Goal: Task Accomplishment & Management: Manage account settings

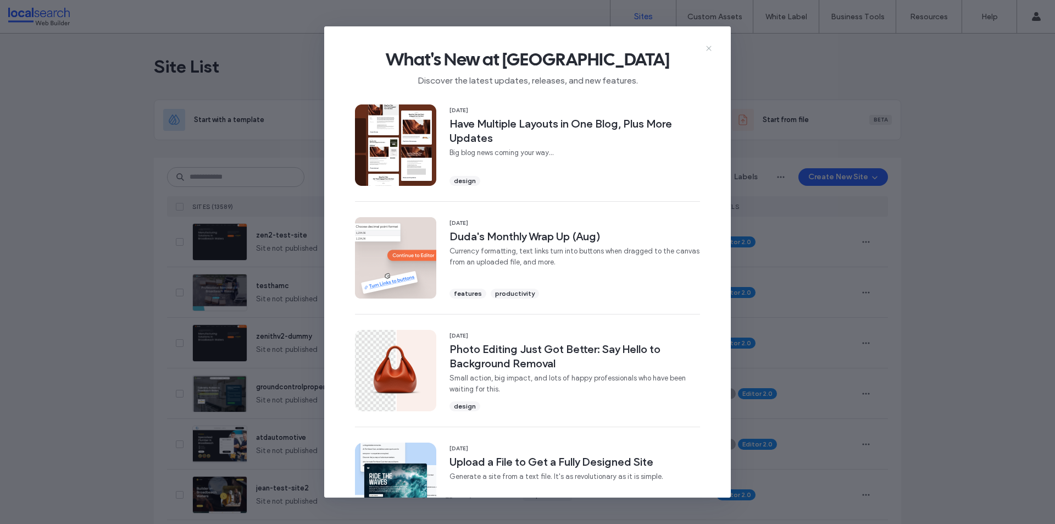
click at [706, 49] on icon at bounding box center [708, 48] width 9 height 9
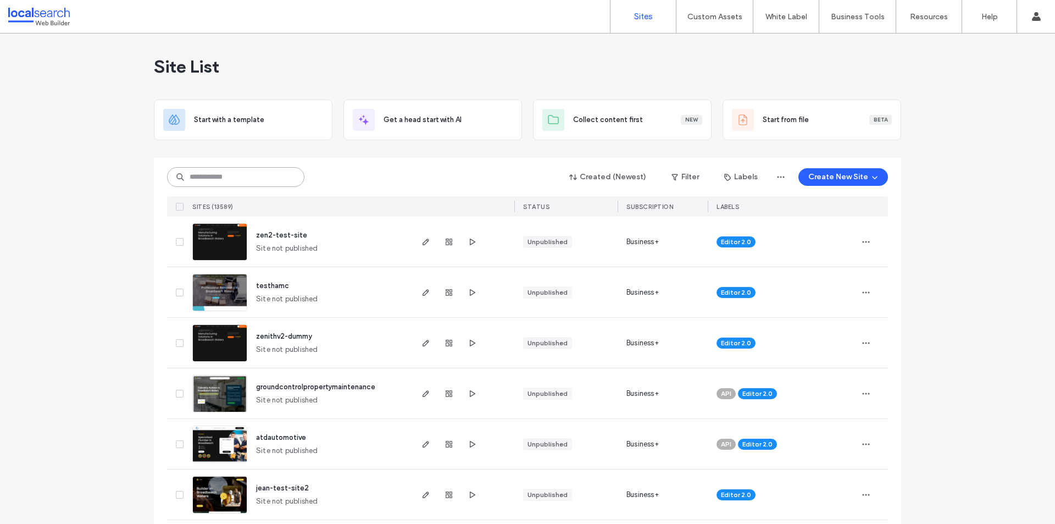
click at [279, 174] on input at bounding box center [235, 177] width 137 height 20
paste input "********"
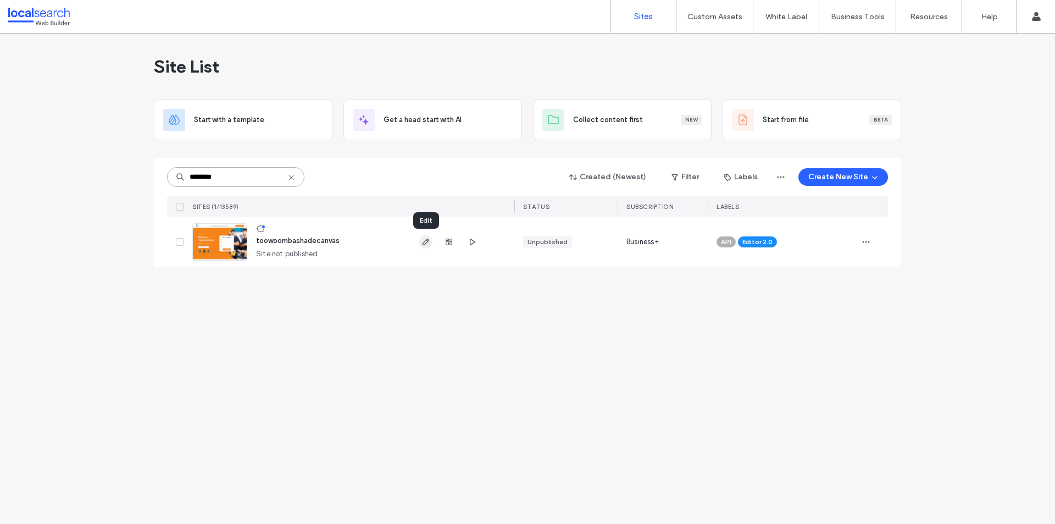
type input "********"
click at [424, 242] on icon "button" at bounding box center [425, 241] width 9 height 9
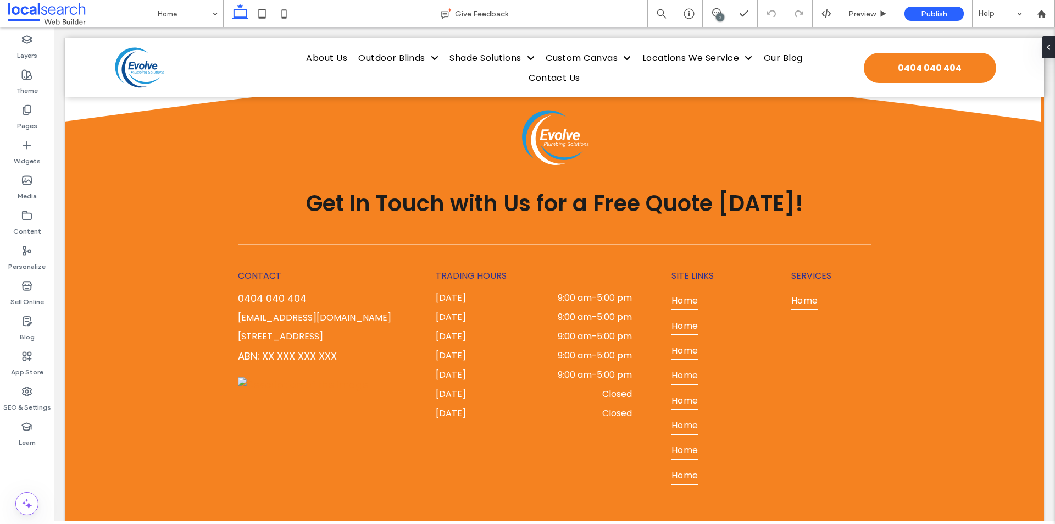
scroll to position [7407, 0]
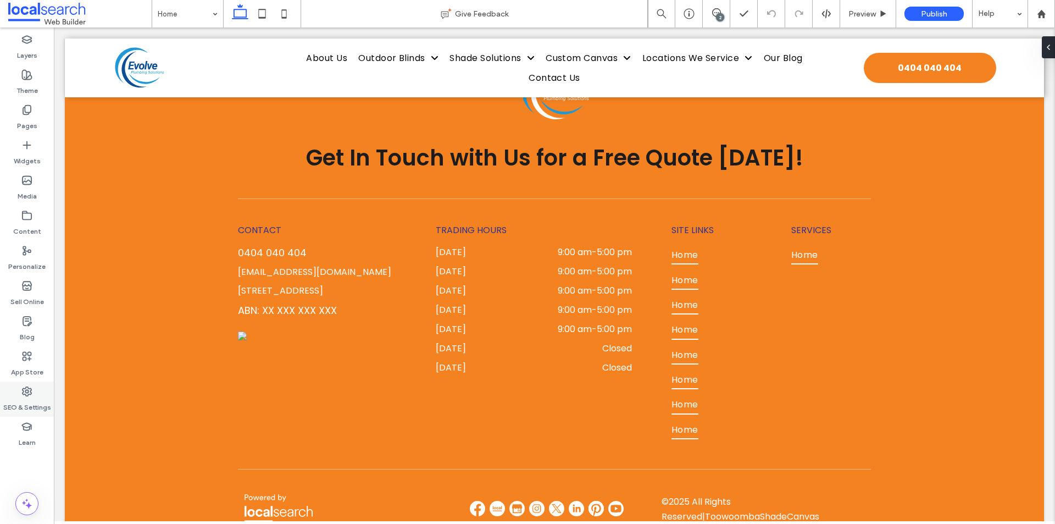
click at [31, 389] on use at bounding box center [27, 391] width 9 height 9
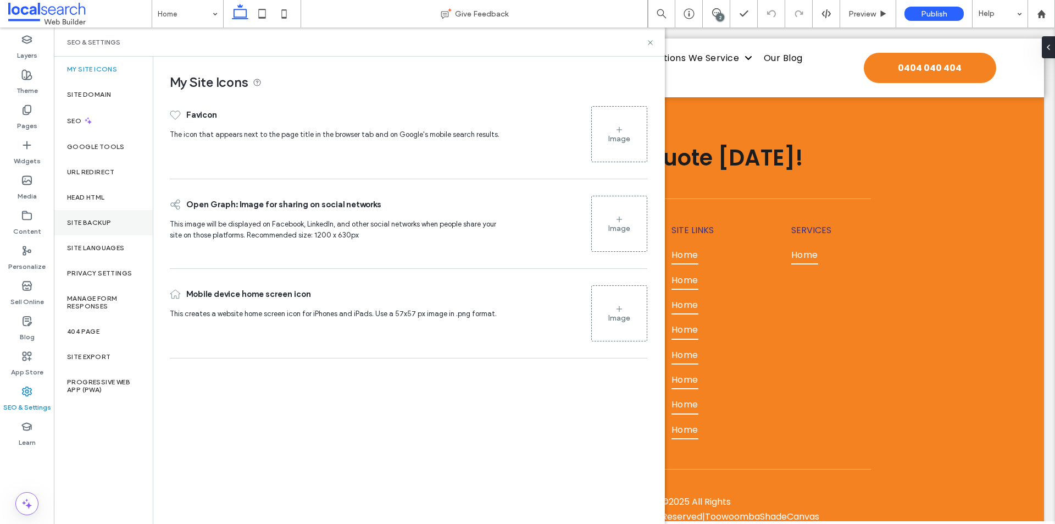
click at [88, 229] on div "Site Backup" at bounding box center [103, 222] width 99 height 25
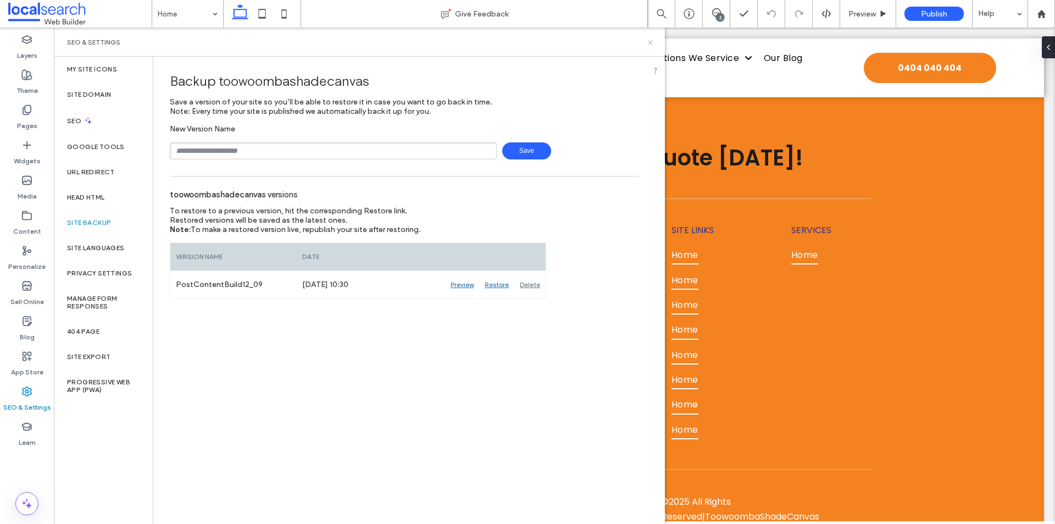
click at [653, 42] on icon at bounding box center [650, 42] width 8 height 8
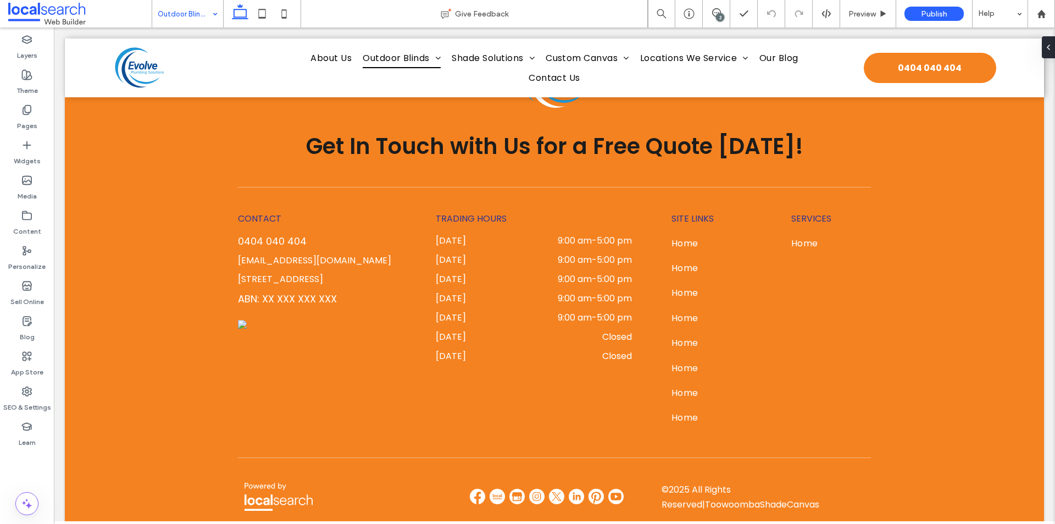
scroll to position [6020, 0]
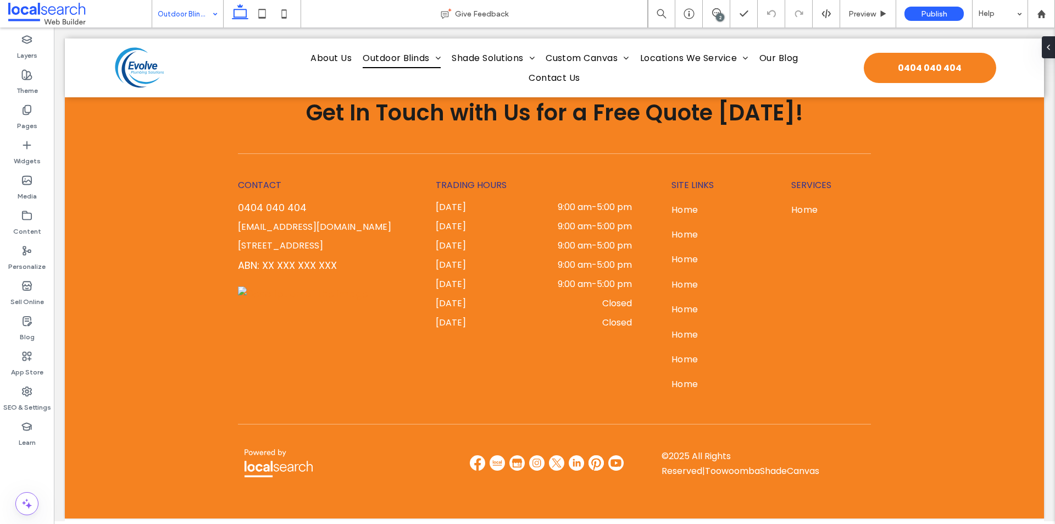
click at [176, 14] on input at bounding box center [185, 13] width 54 height 27
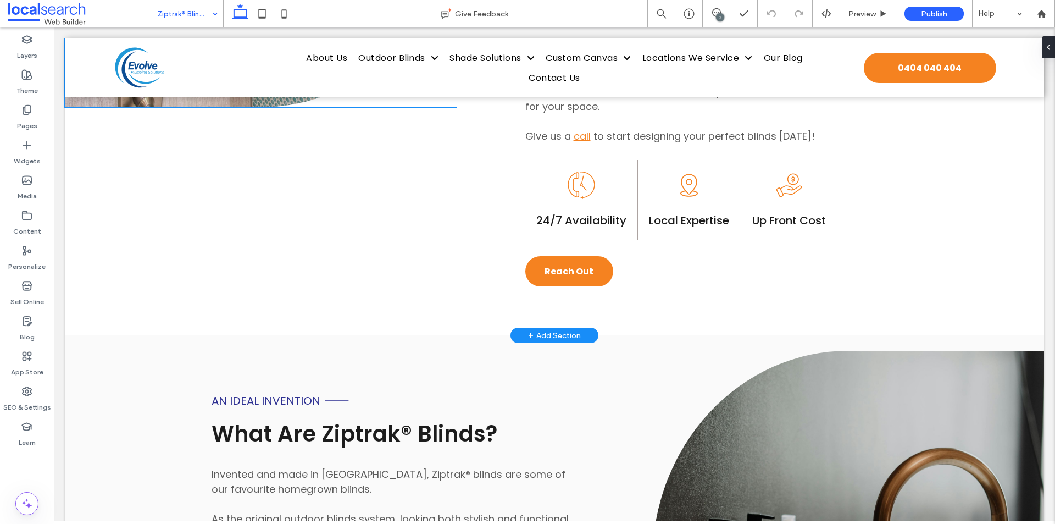
scroll to position [1264, 0]
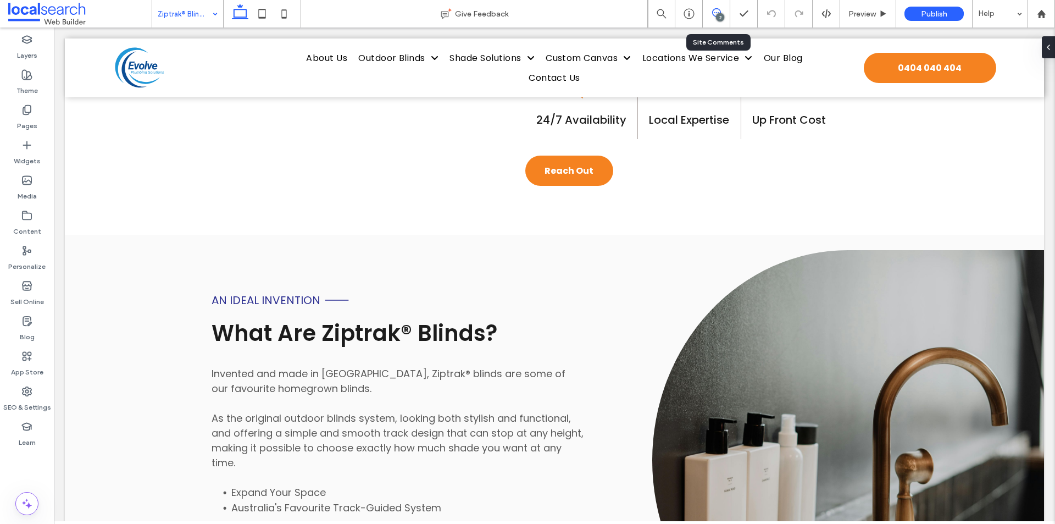
click at [716, 8] on div "2" at bounding box center [716, 13] width 27 height 27
click at [720, 16] on div "2" at bounding box center [720, 17] width 8 height 8
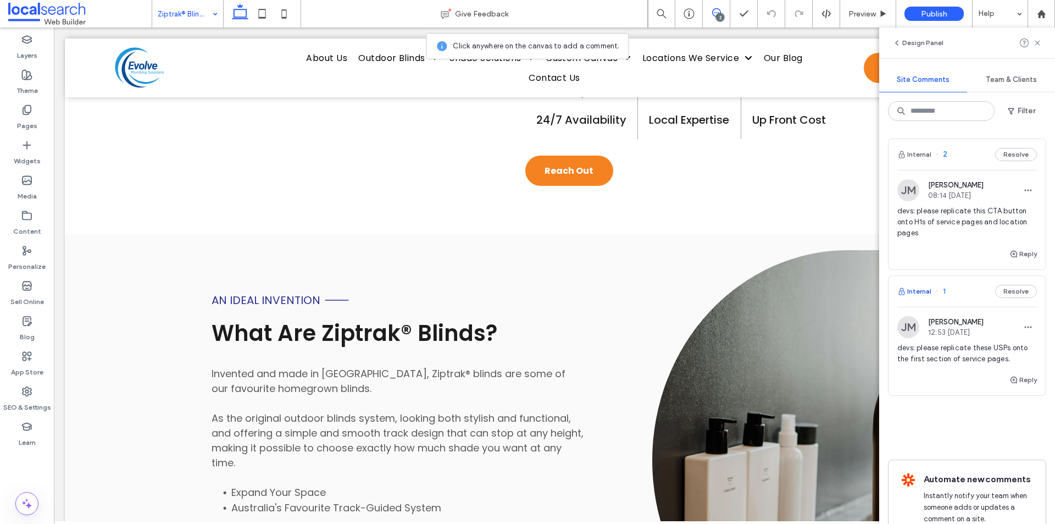
click at [905, 289] on icon "button" at bounding box center [901, 291] width 9 height 9
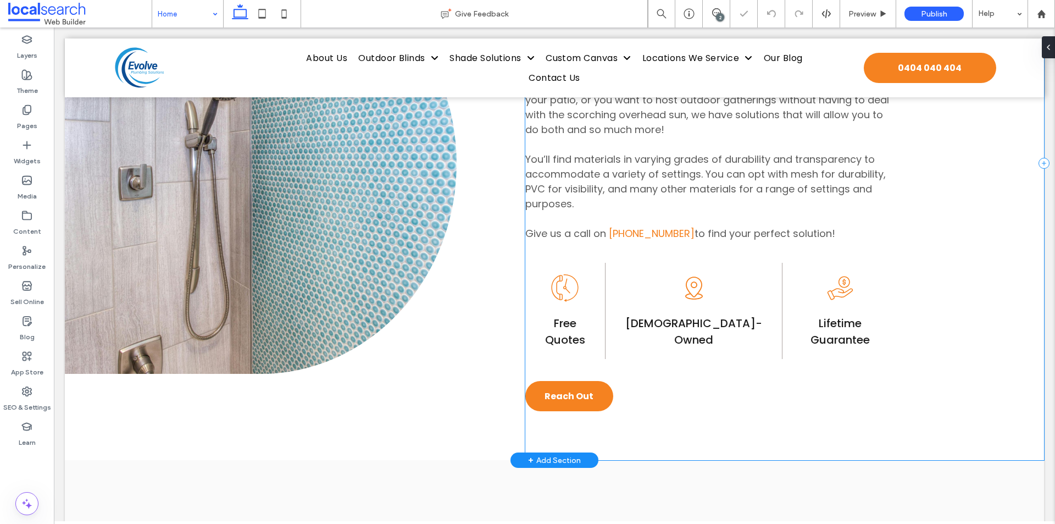
scroll to position [776, 0]
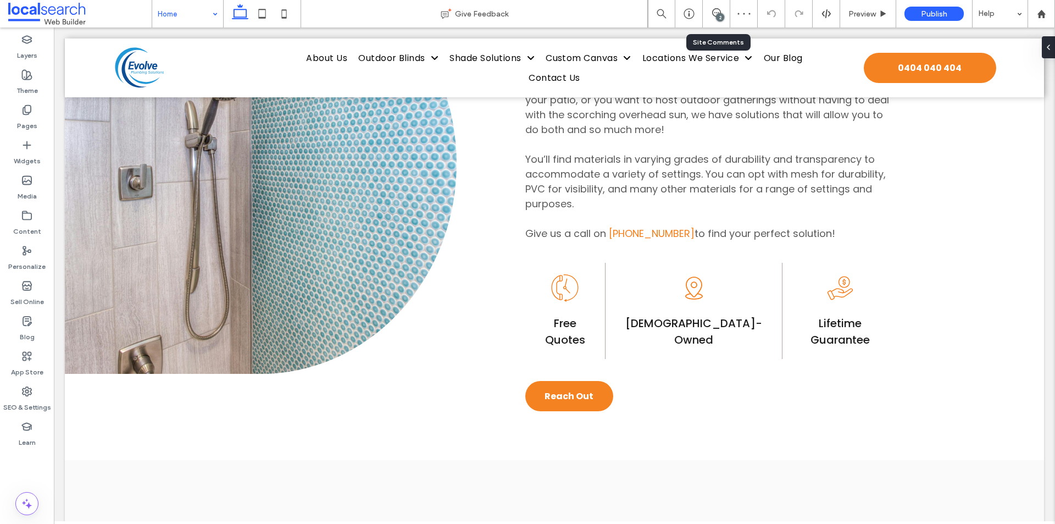
click at [715, 21] on div "2" at bounding box center [716, 13] width 27 height 27
click at [718, 12] on icon at bounding box center [716, 12] width 9 height 9
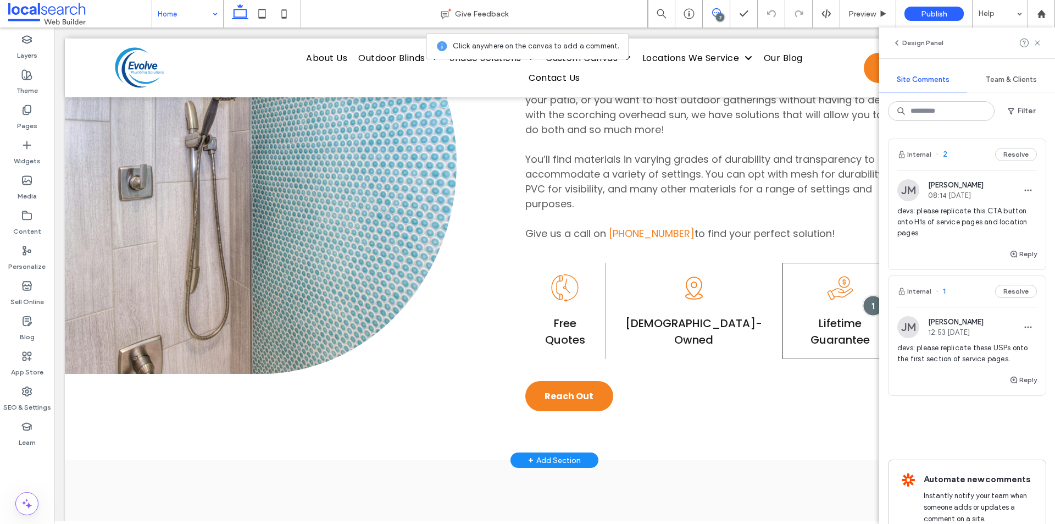
click at [862, 298] on div at bounding box center [872, 305] width 20 height 20
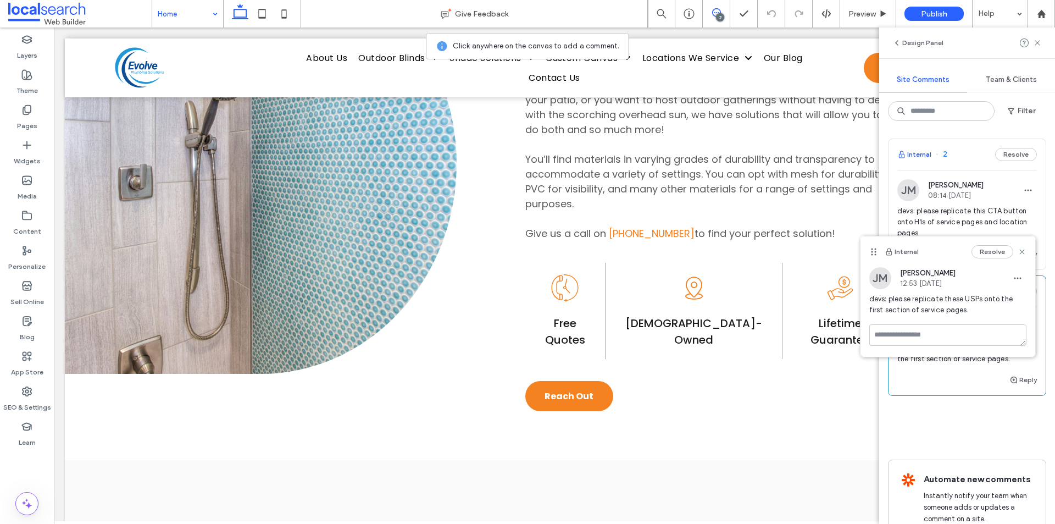
click at [916, 152] on button "Internal" at bounding box center [914, 154] width 34 height 13
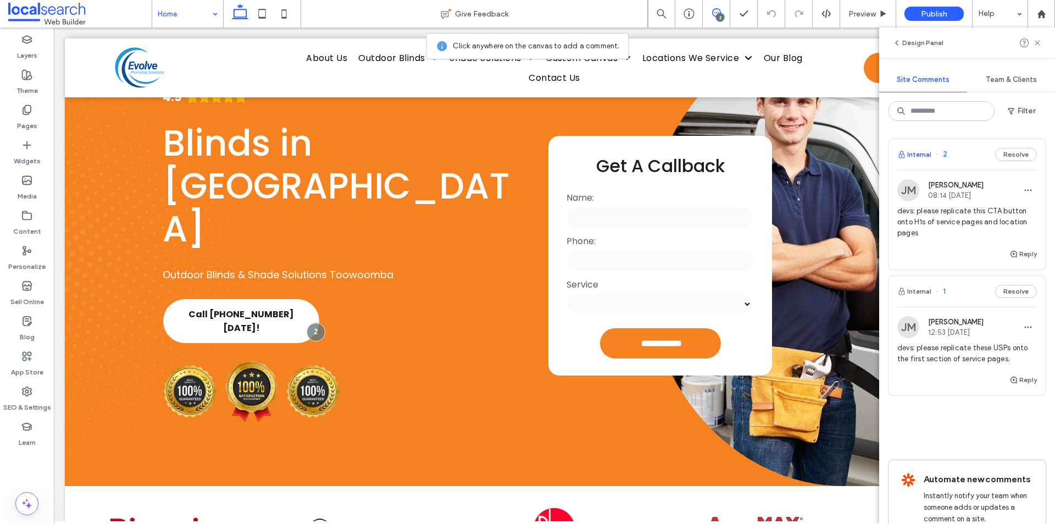
scroll to position [70, 0]
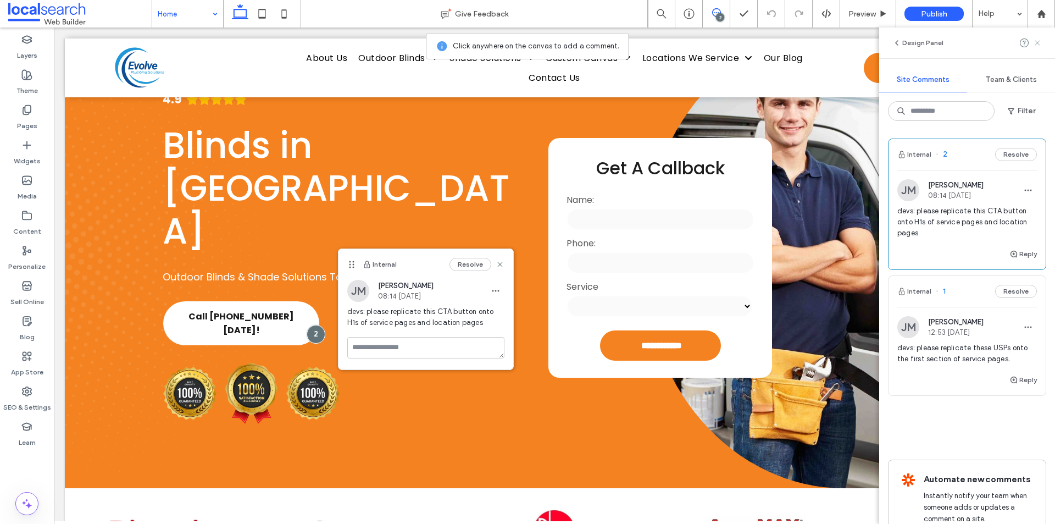
click at [1037, 48] on span at bounding box center [1037, 42] width 9 height 13
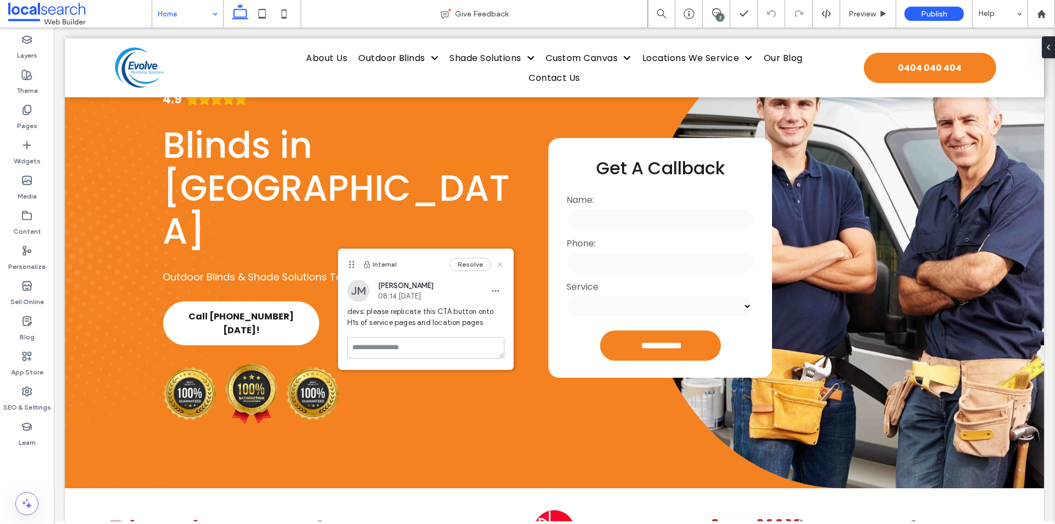
click at [500, 263] on icon at bounding box center [500, 264] width 9 height 9
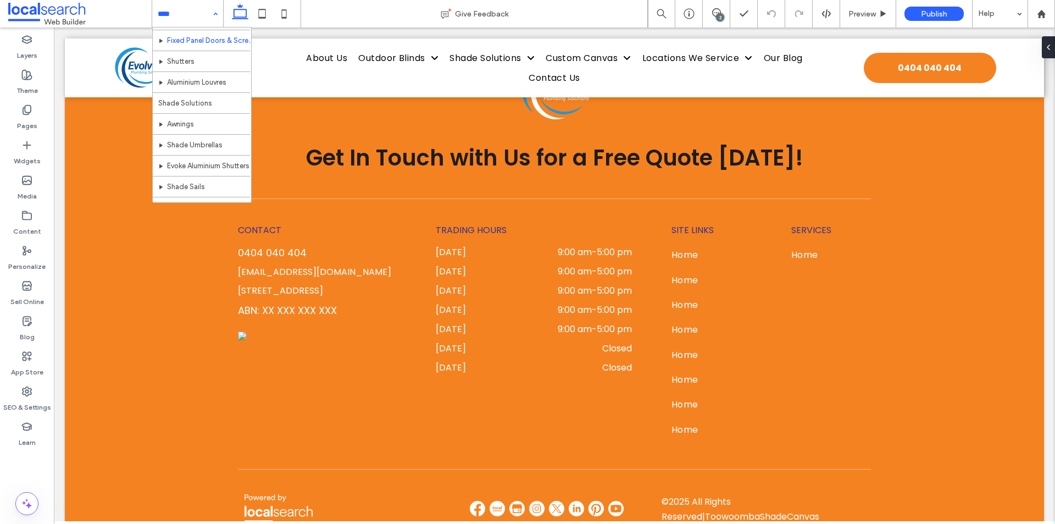
scroll to position [165, 0]
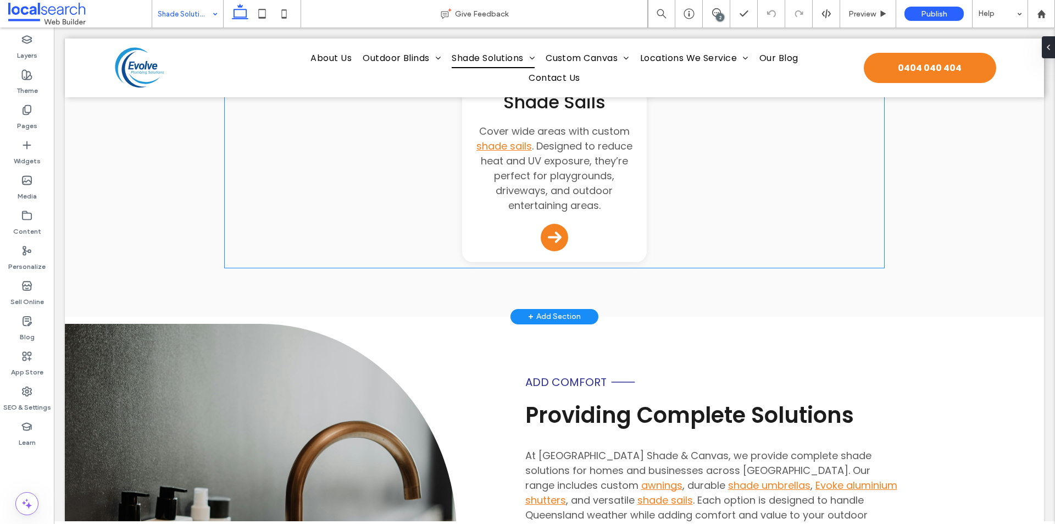
scroll to position [769, 0]
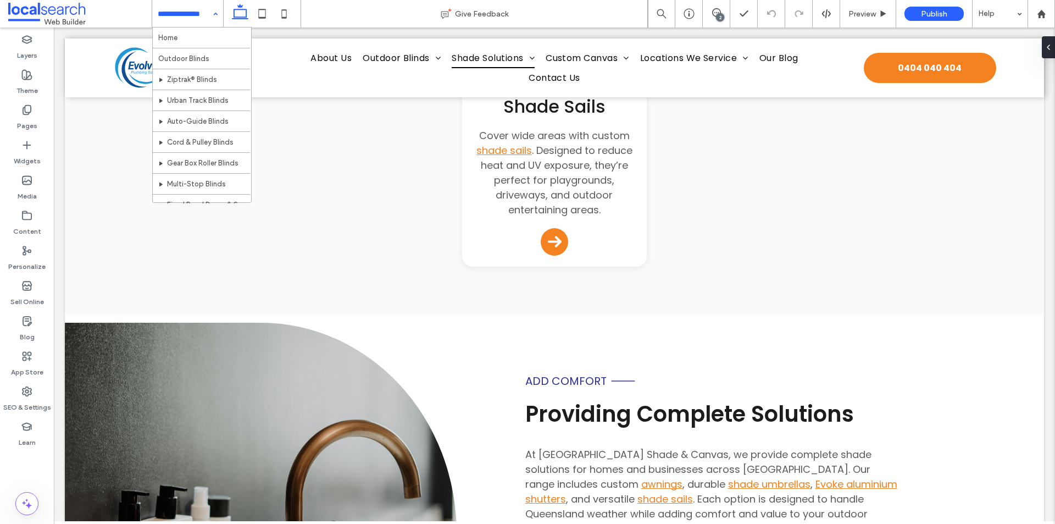
click at [198, 10] on input at bounding box center [185, 13] width 54 height 27
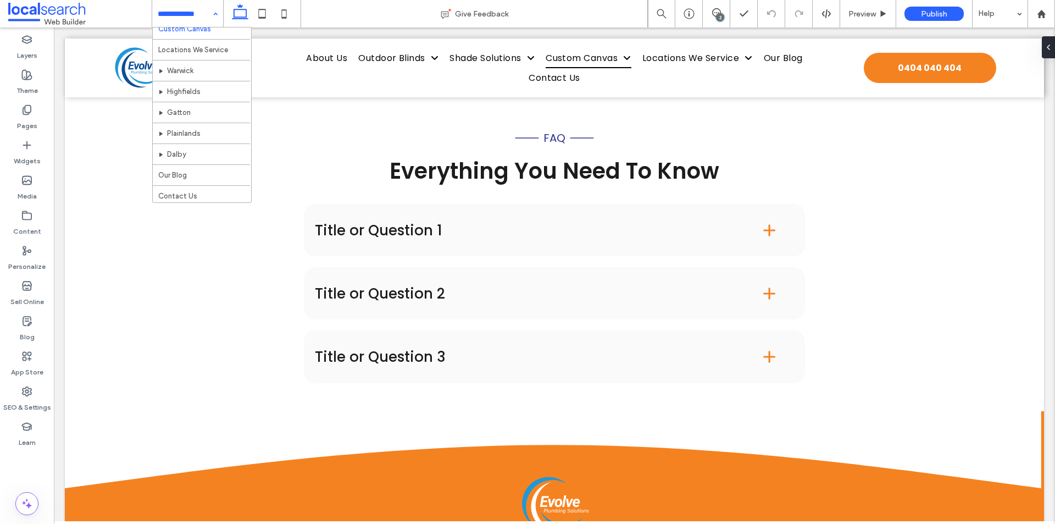
scroll to position [346, 0]
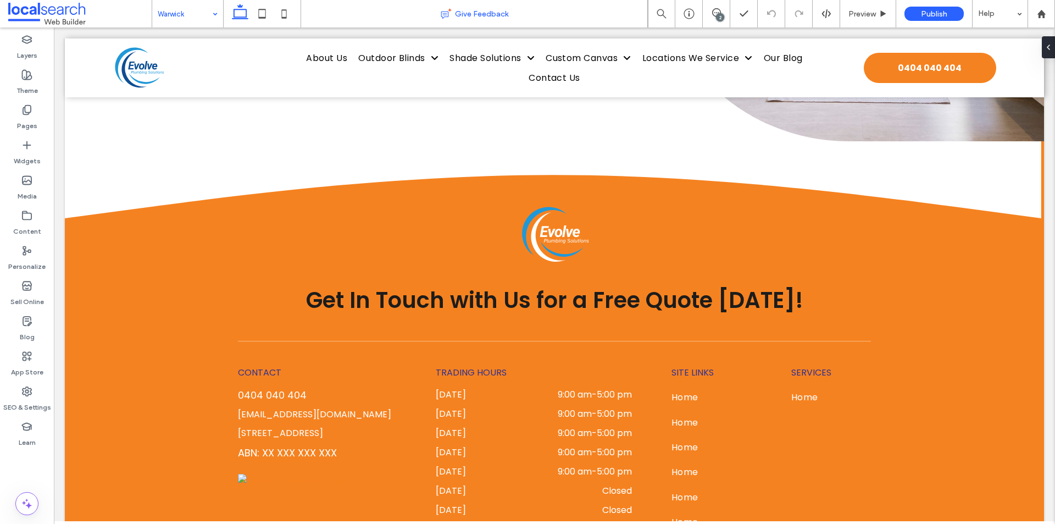
scroll to position [3069, 0]
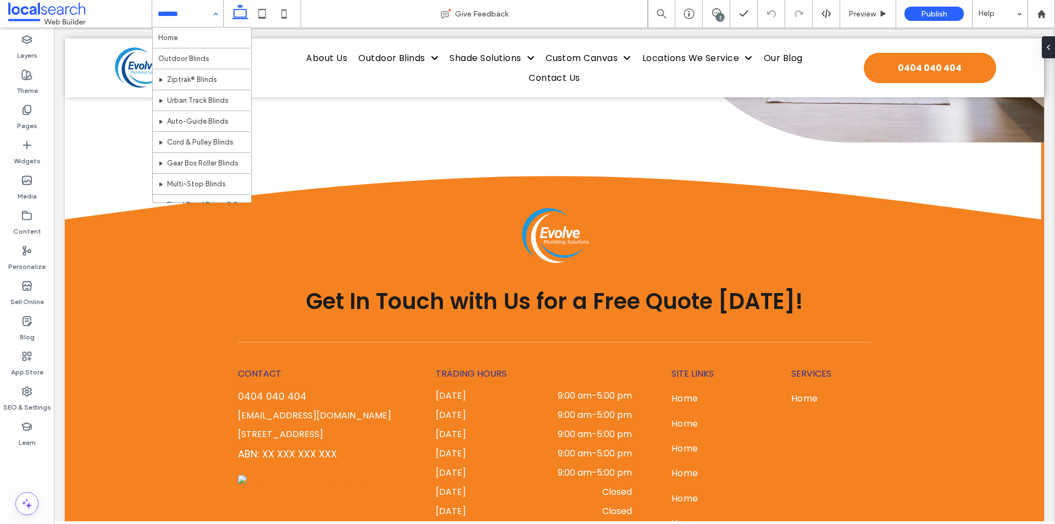
click at [181, 5] on input at bounding box center [185, 13] width 54 height 27
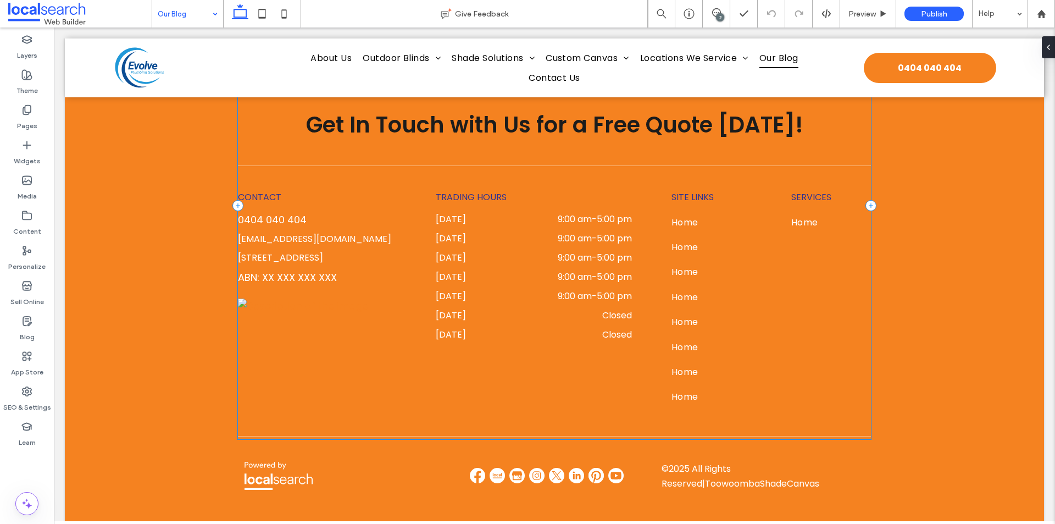
scroll to position [1128, 0]
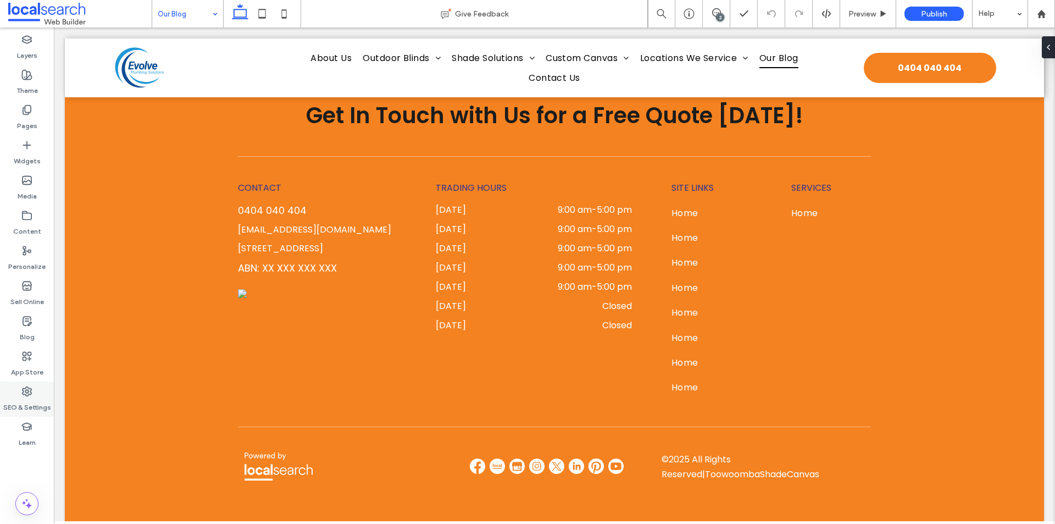
click at [46, 396] on div "SEO & Settings" at bounding box center [27, 398] width 54 height 35
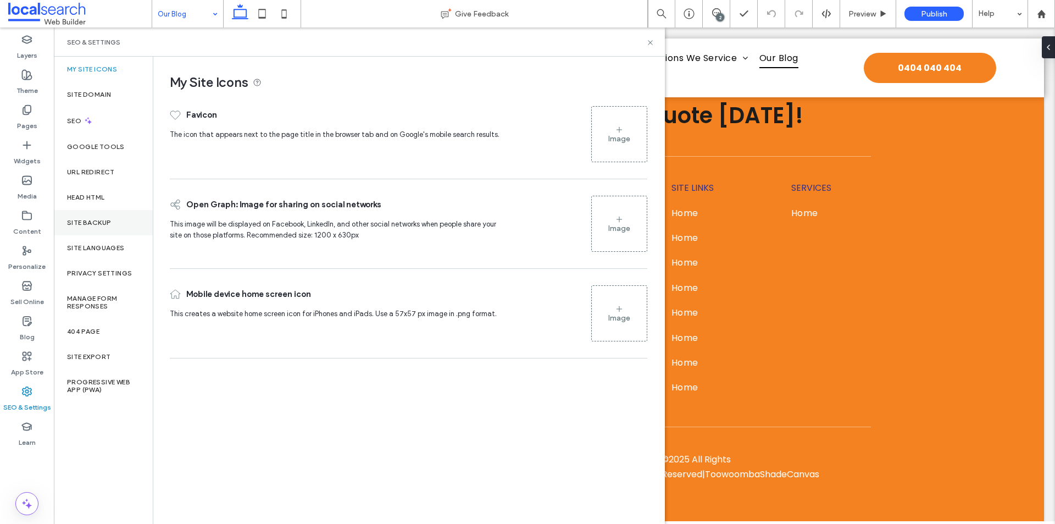
click at [115, 229] on div "Site Backup" at bounding box center [103, 222] width 99 height 25
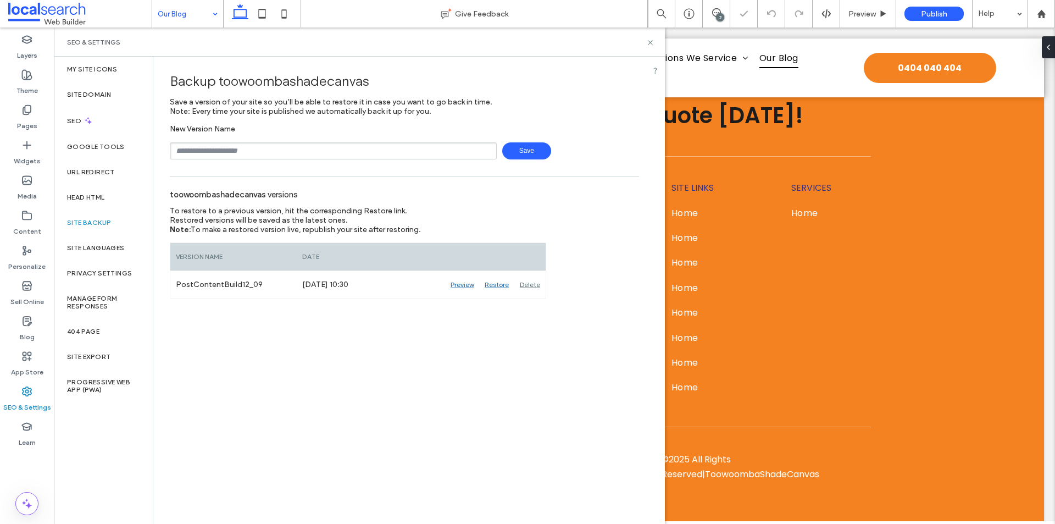
click at [236, 151] on input "text" at bounding box center [333, 150] width 327 height 17
click at [249, 155] on input "text" at bounding box center [333, 150] width 327 height 17
type input "**********"
click at [524, 152] on span "Save" at bounding box center [526, 150] width 49 height 17
click at [652, 42] on icon at bounding box center [650, 42] width 8 height 8
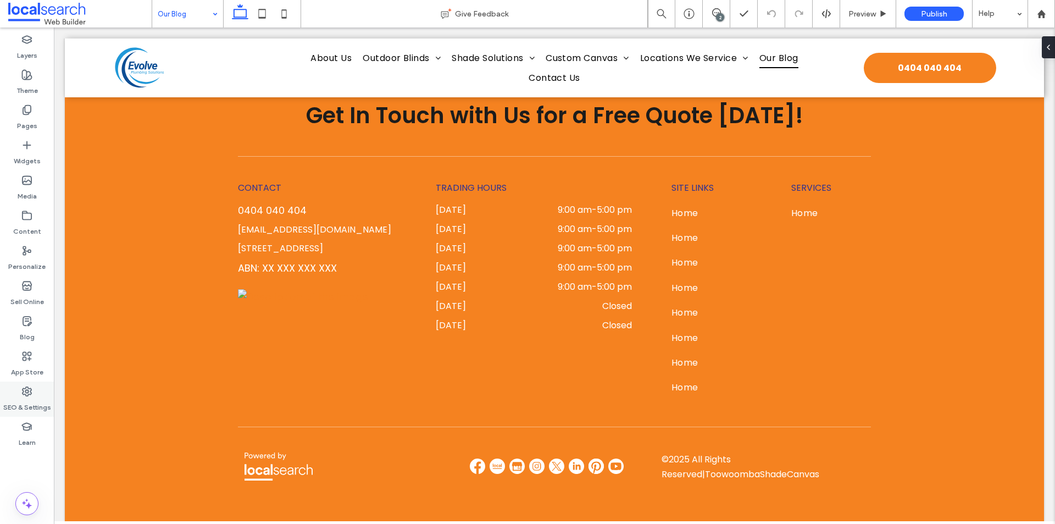
click at [24, 396] on icon at bounding box center [26, 391] width 11 height 11
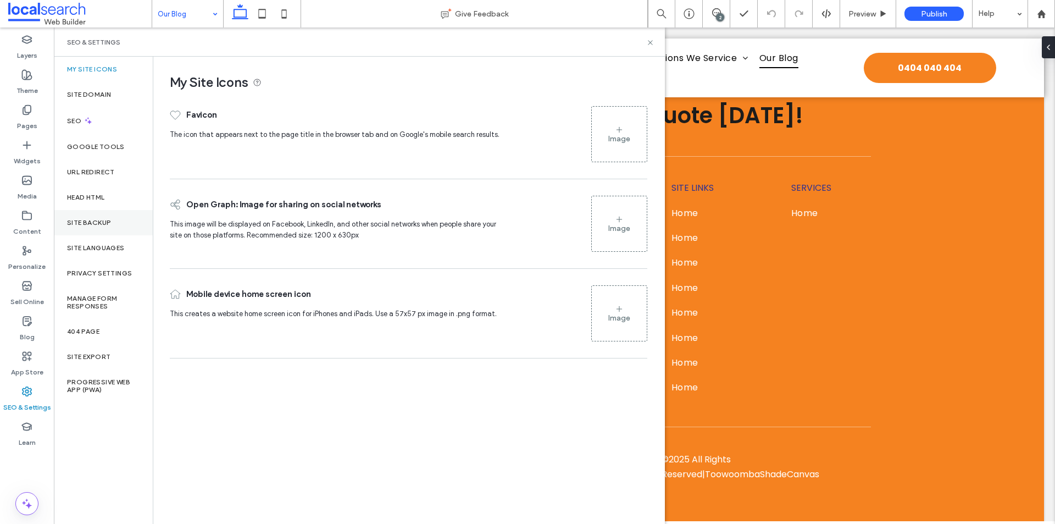
click at [112, 222] on div "Site Backup" at bounding box center [103, 222] width 99 height 25
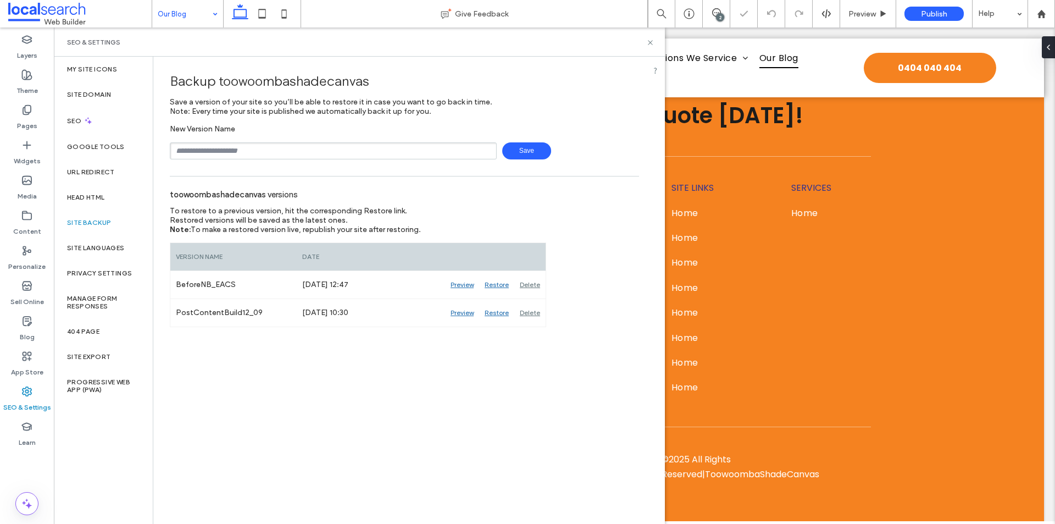
click at [243, 151] on input "text" at bounding box center [333, 150] width 327 height 17
type input "**********"
click at [537, 151] on span "Save" at bounding box center [526, 150] width 49 height 17
click at [648, 45] on icon at bounding box center [650, 42] width 8 height 8
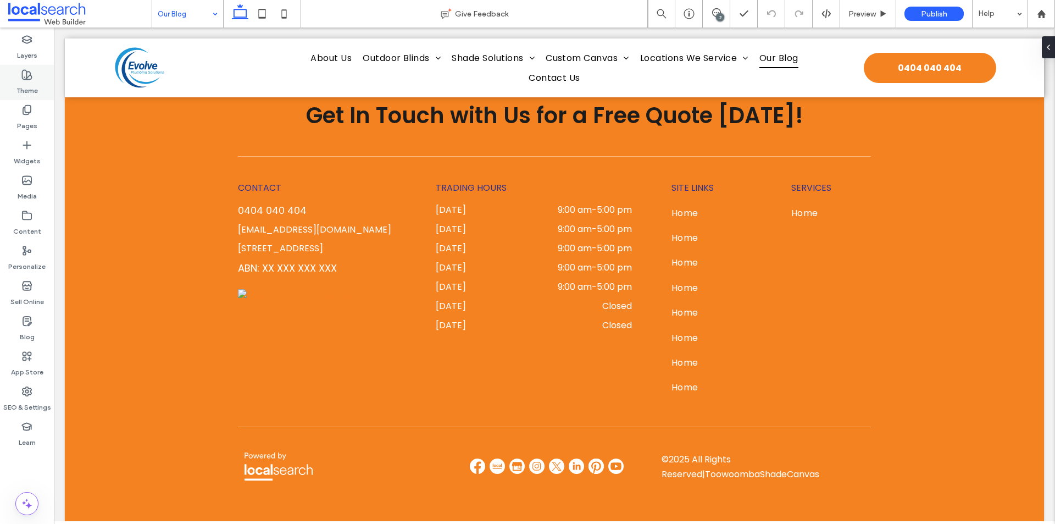
click at [34, 86] on label "Theme" at bounding box center [26, 87] width 21 height 15
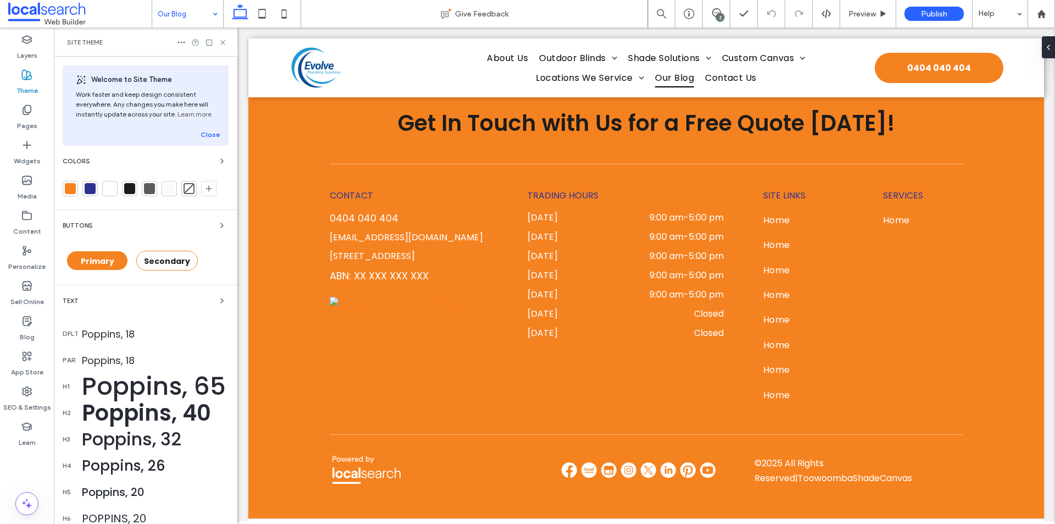
scroll to position [1076, 0]
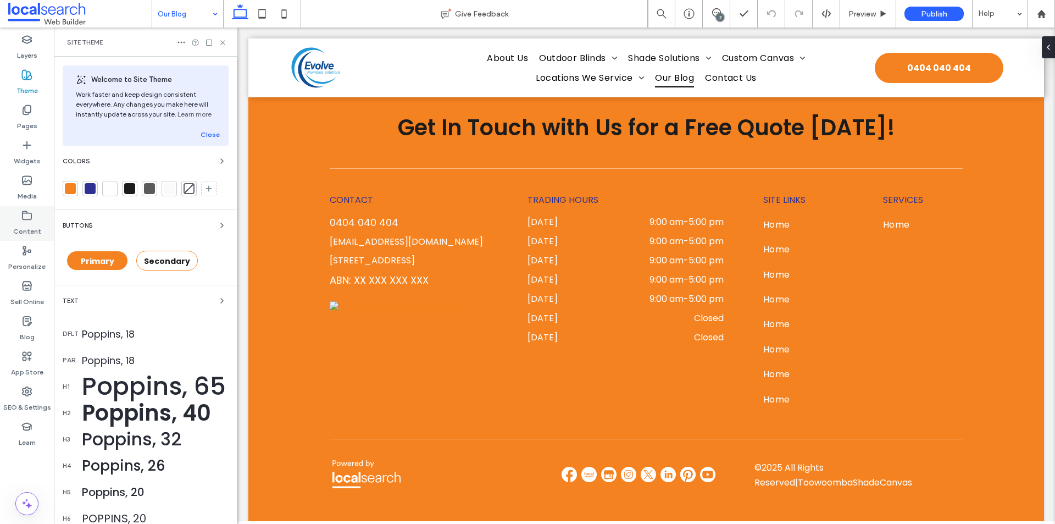
click at [32, 235] on label "Content" at bounding box center [27, 228] width 28 height 15
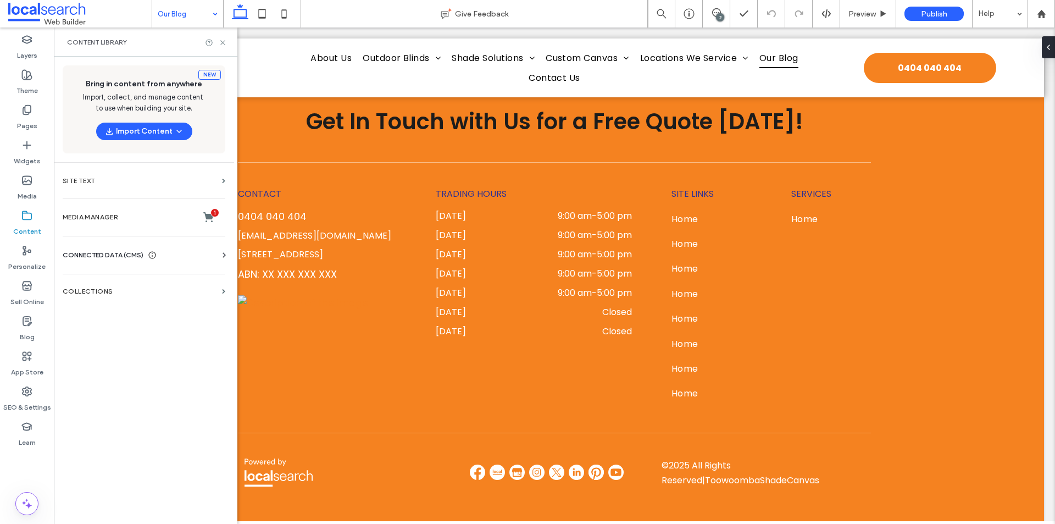
scroll to position [1128, 0]
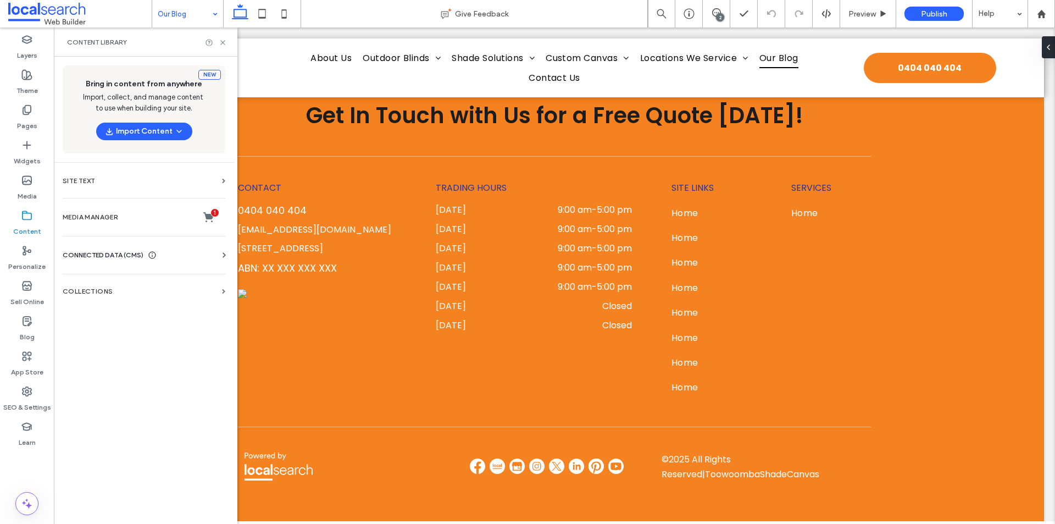
click at [120, 250] on span "CONNECTED DATA (CMS)" at bounding box center [103, 254] width 81 height 11
click at [114, 281] on label "Business Info" at bounding box center [145, 282] width 149 height 8
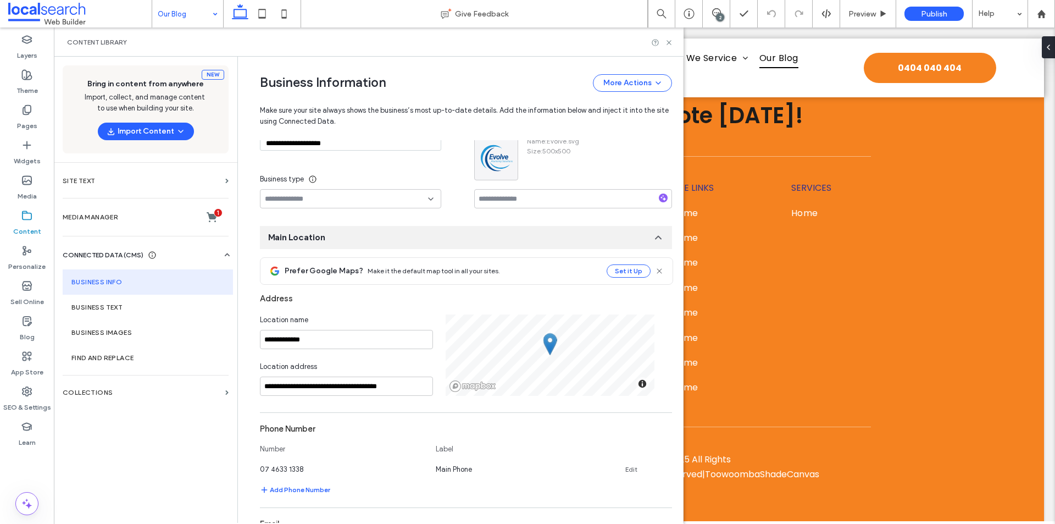
scroll to position [0, 0]
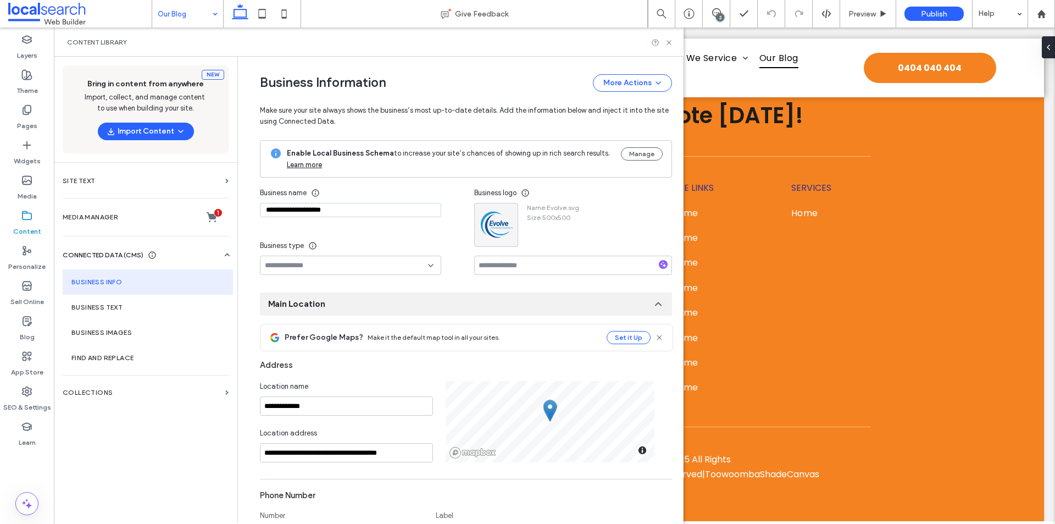
click at [315, 208] on input "**********" at bounding box center [350, 210] width 181 height 14
paste input "****"
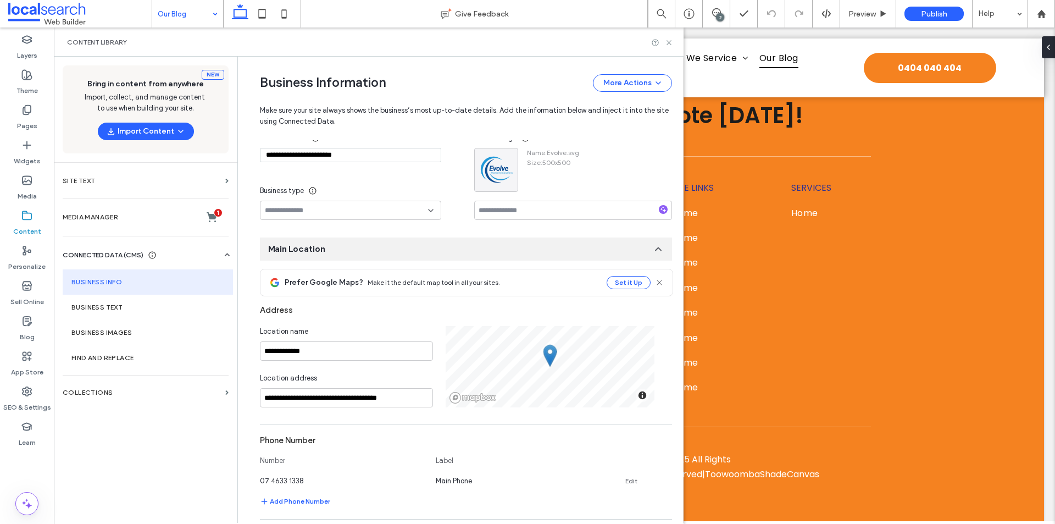
scroll to position [110, 0]
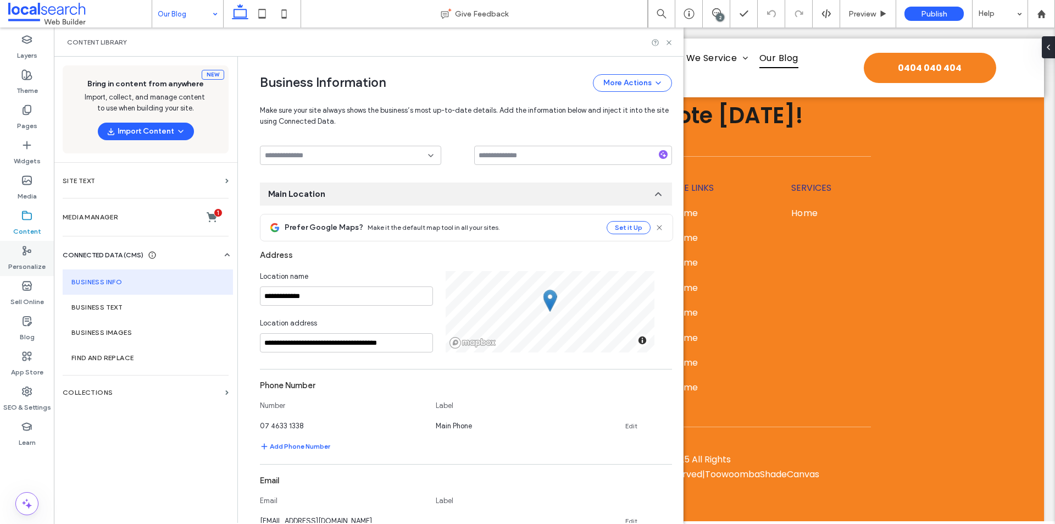
type input "**********"
click at [365, 346] on input "**********" at bounding box center [346, 342] width 173 height 19
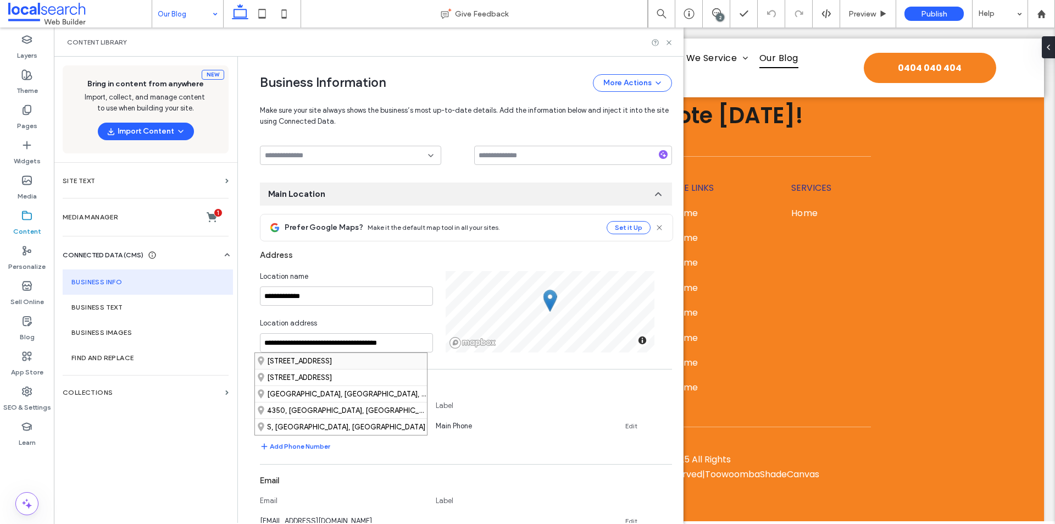
click at [374, 358] on div "[STREET_ADDRESS]" at bounding box center [341, 361] width 172 height 16
type input "**********"
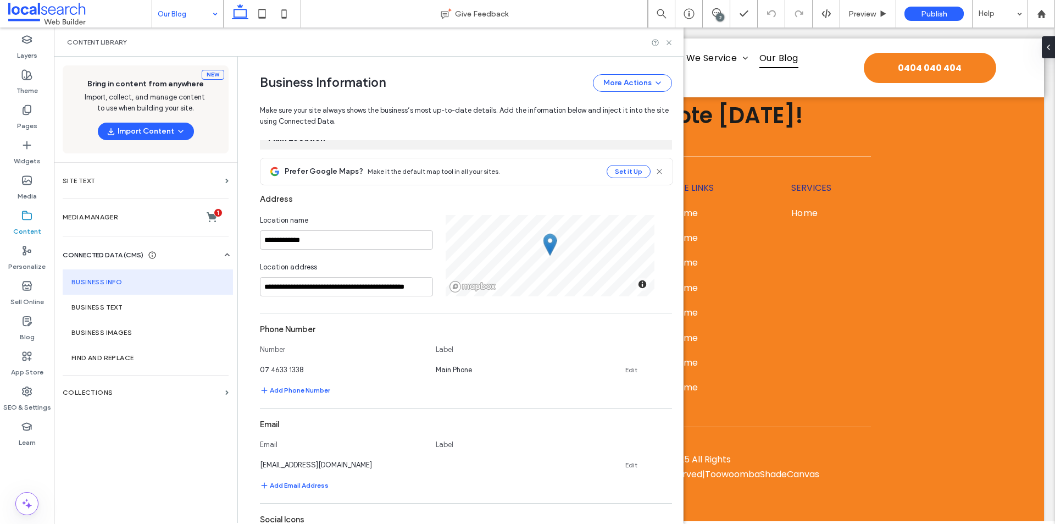
scroll to position [220, 0]
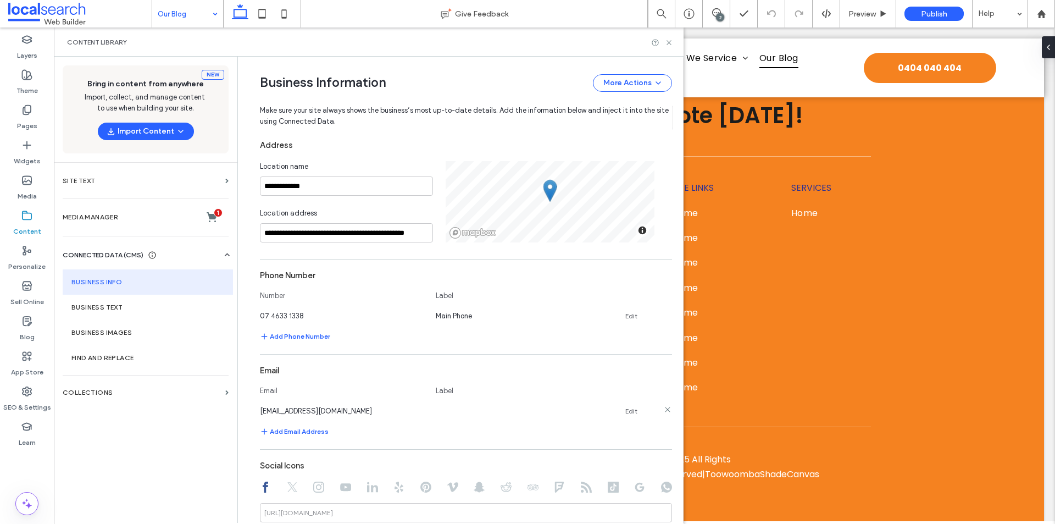
click at [631, 409] on link "Edit" at bounding box center [631, 411] width 12 height 9
click at [534, 410] on input at bounding box center [518, 409] width 165 height 19
type input "**********"
click at [609, 405] on button "Save" at bounding box center [633, 409] width 49 height 18
click at [663, 408] on icon at bounding box center [667, 409] width 9 height 9
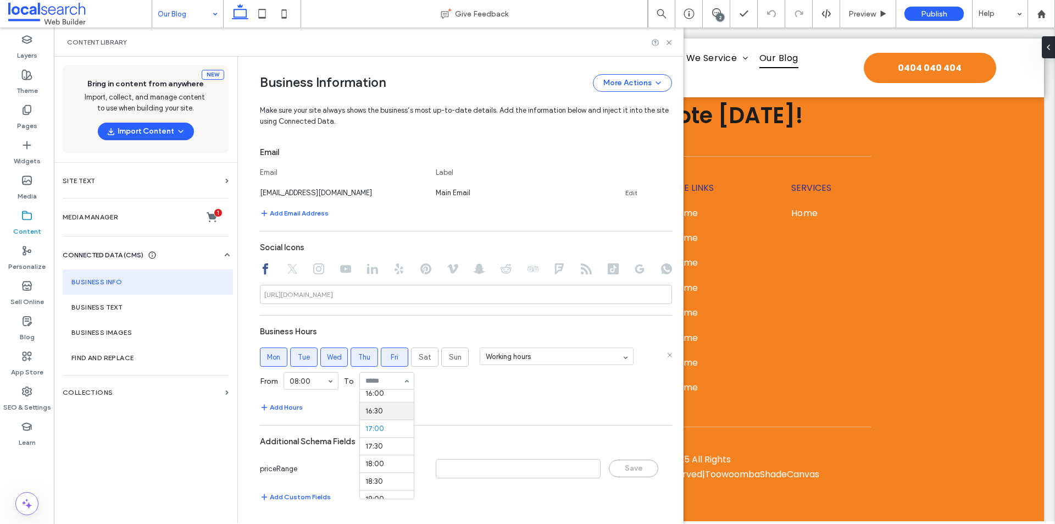
scroll to position [543, 0]
click at [453, 385] on div "From 08:00 To 15:30" at bounding box center [466, 380] width 412 height 29
click at [373, 390] on section "15:30" at bounding box center [386, 380] width 55 height 29
click at [293, 404] on button "Add Hours" at bounding box center [281, 406] width 43 height 13
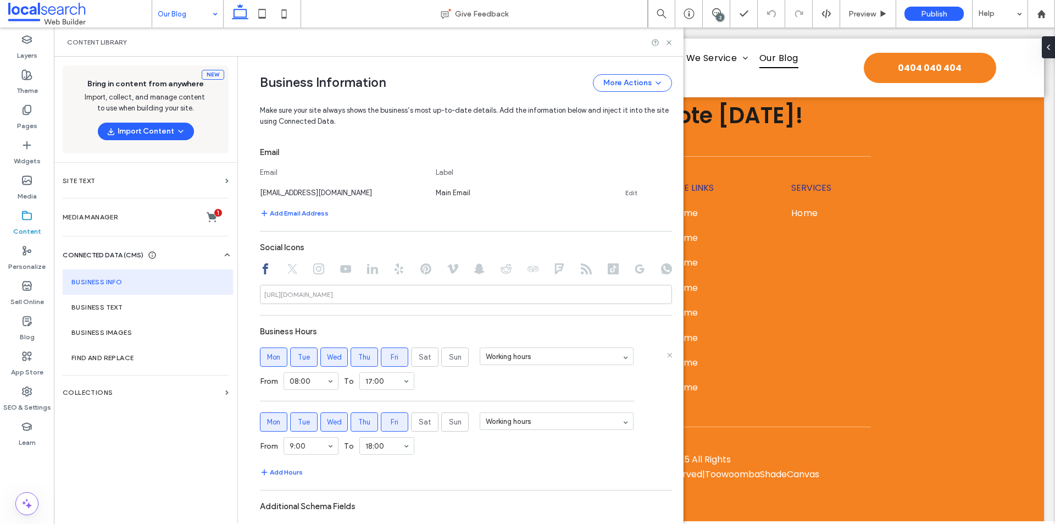
click at [391, 357] on span "Fri" at bounding box center [395, 357] width 8 height 11
click at [368, 413] on label "Thu" at bounding box center [363, 421] width 27 height 19
click at [320, 422] on label "Wed" at bounding box center [333, 421] width 27 height 19
click at [290, 422] on label "Tue" at bounding box center [303, 421] width 27 height 19
click at [277, 419] on label "Mon" at bounding box center [273, 421] width 27 height 19
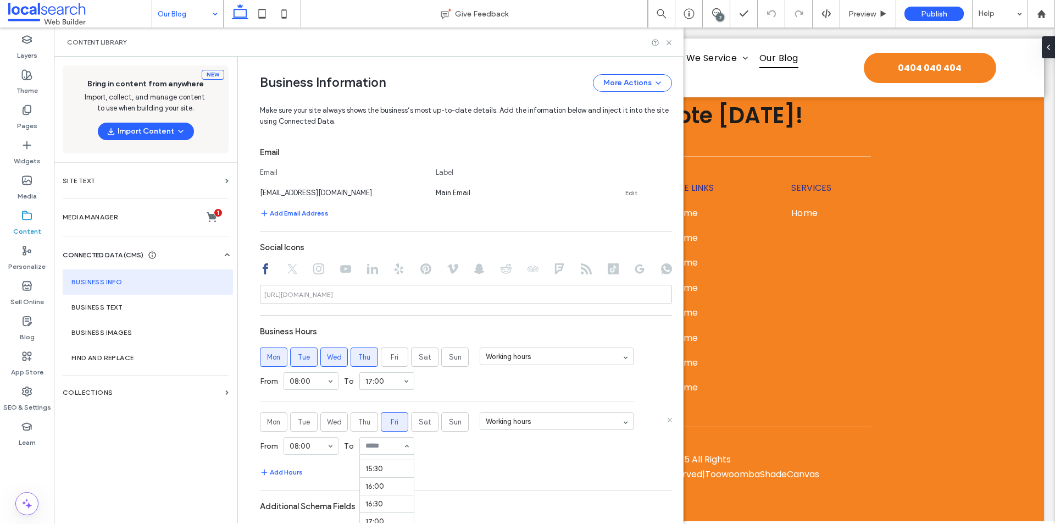
scroll to position [523, 0]
click at [436, 448] on div "From 08:00 To 16:00" at bounding box center [466, 445] width 412 height 29
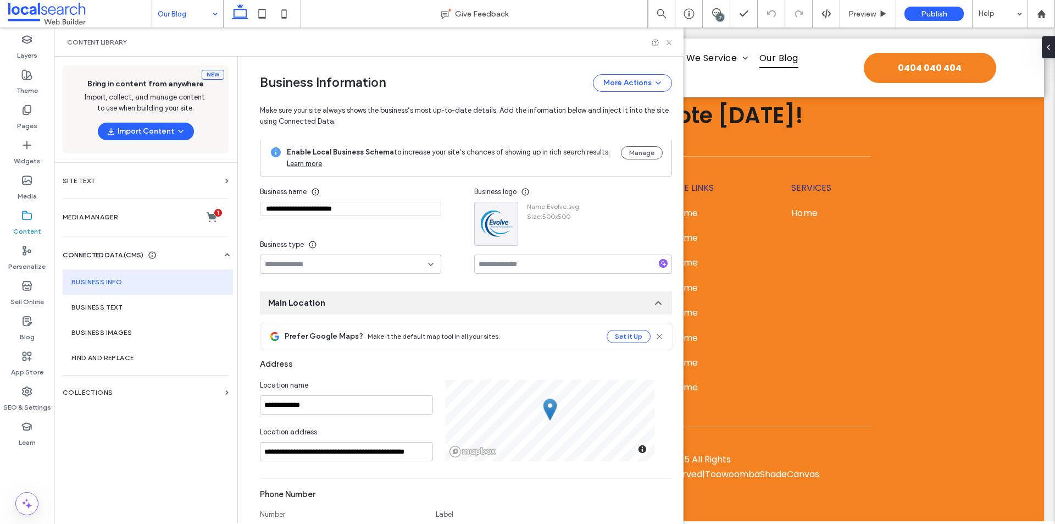
scroll to position [0, 0]
click at [504, 214] on use "button" at bounding box center [507, 214] width 7 height 2
click at [528, 237] on span "Replace Image" at bounding box center [541, 240] width 49 height 11
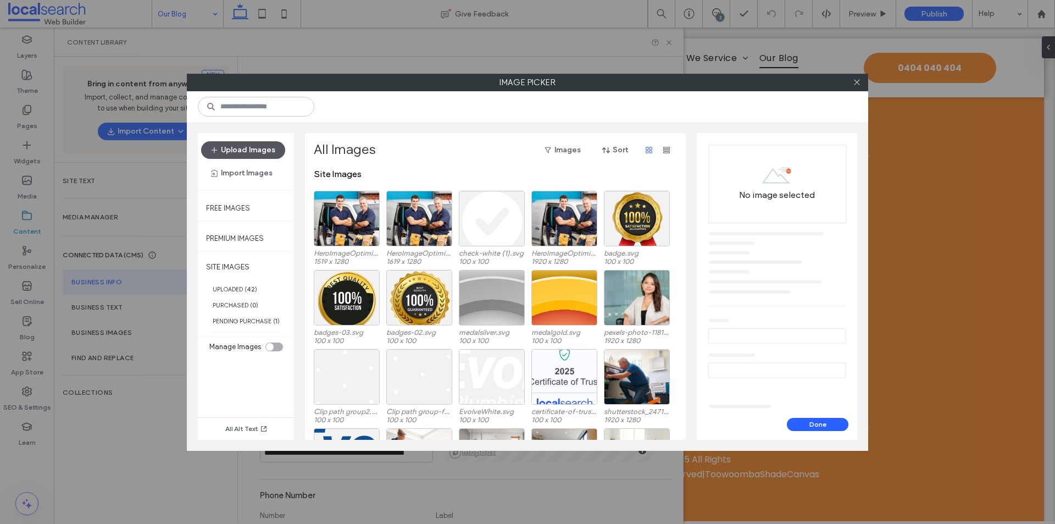
click at [254, 141] on button "Upload Images" at bounding box center [243, 150] width 84 height 18
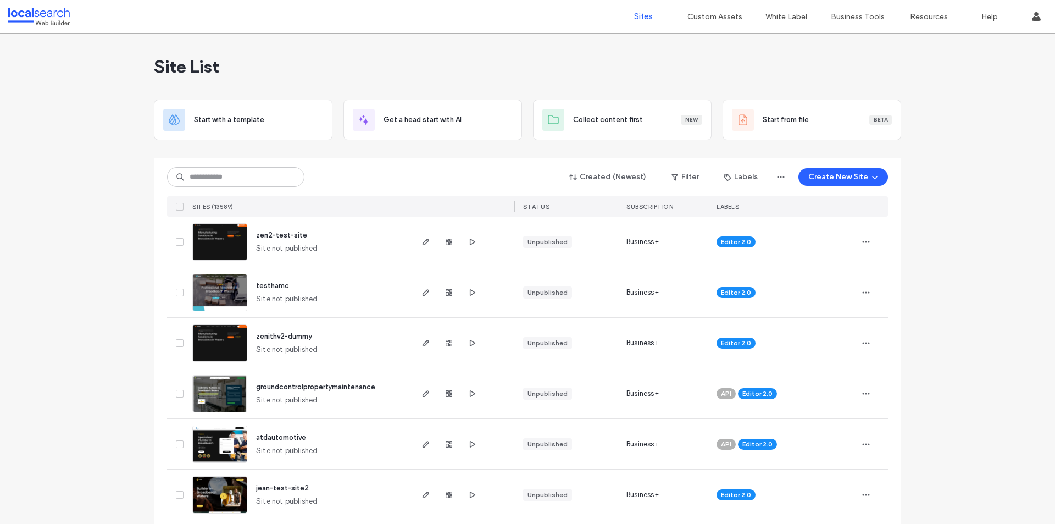
click at [697, 51] on link "Custom Templates" at bounding box center [737, 45] width 106 height 23
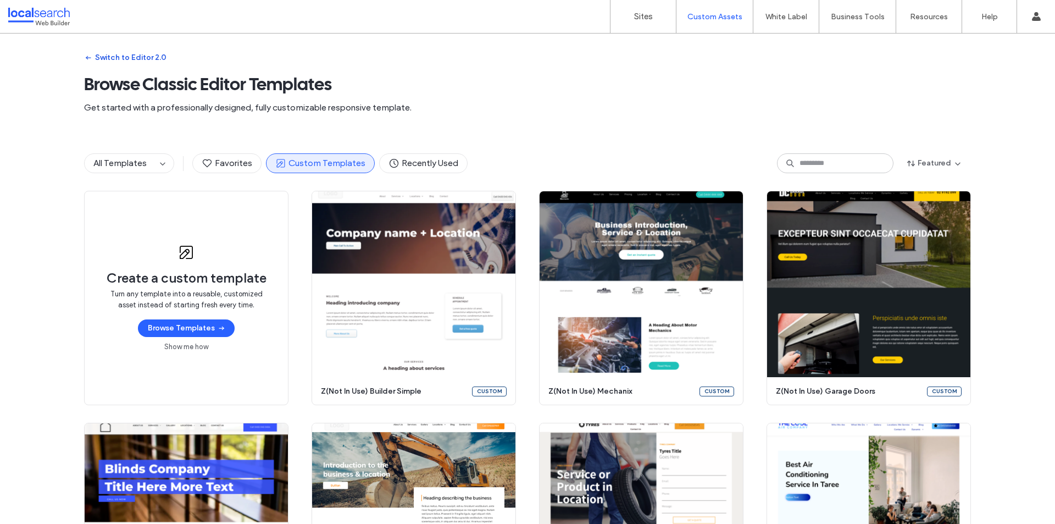
click at [118, 59] on button "Switch to Editor 2.0" at bounding box center [125, 58] width 82 height 18
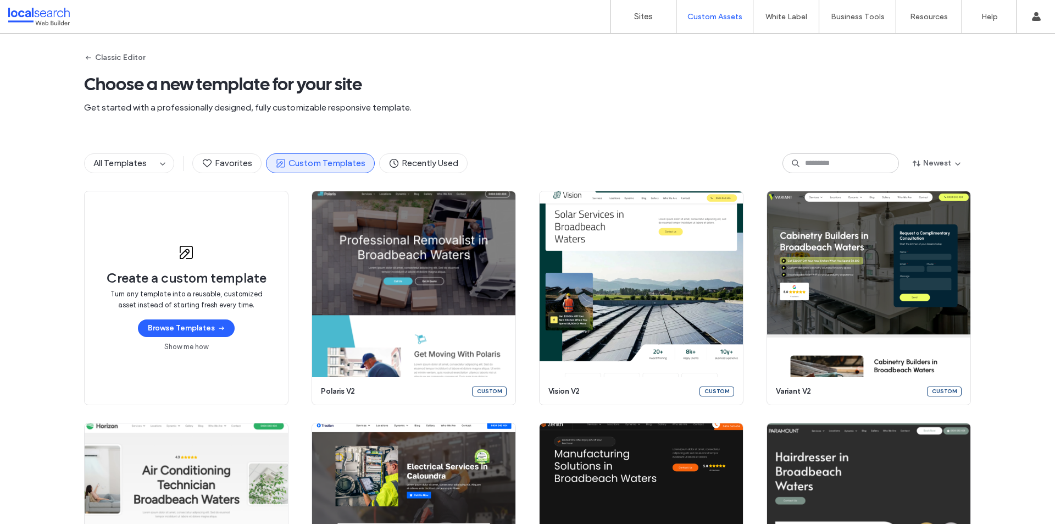
click at [794, 163] on icon at bounding box center [795, 163] width 9 height 9
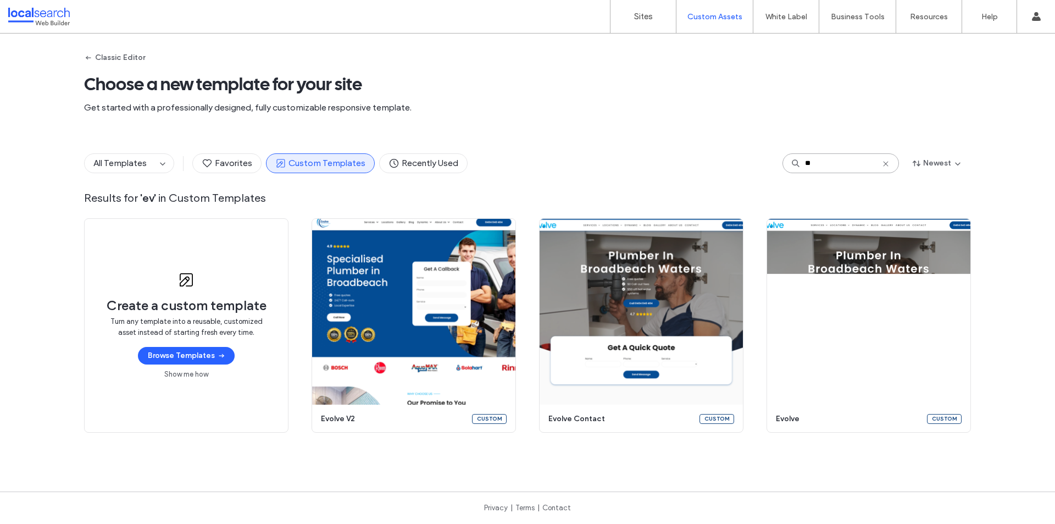
type input "**"
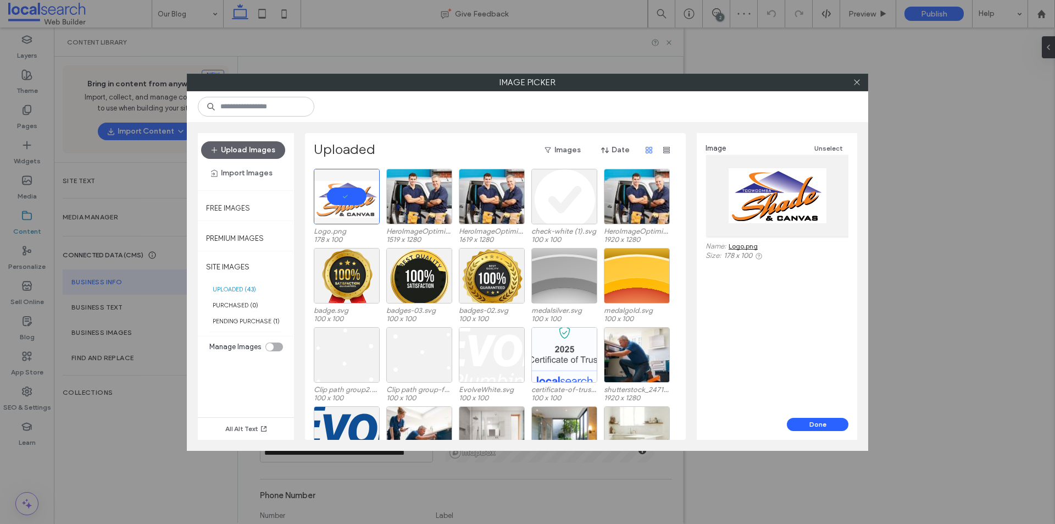
click at [813, 422] on button "Done" at bounding box center [818, 424] width 62 height 13
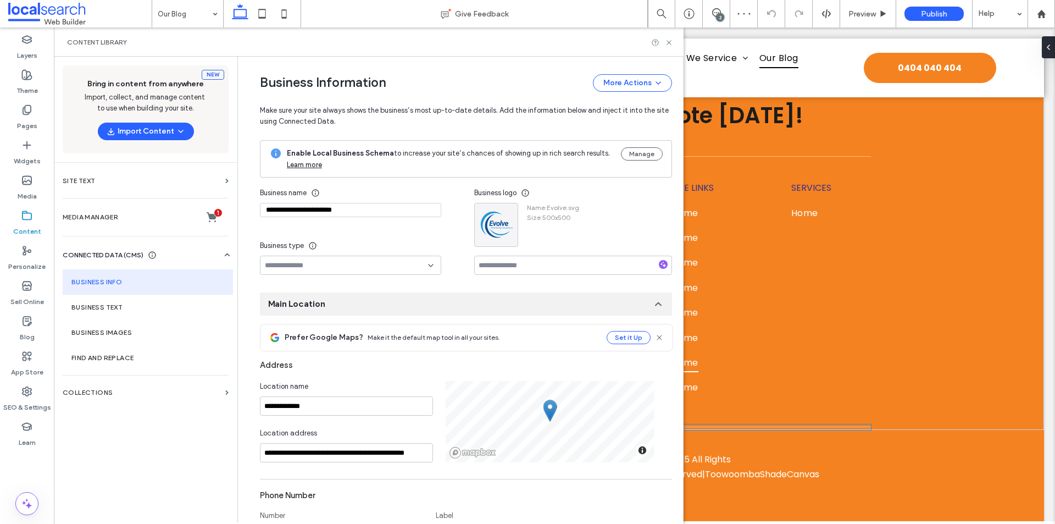
scroll to position [1128, 0]
click at [661, 264] on icon "button" at bounding box center [663, 264] width 8 height 8
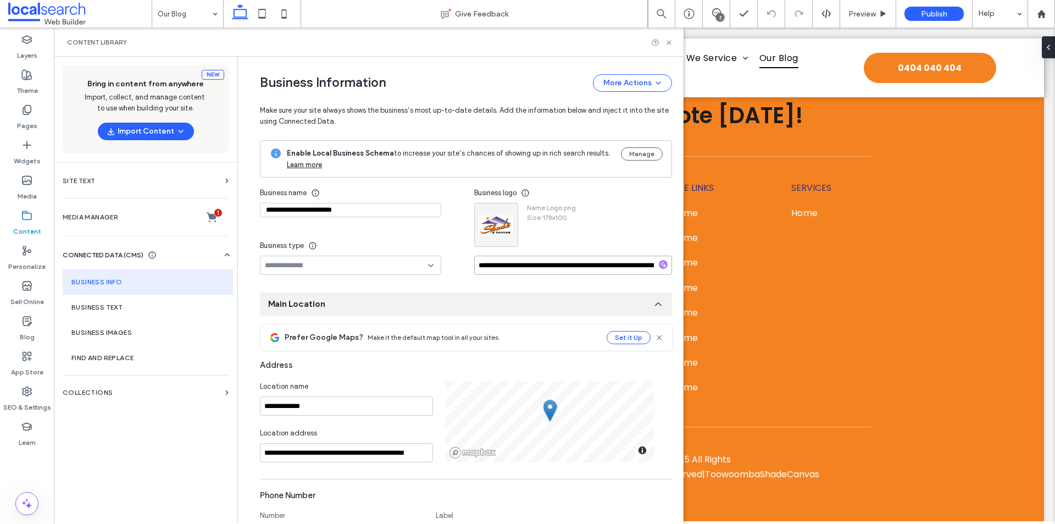
click at [575, 265] on input "**********" at bounding box center [573, 264] width 198 height 19
click at [483, 265] on input "**********" at bounding box center [573, 264] width 198 height 19
click at [591, 268] on input "**********" at bounding box center [573, 264] width 198 height 19
type input "**********"
click at [602, 242] on div "Name : Logo.png Size : 178x100" at bounding box center [573, 225] width 198 height 44
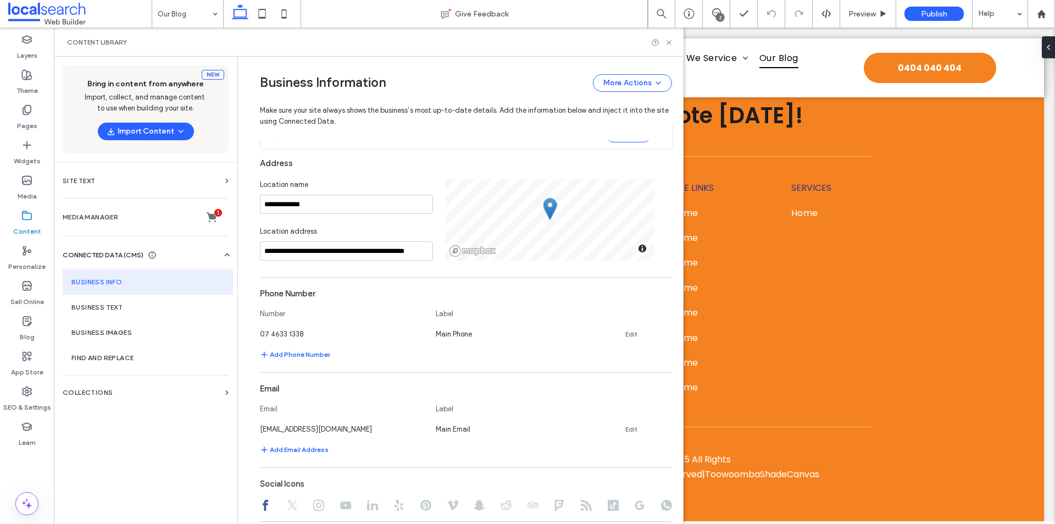
scroll to position [220, 0]
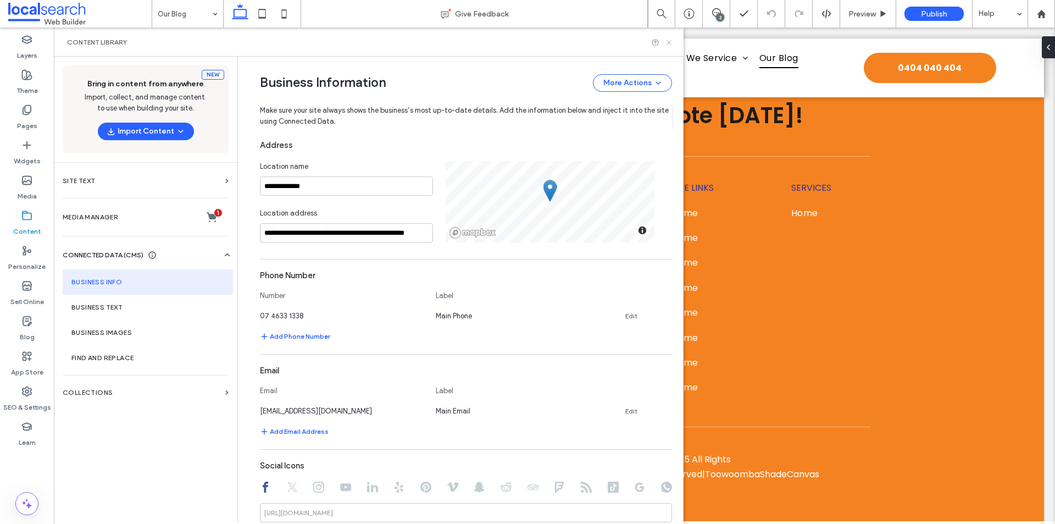
click at [668, 44] on icon at bounding box center [669, 42] width 8 height 8
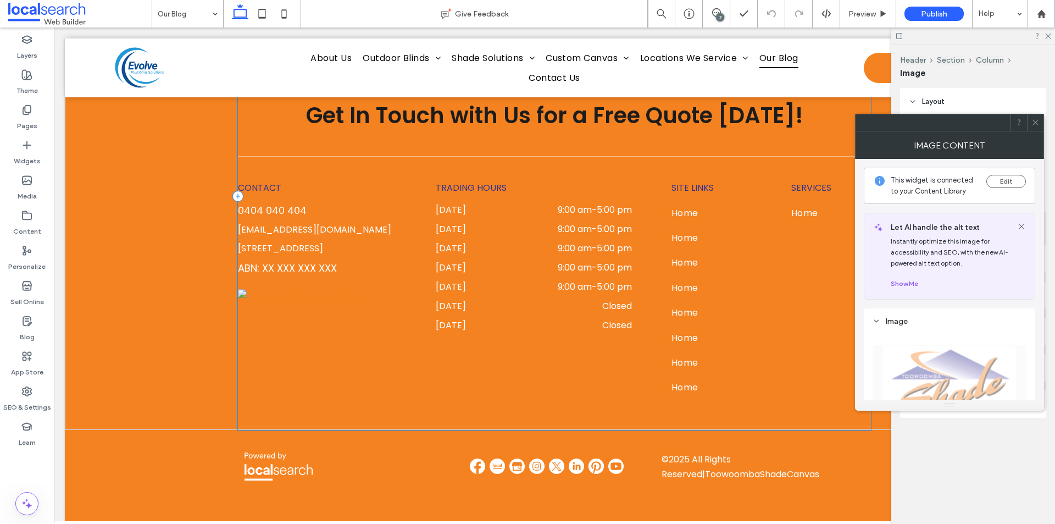
type input "***"
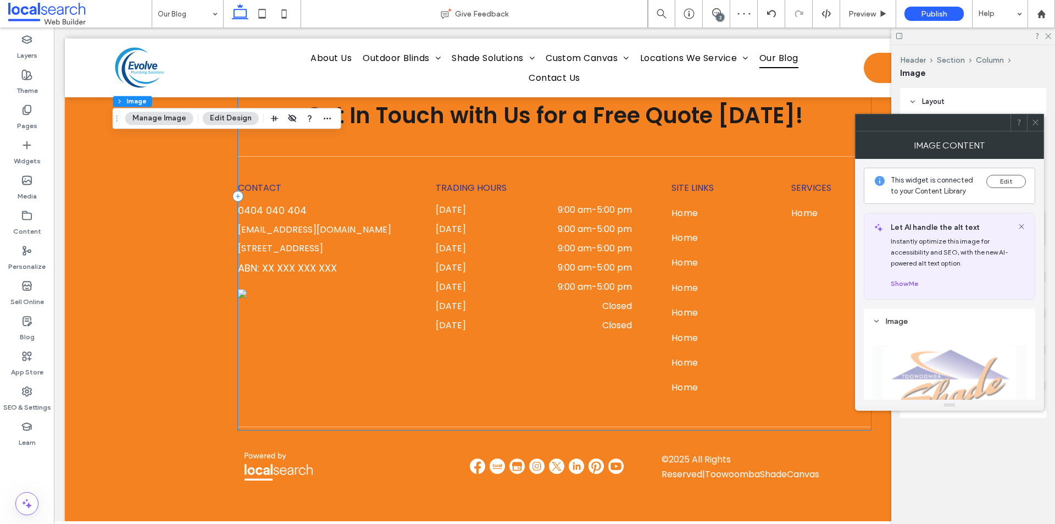
click at [1034, 120] on icon at bounding box center [1035, 122] width 8 height 8
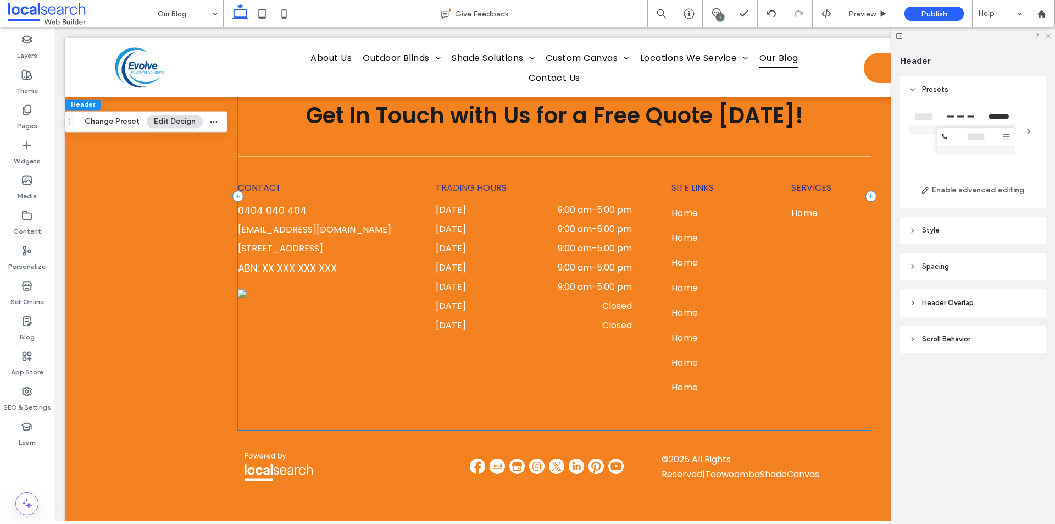
click at [1045, 36] on icon at bounding box center [1047, 35] width 7 height 7
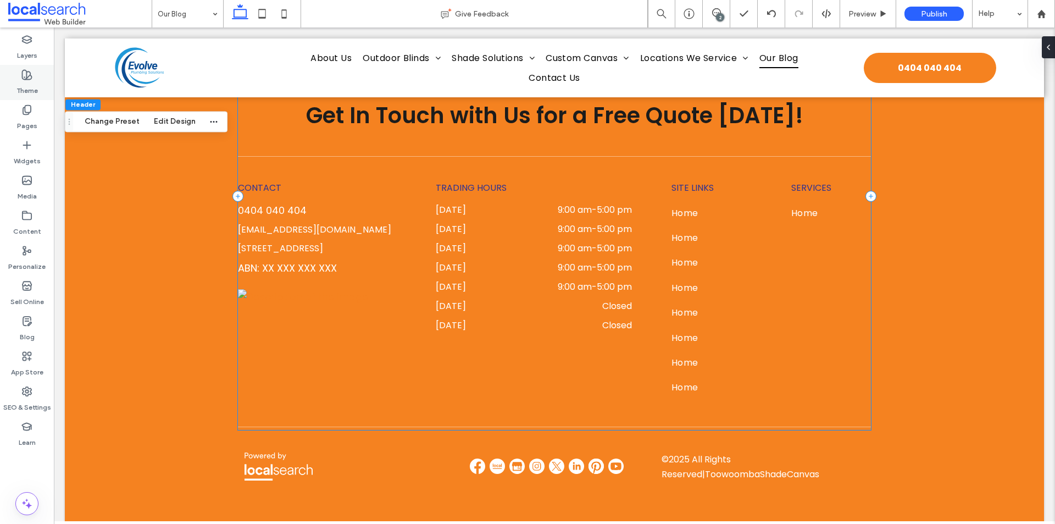
click at [29, 79] on use at bounding box center [27, 74] width 9 height 9
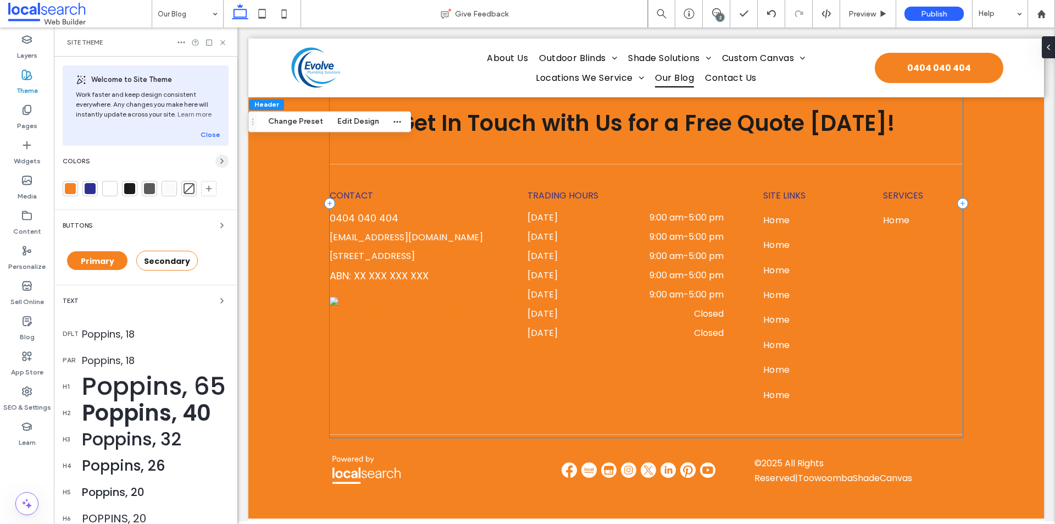
click at [219, 165] on icon "button" at bounding box center [222, 161] width 9 height 9
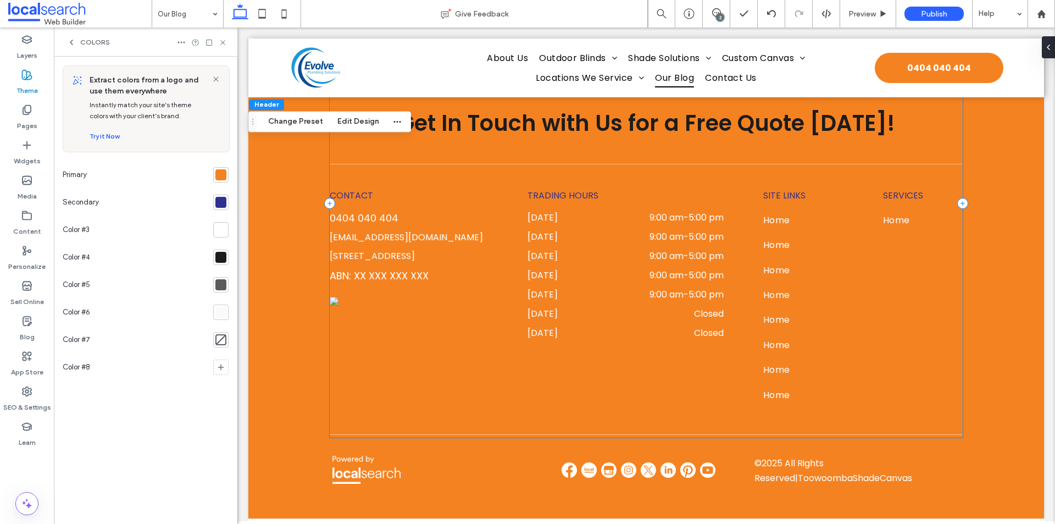
click at [218, 179] on div at bounding box center [220, 174] width 11 height 11
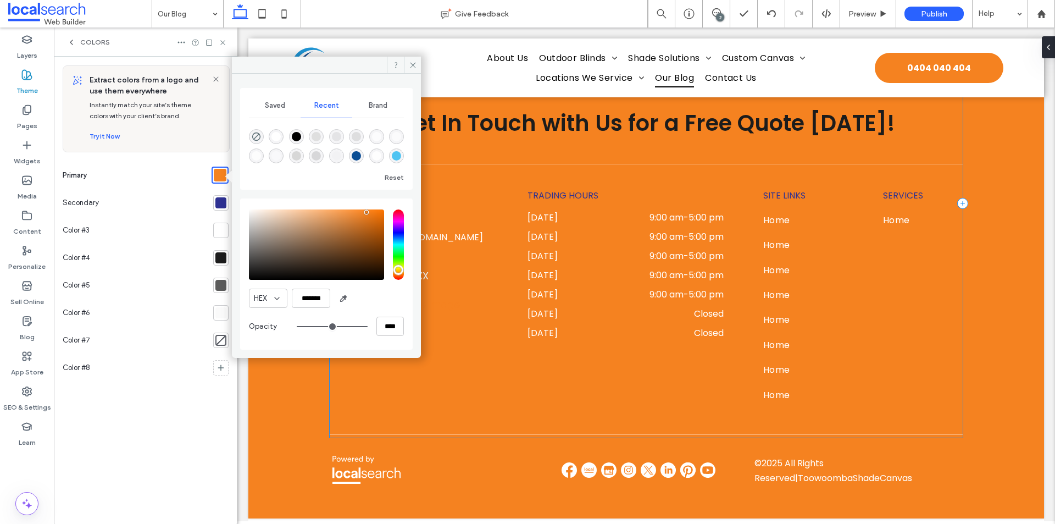
click at [219, 203] on div at bounding box center [220, 202] width 11 height 11
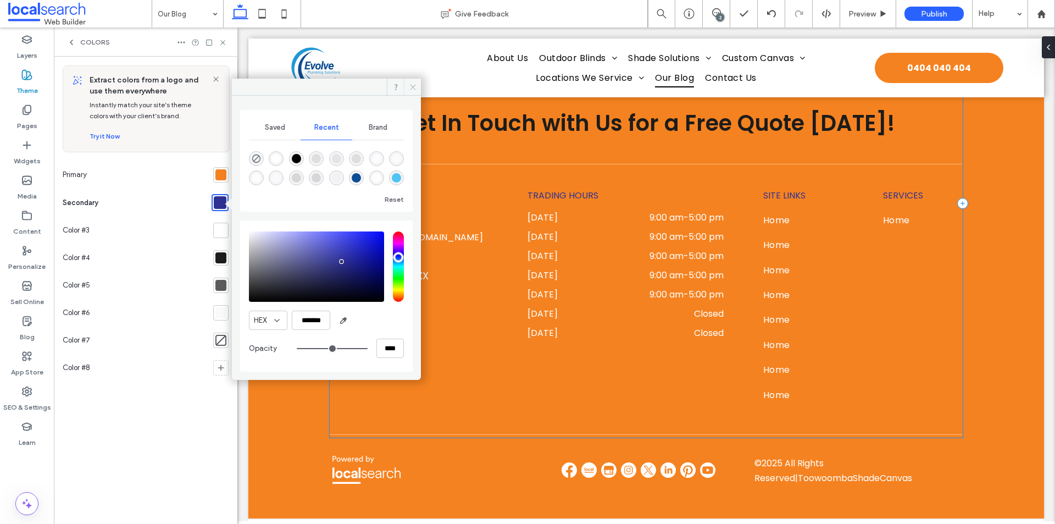
click at [409, 88] on icon at bounding box center [413, 87] width 8 height 8
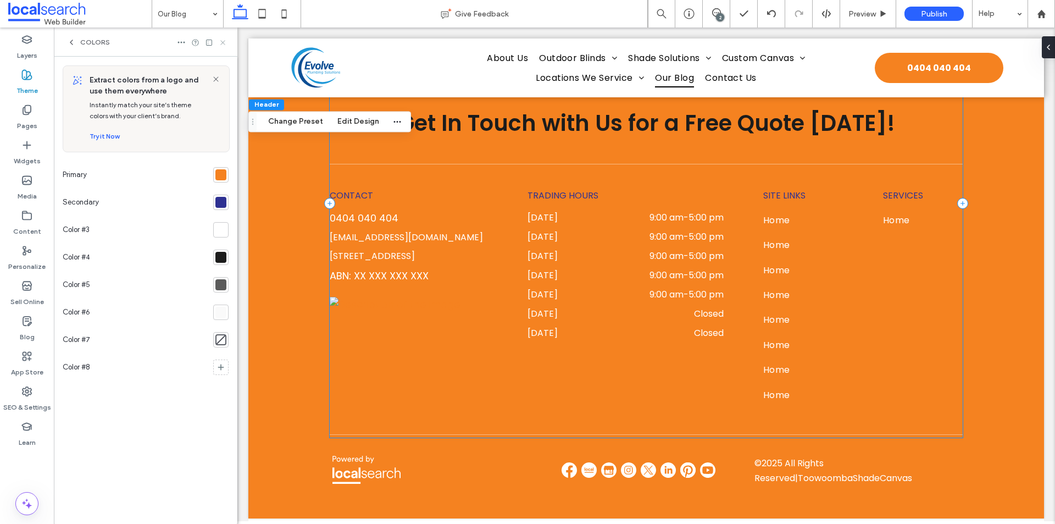
click at [221, 41] on use at bounding box center [222, 42] width 4 height 4
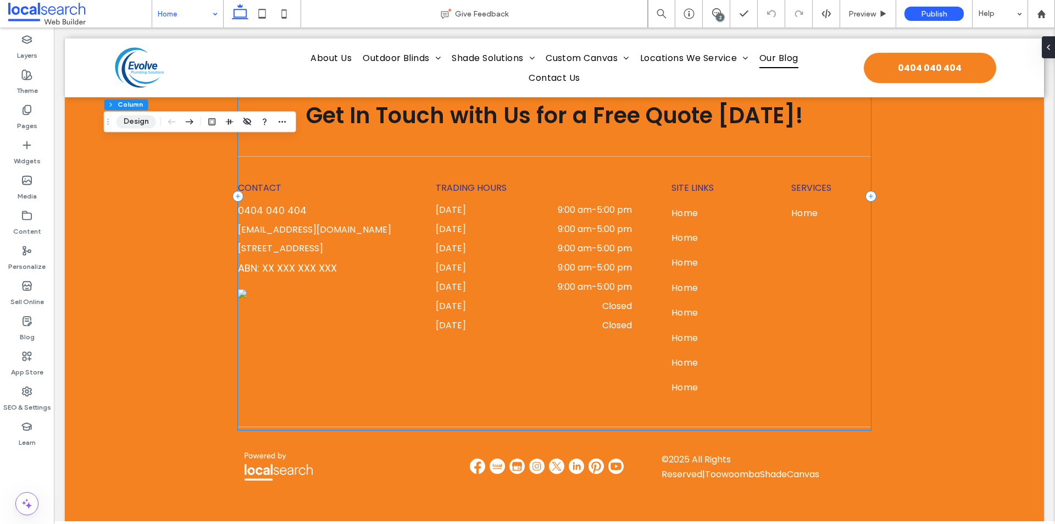
click at [143, 118] on button "Design" at bounding box center [136, 121] width 40 height 13
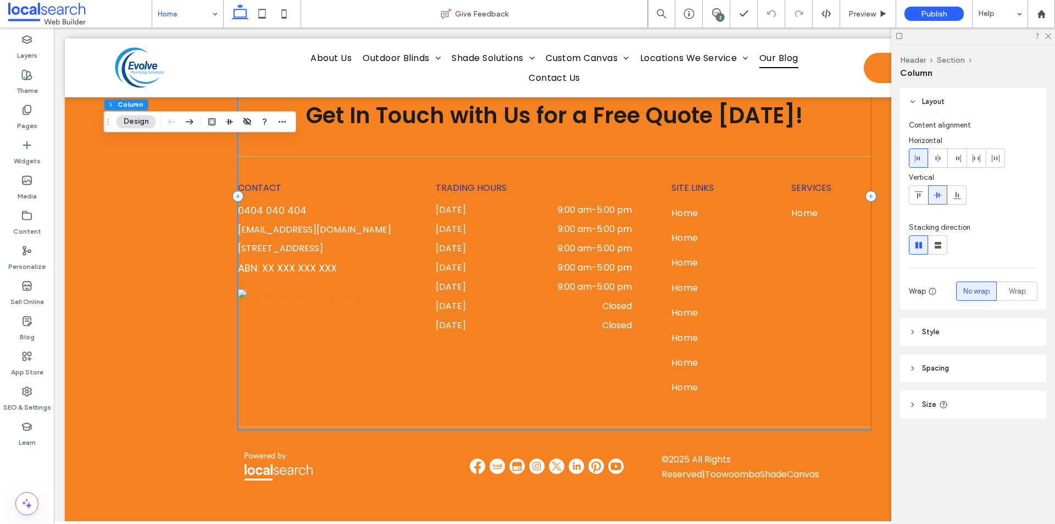
click at [934, 363] on span "Spacing" at bounding box center [935, 368] width 27 height 11
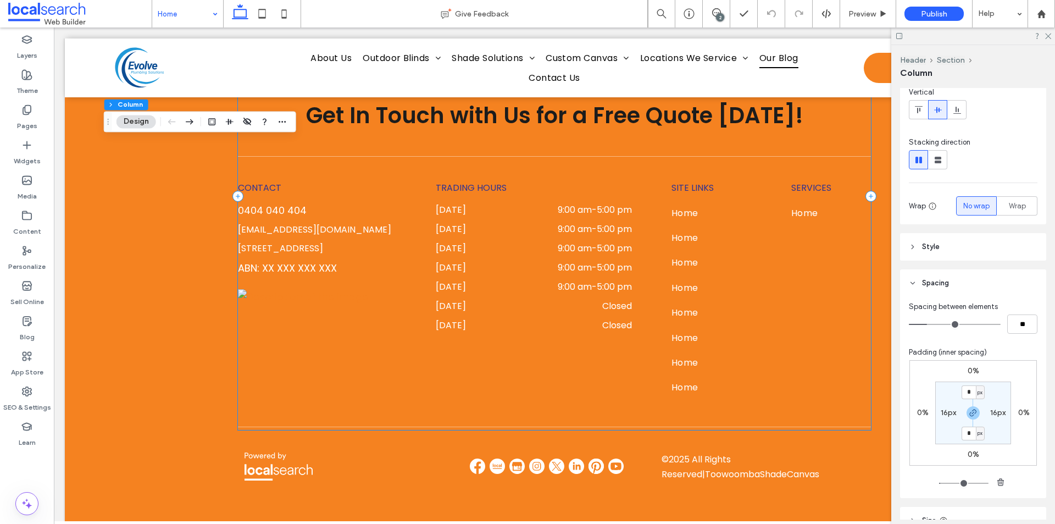
scroll to position [110, 0]
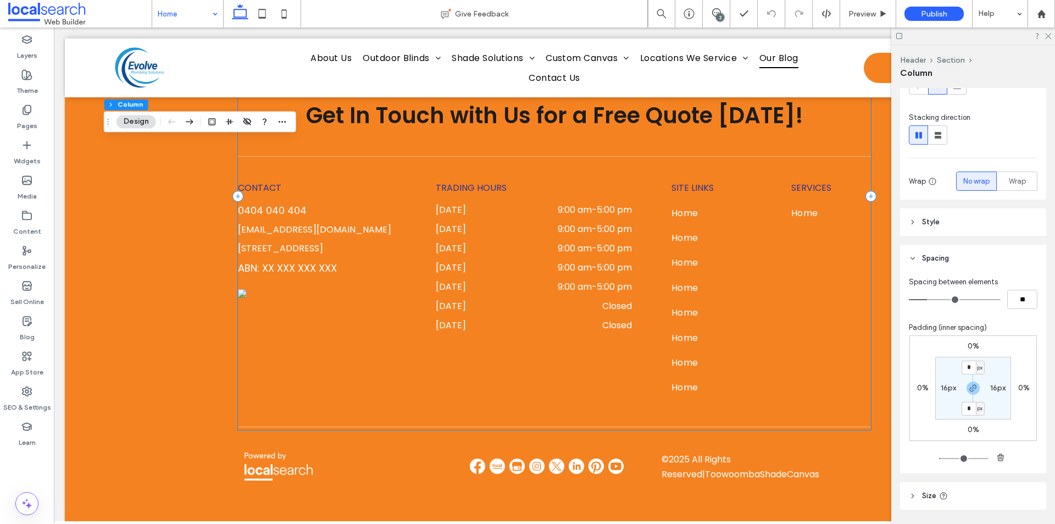
click at [936, 264] on header "Spacing" at bounding box center [973, 257] width 146 height 27
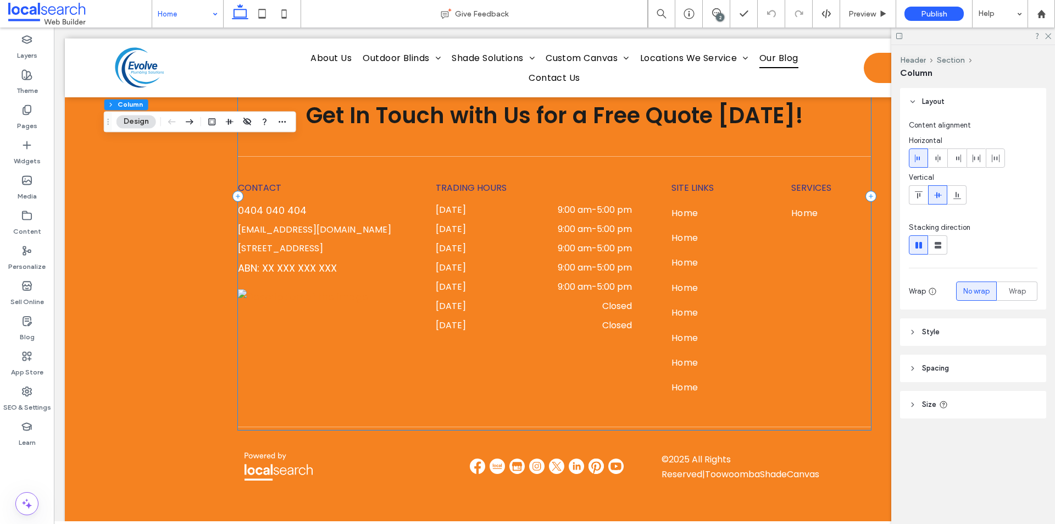
scroll to position [0, 0]
click at [938, 400] on header "Size" at bounding box center [973, 404] width 146 height 27
click at [1017, 433] on input "***" at bounding box center [1022, 431] width 30 height 19
type input "**"
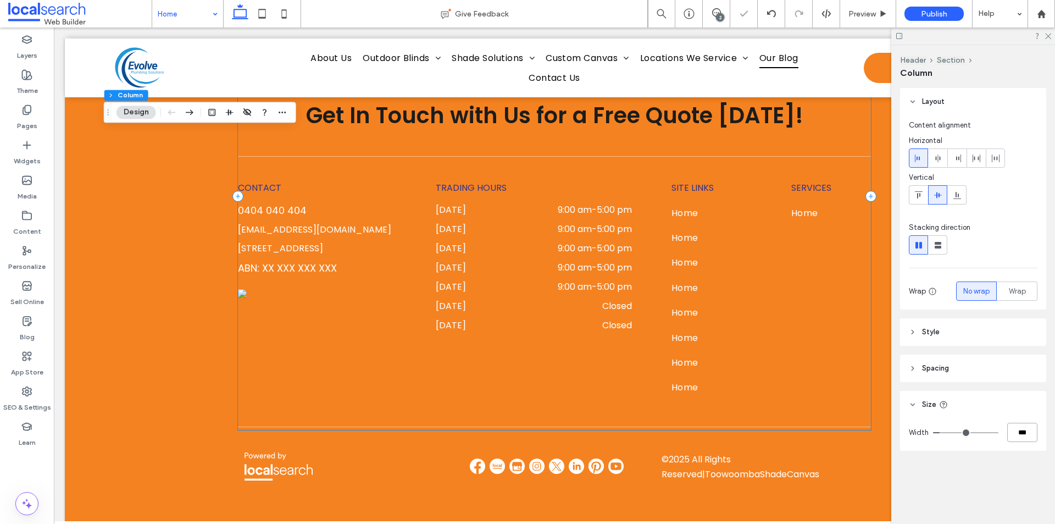
click at [1018, 433] on input "***" at bounding box center [1022, 431] width 30 height 19
type input "***"
type input "**"
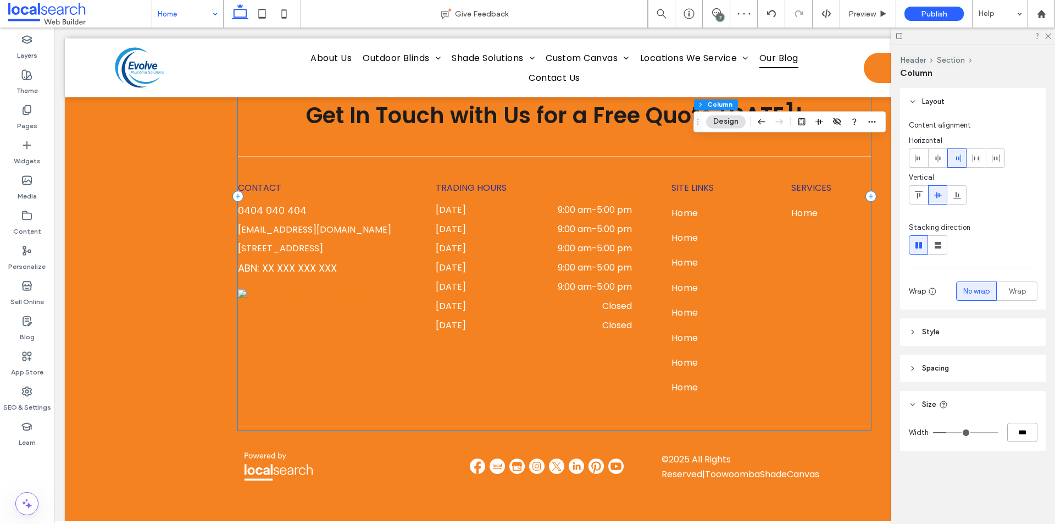
click at [1017, 440] on input "***" at bounding box center [1022, 431] width 30 height 19
type input "**"
type input "***"
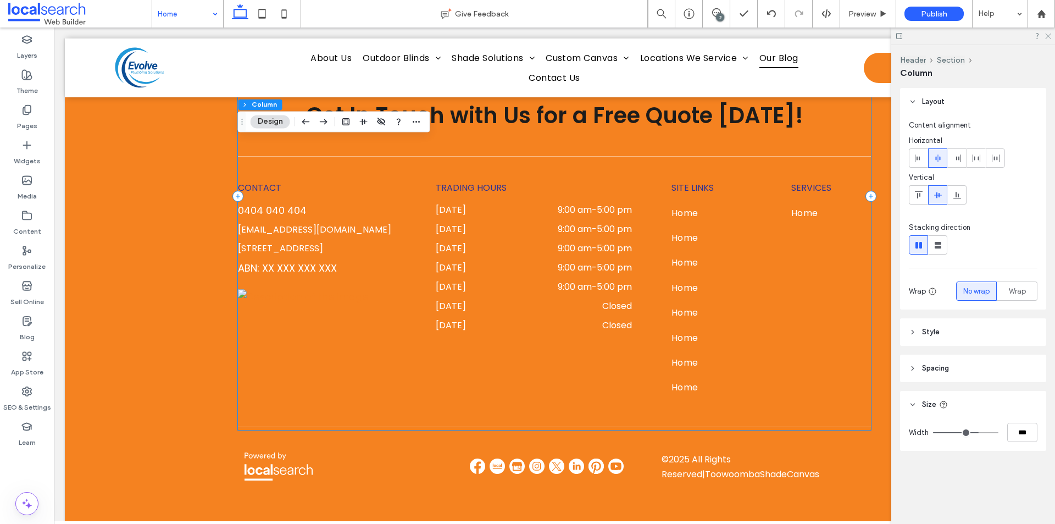
click at [1048, 38] on icon at bounding box center [1047, 35] width 7 height 7
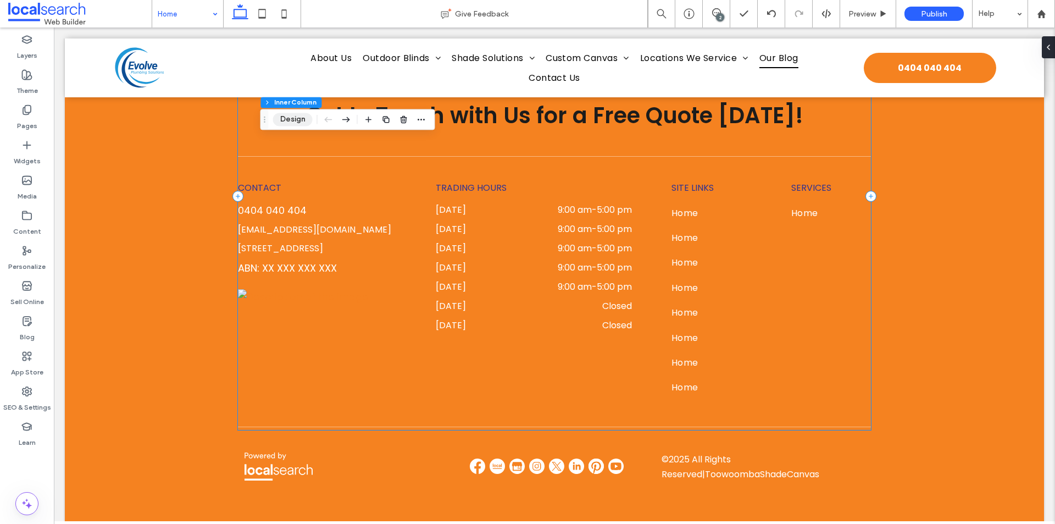
click at [287, 119] on button "Design" at bounding box center [293, 119] width 40 height 13
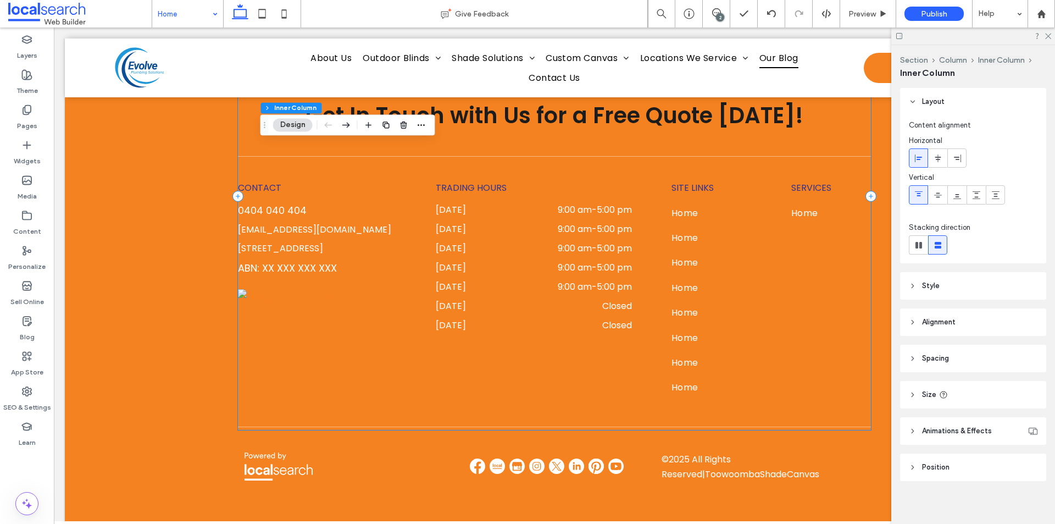
click at [923, 105] on span "Layout" at bounding box center [933, 101] width 23 height 11
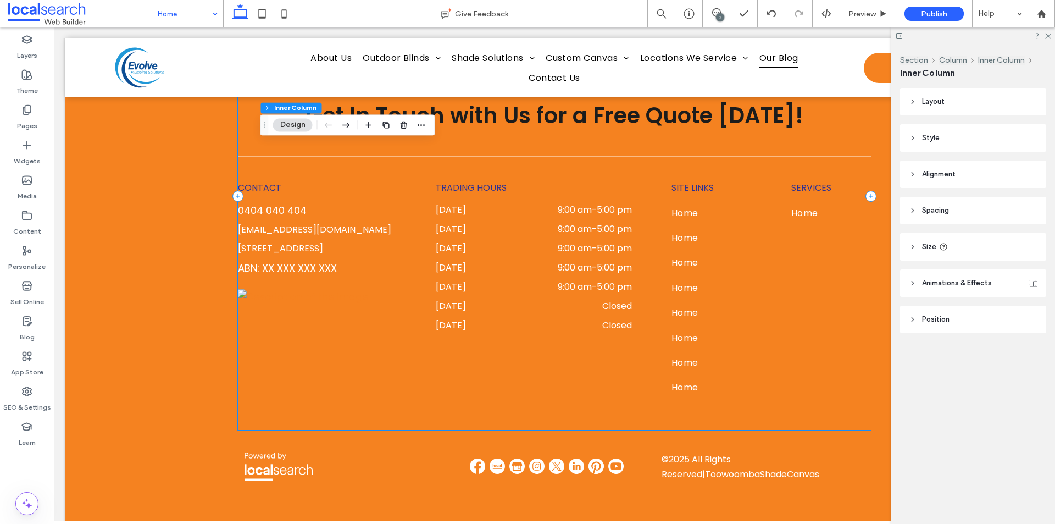
click at [923, 104] on span "Layout" at bounding box center [933, 101] width 23 height 11
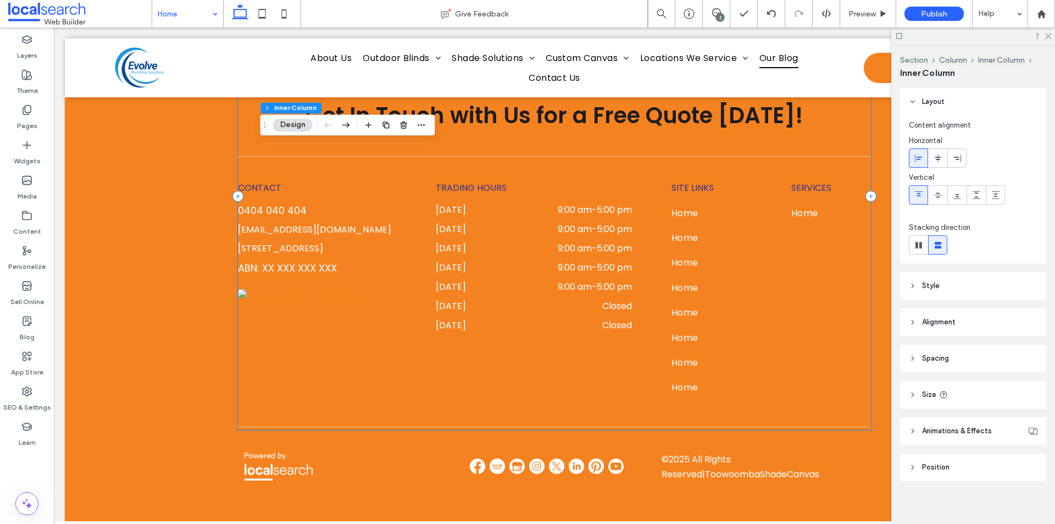
click at [923, 104] on span "Layout" at bounding box center [933, 101] width 23 height 11
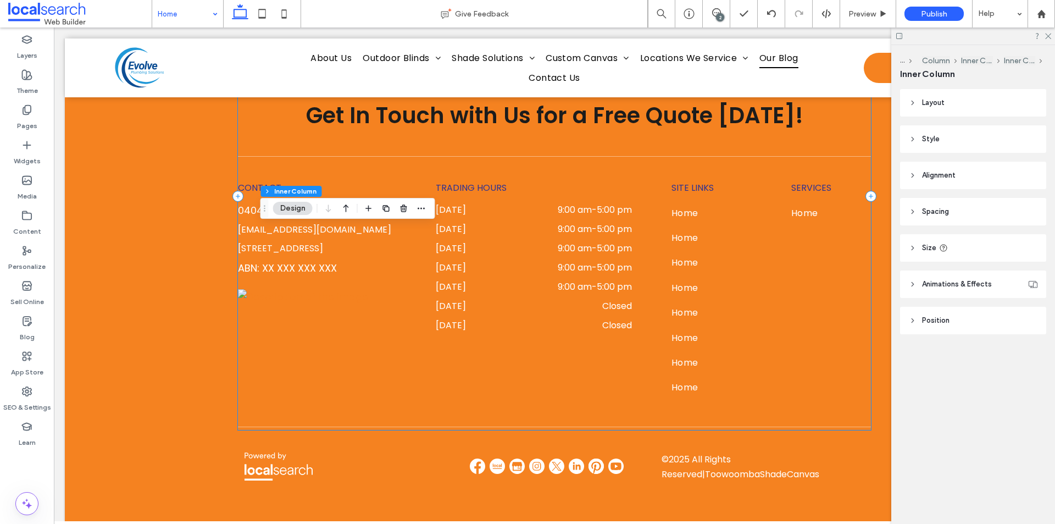
click at [927, 111] on header "Layout" at bounding box center [973, 102] width 146 height 27
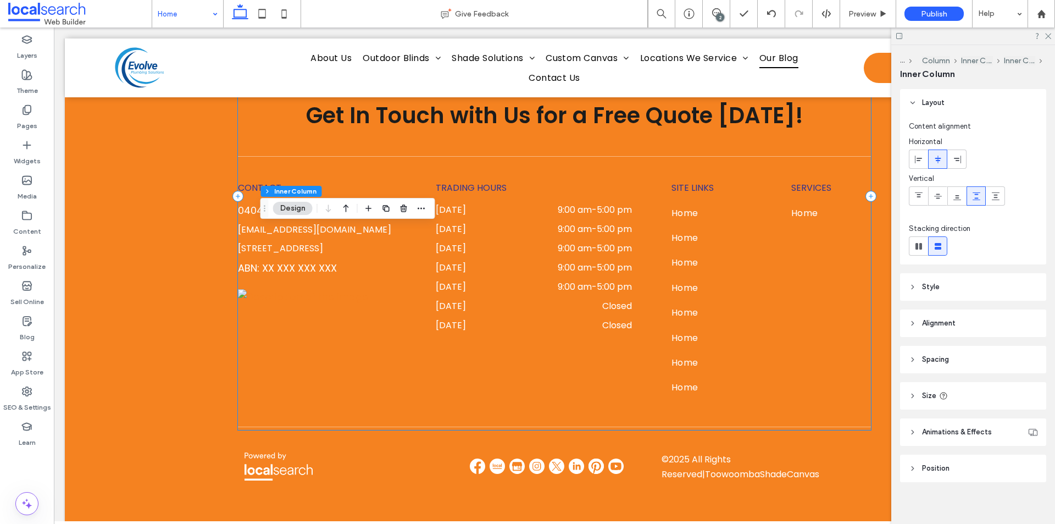
click at [943, 331] on header "Alignment" at bounding box center [973, 322] width 146 height 27
click at [912, 101] on icon at bounding box center [913, 103] width 8 height 8
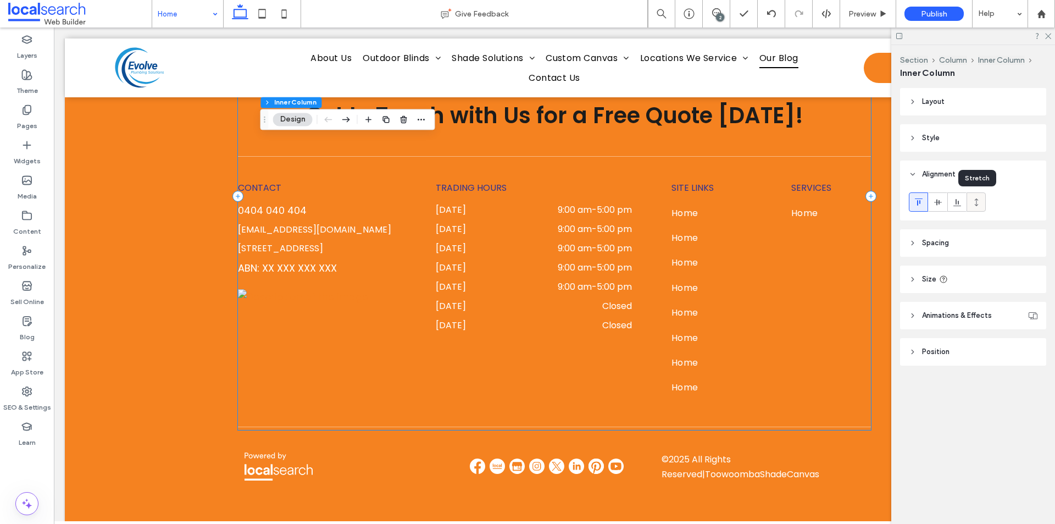
click at [969, 200] on div at bounding box center [976, 202] width 18 height 18
type input "***"
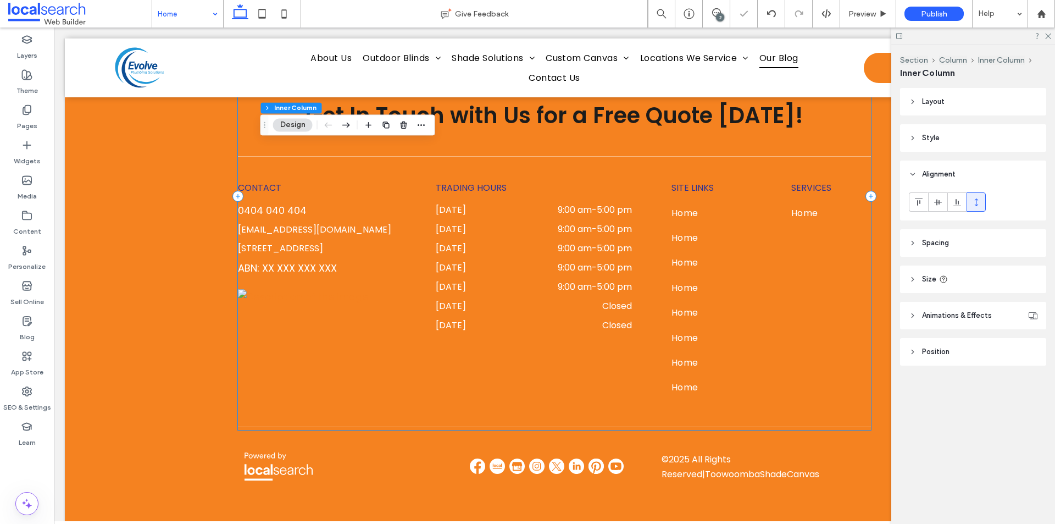
click at [959, 233] on header "Spacing" at bounding box center [973, 242] width 146 height 27
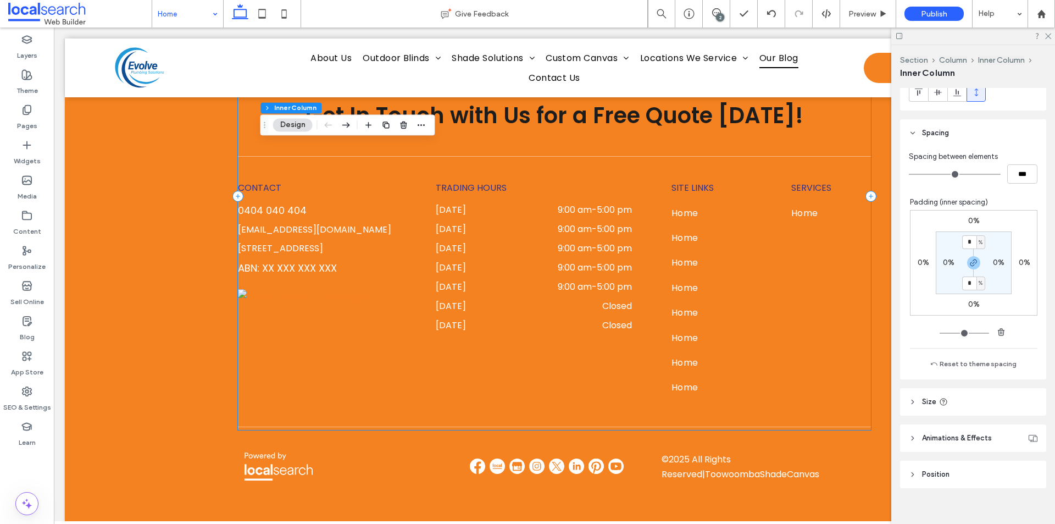
scroll to position [123, 0]
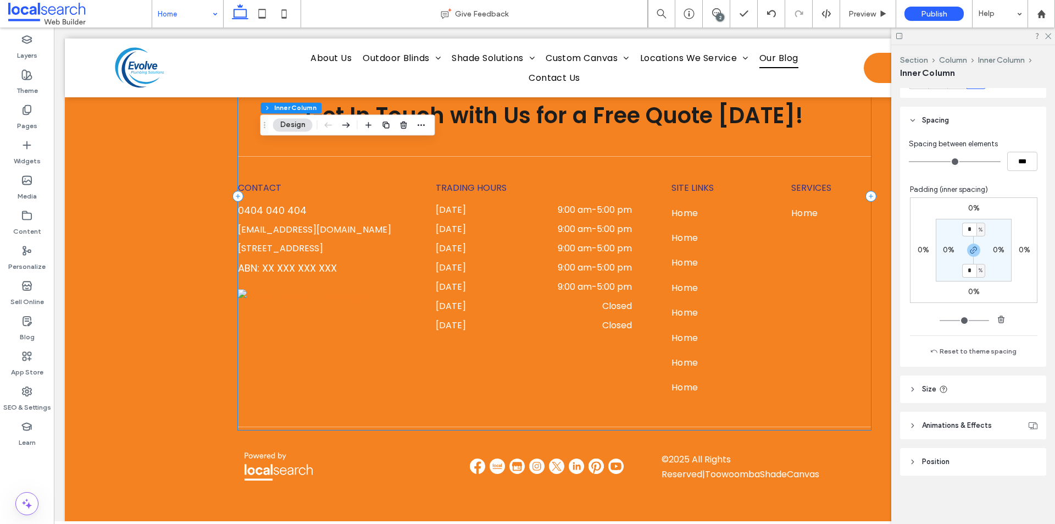
click at [962, 389] on header "Size" at bounding box center [973, 388] width 146 height 27
type input "**"
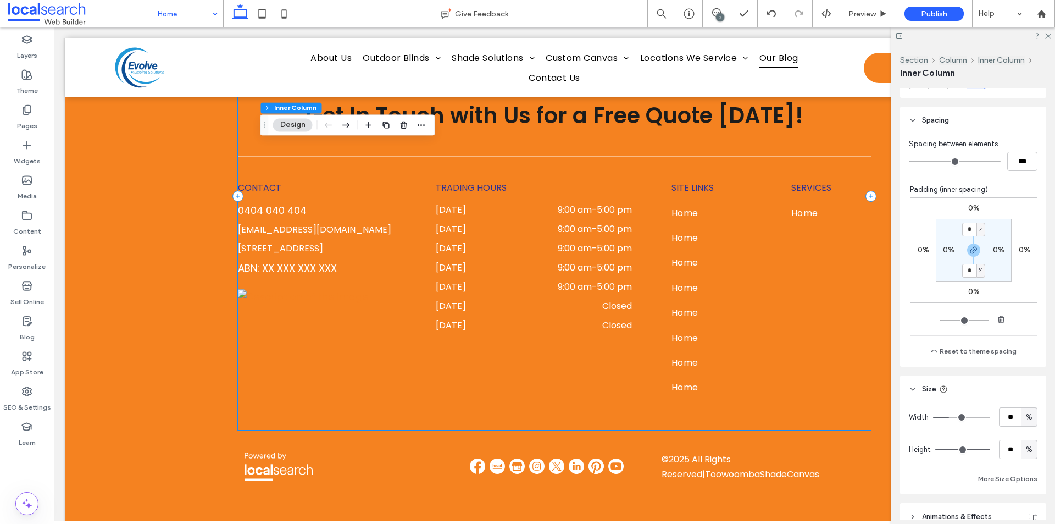
type input "**"
type input "*"
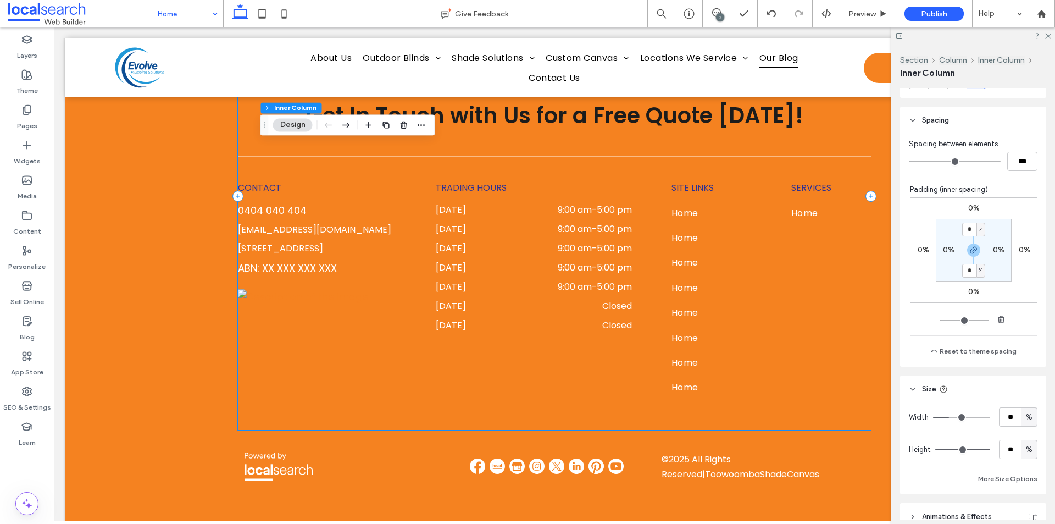
type input "*"
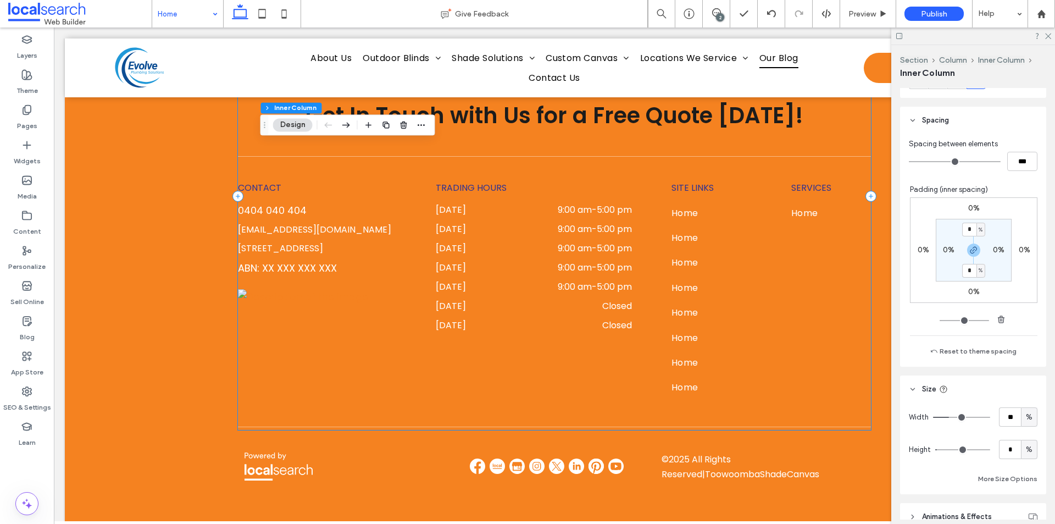
drag, startPoint x: 979, startPoint y: 447, endPoint x: 939, endPoint y: 450, distance: 39.7
type input "*"
click at [939, 450] on input "range" at bounding box center [962, 449] width 55 height 1
click at [915, 120] on icon at bounding box center [913, 120] width 8 height 8
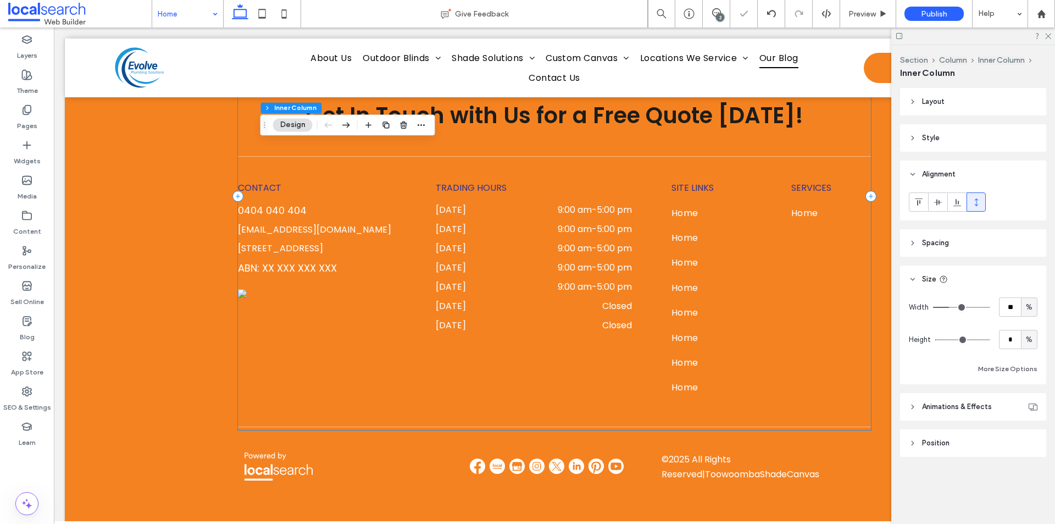
scroll to position [0, 0]
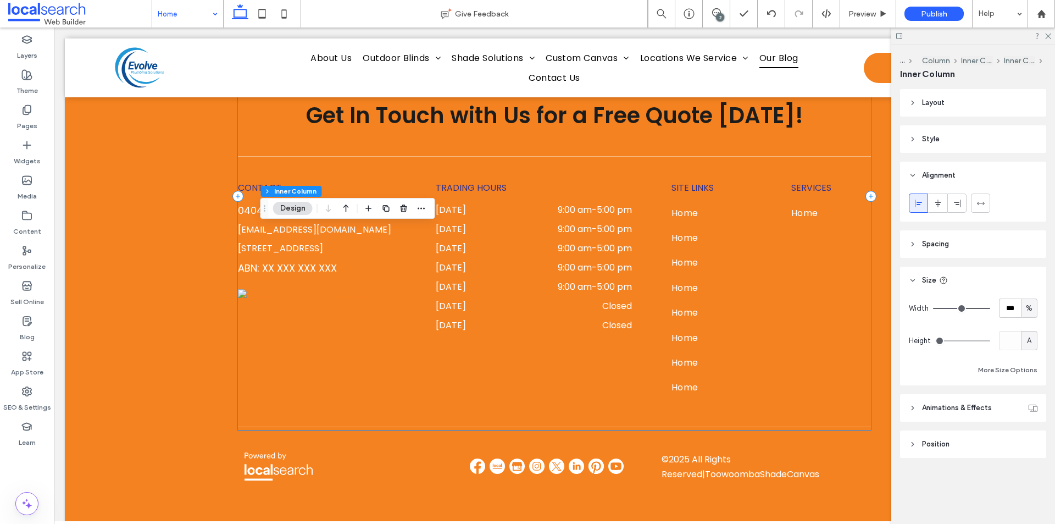
click at [944, 105] on span "Layout" at bounding box center [933, 102] width 23 height 11
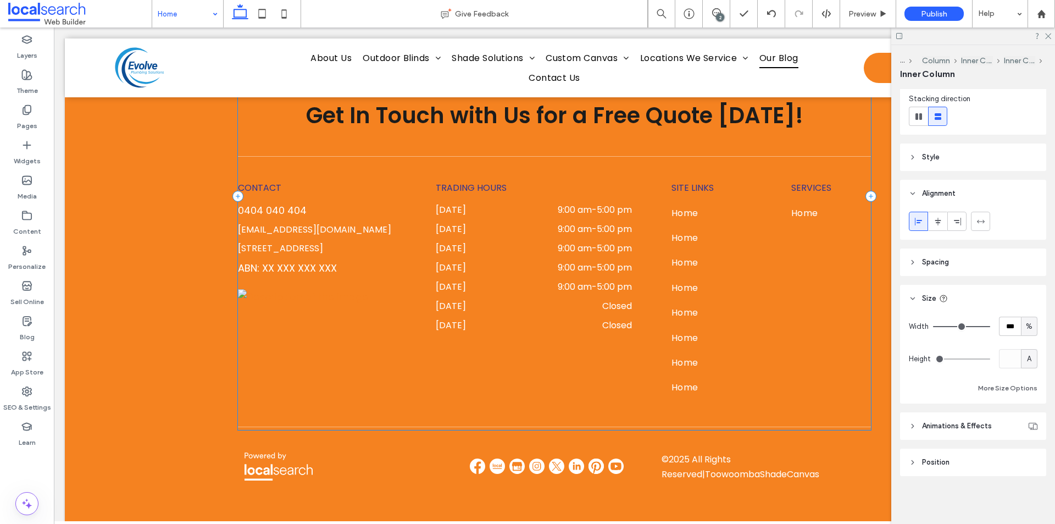
scroll to position [130, 0]
type input "***"
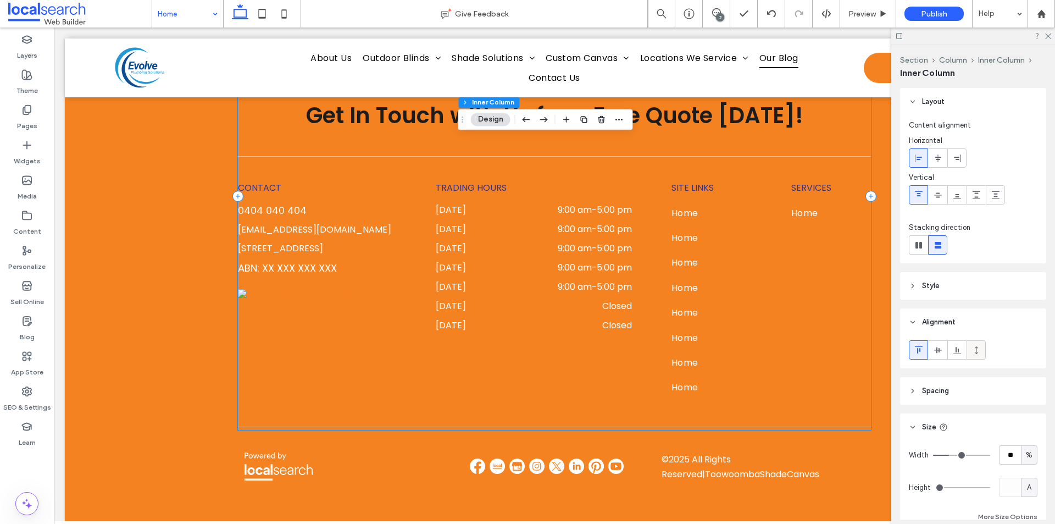
click at [970, 347] on div at bounding box center [976, 350] width 18 height 18
type input "***"
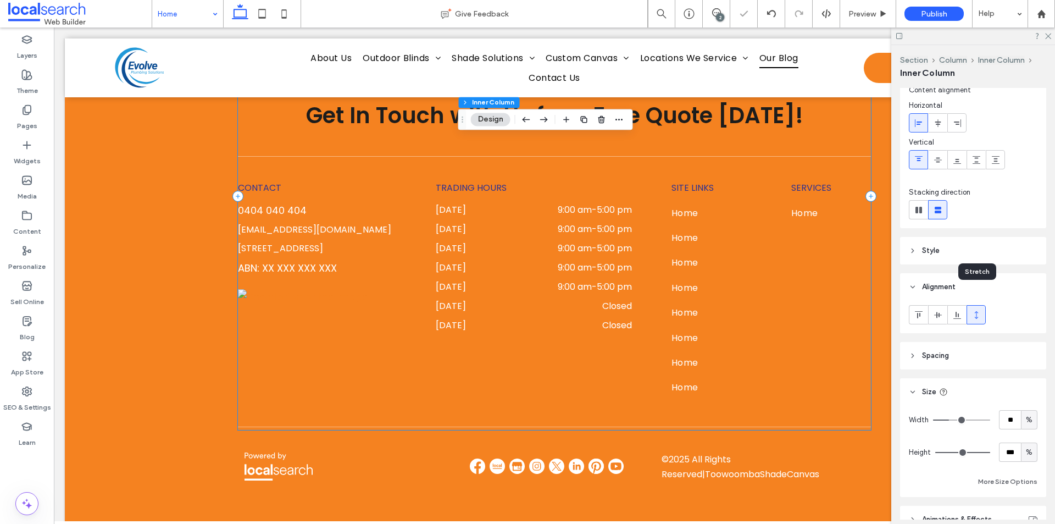
scroll to position [55, 0]
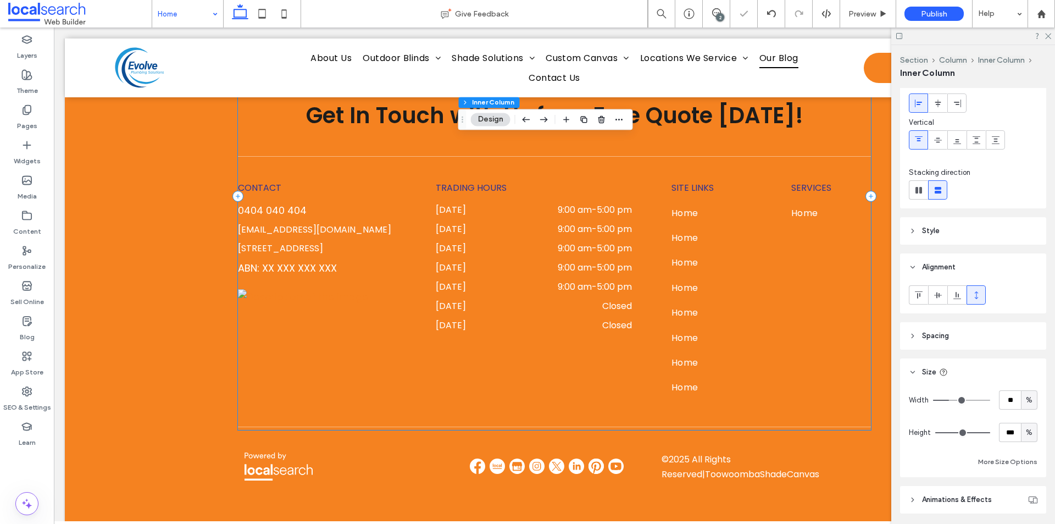
type input "**"
type input "*"
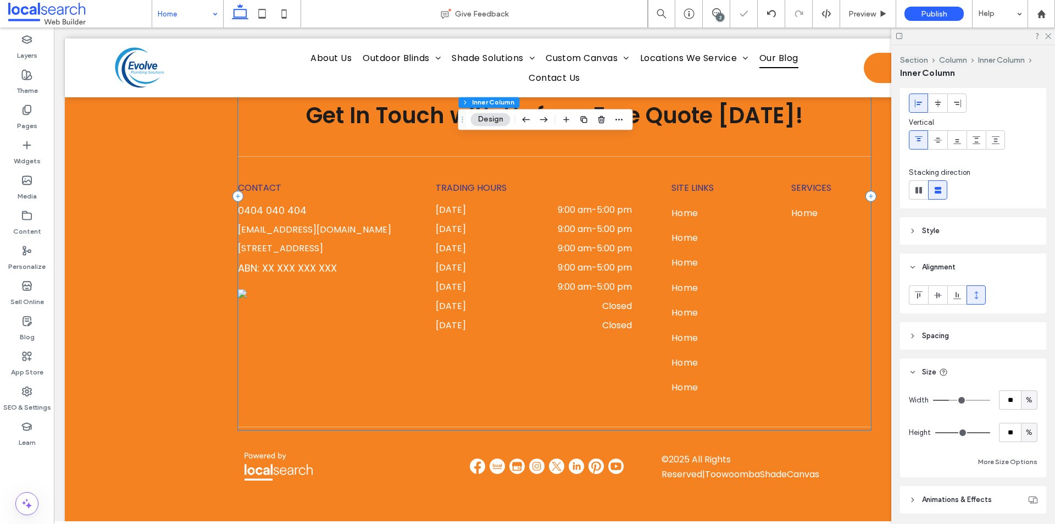
type input "*"
drag, startPoint x: 981, startPoint y: 433, endPoint x: 898, endPoint y: 433, distance: 83.0
type input "*"
click at [935, 433] on input "range" at bounding box center [962, 432] width 55 height 1
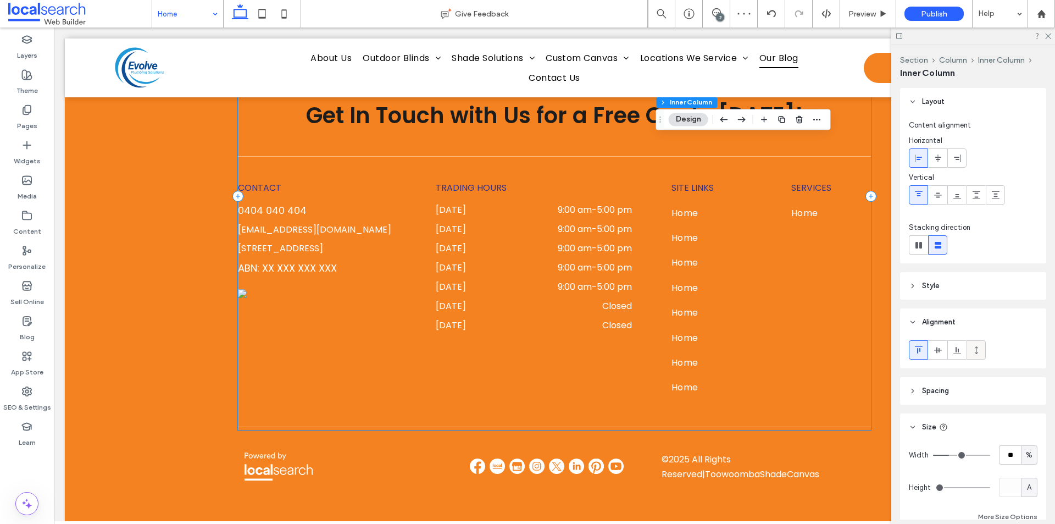
click at [973, 350] on icon at bounding box center [976, 350] width 9 height 9
type input "***"
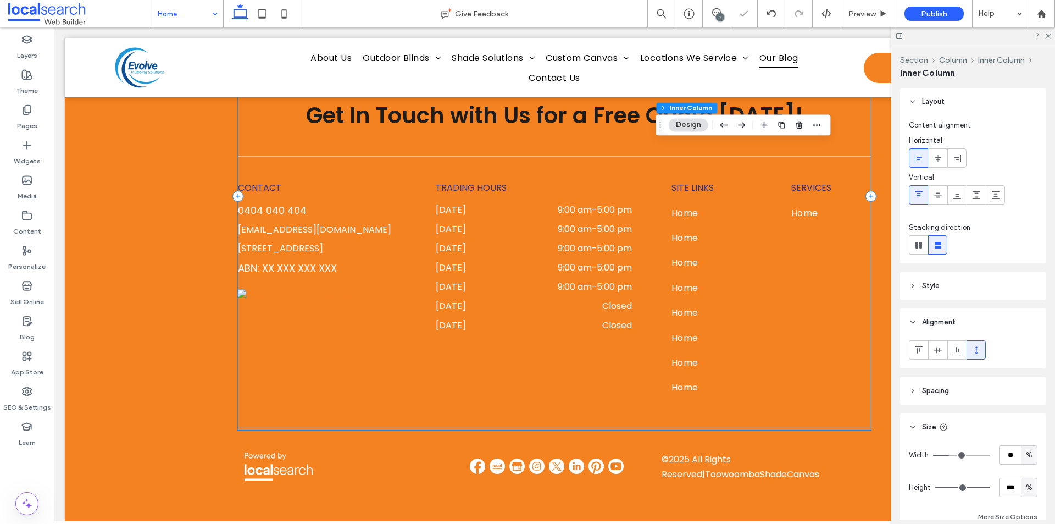
type input "**"
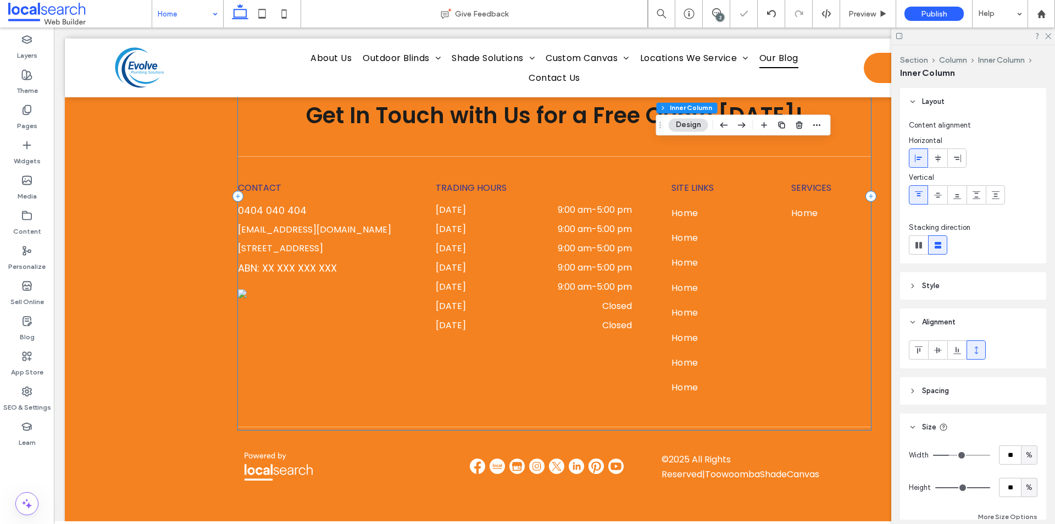
type input "**"
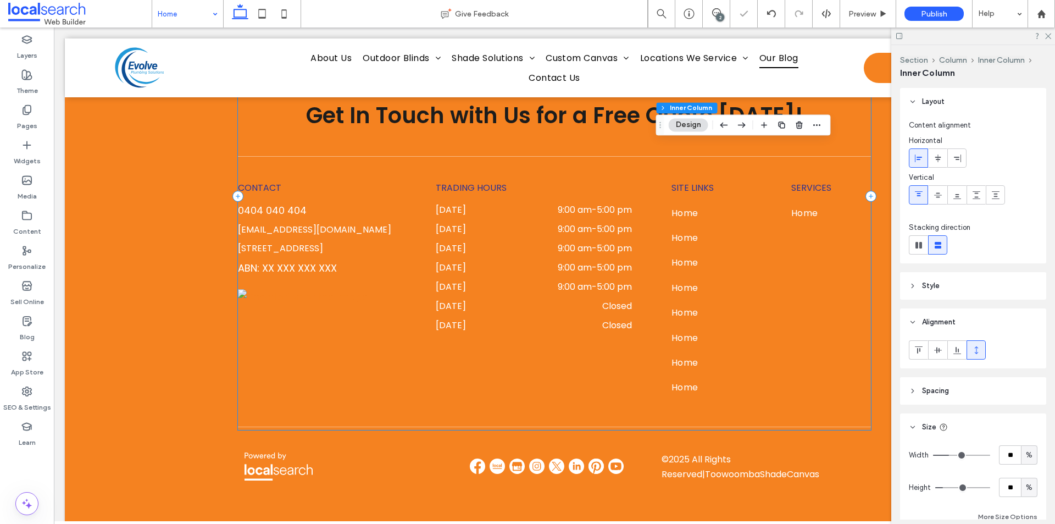
type input "*"
drag, startPoint x: 980, startPoint y: 487, endPoint x: 930, endPoint y: 493, distance: 50.3
type input "*"
click at [935, 488] on input "range" at bounding box center [962, 487] width 55 height 1
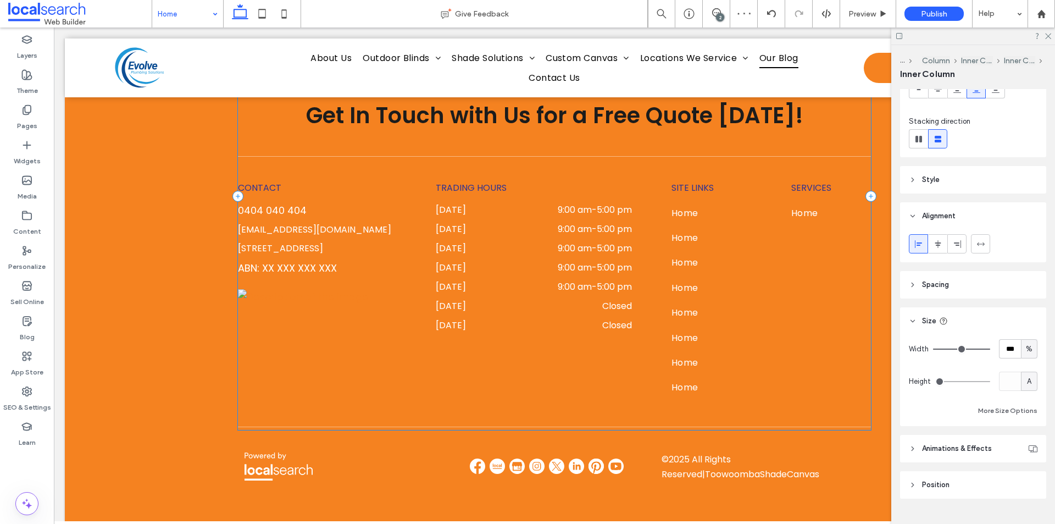
scroll to position [130, 0]
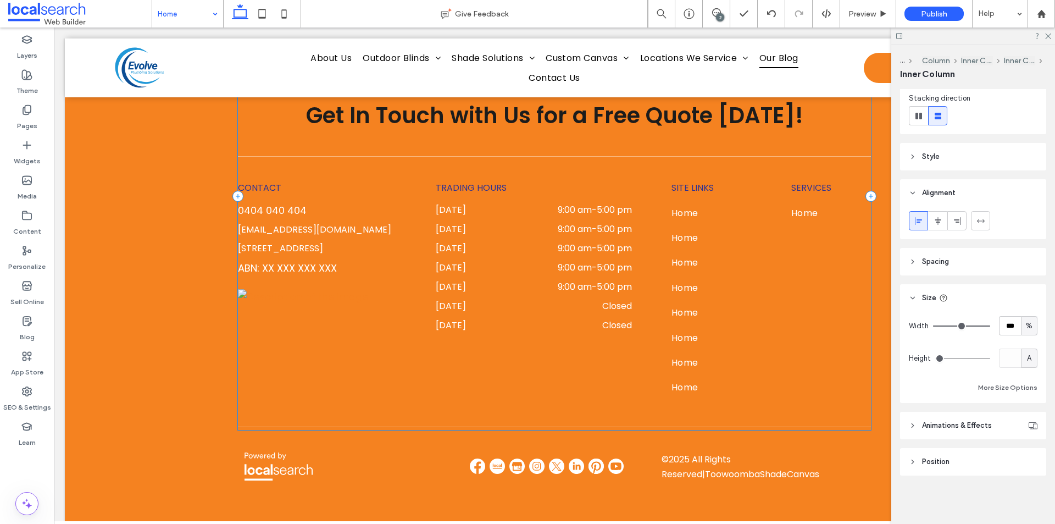
type input "***"
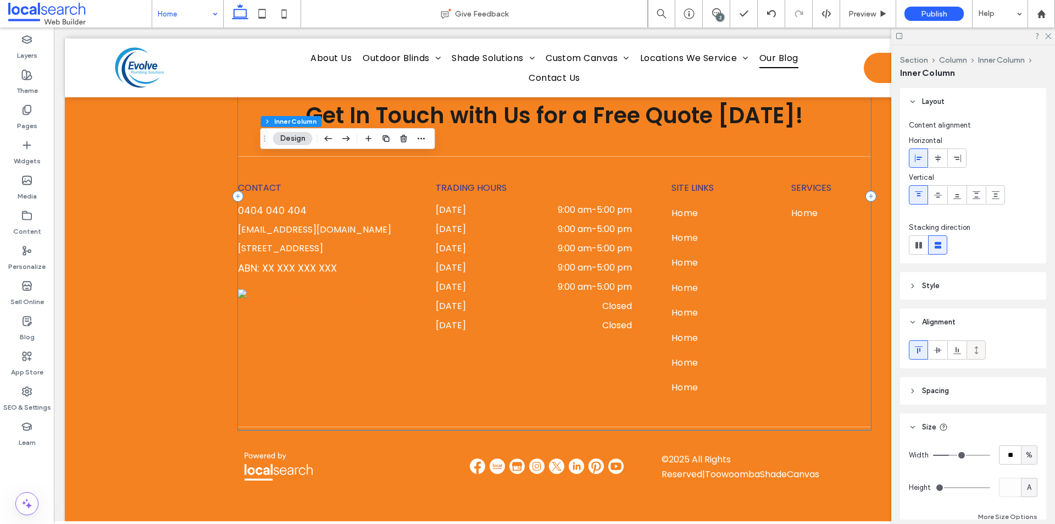
click at [983, 348] on div at bounding box center [976, 350] width 18 height 18
type input "***"
type input "**"
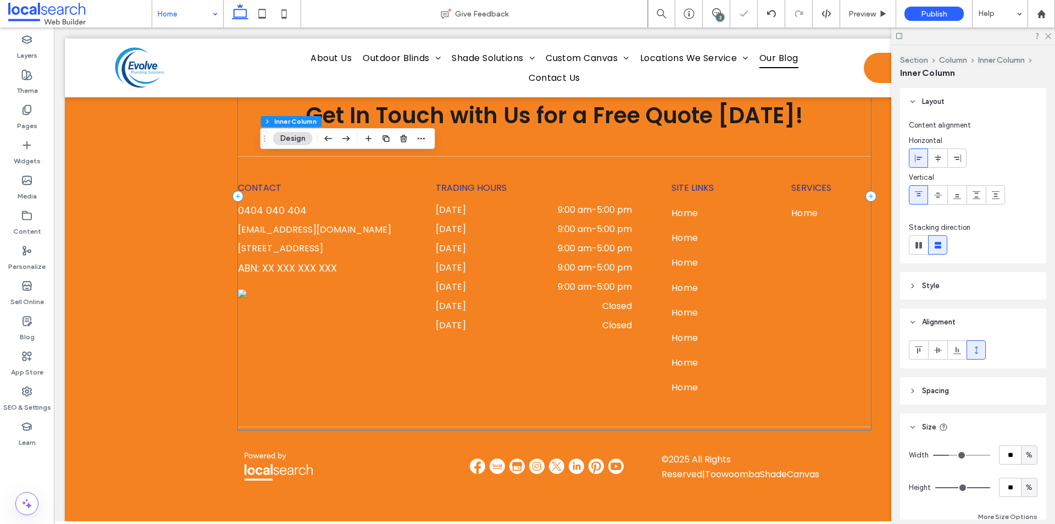
type input "**"
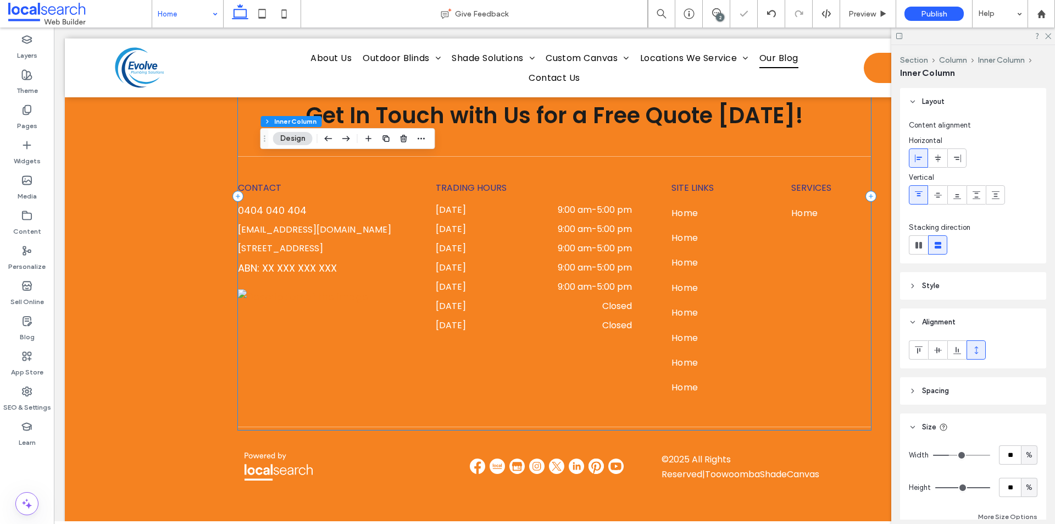
type input "**"
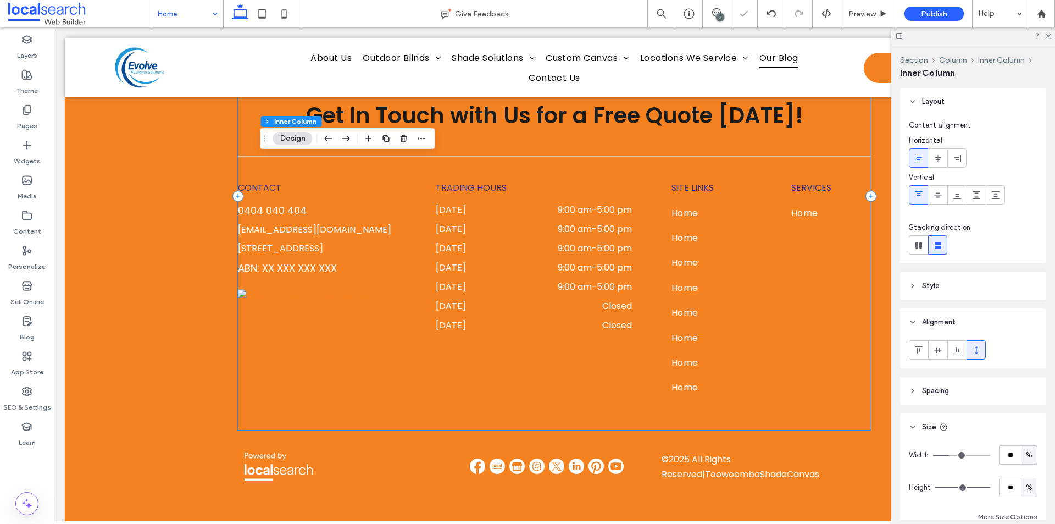
type input "*"
drag, startPoint x: 981, startPoint y: 487, endPoint x: 915, endPoint y: 484, distance: 65.4
type input "*"
click at [936, 488] on input "range" at bounding box center [962, 487] width 55 height 1
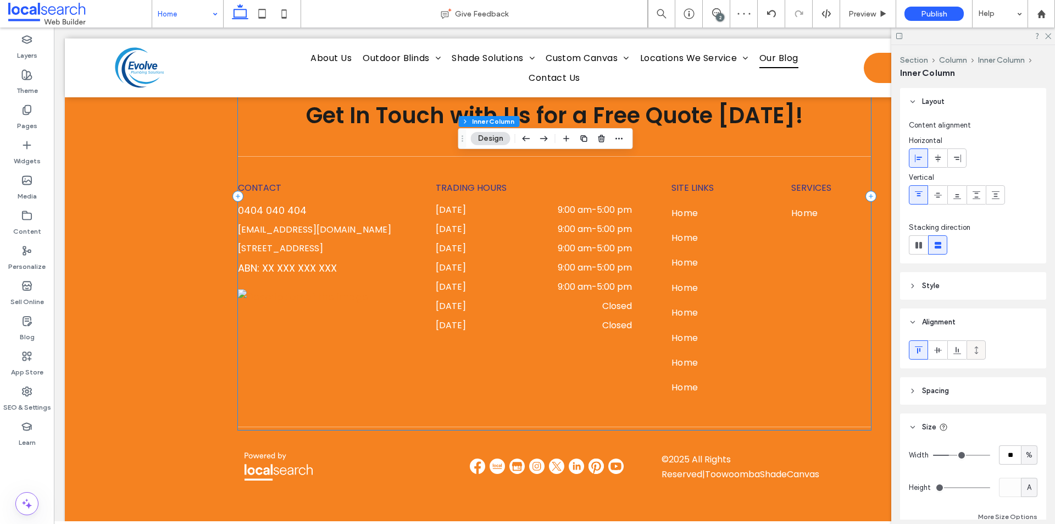
click at [973, 352] on icon at bounding box center [976, 350] width 9 height 9
type input "***"
type input "**"
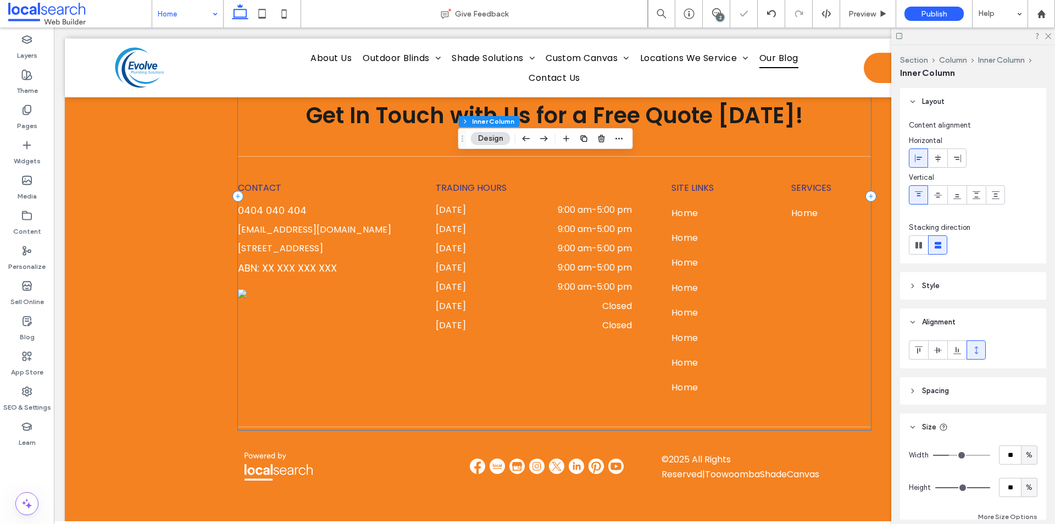
type input "**"
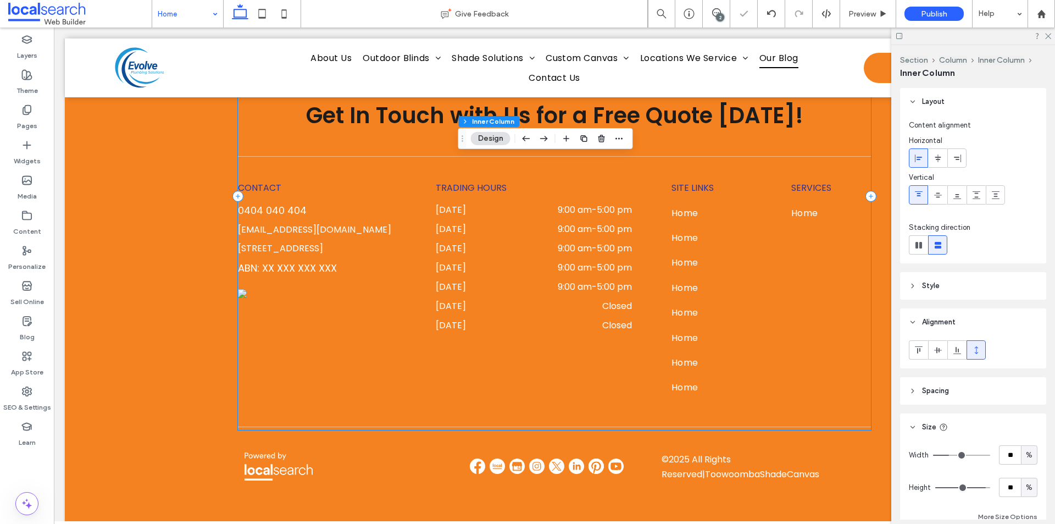
type input "**"
type input "*"
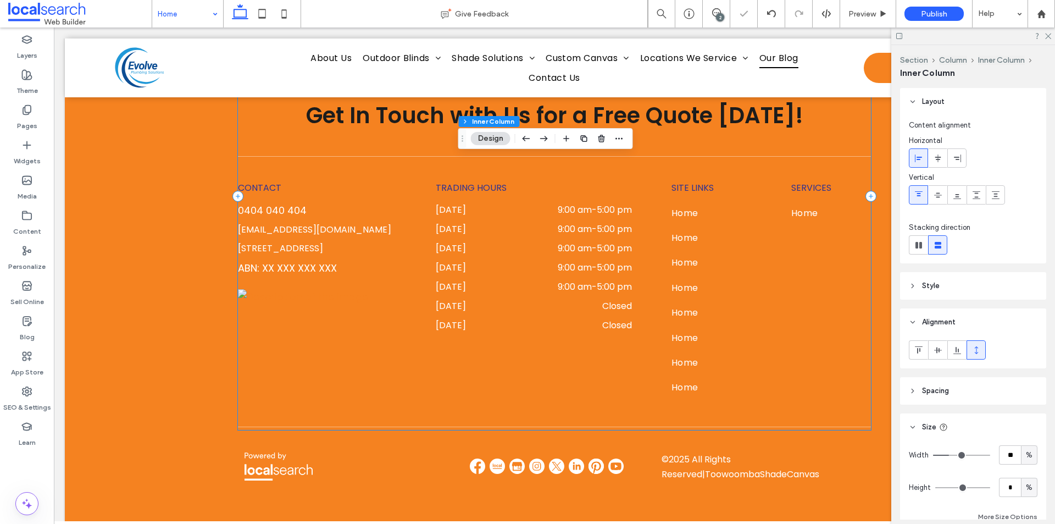
drag, startPoint x: 979, startPoint y: 490, endPoint x: 900, endPoint y: 476, distance: 80.8
type input "*"
click at [935, 488] on input "range" at bounding box center [962, 487] width 55 height 1
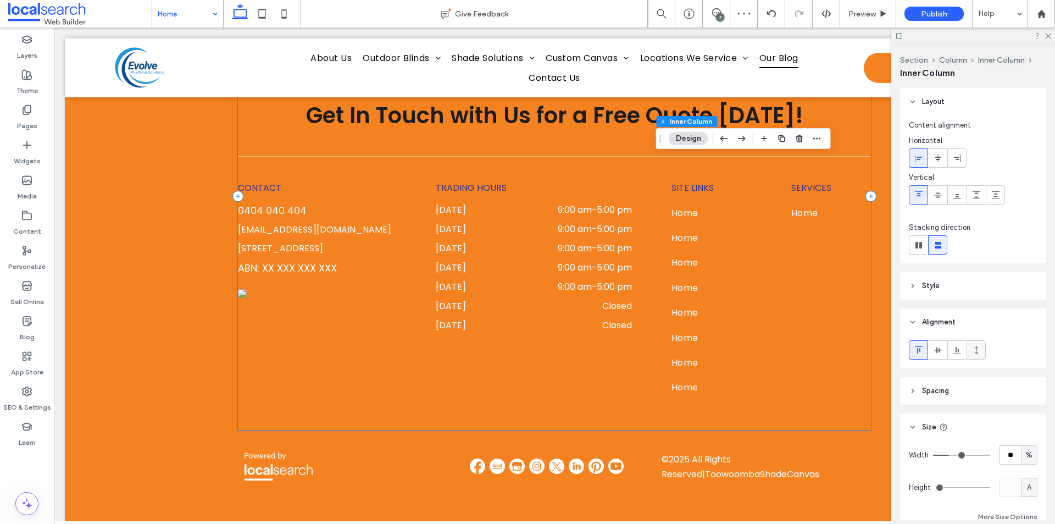
click at [975, 346] on icon at bounding box center [976, 350] width 9 height 9
type input "***"
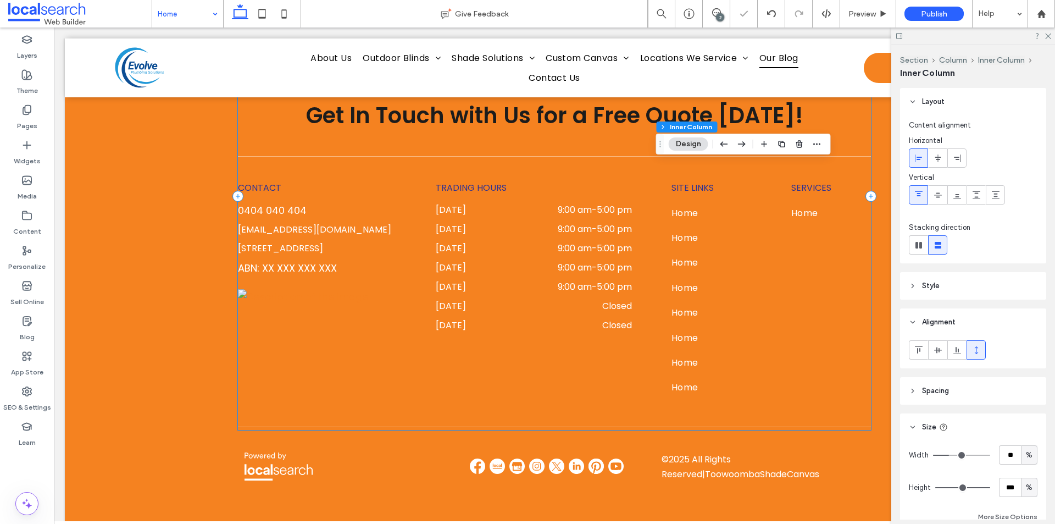
type input "**"
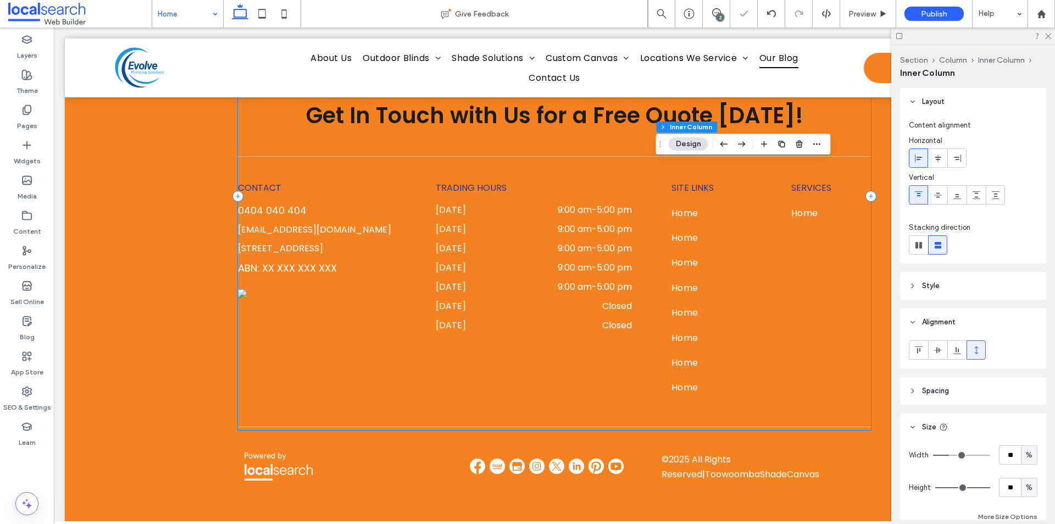
type input "**"
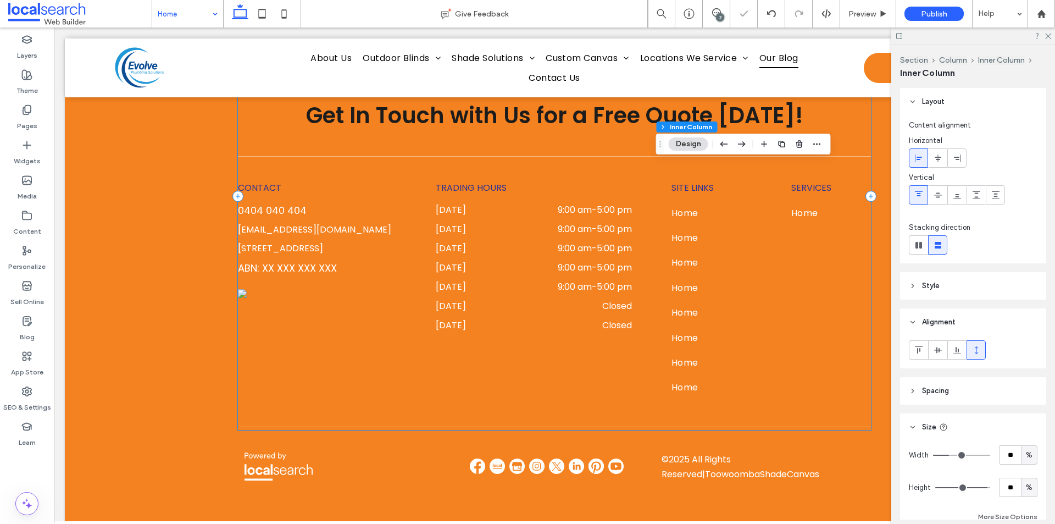
type input "**"
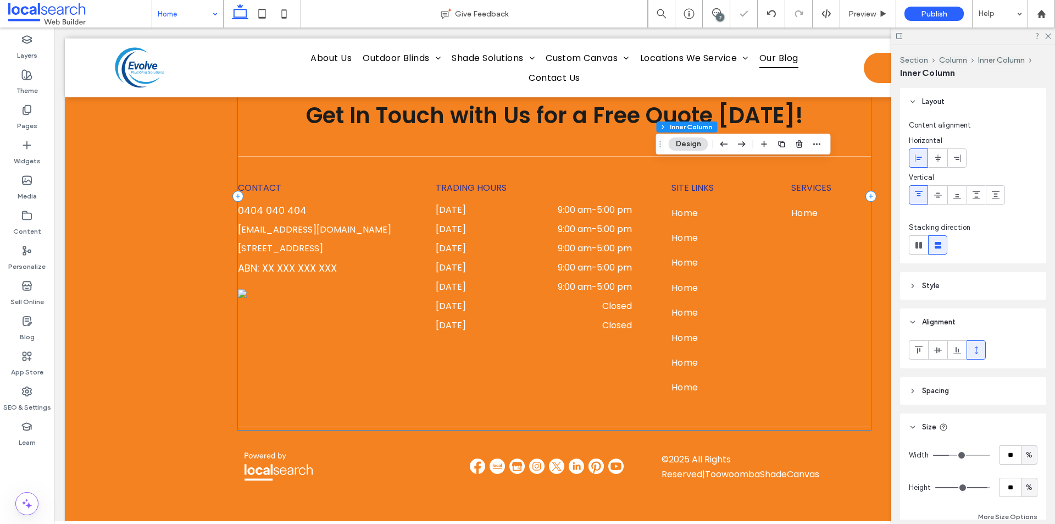
type input "**"
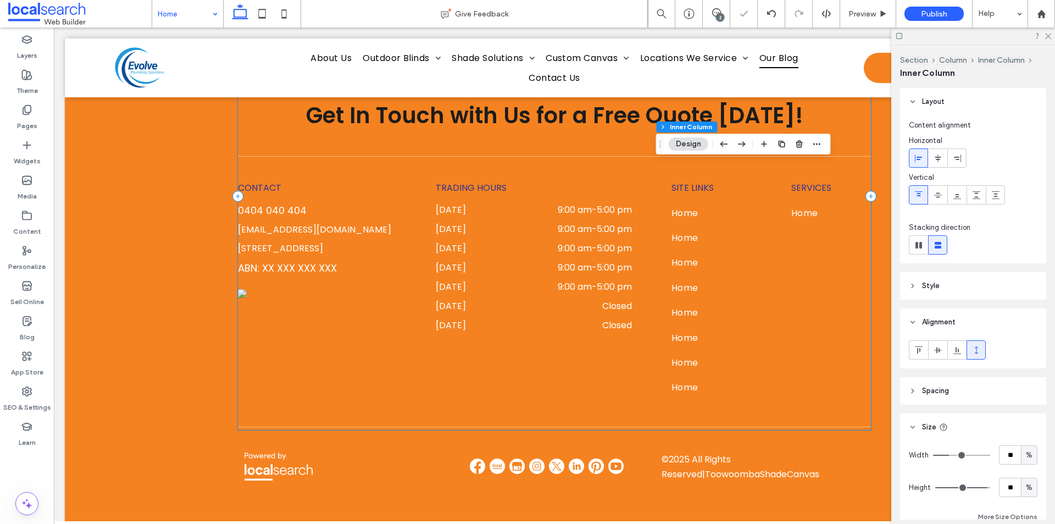
type input "*"
drag, startPoint x: 976, startPoint y: 483, endPoint x: 897, endPoint y: 489, distance: 78.8
type input "*"
click at [935, 488] on input "range" at bounding box center [962, 487] width 55 height 1
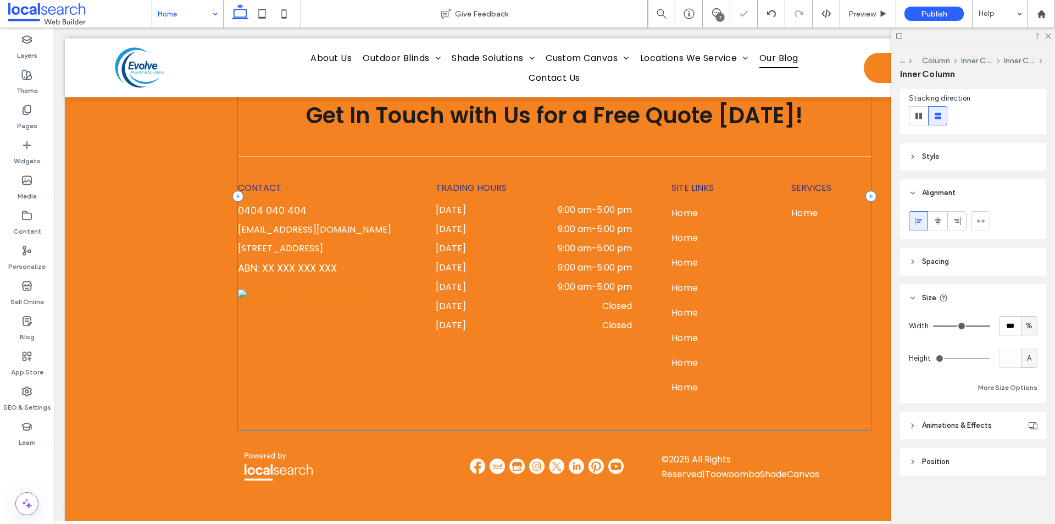
type input "***"
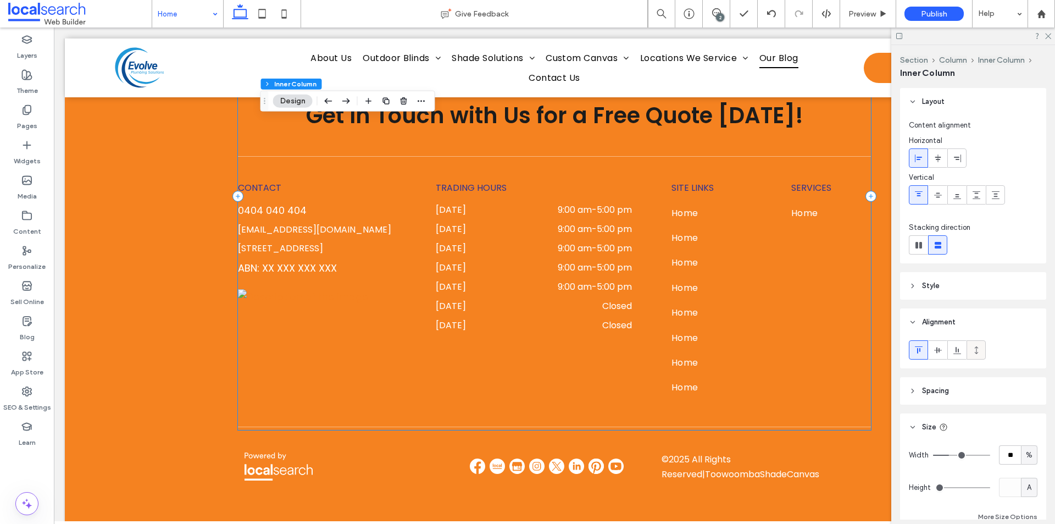
click at [974, 349] on icon at bounding box center [976, 350] width 9 height 9
type input "***"
type input "**"
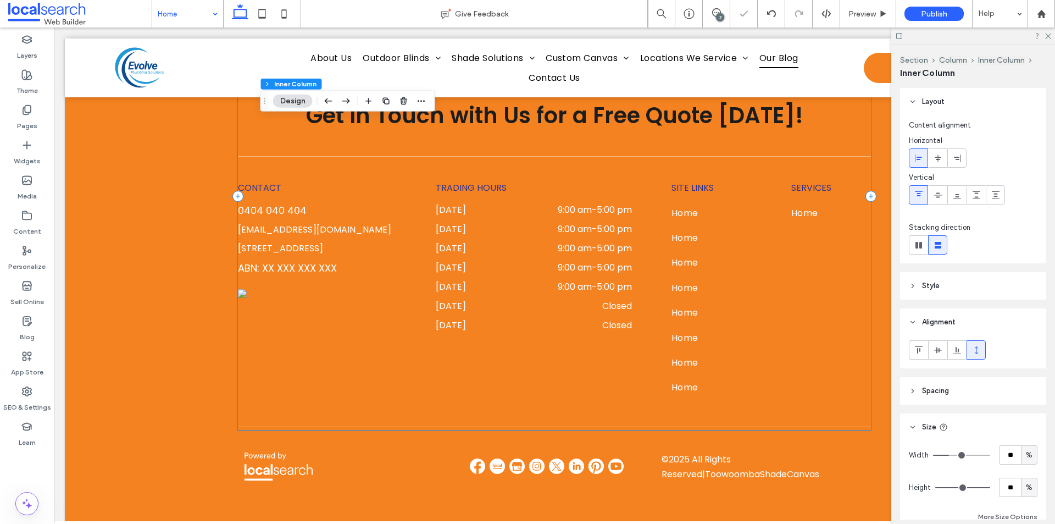
type input "**"
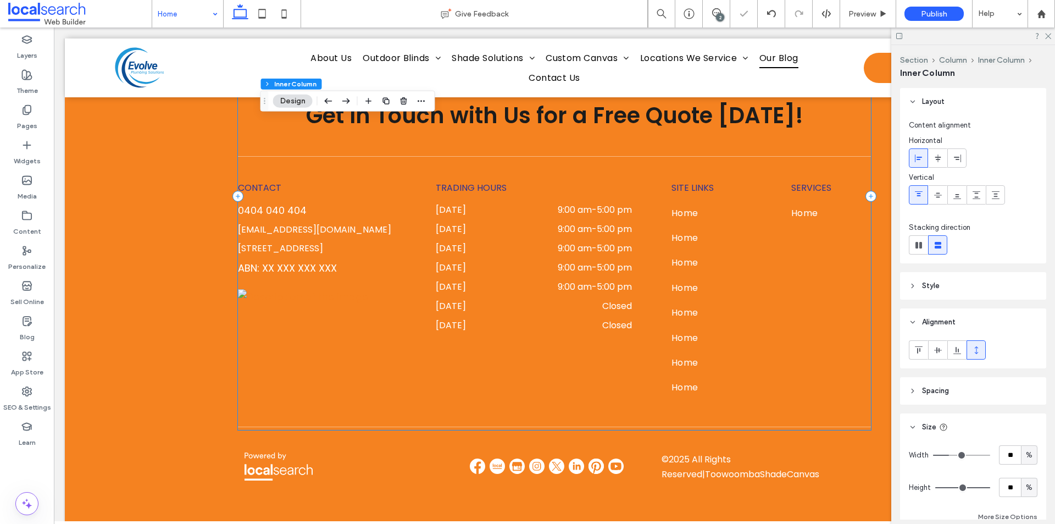
type input "**"
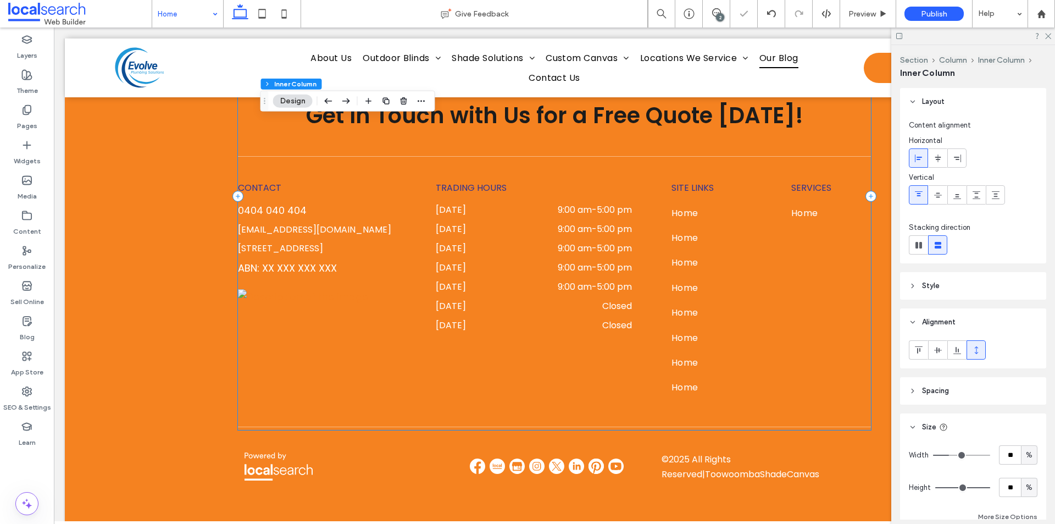
type input "**"
type input "*"
drag, startPoint x: 979, startPoint y: 482, endPoint x: 915, endPoint y: 488, distance: 65.1
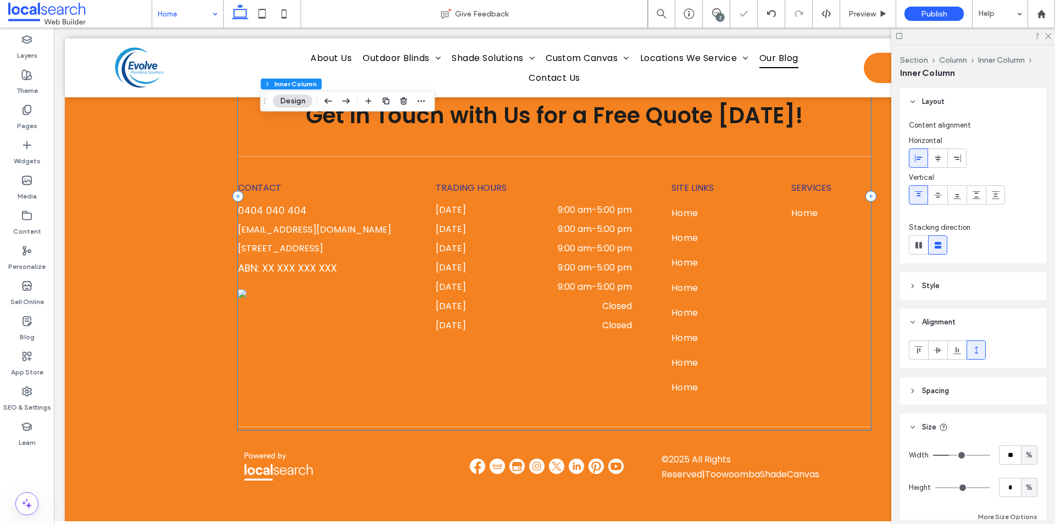
type input "*"
click at [935, 488] on input "range" at bounding box center [962, 487] width 55 height 1
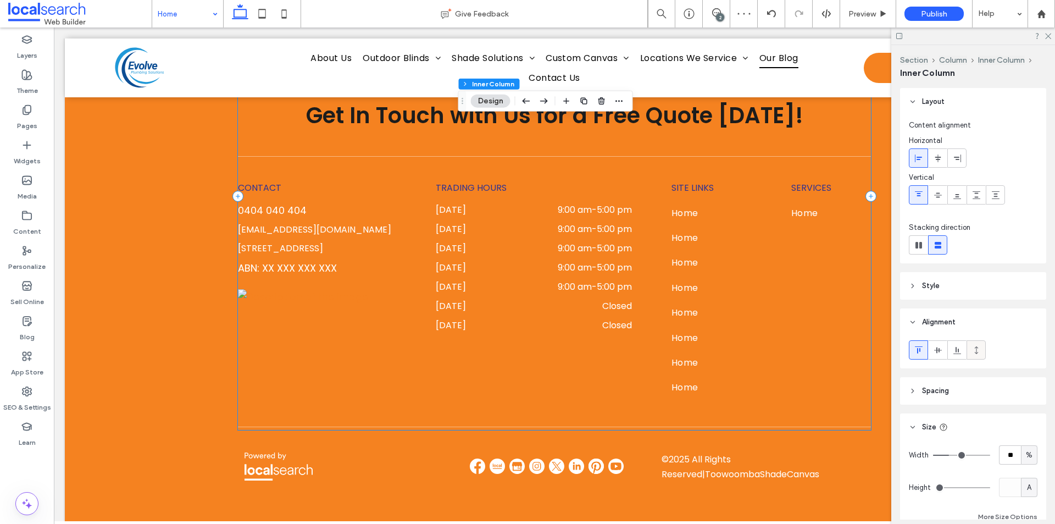
click at [981, 351] on div at bounding box center [976, 350] width 18 height 18
type input "***"
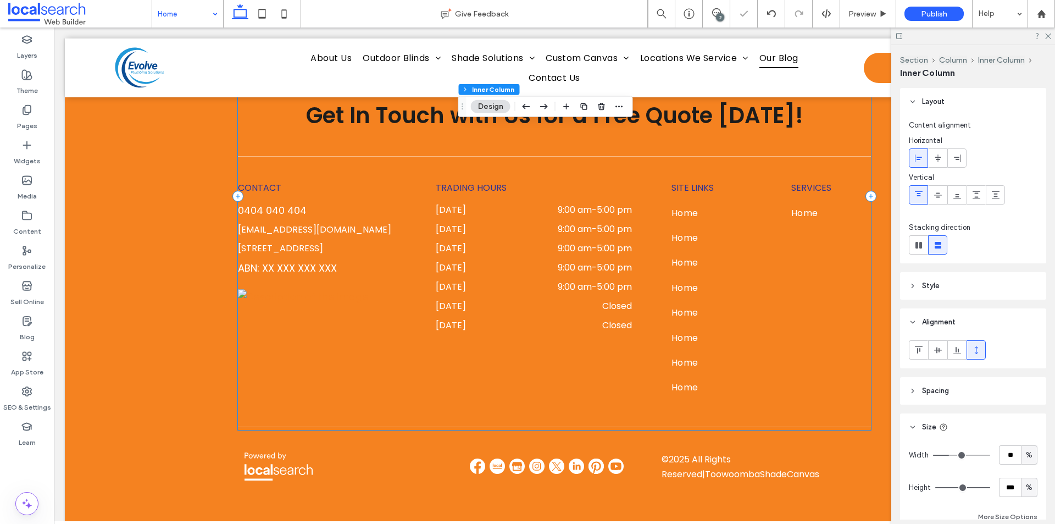
type input "**"
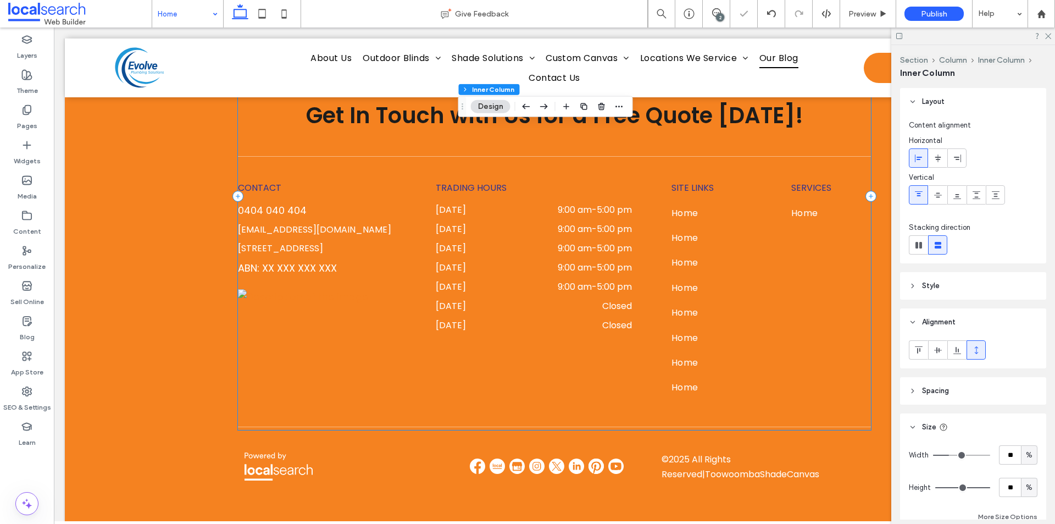
type input "**"
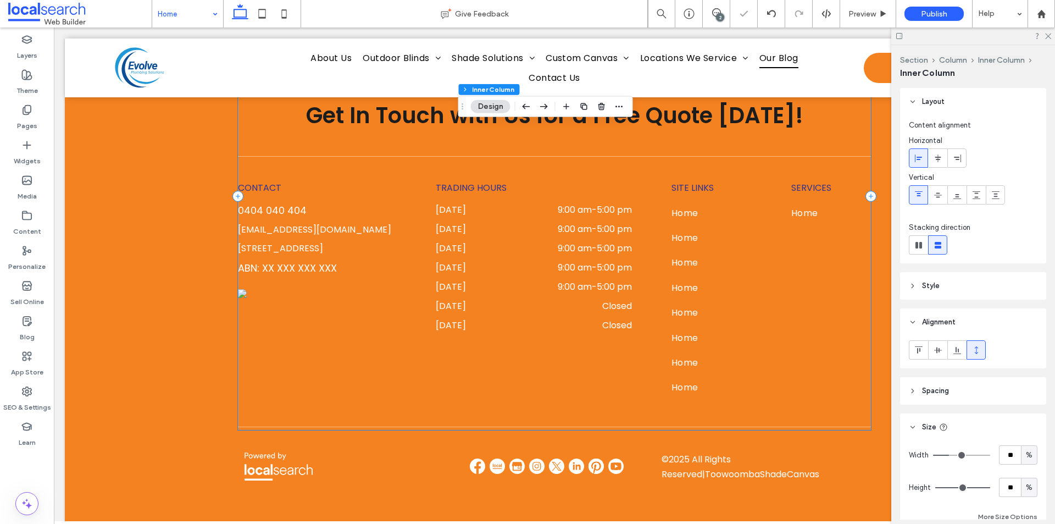
type input "*"
drag, startPoint x: 978, startPoint y: 486, endPoint x: 925, endPoint y: 488, distance: 53.3
type input "*"
click at [935, 488] on input "range" at bounding box center [962, 487] width 55 height 1
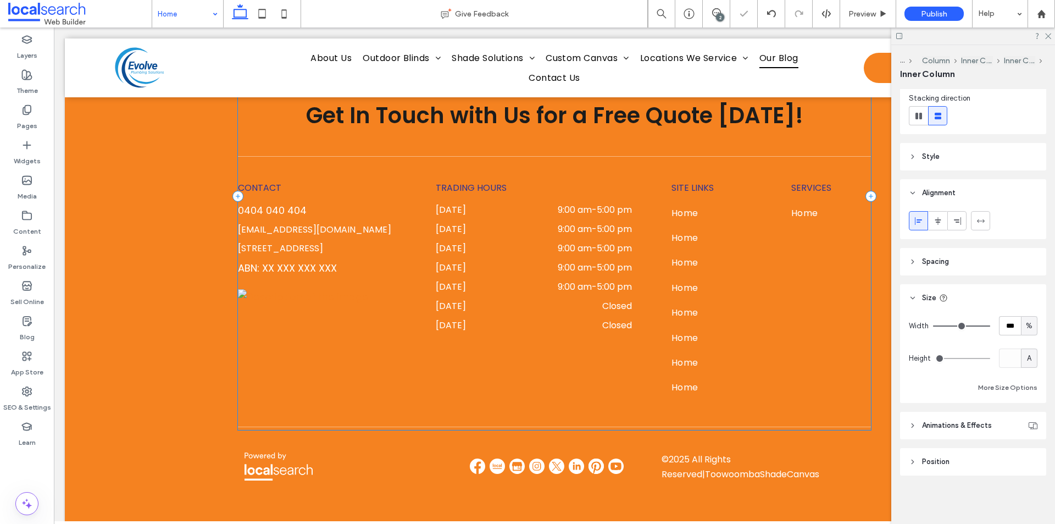
type input "***"
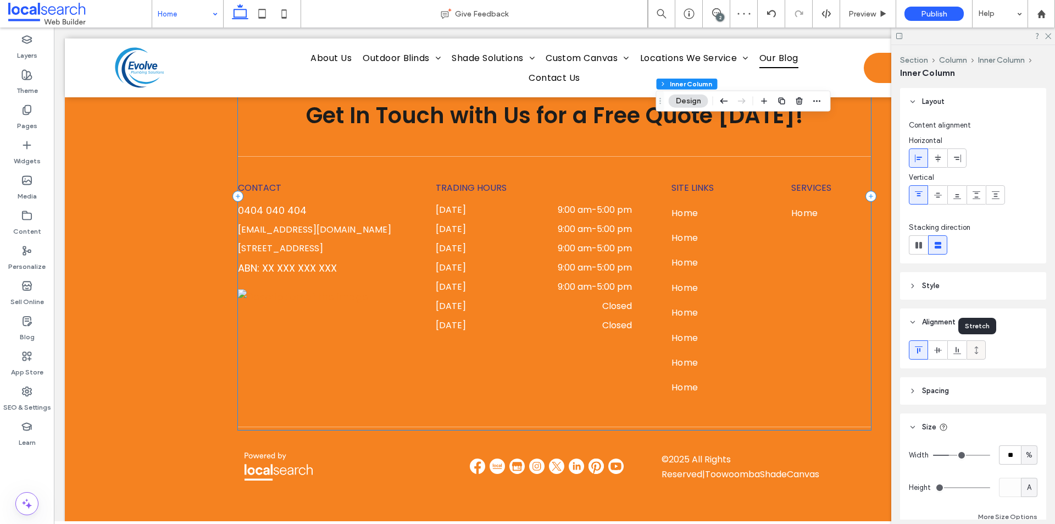
click at [983, 344] on div at bounding box center [976, 350] width 18 height 18
type input "***"
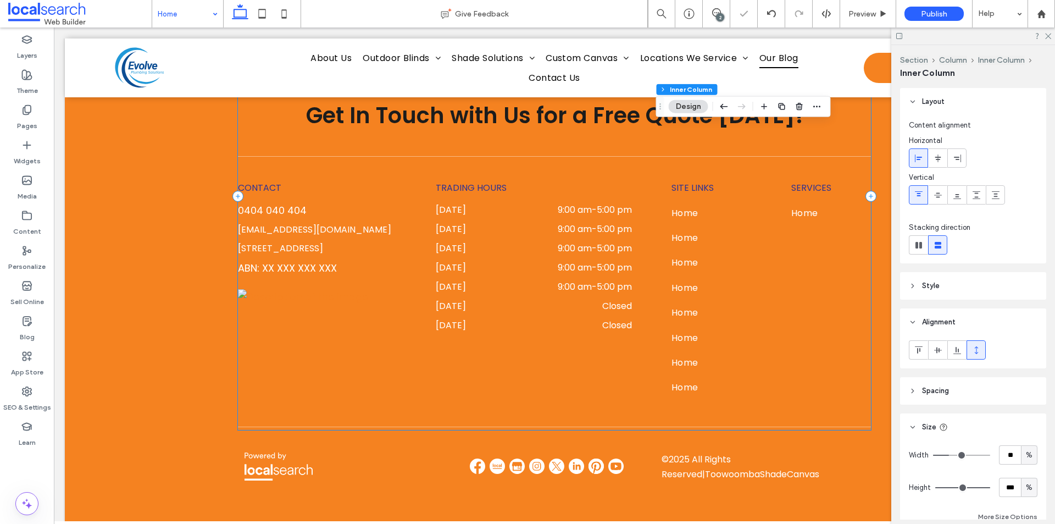
type input "**"
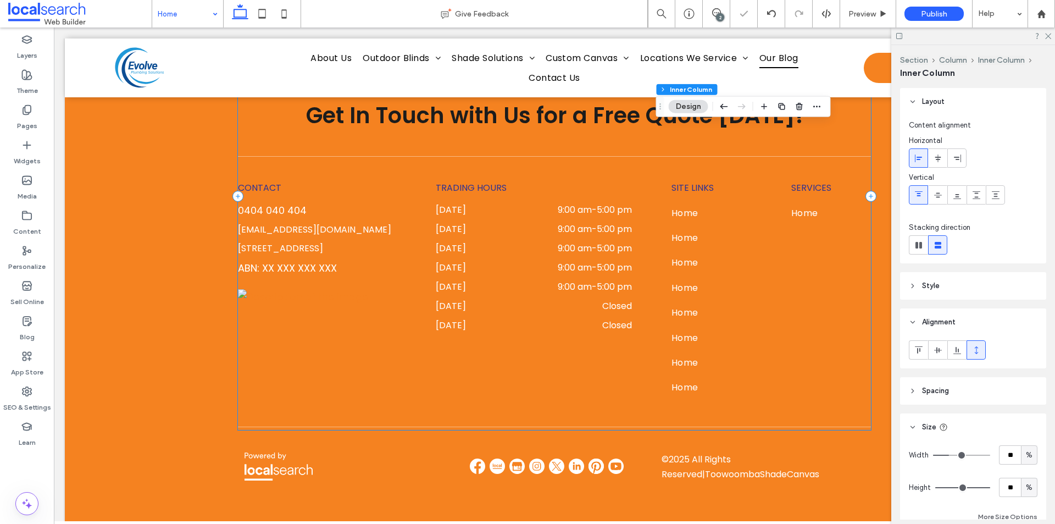
type input "**"
type input "*"
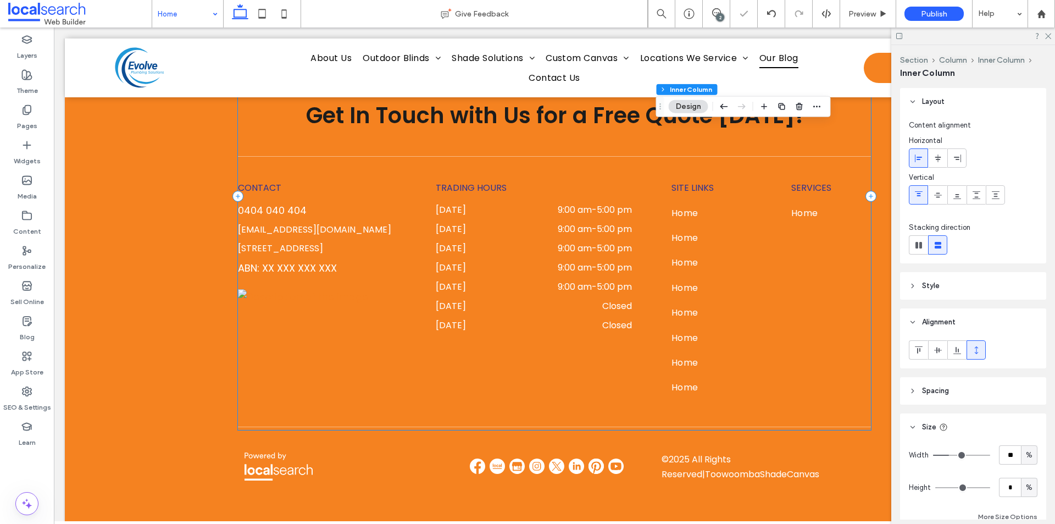
drag, startPoint x: 976, startPoint y: 487, endPoint x: 912, endPoint y: 489, distance: 63.7
click at [935, 488] on input "range" at bounding box center [962, 487] width 55 height 1
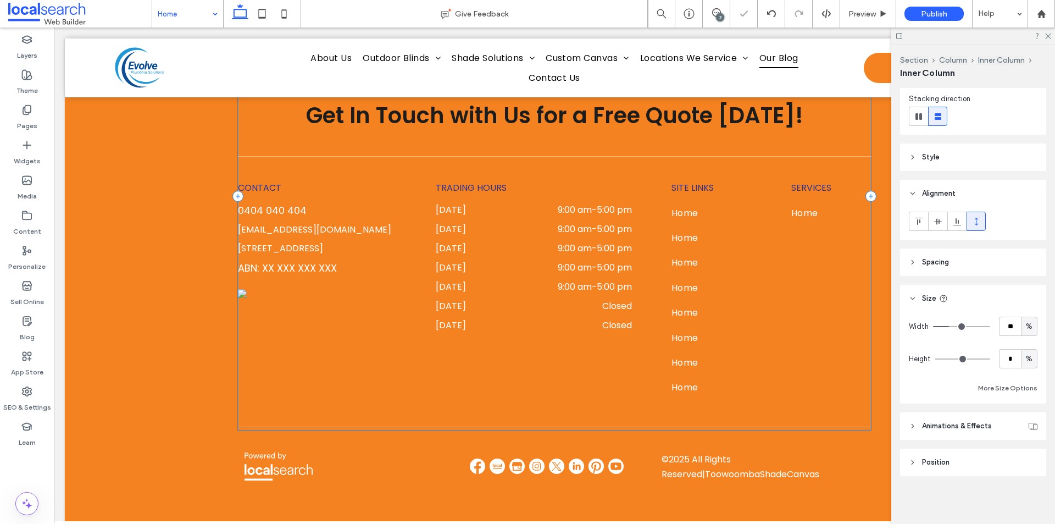
scroll to position [129, 0]
type input "**"
type input "****"
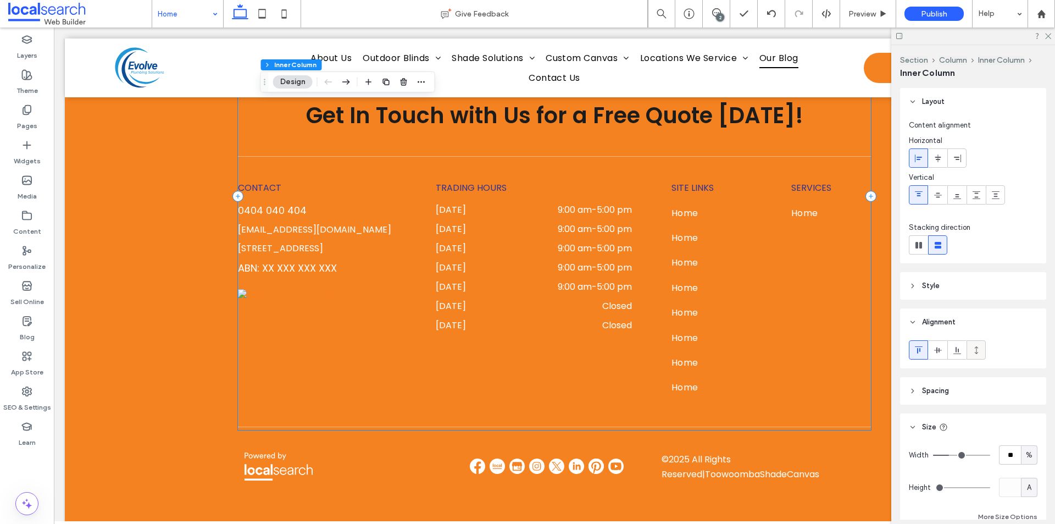
click at [981, 349] on div at bounding box center [976, 350] width 18 height 18
type input "***"
type input "**"
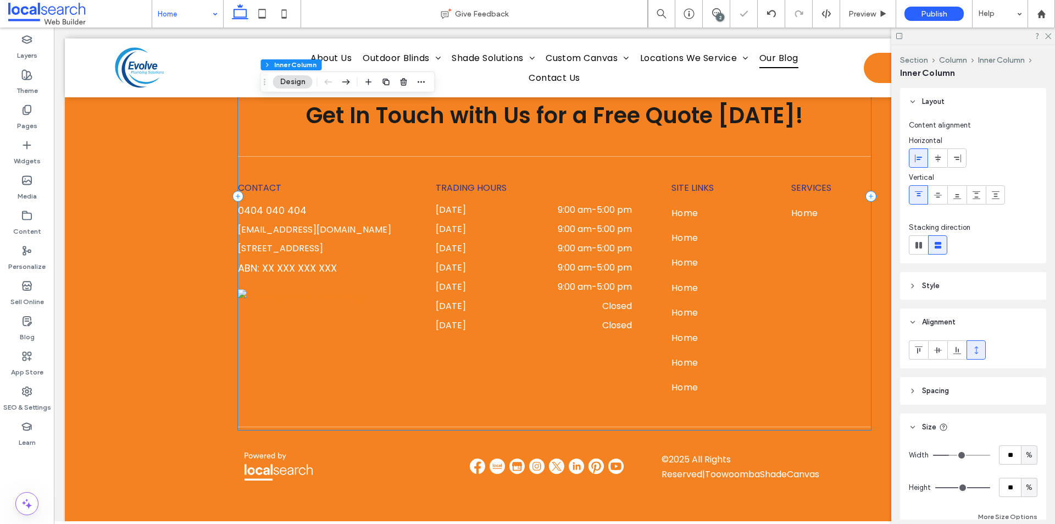
type input "**"
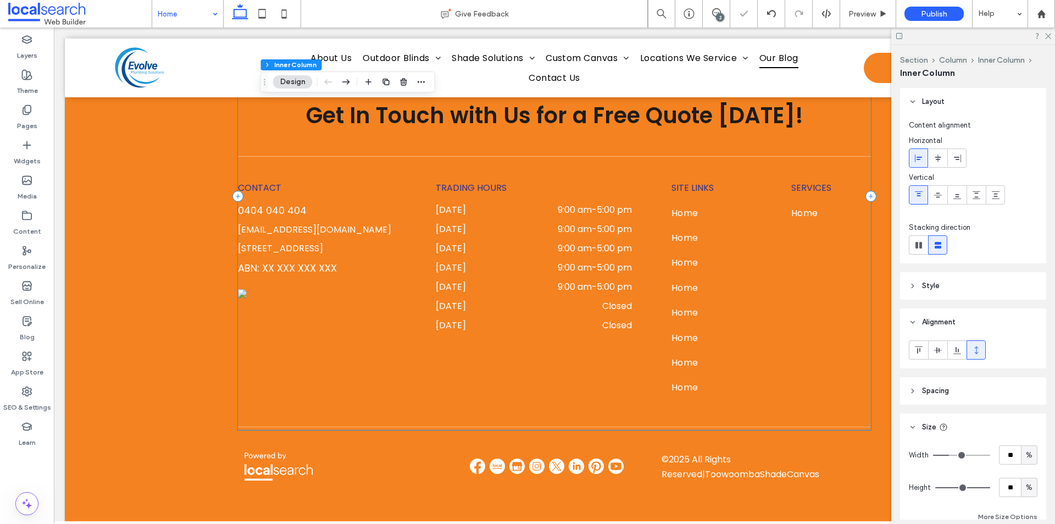
type input "**"
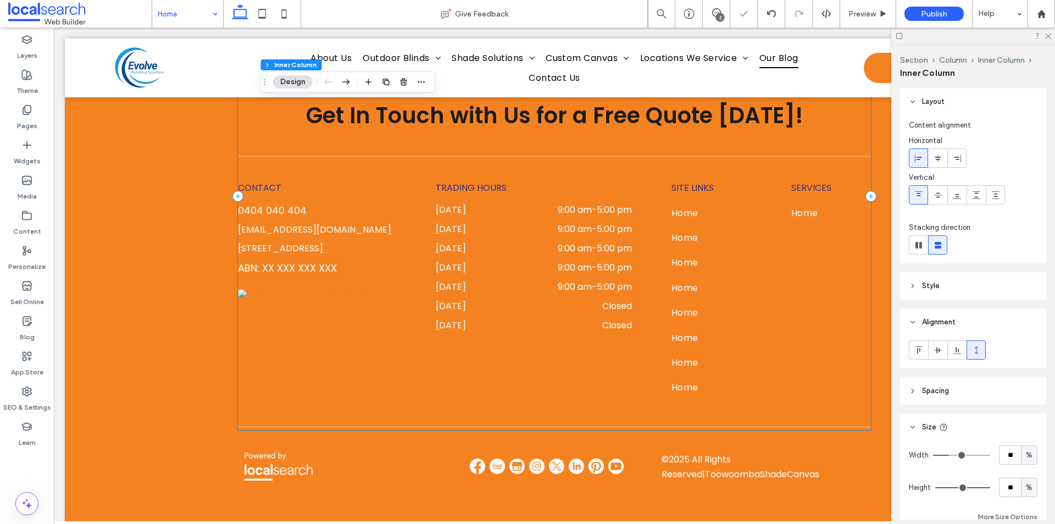
type input "**"
type input "*"
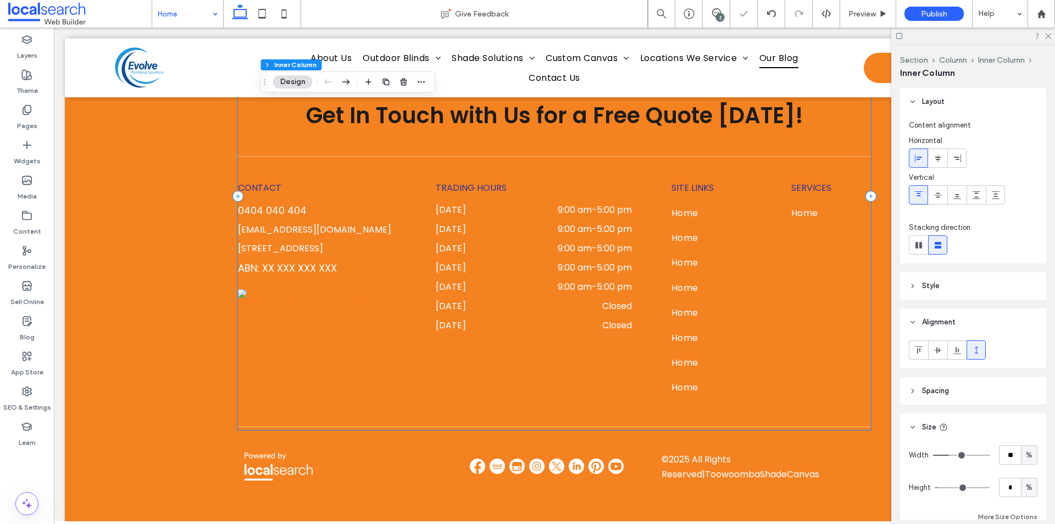
type input "*"
drag, startPoint x: 978, startPoint y: 488, endPoint x: 875, endPoint y: 496, distance: 103.6
type input "*"
click at [935, 488] on input "range" at bounding box center [962, 487] width 55 height 1
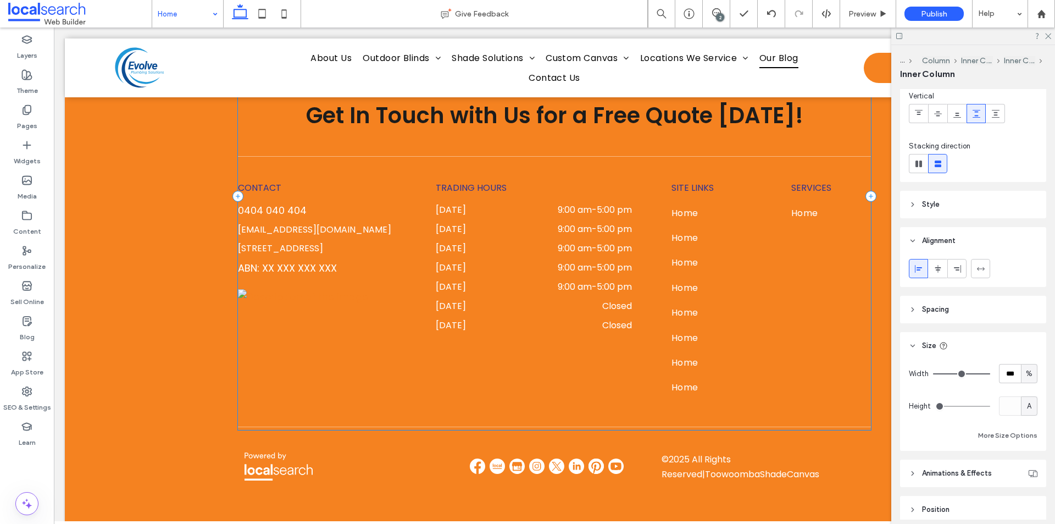
scroll to position [130, 0]
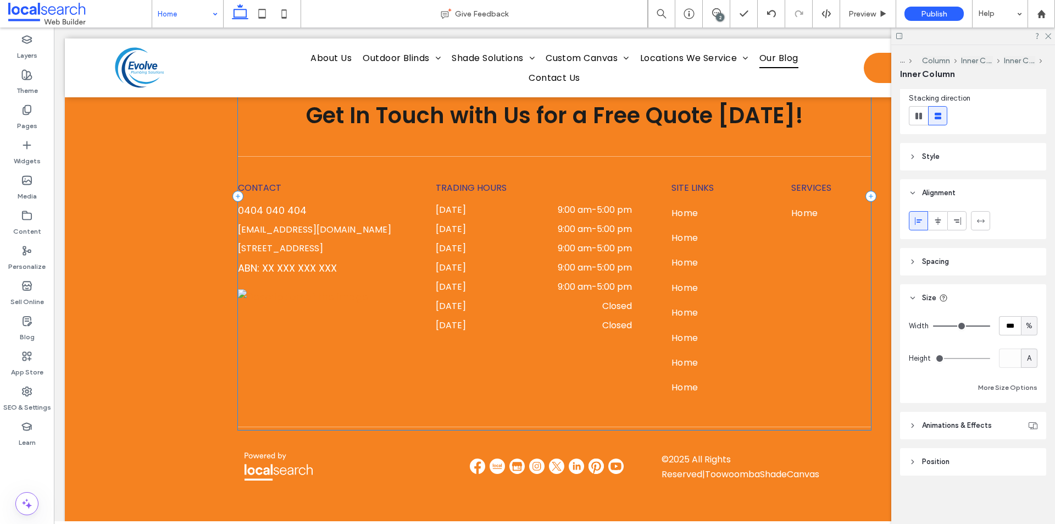
type input "***"
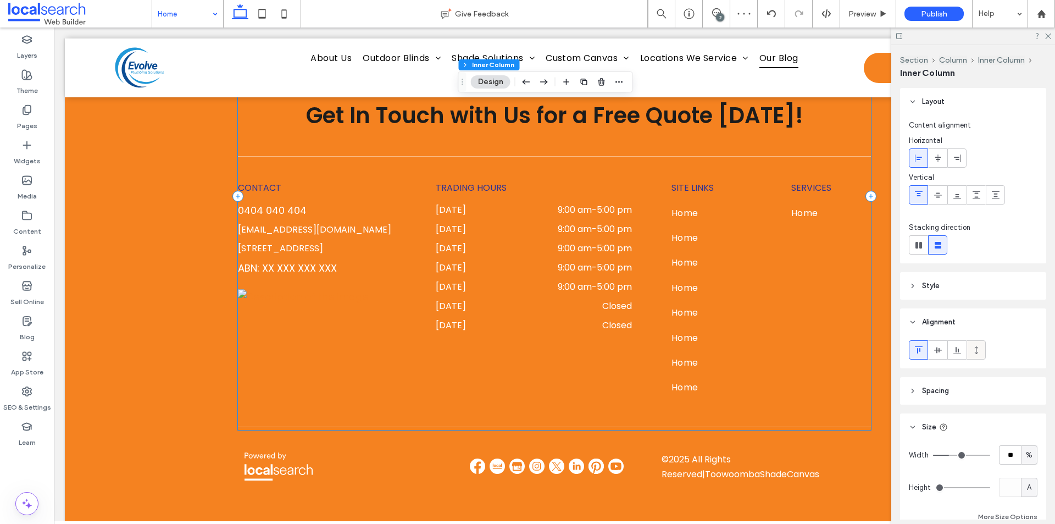
click at [977, 349] on icon at bounding box center [976, 350] width 9 height 9
type input "***"
type input "**"
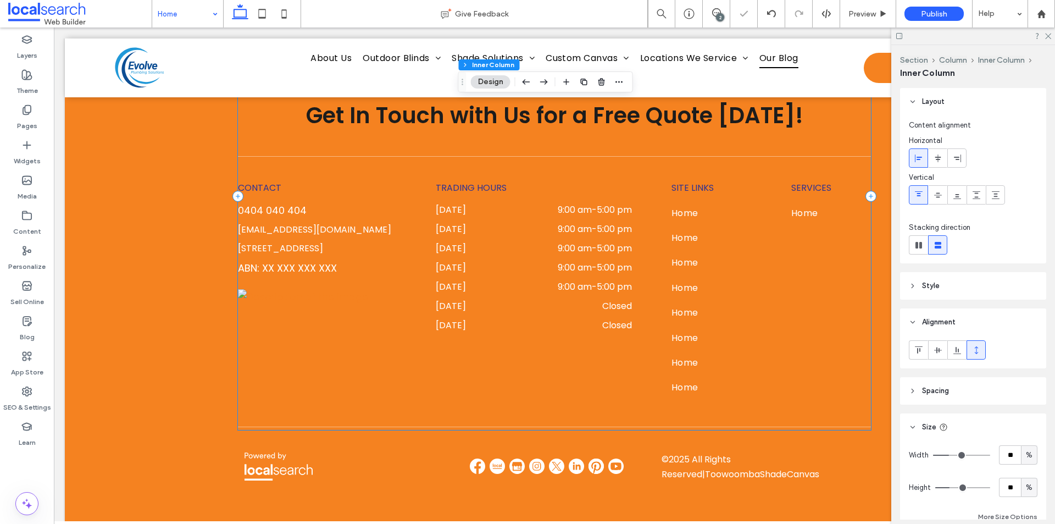
type input "*"
drag, startPoint x: 978, startPoint y: 491, endPoint x: 913, endPoint y: 495, distance: 65.5
type input "*"
click at [935, 488] on input "range" at bounding box center [962, 487] width 55 height 1
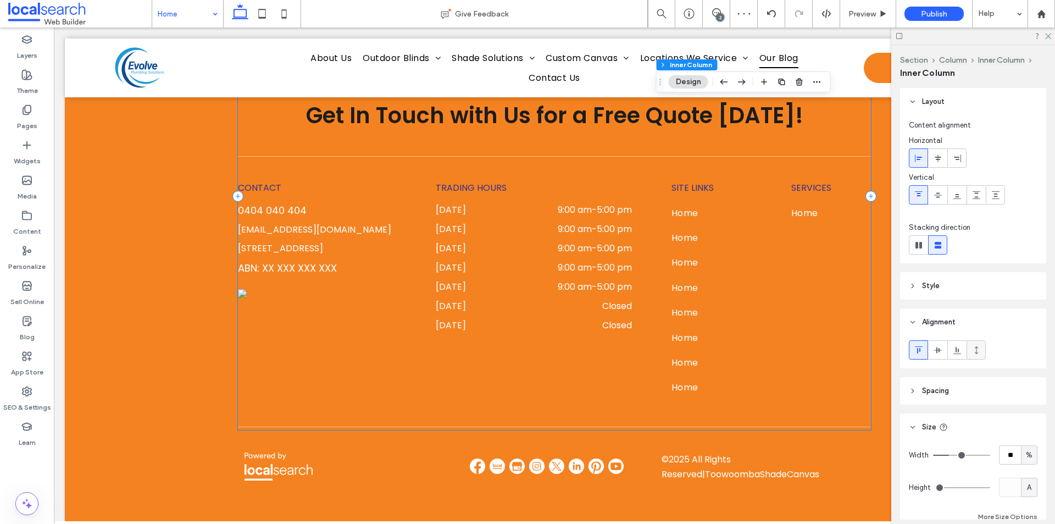
click at [985, 348] on label at bounding box center [975, 349] width 19 height 19
type input "***"
type input "**"
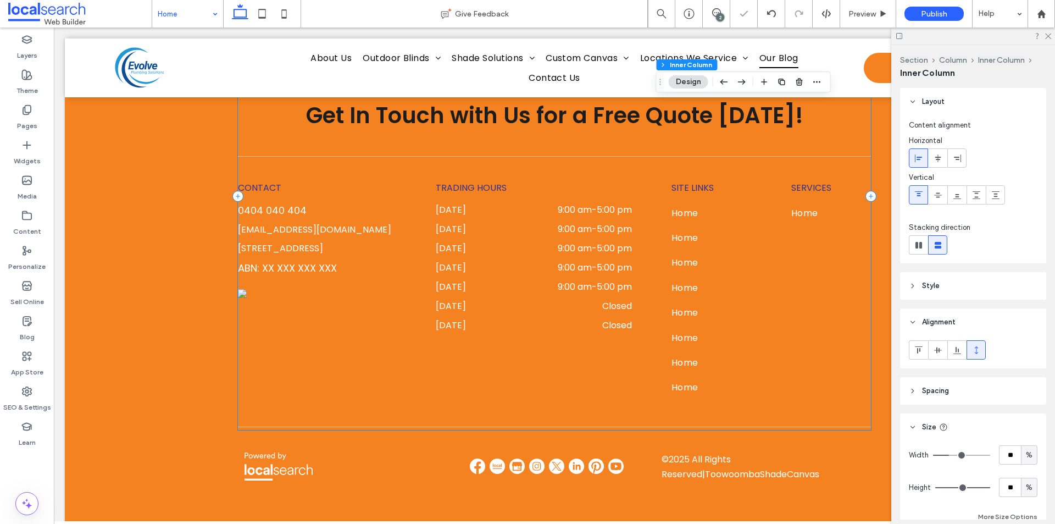
type input "**"
drag, startPoint x: 981, startPoint y: 486, endPoint x: 911, endPoint y: 495, distance: 69.8
click at [935, 488] on input "range" at bounding box center [962, 487] width 55 height 1
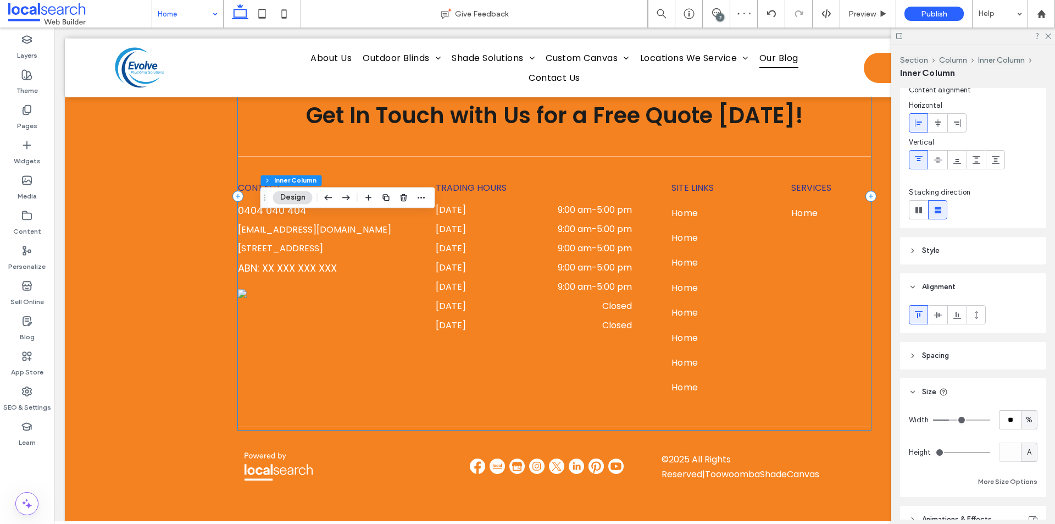
scroll to position [55, 0]
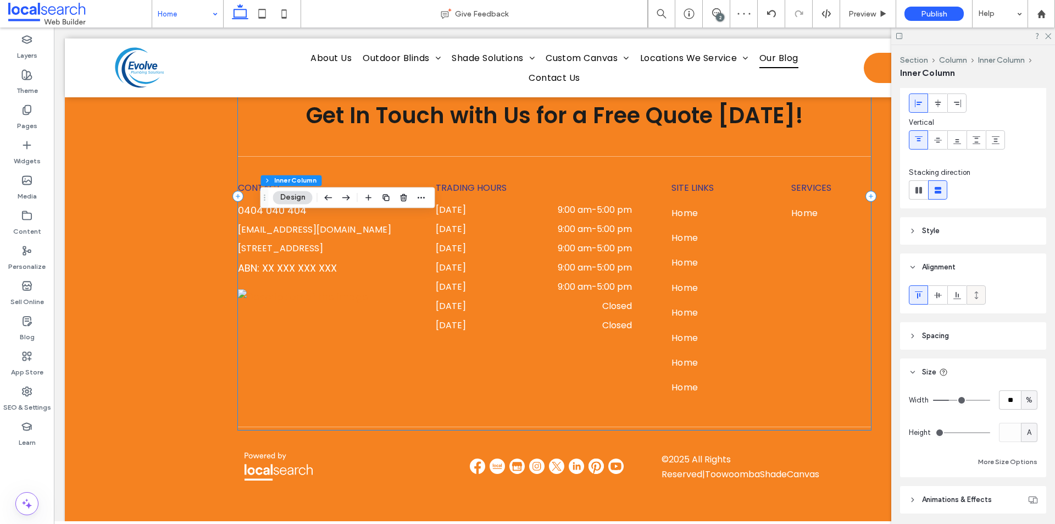
click at [972, 302] on span at bounding box center [976, 295] width 9 height 18
drag, startPoint x: 977, startPoint y: 435, endPoint x: 866, endPoint y: 433, distance: 111.5
click at [935, 433] on input "range" at bounding box center [962, 432] width 55 height 1
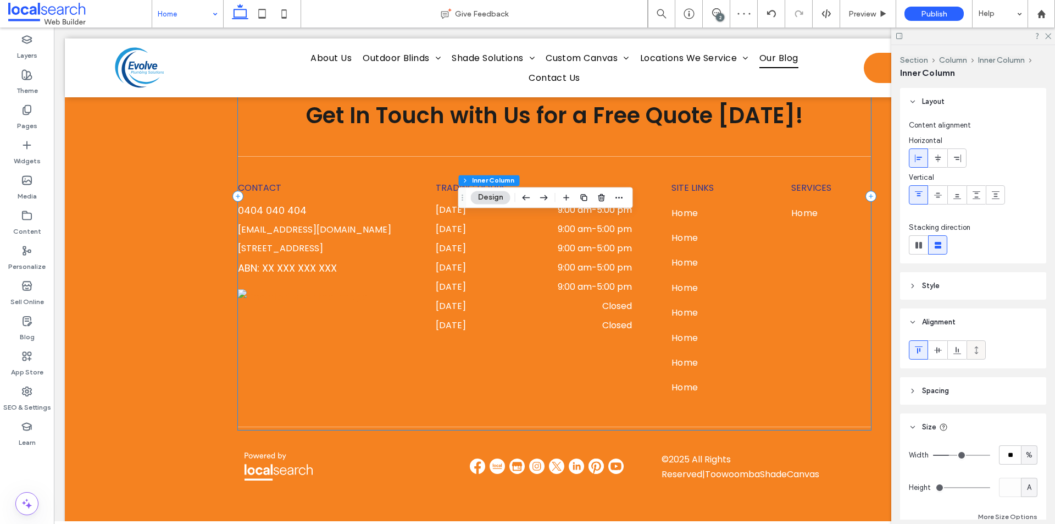
click at [970, 349] on div at bounding box center [976, 350] width 18 height 18
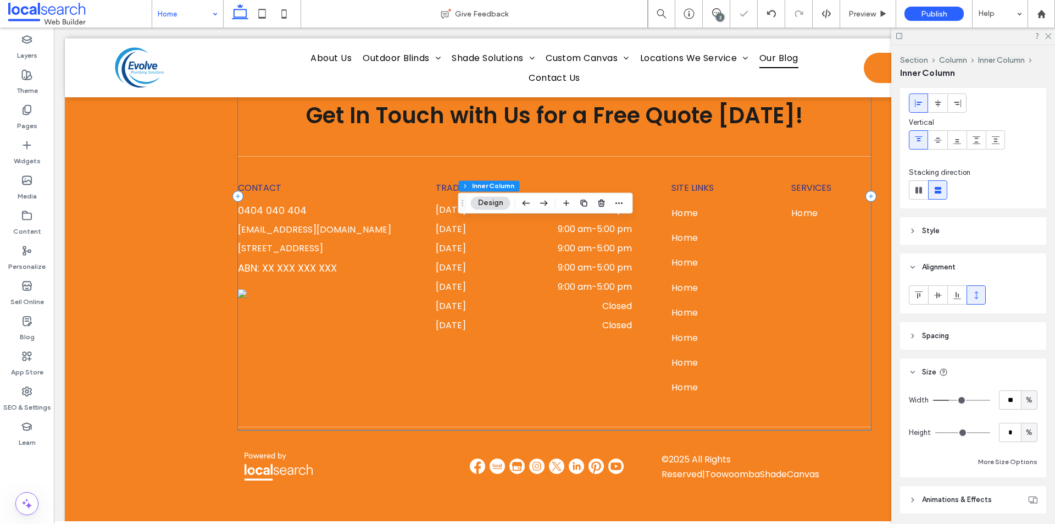
drag, startPoint x: 978, startPoint y: 435, endPoint x: 938, endPoint y: 436, distance: 40.1
click at [938, 433] on input "range" at bounding box center [962, 432] width 55 height 1
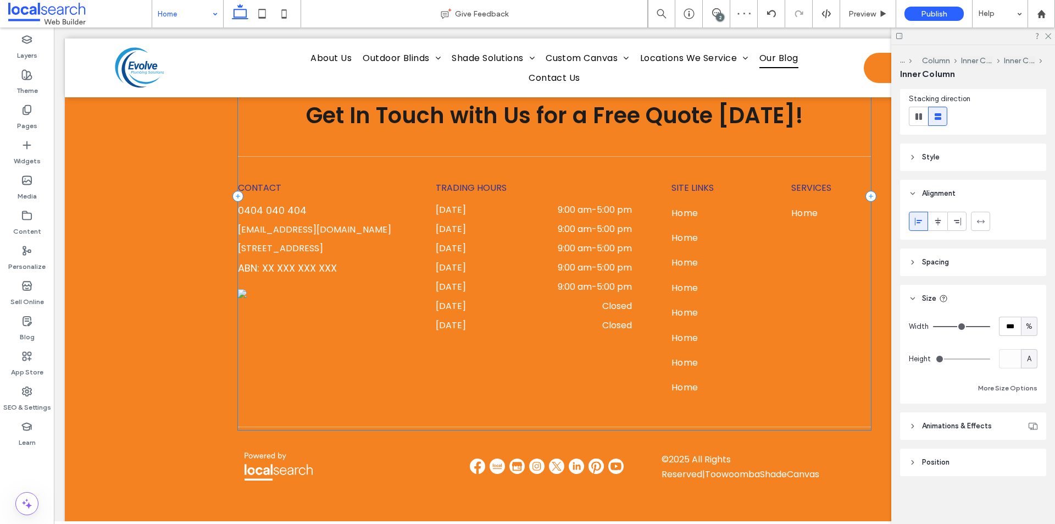
scroll to position [130, 0]
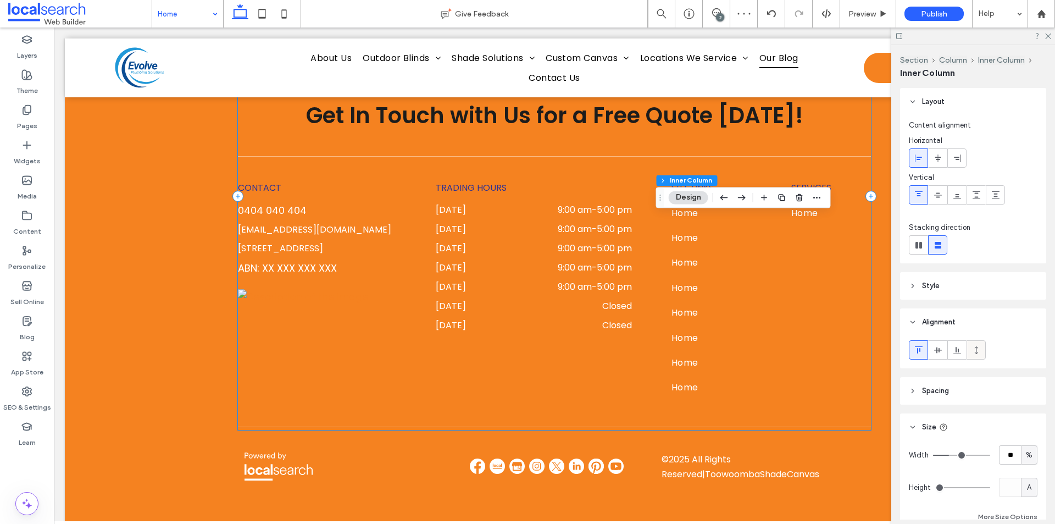
click at [974, 358] on span at bounding box center [976, 350] width 9 height 18
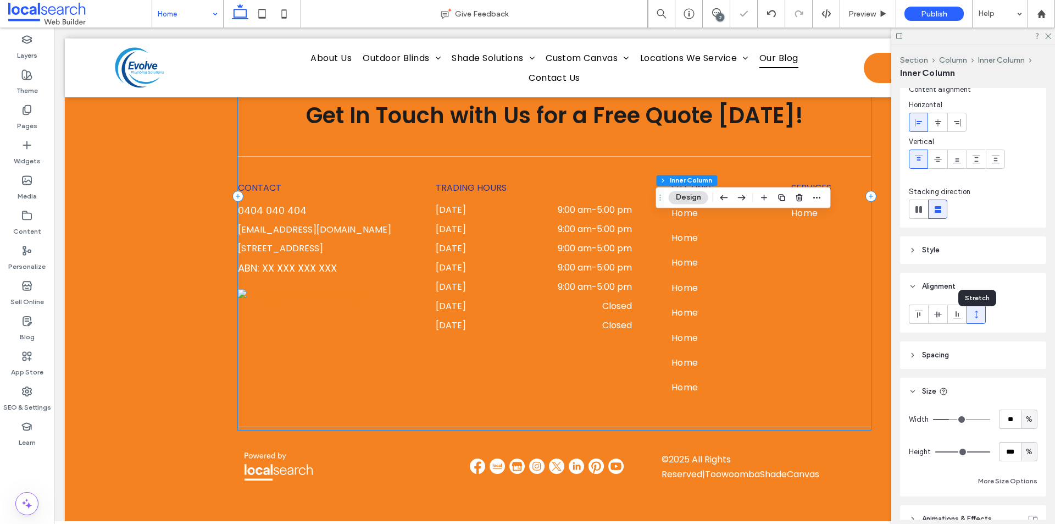
scroll to position [55, 0]
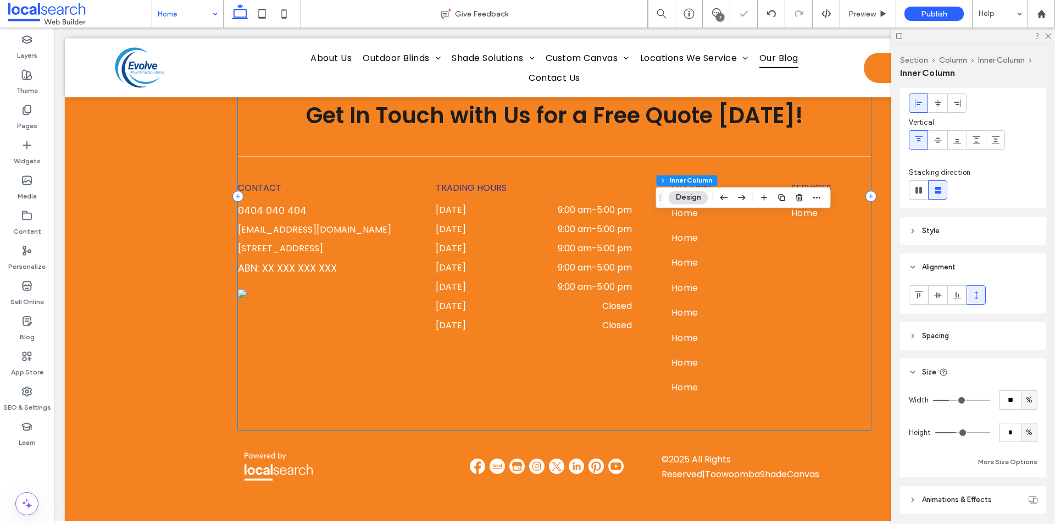
drag, startPoint x: 978, startPoint y: 431, endPoint x: 927, endPoint y: 433, distance: 50.6
click at [935, 433] on input "range" at bounding box center [962, 432] width 55 height 1
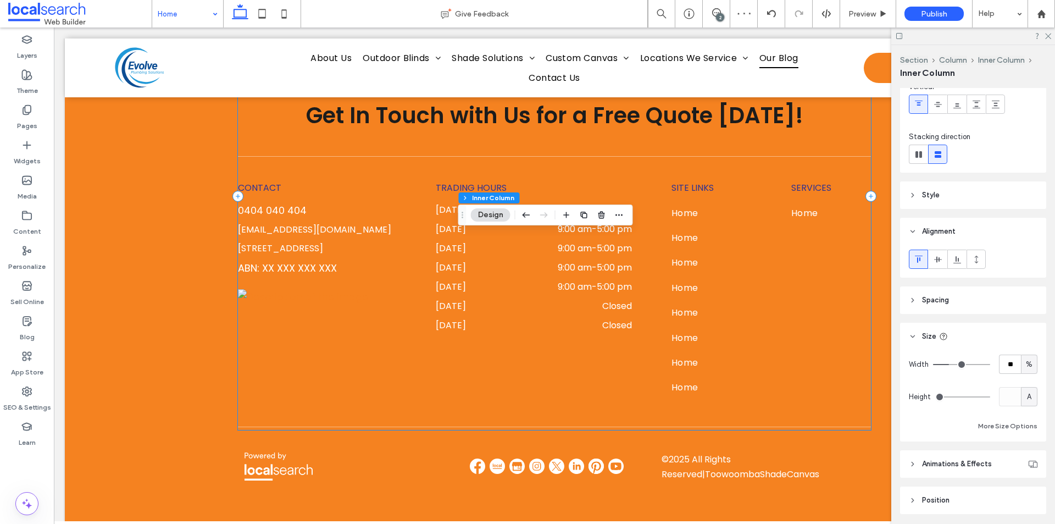
scroll to position [110, 0]
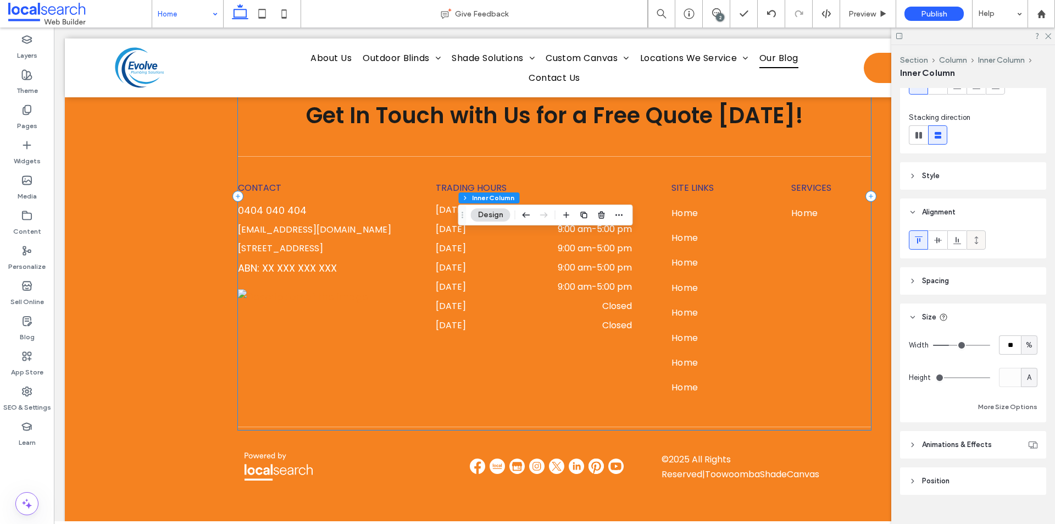
click at [976, 245] on span at bounding box center [976, 240] width 9 height 18
drag, startPoint x: 978, startPoint y: 376, endPoint x: 862, endPoint y: 394, distance: 116.7
click at [935, 378] on input "range" at bounding box center [962, 377] width 55 height 1
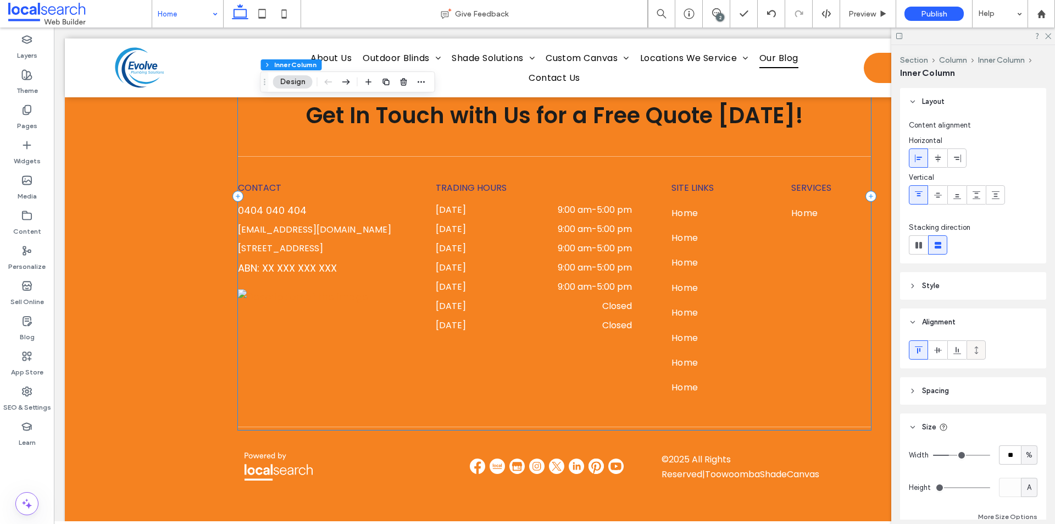
click at [981, 352] on div at bounding box center [976, 350] width 18 height 18
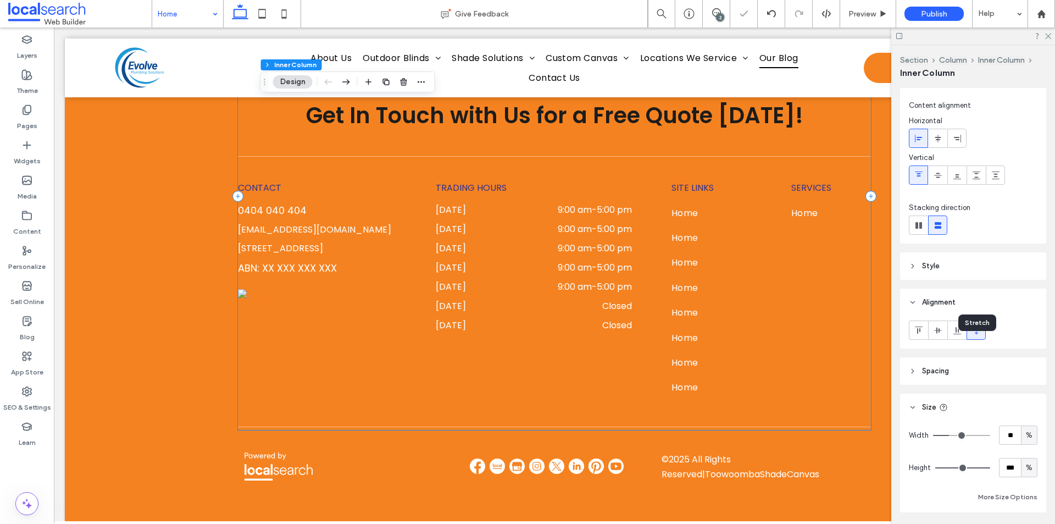
scroll to position [55, 0]
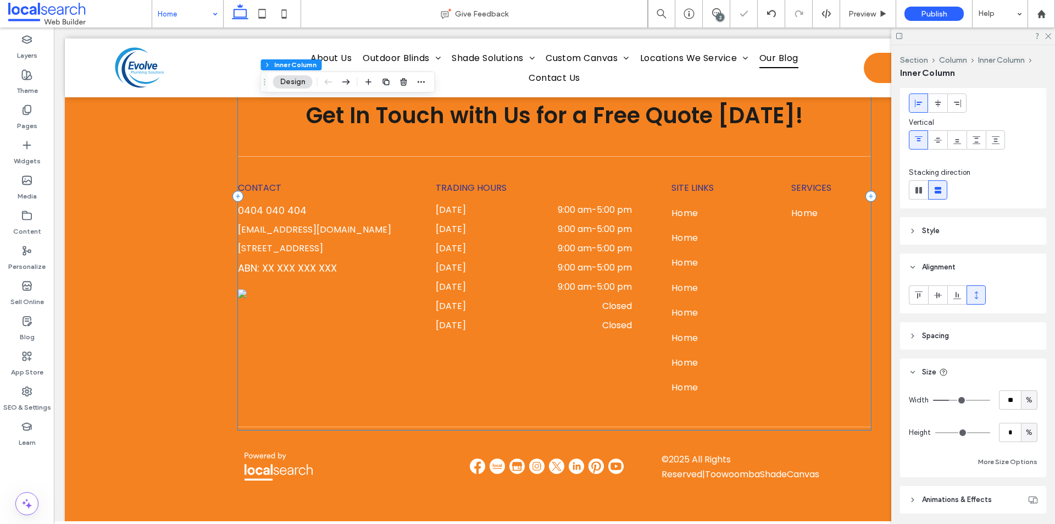
drag, startPoint x: 978, startPoint y: 434, endPoint x: 928, endPoint y: 426, distance: 50.7
click at [935, 432] on input "range" at bounding box center [962, 432] width 55 height 1
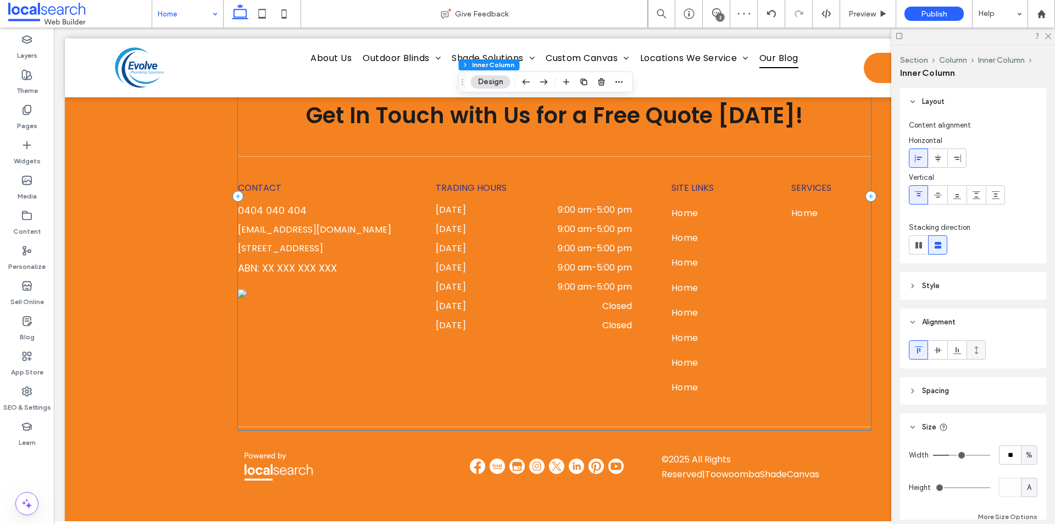
click at [972, 342] on span at bounding box center [976, 350] width 9 height 18
drag, startPoint x: 978, startPoint y: 488, endPoint x: 921, endPoint y: 488, distance: 57.1
click at [935, 488] on input "range" at bounding box center [962, 487] width 55 height 1
click at [982, 350] on div at bounding box center [976, 350] width 18 height 18
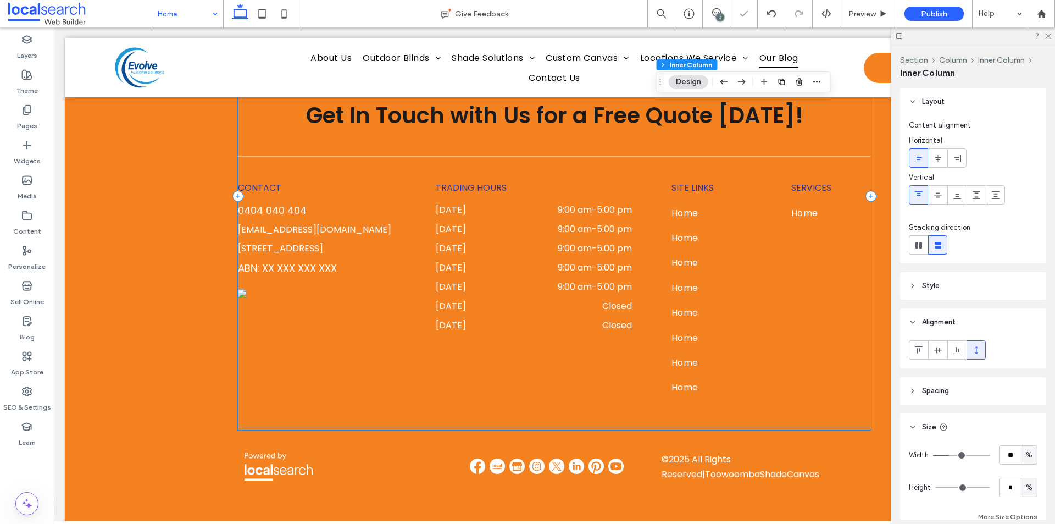
drag, startPoint x: 979, startPoint y: 488, endPoint x: 927, endPoint y: 487, distance: 52.2
click at [935, 487] on input "range" at bounding box center [962, 487] width 55 height 1
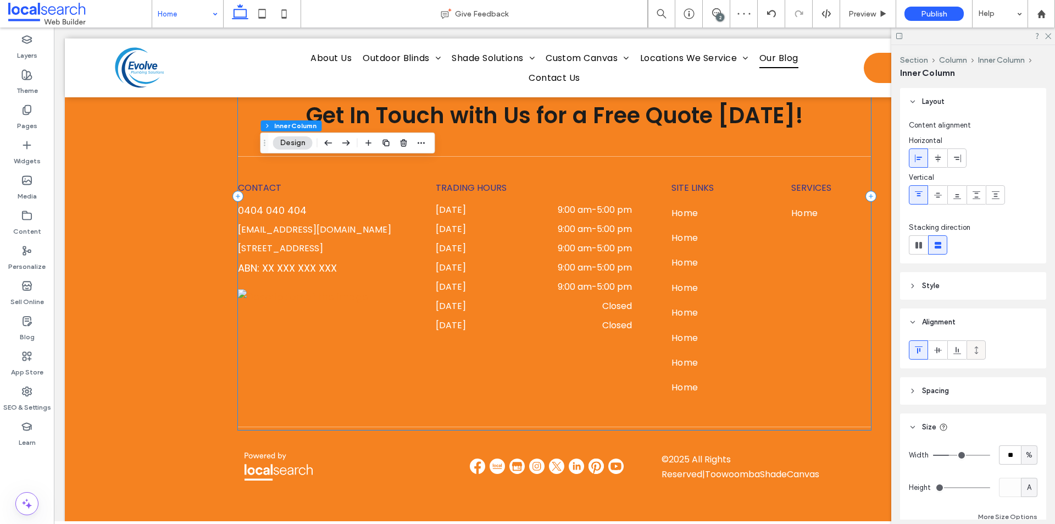
click at [966, 349] on label at bounding box center [975, 349] width 19 height 19
drag, startPoint x: 980, startPoint y: 483, endPoint x: 930, endPoint y: 485, distance: 50.6
click at [935, 487] on input "range" at bounding box center [962, 487] width 55 height 1
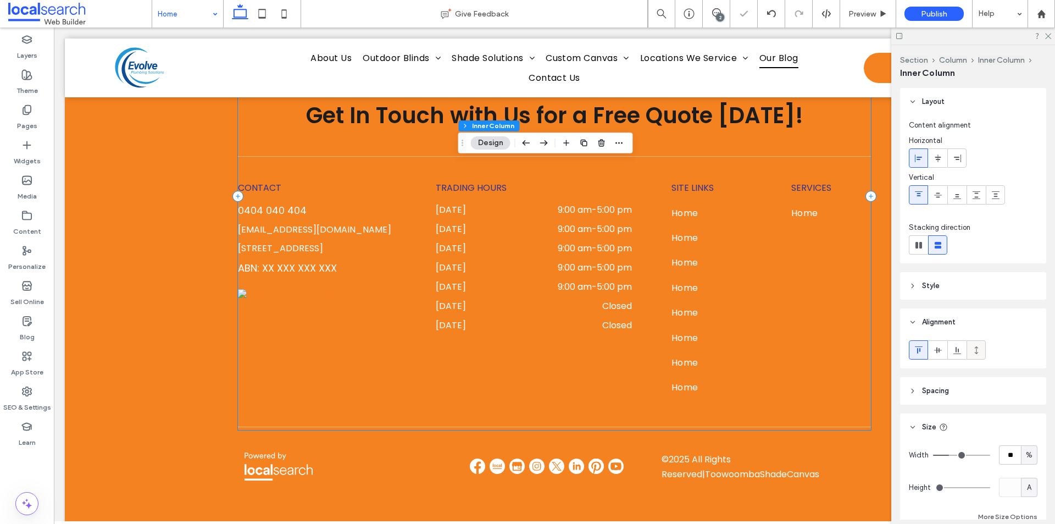
click at [977, 348] on icon at bounding box center [976, 350] width 9 height 9
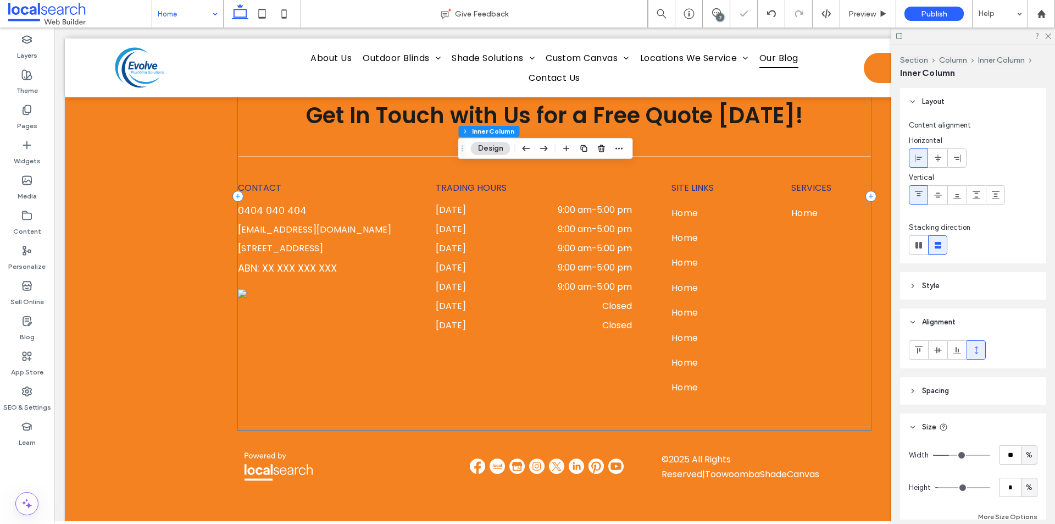
drag, startPoint x: 978, startPoint y: 486, endPoint x: 940, endPoint y: 493, distance: 38.5
click at [940, 488] on input "range" at bounding box center [962, 487] width 55 height 1
drag, startPoint x: 941, startPoint y: 488, endPoint x: 920, endPoint y: 487, distance: 20.9
click at [935, 488] on input "range" at bounding box center [962, 487] width 55 height 1
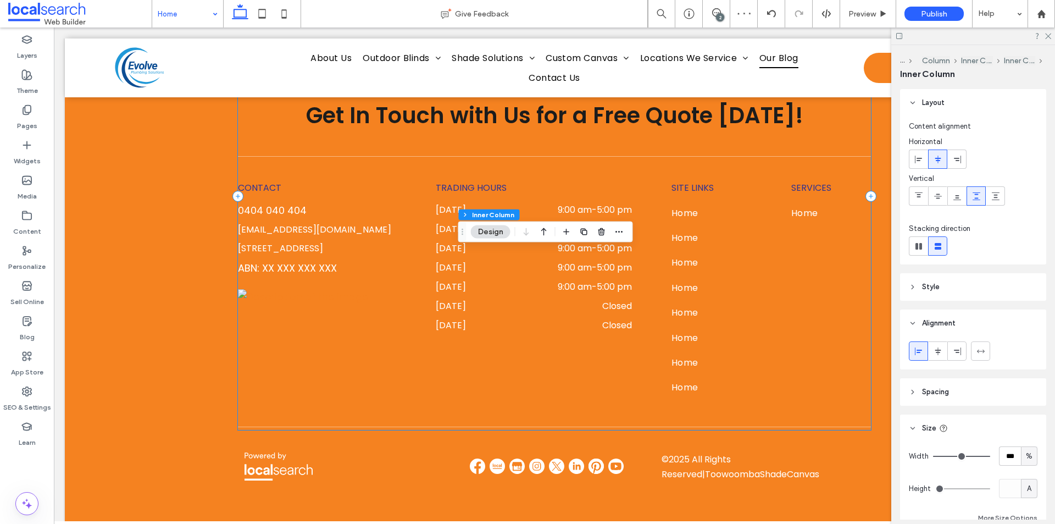
click at [1023, 486] on div "A" at bounding box center [1028, 488] width 11 height 11
click at [991, 443] on div "Width *** % Height A More Size Options" at bounding box center [973, 487] width 146 height 91
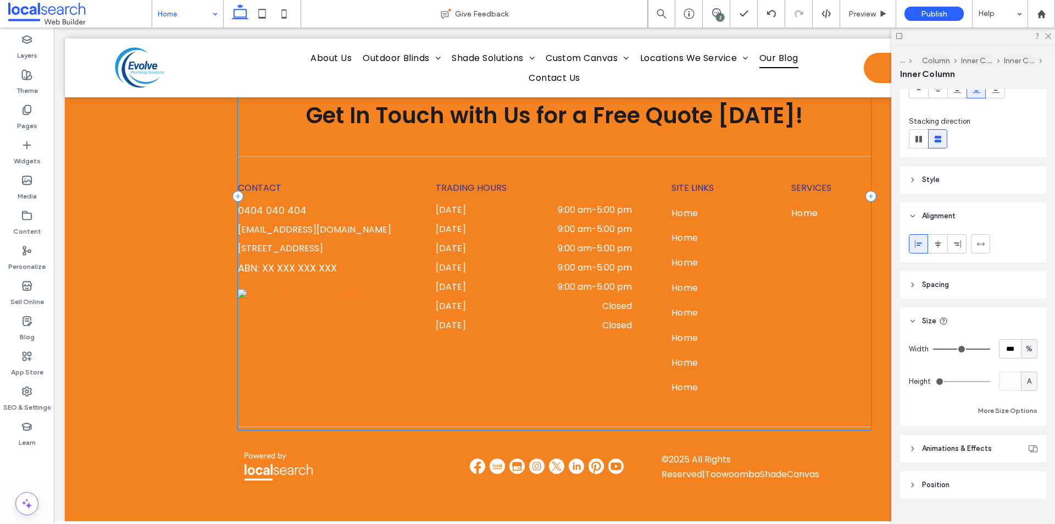
scroll to position [130, 0]
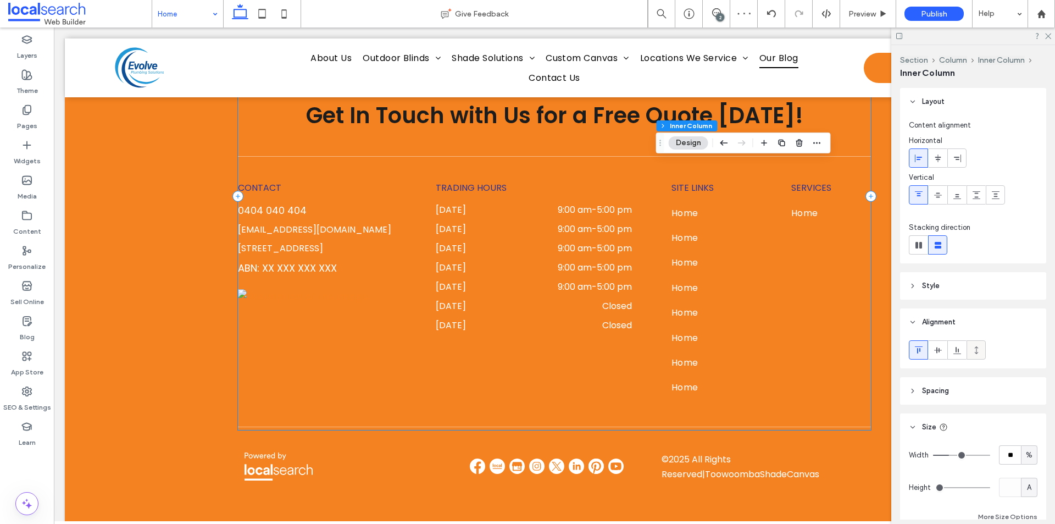
click at [978, 350] on icon at bounding box center [976, 350] width 9 height 9
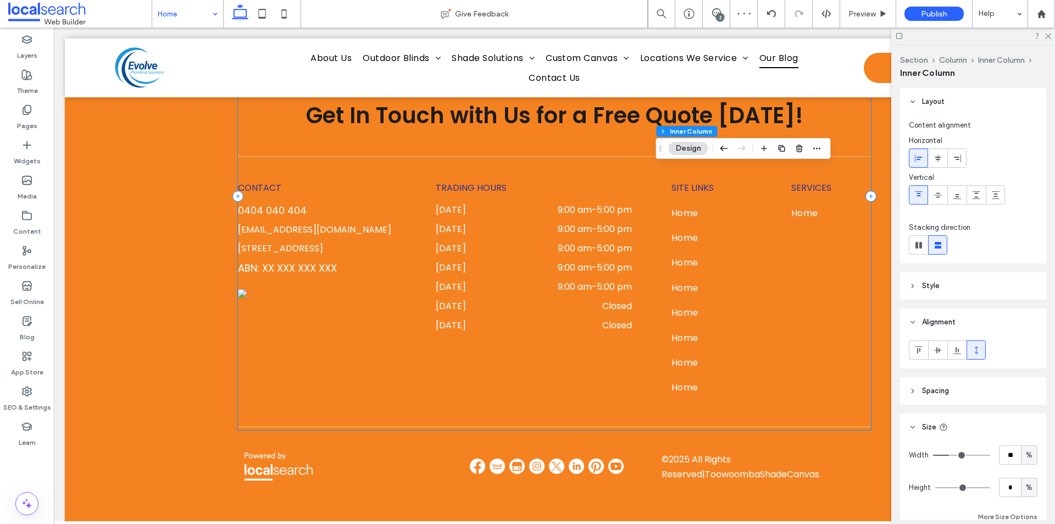
drag, startPoint x: 980, startPoint y: 488, endPoint x: 933, endPoint y: 491, distance: 47.4
click at [935, 488] on input "range" at bounding box center [962, 487] width 55 height 1
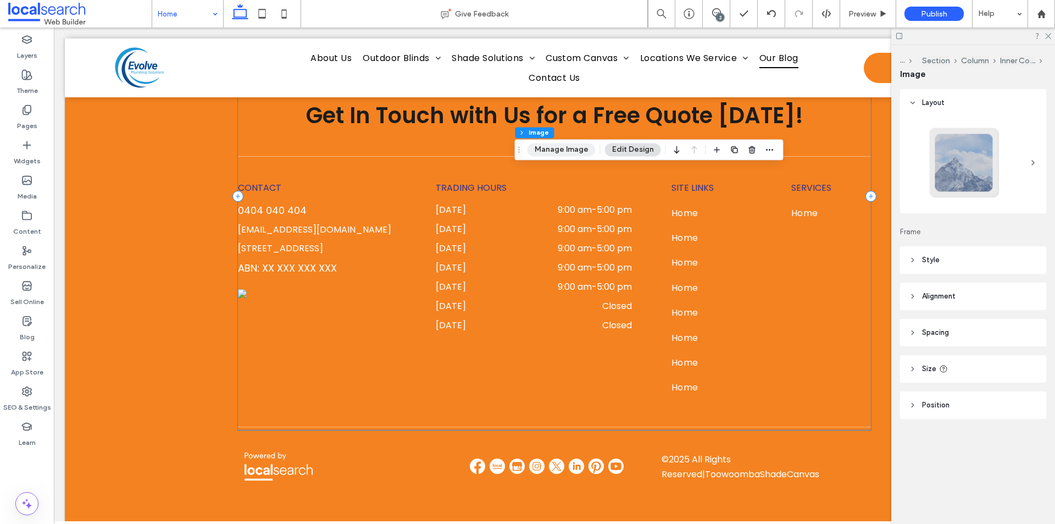
click at [565, 149] on button "Manage Image" at bounding box center [561, 149] width 68 height 13
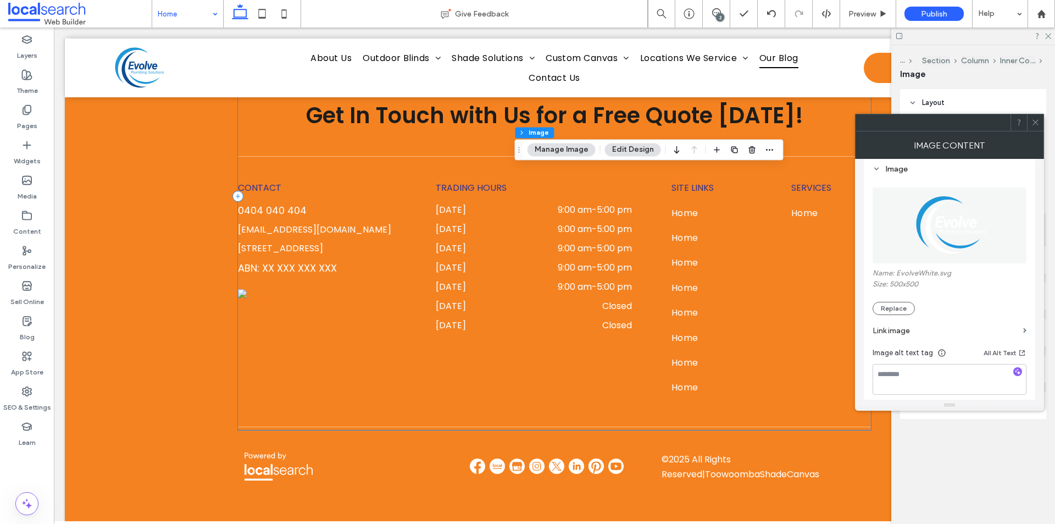
scroll to position [110, 0]
click at [904, 309] on button "Replace" at bounding box center [893, 305] width 42 height 13
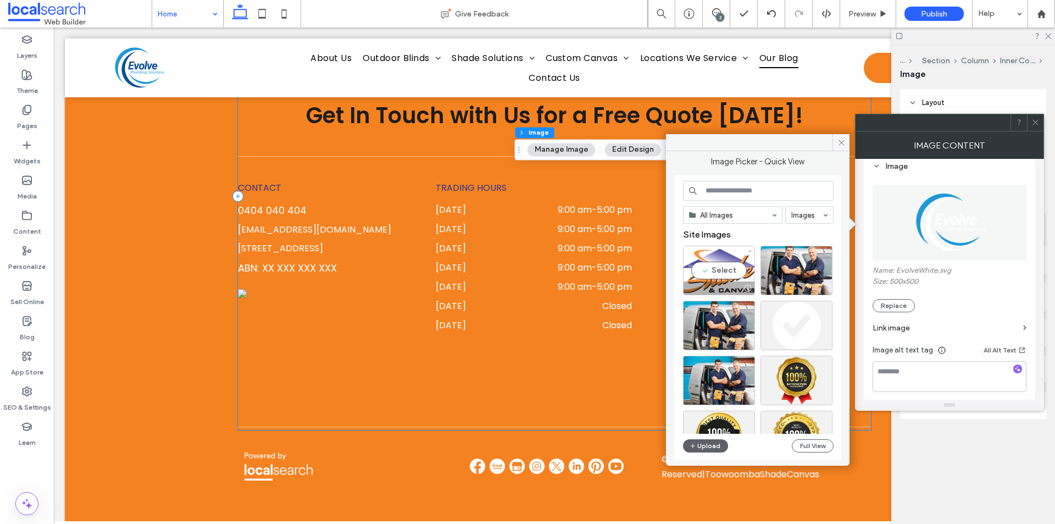
click at [717, 268] on div "Select" at bounding box center [719, 270] width 72 height 49
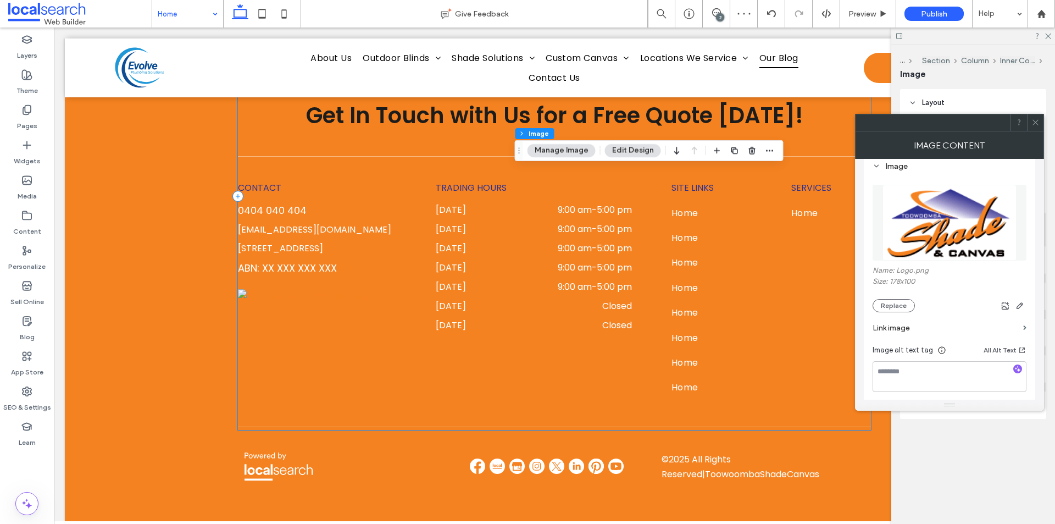
click at [1034, 119] on icon at bounding box center [1035, 122] width 8 height 8
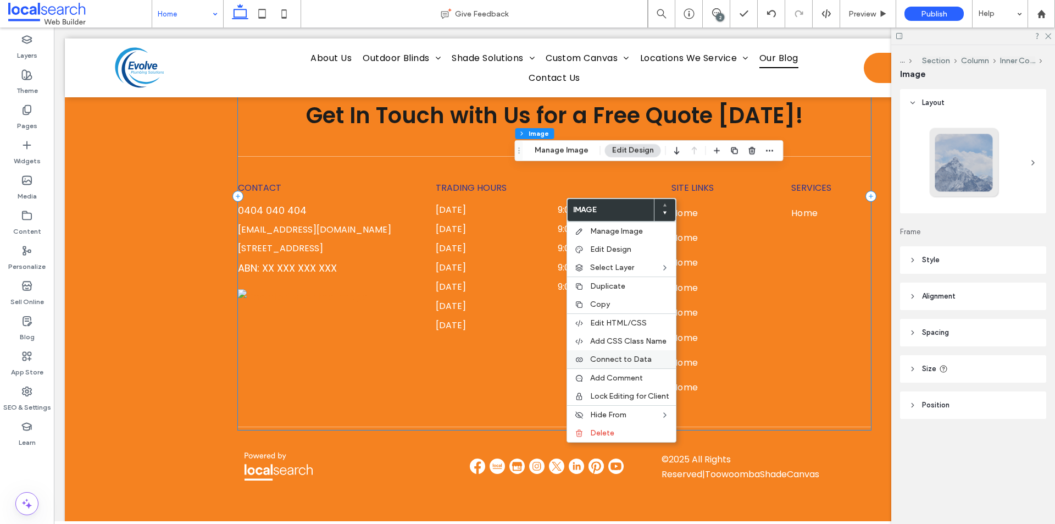
click at [611, 364] on div "Connect to Data" at bounding box center [621, 359] width 109 height 18
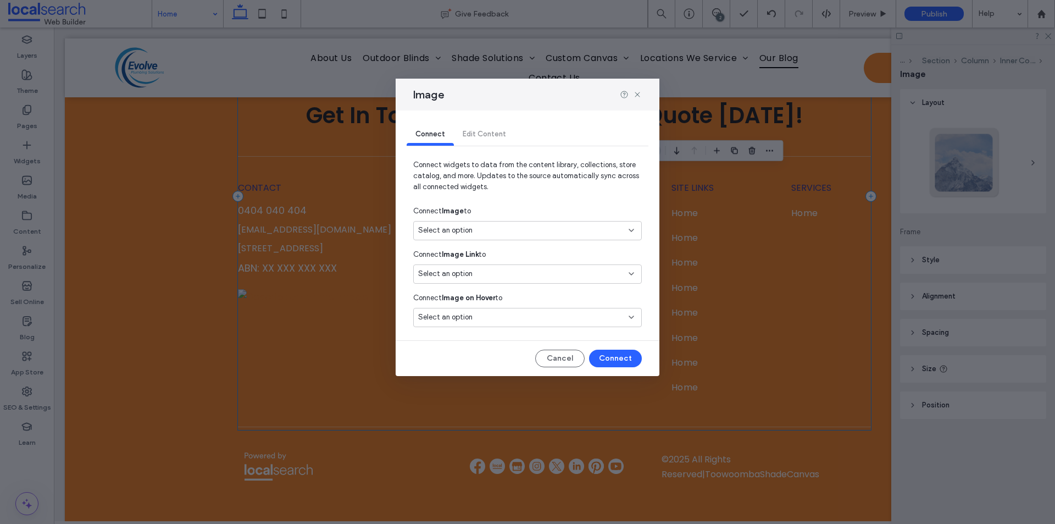
click at [494, 226] on div "Select an option" at bounding box center [520, 230] width 205 height 11
click at [489, 261] on div "Business logo" at bounding box center [527, 268] width 227 height 19
click at [616, 353] on button "Connect" at bounding box center [615, 358] width 53 height 18
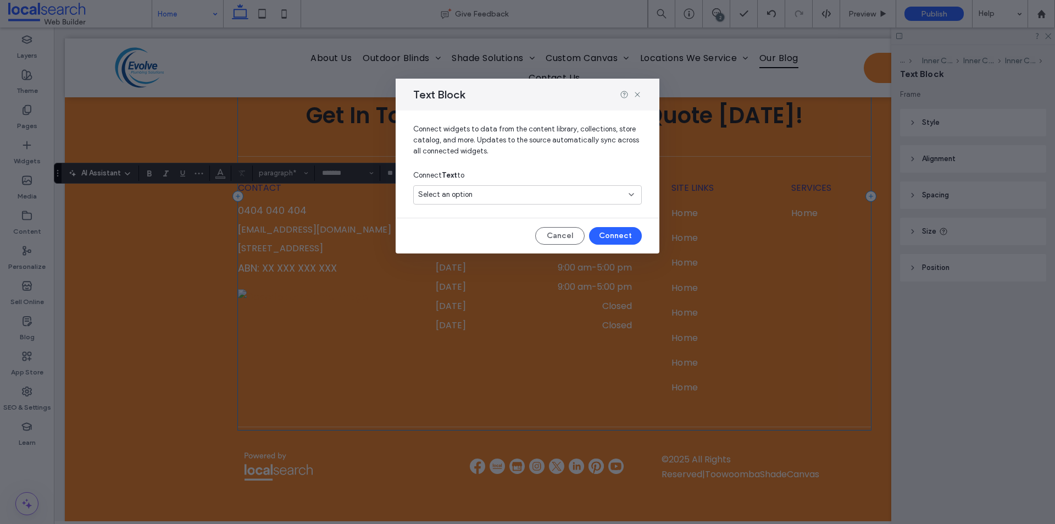
click at [418, 192] on span "Select an option" at bounding box center [445, 194] width 54 height 11
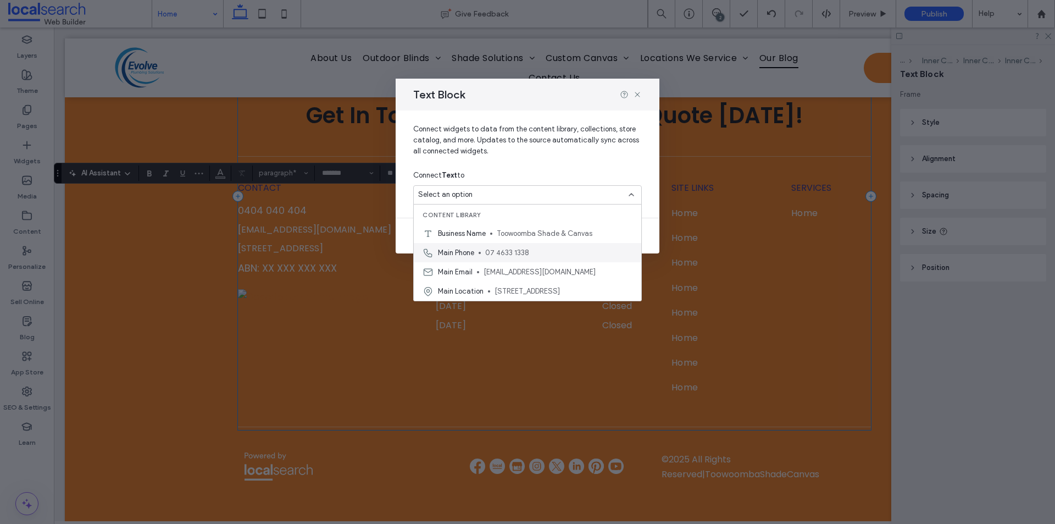
click at [446, 248] on span "Main Phone" at bounding box center [456, 252] width 36 height 11
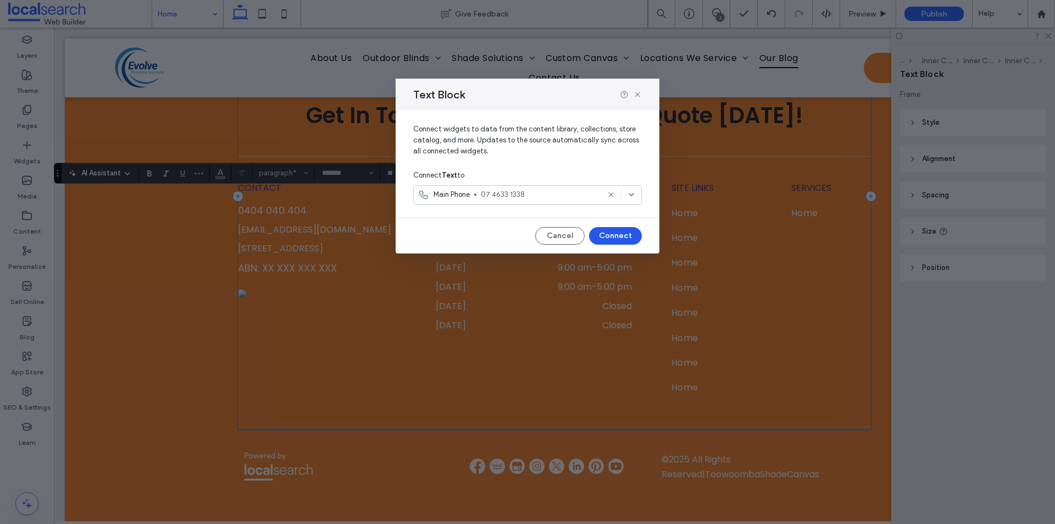
click at [609, 236] on button "Connect" at bounding box center [615, 236] width 53 height 18
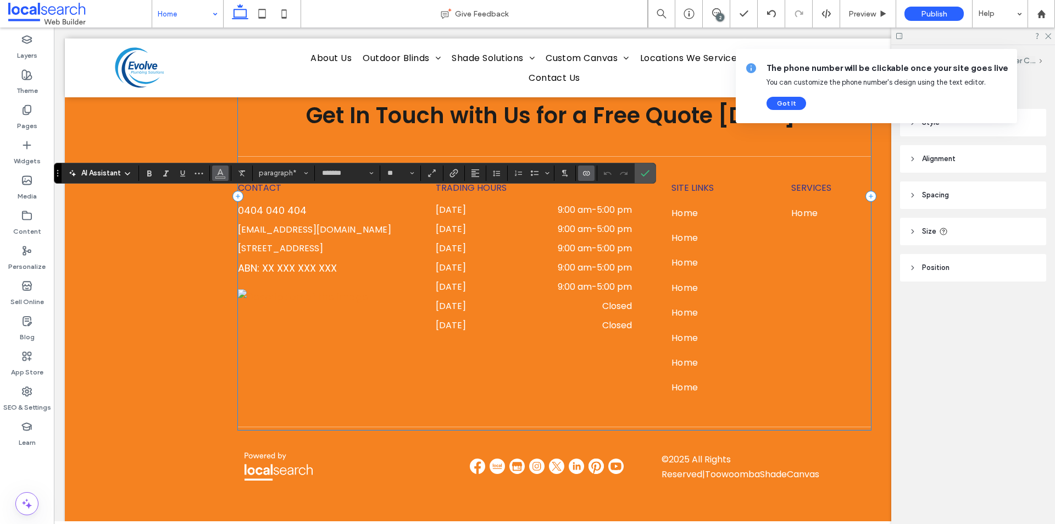
click at [224, 174] on icon "Color" at bounding box center [220, 172] width 9 height 9
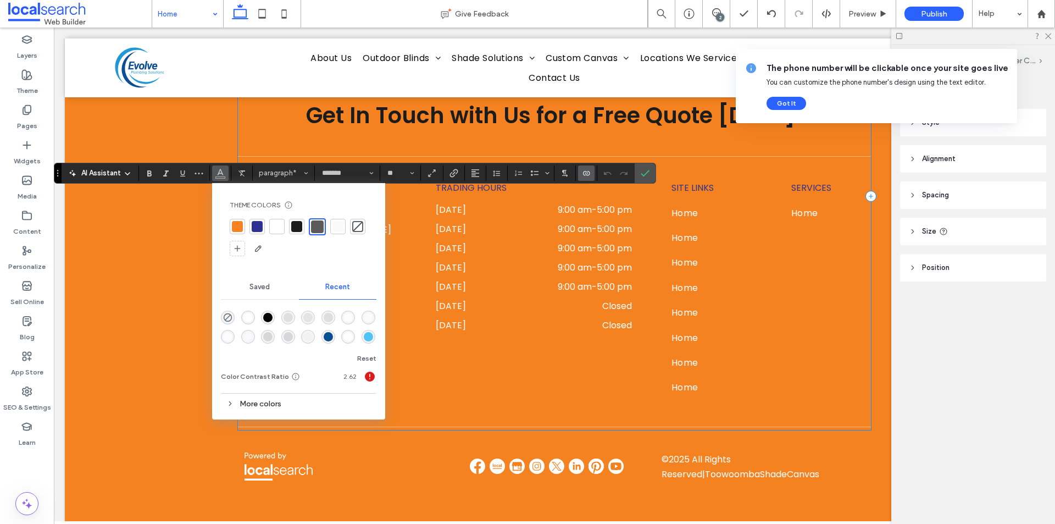
click at [281, 225] on div at bounding box center [276, 226] width 11 height 11
click at [281, 225] on div at bounding box center [276, 225] width 11 height 11
click at [642, 177] on span "Confirm" at bounding box center [643, 173] width 5 height 20
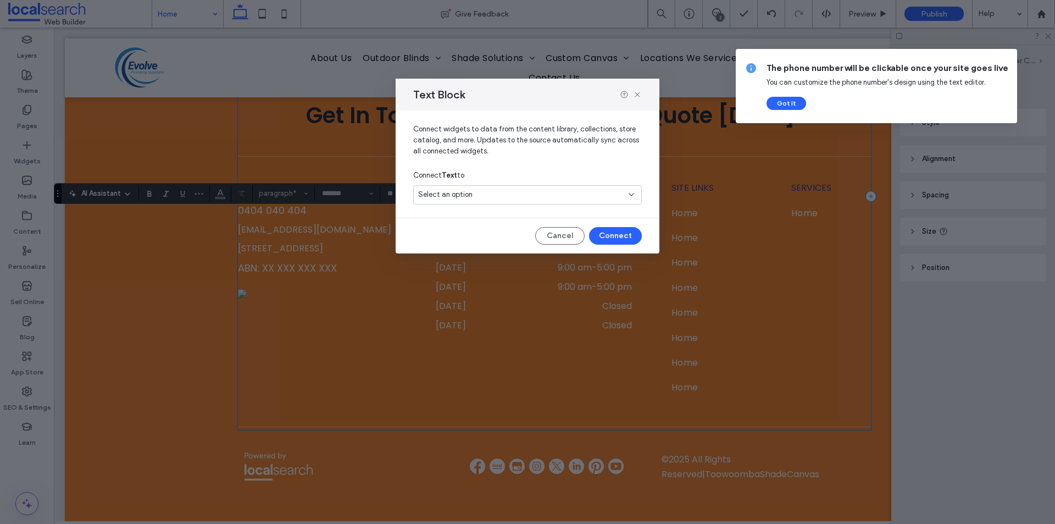
click at [422, 200] on span "Select an option" at bounding box center [445, 194] width 54 height 11
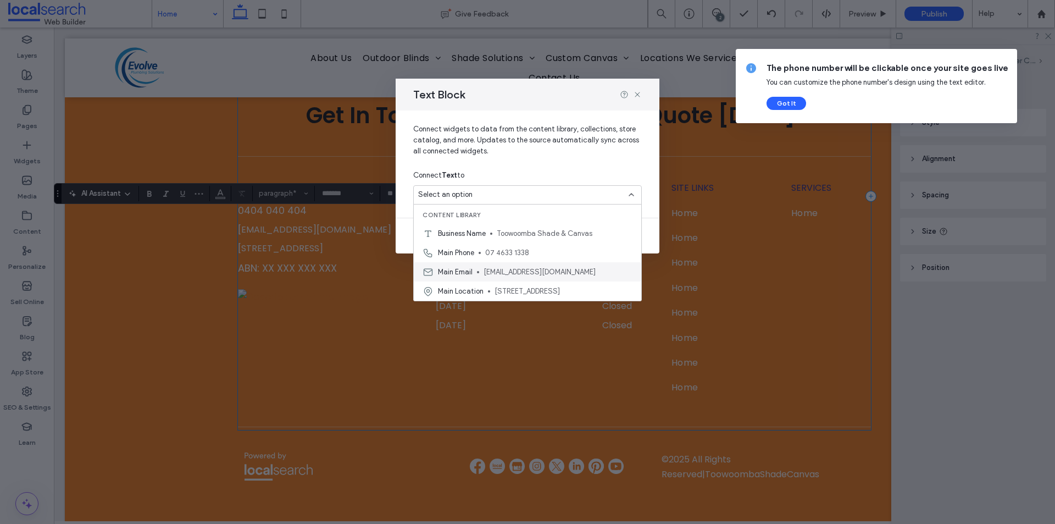
click at [449, 270] on span "Main Email" at bounding box center [455, 271] width 35 height 11
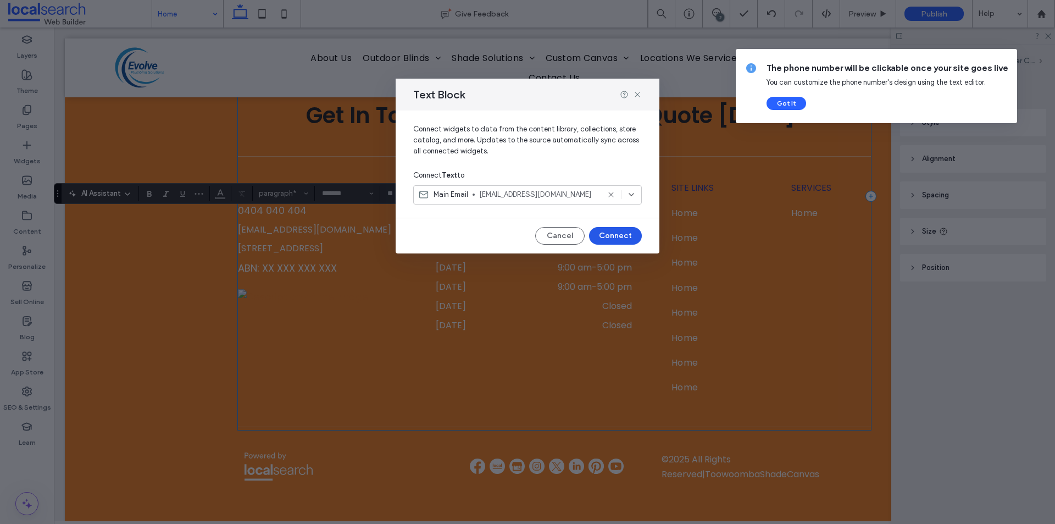
click at [600, 233] on button "Connect" at bounding box center [615, 236] width 53 height 18
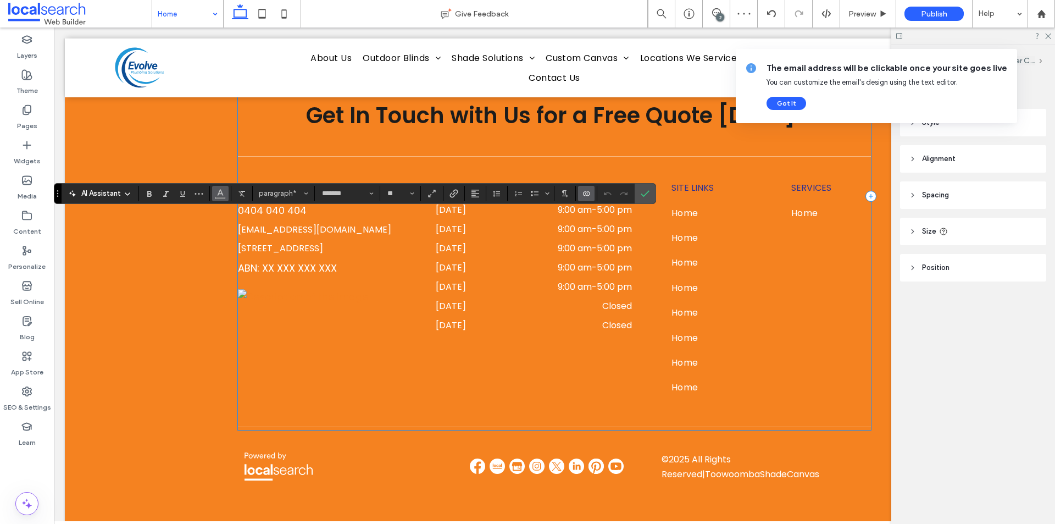
click at [214, 198] on button "Color" at bounding box center [220, 193] width 16 height 15
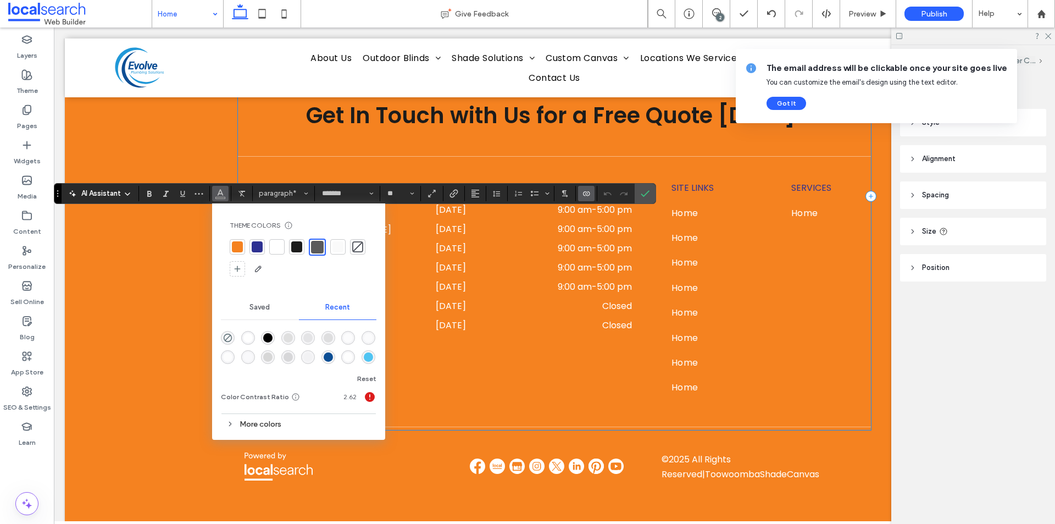
click at [274, 247] on div at bounding box center [276, 246] width 11 height 11
click at [642, 192] on icon "Confirm" at bounding box center [645, 193] width 9 height 9
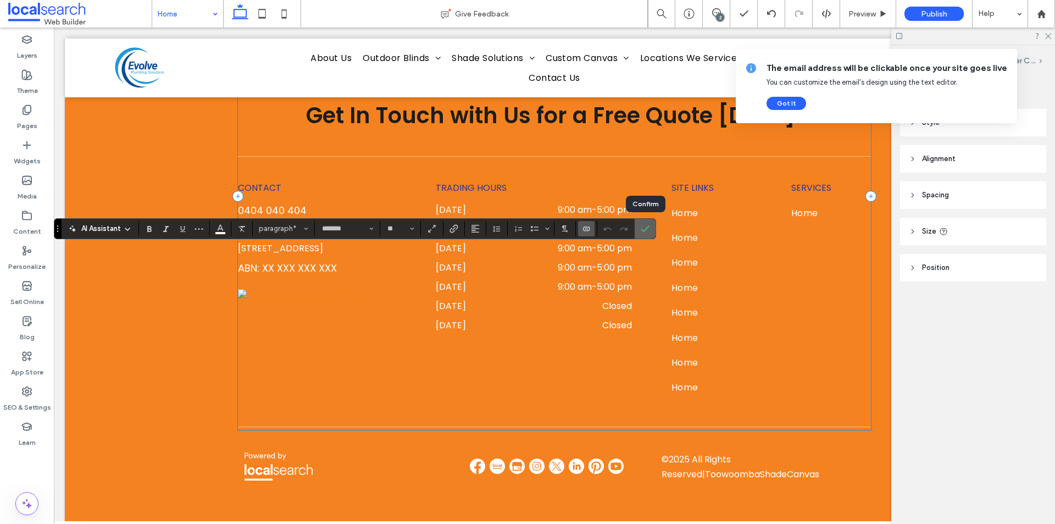
click at [648, 221] on span "Confirm" at bounding box center [645, 228] width 9 height 19
click at [589, 226] on icon "Connect To Data" at bounding box center [586, 228] width 9 height 9
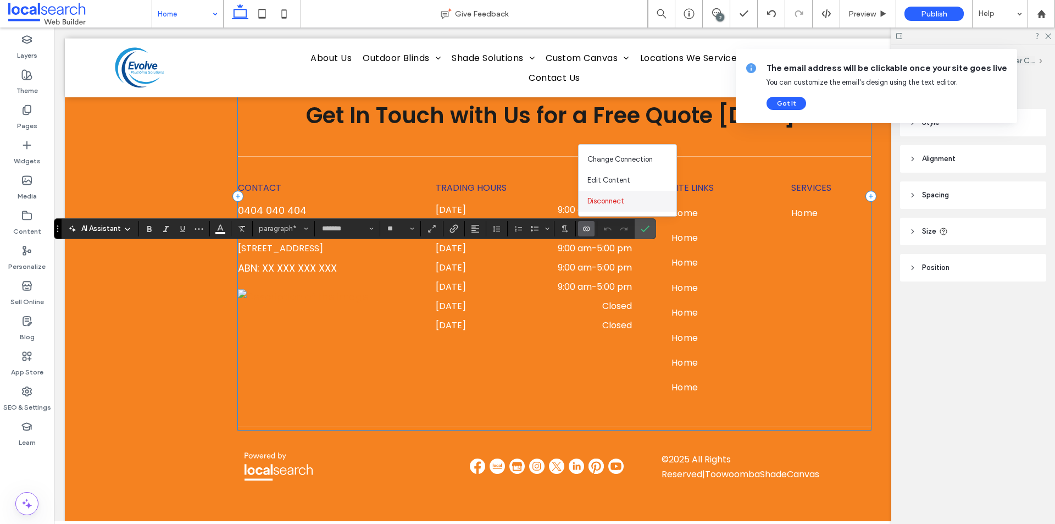
click at [629, 197] on div "Disconnect" at bounding box center [627, 201] width 98 height 21
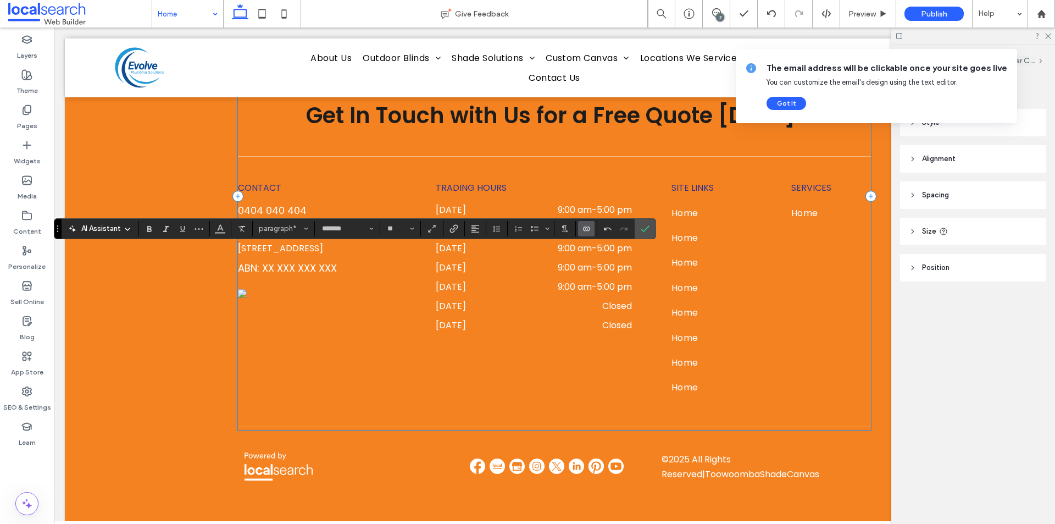
click at [584, 228] on icon "Connect To Data" at bounding box center [586, 228] width 9 height 9
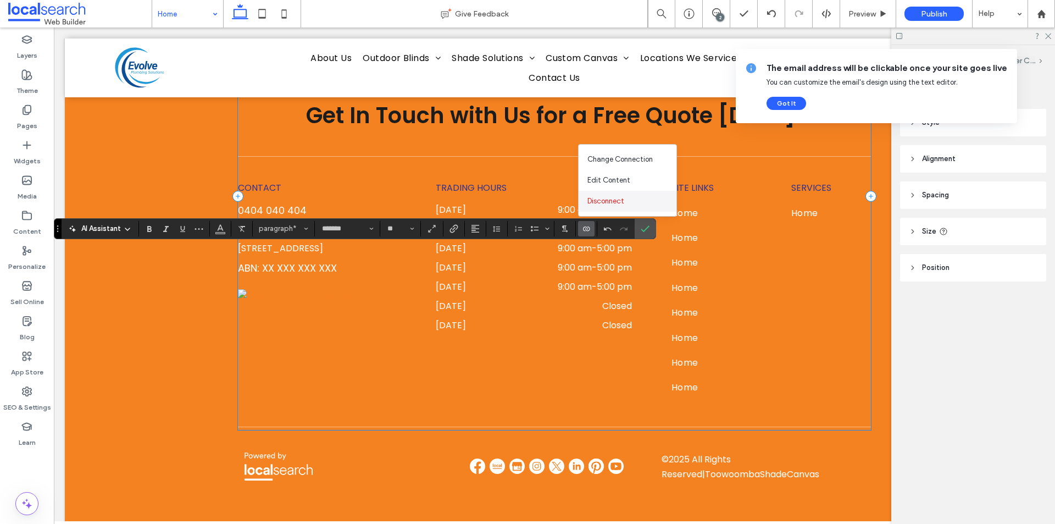
click at [627, 198] on div "Disconnect" at bounding box center [627, 201] width 98 height 21
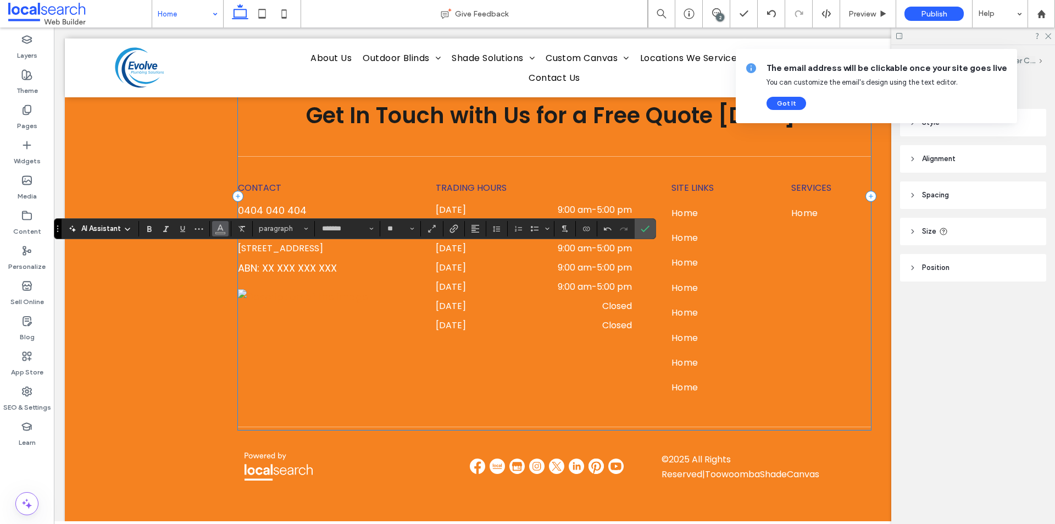
click at [226, 230] on button "Color" at bounding box center [220, 228] width 16 height 15
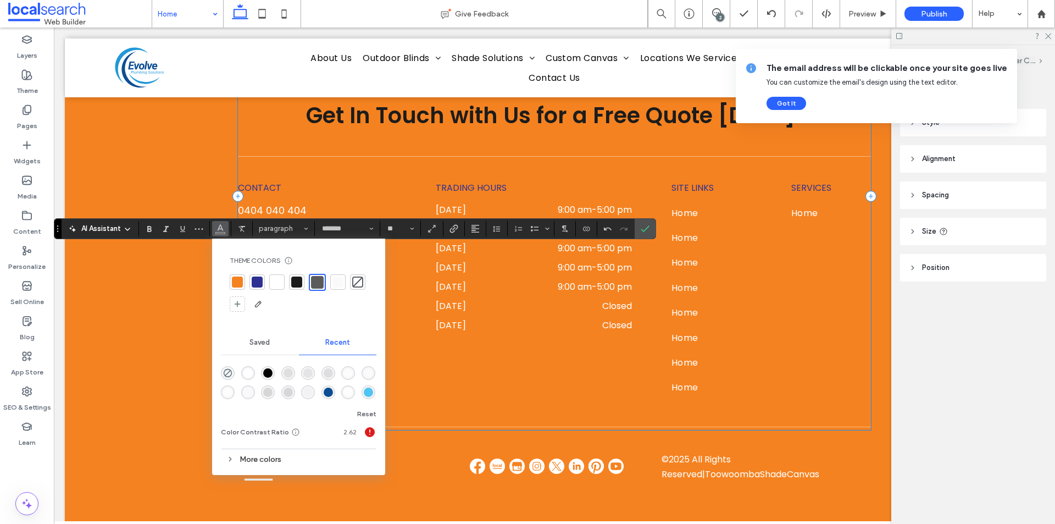
click at [275, 282] on div at bounding box center [276, 281] width 11 height 11
click at [452, 226] on icon "Link" at bounding box center [453, 228] width 9 height 9
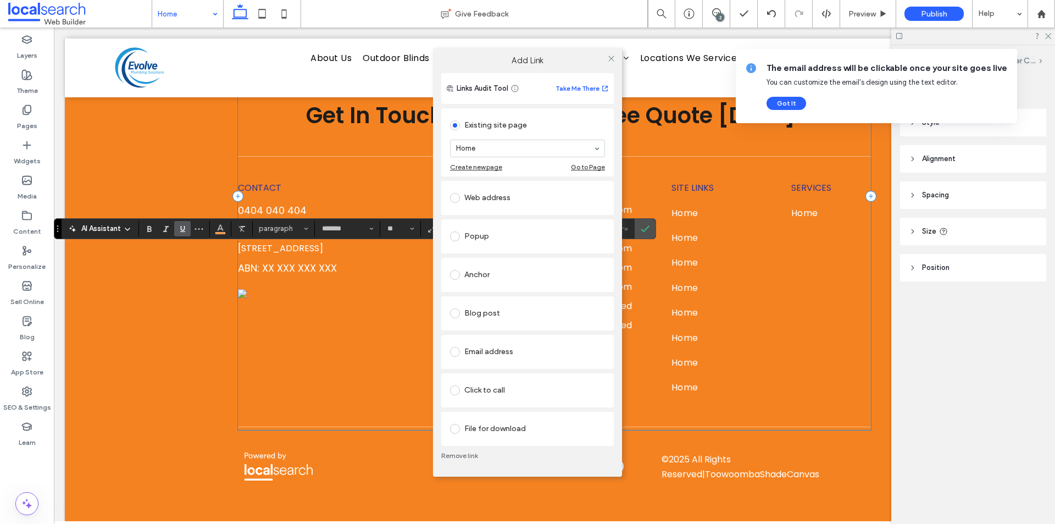
click at [489, 201] on div "Web address" at bounding box center [527, 198] width 155 height 18
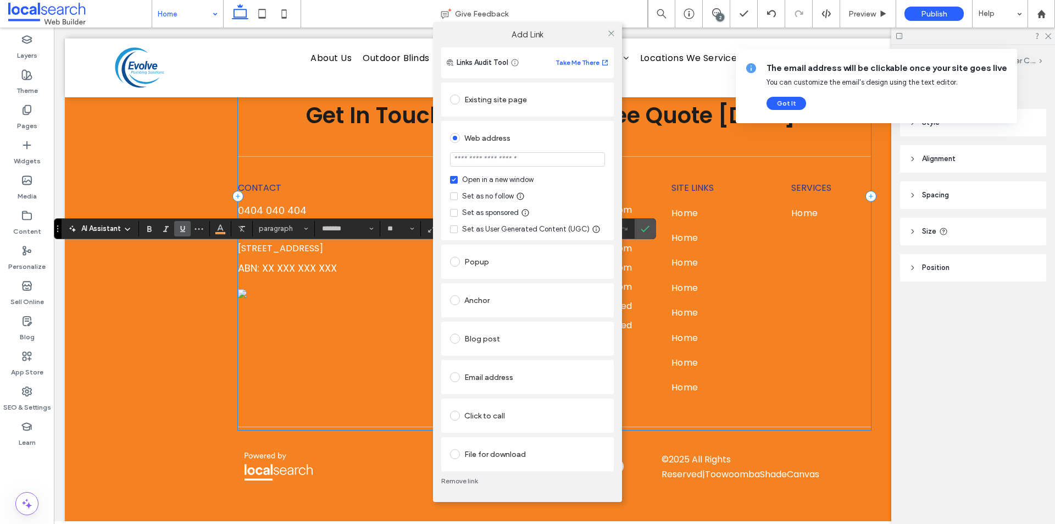
click at [496, 160] on input "url" at bounding box center [527, 159] width 155 height 14
paste input "**********"
click at [478, 199] on div "Set as no follow" at bounding box center [488, 196] width 52 height 11
click at [608, 37] on icon at bounding box center [611, 33] width 8 height 8
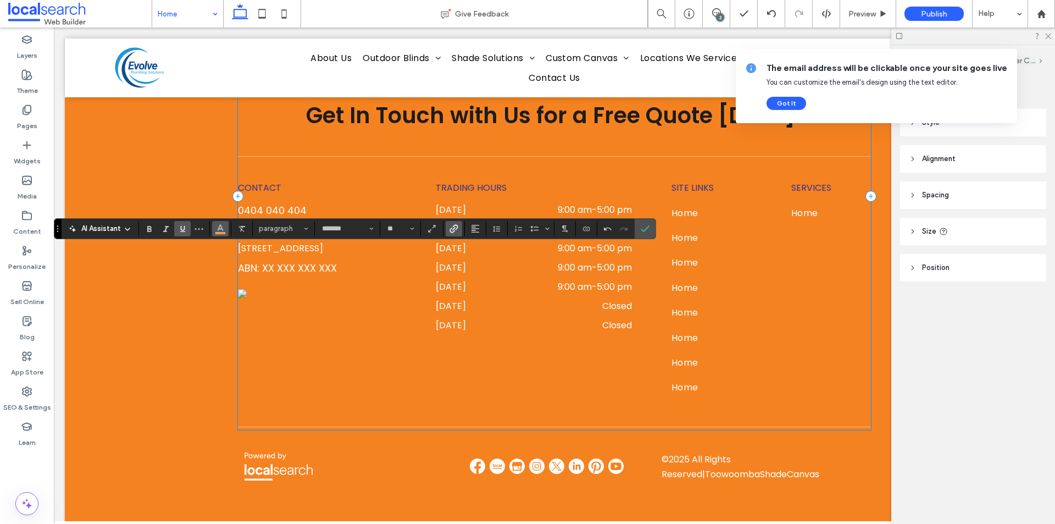
click at [224, 225] on icon "Color" at bounding box center [220, 227] width 9 height 9
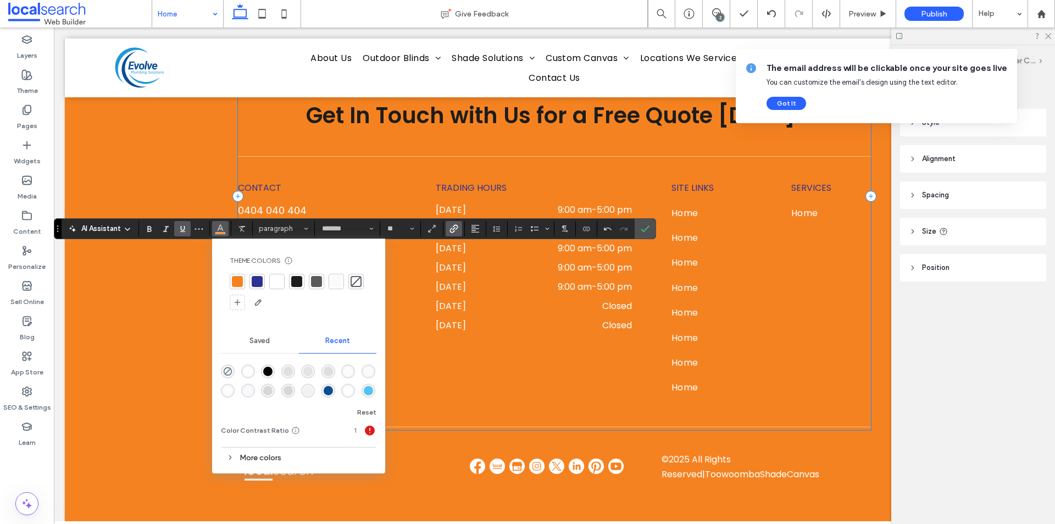
click at [276, 283] on div at bounding box center [276, 281] width 11 height 11
click at [186, 228] on icon "Underline" at bounding box center [182, 228] width 9 height 9
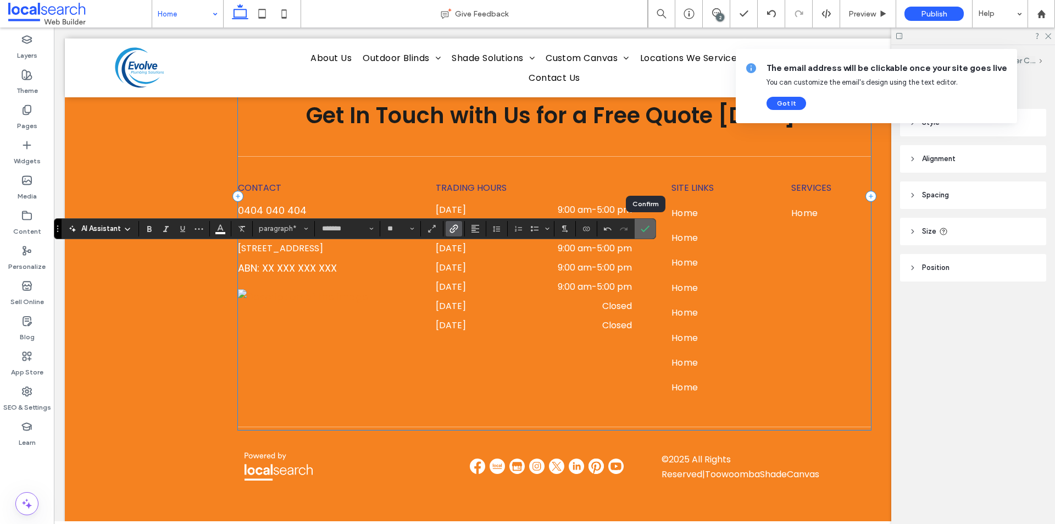
click at [642, 227] on icon "Confirm" at bounding box center [645, 228] width 9 height 9
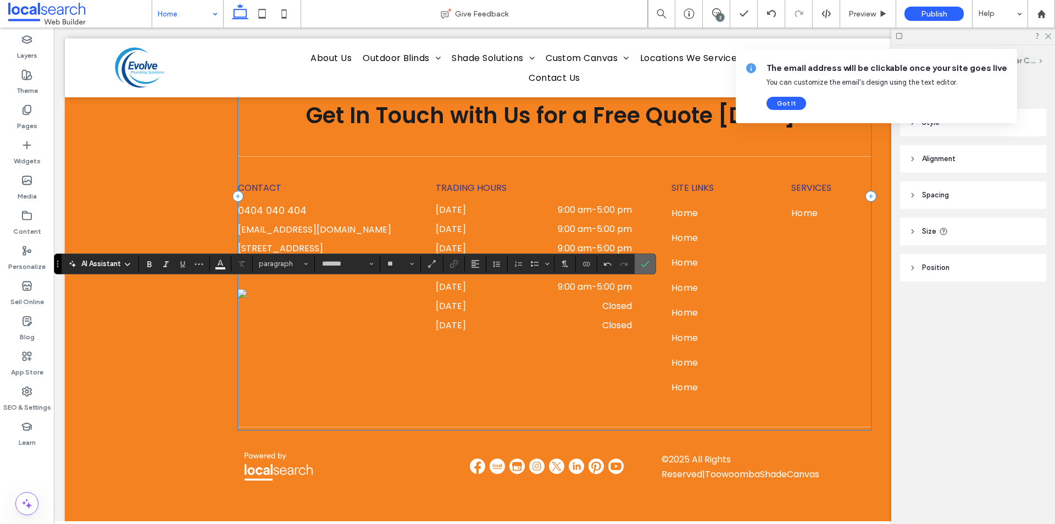
click at [642, 267] on icon "Confirm" at bounding box center [645, 263] width 9 height 9
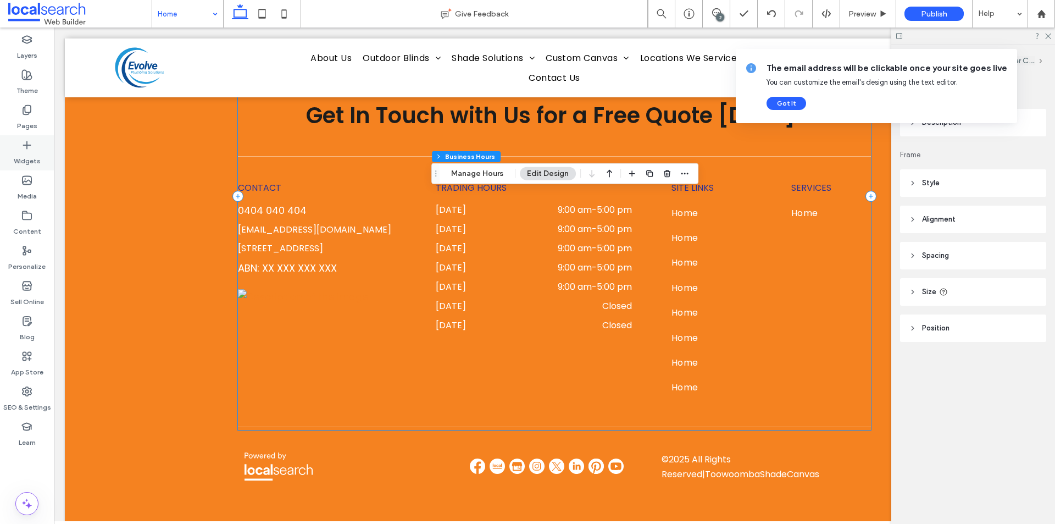
click at [15, 147] on div "Widgets" at bounding box center [27, 152] width 54 height 35
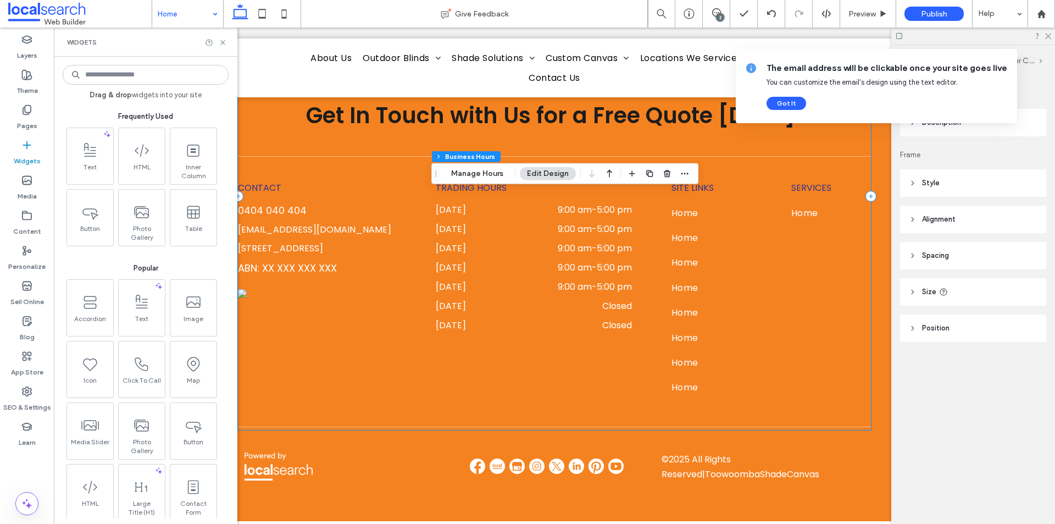
click at [130, 77] on input at bounding box center [146, 75] width 166 height 20
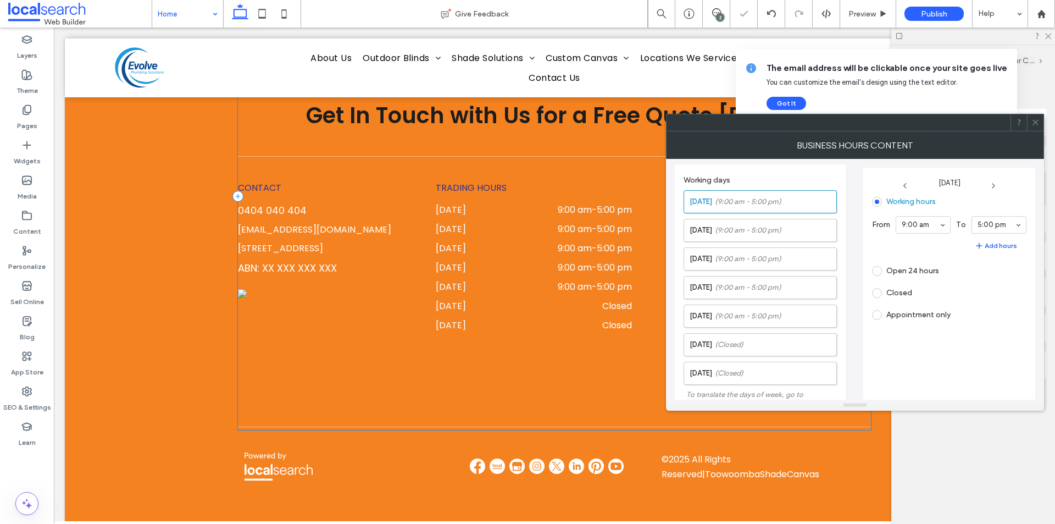
scroll to position [238, 0]
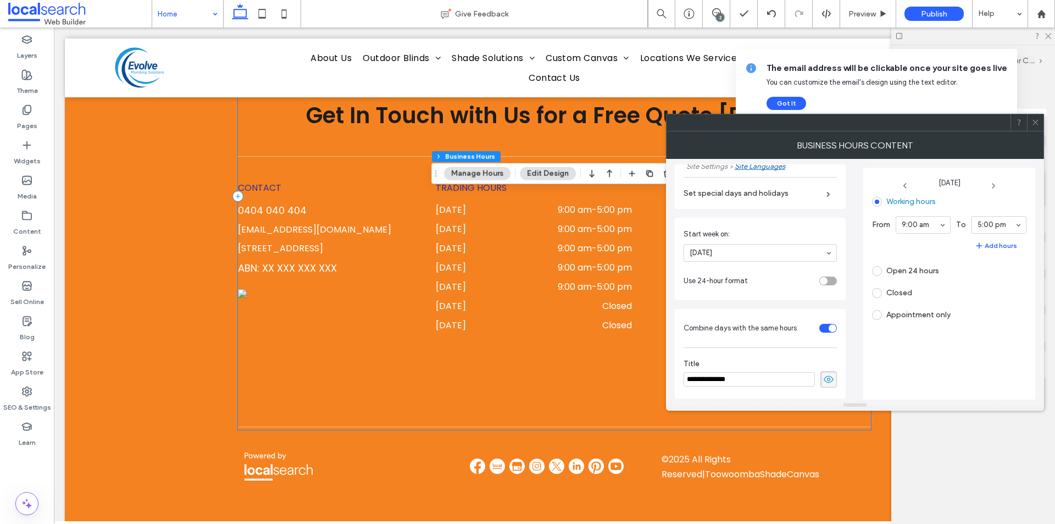
drag, startPoint x: 789, startPoint y: 374, endPoint x: 689, endPoint y: 375, distance: 100.0
click at [689, 375] on input "**********" at bounding box center [748, 379] width 131 height 14
click at [825, 376] on icon at bounding box center [828, 379] width 11 height 12
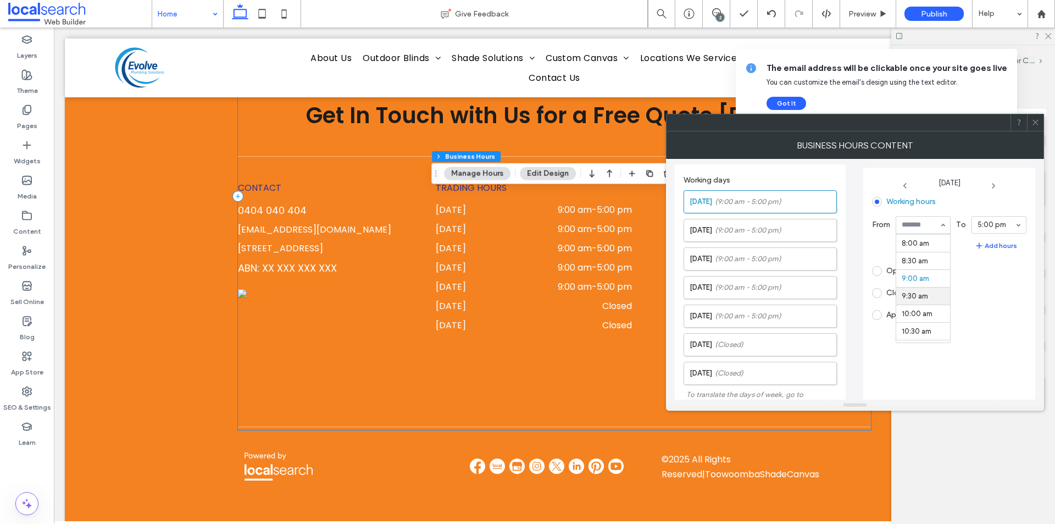
scroll to position [261, 0]
click at [916, 221] on input at bounding box center [919, 225] width 37 height 8
click at [799, 238] on label "Tuesday (9:00 am - 5:00 pm)" at bounding box center [762, 230] width 147 height 22
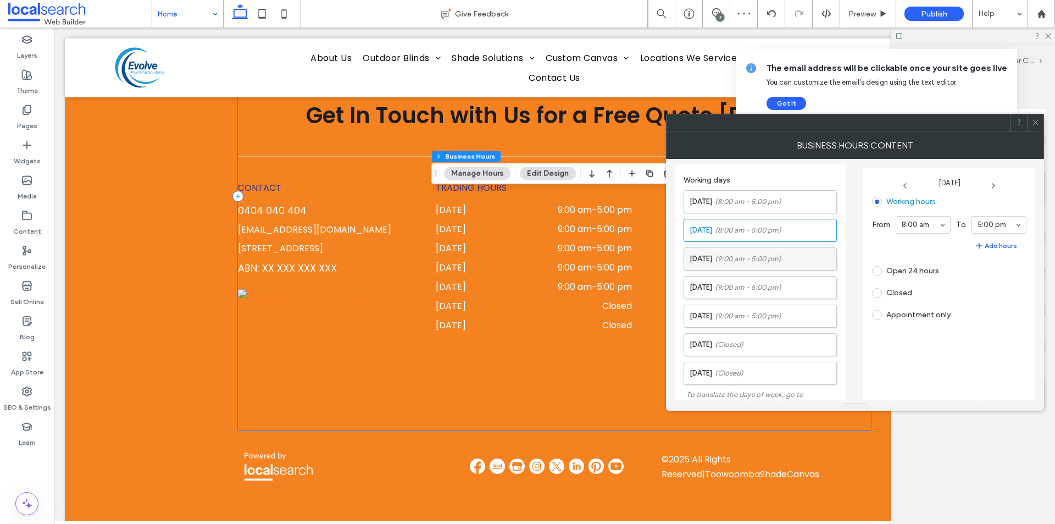
click at [781, 259] on span "(9:00 am - 5:00 pm)" at bounding box center [748, 258] width 66 height 11
click at [753, 292] on span "(9:00 am - 5:00 pm)" at bounding box center [748, 287] width 66 height 11
click at [753, 309] on label "Friday (9:00 am - 5:00 pm)" at bounding box center [762, 316] width 147 height 22
click at [760, 334] on label "Saturday (Closed)" at bounding box center [762, 344] width 147 height 22
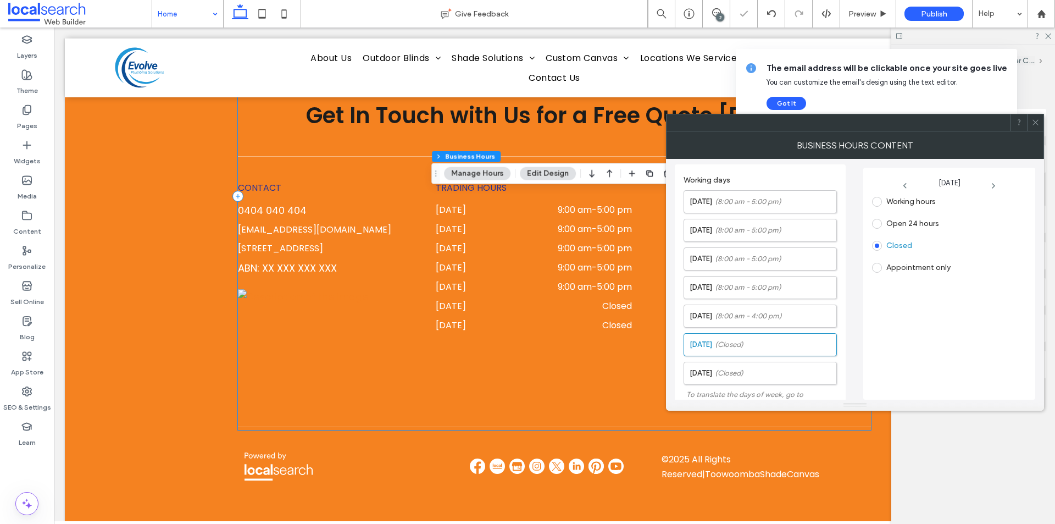
click at [910, 266] on label "Appointment only" at bounding box center [918, 267] width 64 height 9
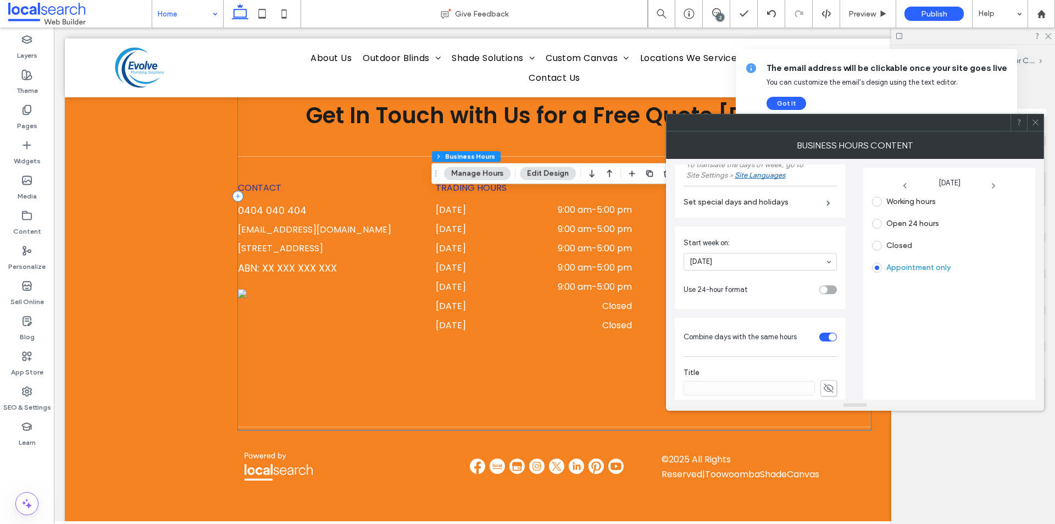
scroll to position [238, 0]
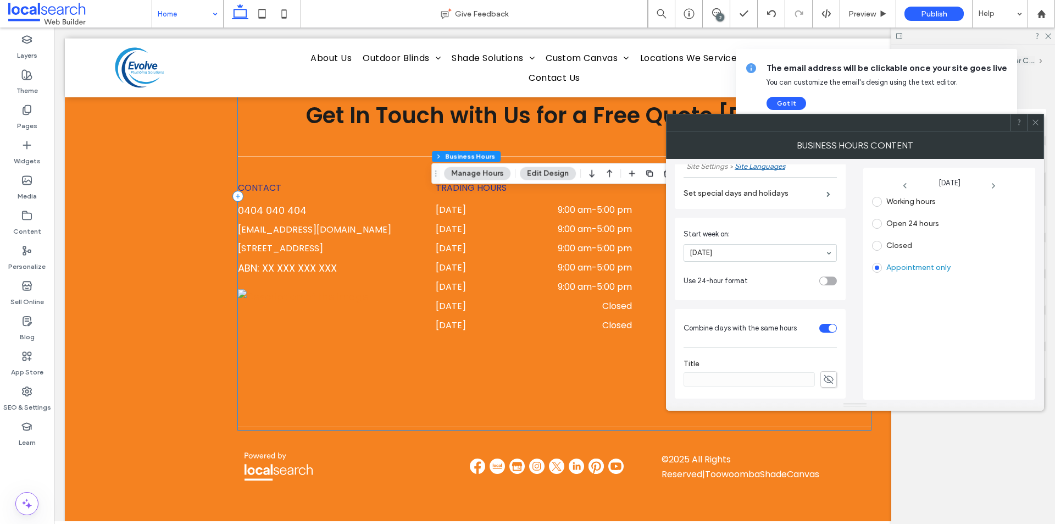
click at [820, 326] on div "toggle" at bounding box center [828, 328] width 18 height 9
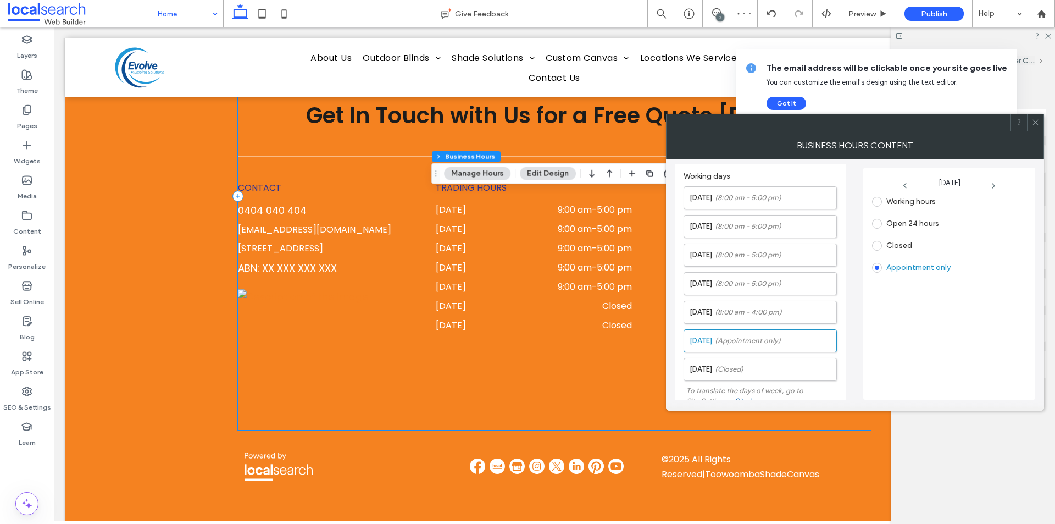
scroll to position [0, 0]
click at [1036, 117] on span at bounding box center [1035, 122] width 8 height 16
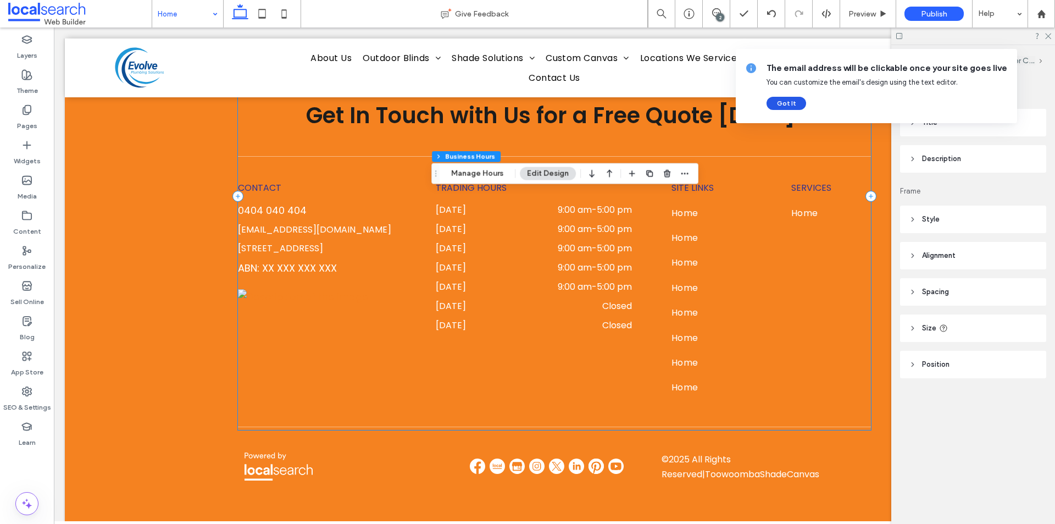
click at [786, 104] on button "Got It" at bounding box center [786, 103] width 40 height 13
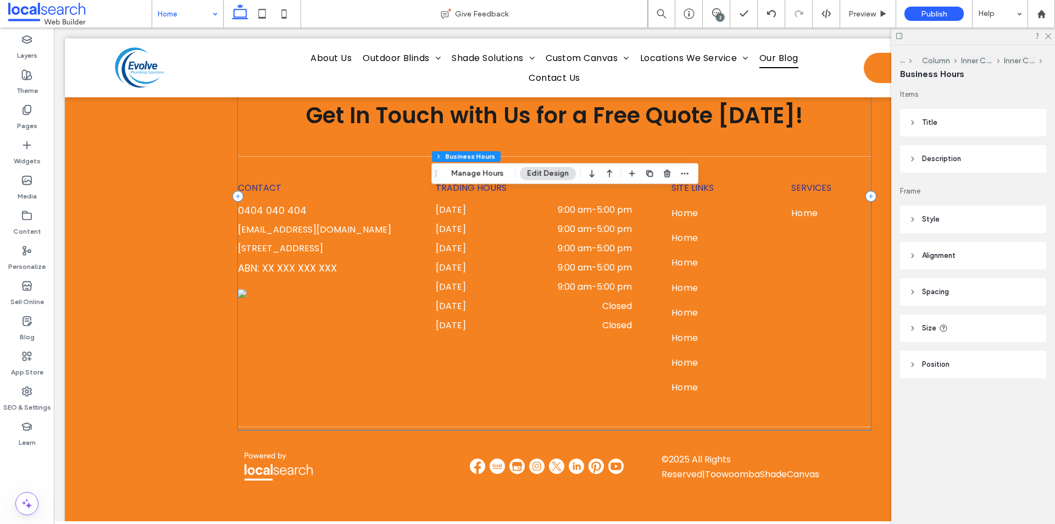
click at [949, 131] on header "Title" at bounding box center [973, 122] width 146 height 27
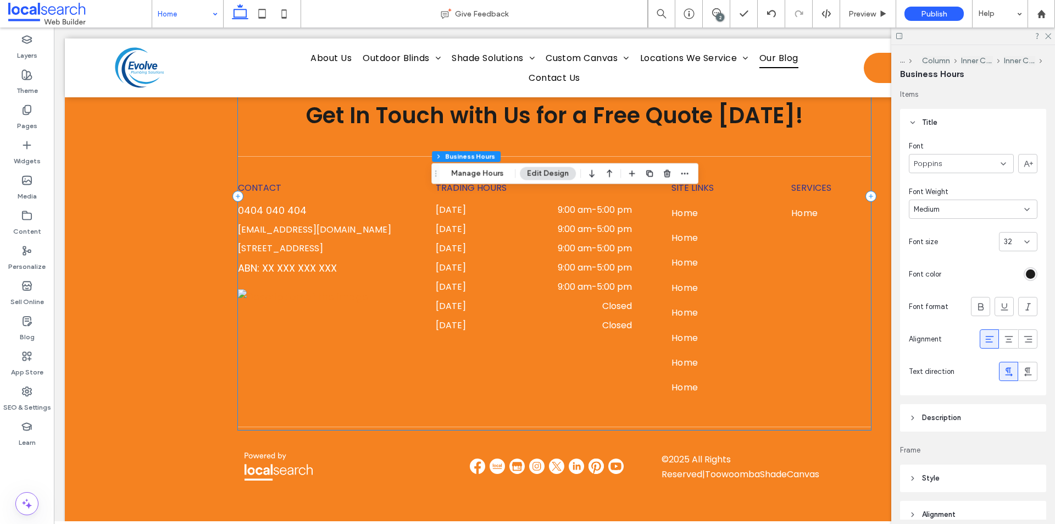
scroll to position [55, 0]
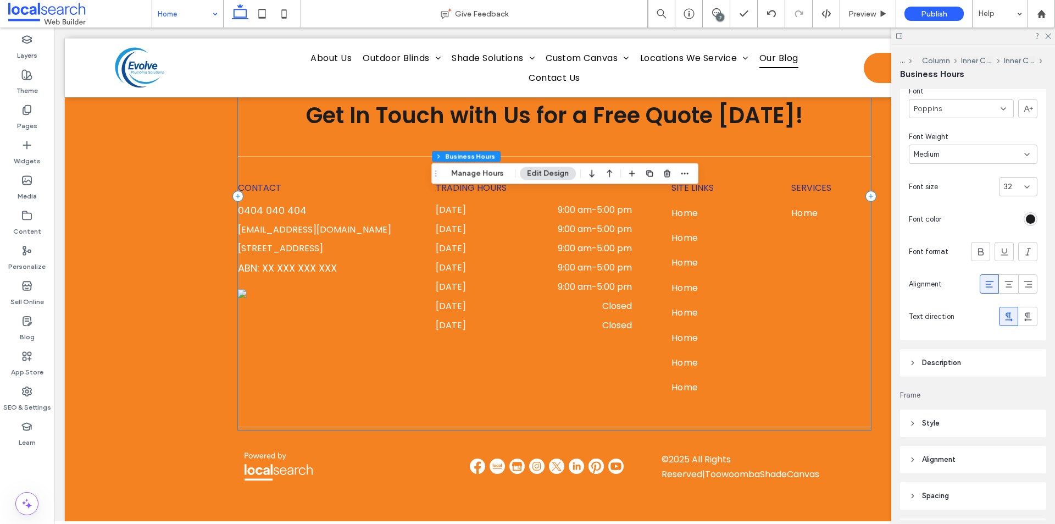
click at [953, 360] on span "Description" at bounding box center [941, 362] width 39 height 11
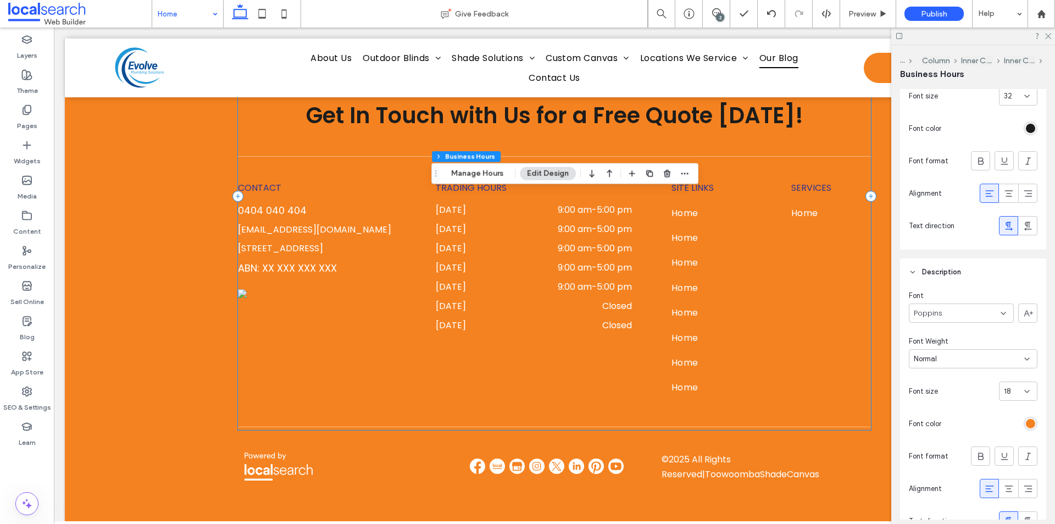
scroll to position [165, 0]
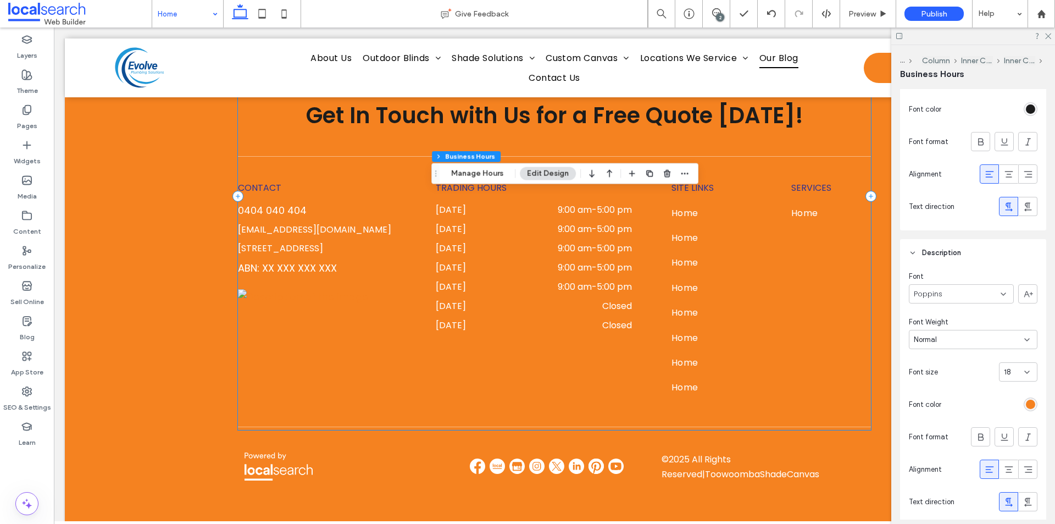
click at [1026, 405] on div "rgb(245, 130, 32)" at bounding box center [1030, 403] width 9 height 9
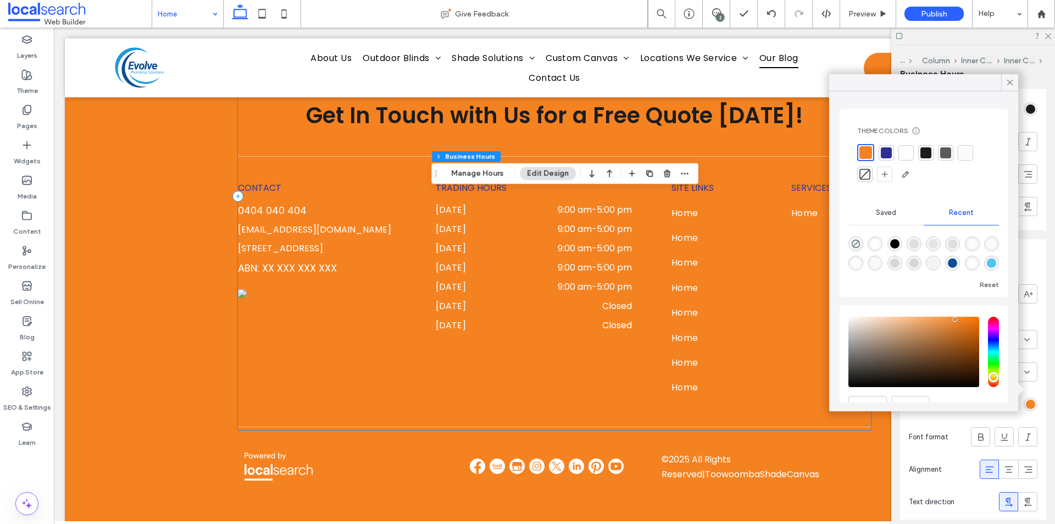
click at [909, 146] on div at bounding box center [905, 152] width 15 height 15
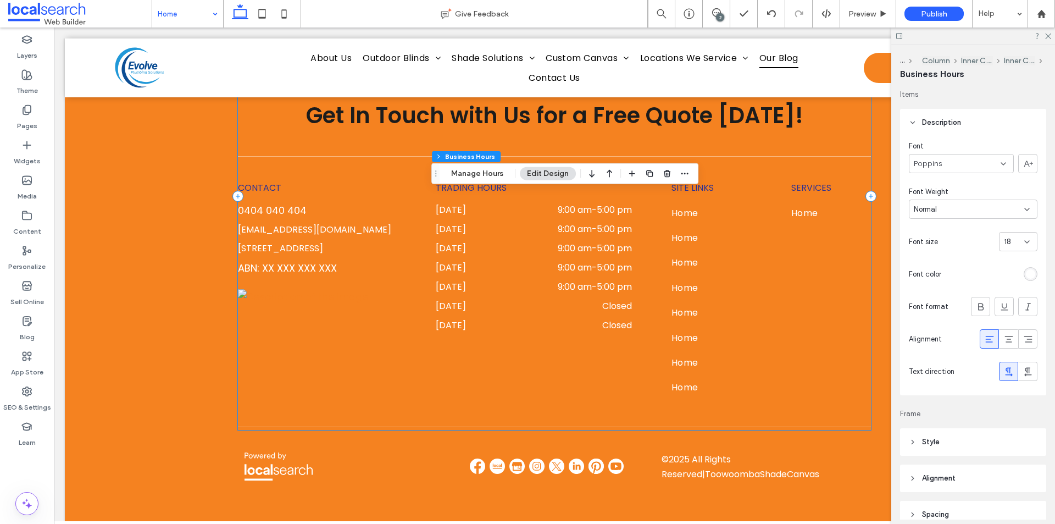
click at [1012, 247] on div "18" at bounding box center [1011, 241] width 15 height 11
click at [1010, 325] on div "16" at bounding box center [1012, 320] width 37 height 19
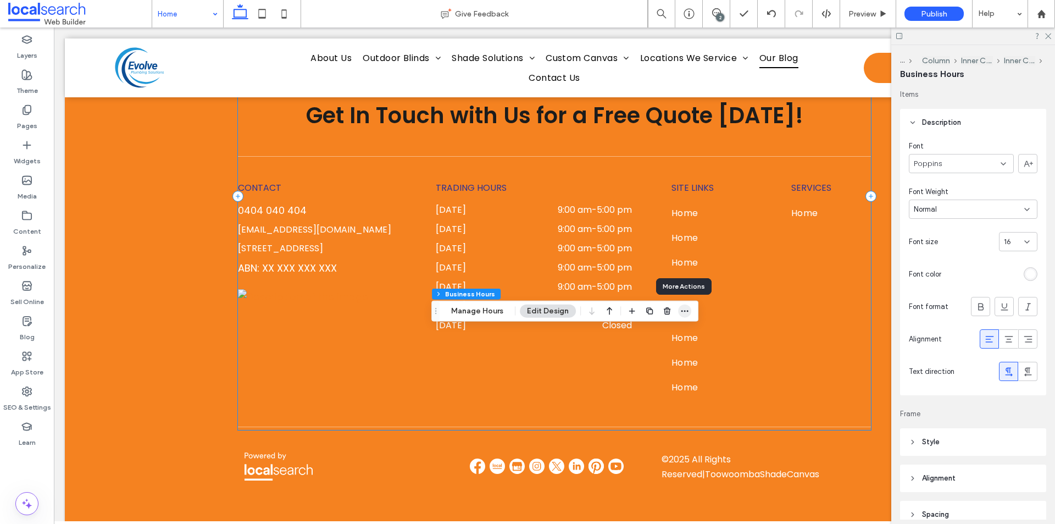
click at [678, 308] on span "button" at bounding box center [684, 310] width 13 height 13
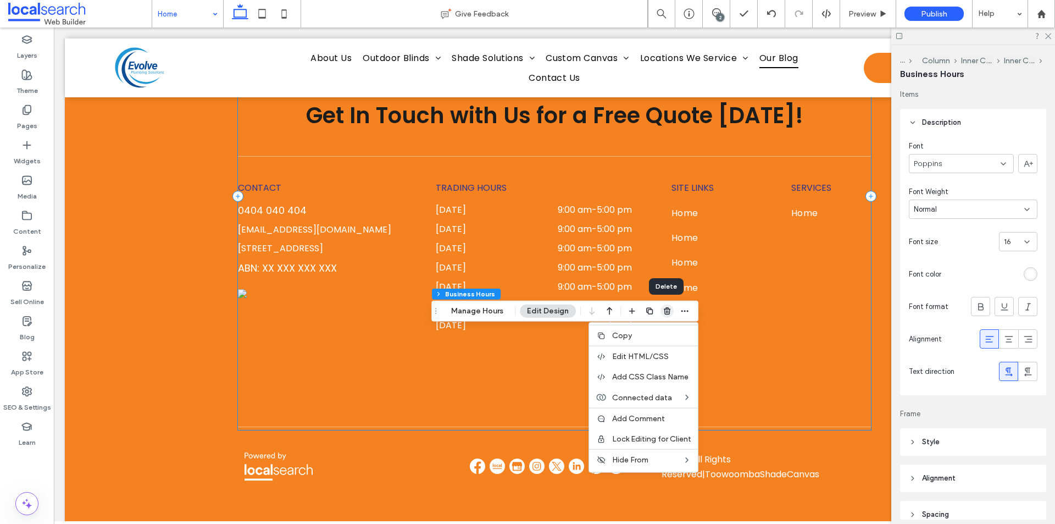
click at [670, 311] on span "button" at bounding box center [666, 310] width 13 height 13
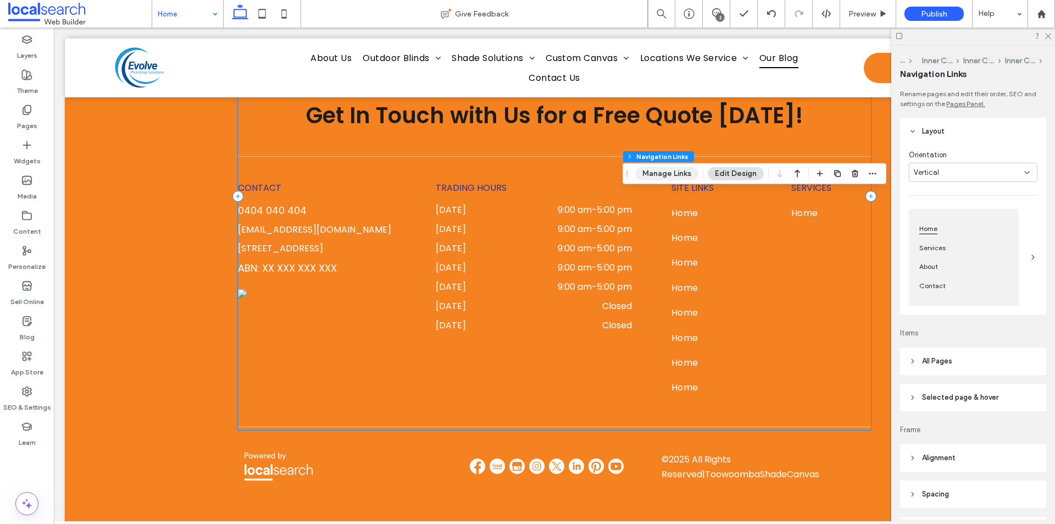
click at [665, 176] on button "Manage Links" at bounding box center [666, 173] width 63 height 13
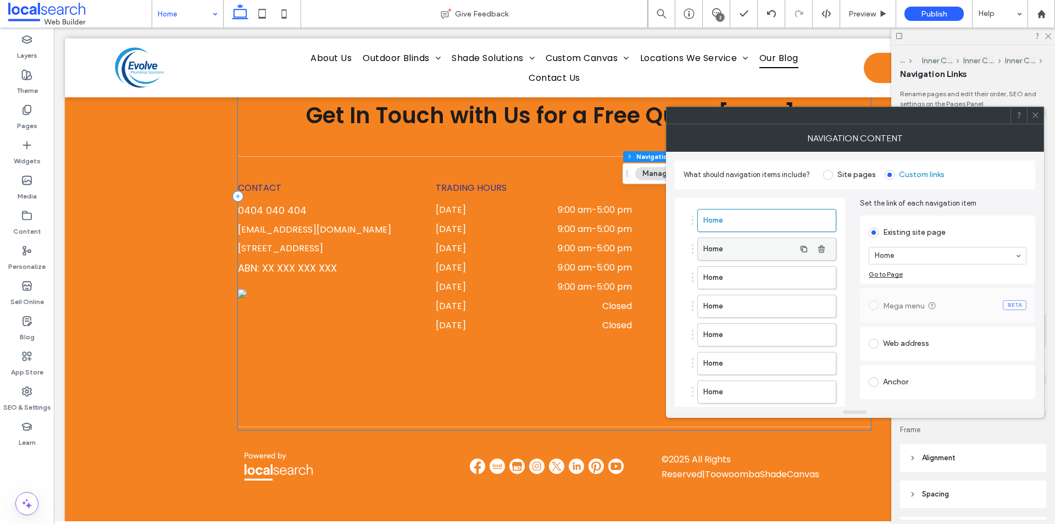
click at [768, 252] on label "Home" at bounding box center [749, 249] width 92 height 22
click at [925, 264] on div "Home" at bounding box center [948, 256] width 158 height 18
click at [777, 281] on label "Home" at bounding box center [749, 277] width 92 height 22
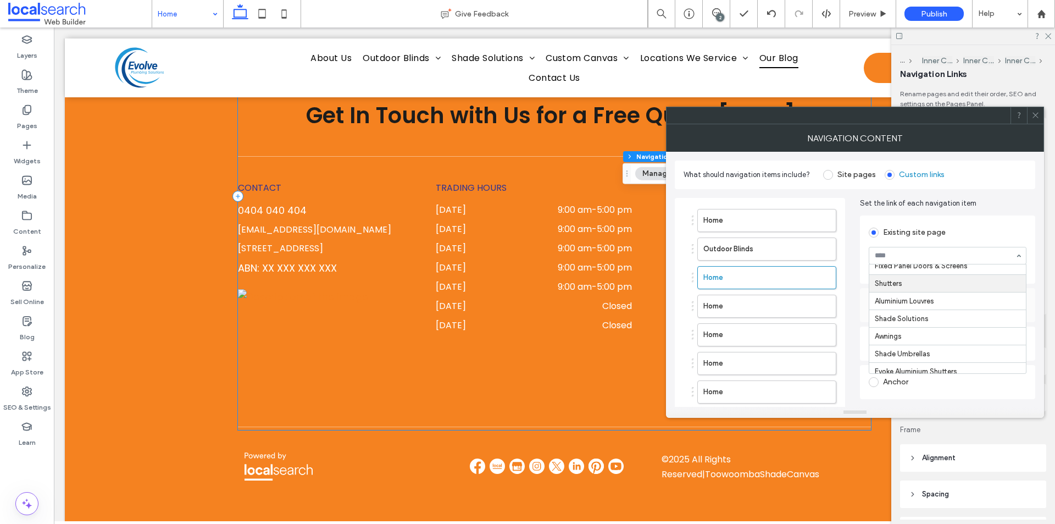
scroll to position [165, 0]
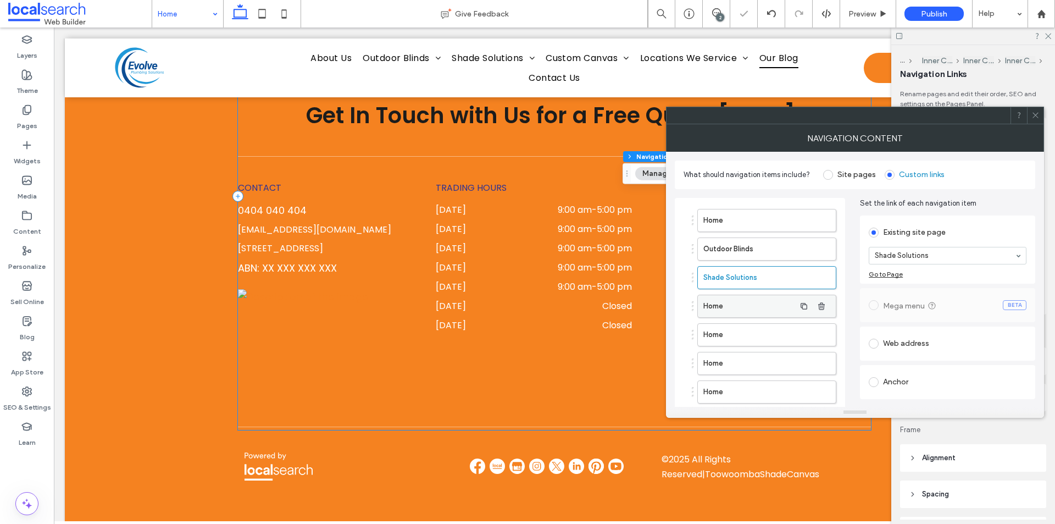
click at [764, 303] on label "Home" at bounding box center [749, 306] width 92 height 22
click at [758, 333] on label "Home" at bounding box center [749, 335] width 92 height 22
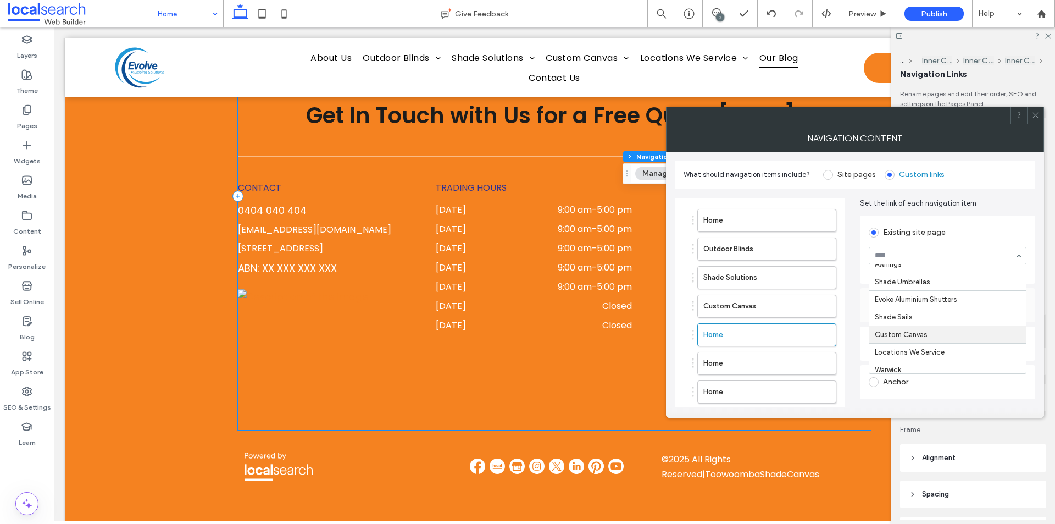
scroll to position [275, 0]
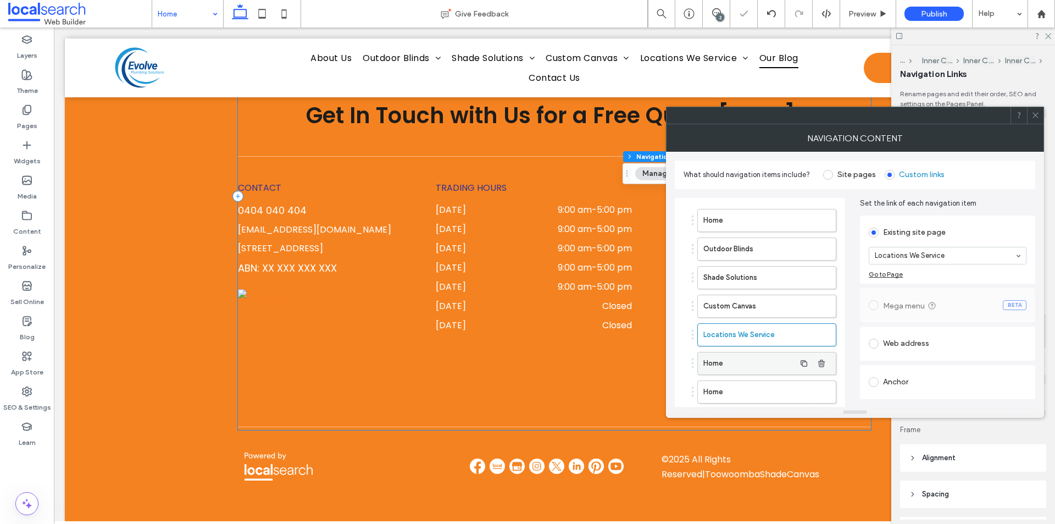
click at [769, 359] on label "Home" at bounding box center [749, 363] width 92 height 22
click at [767, 392] on label "Home" at bounding box center [749, 392] width 92 height 22
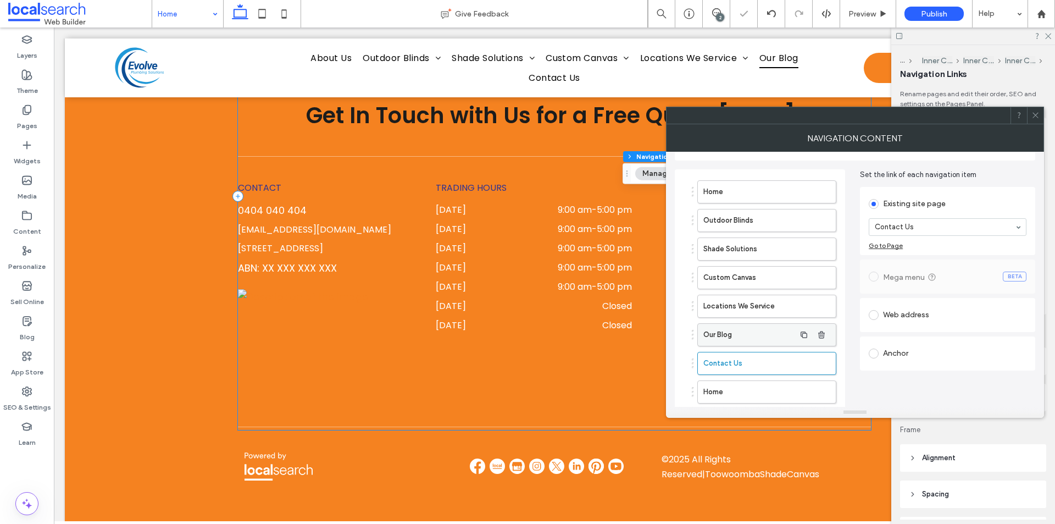
scroll to position [55, 0]
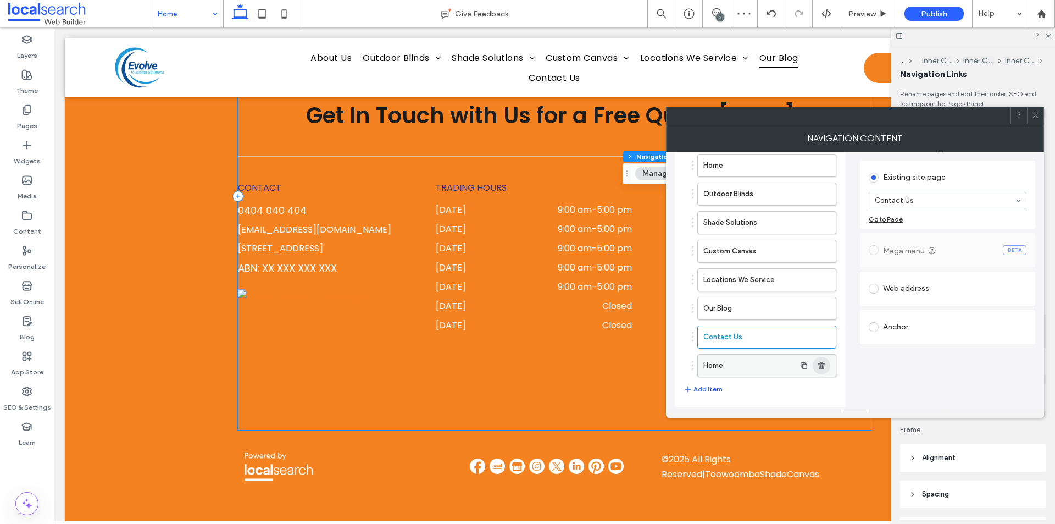
click at [824, 362] on icon "button" at bounding box center [821, 365] width 9 height 9
click at [1037, 116] on icon at bounding box center [1035, 115] width 8 height 8
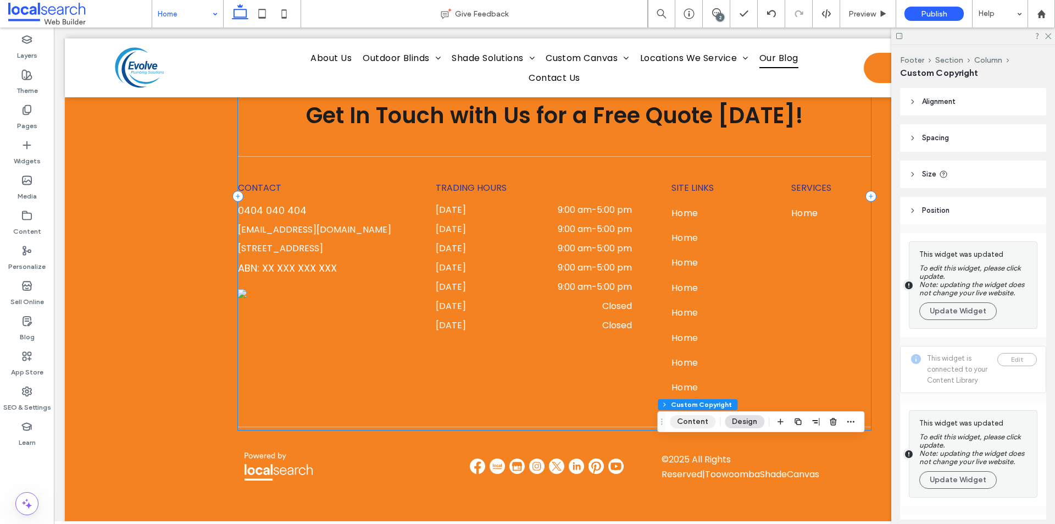
click at [700, 417] on button "Content" at bounding box center [693, 421] width 46 height 13
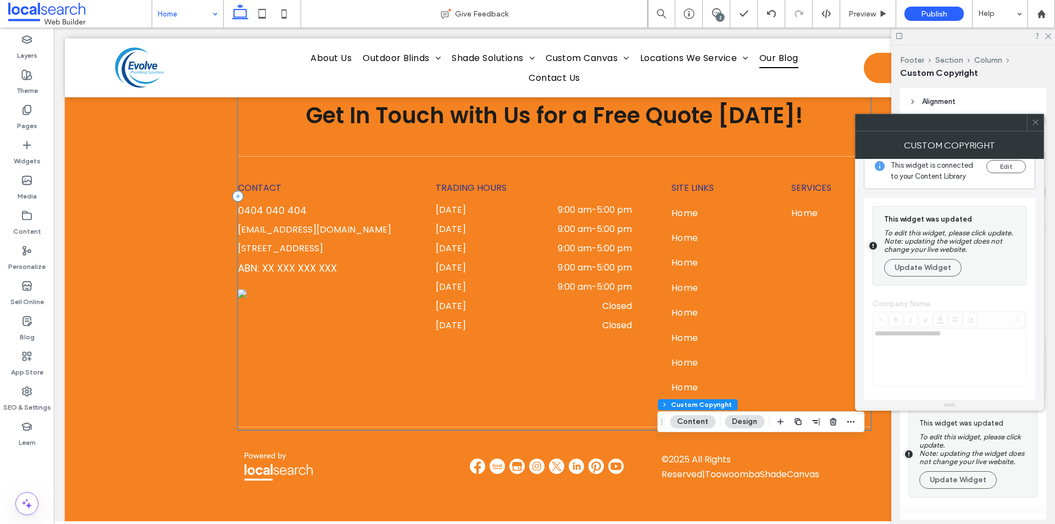
scroll to position [0, 0]
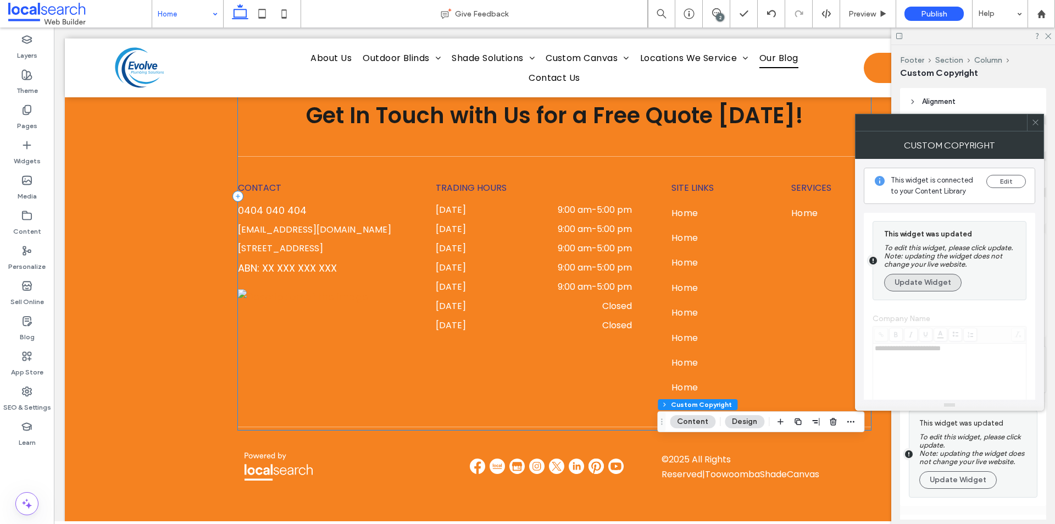
click at [912, 275] on button "Update Widget" at bounding box center [922, 283] width 77 height 18
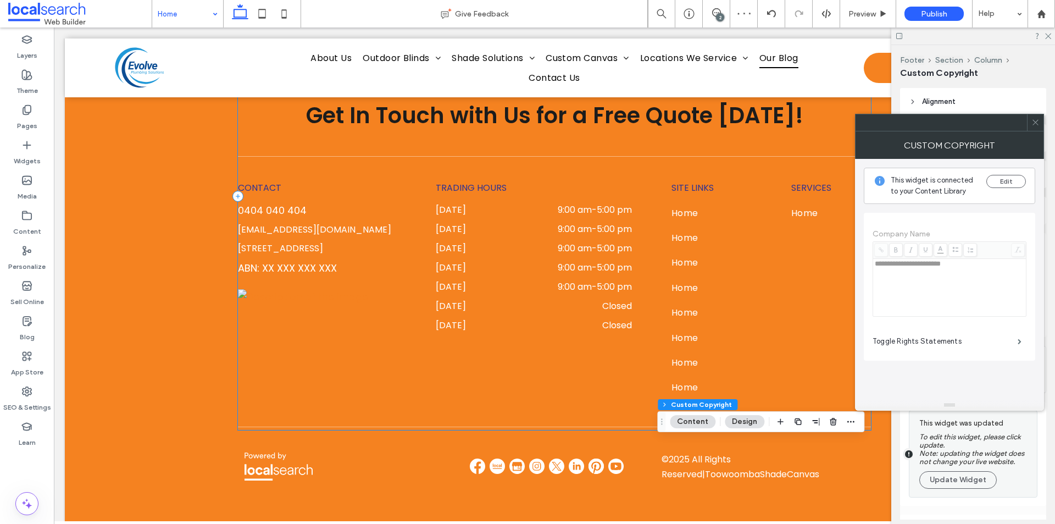
click at [927, 353] on div "Toggle Rights Statements" at bounding box center [949, 340] width 154 height 27
click at [930, 344] on label "Toggle Rights Statements" at bounding box center [944, 341] width 145 height 22
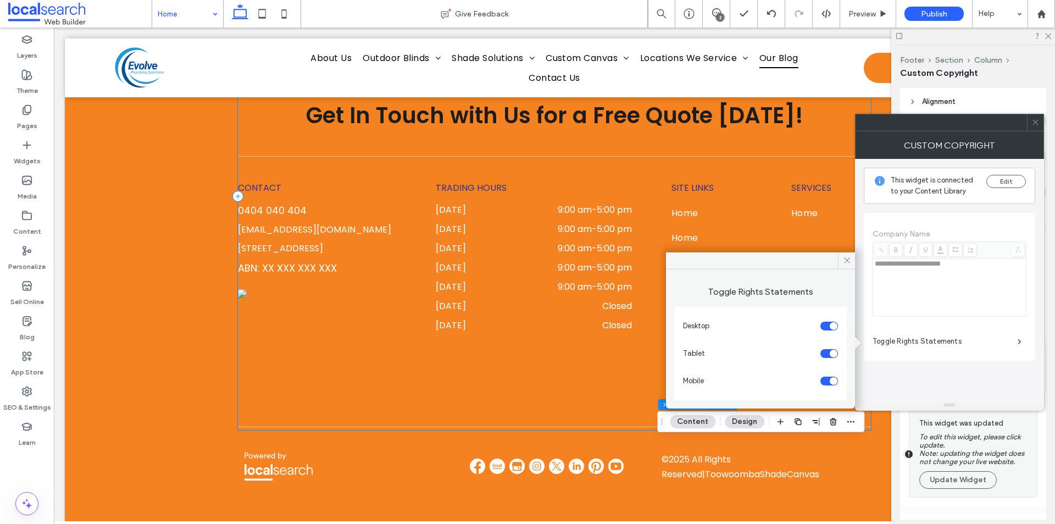
click at [827, 326] on div "toggle" at bounding box center [829, 325] width 18 height 9
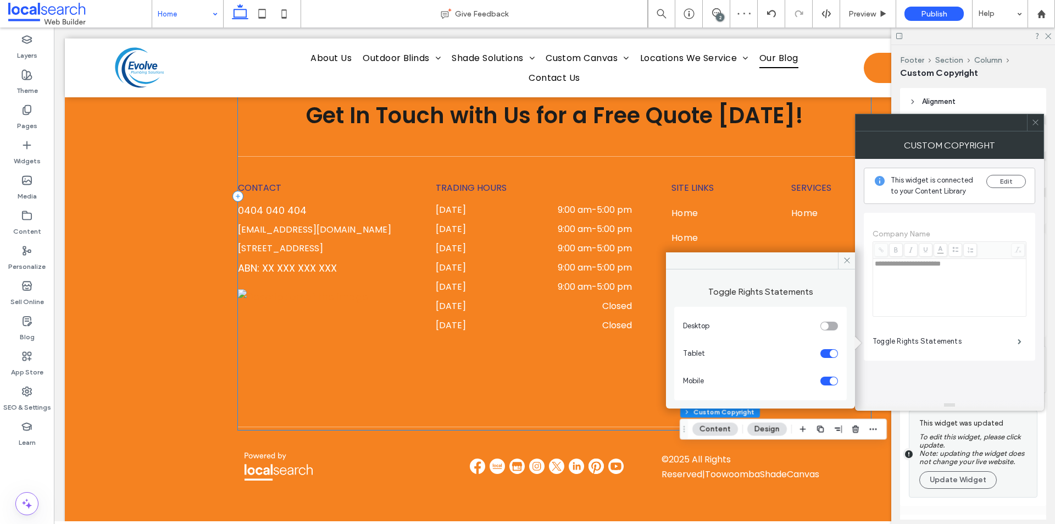
click at [825, 350] on div "toggle" at bounding box center [829, 353] width 18 height 9
click at [822, 384] on div "toggle" at bounding box center [829, 380] width 18 height 9
click at [848, 265] on span at bounding box center [846, 260] width 17 height 16
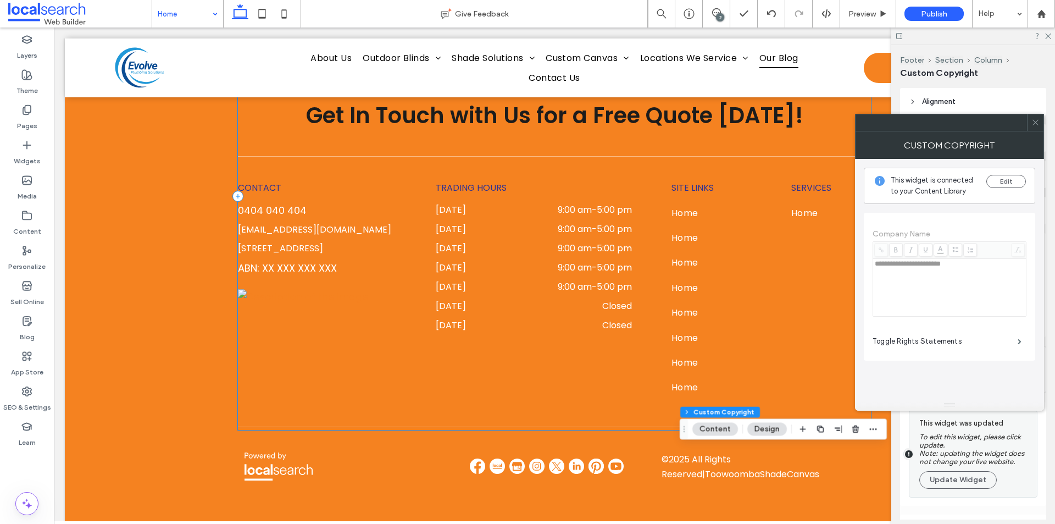
click at [1036, 127] on span at bounding box center [1035, 122] width 8 height 16
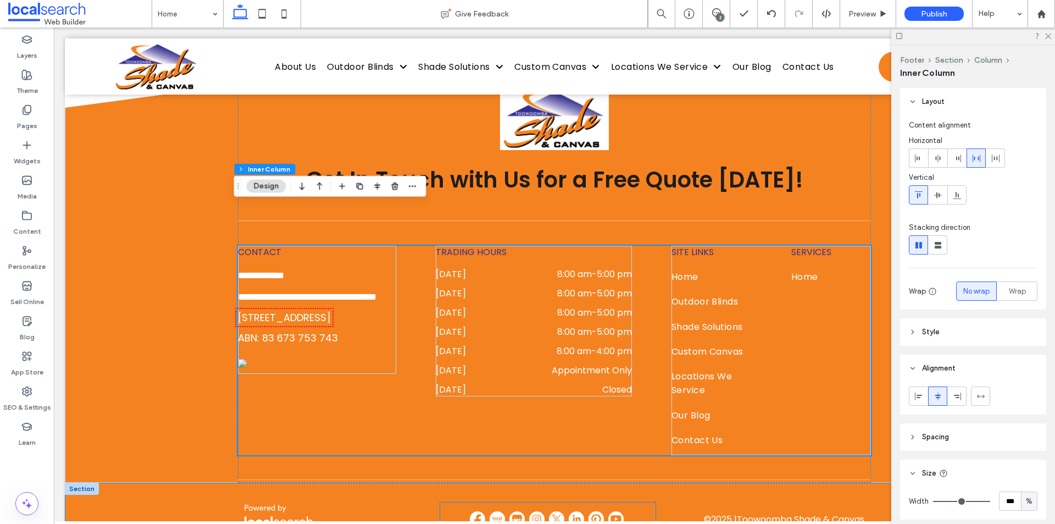
scroll to position [7407, 0]
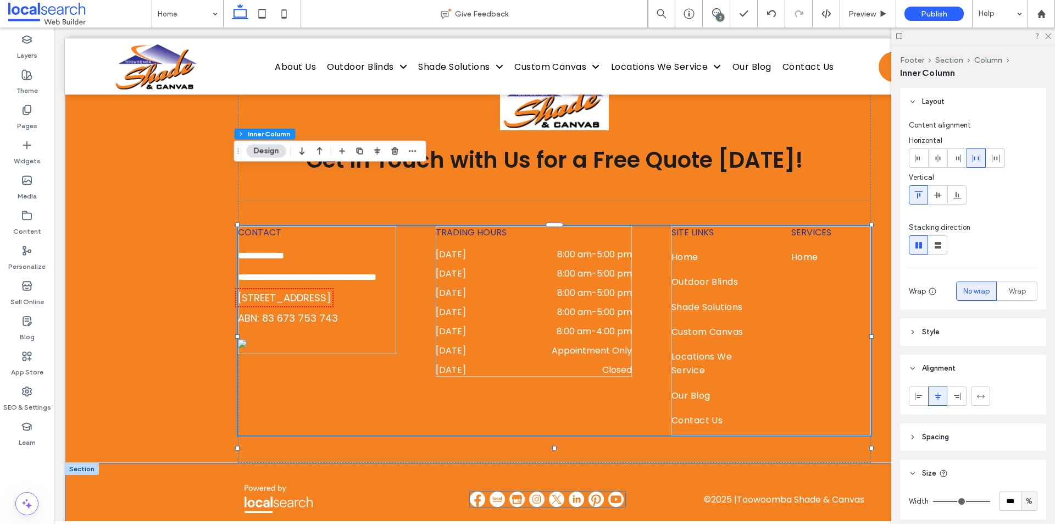
click at [574, 491] on img at bounding box center [576, 498] width 15 height 15
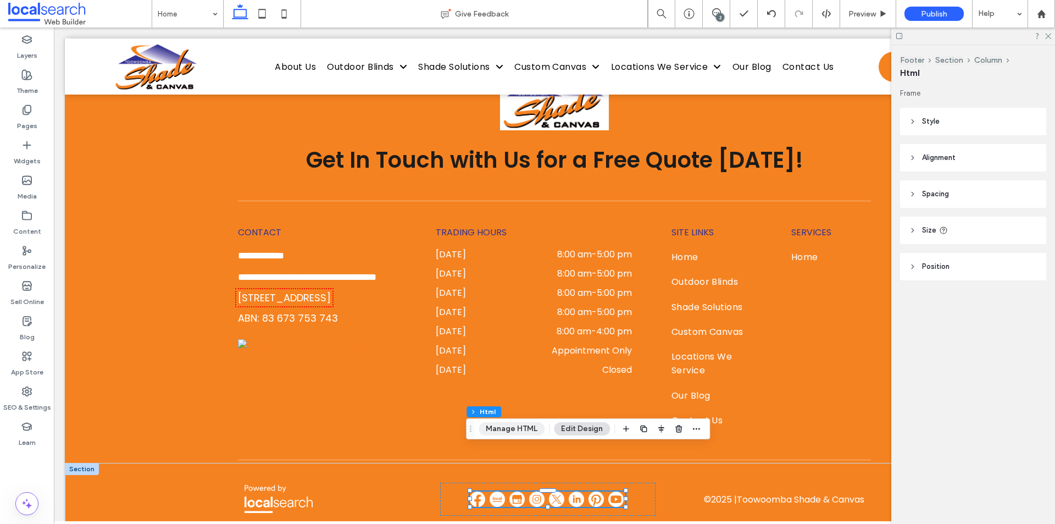
click at [522, 428] on button "Manage HTML" at bounding box center [511, 428] width 66 height 13
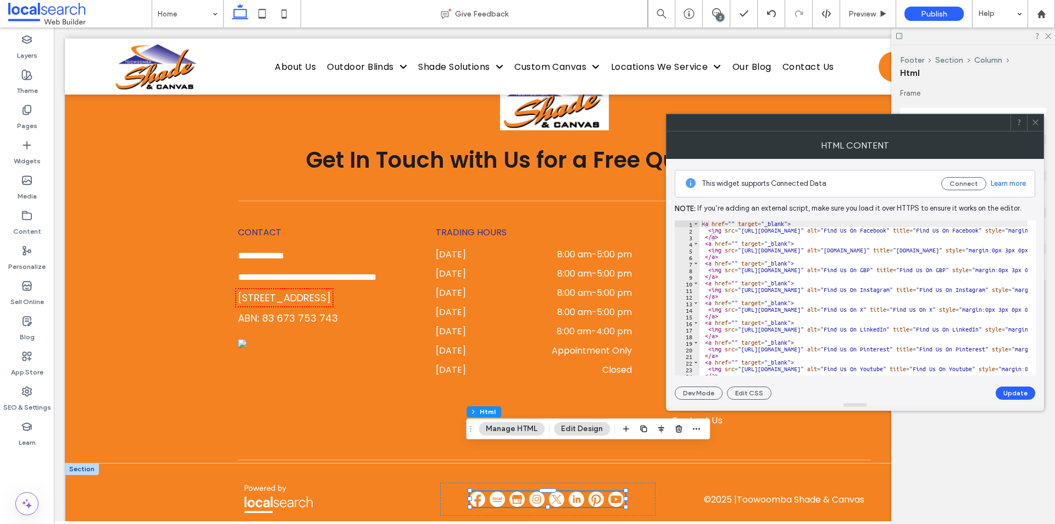
paste textarea "**********"
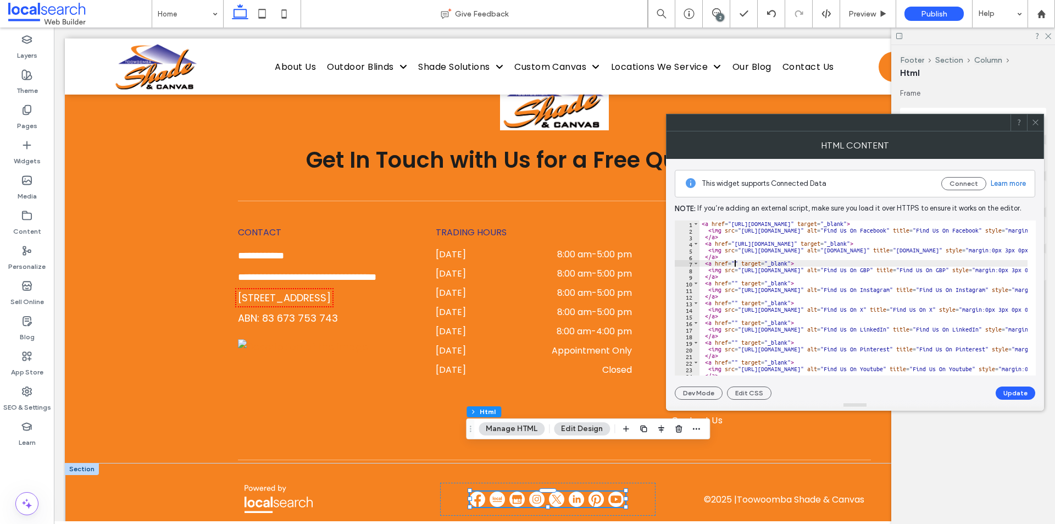
paste textarea "**********"
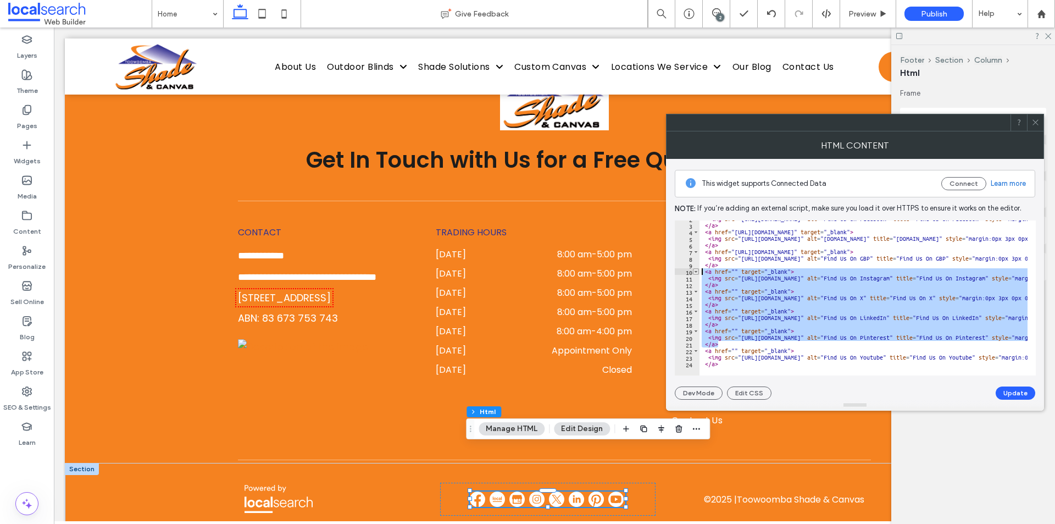
drag, startPoint x: 725, startPoint y: 342, endPoint x: 698, endPoint y: 274, distance: 73.6
click at [698, 274] on div "**********" at bounding box center [855, 297] width 361 height 155
type textarea "**********"
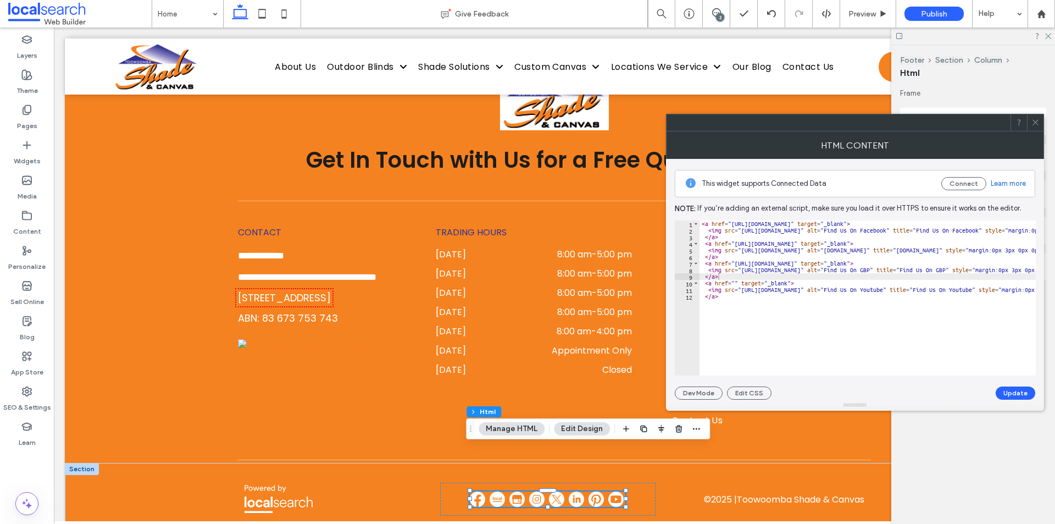
paste textarea "**********"
type textarea "****"
click at [1005, 389] on button "Update" at bounding box center [1015, 392] width 40 height 13
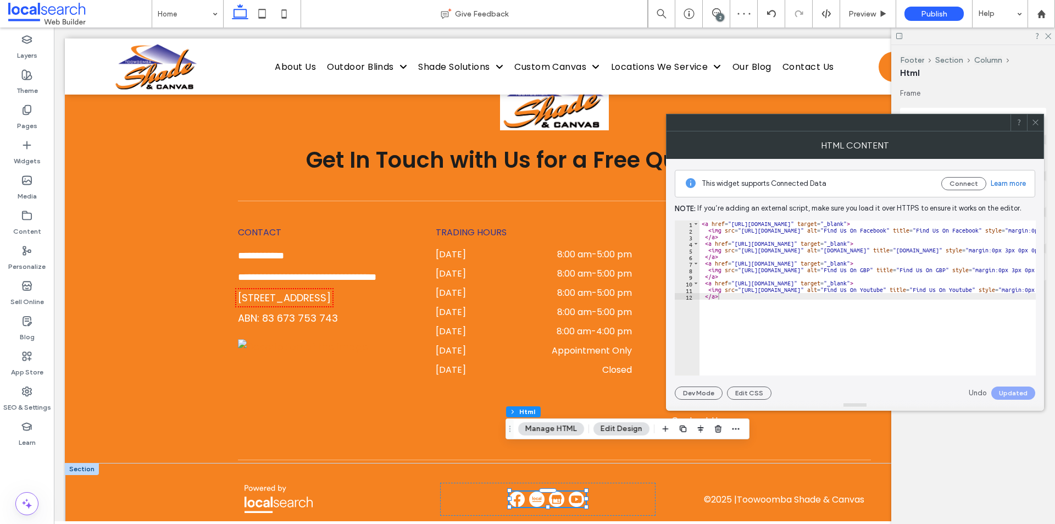
click at [1035, 123] on use at bounding box center [1034, 122] width 5 height 5
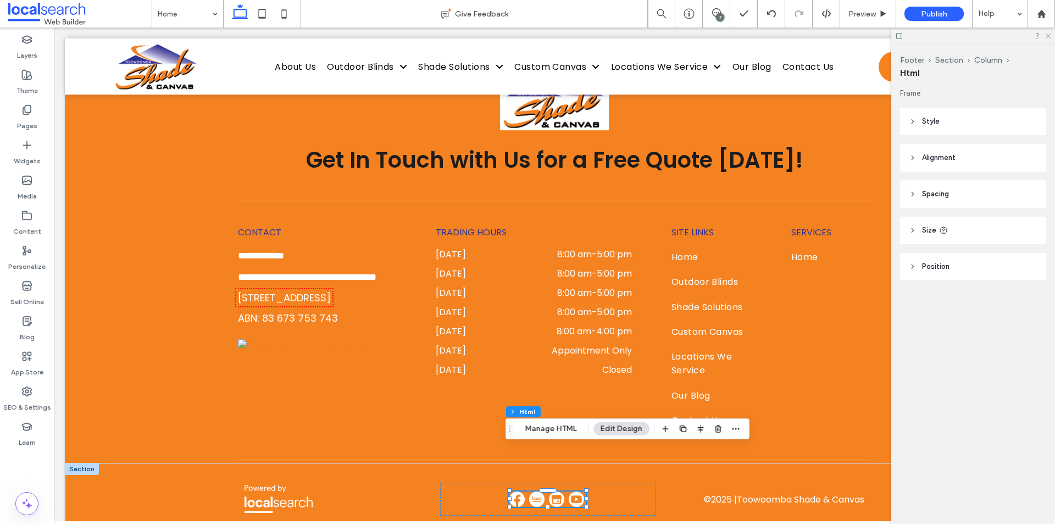
click at [1047, 36] on icon at bounding box center [1047, 35] width 7 height 7
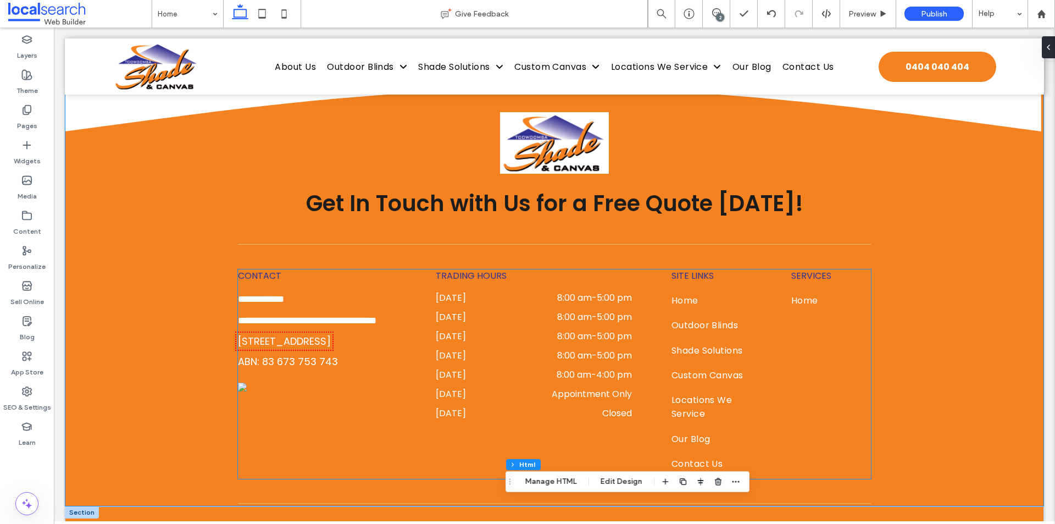
scroll to position [7344, 0]
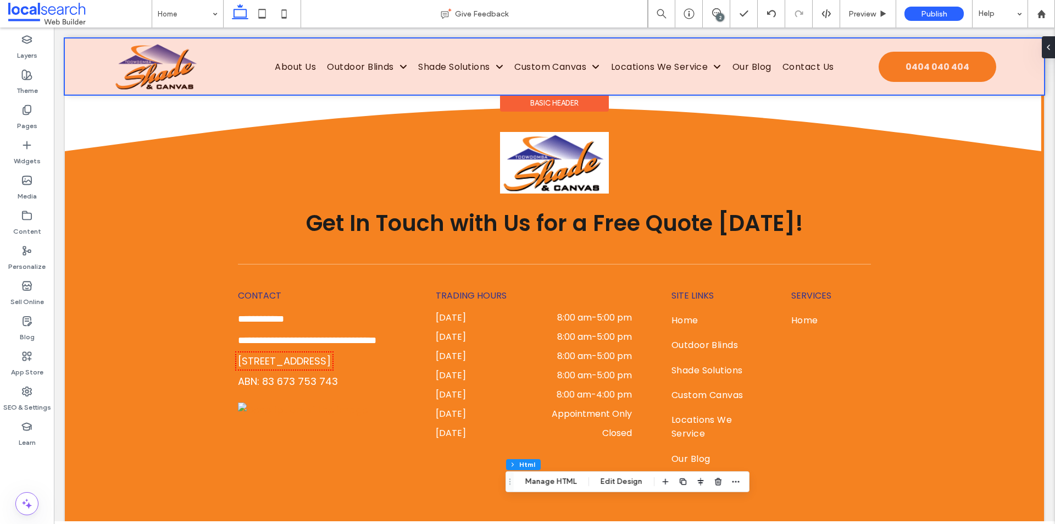
click at [933, 76] on div at bounding box center [554, 66] width 979 height 56
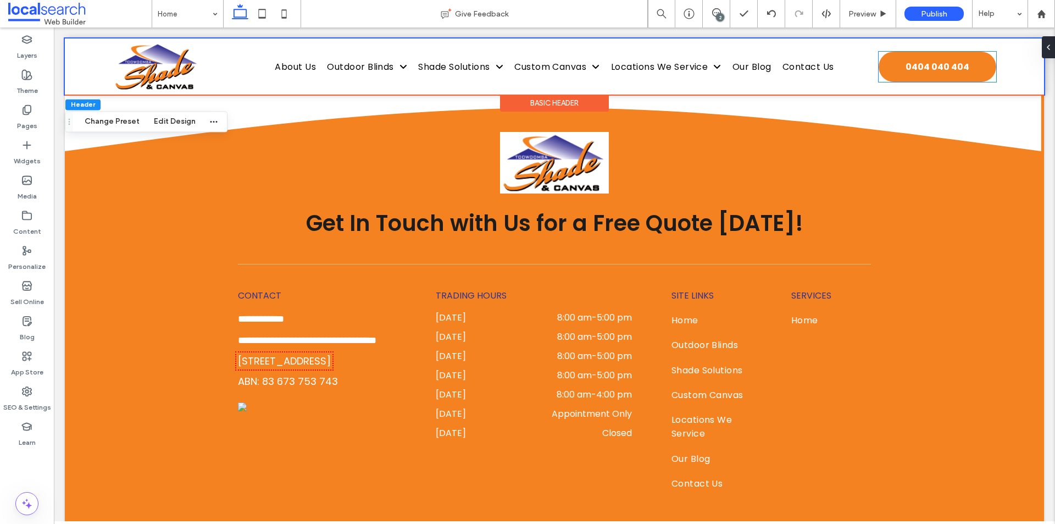
click at [933, 76] on span "0404 040 404" at bounding box center [937, 66] width 64 height 25
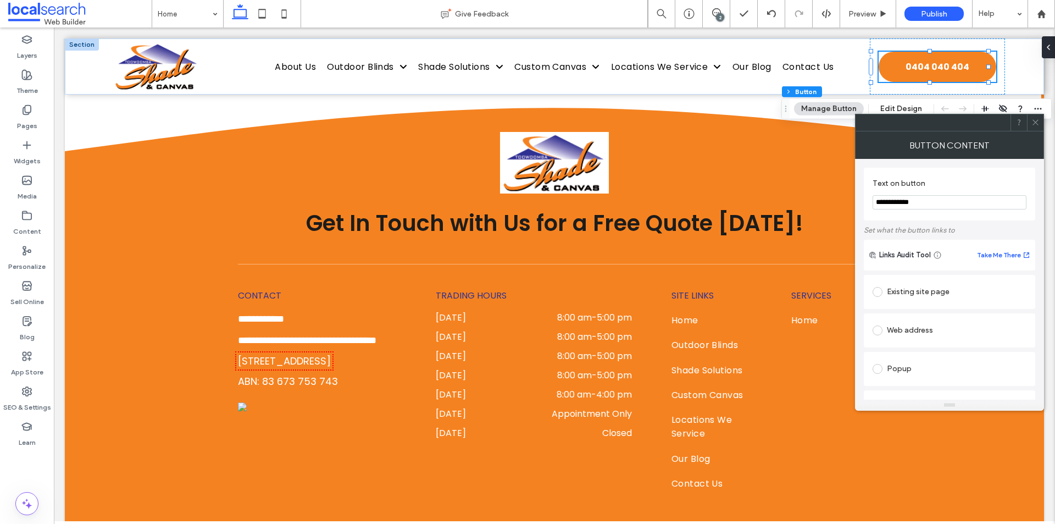
click at [938, 197] on input "**********" at bounding box center [949, 202] width 154 height 14
type input "**********"
click at [1031, 120] on icon at bounding box center [1035, 122] width 8 height 8
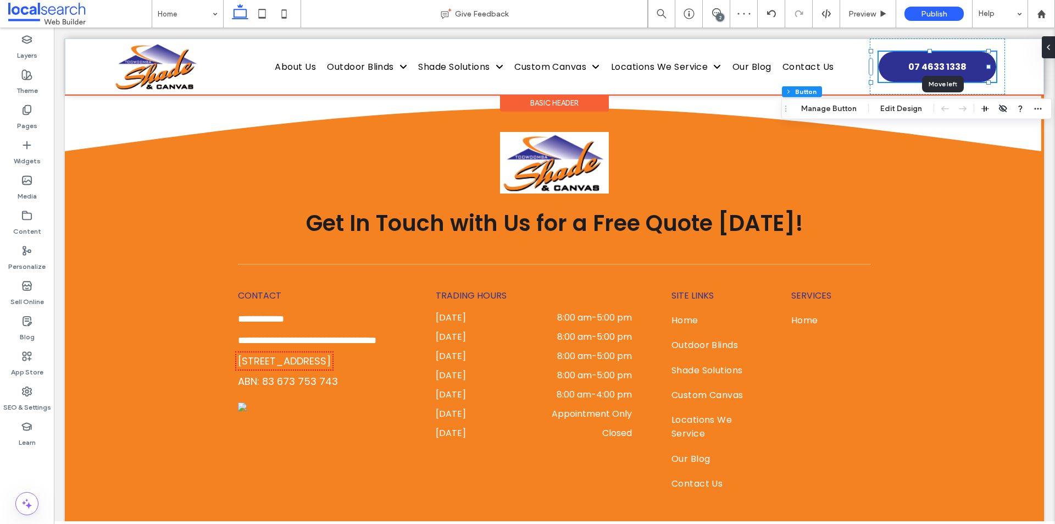
drag, startPoint x: 993, startPoint y: 103, endPoint x: 948, endPoint y: 66, distance: 58.5
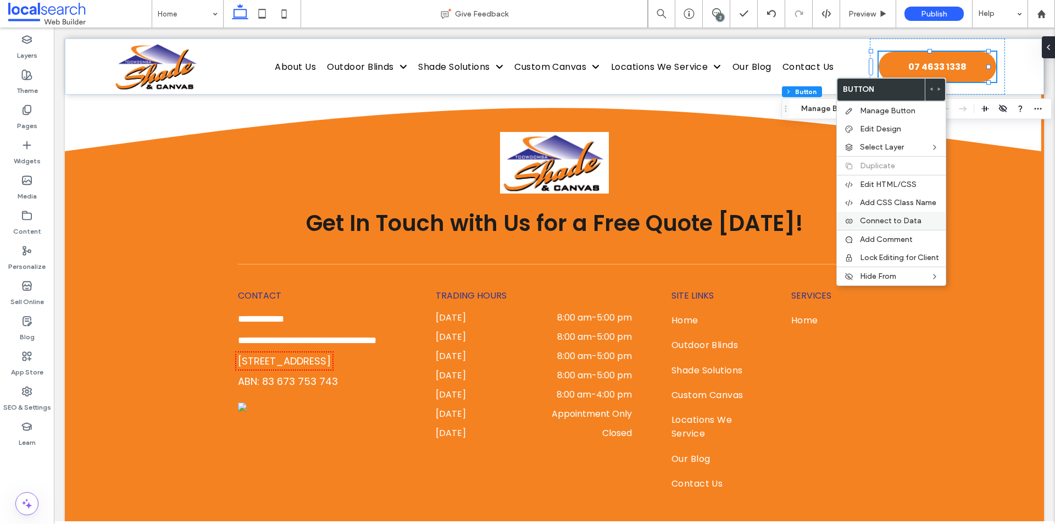
click at [898, 218] on span "Connect to Data" at bounding box center [891, 220] width 62 height 9
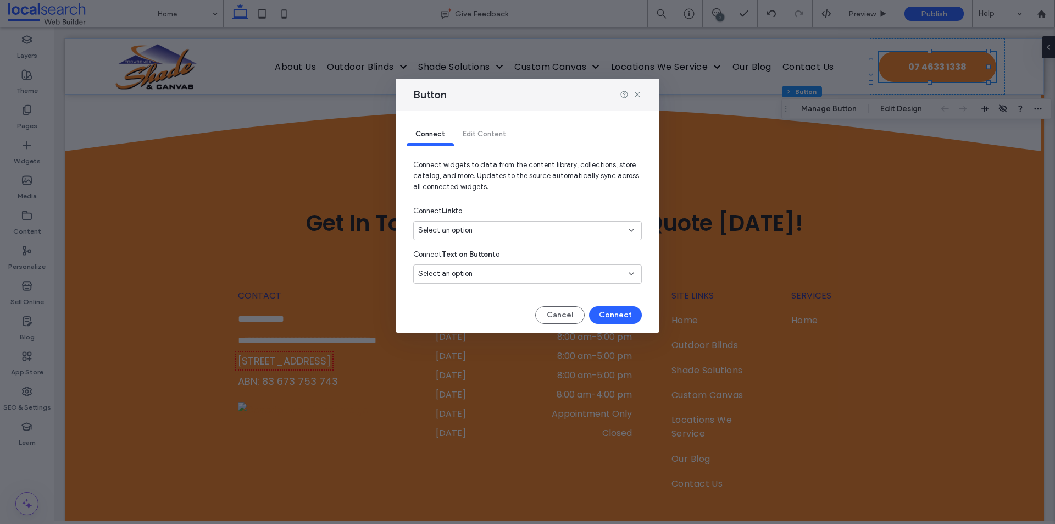
click at [528, 231] on div "Select an option" at bounding box center [520, 230] width 205 height 11
click at [521, 269] on span "07 4633 1338" at bounding box center [558, 269] width 147 height 11
click at [606, 306] on button "Connect" at bounding box center [615, 315] width 53 height 18
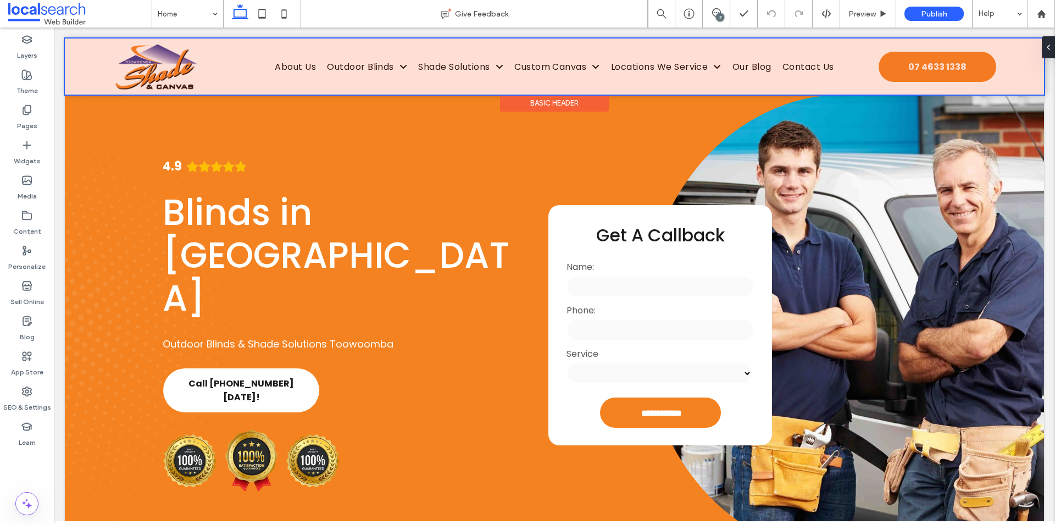
click at [885, 72] on div at bounding box center [554, 66] width 979 height 56
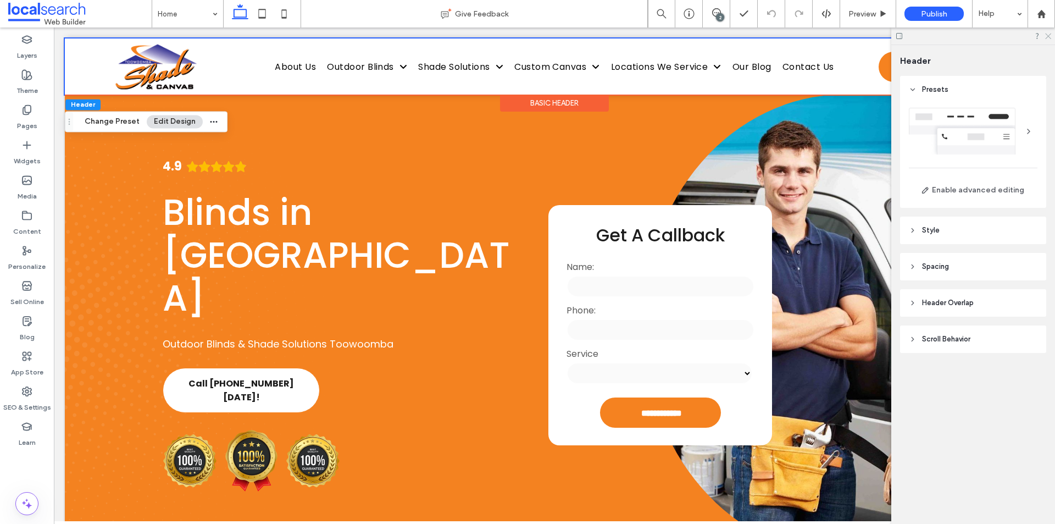
click at [1046, 36] on icon at bounding box center [1047, 35] width 7 height 7
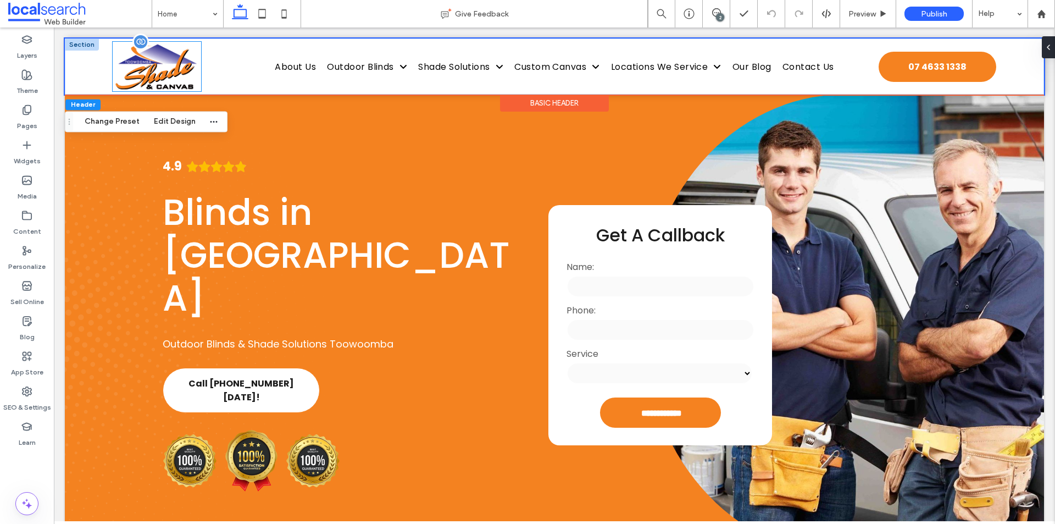
click at [186, 69] on img at bounding box center [157, 66] width 88 height 49
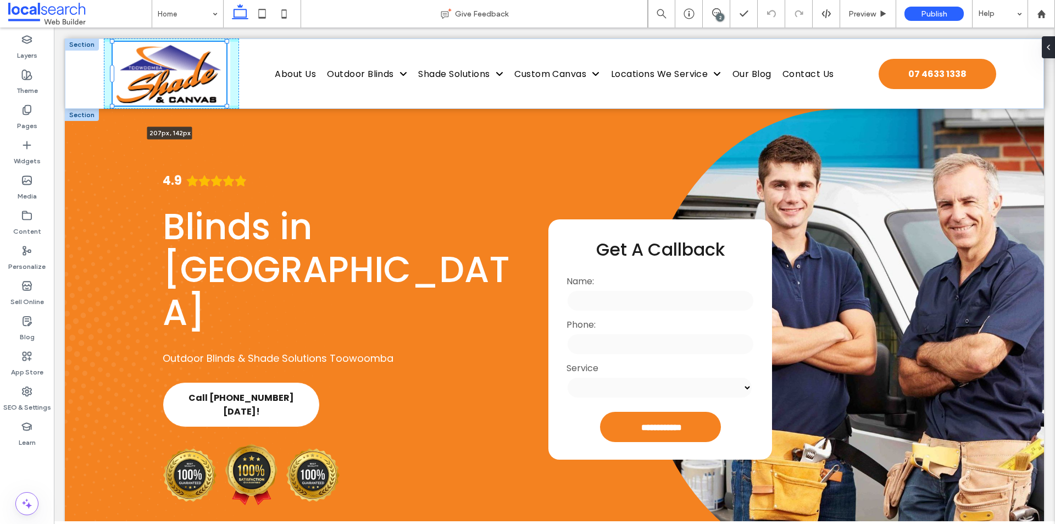
drag, startPoint x: 201, startPoint y: 90, endPoint x: 217, endPoint y: 115, distance: 29.4
type input "***"
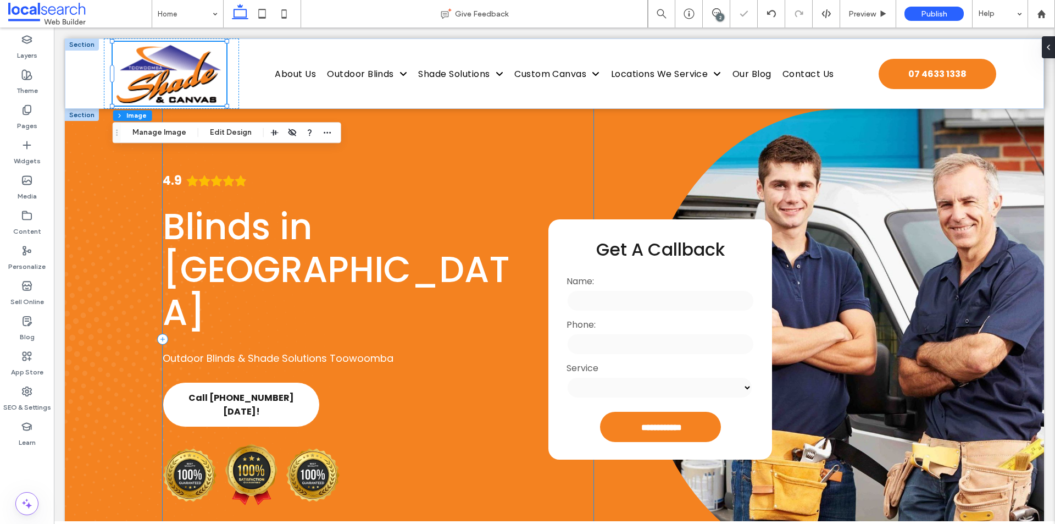
click at [350, 202] on div "4.9 Blinds in [GEOGRAPHIC_DATA] Outdoor Blinds & Shade Solutions Toowoomba Call…" at bounding box center [378, 339] width 431 height 460
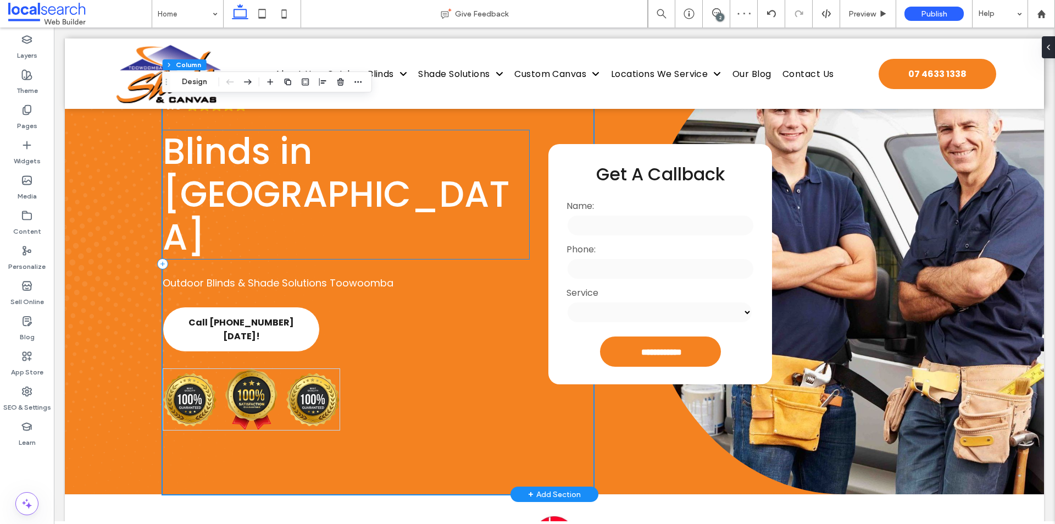
scroll to position [110, 0]
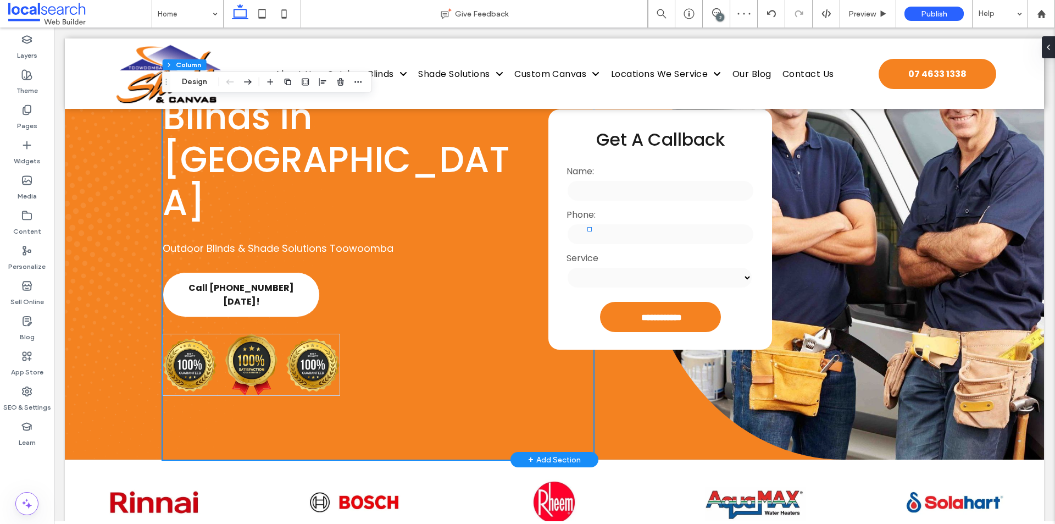
click at [137, 229] on div "**********" at bounding box center [554, 229] width 979 height 460
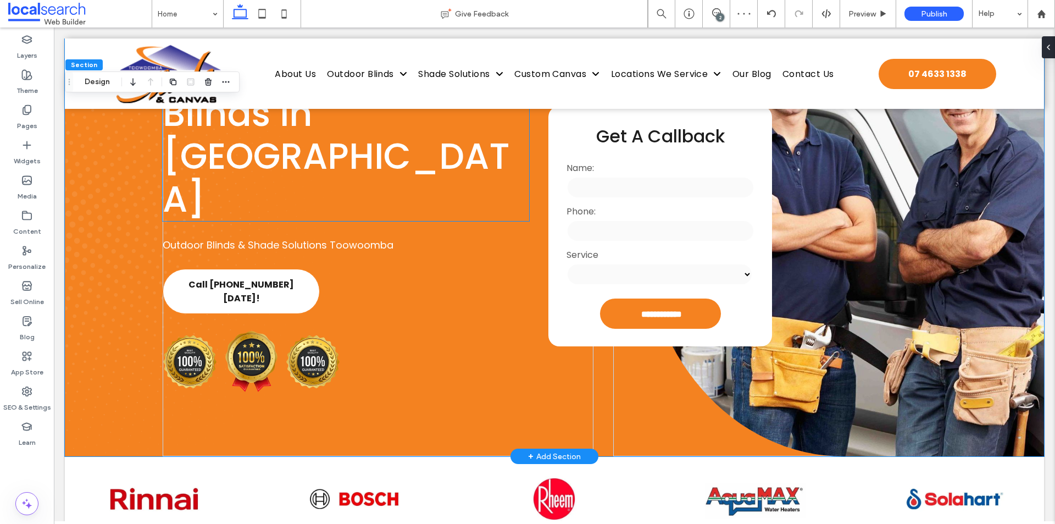
scroll to position [165, 0]
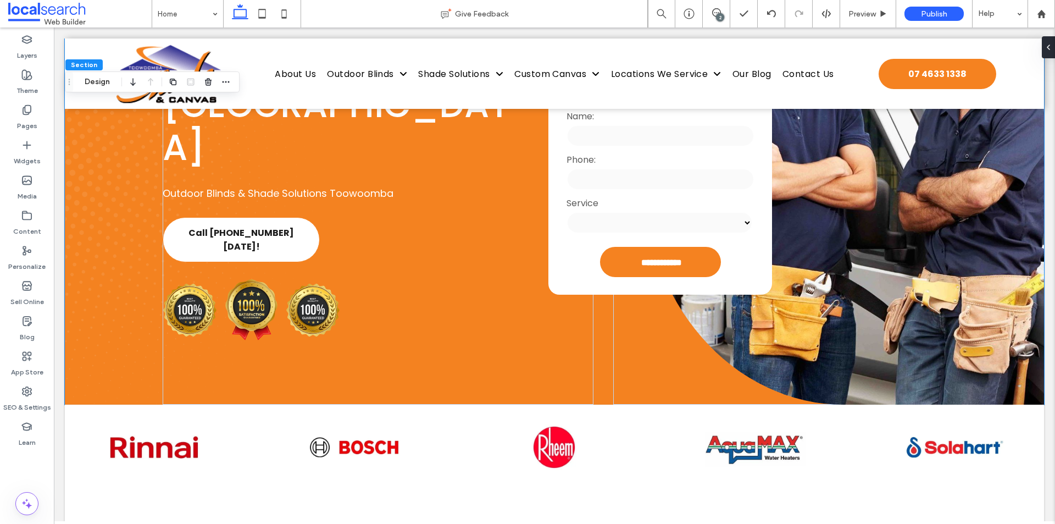
click at [188, 109] on div at bounding box center [554, 109] width 979 height 0
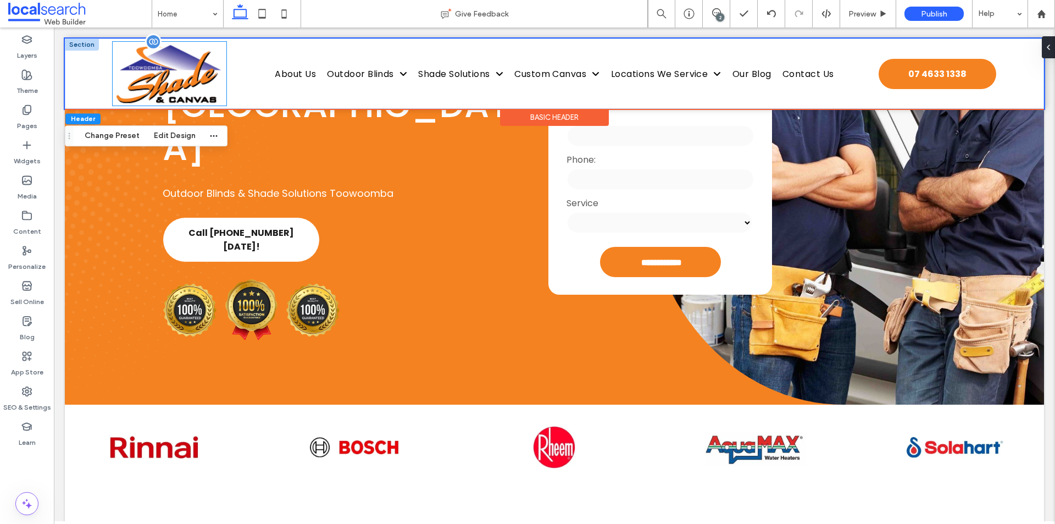
click at [189, 64] on img at bounding box center [170, 74] width 114 height 64
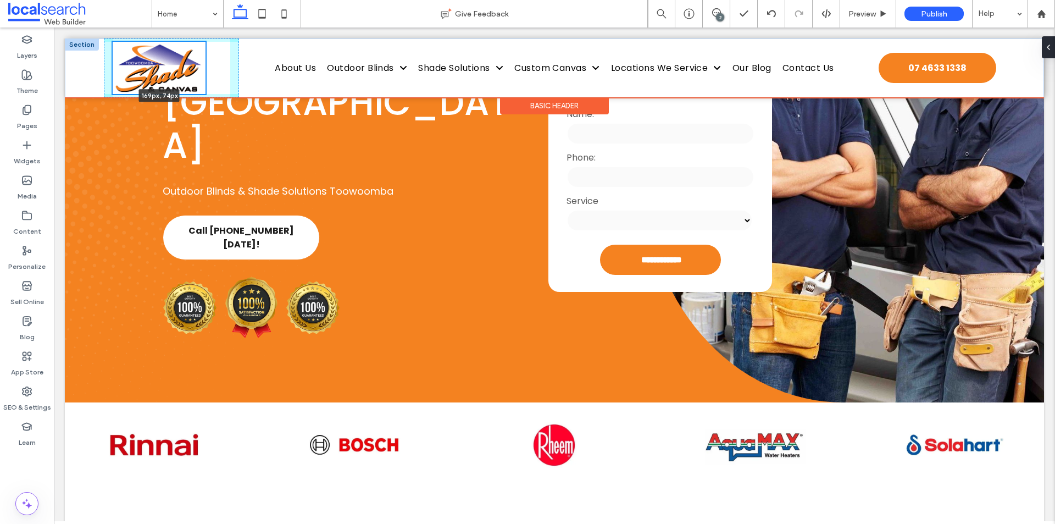
scroll to position [152, 0]
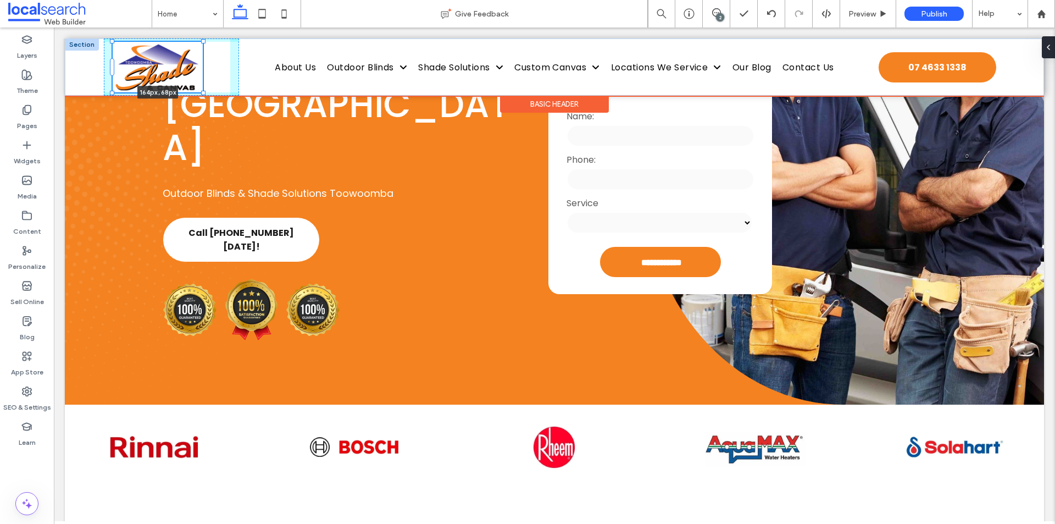
drag, startPoint x: 227, startPoint y: 105, endPoint x: 210, endPoint y: 84, distance: 27.0
click at [210, 84] on div "164px , 68px Home About Us Outdoor Blinds Ziptrak® Blinds Urban Track Blinds Au…" at bounding box center [554, 66] width 979 height 57
type input "***"
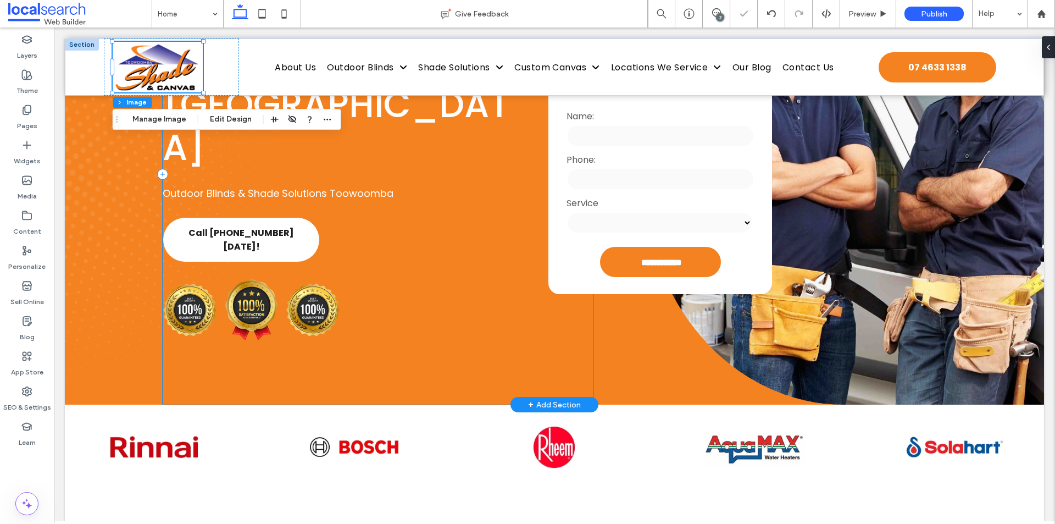
click at [430, 197] on div "4.9 Blinds in [GEOGRAPHIC_DATA] Outdoor Blinds & Shade Solutions Toowoomba Call…" at bounding box center [378, 174] width 431 height 460
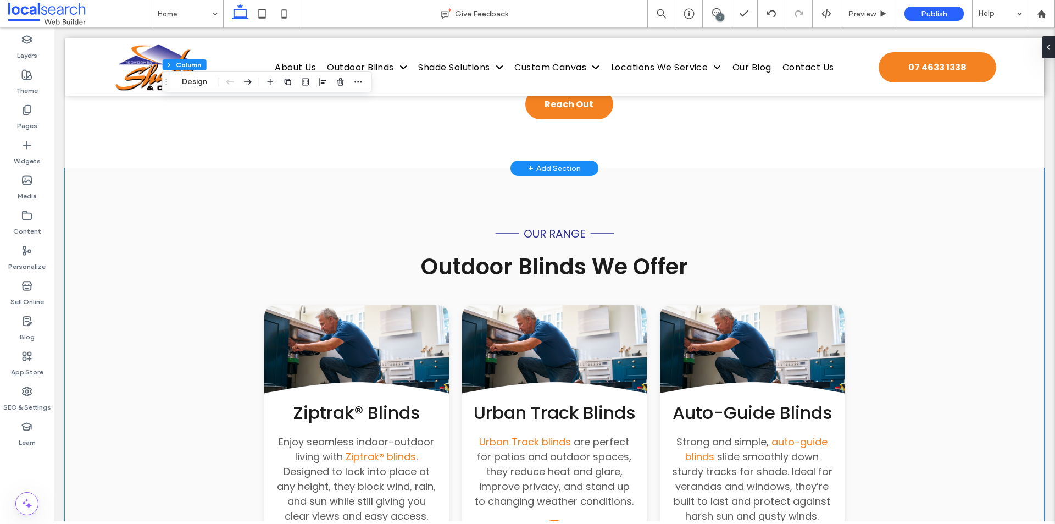
scroll to position [1086, 0]
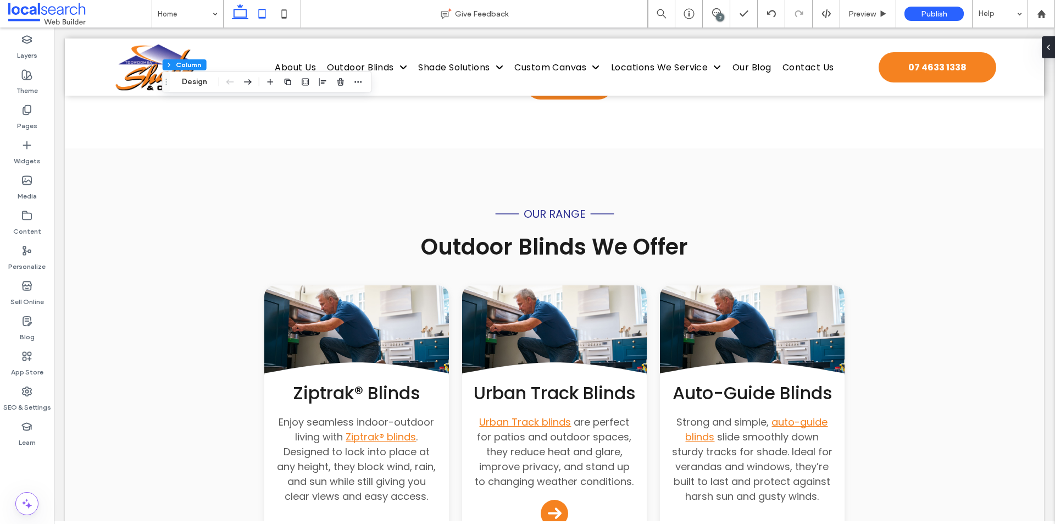
click at [261, 16] on icon at bounding box center [262, 14] width 22 height 22
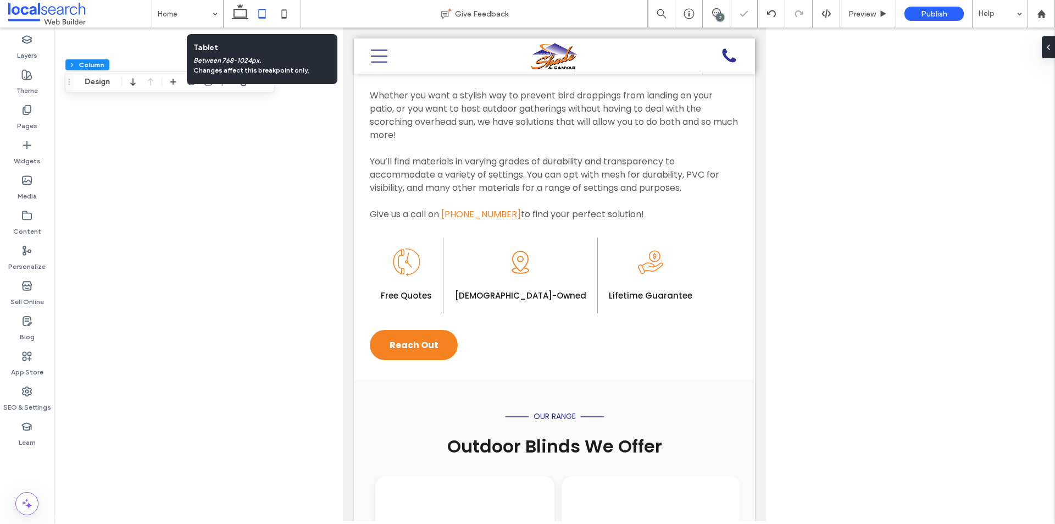
type input "**"
type input "****"
type input "*"
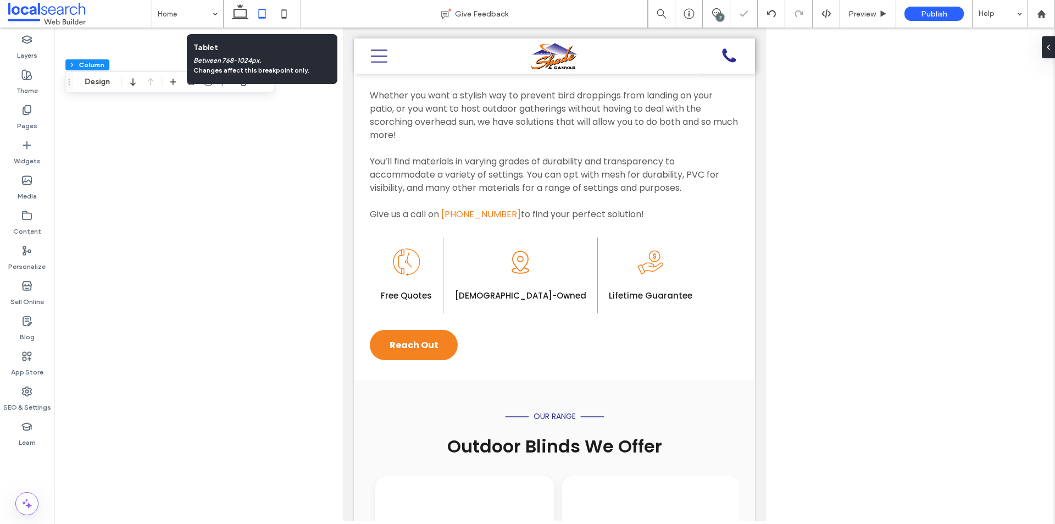
type input "**"
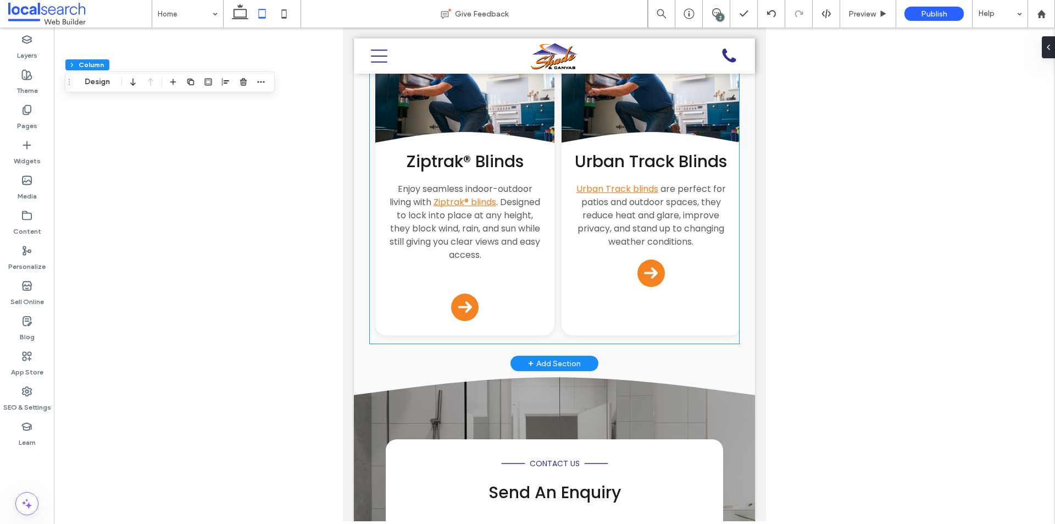
scroll to position [1462, 0]
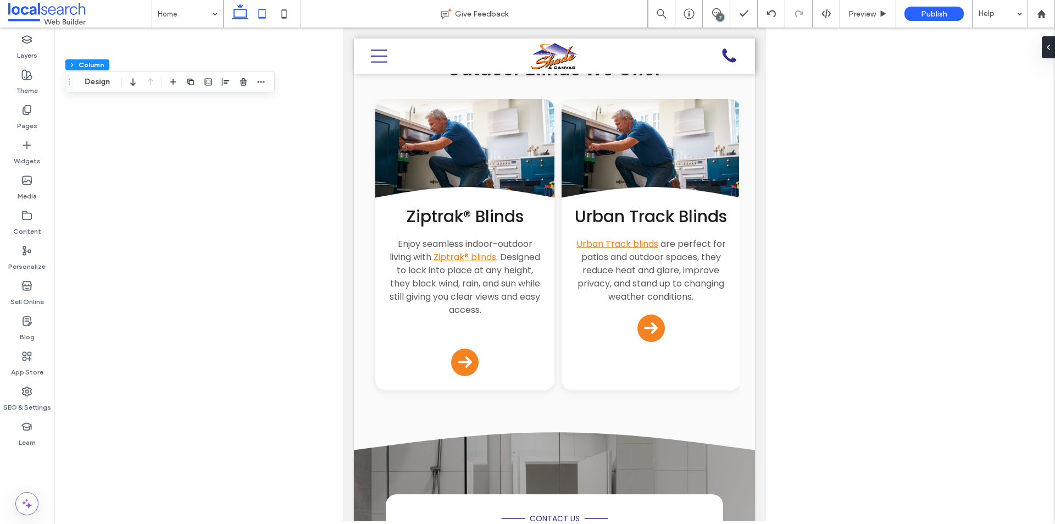
click at [247, 15] on use at bounding box center [240, 11] width 16 height 15
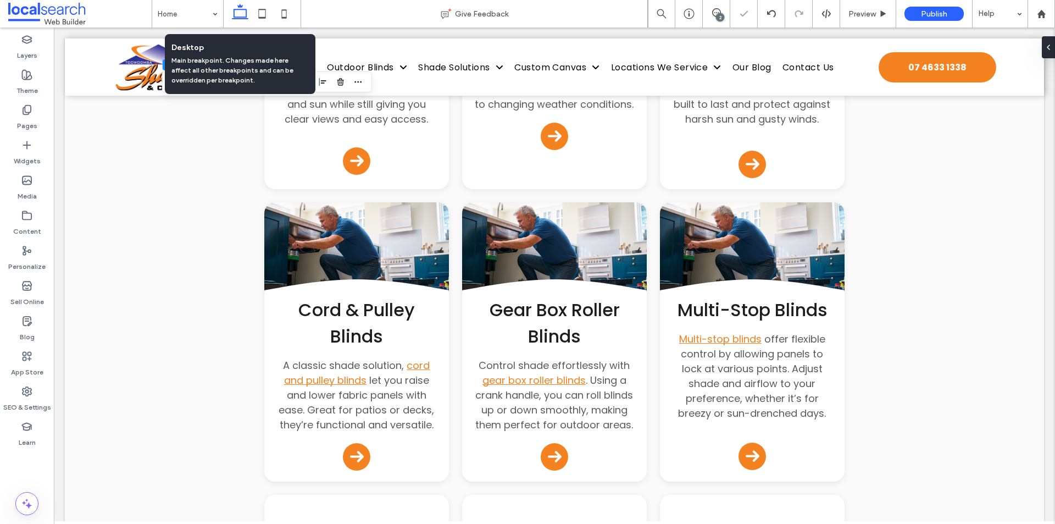
type input "**"
type input "****"
type input "*"
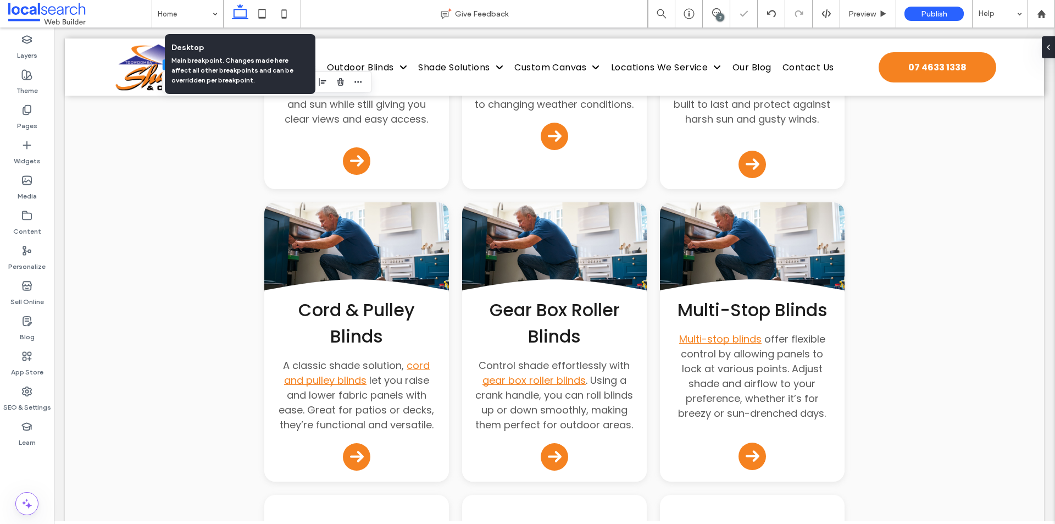
type input "**"
type input "***"
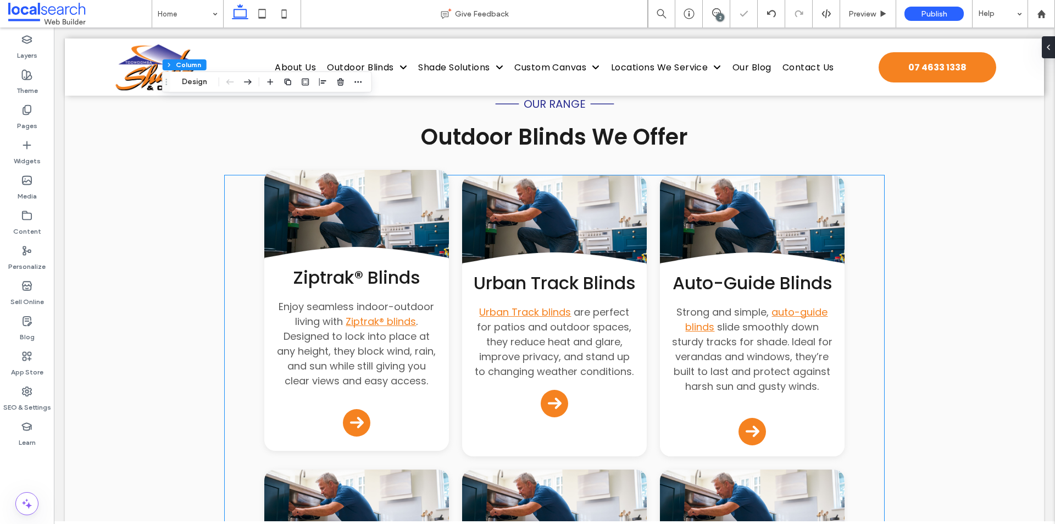
scroll to position [1231, 0]
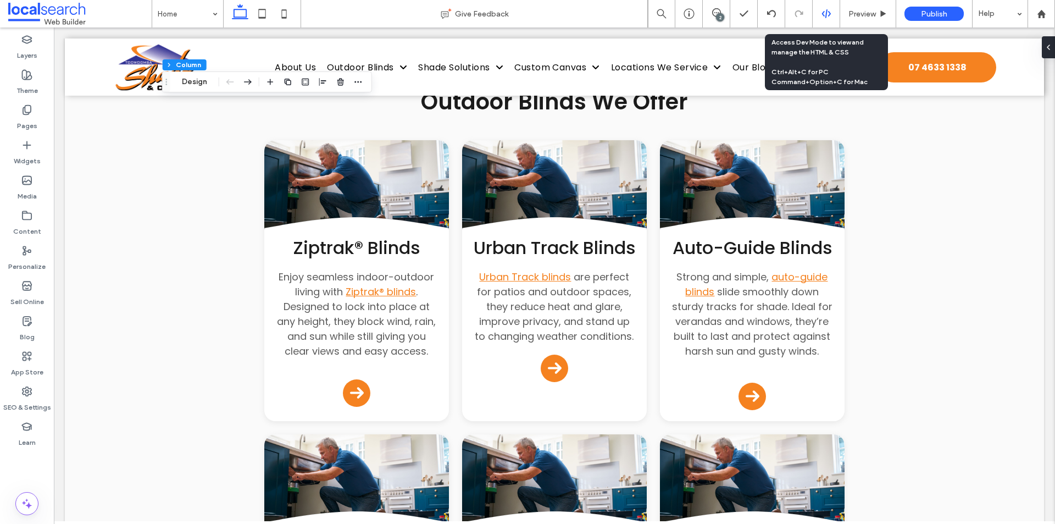
click at [832, 19] on div at bounding box center [825, 13] width 27 height 27
click at [827, 17] on icon at bounding box center [826, 14] width 10 height 10
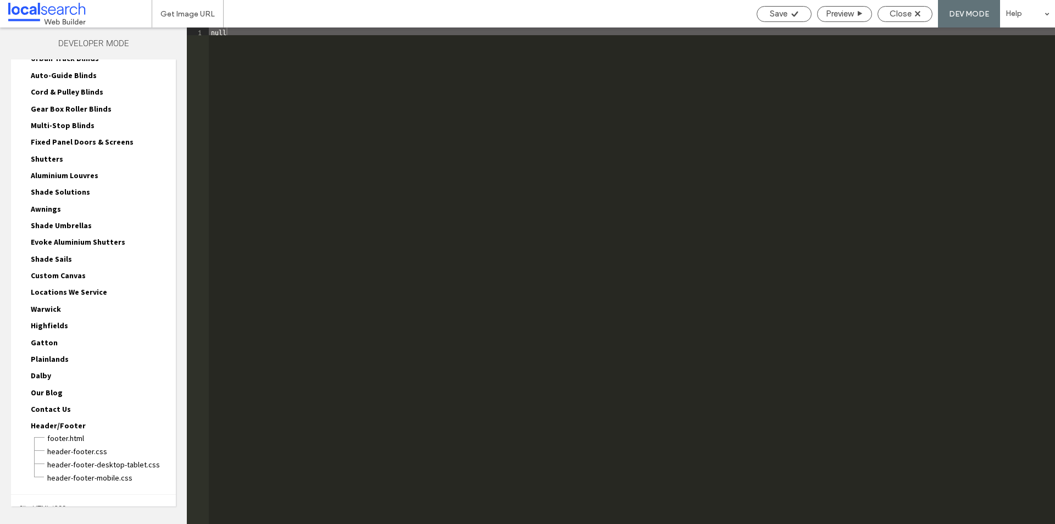
scroll to position [101, 0]
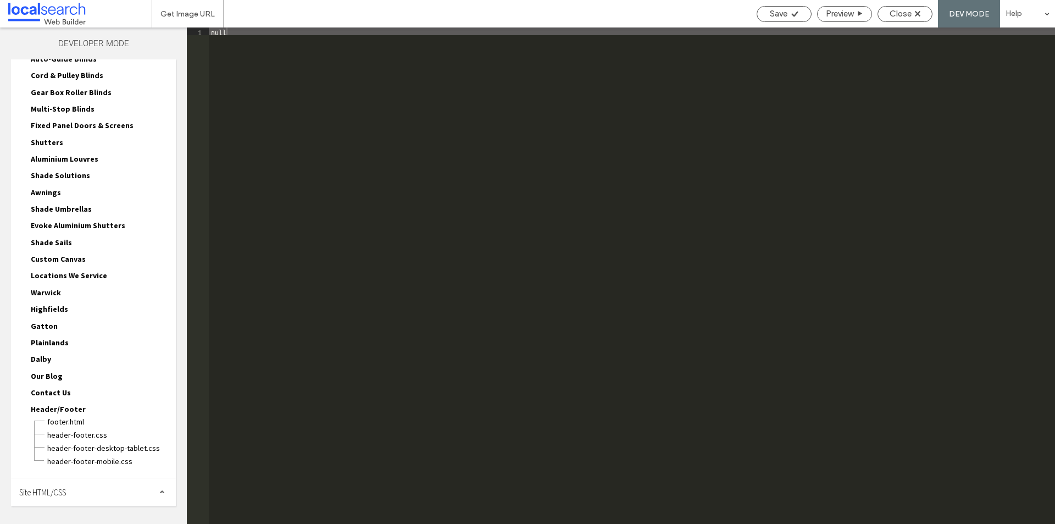
click at [82, 490] on div "Site HTML/CSS" at bounding box center [93, 491] width 165 height 27
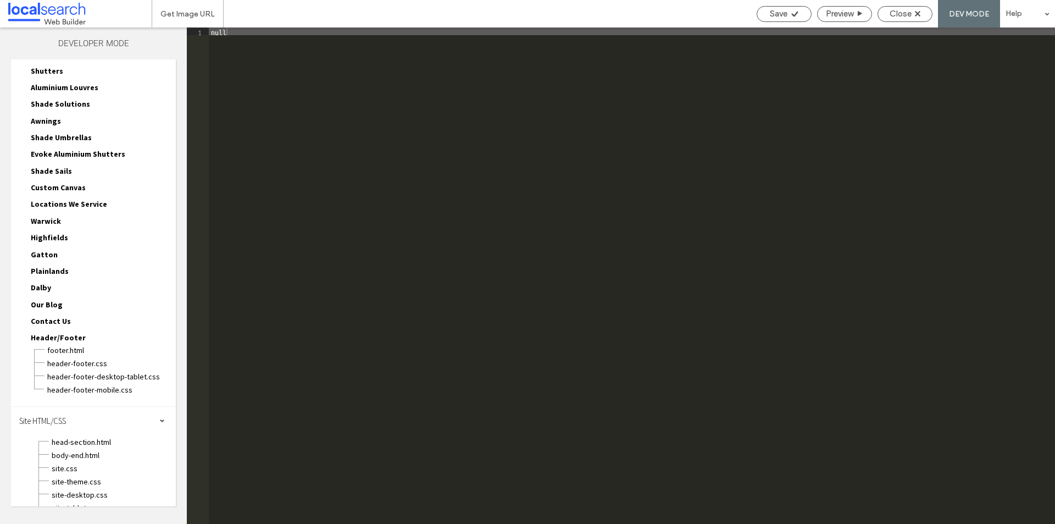
scroll to position [200, 0]
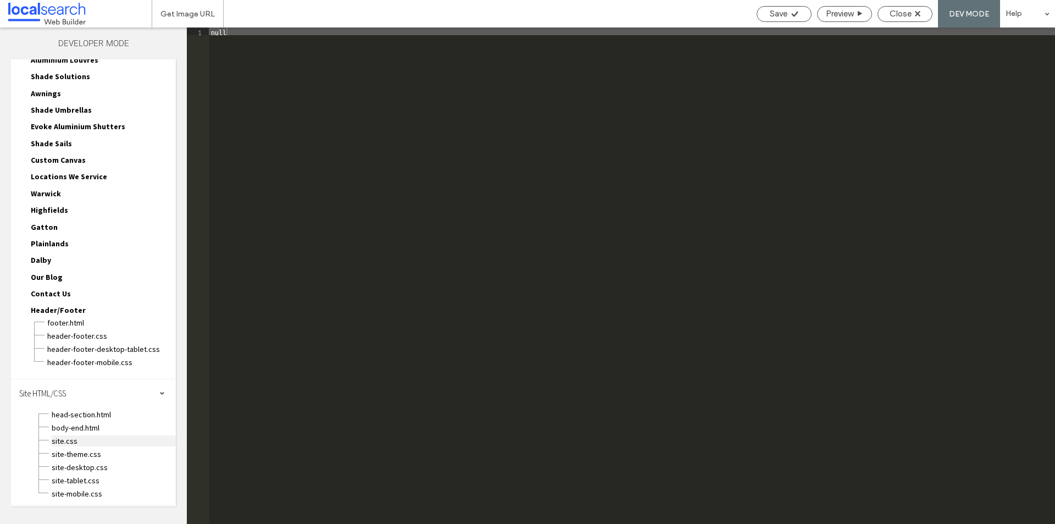
click at [74, 441] on span "site.css" at bounding box center [113, 440] width 125 height 11
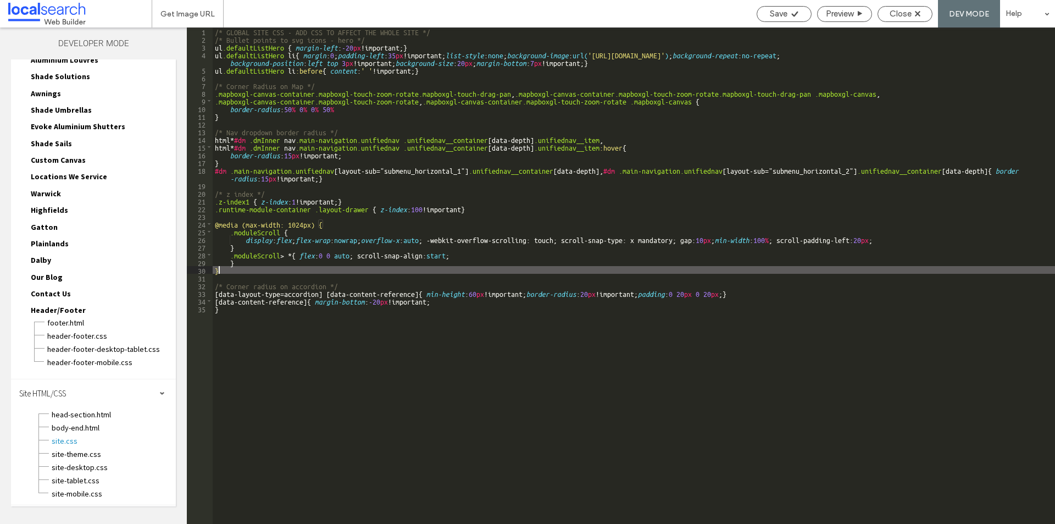
click at [241, 272] on div "/* GLOBAL SITE CSS - ADD CSS TO AFFECT THE WHOLE SITE */ /* Bullet points to sv…" at bounding box center [634, 282] width 842 height 511
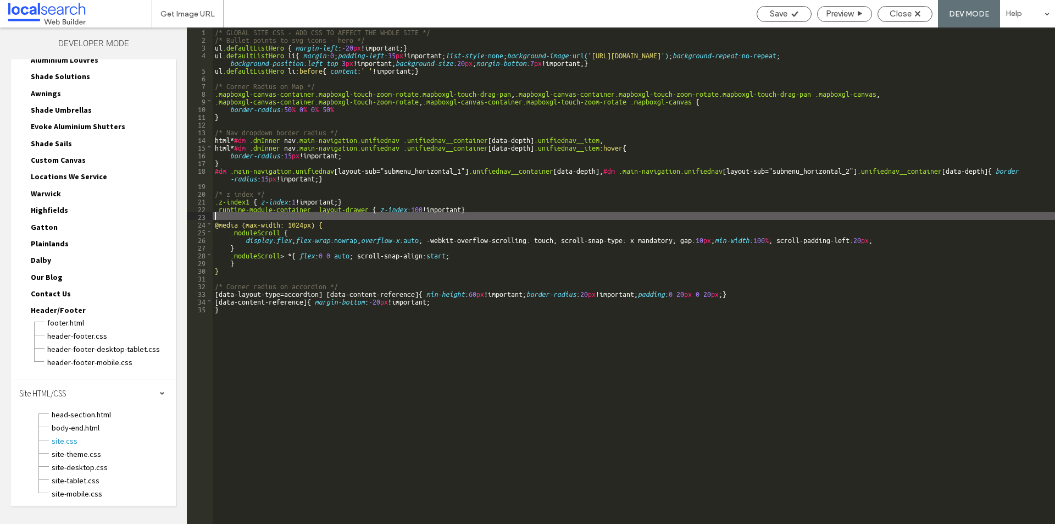
click at [479, 212] on div "/* GLOBAL SITE CSS - ADD CSS TO AFFECT THE WHOLE SITE */ /* Bullet points to sv…" at bounding box center [634, 282] width 842 height 511
click at [475, 203] on div "/* GLOBAL SITE CSS - ADD CSS TO AFFECT THE WHOLE SITE */ /* Bullet points to sv…" at bounding box center [634, 282] width 842 height 511
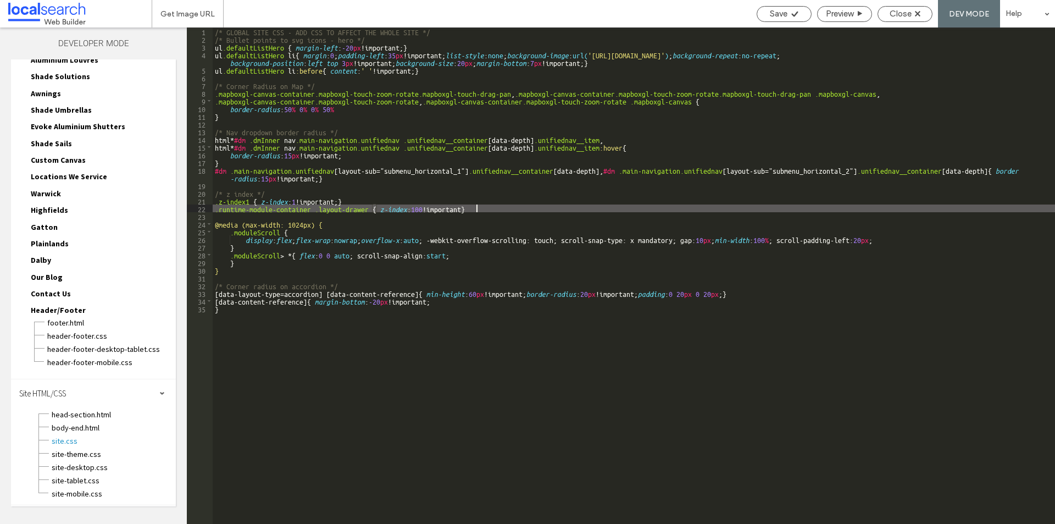
click at [480, 207] on div "/* GLOBAL SITE CSS - ADD CSS TO AFFECT THE WHOLE SITE */ /* Bullet points to sv…" at bounding box center [634, 282] width 842 height 511
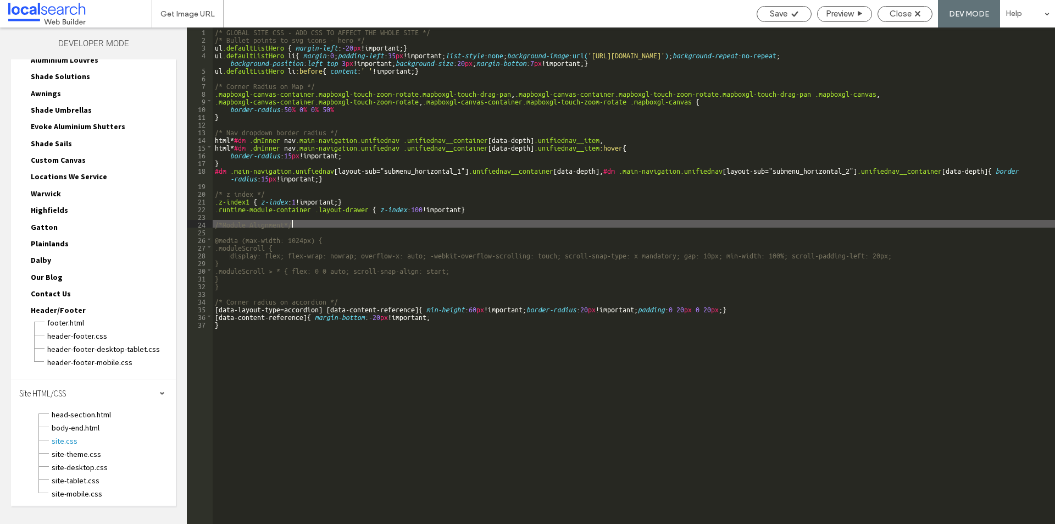
type textarea "**"
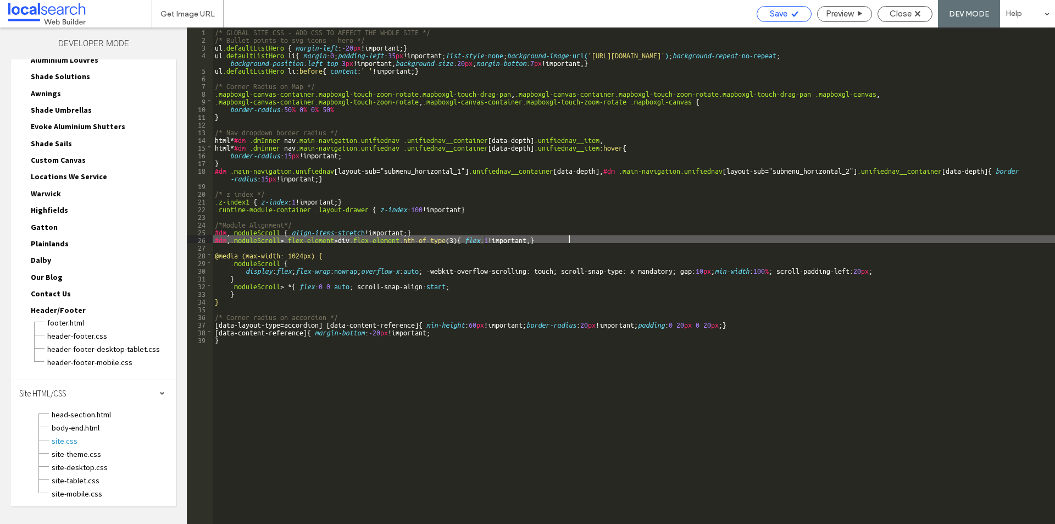
click at [776, 19] on div "Save" at bounding box center [783, 14] width 55 height 16
click at [901, 8] on div "Close" at bounding box center [904, 14] width 55 height 16
click at [894, 13] on span "Close" at bounding box center [900, 14] width 22 height 10
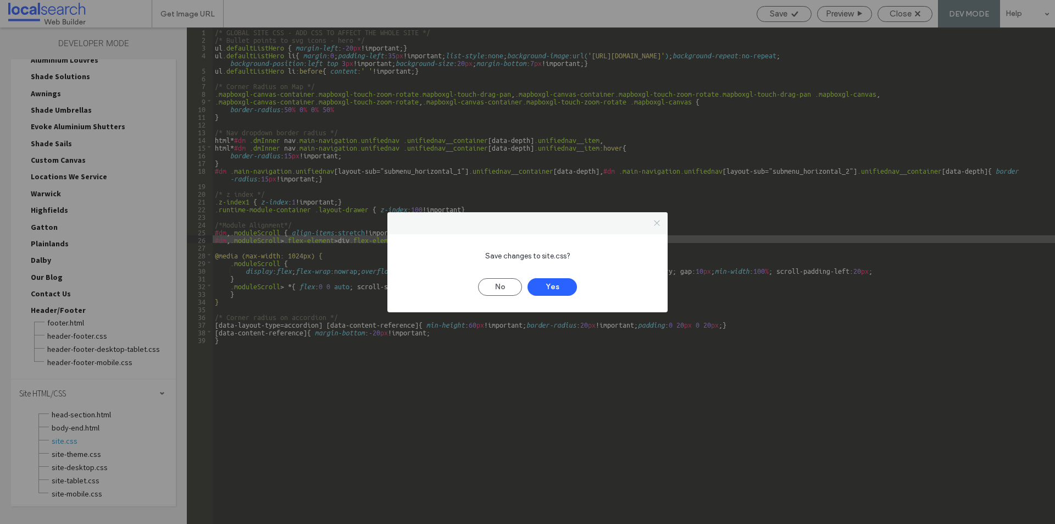
click at [657, 226] on icon at bounding box center [657, 223] width 8 height 8
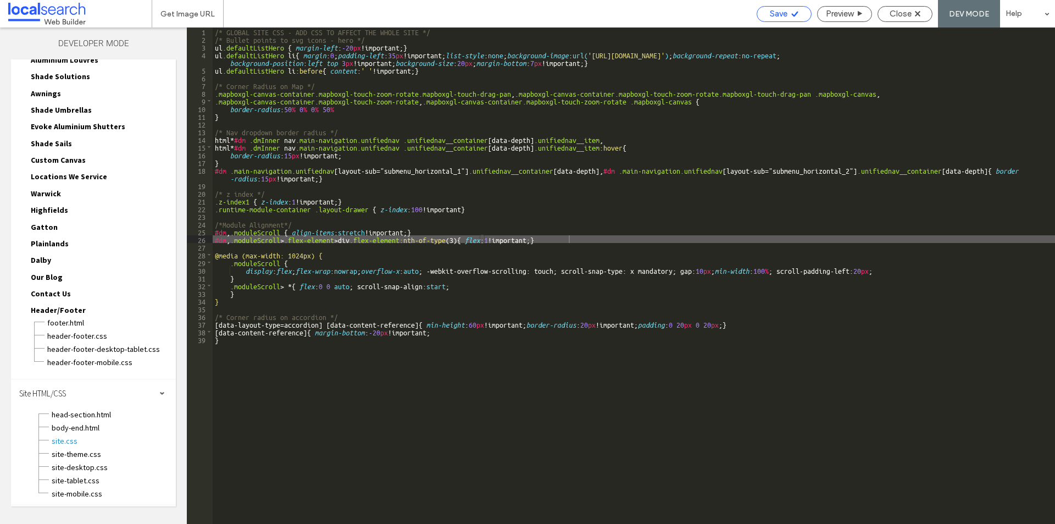
click at [782, 9] on span "Save" at bounding box center [779, 14] width 18 height 10
click at [787, 20] on div "Save" at bounding box center [783, 14] width 55 height 16
click at [893, 14] on span "Close" at bounding box center [900, 14] width 22 height 10
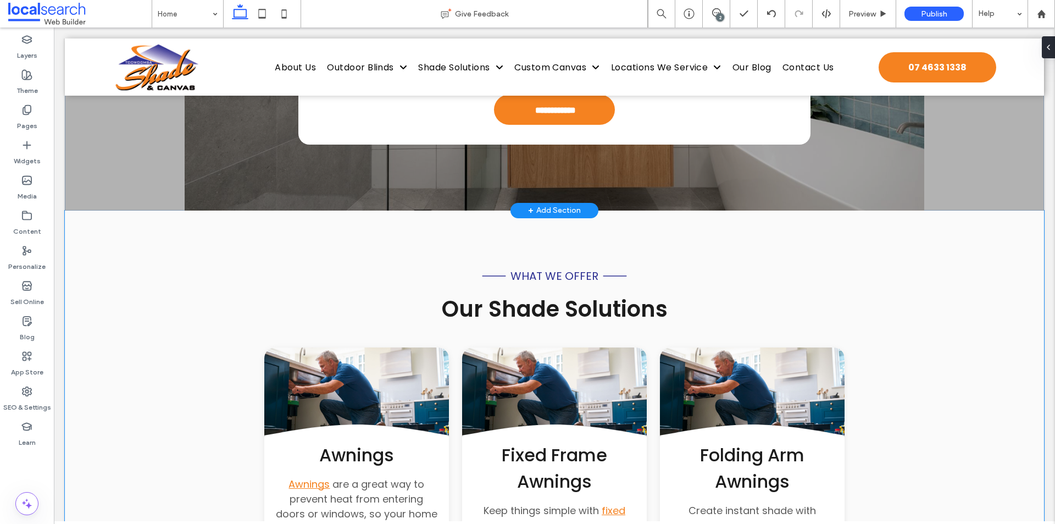
scroll to position [2527, 0]
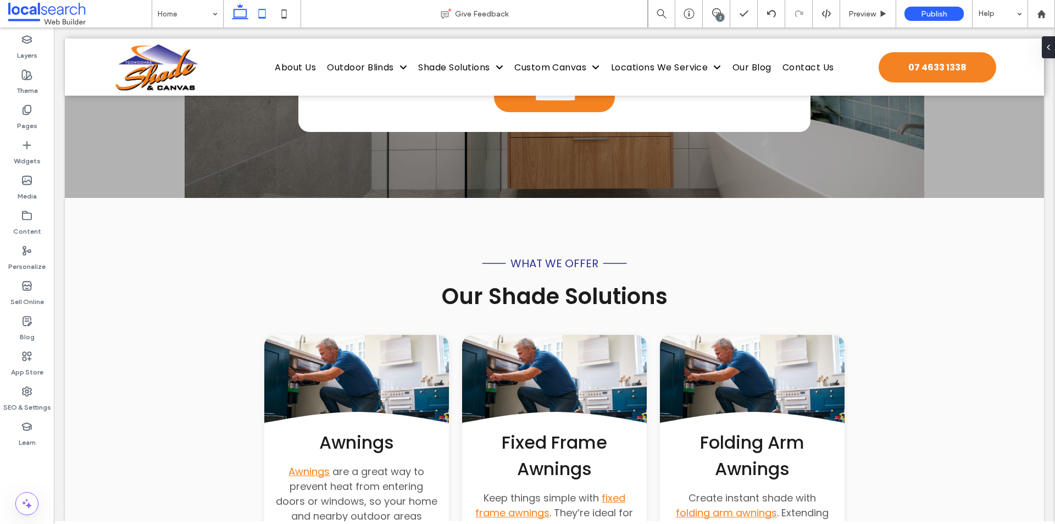
click at [261, 23] on icon at bounding box center [262, 14] width 22 height 22
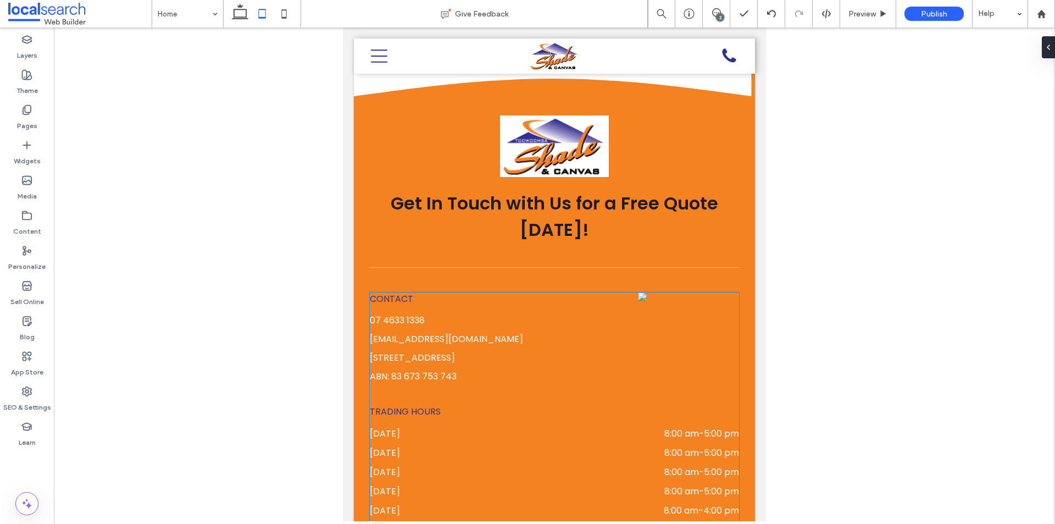
scroll to position [6393, 0]
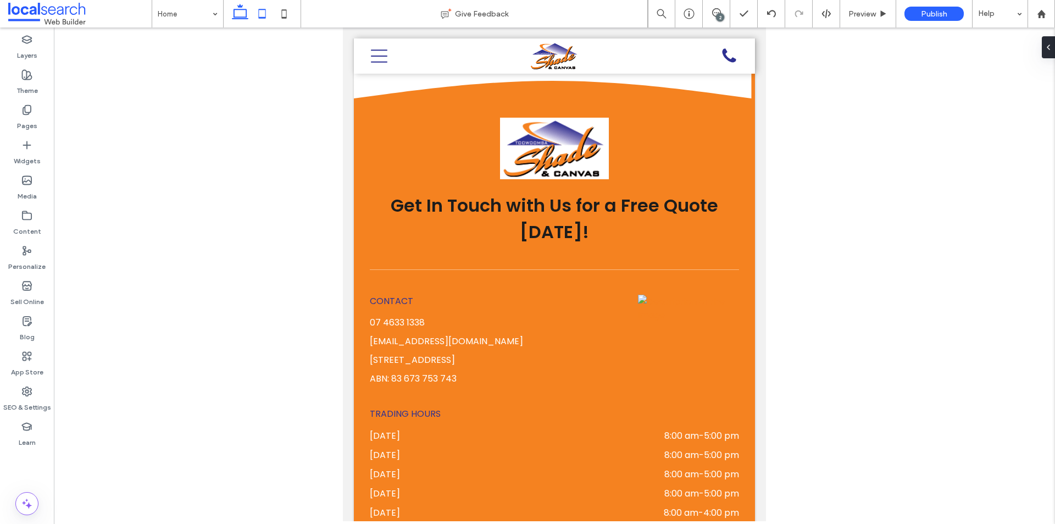
click at [241, 19] on icon at bounding box center [240, 14] width 22 height 22
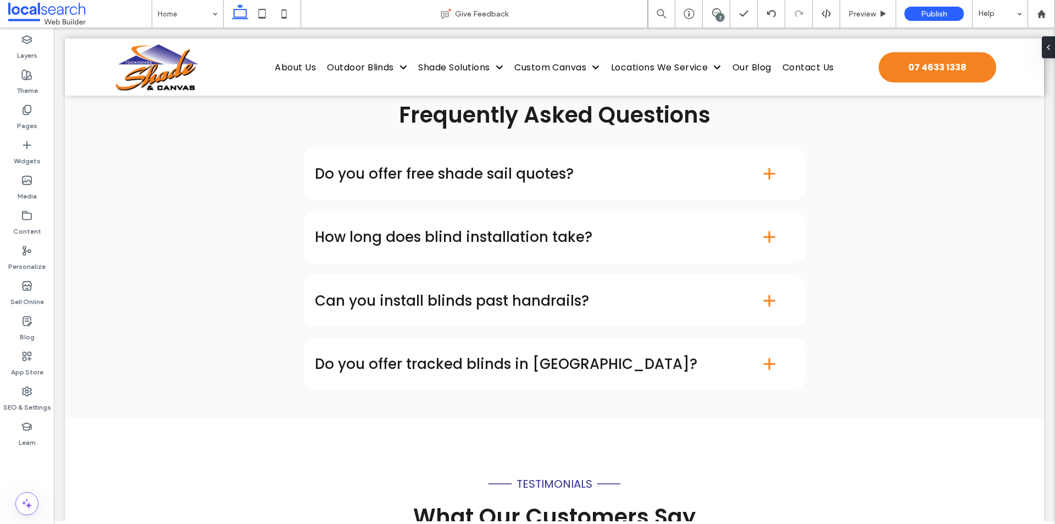
scroll to position [6718, 0]
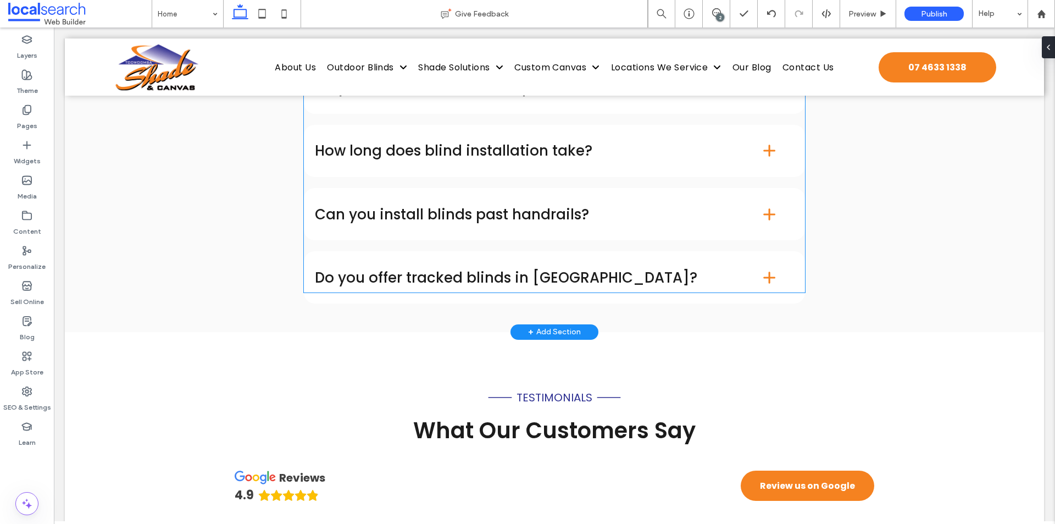
click at [549, 188] on div "Can you install blinds past handrails?" at bounding box center [554, 214] width 501 height 52
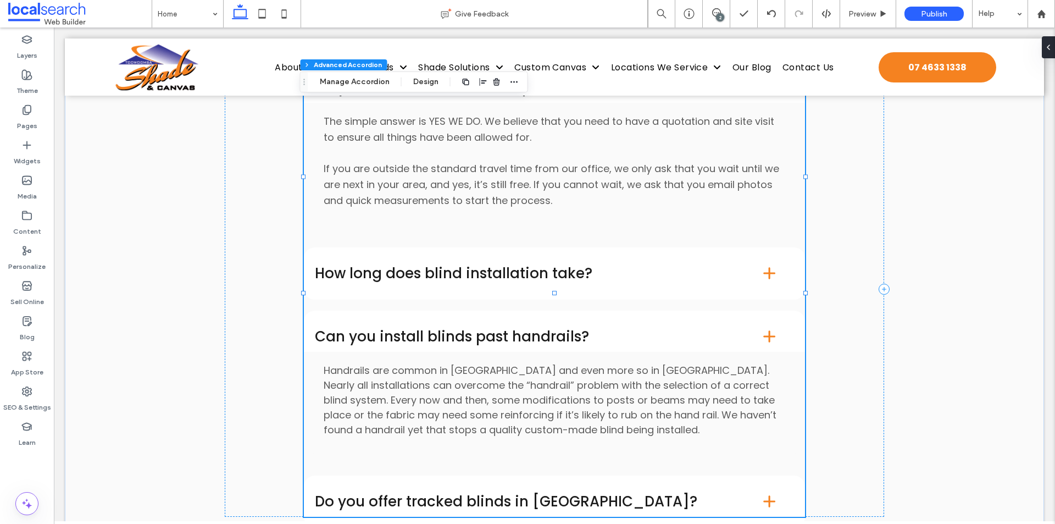
type input "**"
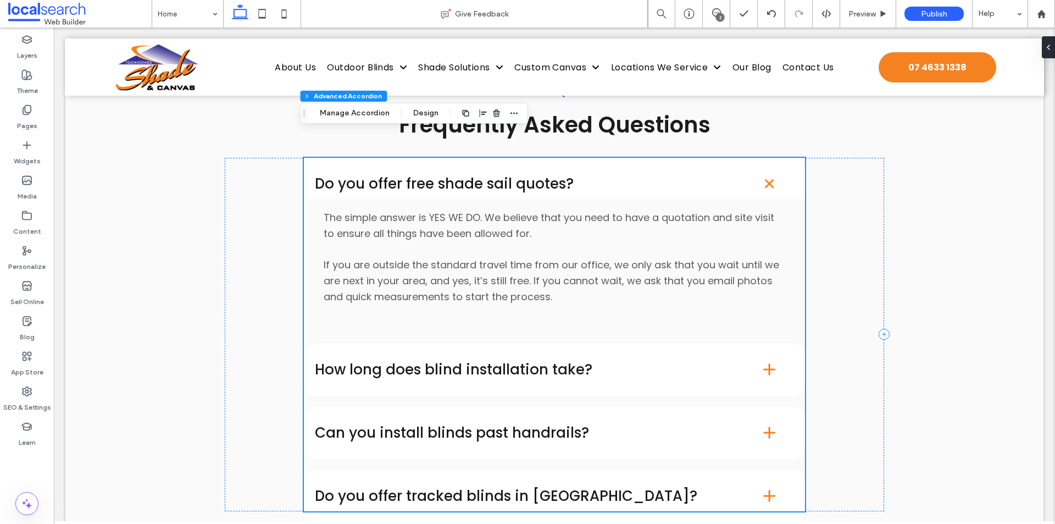
scroll to position [6641, 0]
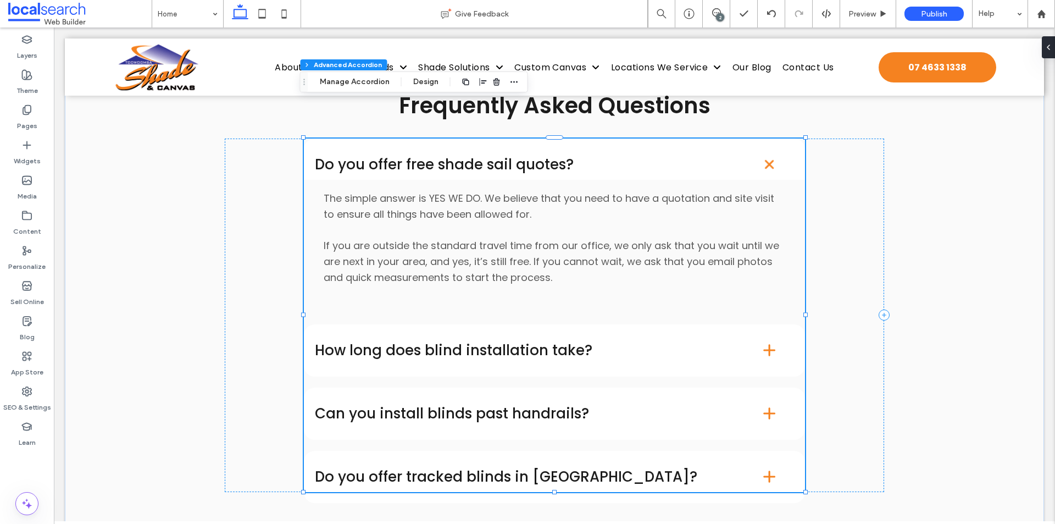
click at [520, 406] on h4 "Can you install blinds past handrails?" at bounding box center [521, 413] width 412 height 14
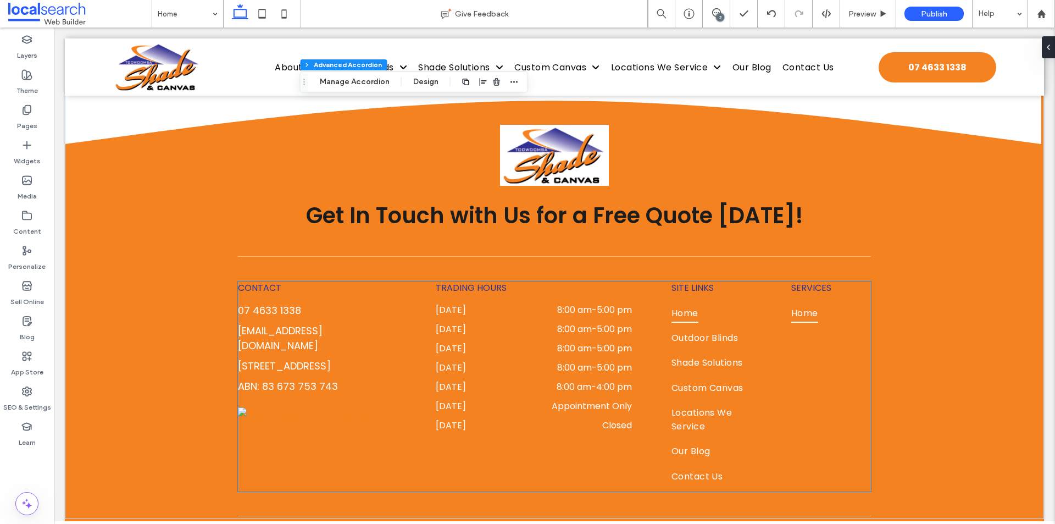
scroll to position [7465, 0]
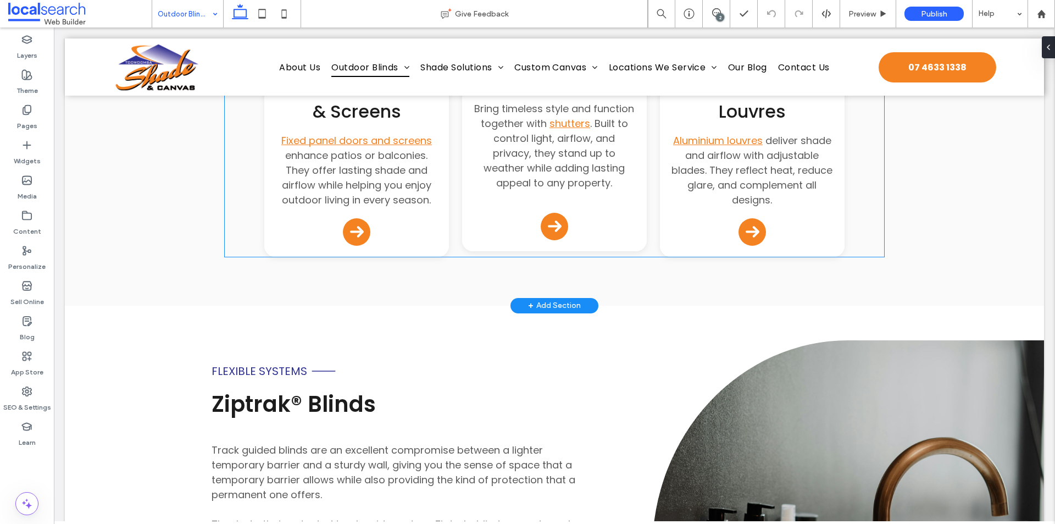
scroll to position [1703, 0]
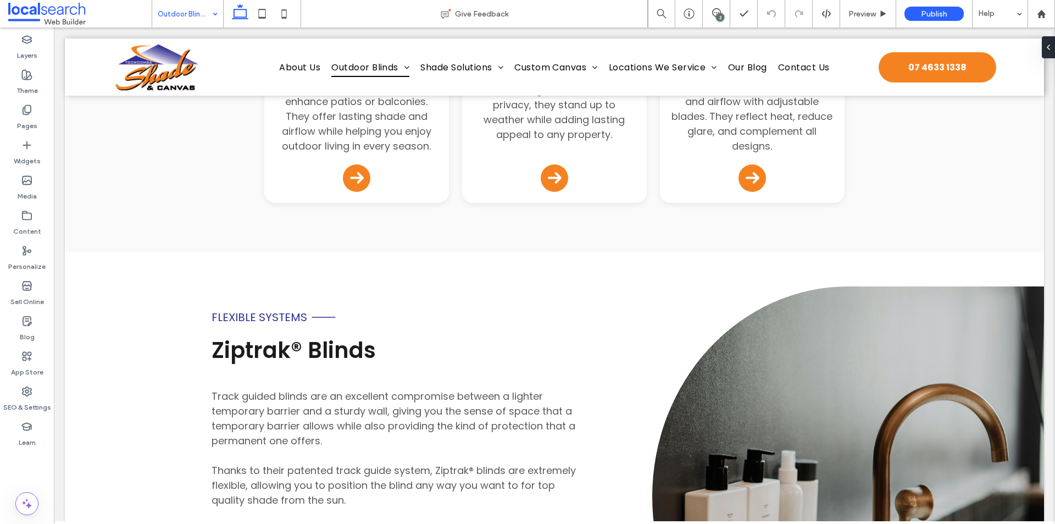
click at [204, 24] on input at bounding box center [185, 13] width 54 height 27
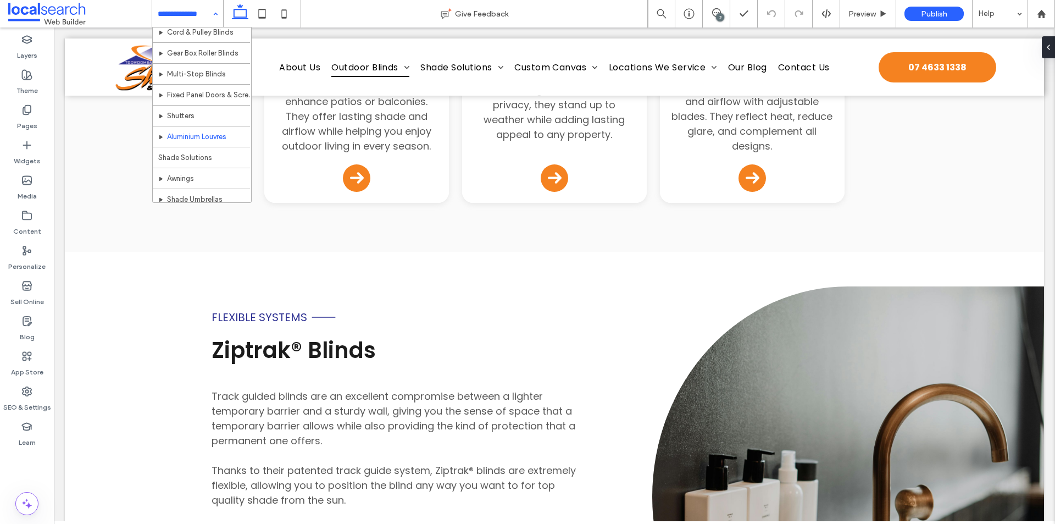
scroll to position [165, 0]
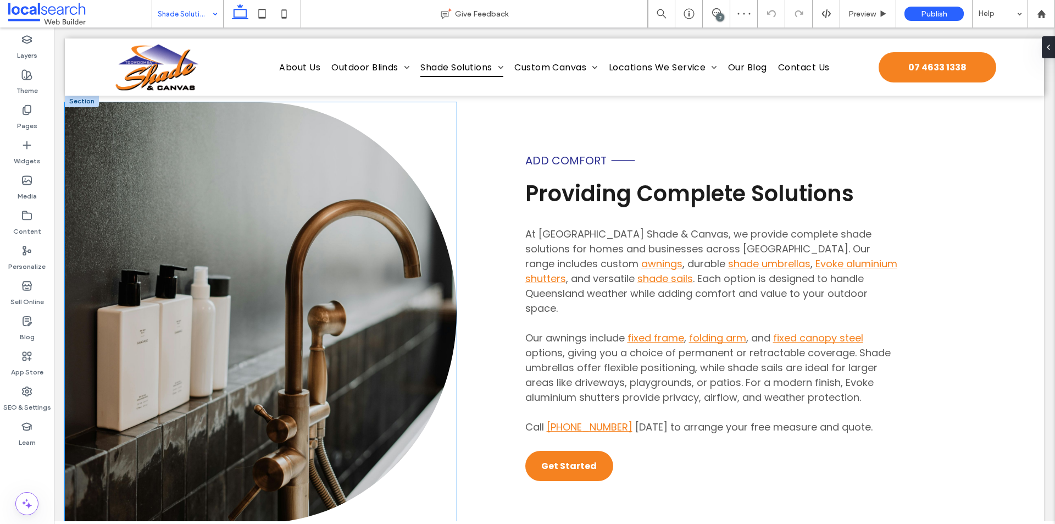
scroll to position [989, 0]
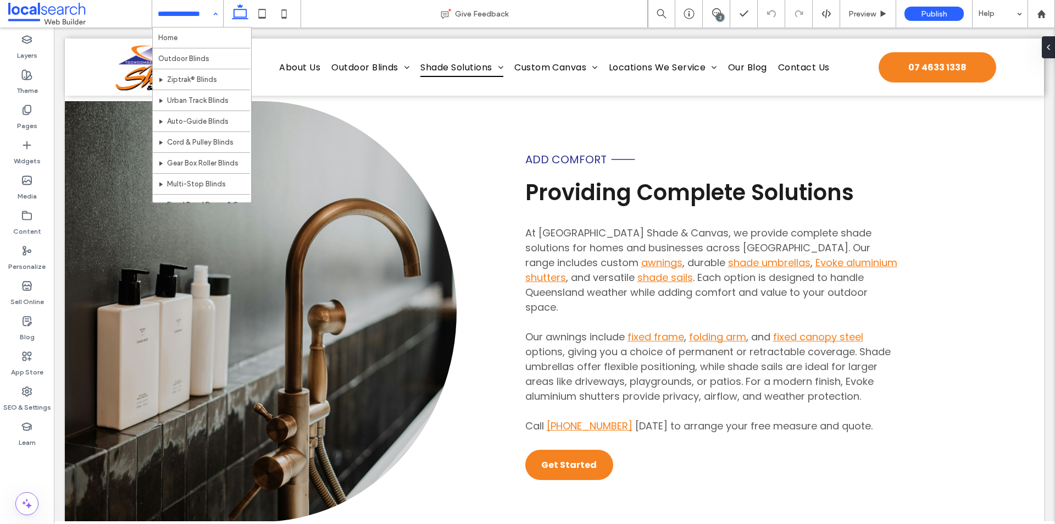
click at [211, 23] on div "Home Outdoor Blinds Ziptrak® Blinds Urban Track Blinds Auto-Guide Blinds Cord &…" at bounding box center [187, 13] width 71 height 27
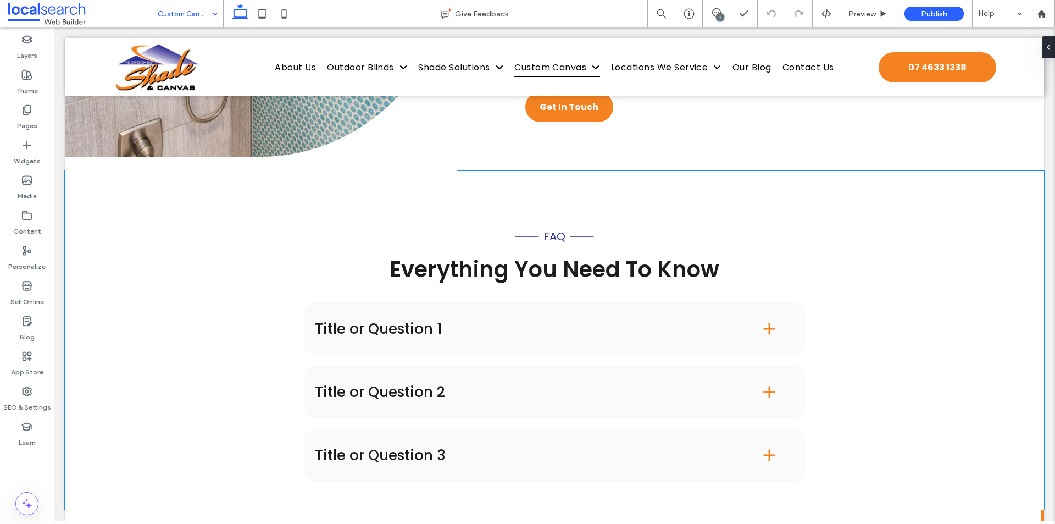
scroll to position [9449, 0]
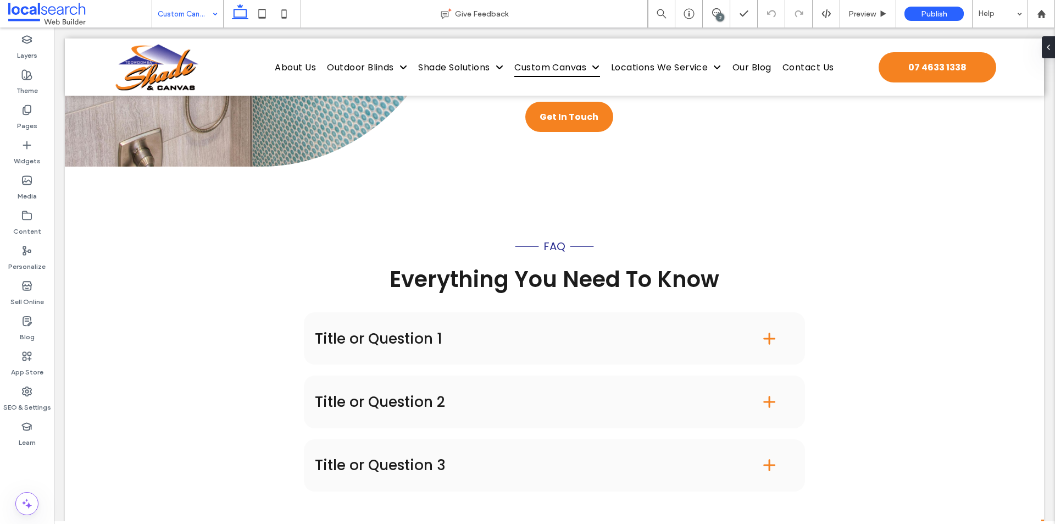
click at [210, 8] on div "Custom Canvas" at bounding box center [187, 13] width 71 height 27
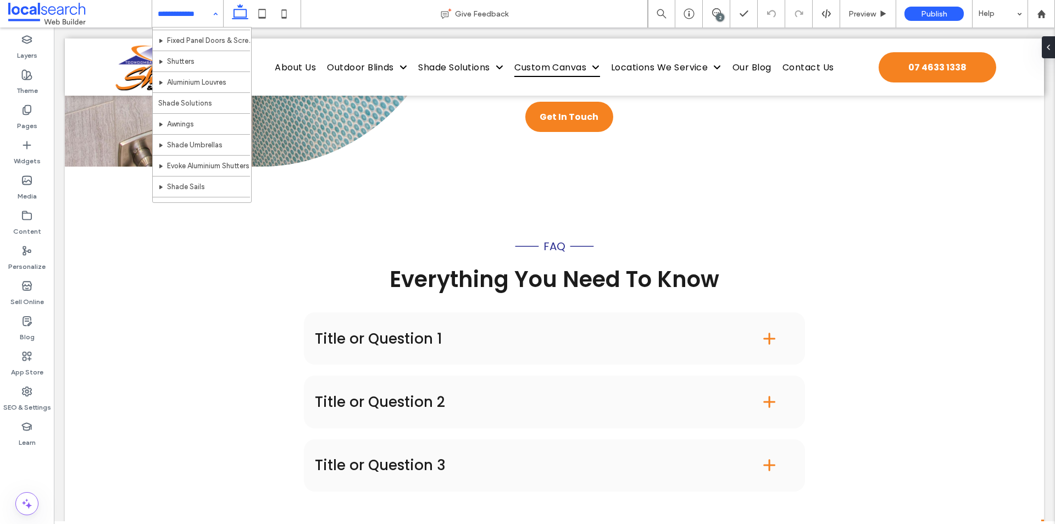
scroll to position [220, 0]
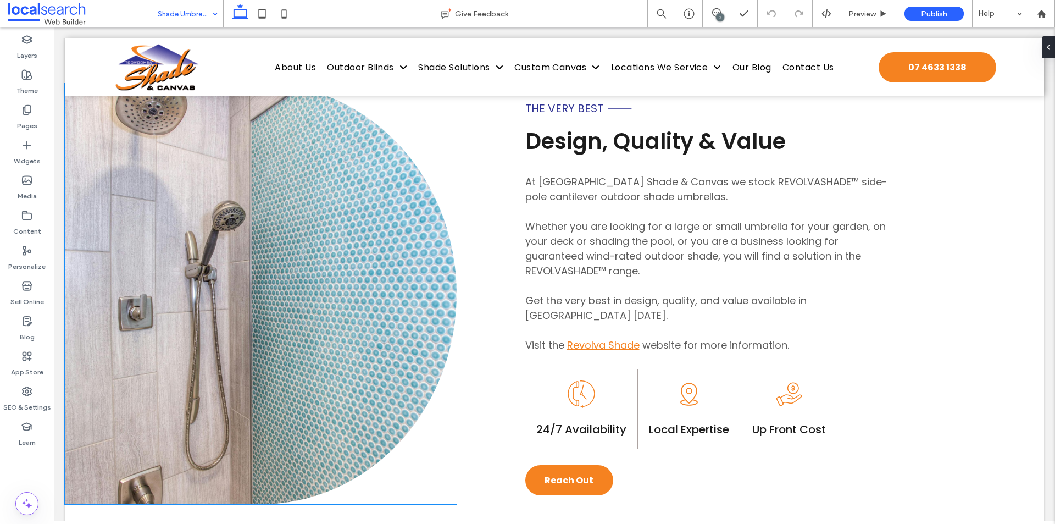
scroll to position [549, 0]
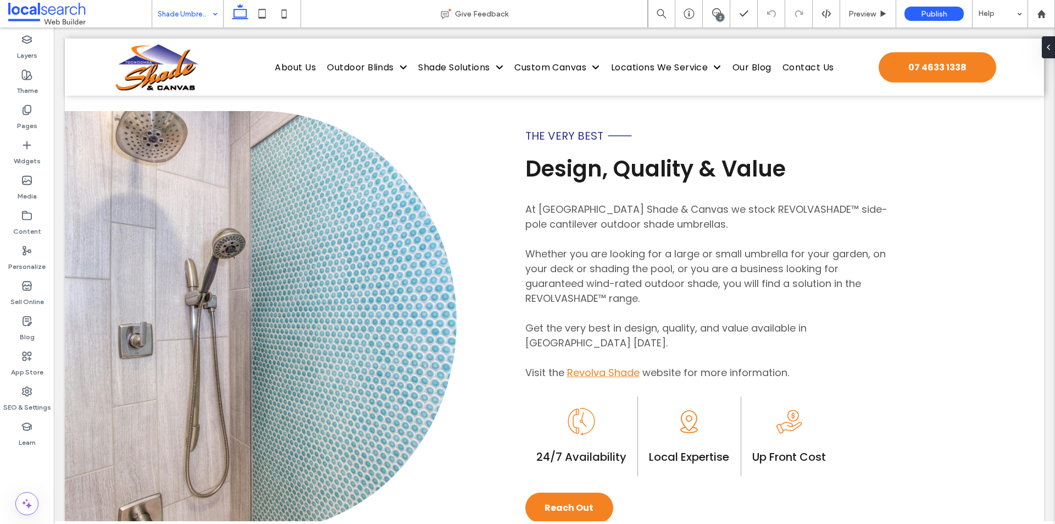
click at [205, 0] on input at bounding box center [185, 13] width 54 height 27
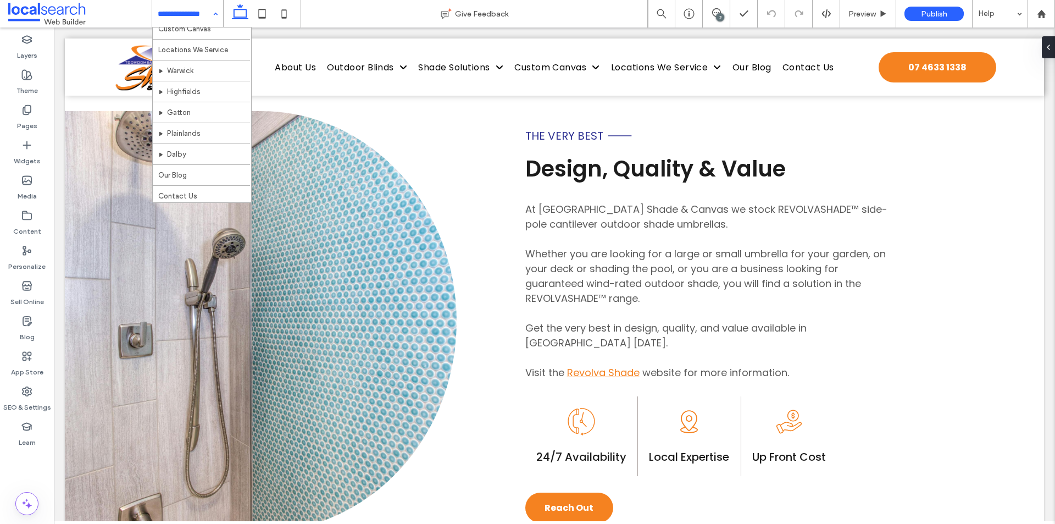
scroll to position [346, 0]
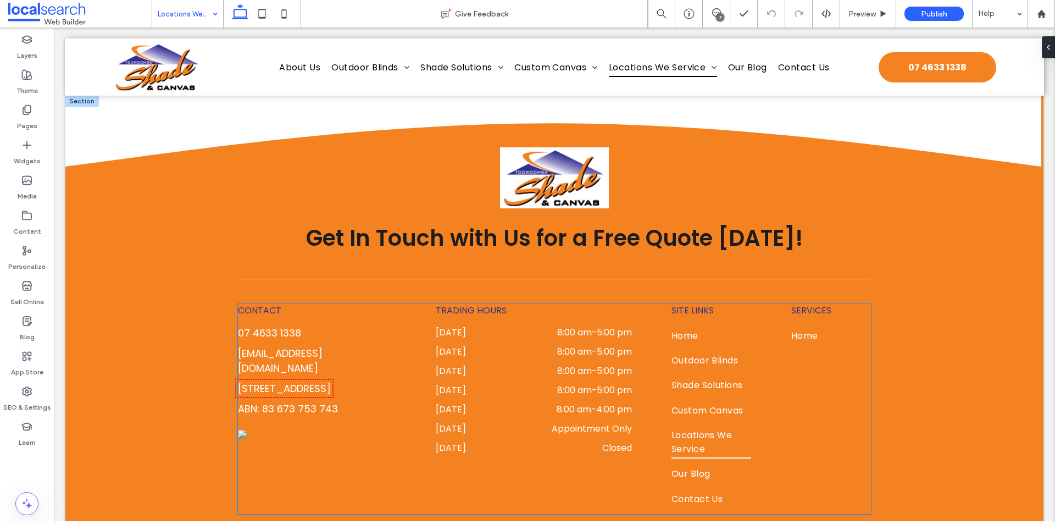
scroll to position [1427, 0]
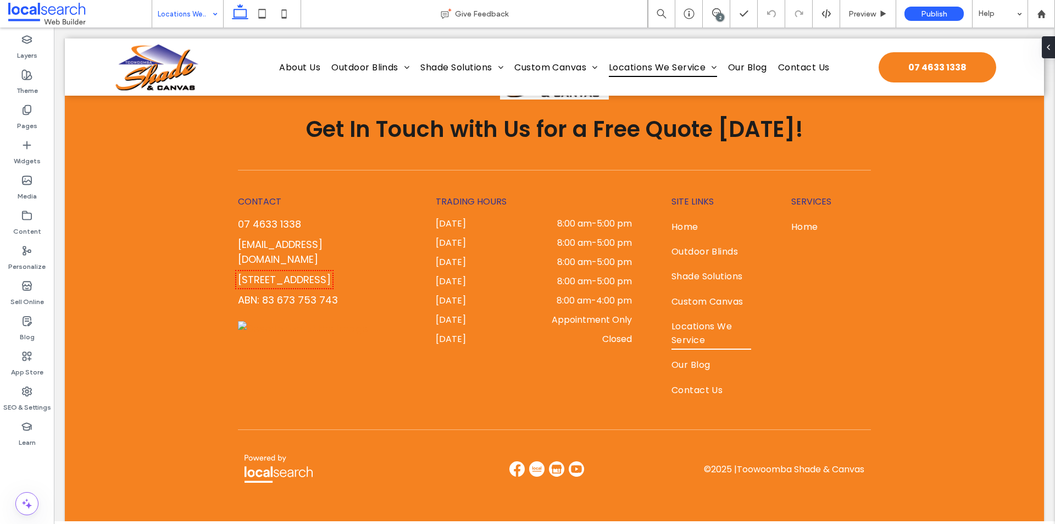
click at [176, 13] on input at bounding box center [185, 13] width 54 height 27
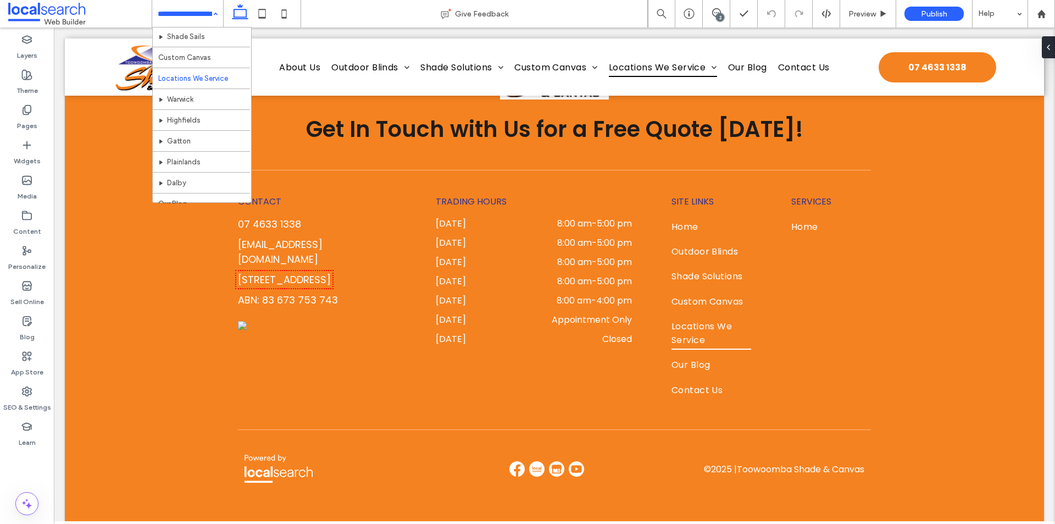
scroll to position [330, 0]
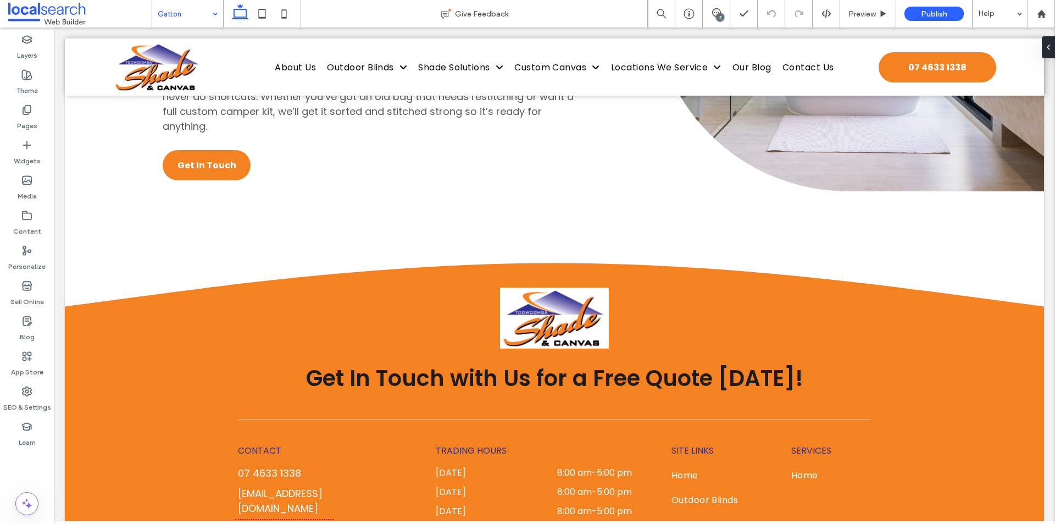
scroll to position [3260, 0]
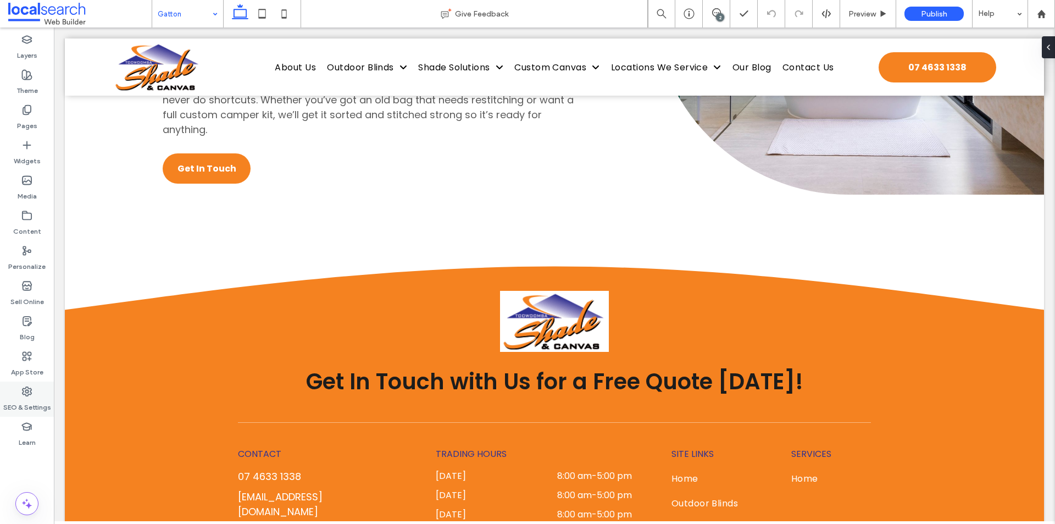
click at [13, 402] on label "SEO & Settings" at bounding box center [27, 404] width 48 height 15
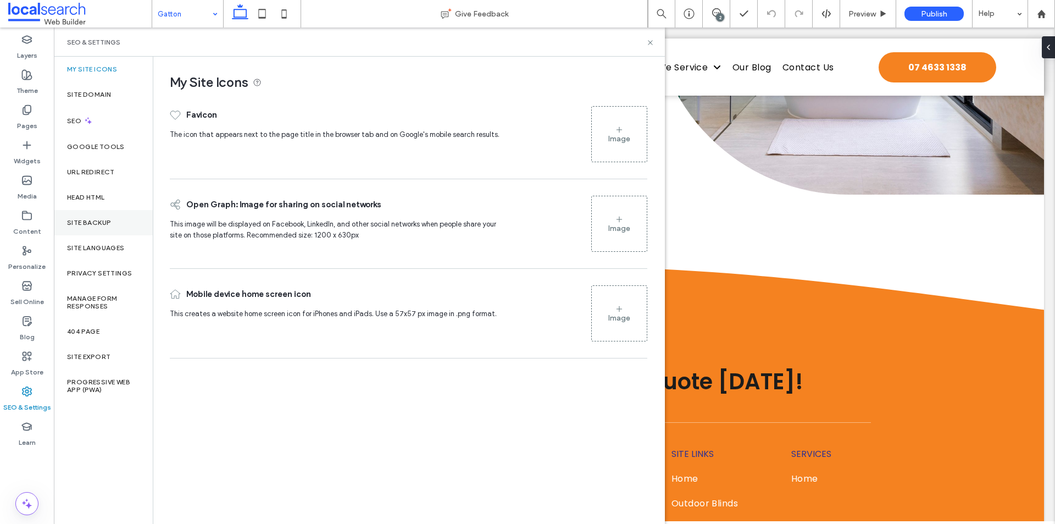
click at [117, 233] on div "Site Backup" at bounding box center [103, 222] width 99 height 25
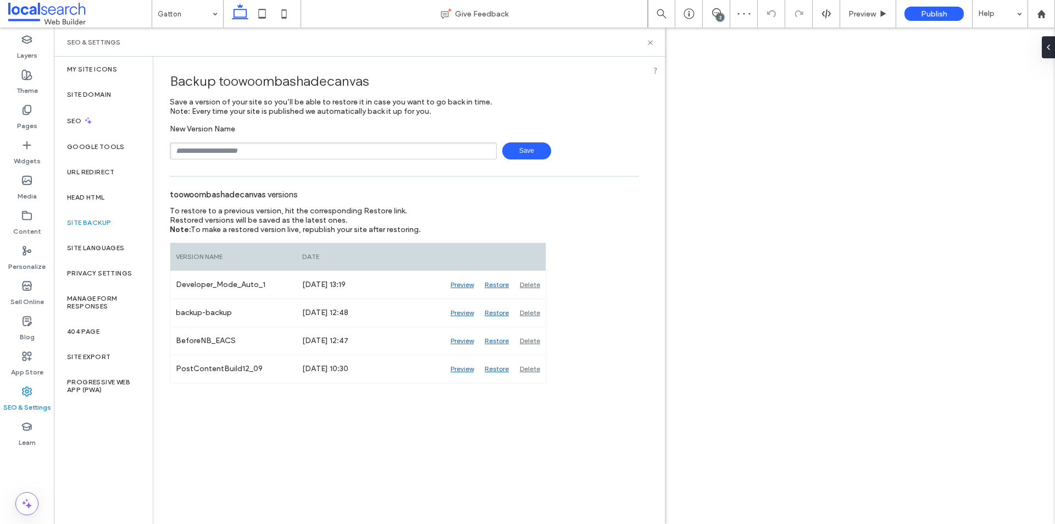
click at [458, 338] on div "Preview" at bounding box center [462, 340] width 34 height 27
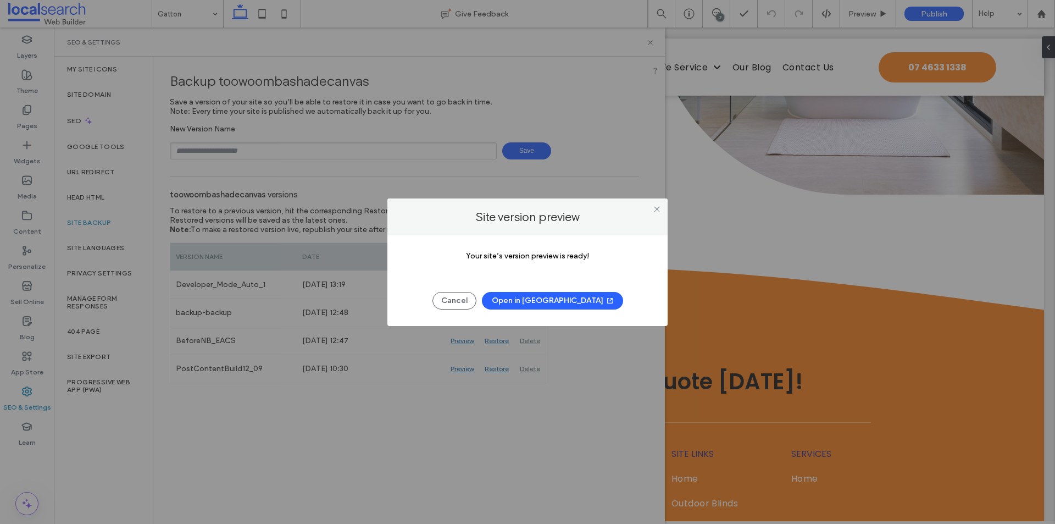
click at [550, 306] on button "Open in [GEOGRAPHIC_DATA]" at bounding box center [552, 301] width 141 height 18
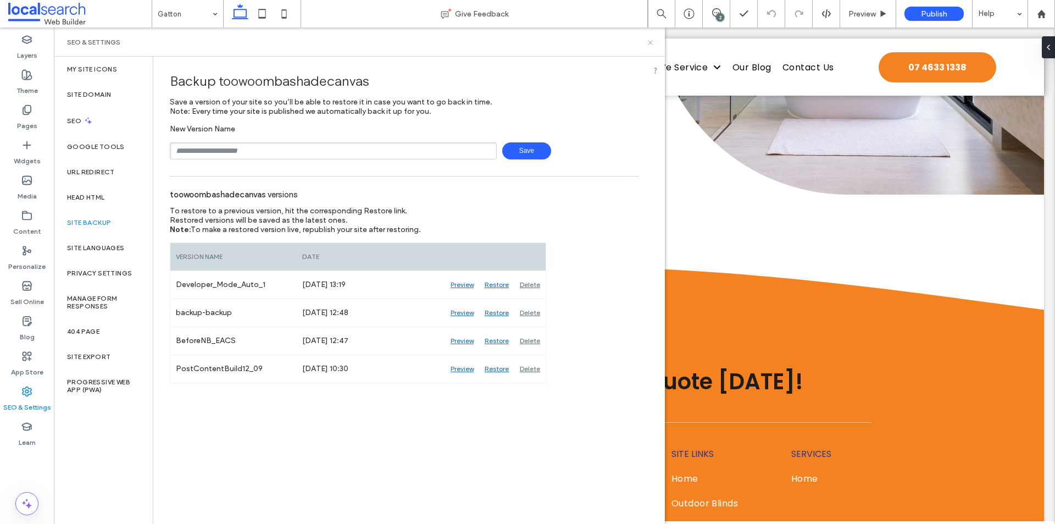
click at [646, 40] on icon at bounding box center [650, 42] width 8 height 8
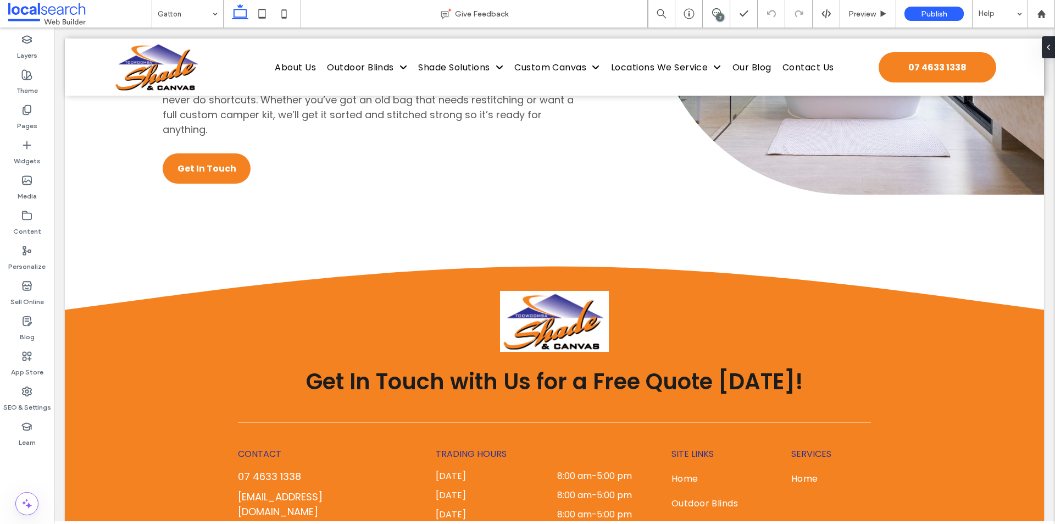
click at [720, 16] on div "2" at bounding box center [720, 17] width 8 height 8
click at [720, 17] on div "2" at bounding box center [720, 17] width 8 height 8
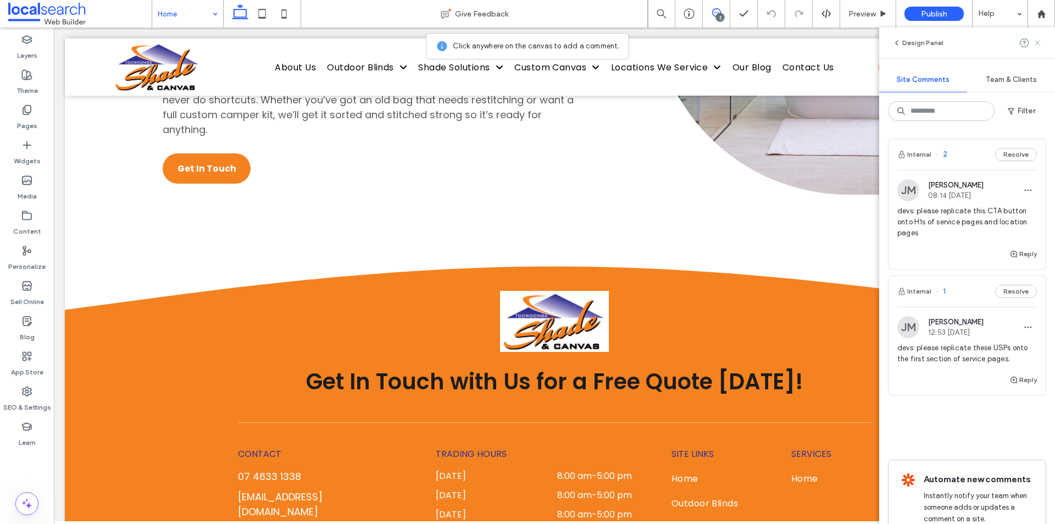
click at [1034, 46] on icon at bounding box center [1037, 42] width 9 height 9
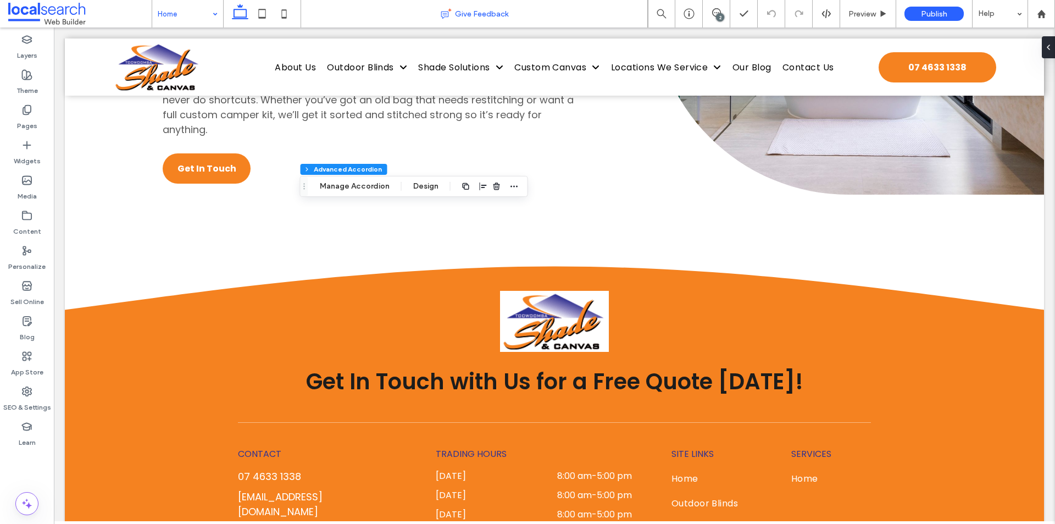
type input "**"
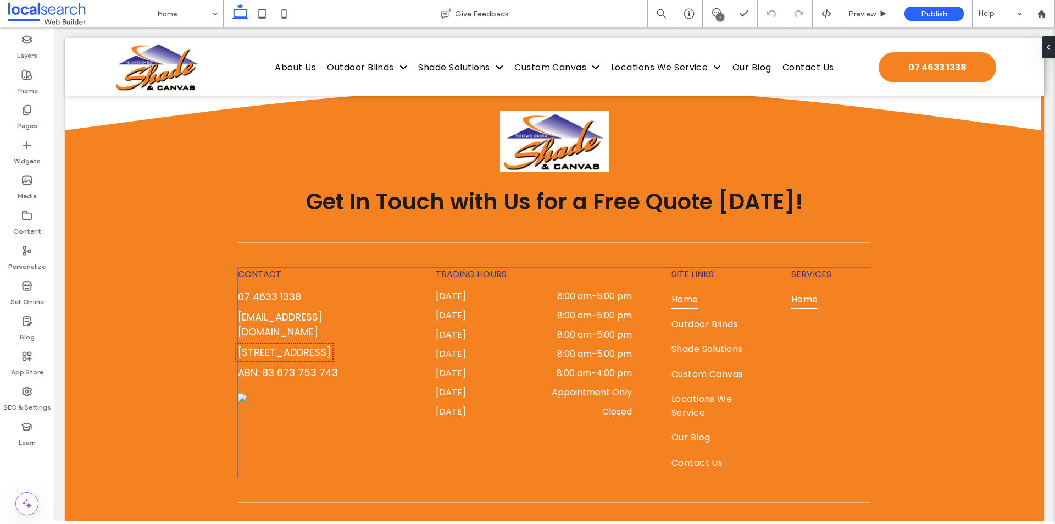
scroll to position [7399, 0]
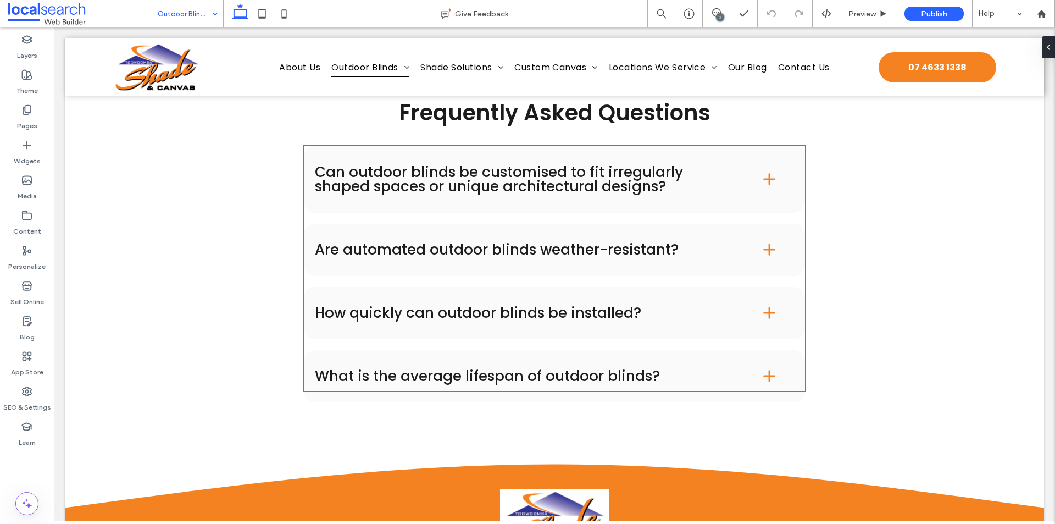
scroll to position [5548, 0]
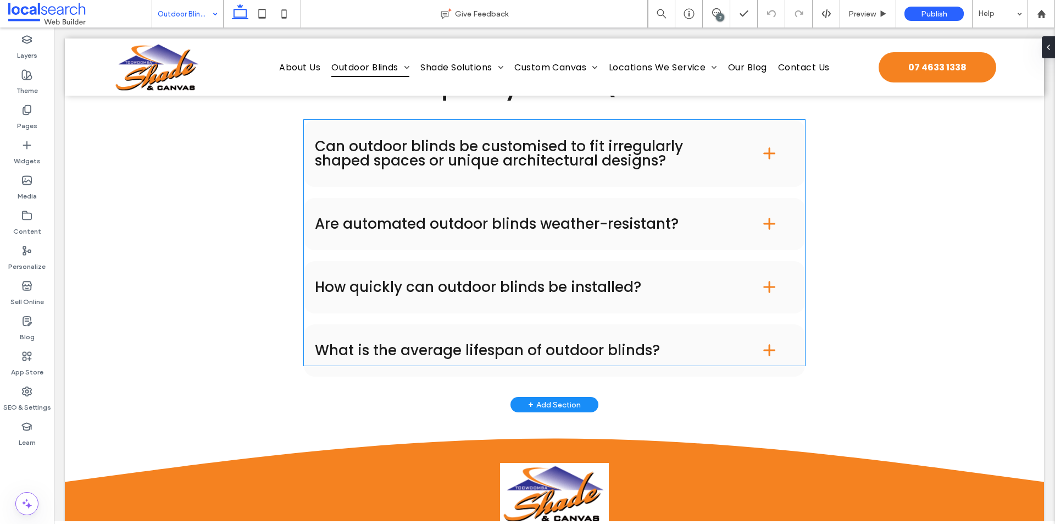
click at [409, 207] on div "Can outdoor blinds be customised to fit irregularly shaped spaces or unique arc…" at bounding box center [554, 243] width 501 height 246
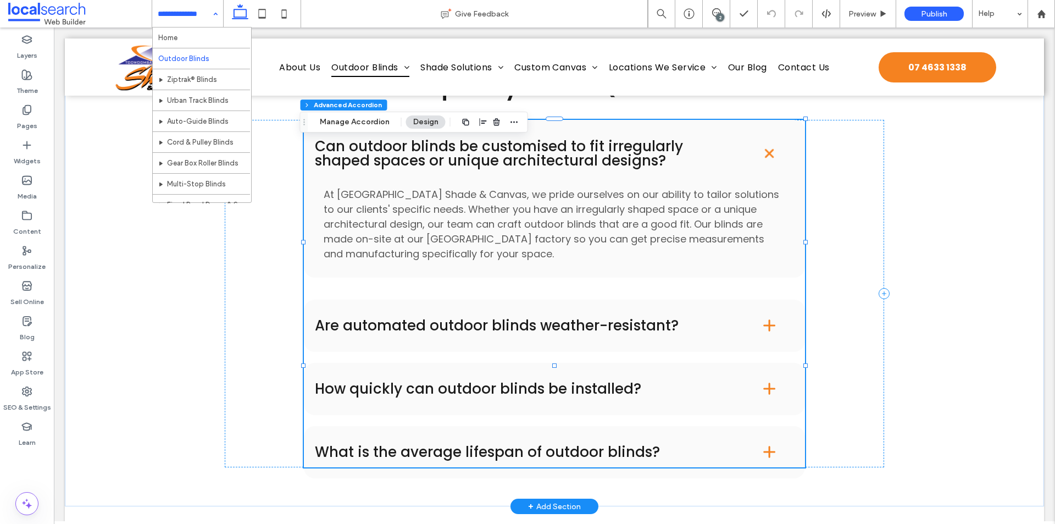
type input "**"
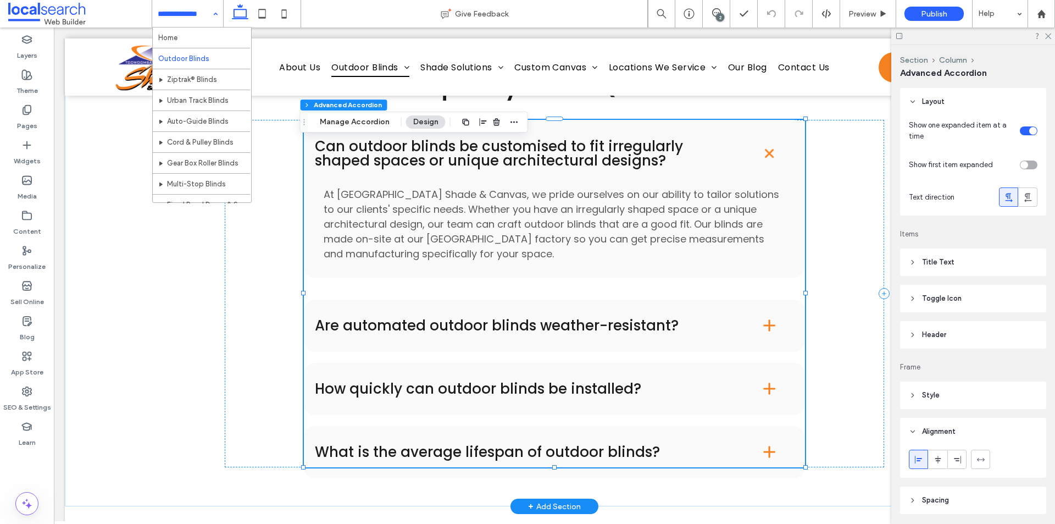
click at [419, 352] on div "Are automated outdoor blinds weather-resistant?" at bounding box center [554, 325] width 501 height 52
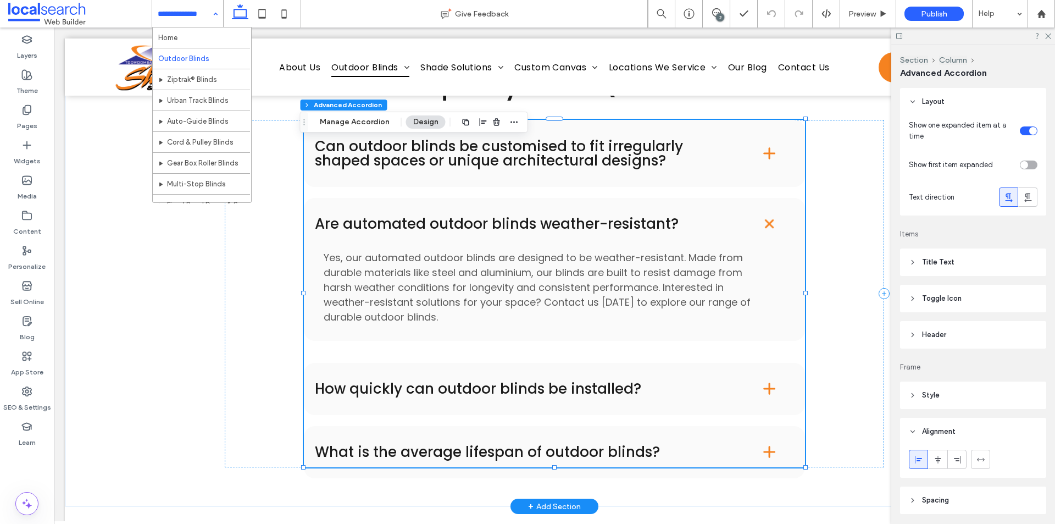
click at [438, 396] on h4 "How quickly can outdoor blinds be installed?" at bounding box center [521, 388] width 412 height 14
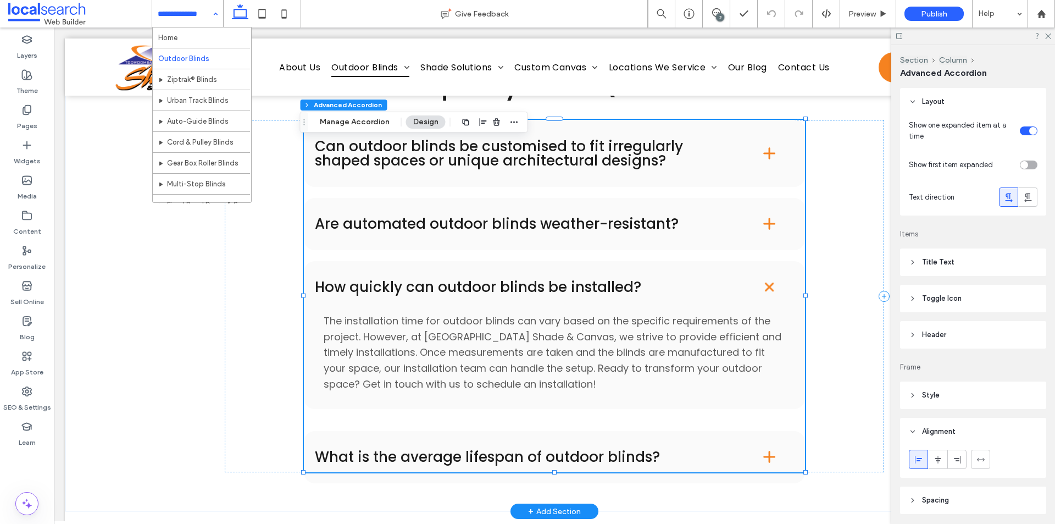
click at [415, 464] on h4 "What is the average lifespan of outdoor blinds?" at bounding box center [521, 456] width 412 height 14
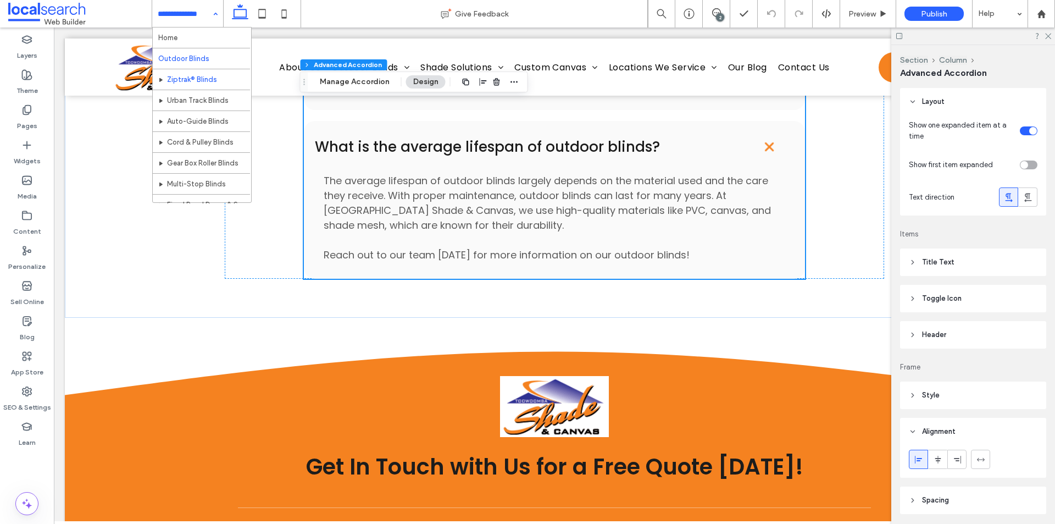
scroll to position [5768, 0]
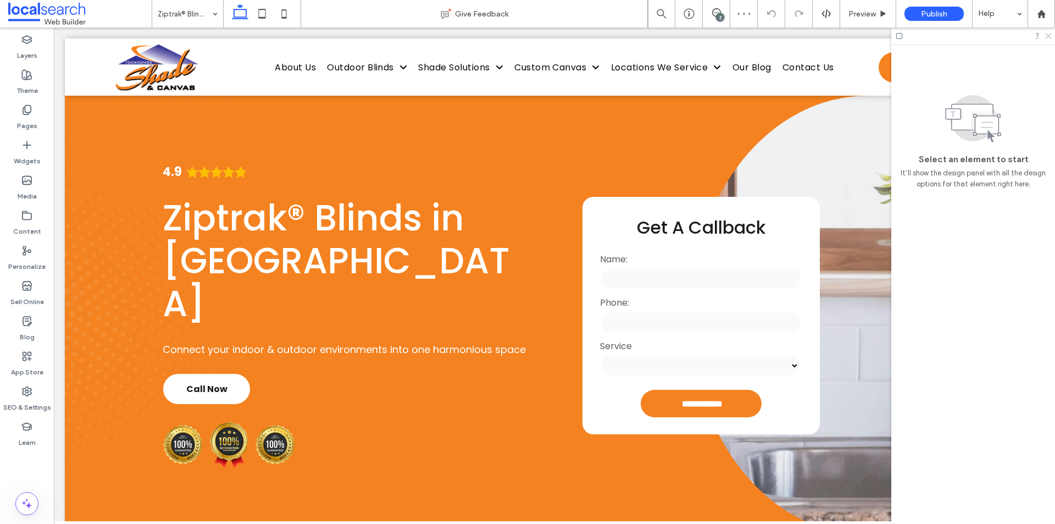
click at [1047, 36] on icon at bounding box center [1047, 35] width 7 height 7
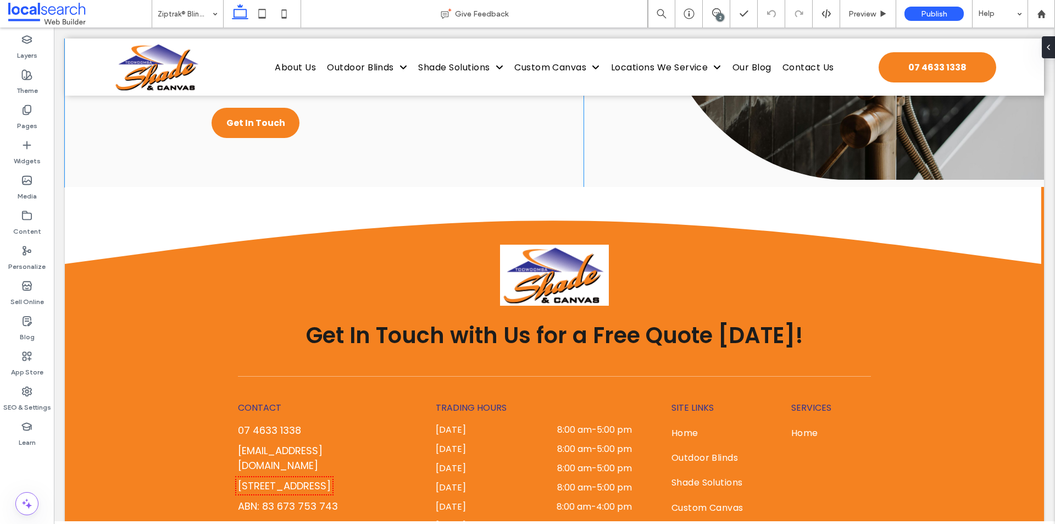
scroll to position [3021, 0]
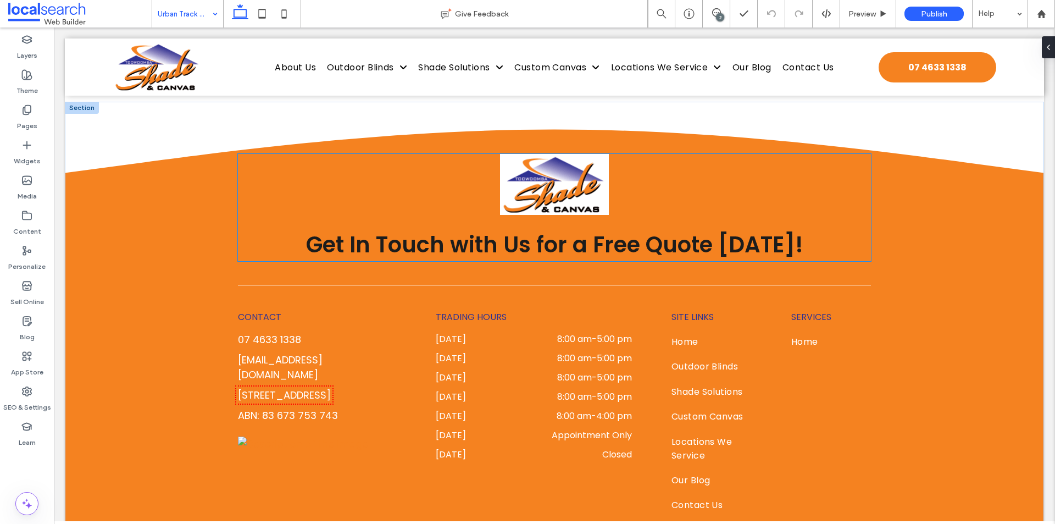
scroll to position [2197, 0]
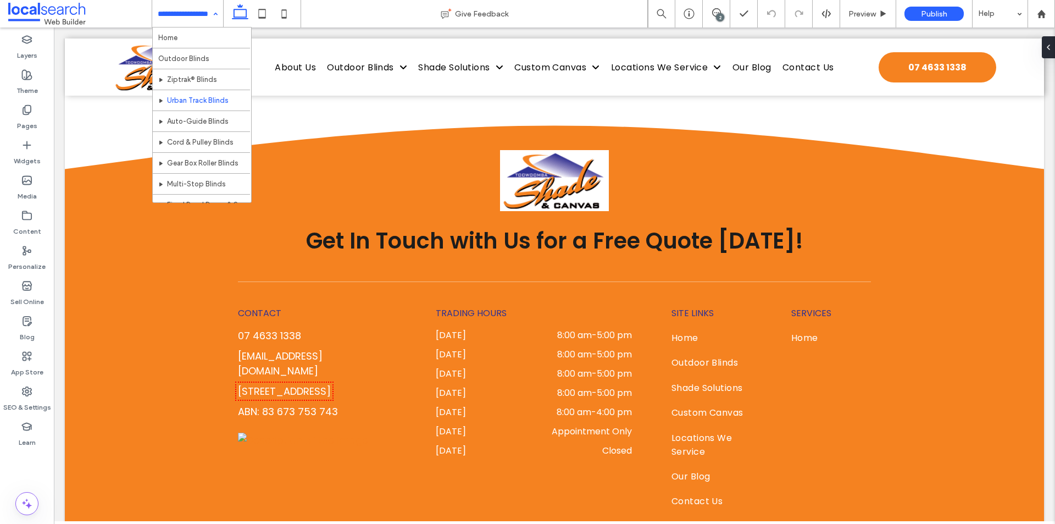
click at [191, 23] on input at bounding box center [185, 13] width 54 height 27
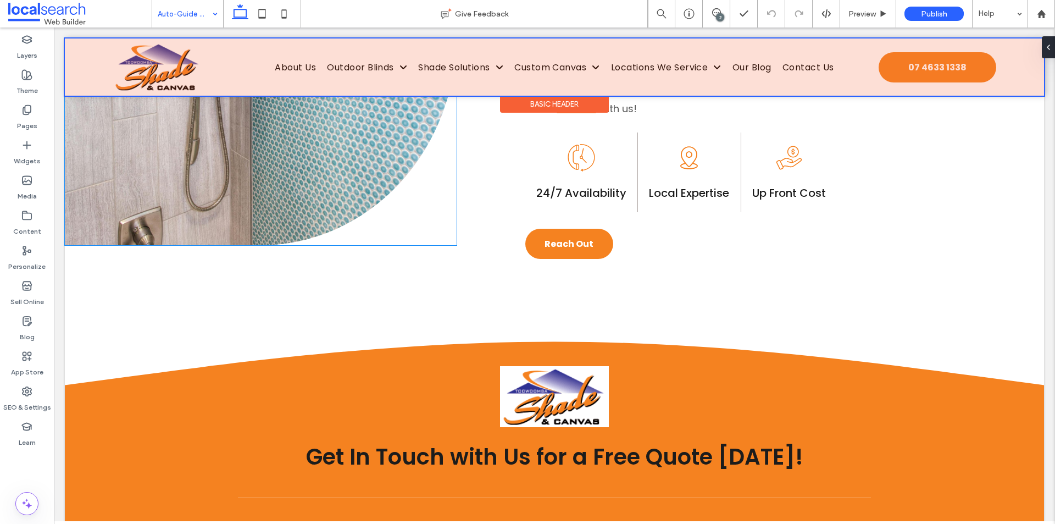
scroll to position [816, 0]
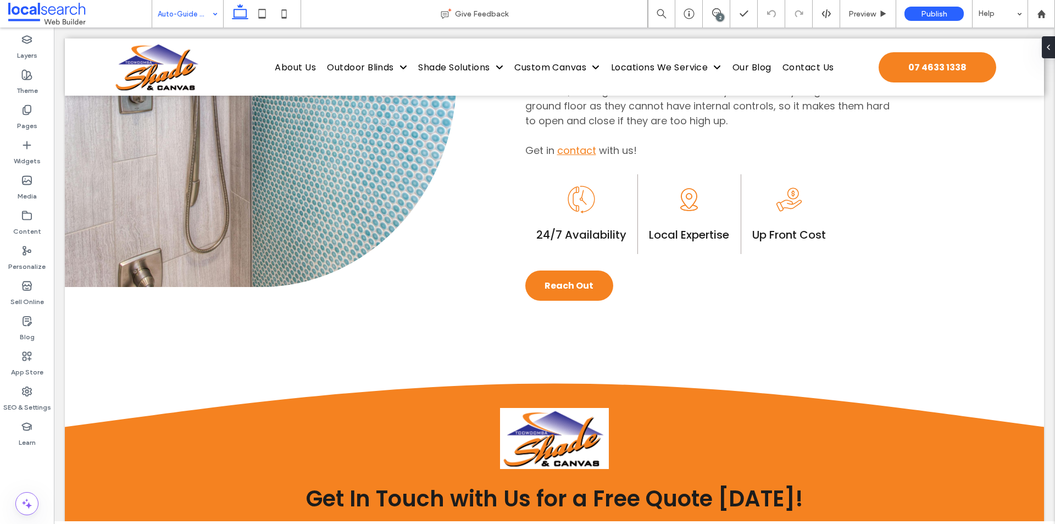
click at [196, 25] on input at bounding box center [185, 13] width 54 height 27
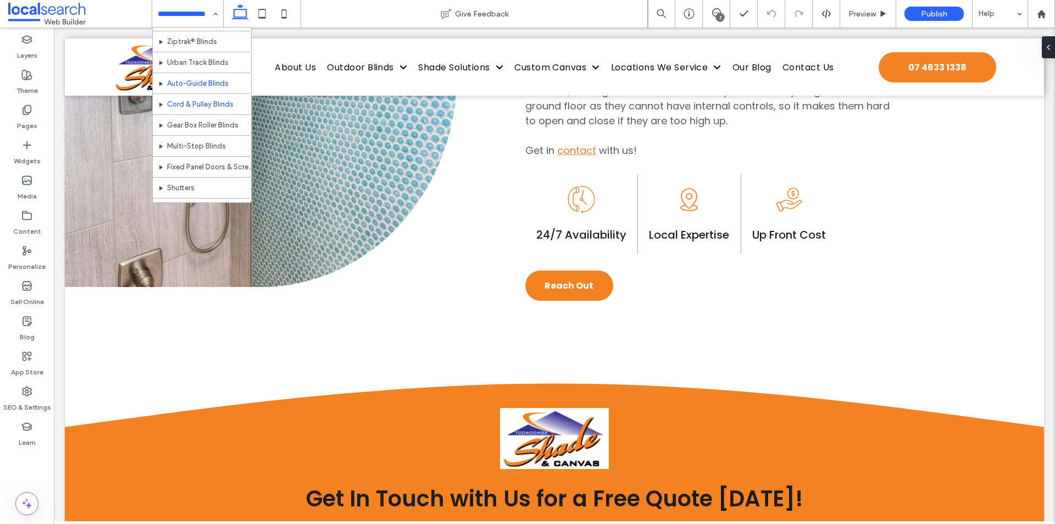
scroll to position [55, 0]
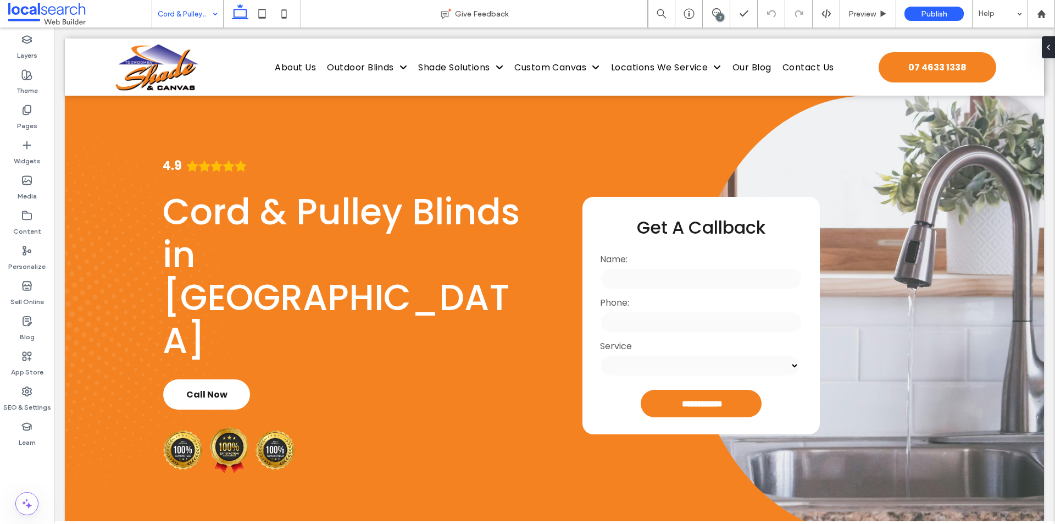
click at [206, 18] on input at bounding box center [185, 13] width 54 height 27
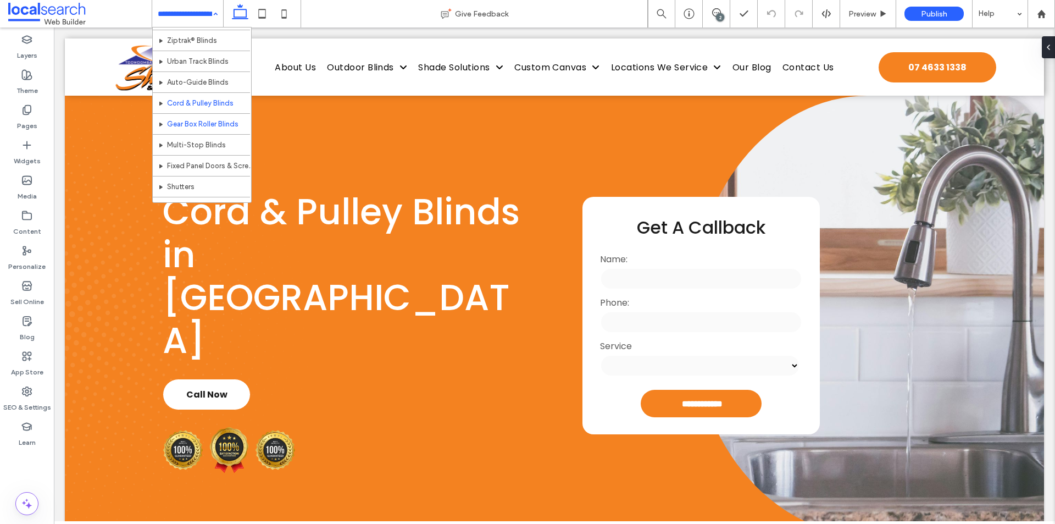
scroll to position [55, 0]
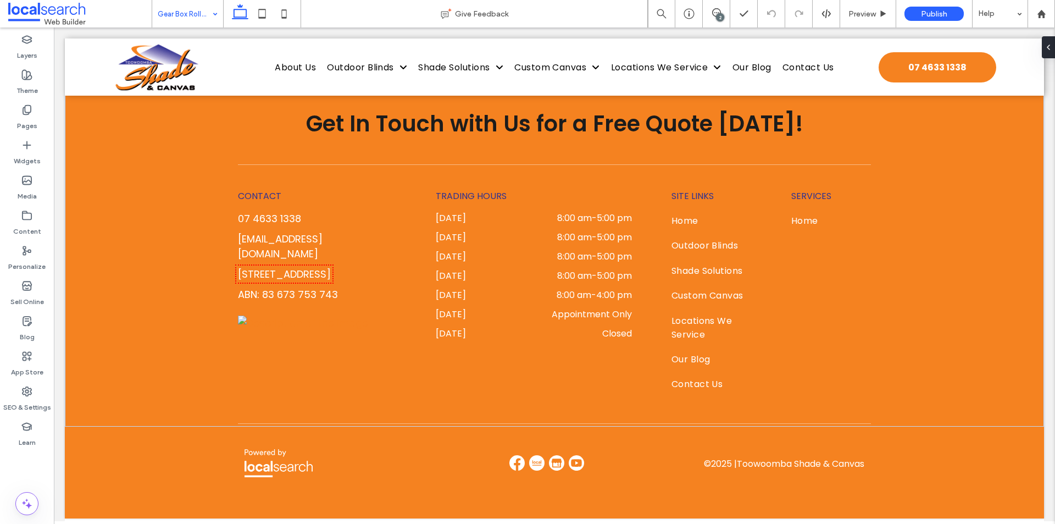
scroll to position [1171, 0]
click at [159, 9] on input at bounding box center [185, 13] width 54 height 27
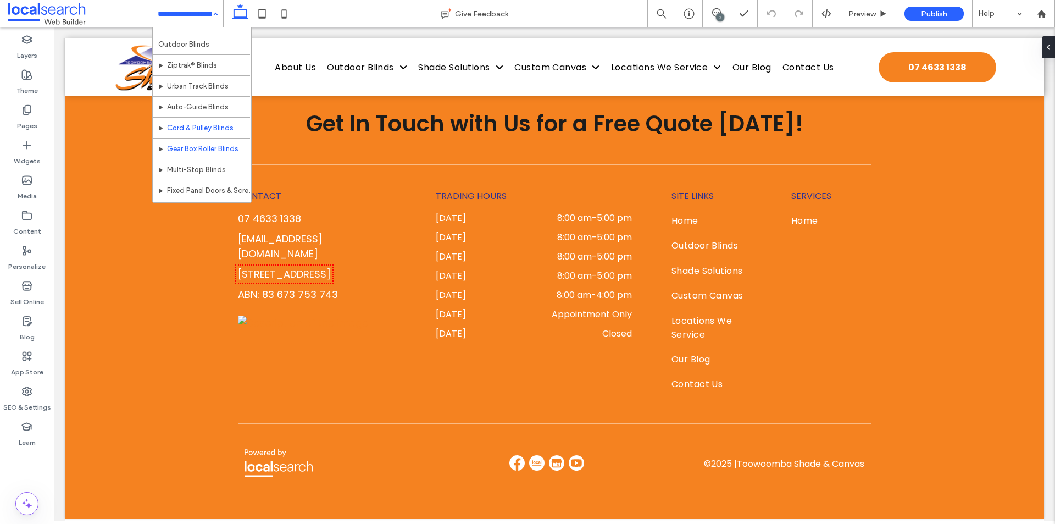
scroll to position [55, 0]
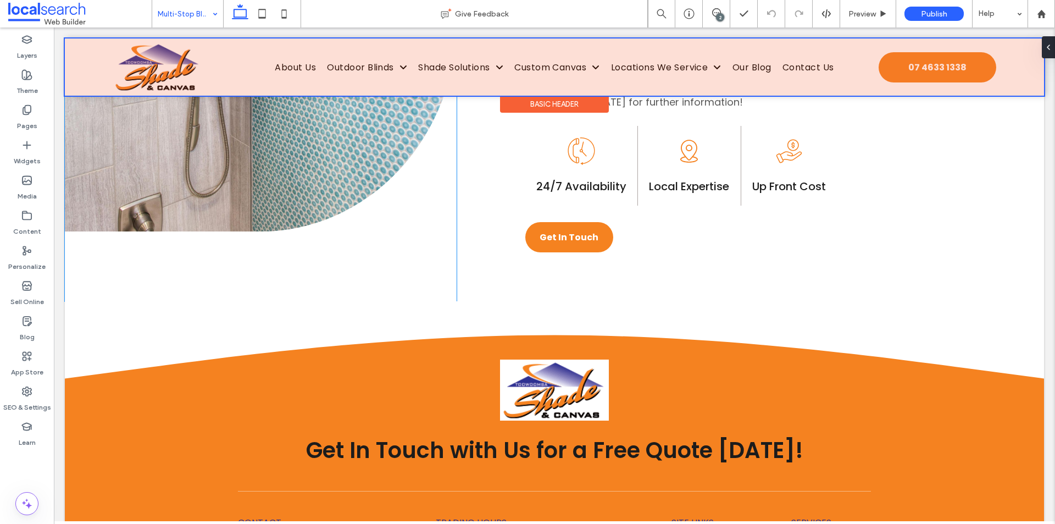
scroll to position [824, 0]
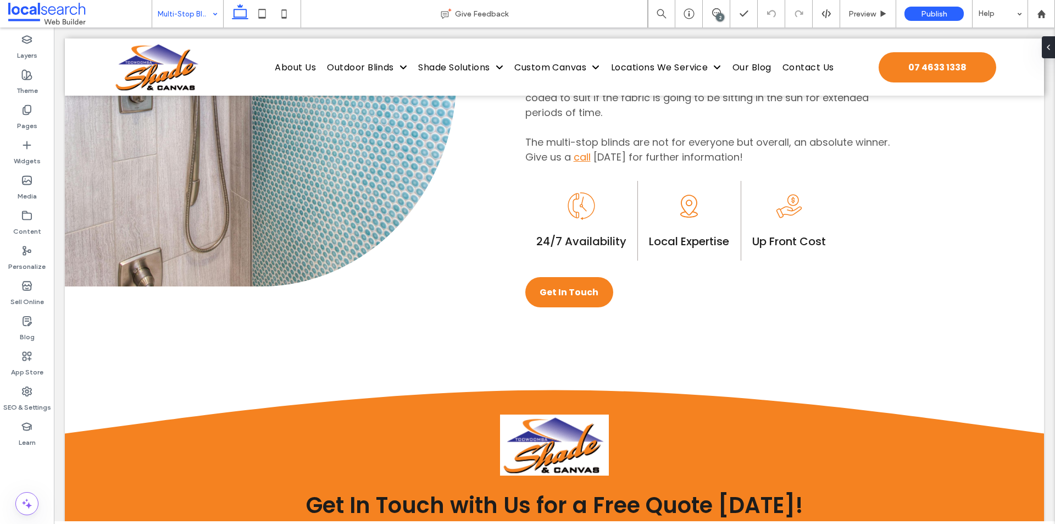
click at [210, 19] on div "Multi-Stop Blinds" at bounding box center [187, 13] width 71 height 27
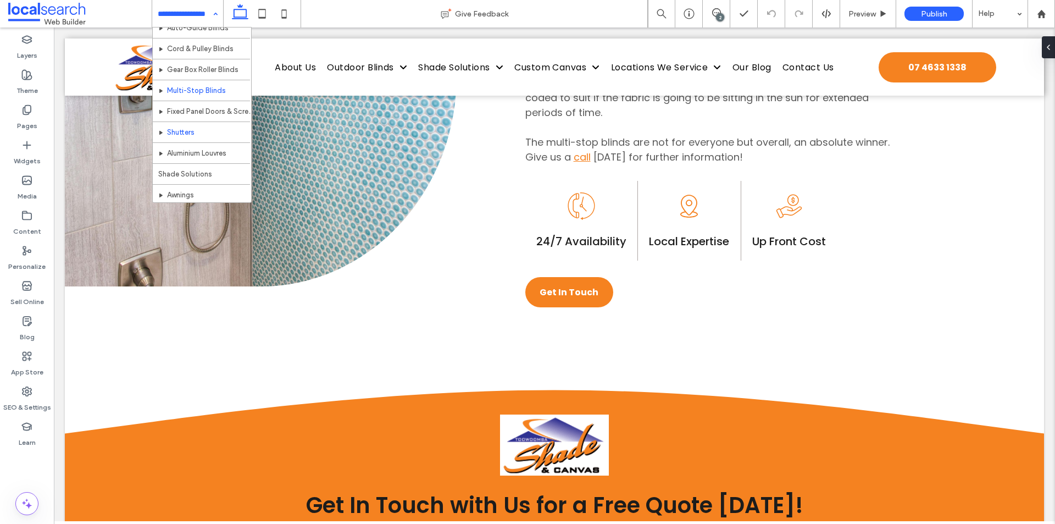
scroll to position [110, 0]
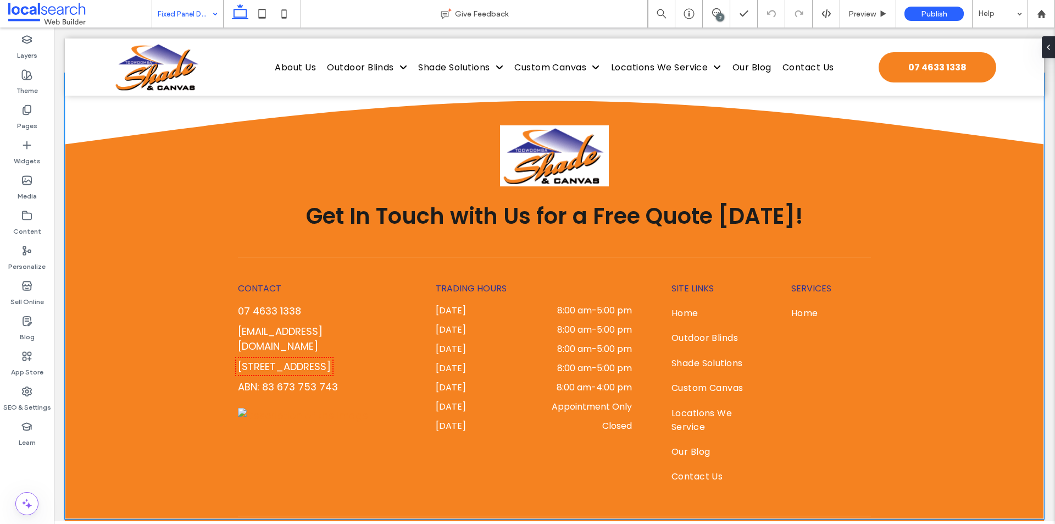
scroll to position [1209, 0]
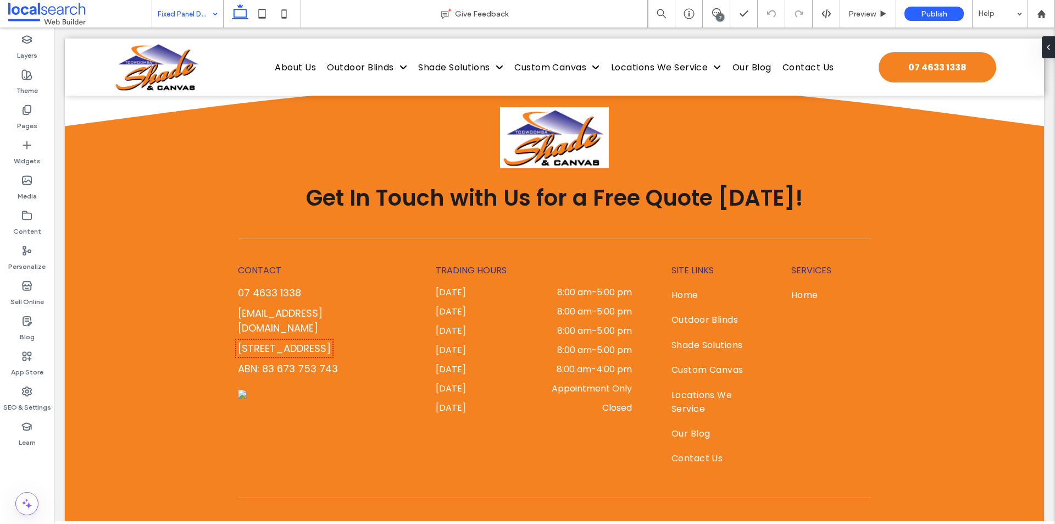
click at [172, 13] on input at bounding box center [185, 13] width 54 height 27
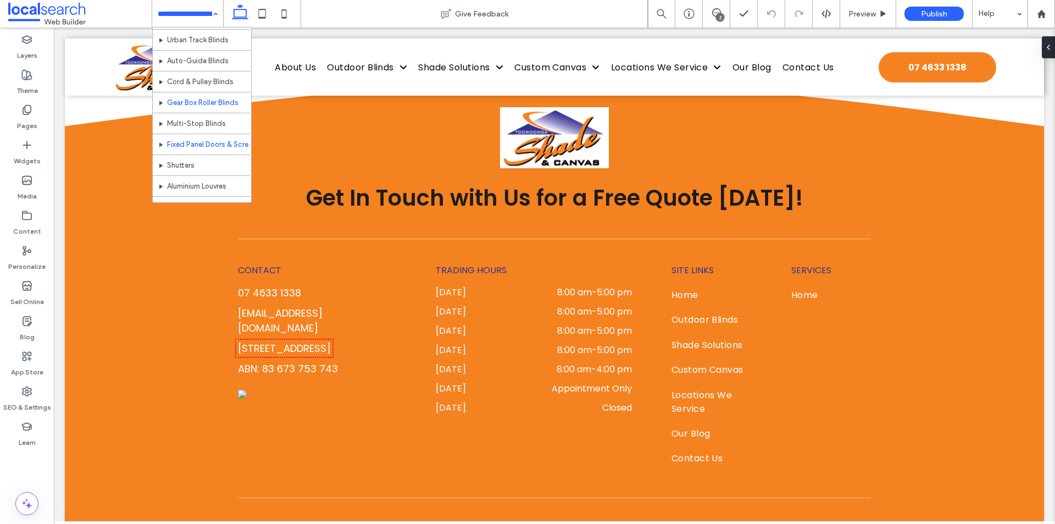
scroll to position [110, 0]
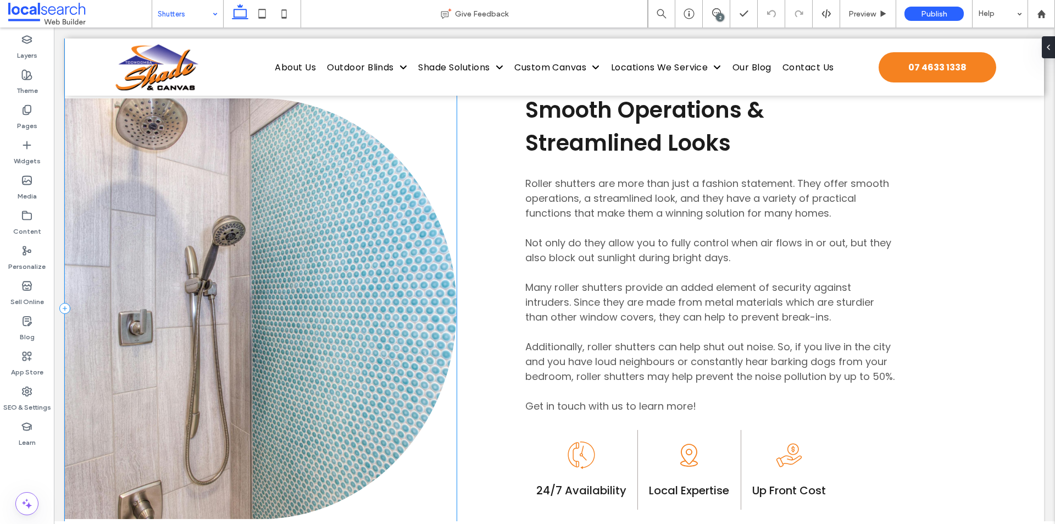
scroll to position [604, 0]
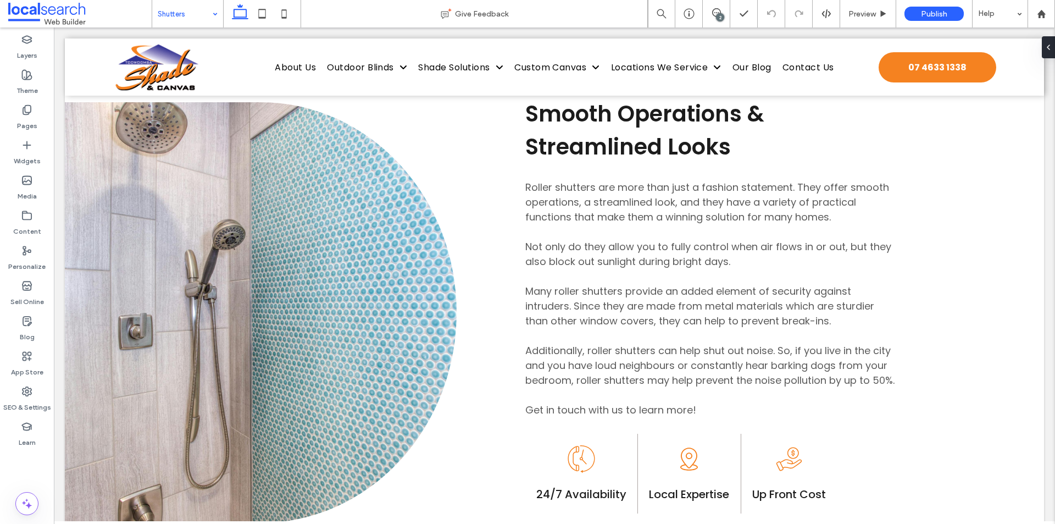
click at [187, 23] on input at bounding box center [185, 13] width 54 height 27
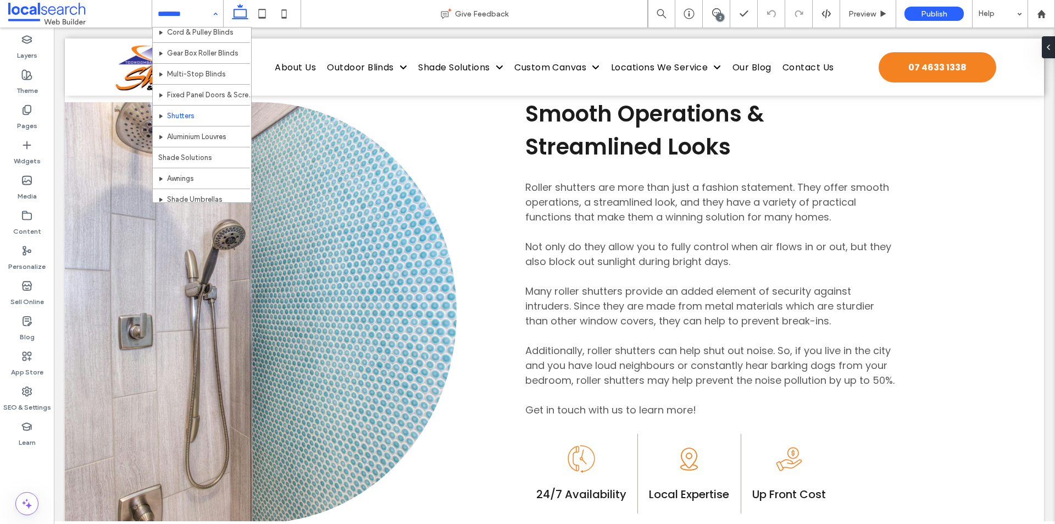
scroll to position [165, 0]
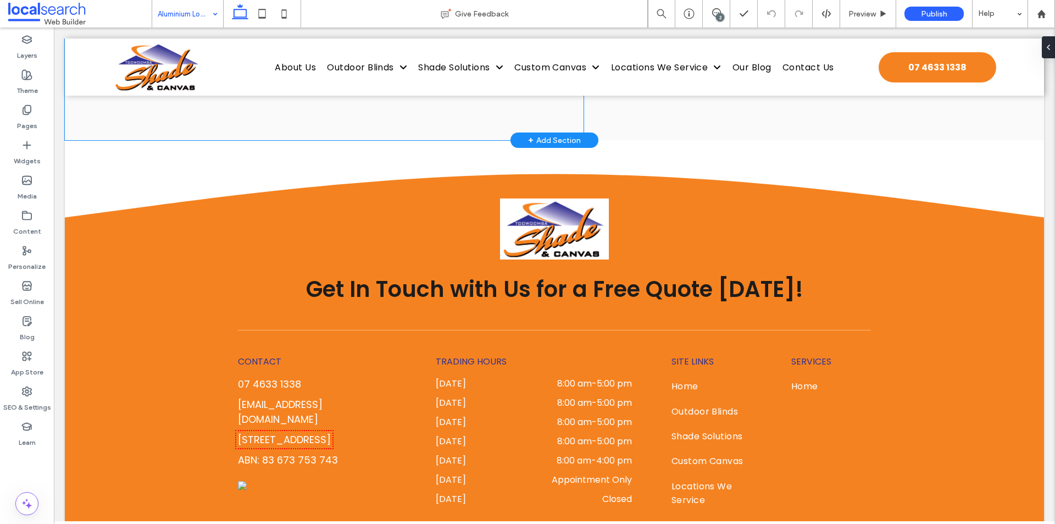
scroll to position [1648, 0]
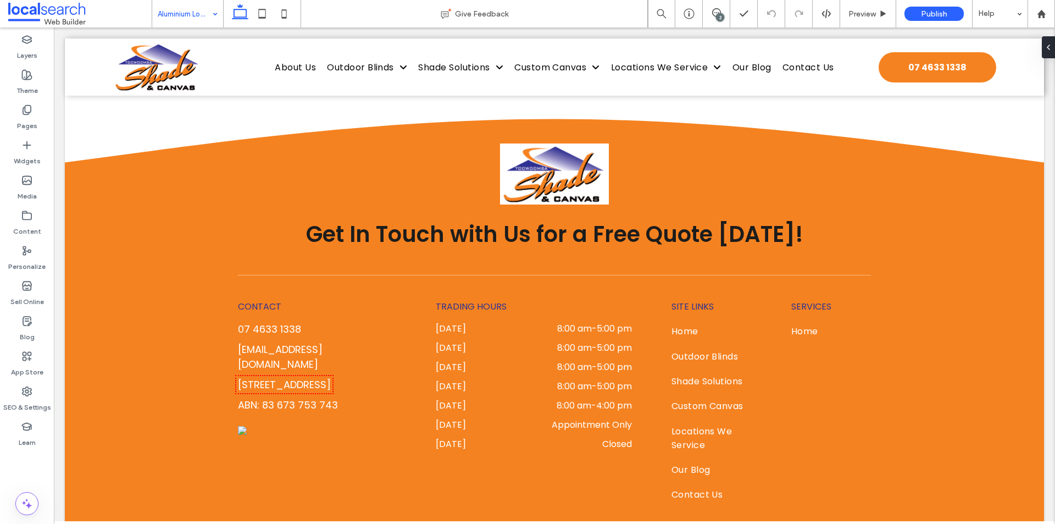
click at [196, 24] on input at bounding box center [185, 13] width 54 height 27
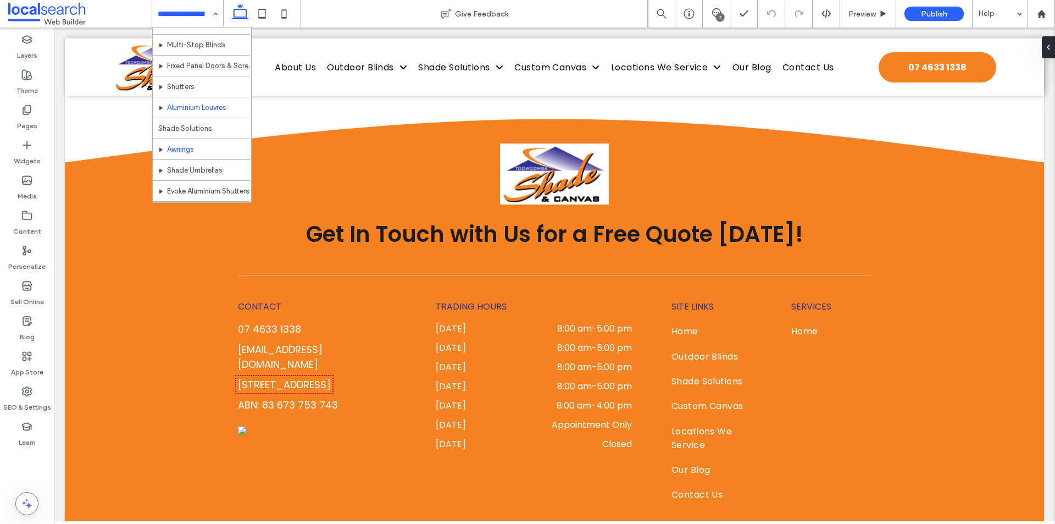
scroll to position [165, 0]
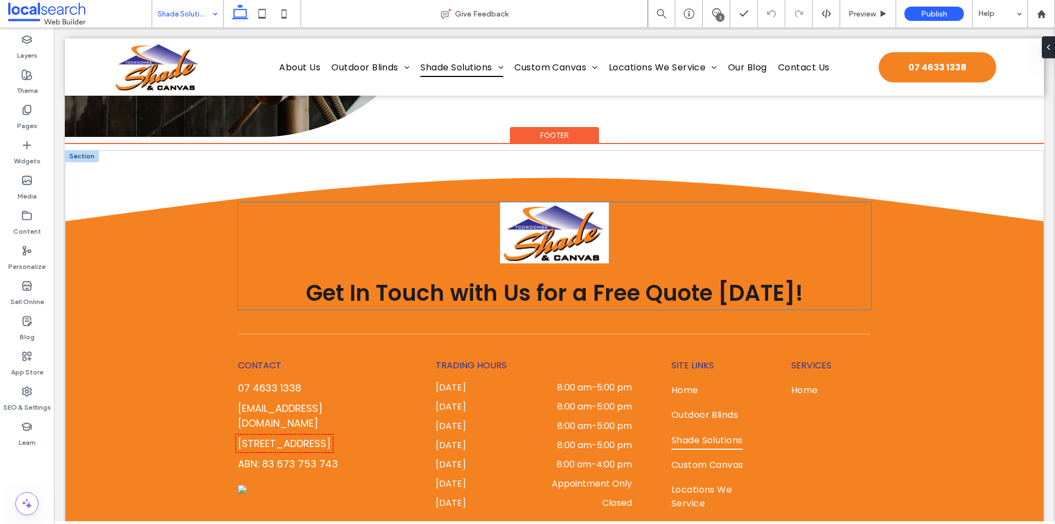
scroll to position [1428, 0]
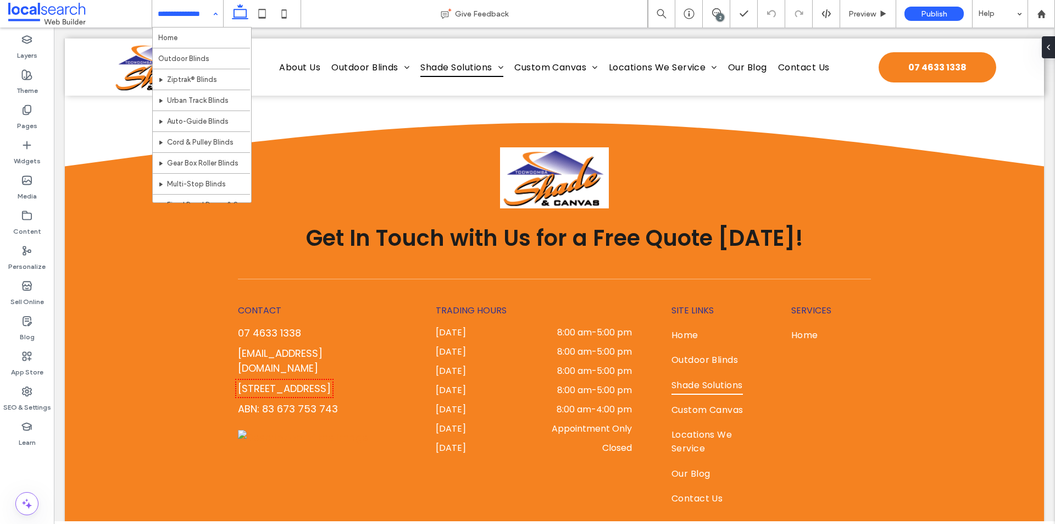
click at [200, 21] on input at bounding box center [185, 13] width 54 height 27
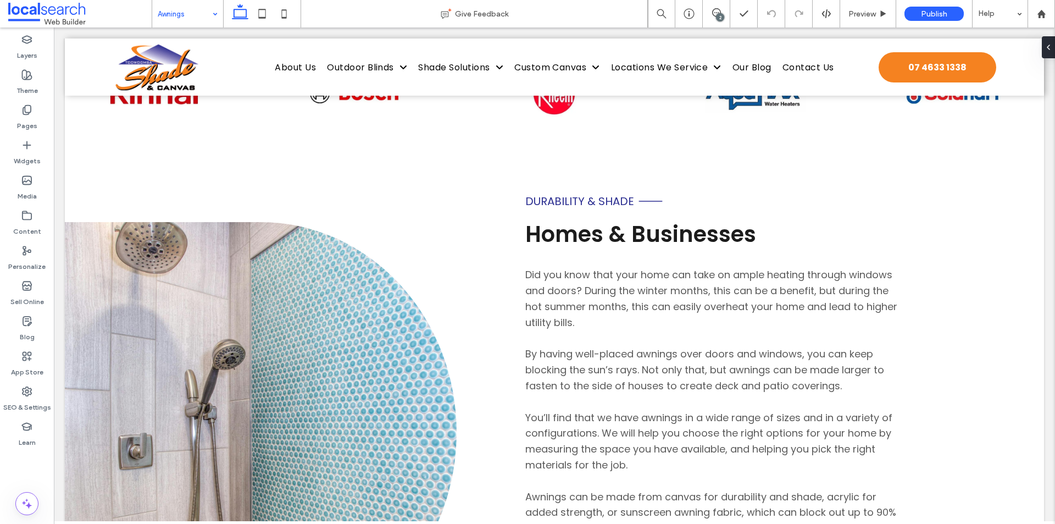
scroll to position [494, 0]
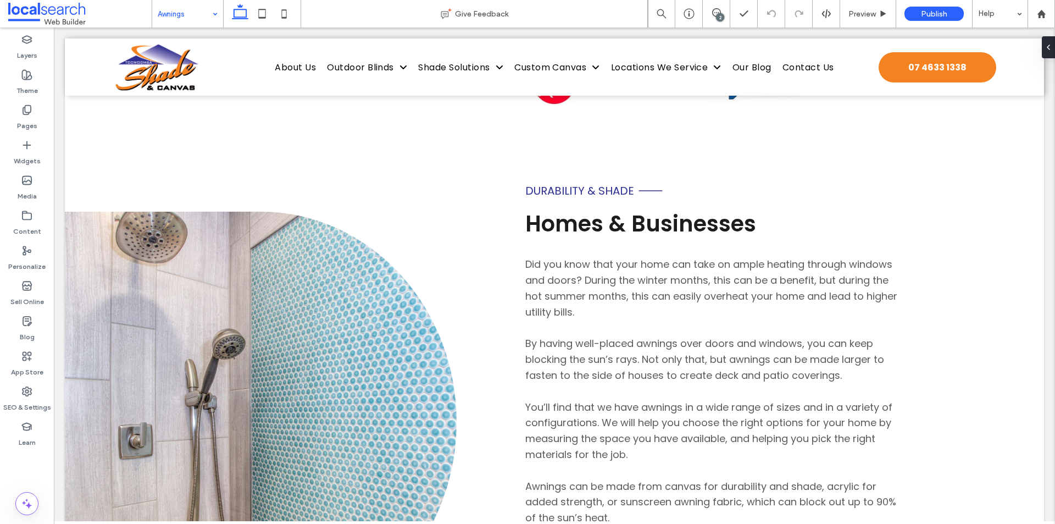
click input
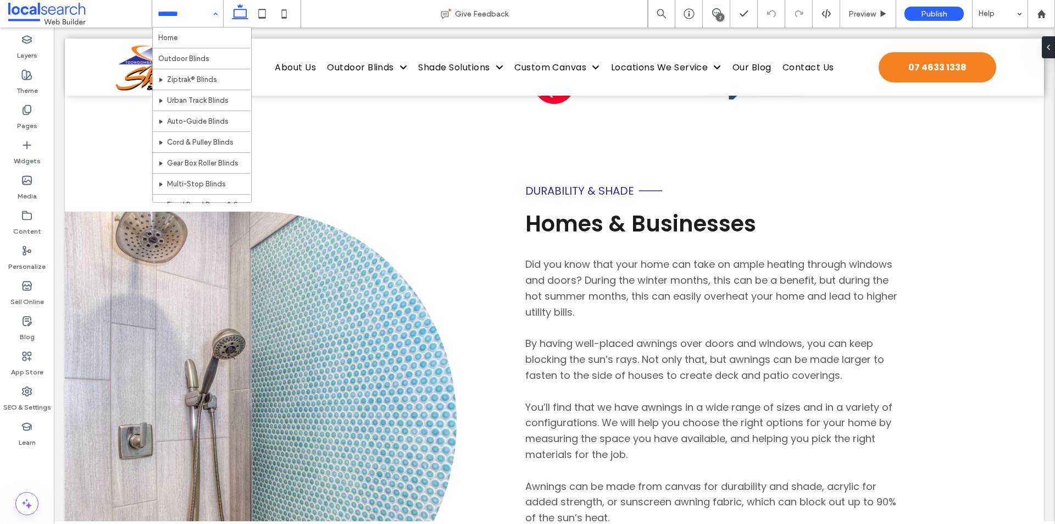
click input
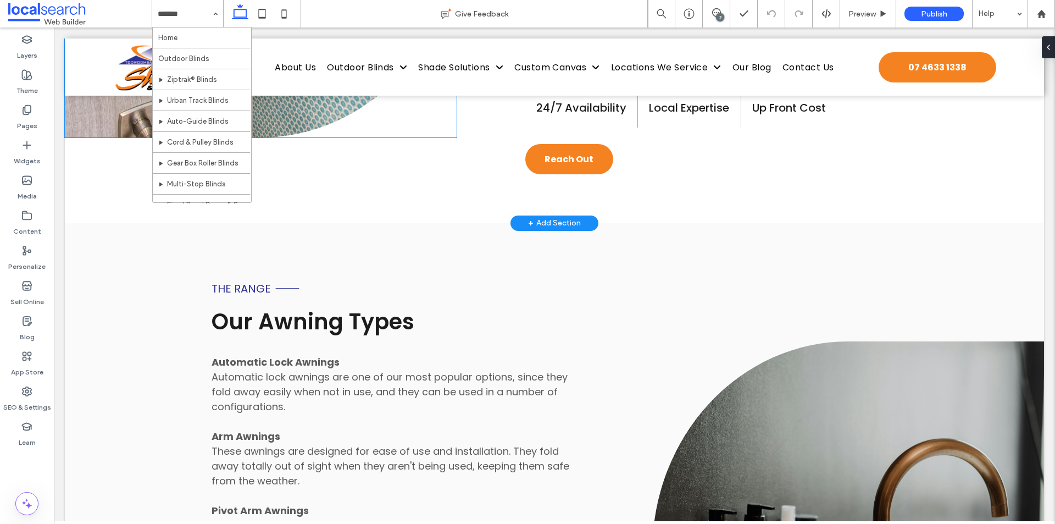
scroll to position [1099, 0]
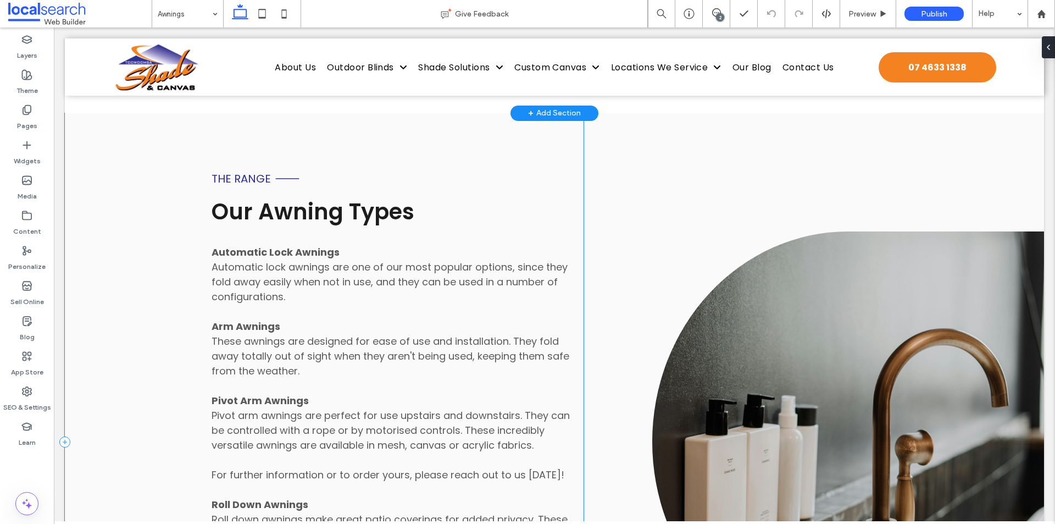
click div "The Range Our Awning Types Automatic Lock Awnings Automatic lock awnings are on…"
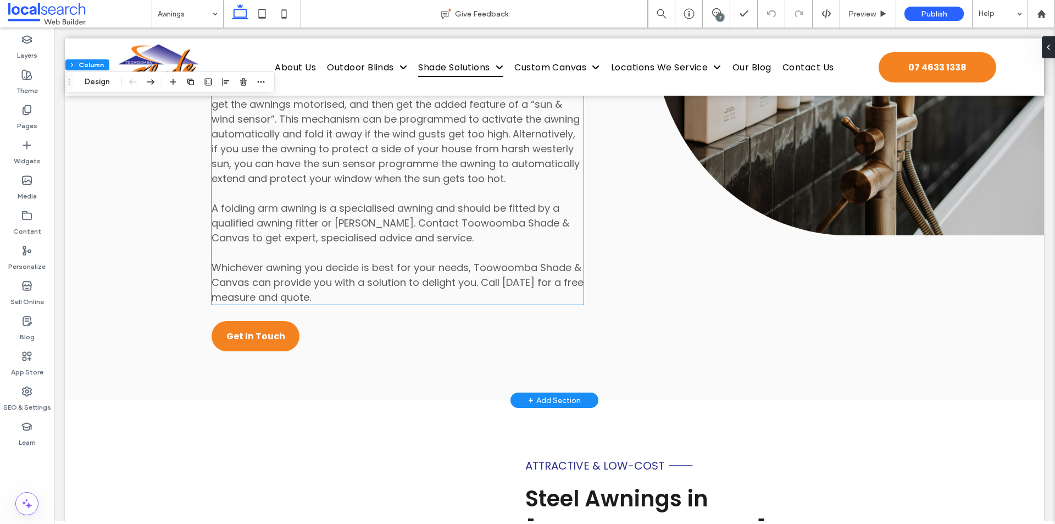
scroll to position [3990, 0]
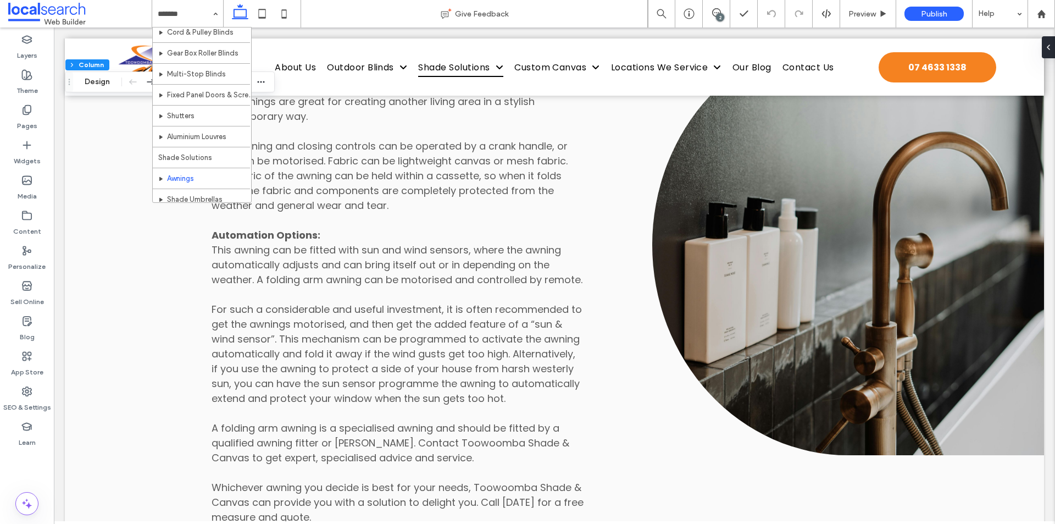
scroll to position [220, 0]
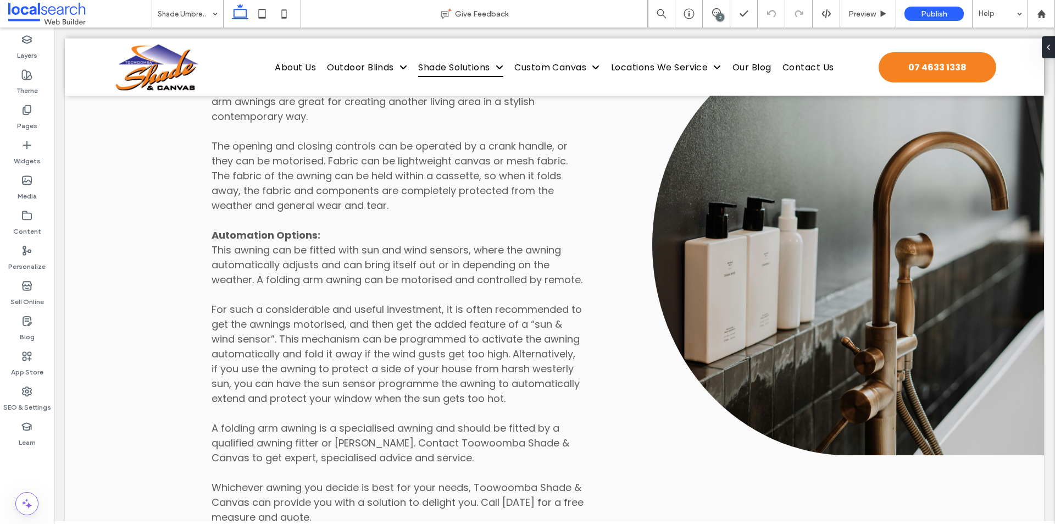
click at [199, 25] on input at bounding box center [185, 13] width 54 height 27
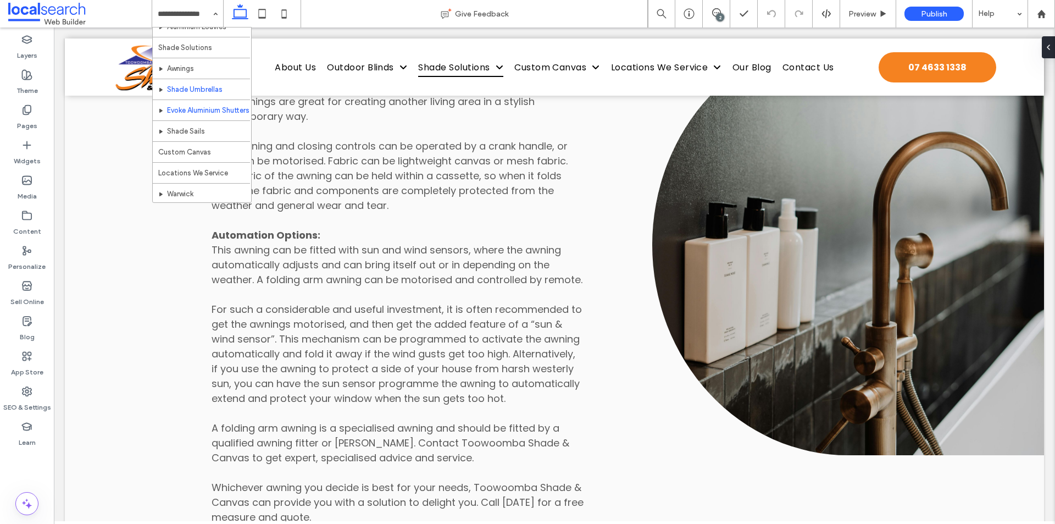
scroll to position [275, 0]
click at [177, 25] on input at bounding box center [185, 13] width 54 height 27
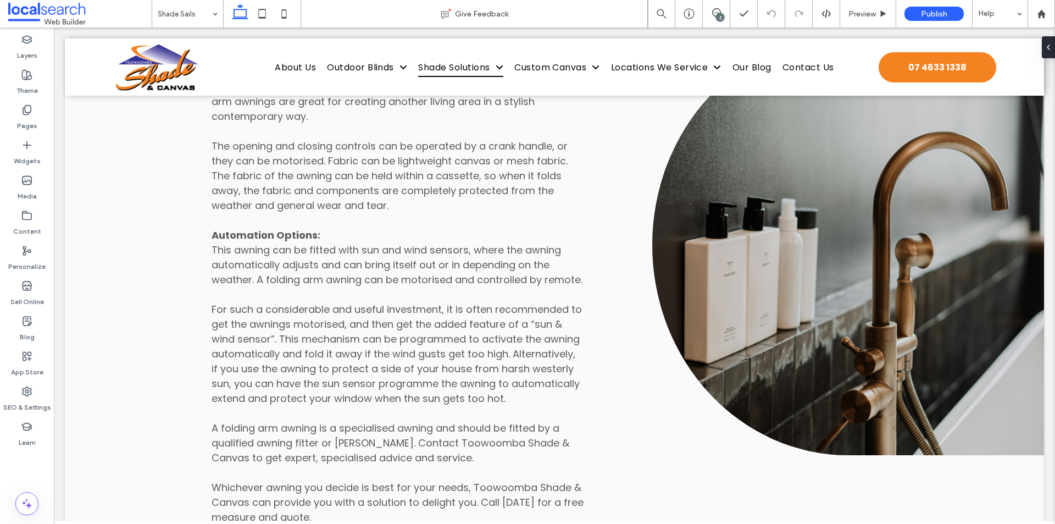
click at [175, 8] on input at bounding box center [185, 13] width 54 height 27
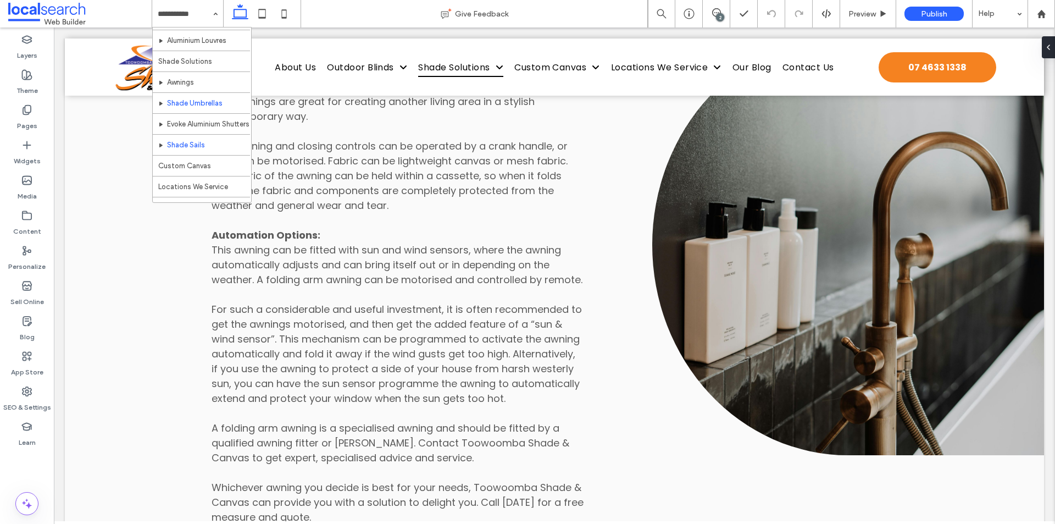
scroll to position [220, 0]
click at [197, 21] on input at bounding box center [185, 13] width 54 height 27
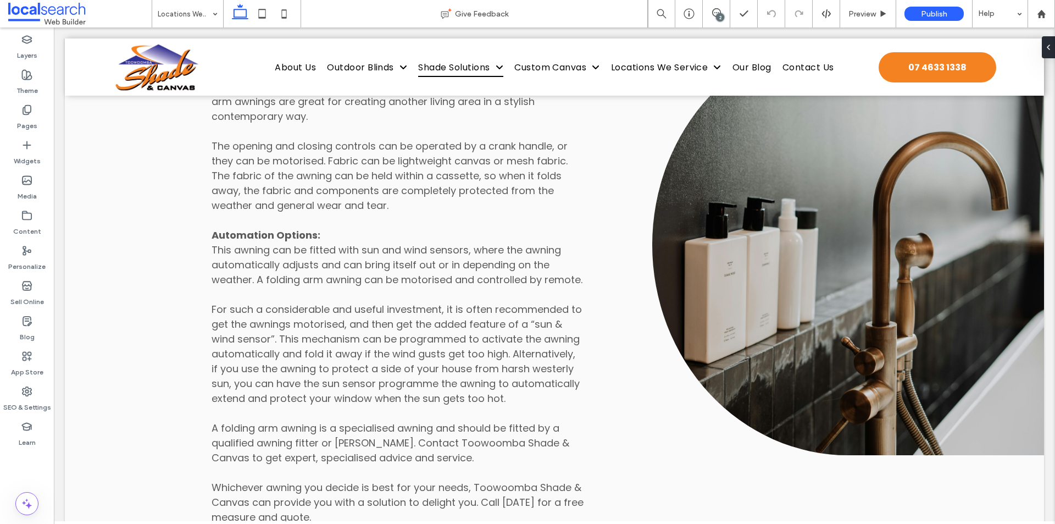
click at [182, 17] on input at bounding box center [185, 13] width 54 height 27
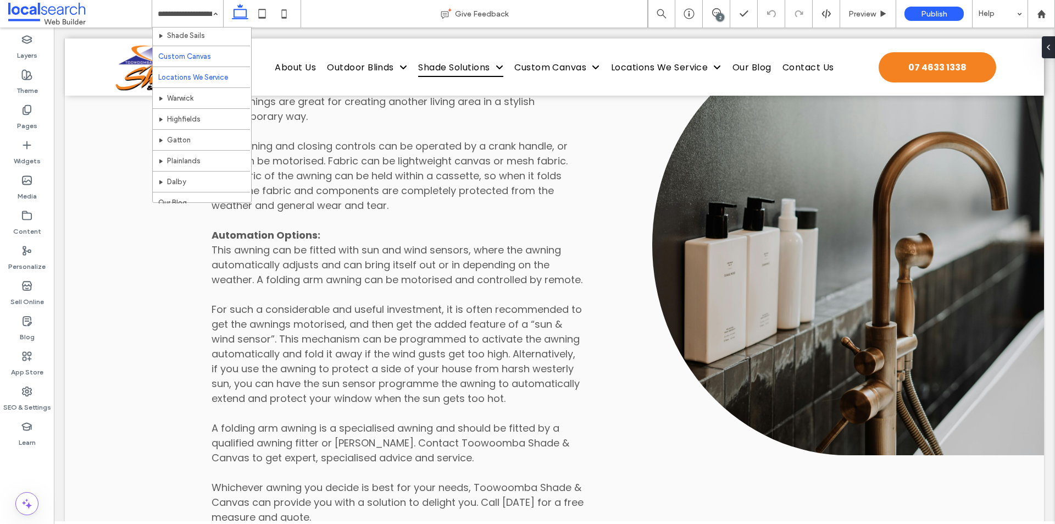
scroll to position [346, 0]
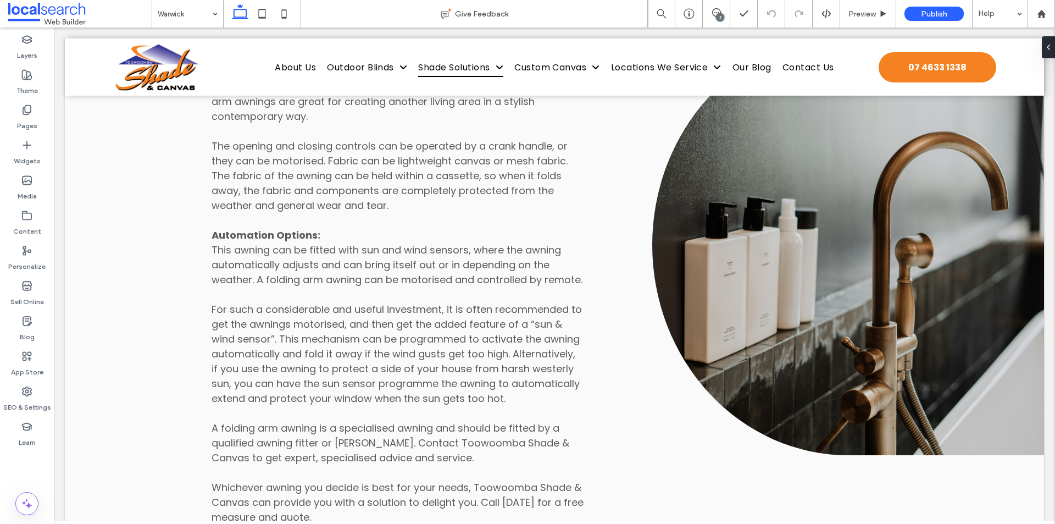
click at [203, 25] on input at bounding box center [185, 13] width 54 height 27
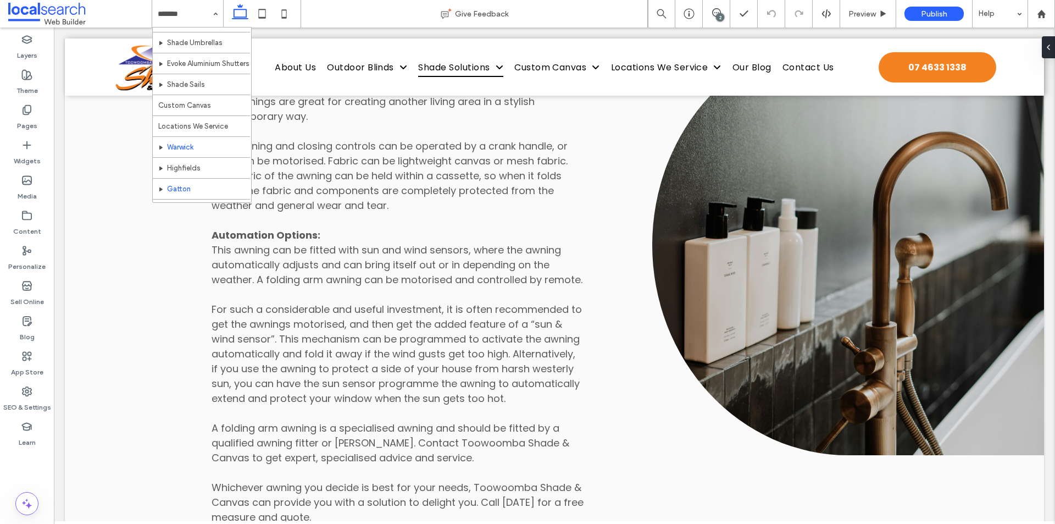
scroll to position [330, 0]
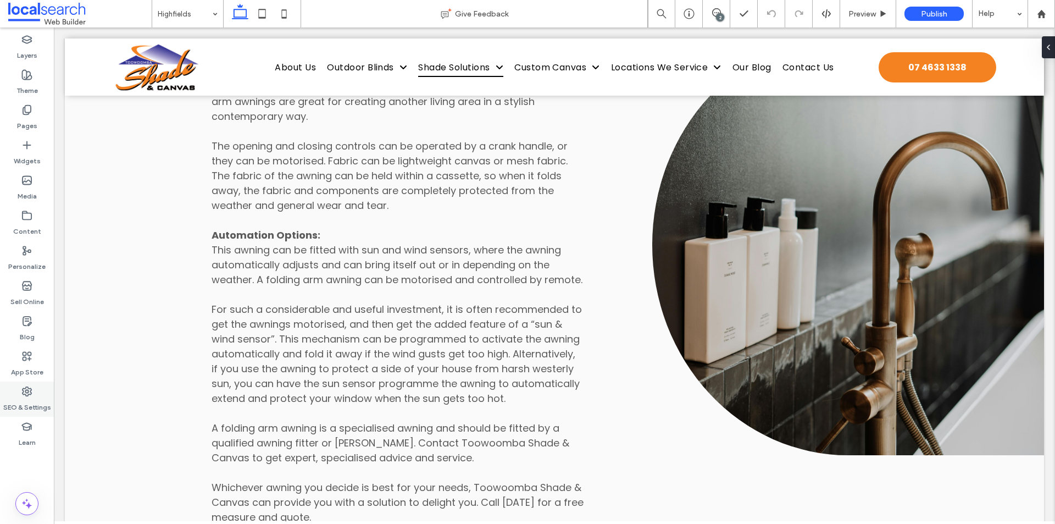
click at [28, 391] on use at bounding box center [27, 391] width 9 height 9
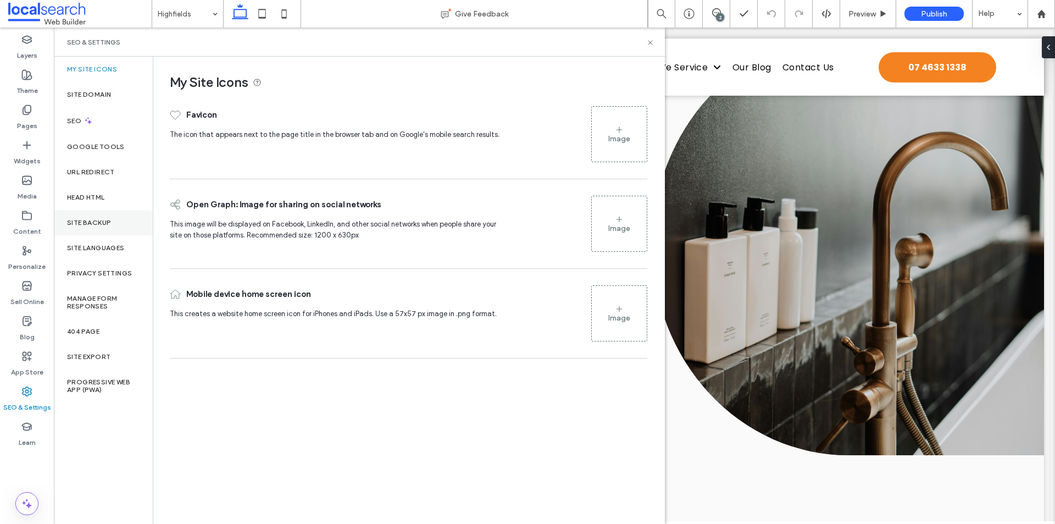
click at [94, 227] on div "Site Backup" at bounding box center [103, 222] width 99 height 25
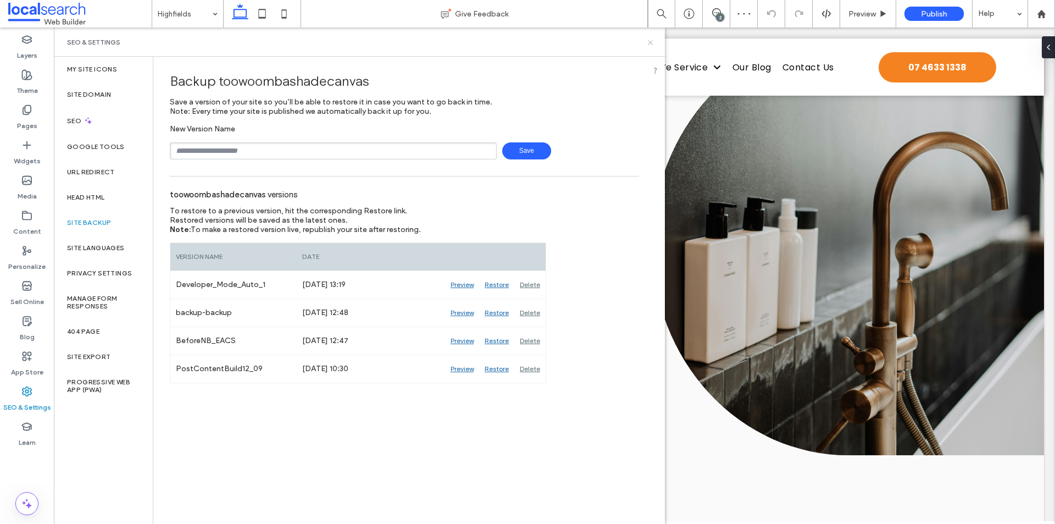
click at [647, 42] on icon at bounding box center [650, 42] width 8 height 8
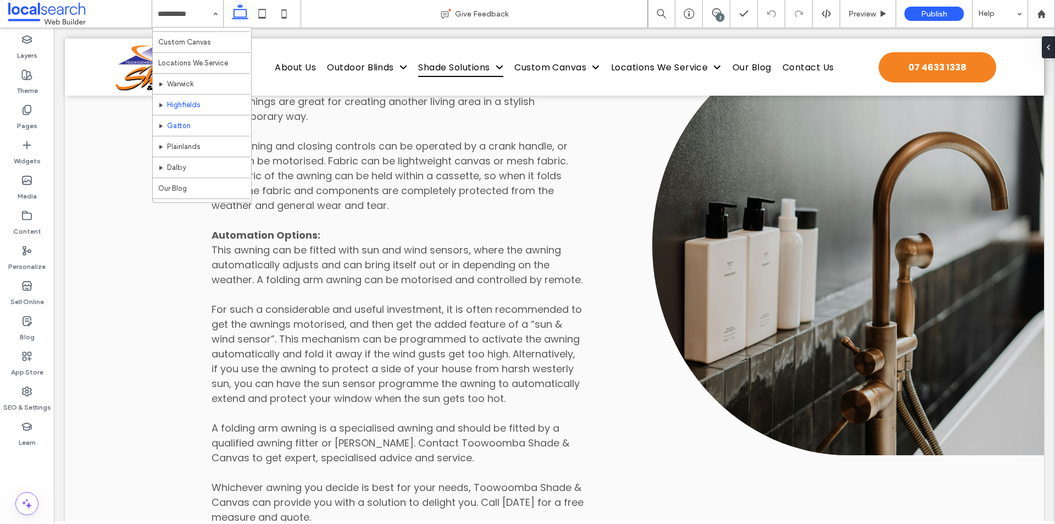
scroll to position [346, 0]
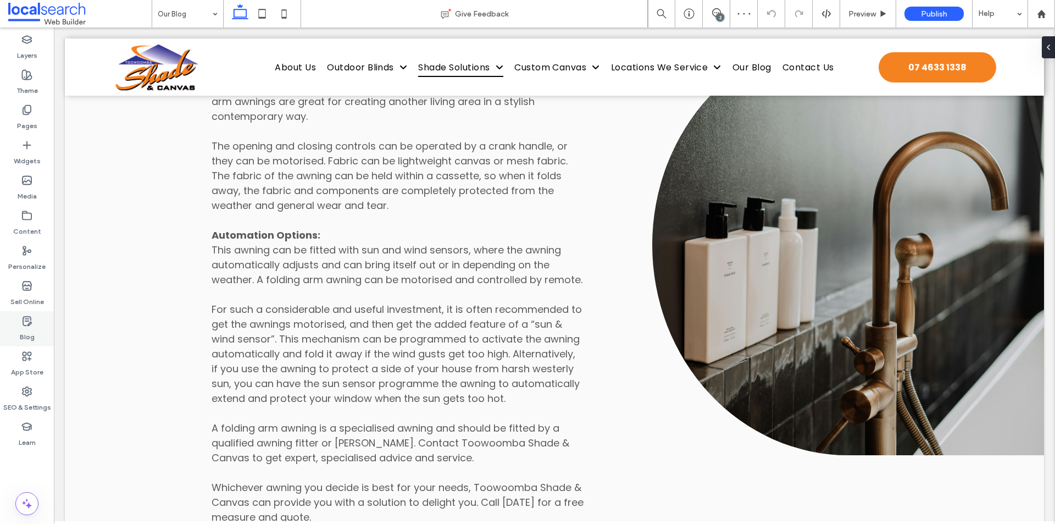
click at [14, 337] on div "Blog" at bounding box center [27, 328] width 54 height 35
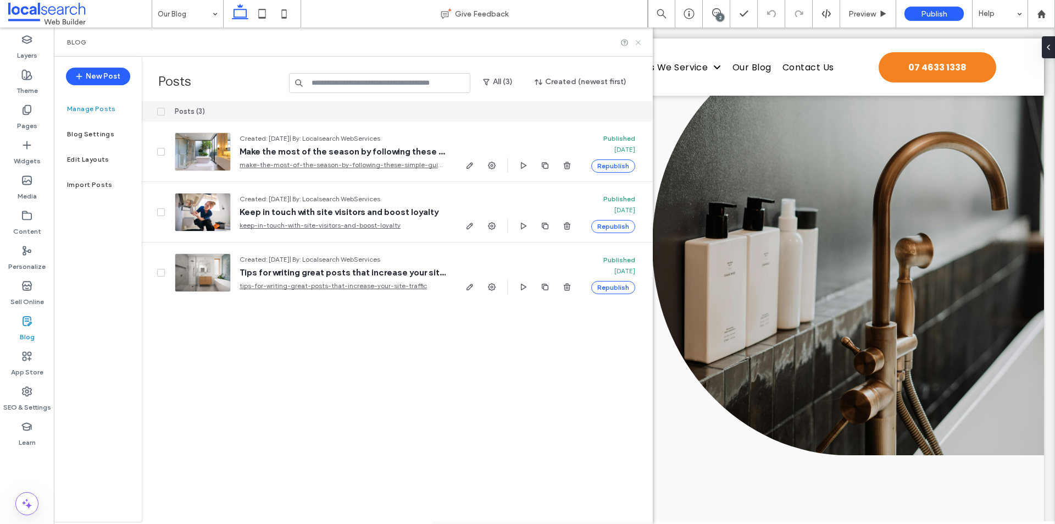
click at [642, 44] on icon at bounding box center [638, 42] width 8 height 8
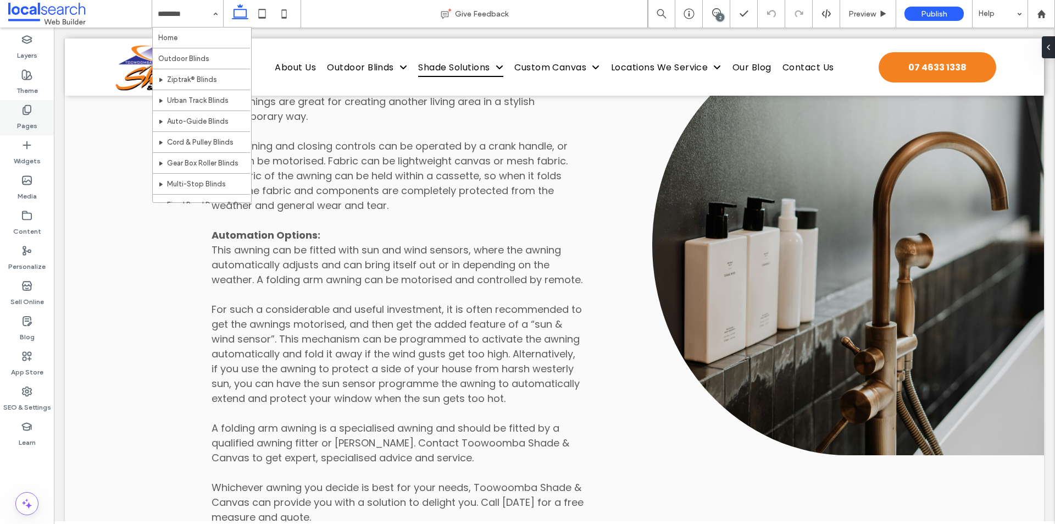
click at [23, 106] on icon at bounding box center [26, 109] width 11 height 11
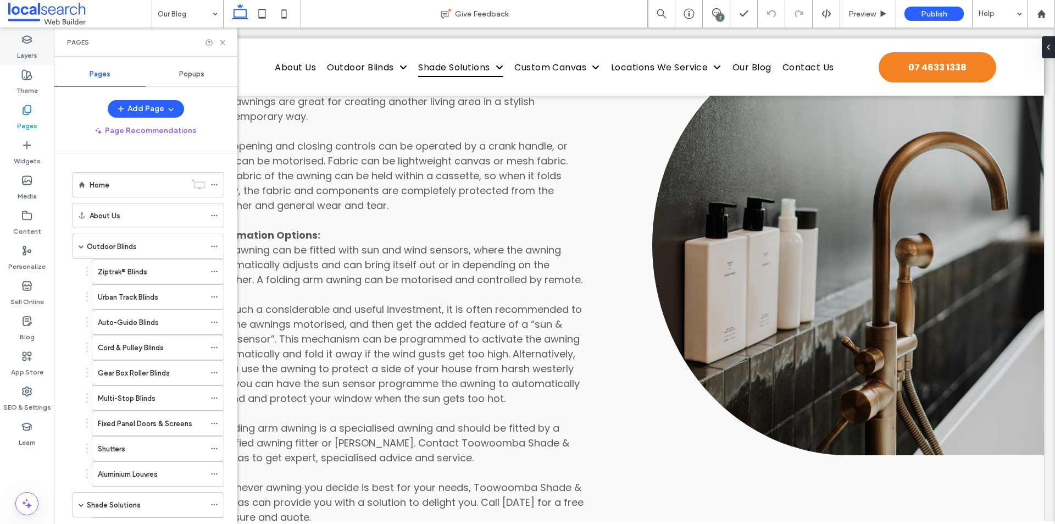
click at [34, 56] on label "Layers" at bounding box center [27, 52] width 20 height 15
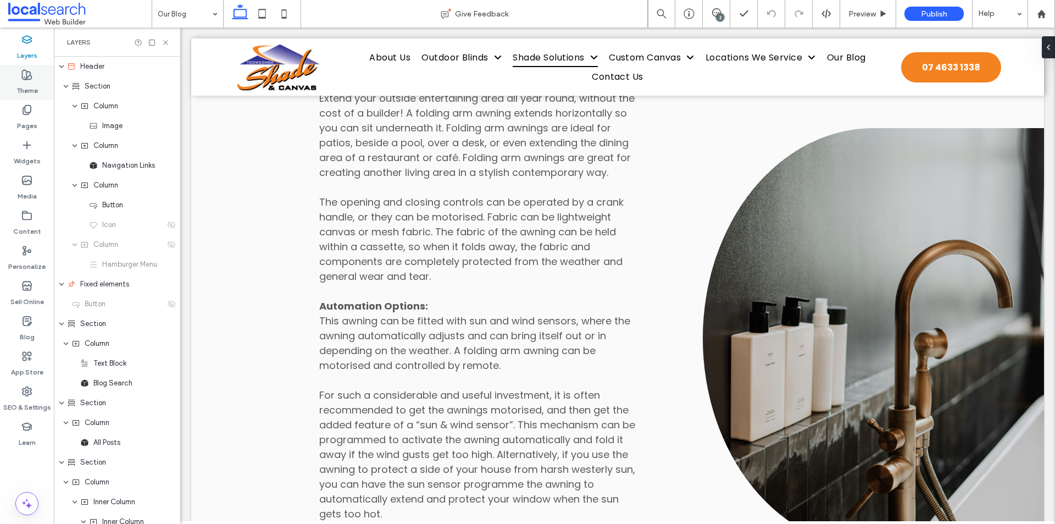
click at [32, 70] on div "Theme" at bounding box center [27, 82] width 54 height 35
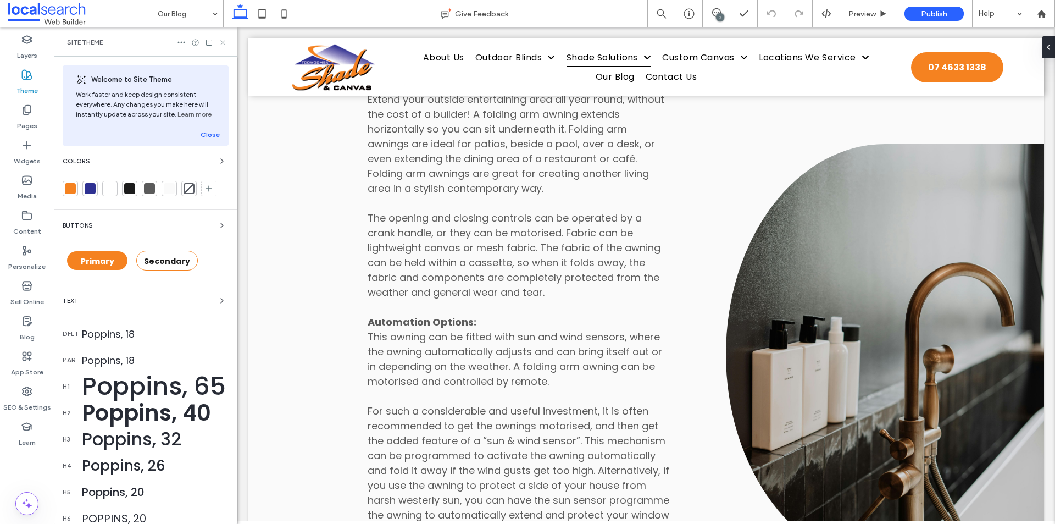
click at [222, 41] on use at bounding box center [222, 42] width 4 height 4
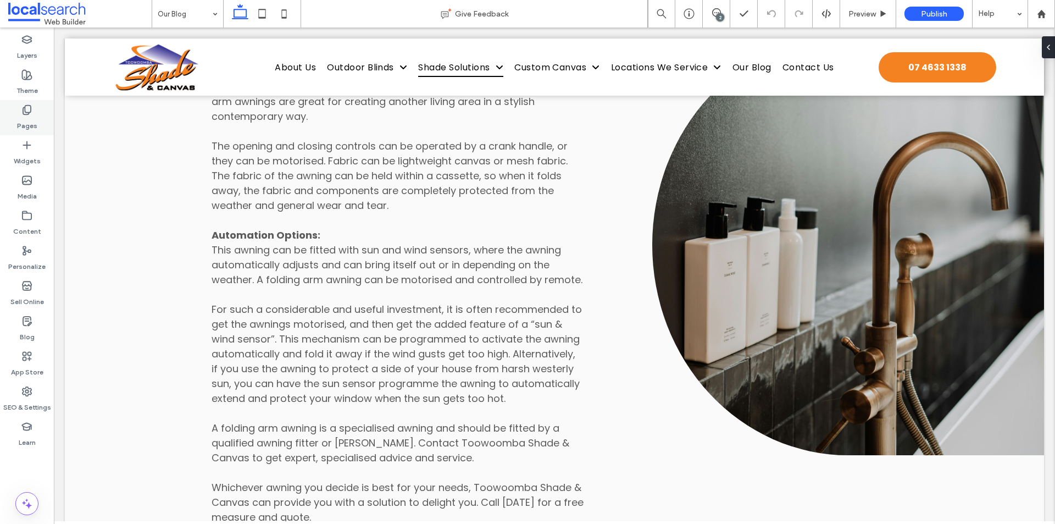
click at [26, 117] on label "Pages" at bounding box center [27, 122] width 20 height 15
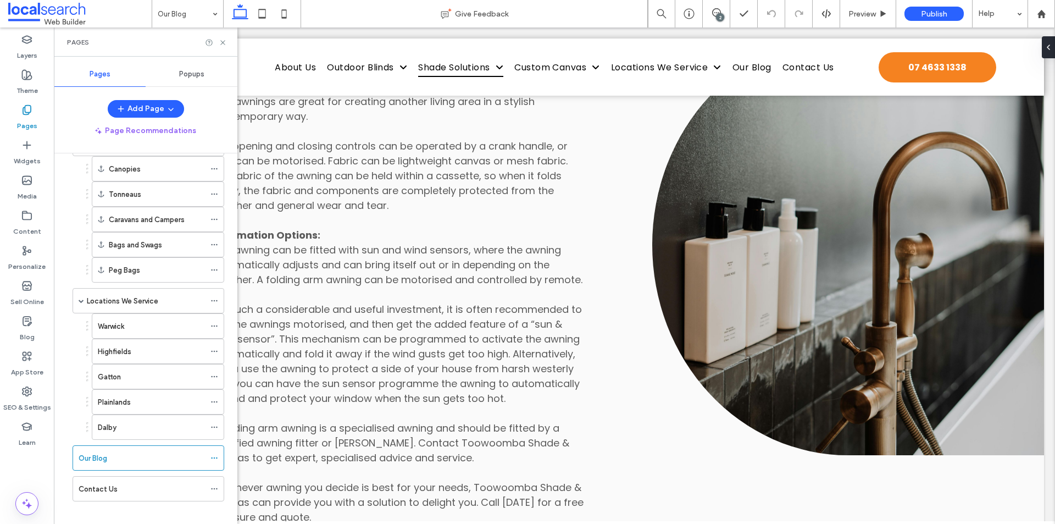
scroll to position [579, 0]
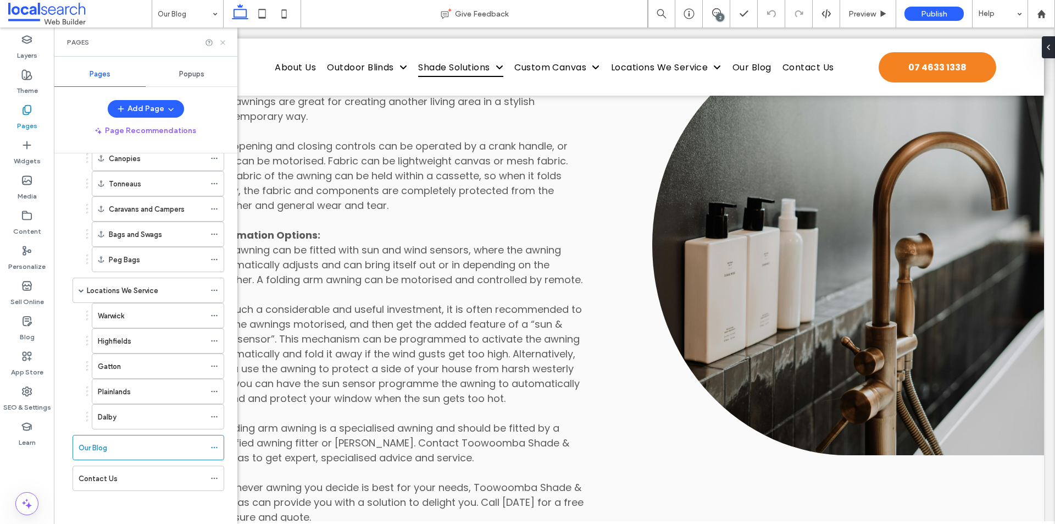
click at [223, 45] on icon at bounding box center [223, 42] width 8 height 8
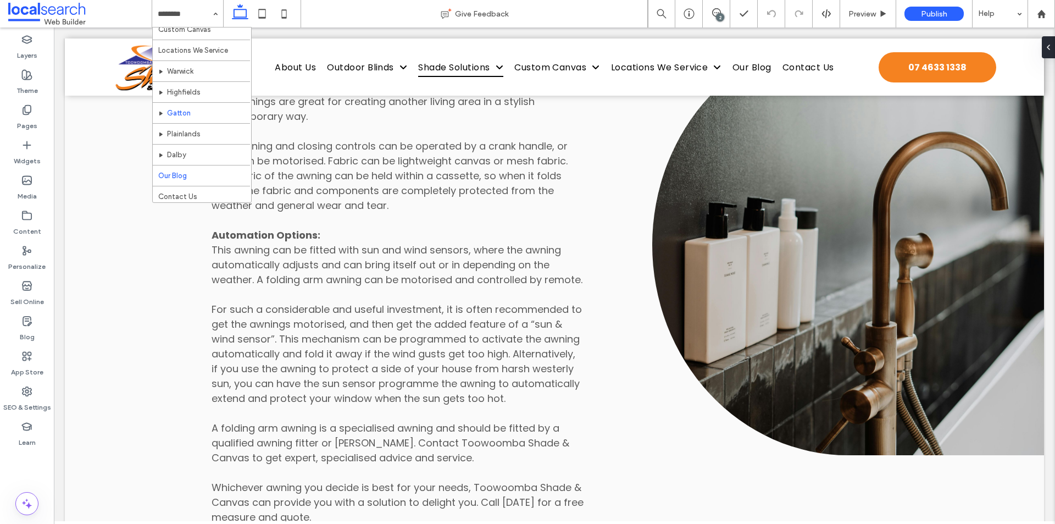
scroll to position [346, 0]
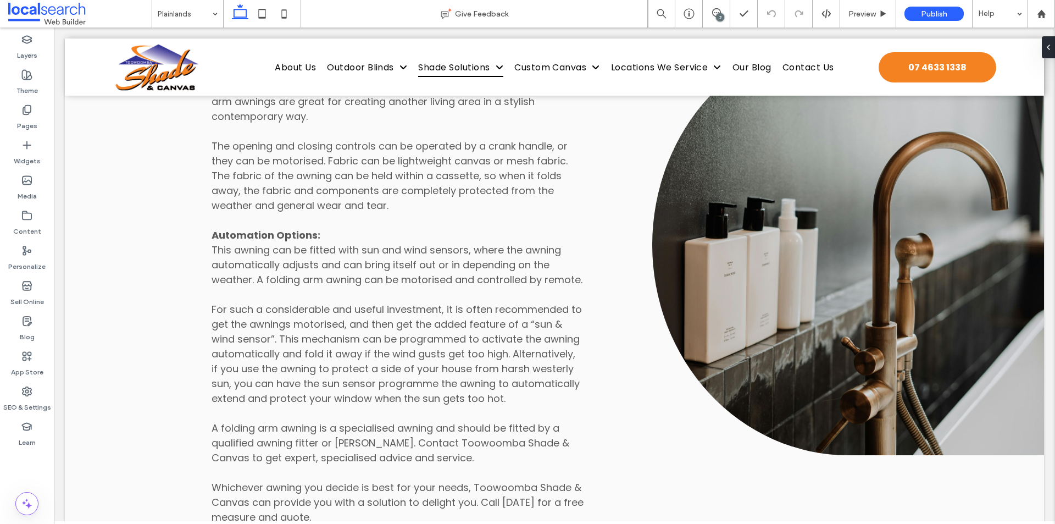
click at [188, 19] on input at bounding box center [185, 13] width 54 height 27
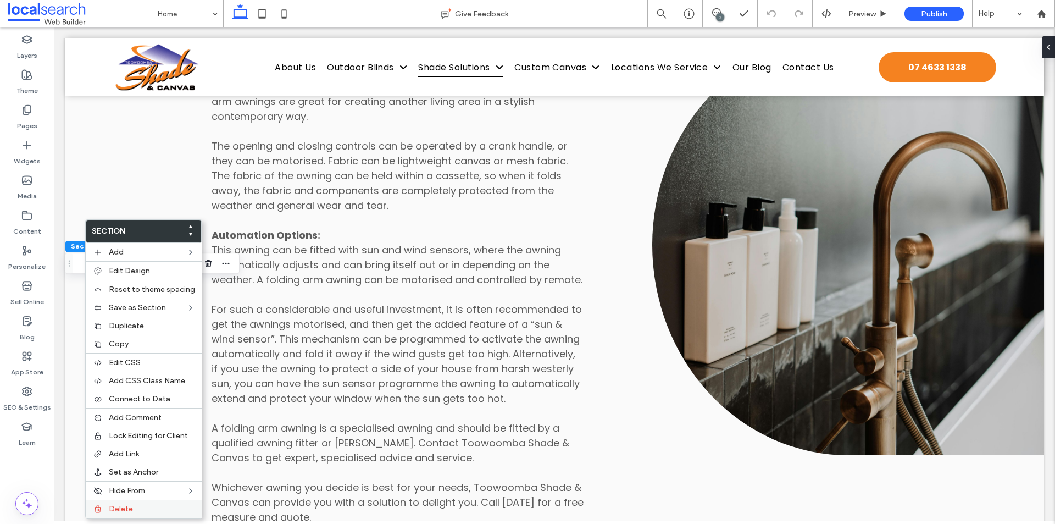
click at [143, 513] on label "Delete" at bounding box center [152, 508] width 86 height 9
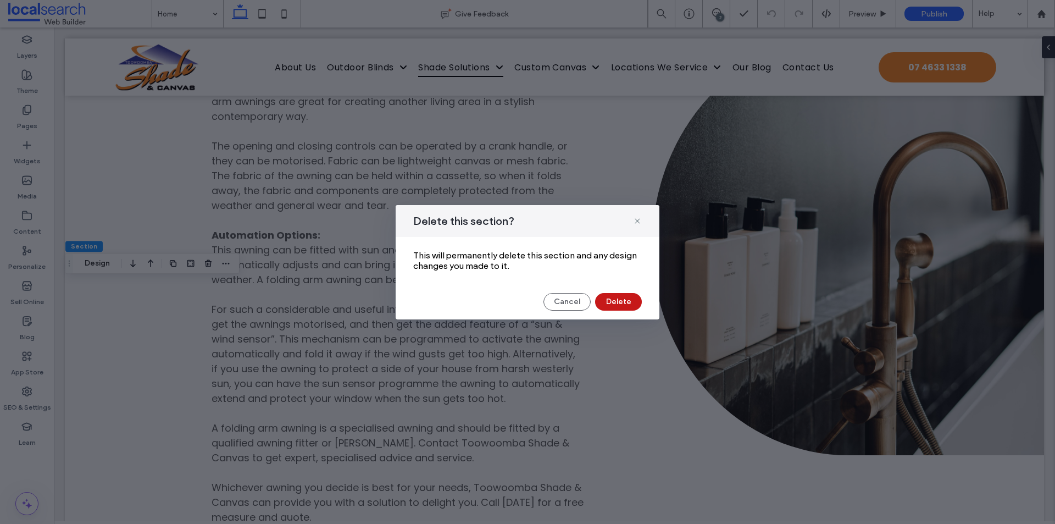
click at [629, 296] on button "Delete" at bounding box center [618, 302] width 47 height 18
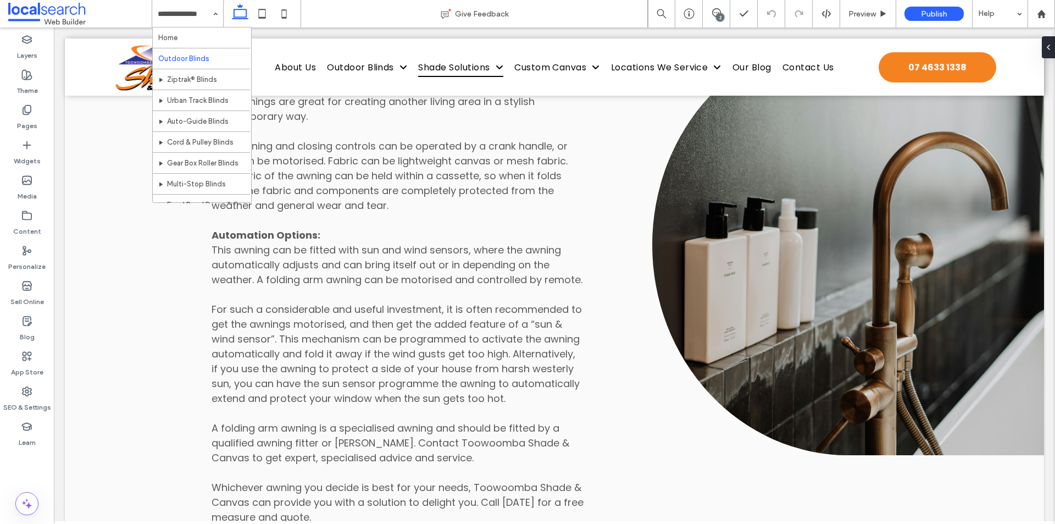
click at [174, 25] on input at bounding box center [185, 13] width 54 height 27
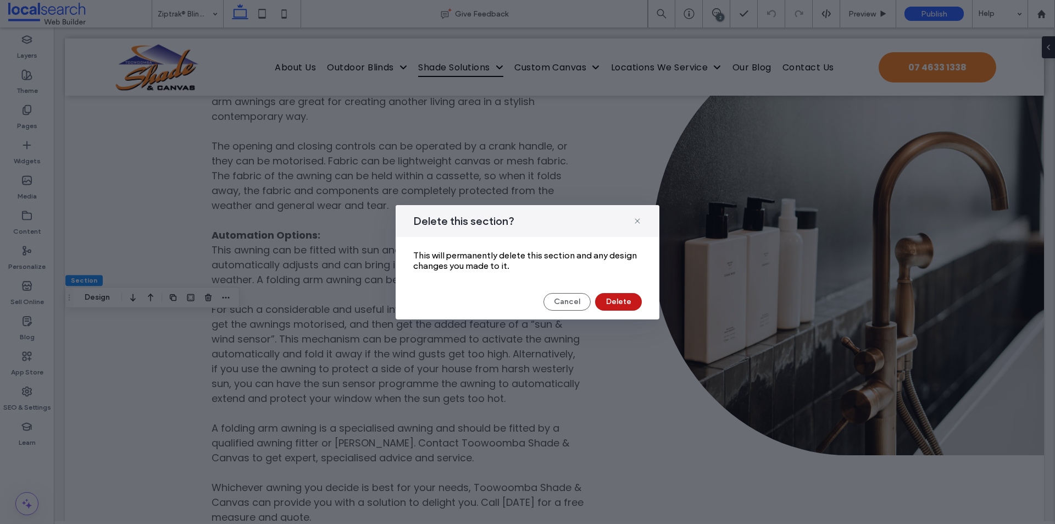
click at [614, 300] on button "Delete" at bounding box center [618, 302] width 47 height 18
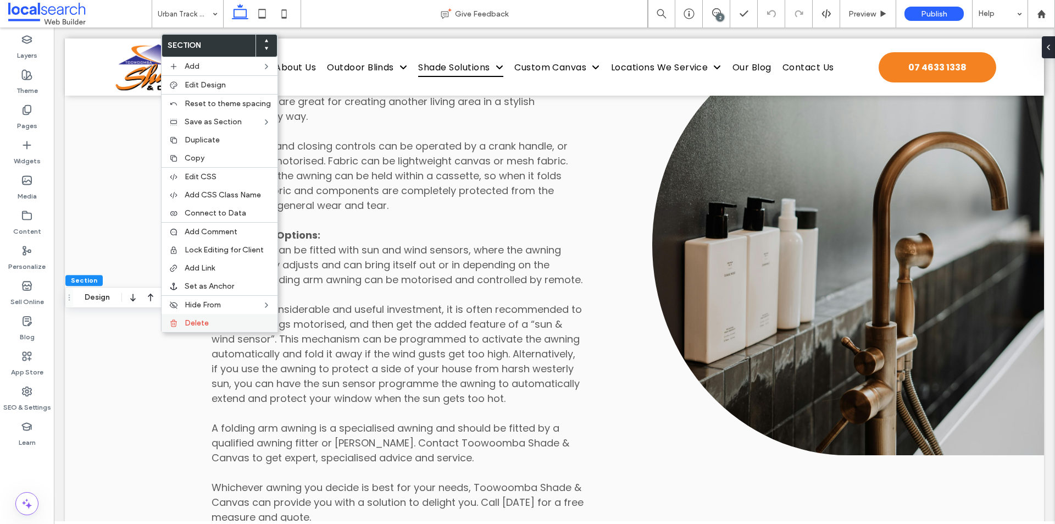
click at [196, 326] on span "Delete" at bounding box center [197, 322] width 24 height 9
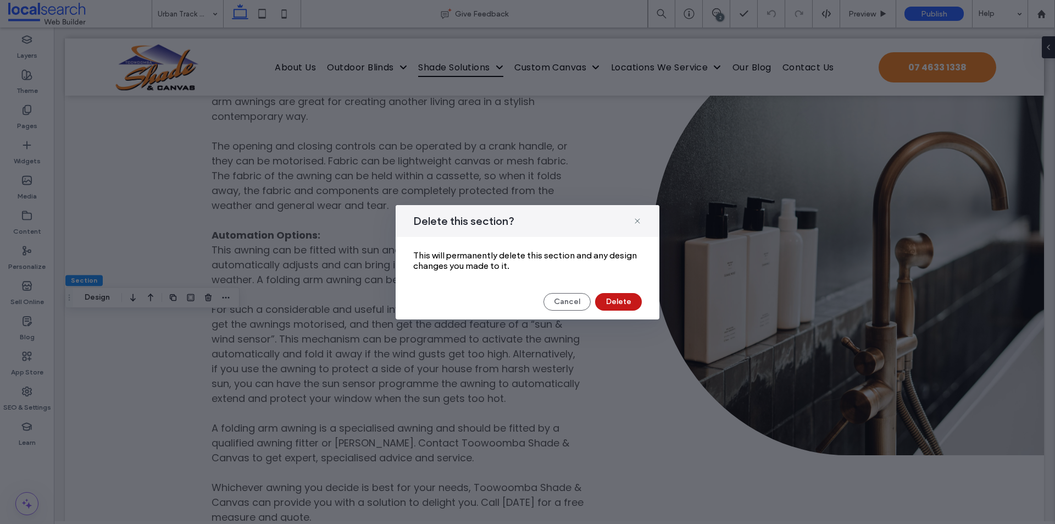
click at [605, 304] on button "Delete" at bounding box center [618, 302] width 47 height 18
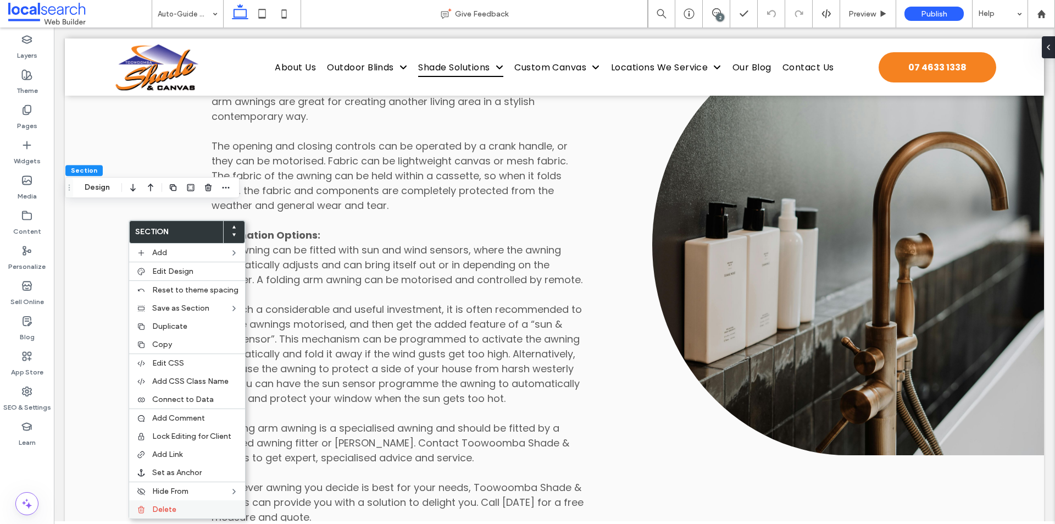
click at [174, 503] on div "Delete" at bounding box center [187, 509] width 116 height 18
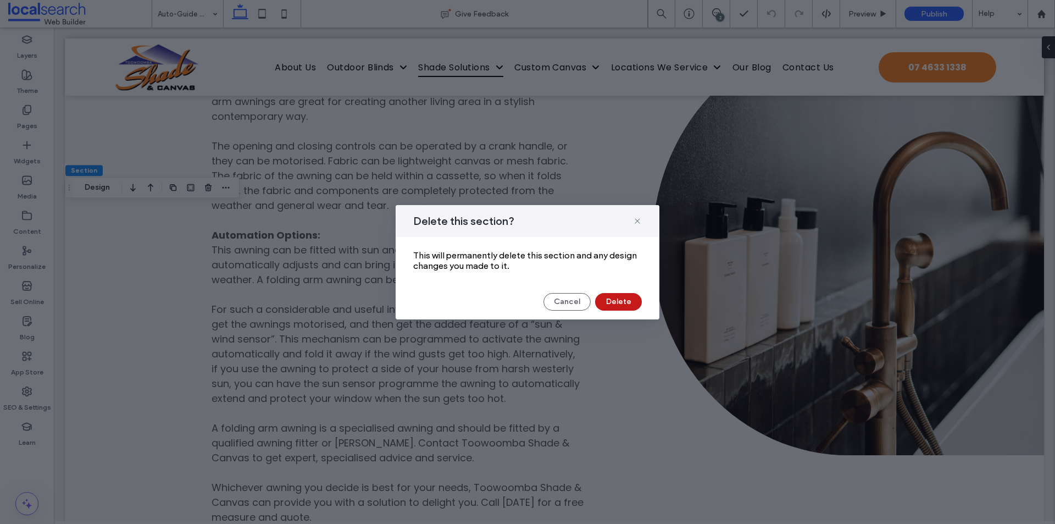
click at [616, 299] on button "Delete" at bounding box center [618, 302] width 47 height 18
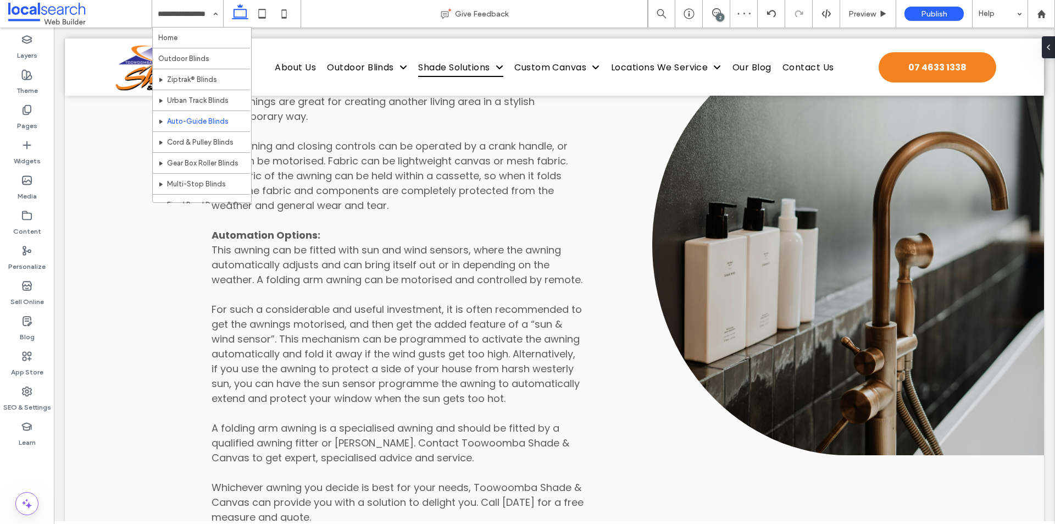
scroll to position [55, 0]
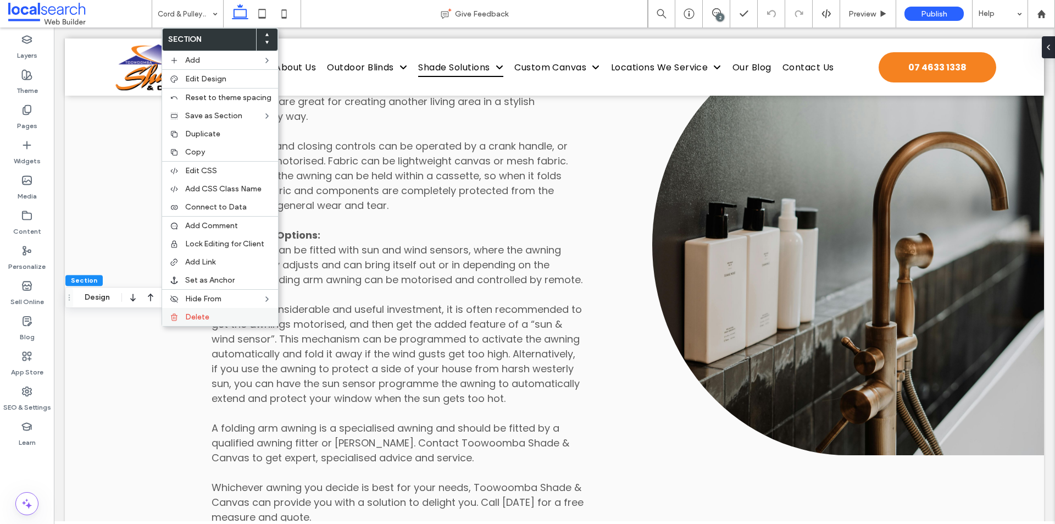
click at [175, 322] on div "Delete" at bounding box center [220, 317] width 116 height 18
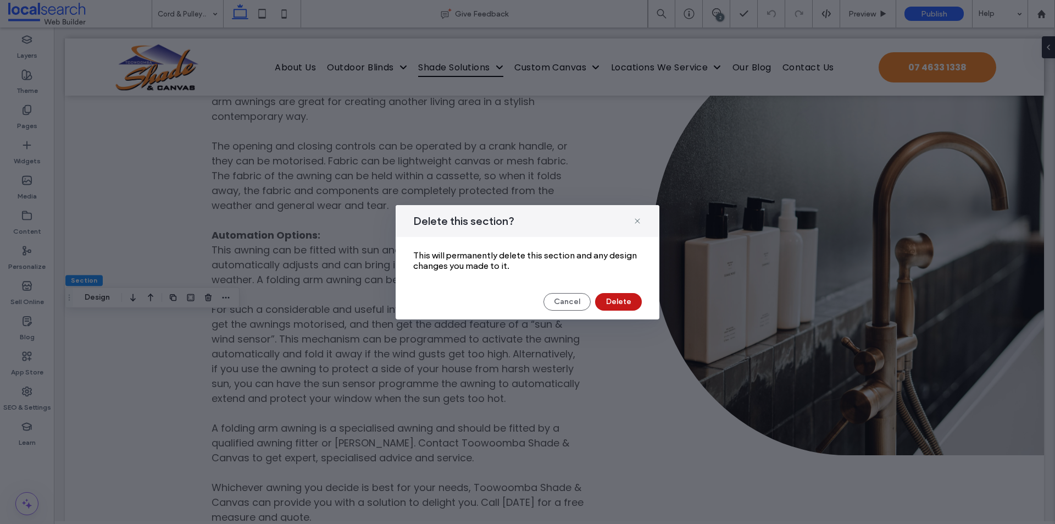
click at [618, 307] on button "Delete" at bounding box center [618, 302] width 47 height 18
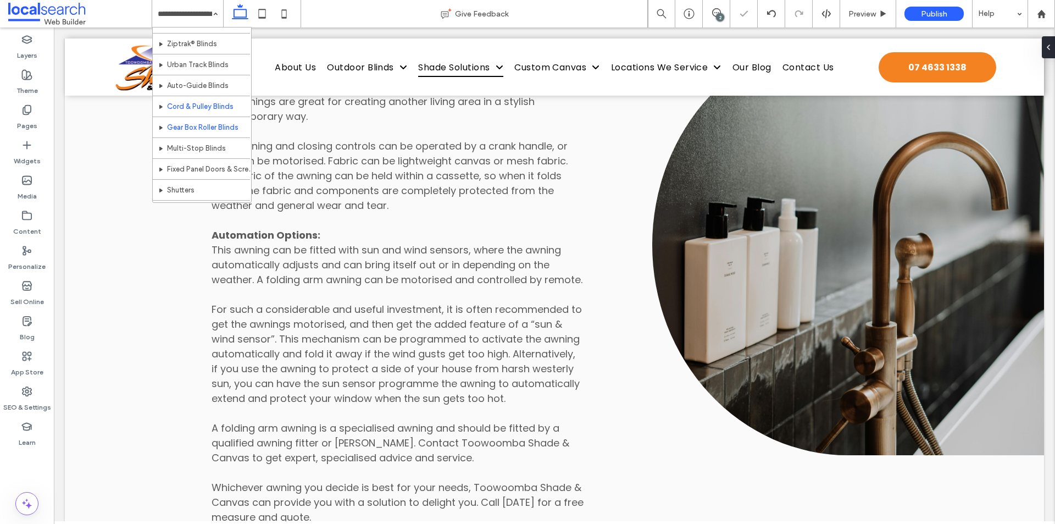
scroll to position [55, 0]
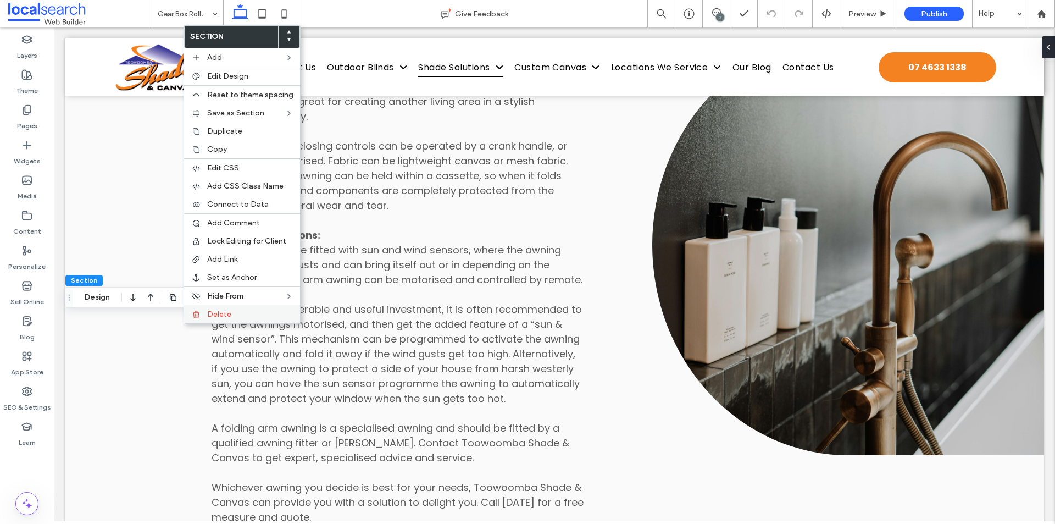
click at [218, 322] on div "Delete" at bounding box center [242, 314] width 116 height 18
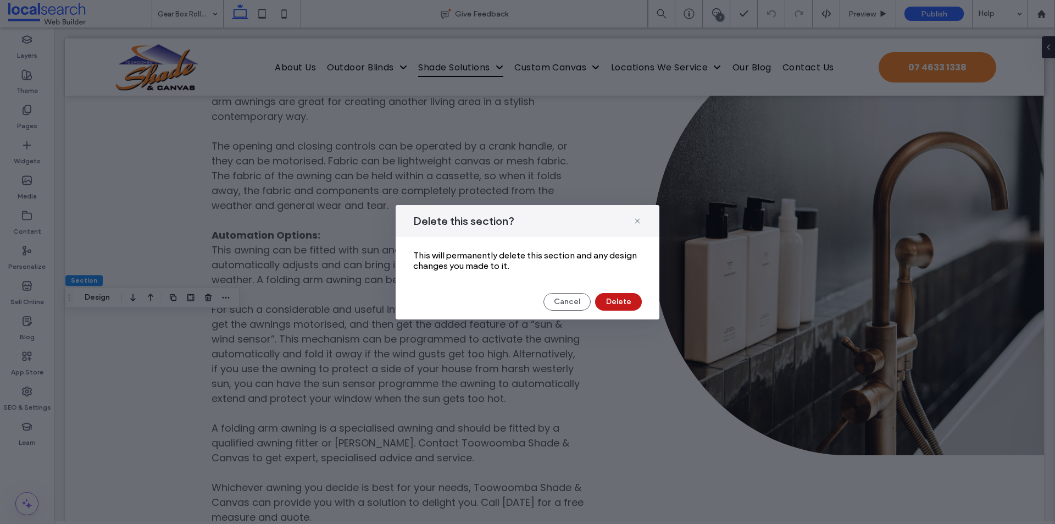
click at [615, 302] on button "Delete" at bounding box center [618, 302] width 47 height 18
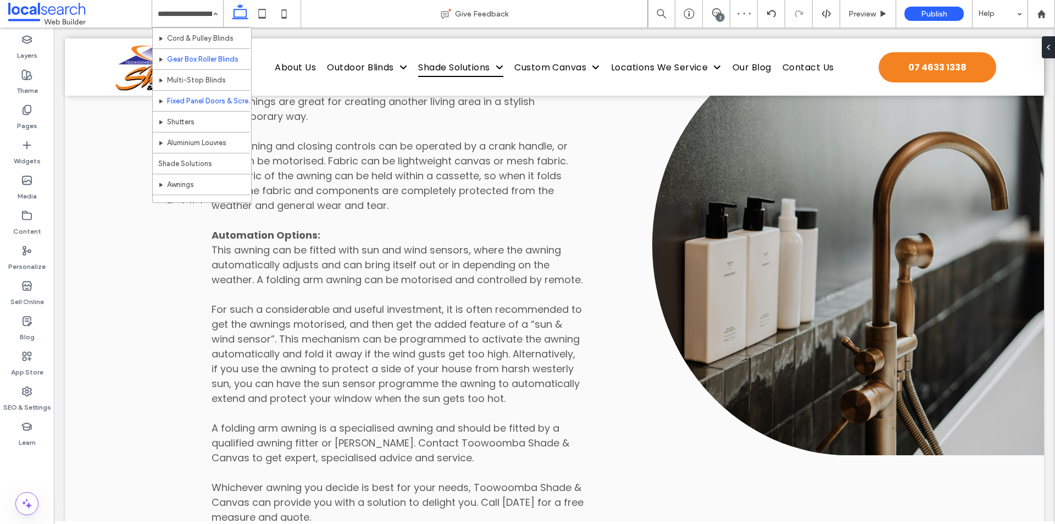
scroll to position [110, 0]
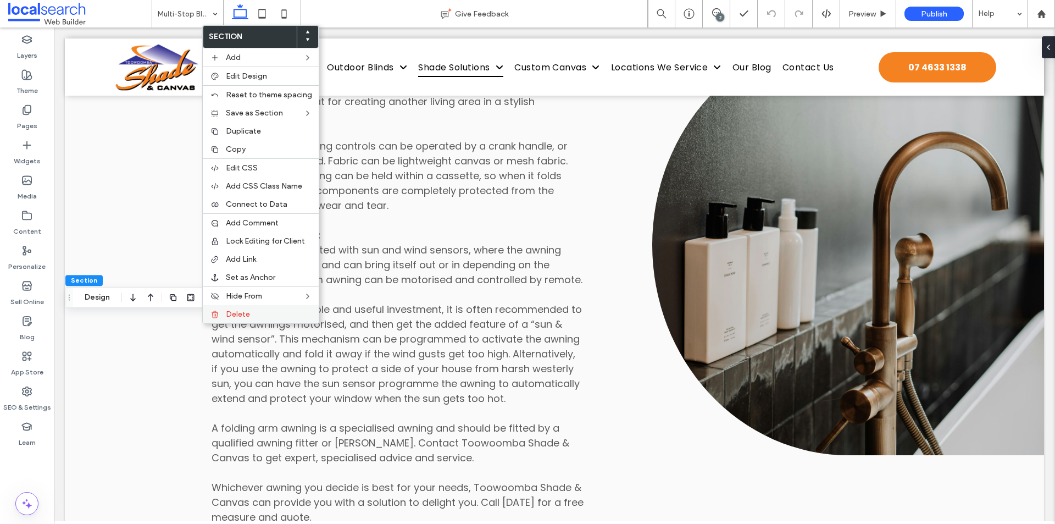
click at [213, 319] on div "Delete" at bounding box center [261, 314] width 116 height 18
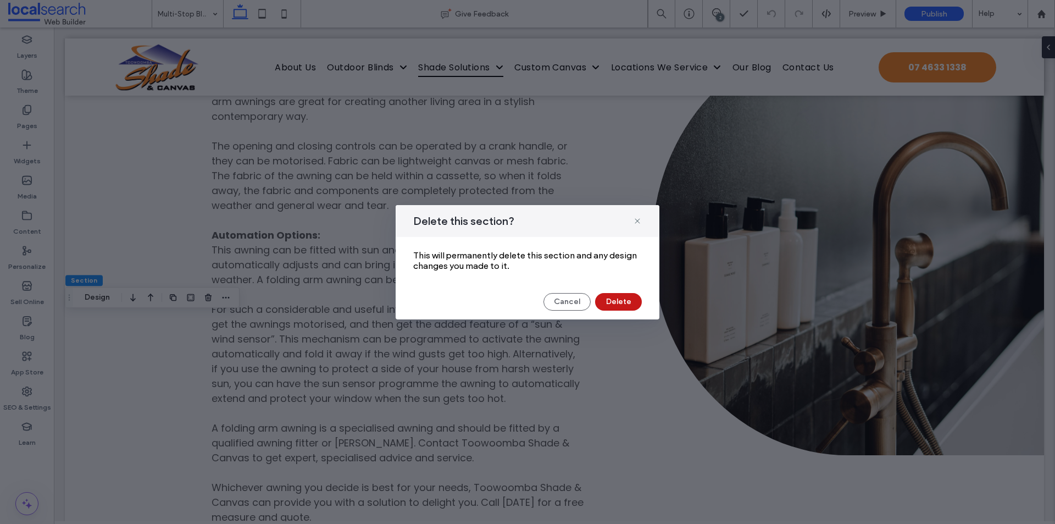
click at [613, 300] on button "Delete" at bounding box center [618, 302] width 47 height 18
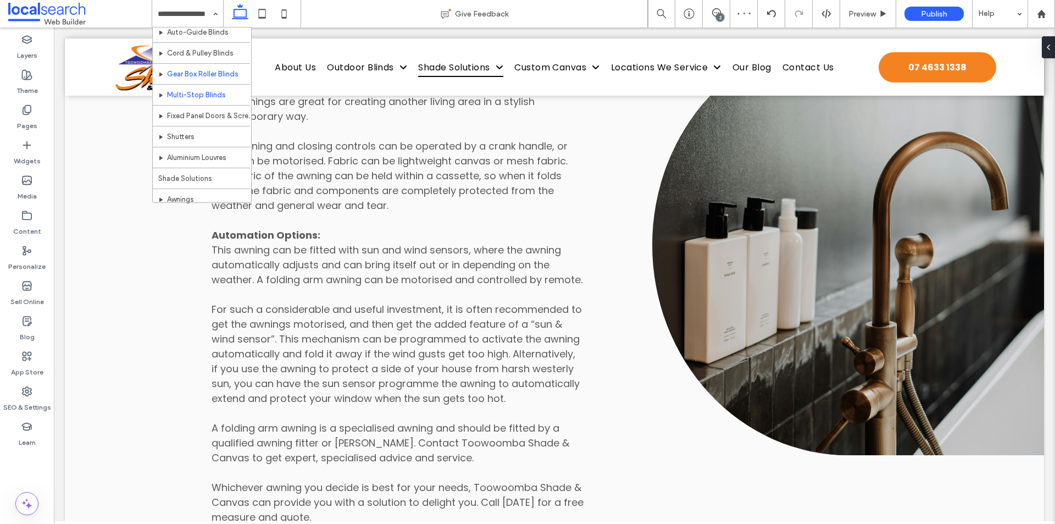
scroll to position [110, 0]
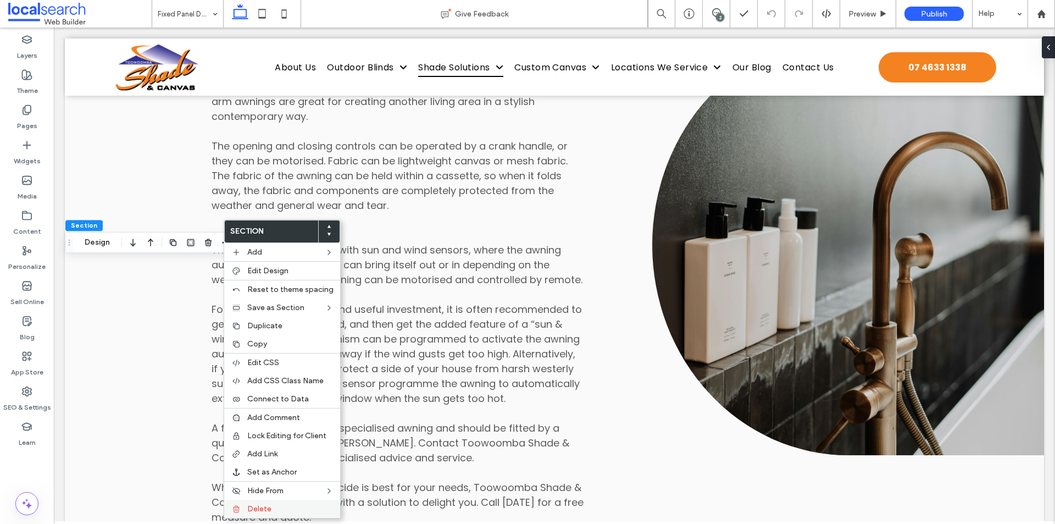
click at [272, 509] on label "Delete" at bounding box center [290, 508] width 86 height 9
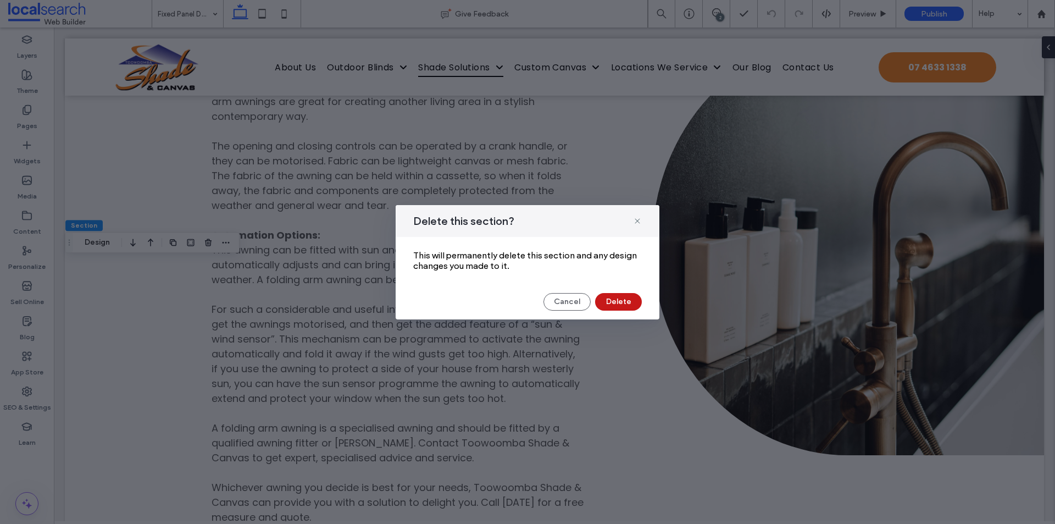
click at [605, 300] on button "Delete" at bounding box center [618, 302] width 47 height 18
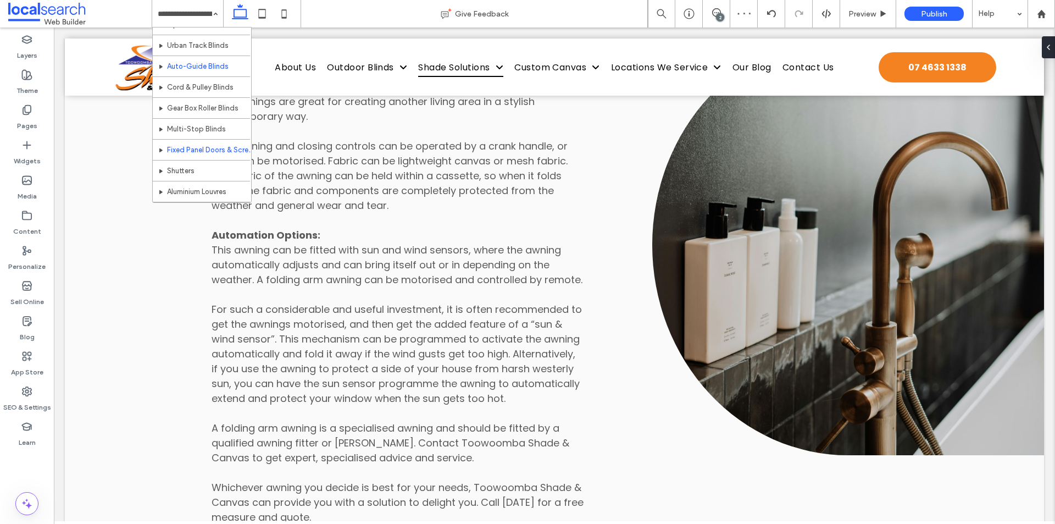
scroll to position [110, 0]
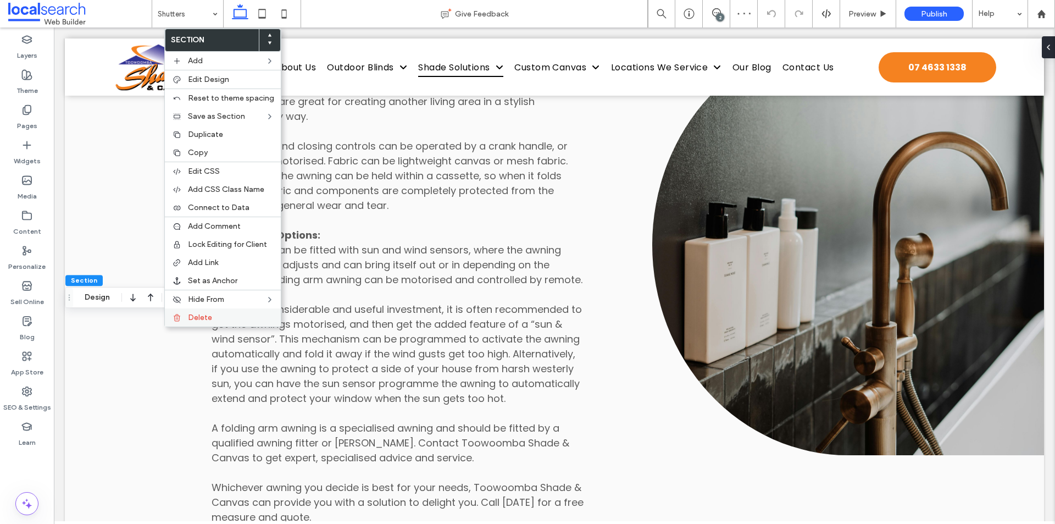
click at [184, 315] on div "Delete" at bounding box center [223, 317] width 116 height 18
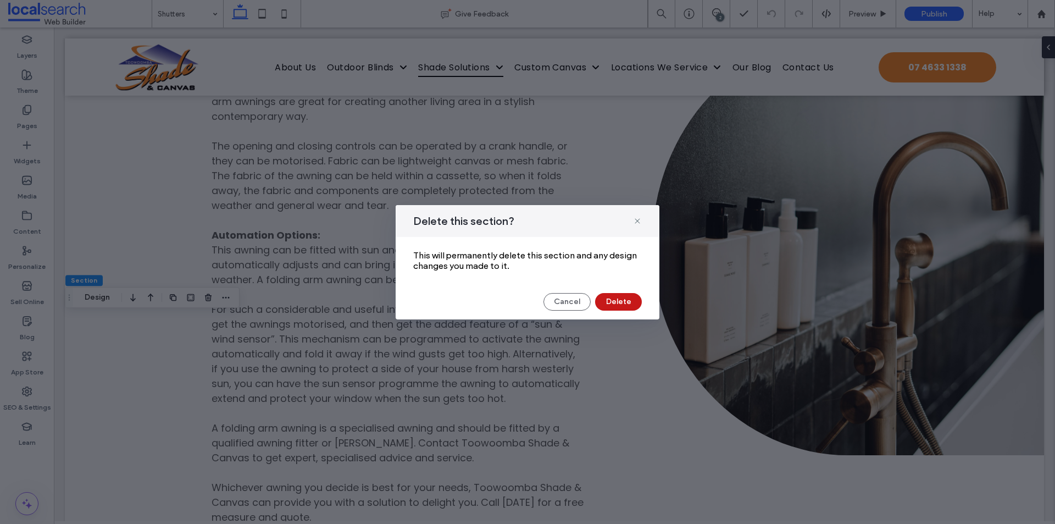
click at [618, 298] on button "Delete" at bounding box center [618, 302] width 47 height 18
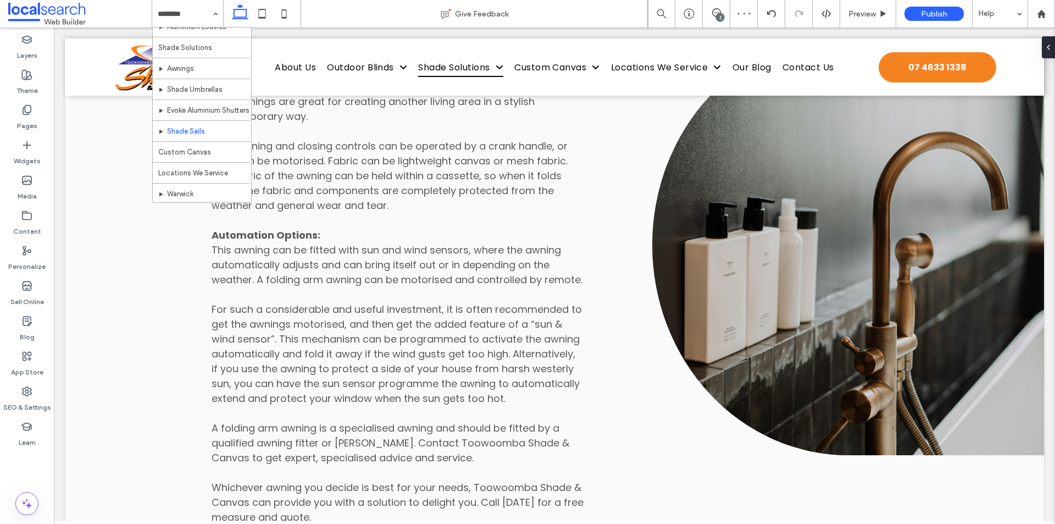
scroll to position [165, 0]
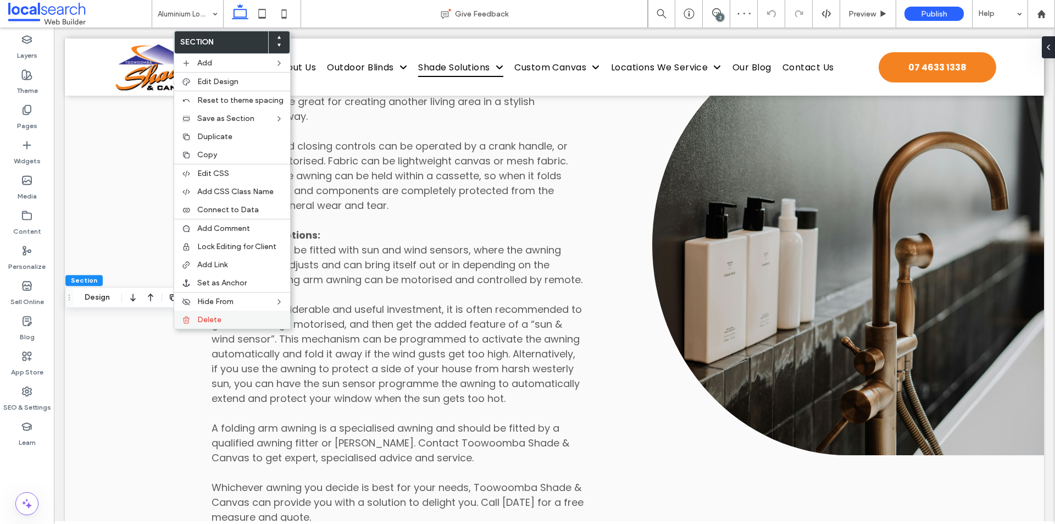
click at [197, 320] on div "Delete" at bounding box center [232, 319] width 116 height 18
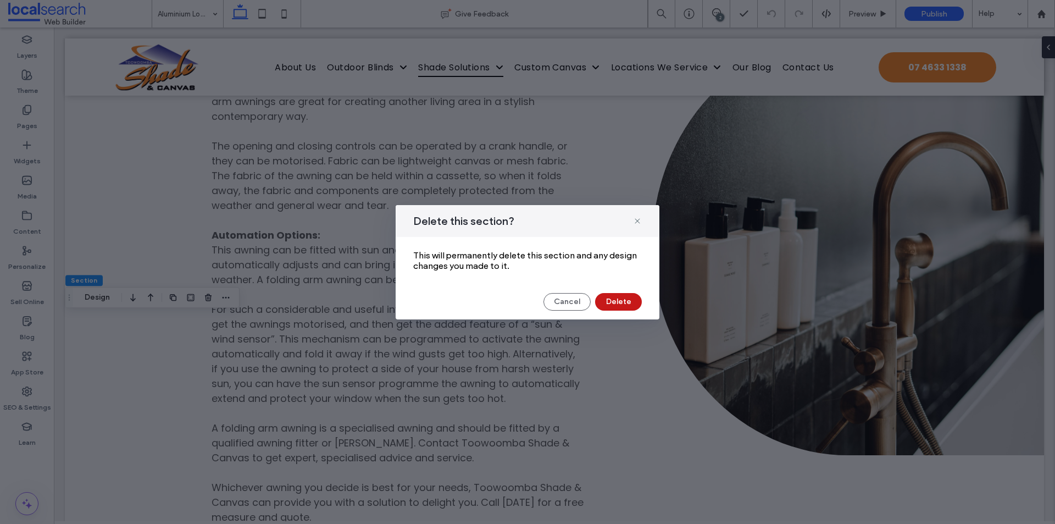
click at [610, 302] on button "Delete" at bounding box center [618, 302] width 47 height 18
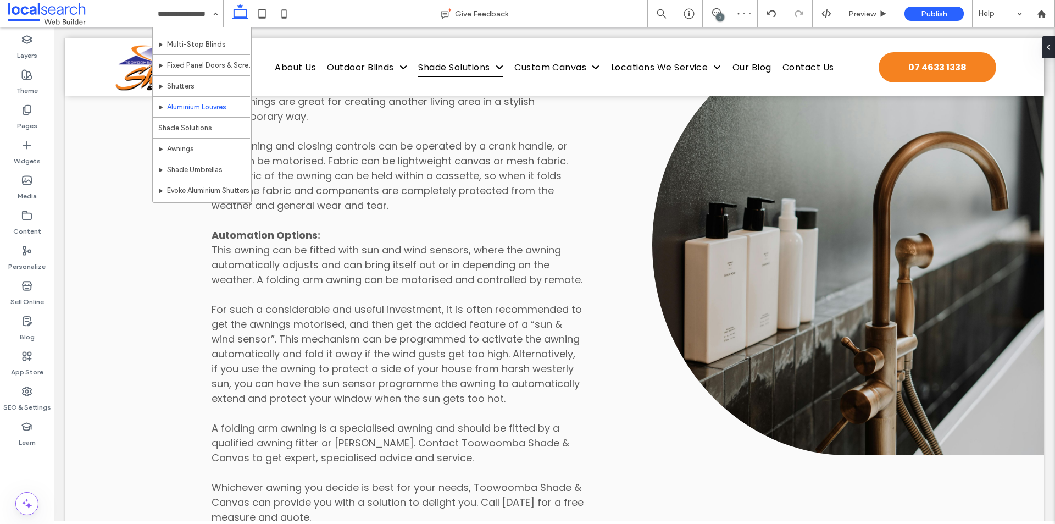
scroll to position [165, 0]
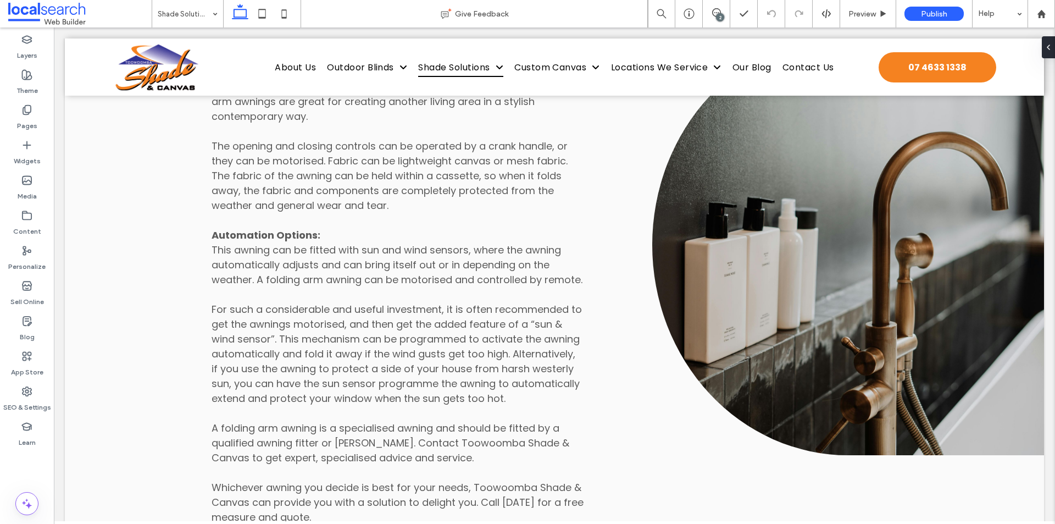
click at [169, 19] on input at bounding box center [185, 13] width 54 height 27
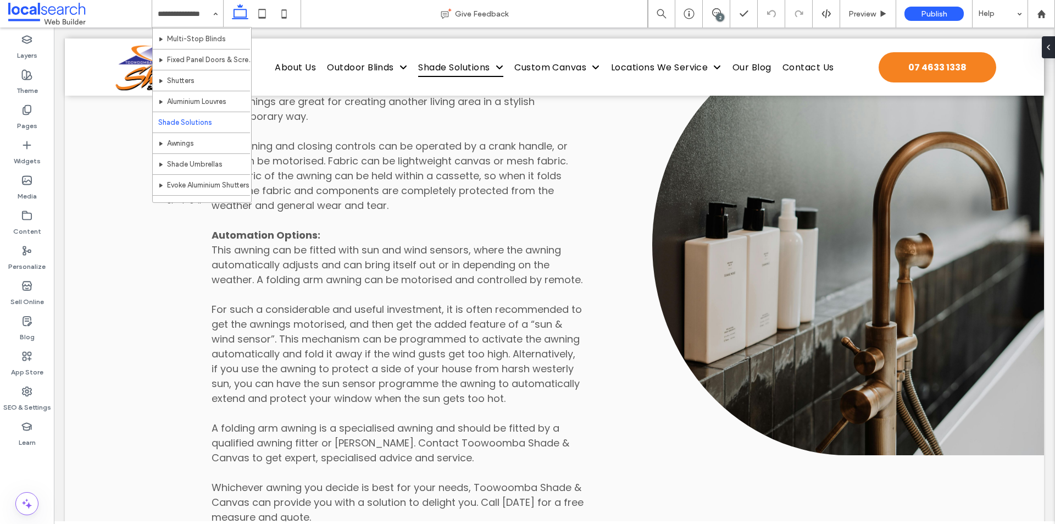
scroll to position [165, 0]
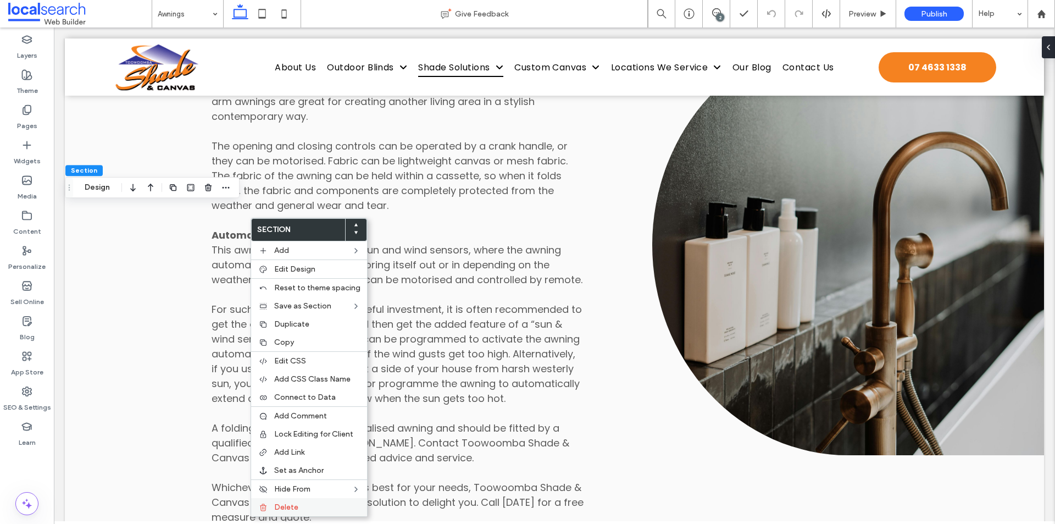
click at [287, 502] on span "Delete" at bounding box center [286, 506] width 24 height 9
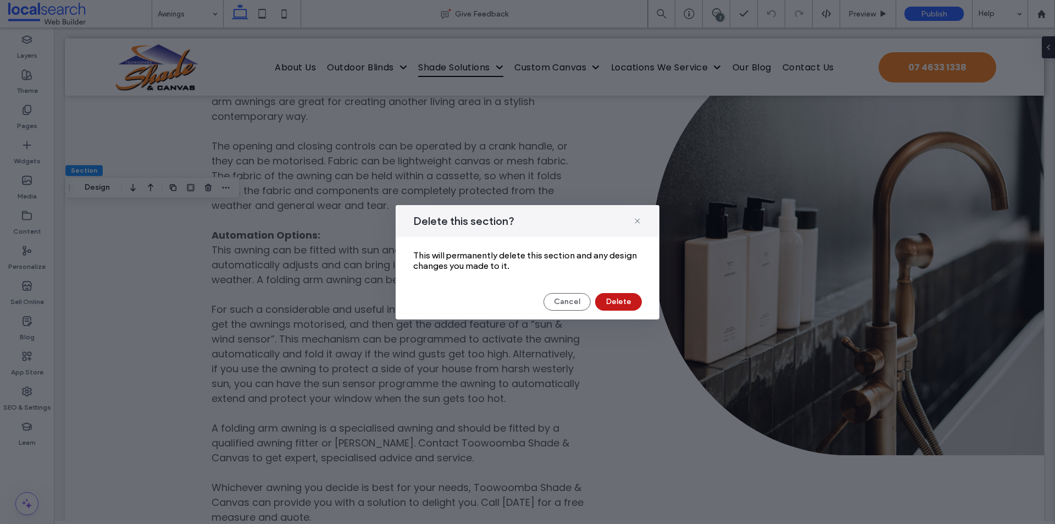
click at [615, 306] on button "Delete" at bounding box center [618, 302] width 47 height 18
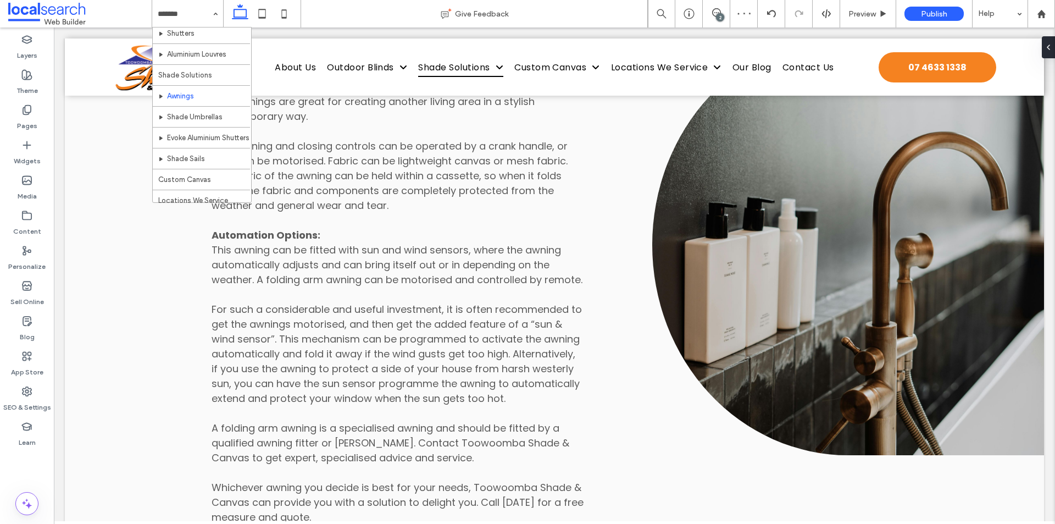
scroll to position [220, 0]
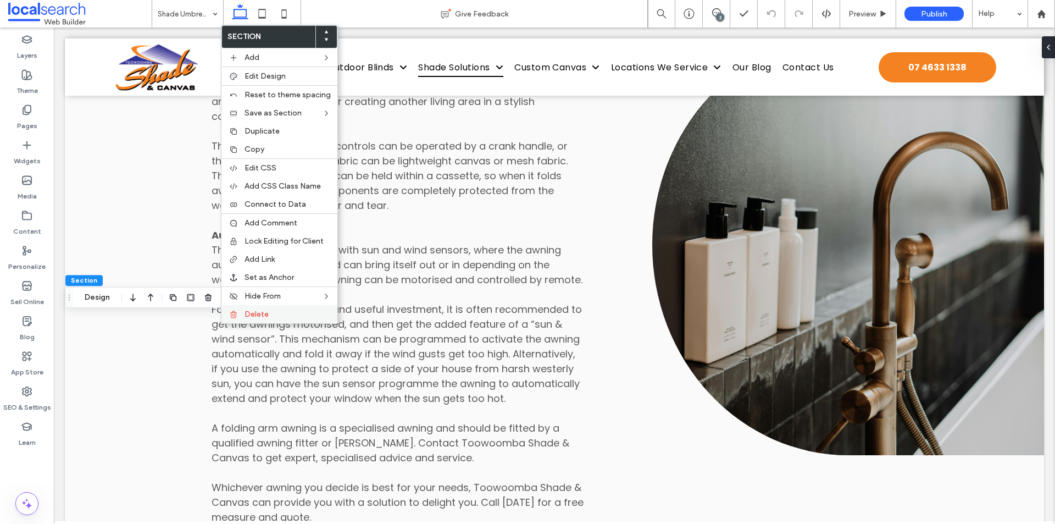
click at [240, 311] on div "Delete" at bounding box center [279, 314] width 116 height 18
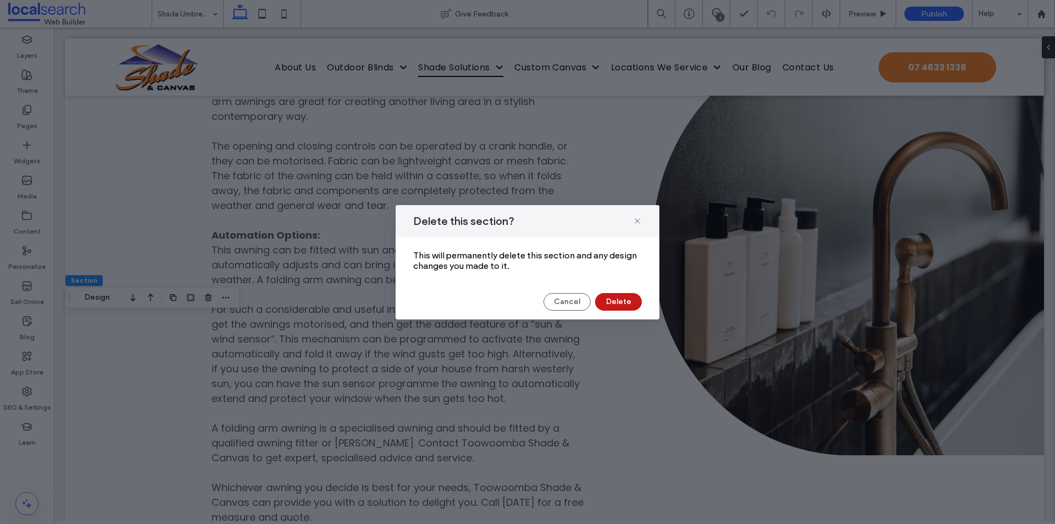
click at [624, 303] on button "Delete" at bounding box center [618, 302] width 47 height 18
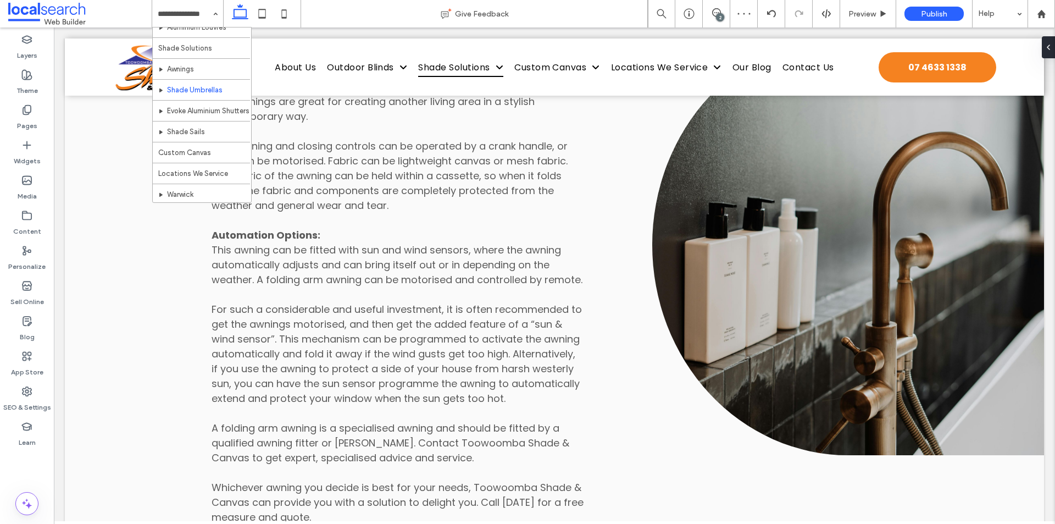
scroll to position [220, 0]
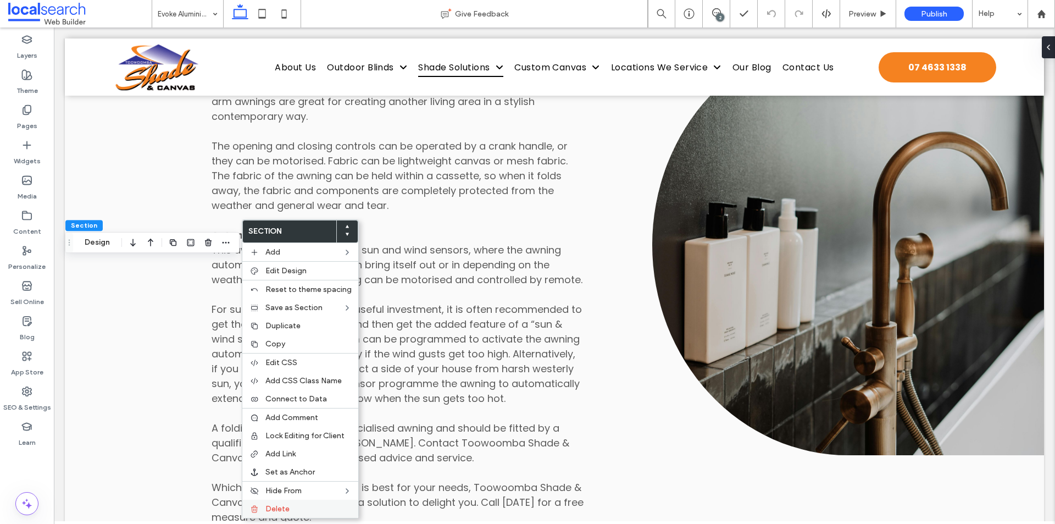
click at [288, 503] on div "Delete" at bounding box center [300, 508] width 116 height 18
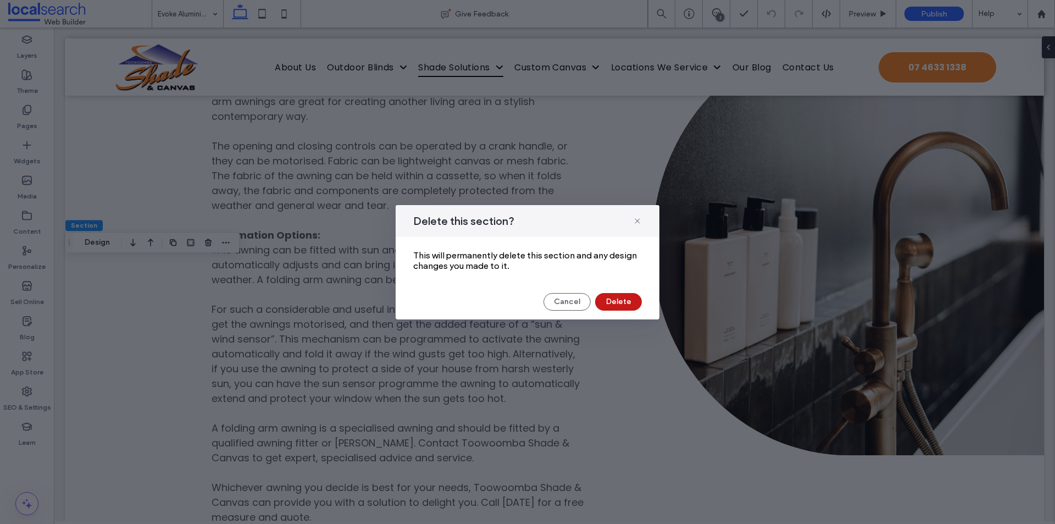
click at [602, 305] on button "Delete" at bounding box center [618, 302] width 47 height 18
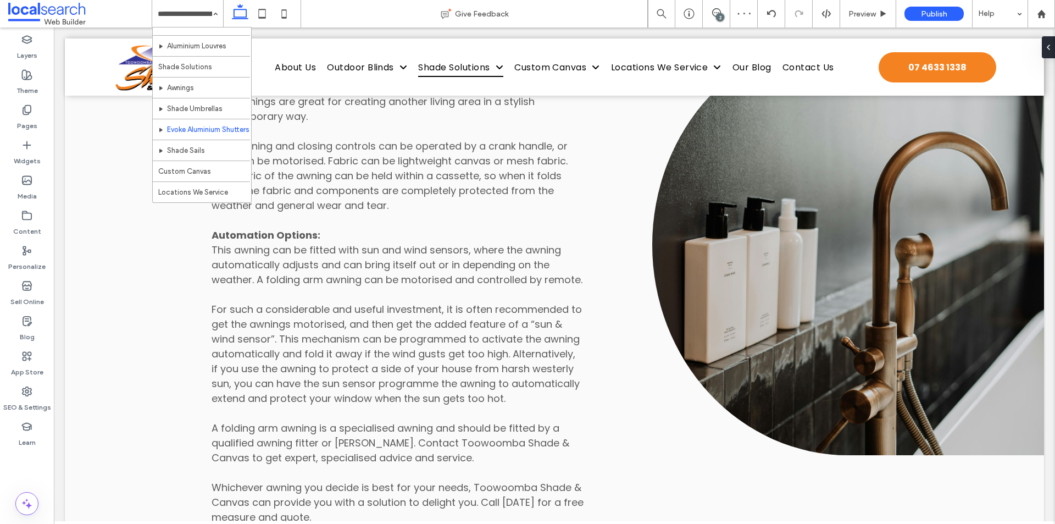
scroll to position [220, 0]
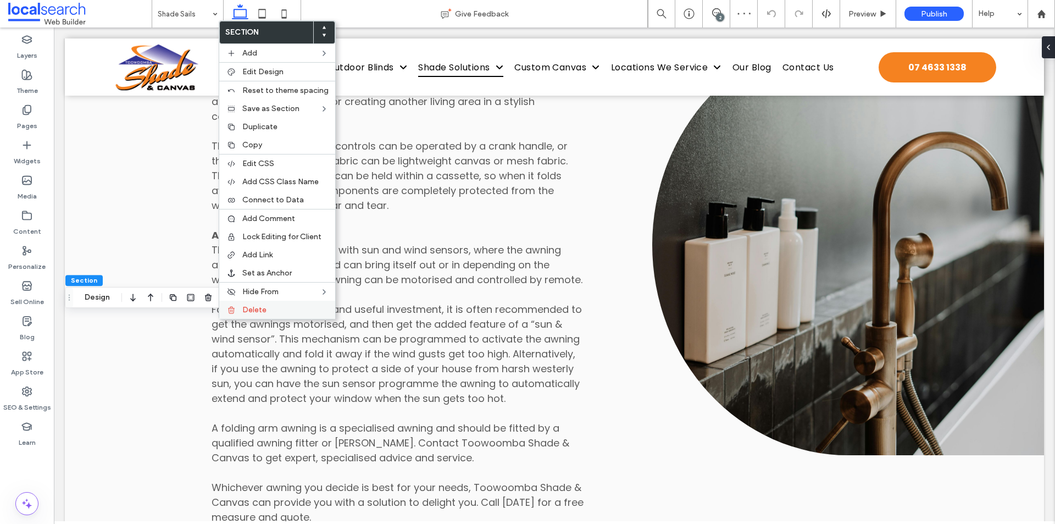
click at [231, 313] on icon at bounding box center [231, 309] width 9 height 9
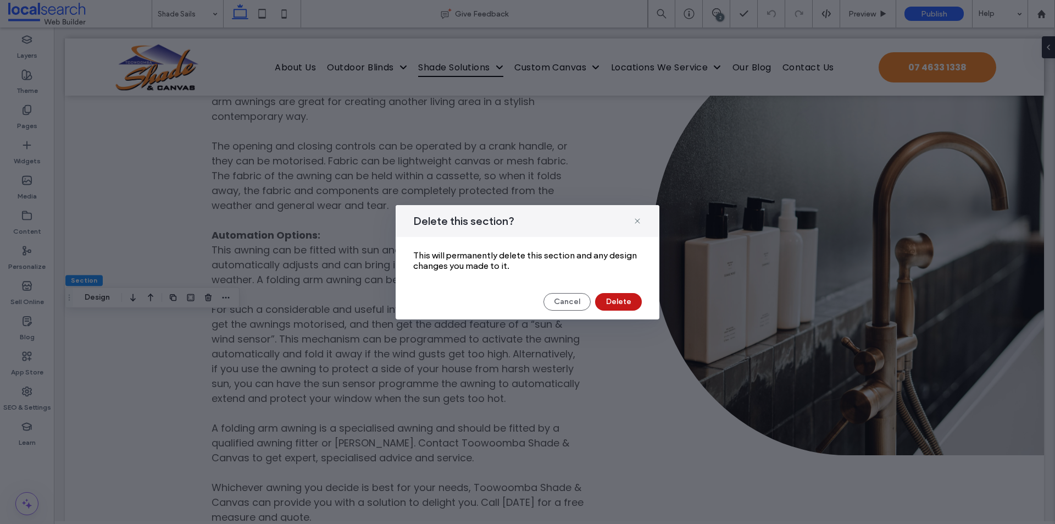
click at [617, 298] on button "Delete" at bounding box center [618, 302] width 47 height 18
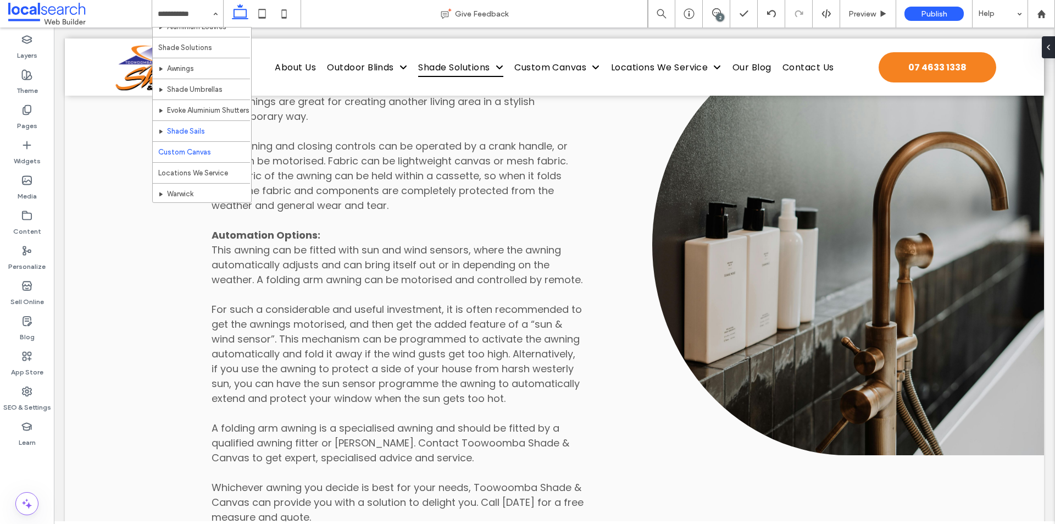
scroll to position [275, 0]
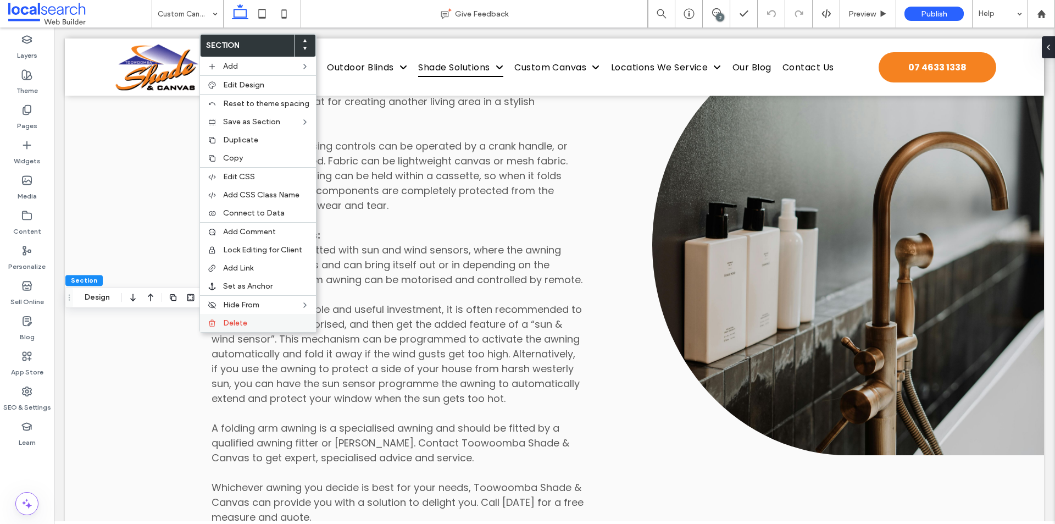
click at [218, 322] on div "Delete" at bounding box center [258, 323] width 116 height 18
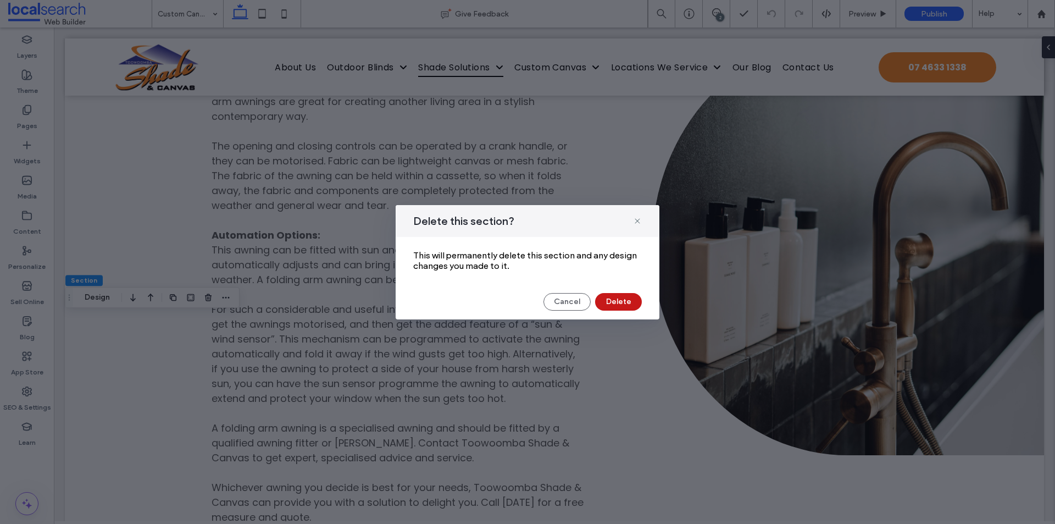
click at [624, 300] on button "Delete" at bounding box center [618, 302] width 47 height 18
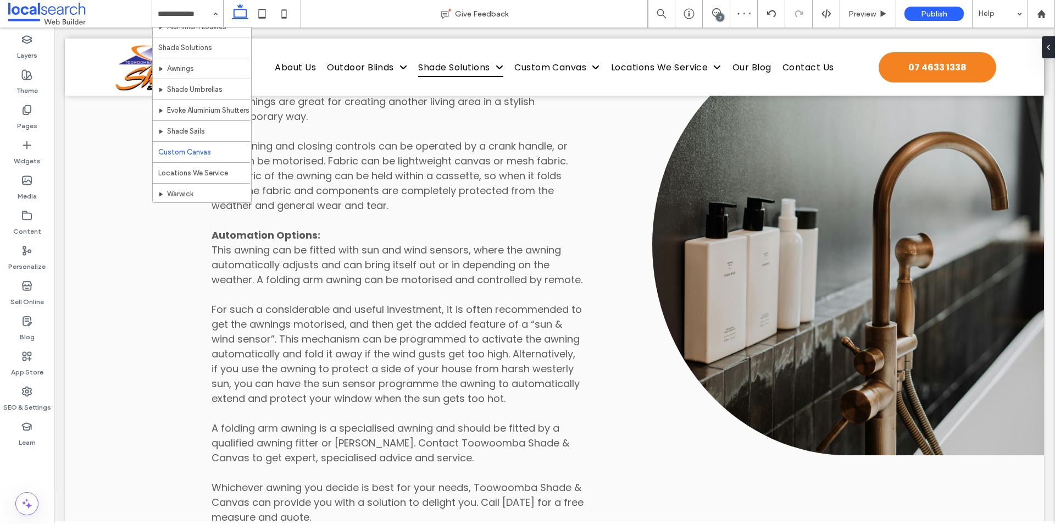
scroll to position [275, 0]
click at [197, 12] on input at bounding box center [185, 13] width 54 height 27
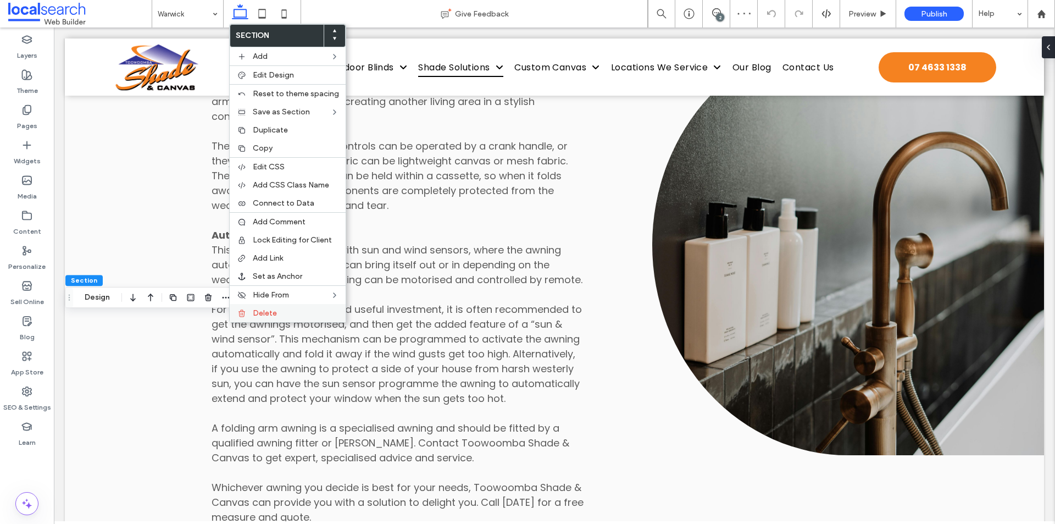
click at [249, 317] on div "Delete" at bounding box center [288, 313] width 116 height 18
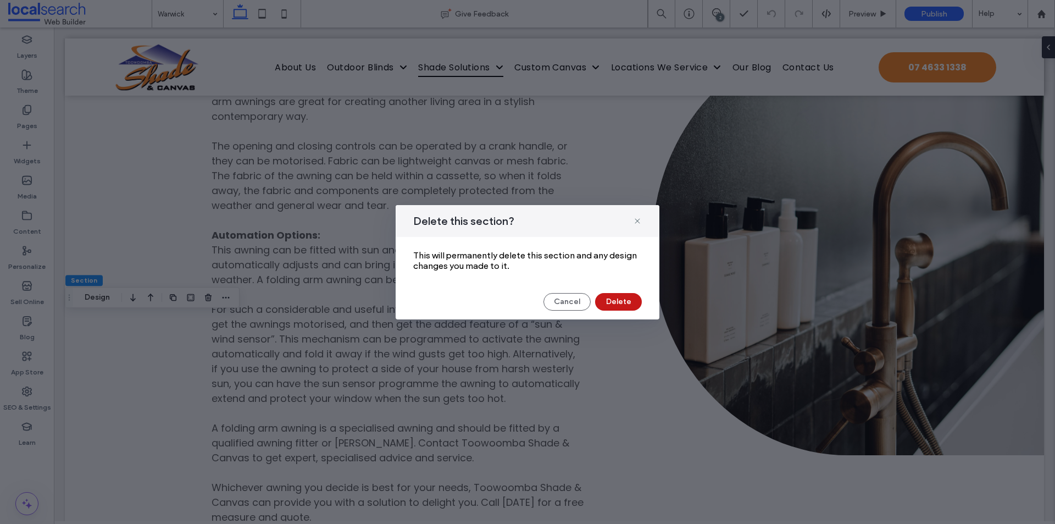
click at [603, 302] on button "Delete" at bounding box center [618, 302] width 47 height 18
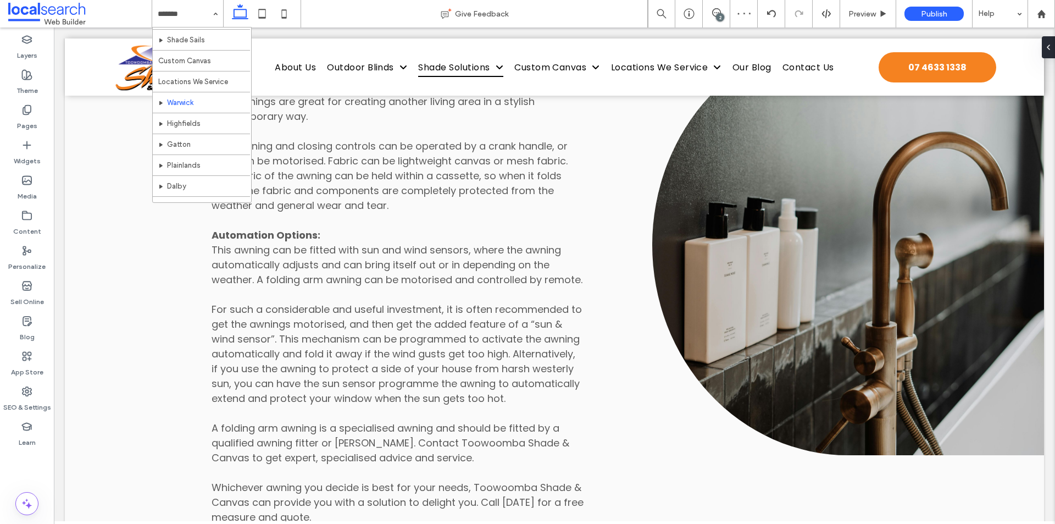
scroll to position [330, 0]
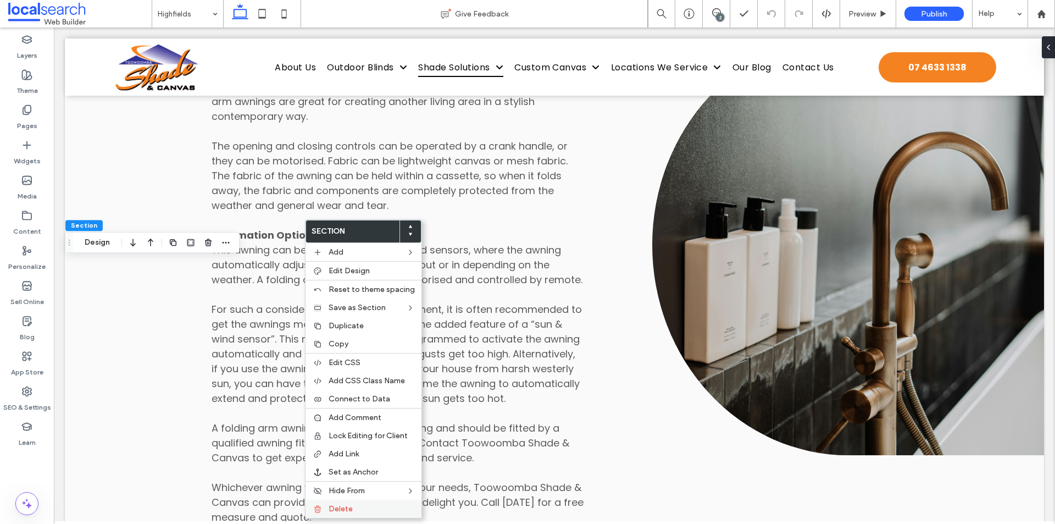
click at [353, 504] on label "Delete" at bounding box center [372, 508] width 86 height 9
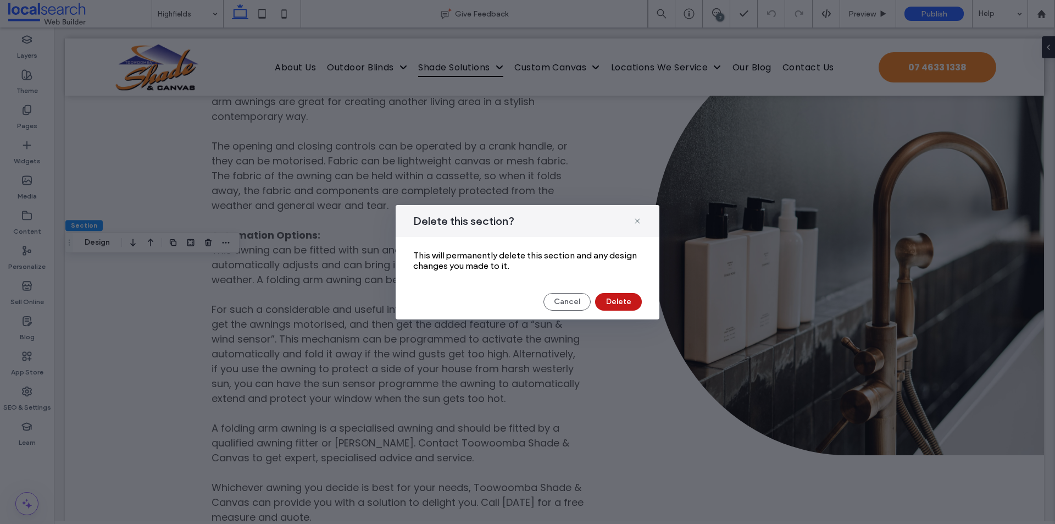
click at [615, 306] on button "Delete" at bounding box center [618, 302] width 47 height 18
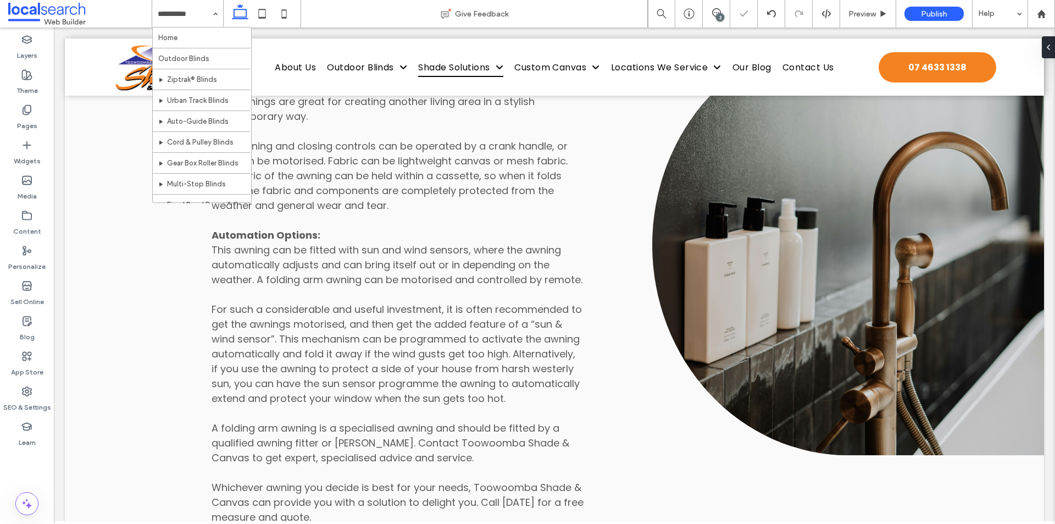
scroll to position [346, 0]
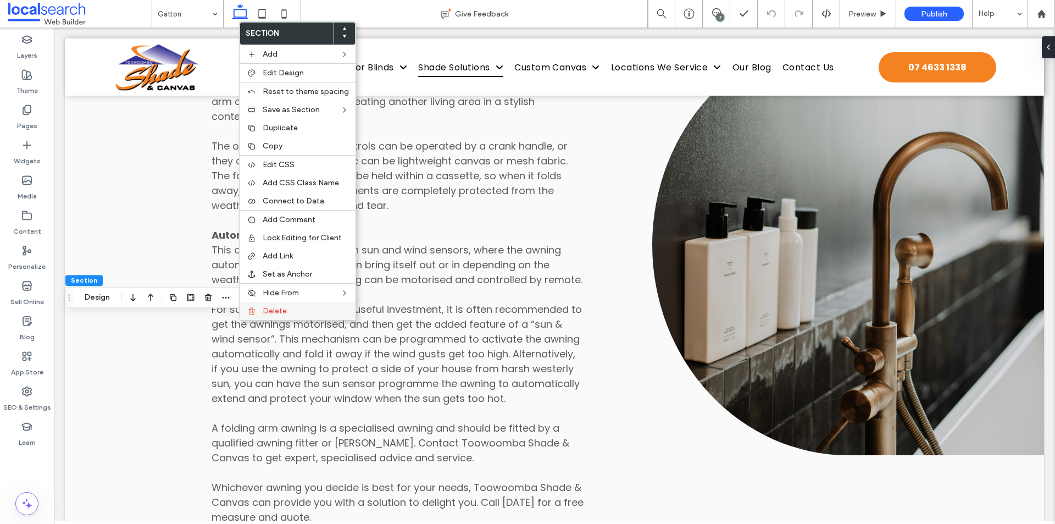
click at [248, 316] on div "Delete" at bounding box center [298, 311] width 116 height 18
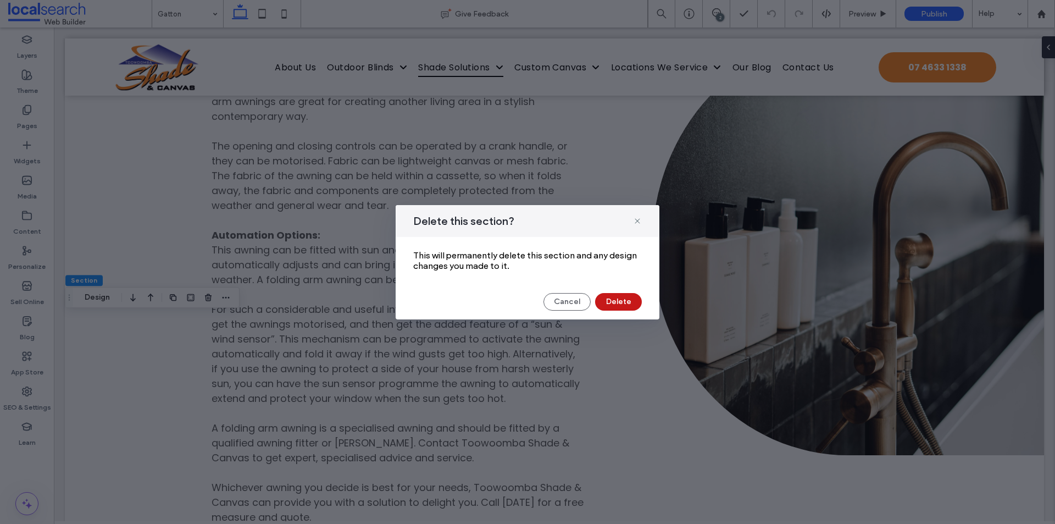
click at [614, 300] on button "Delete" at bounding box center [618, 302] width 47 height 18
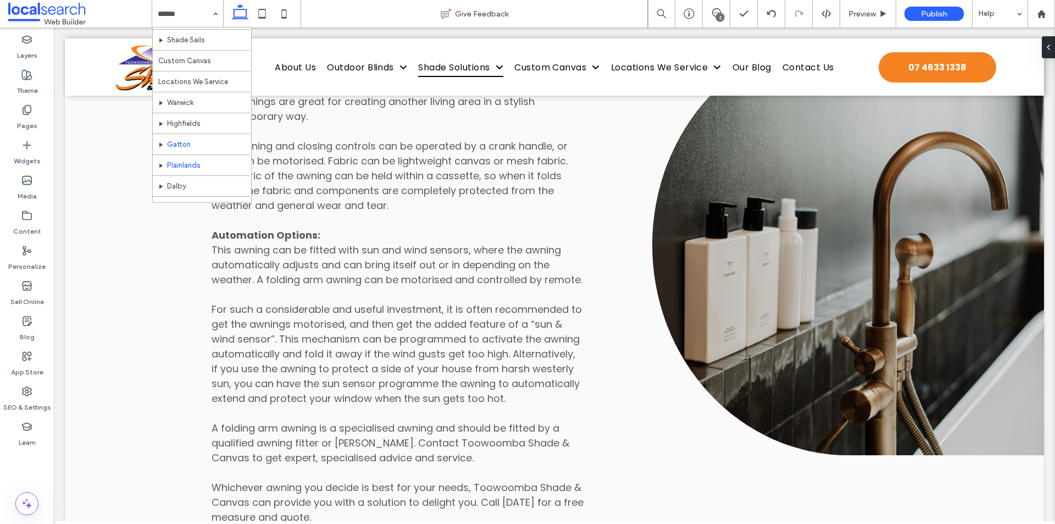
scroll to position [330, 0]
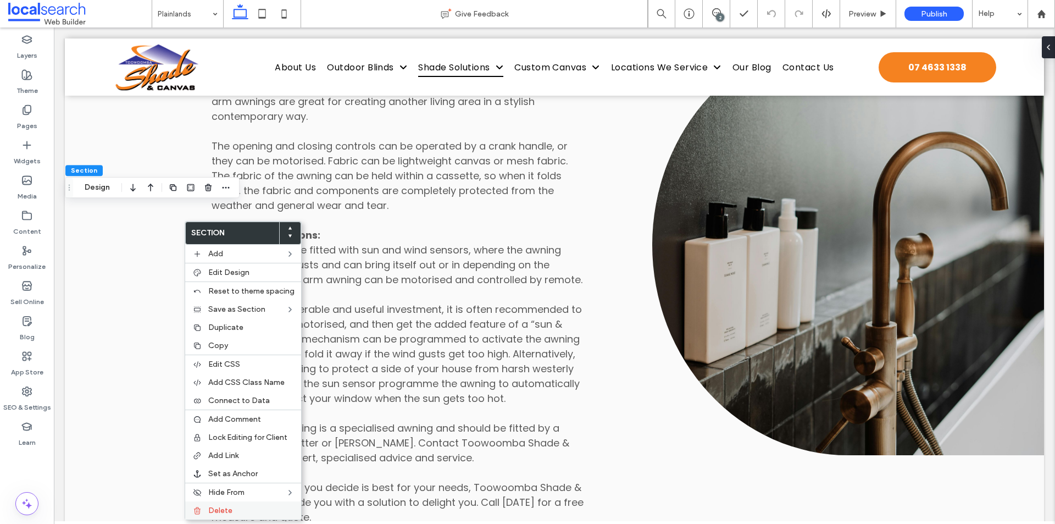
click at [241, 507] on label "Delete" at bounding box center [251, 509] width 86 height 9
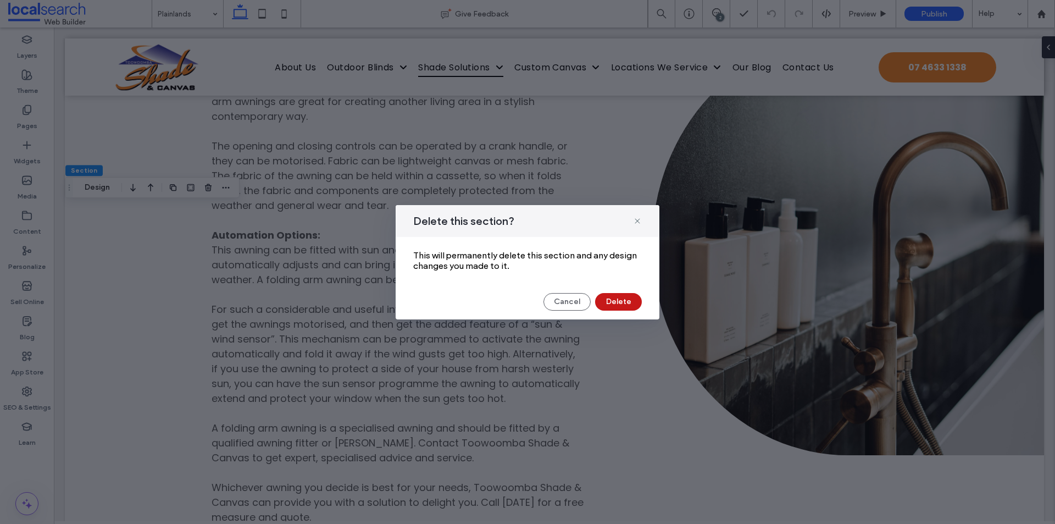
click at [605, 297] on button "Delete" at bounding box center [618, 302] width 47 height 18
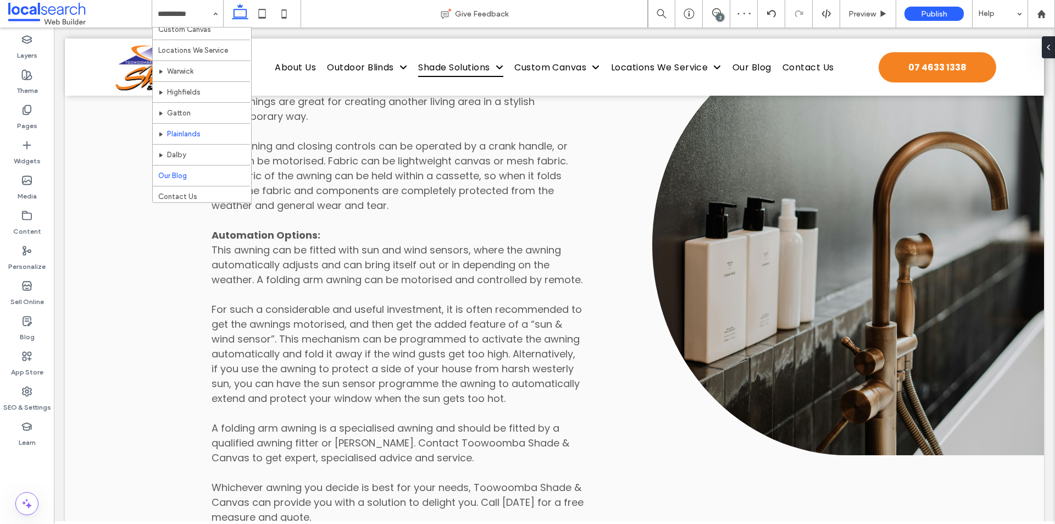
scroll to position [346, 0]
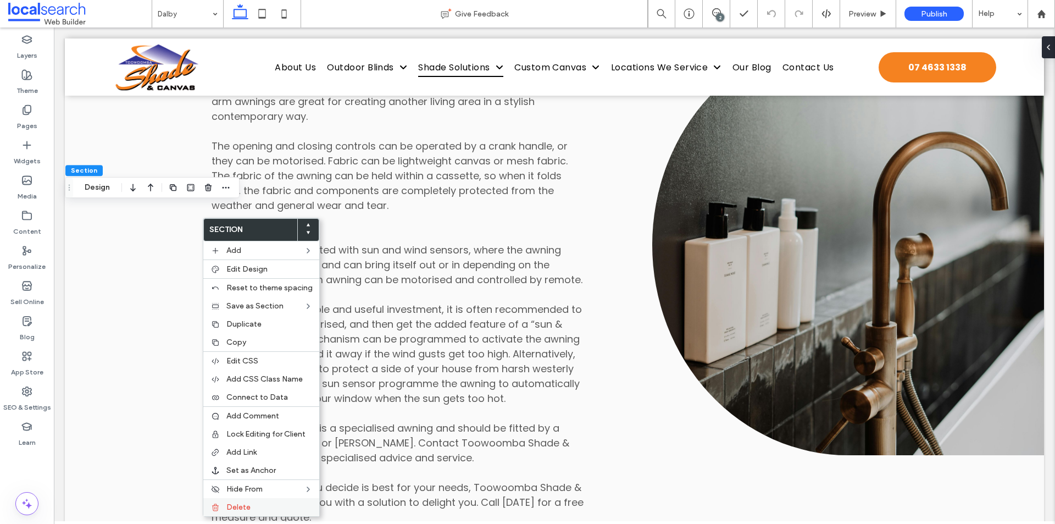
click at [247, 503] on span "Delete" at bounding box center [238, 506] width 24 height 9
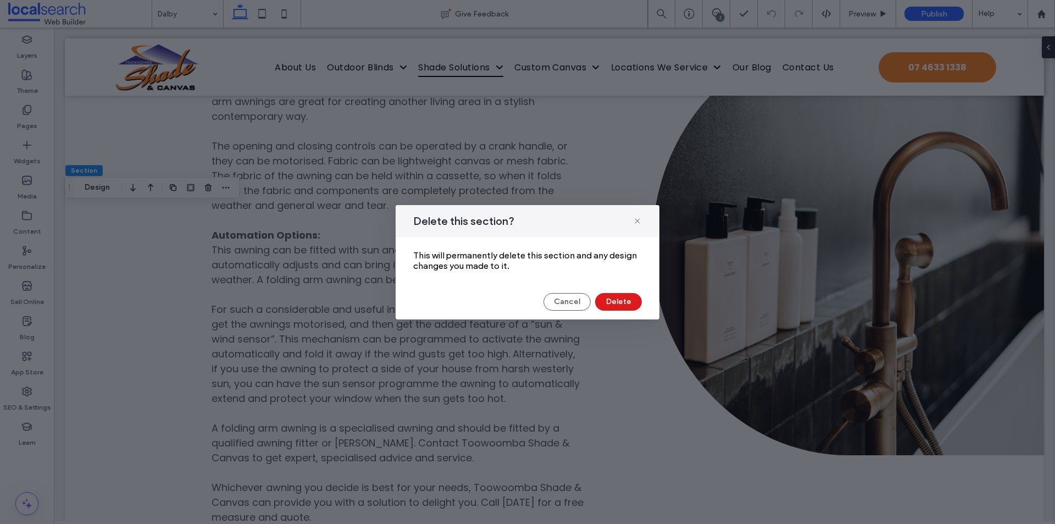
click at [594, 306] on div "Cancel Delete" at bounding box center [527, 302] width 229 height 18
click at [603, 305] on button "Delete" at bounding box center [618, 302] width 47 height 18
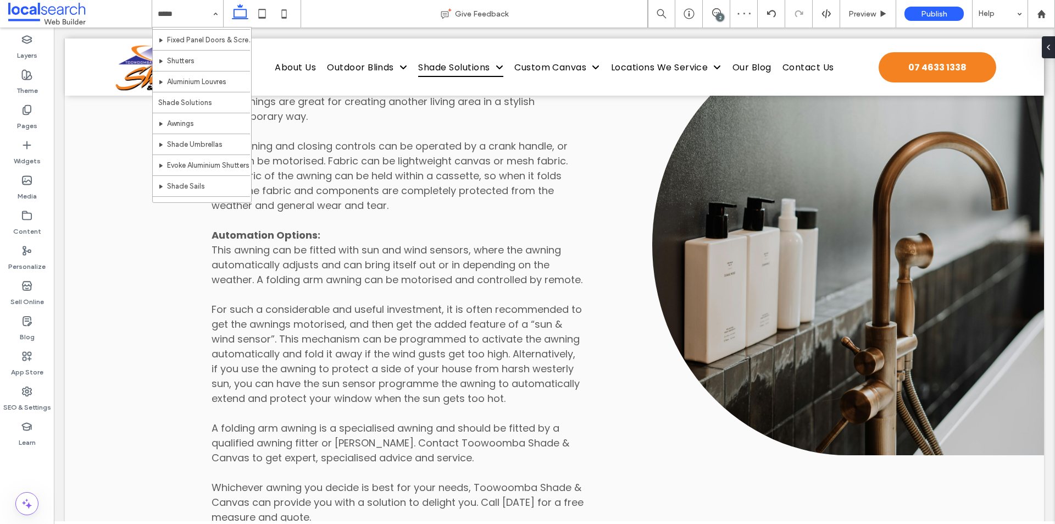
scroll to position [346, 0]
click at [170, 14] on input at bounding box center [185, 13] width 54 height 27
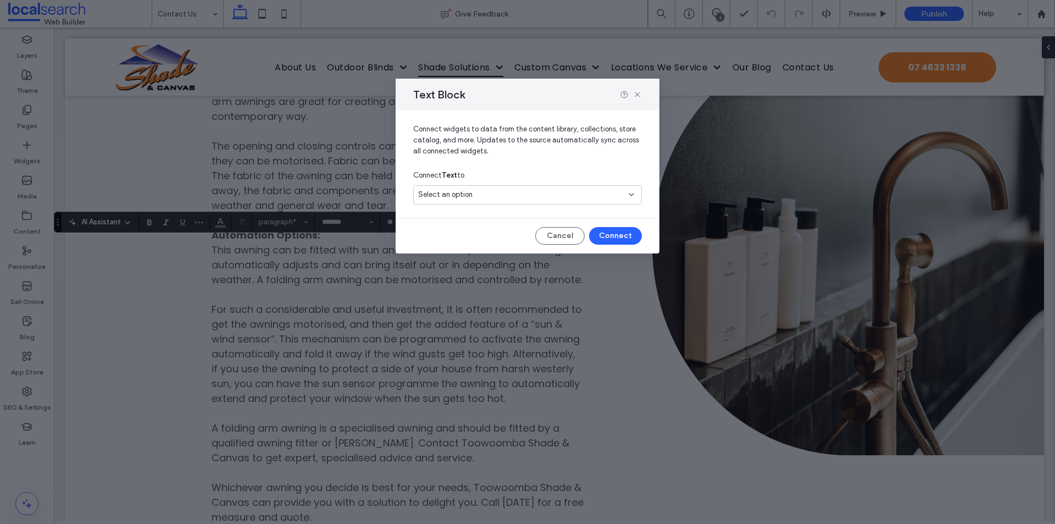
click at [447, 199] on span "Select an option" at bounding box center [445, 194] width 54 height 11
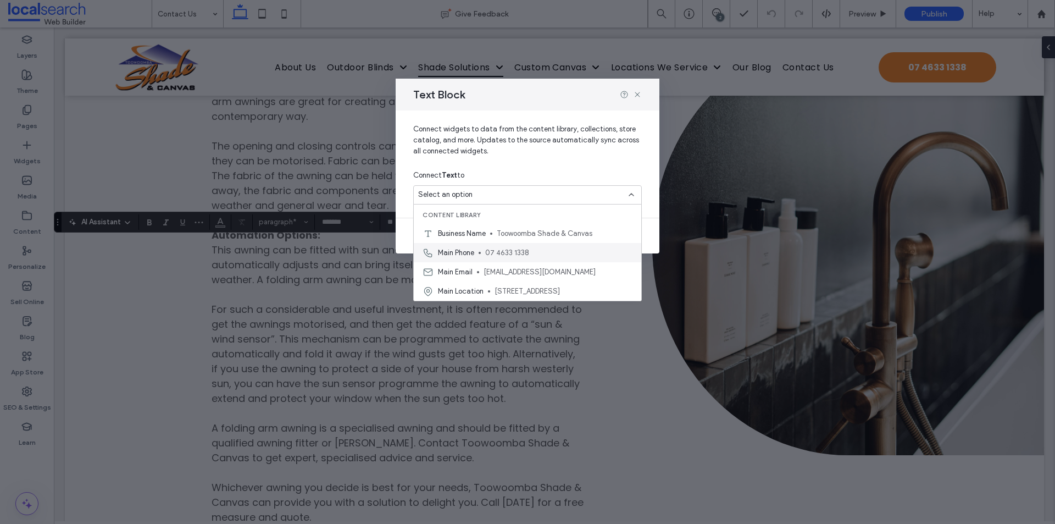
click at [465, 252] on span "Main Phone" at bounding box center [456, 252] width 36 height 11
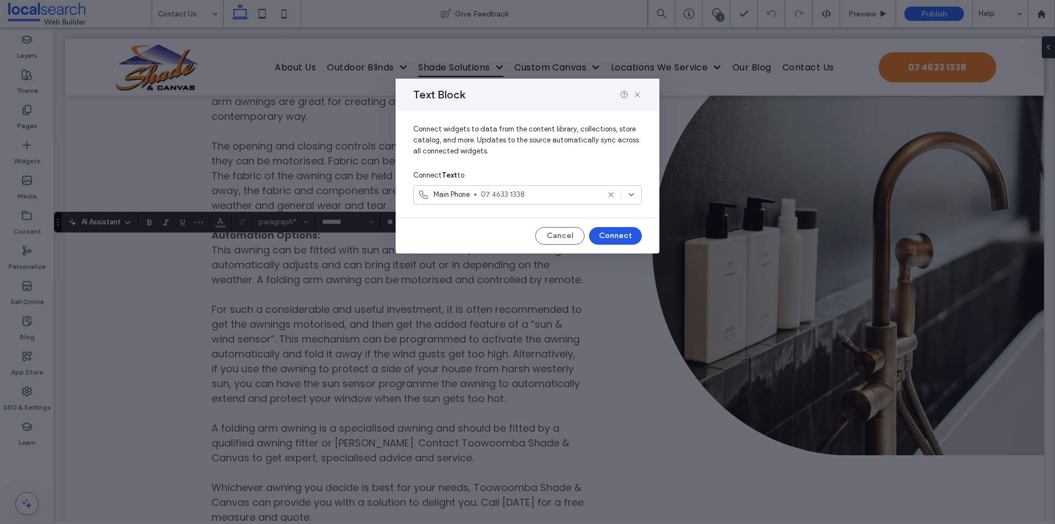
click at [610, 240] on button "Connect" at bounding box center [615, 236] width 53 height 18
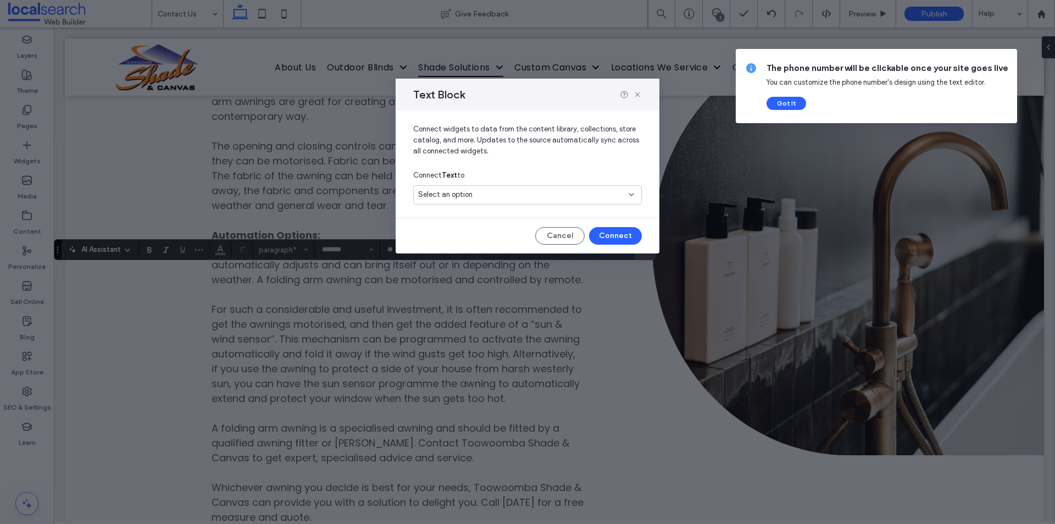
click at [448, 192] on span "Select an option" at bounding box center [445, 194] width 54 height 11
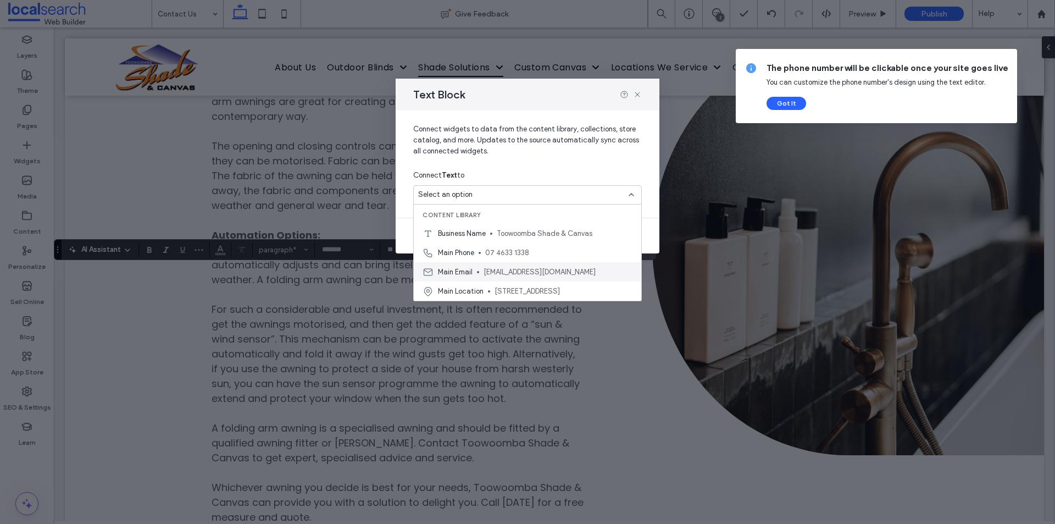
click at [477, 266] on div "Main Email [EMAIL_ADDRESS][DOMAIN_NAME]" at bounding box center [527, 271] width 227 height 19
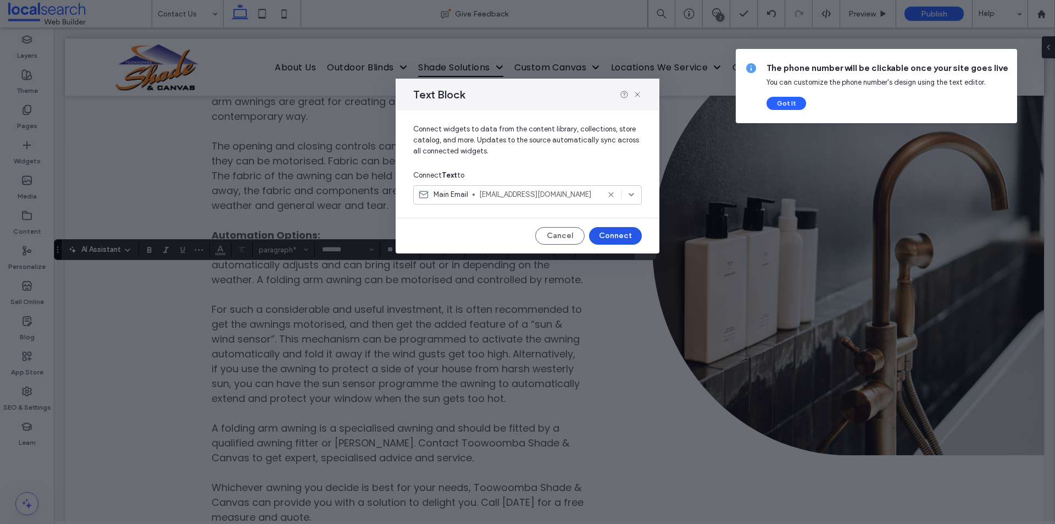
click at [620, 229] on button "Connect" at bounding box center [615, 236] width 53 height 18
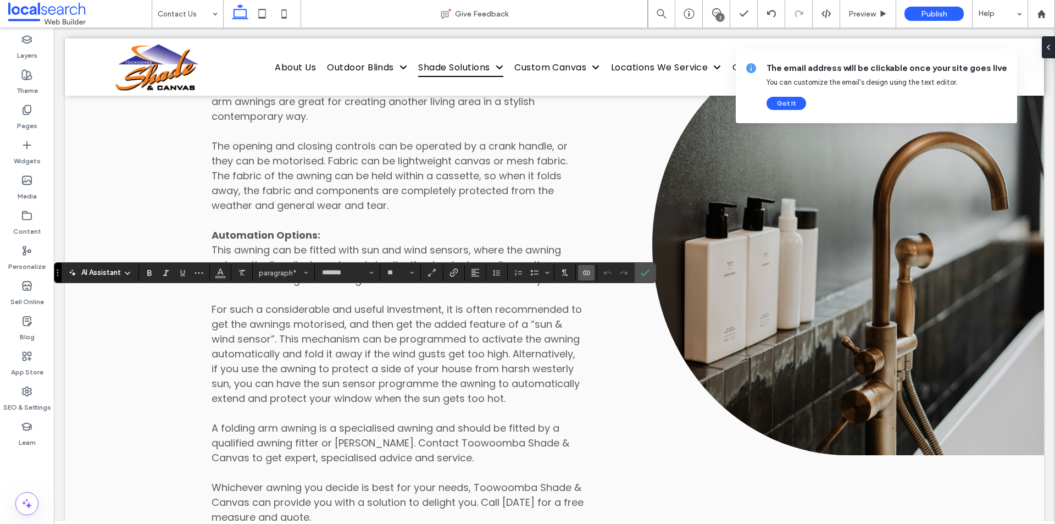
click at [592, 272] on label "Connect To Data" at bounding box center [586, 272] width 16 height 15
click at [630, 245] on div "Disconnect" at bounding box center [627, 245] width 98 height 21
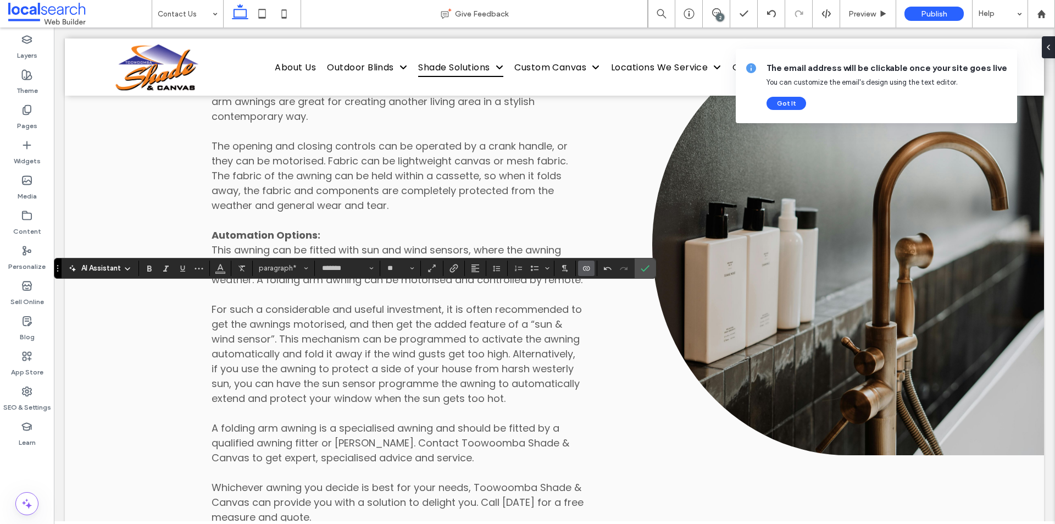
click at [581, 268] on label "Connect To Data" at bounding box center [586, 267] width 16 height 15
click at [602, 231] on div "Disconnect" at bounding box center [627, 240] width 98 height 21
click at [450, 274] on span "Link" at bounding box center [451, 267] width 5 height 15
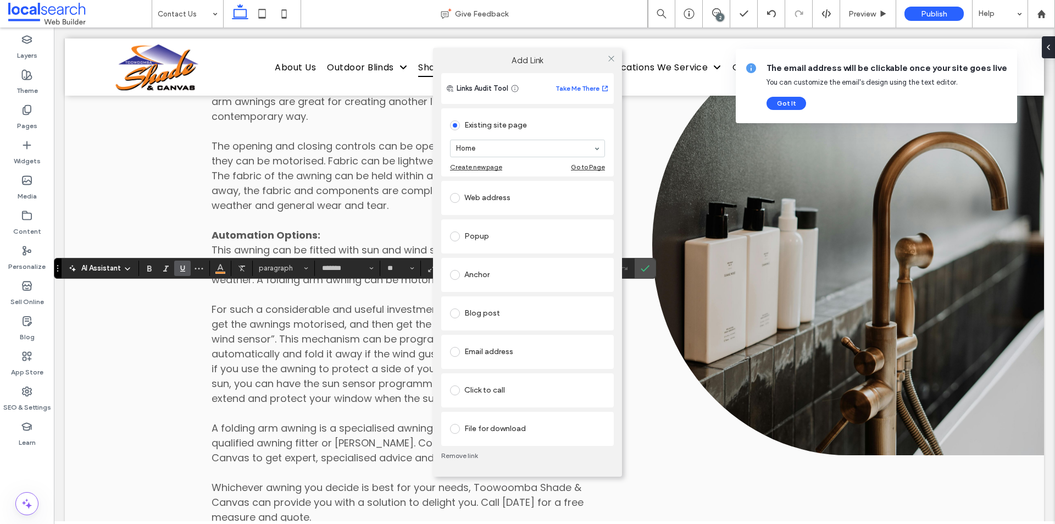
click at [488, 208] on div "Web address" at bounding box center [527, 197] width 155 height 23
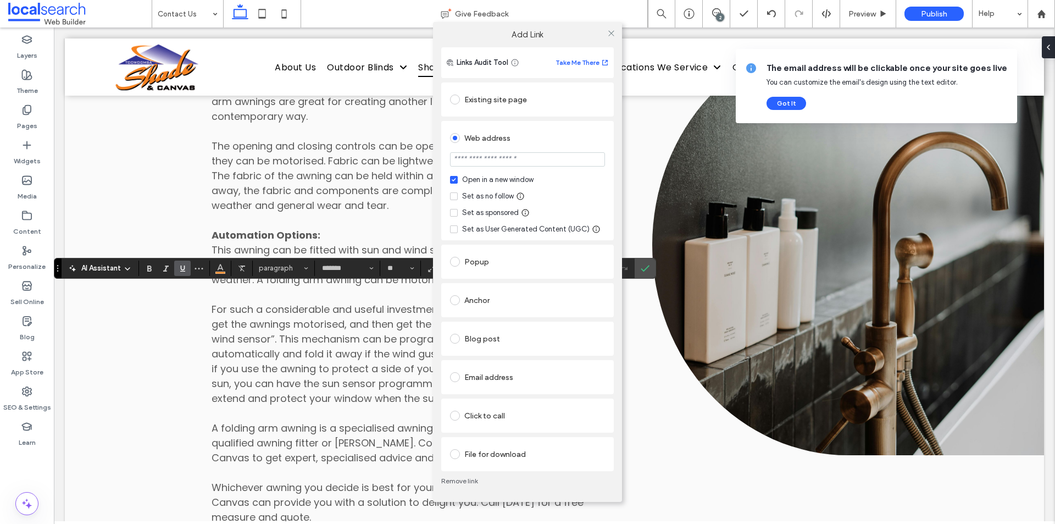
click at [505, 165] on input "url" at bounding box center [527, 159] width 155 height 14
paste input "**********"
type input "**********"
click at [491, 193] on div "Set as no follow" at bounding box center [488, 196] width 52 height 11
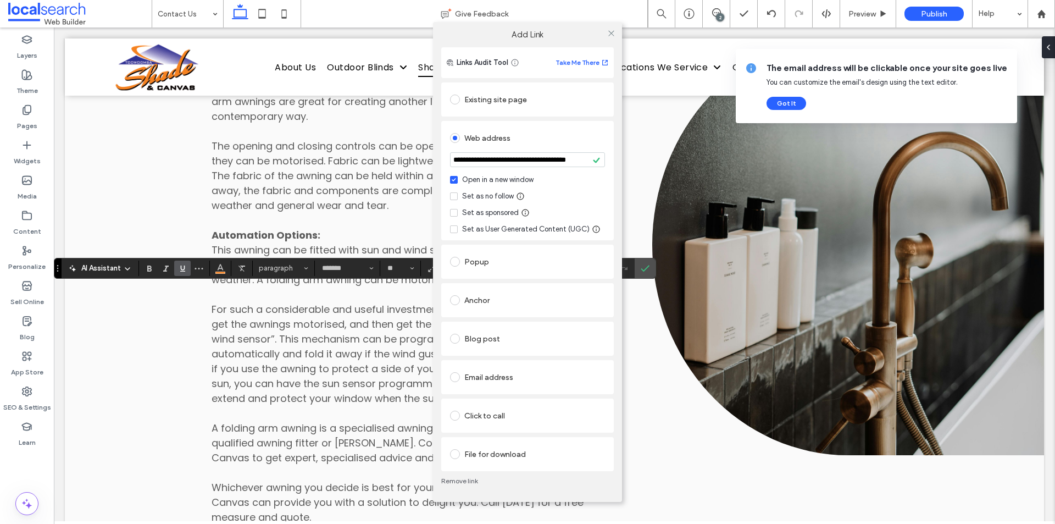
scroll to position [0, 0]
click at [530, 126] on div "**********" at bounding box center [527, 180] width 172 height 119
click at [608, 37] on icon at bounding box center [611, 33] width 8 height 8
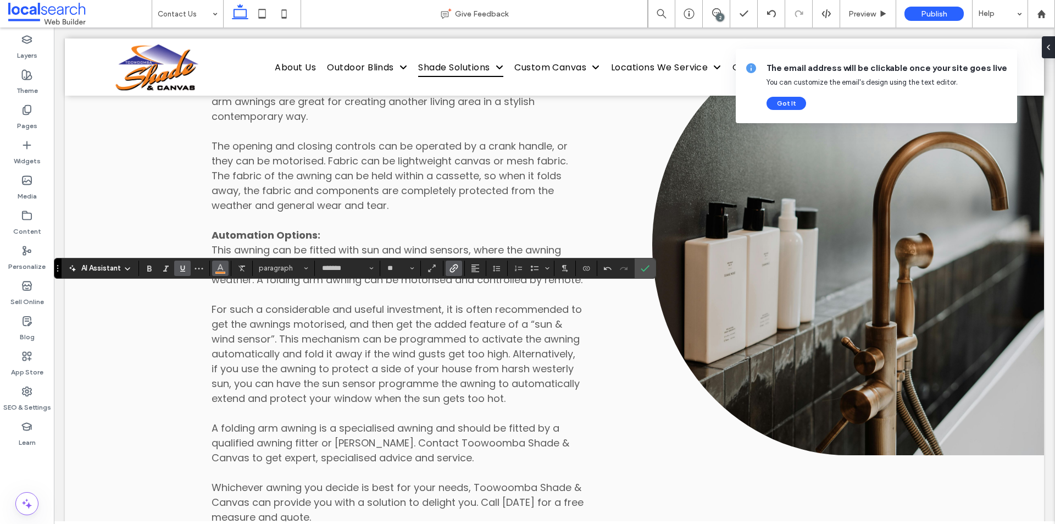
click at [221, 264] on icon "Color" at bounding box center [220, 267] width 9 height 9
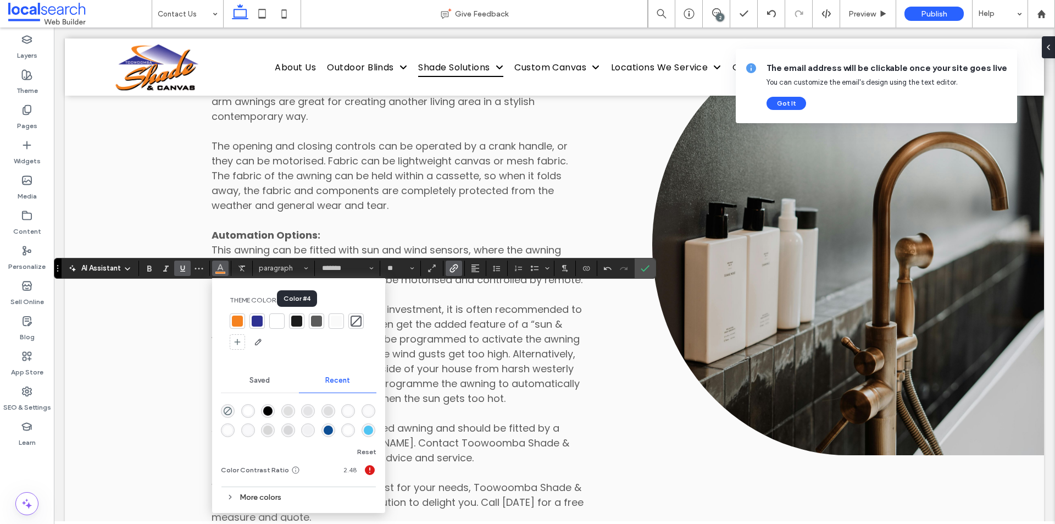
click at [294, 324] on div at bounding box center [296, 320] width 11 height 11
click at [326, 320] on div at bounding box center [299, 331] width 138 height 37
click at [319, 318] on div at bounding box center [316, 320] width 11 height 11
click at [187, 271] on label "Underline" at bounding box center [182, 267] width 16 height 15
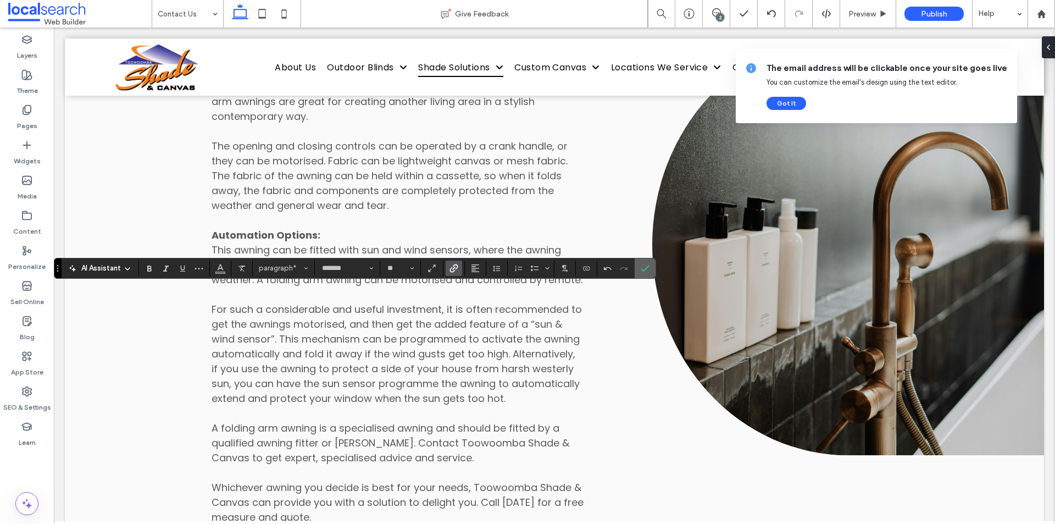
click at [642, 274] on span "Confirm" at bounding box center [643, 268] width 5 height 20
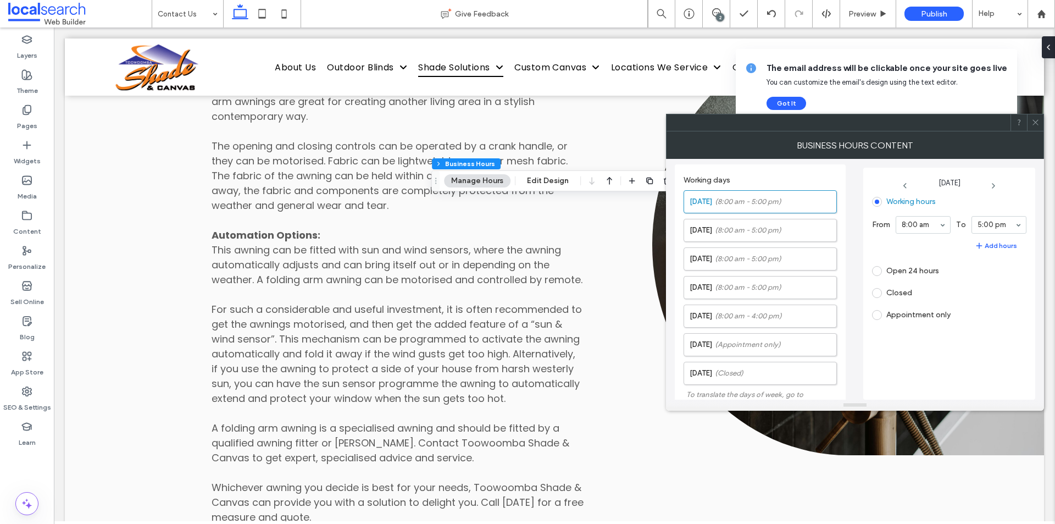
click at [1036, 127] on span at bounding box center [1035, 122] width 8 height 16
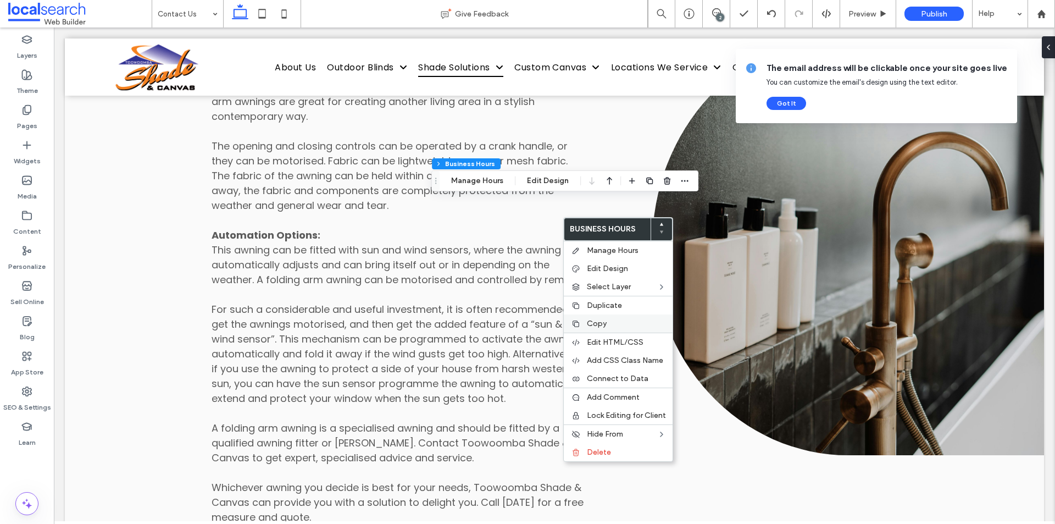
click at [599, 331] on div "Copy" at bounding box center [618, 323] width 109 height 18
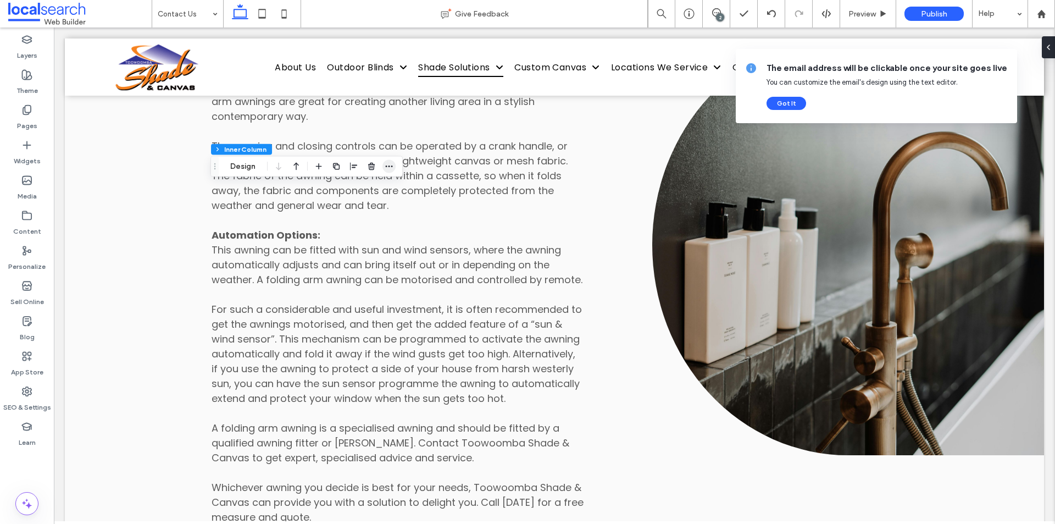
click at [389, 167] on icon "button" at bounding box center [389, 166] width 9 height 9
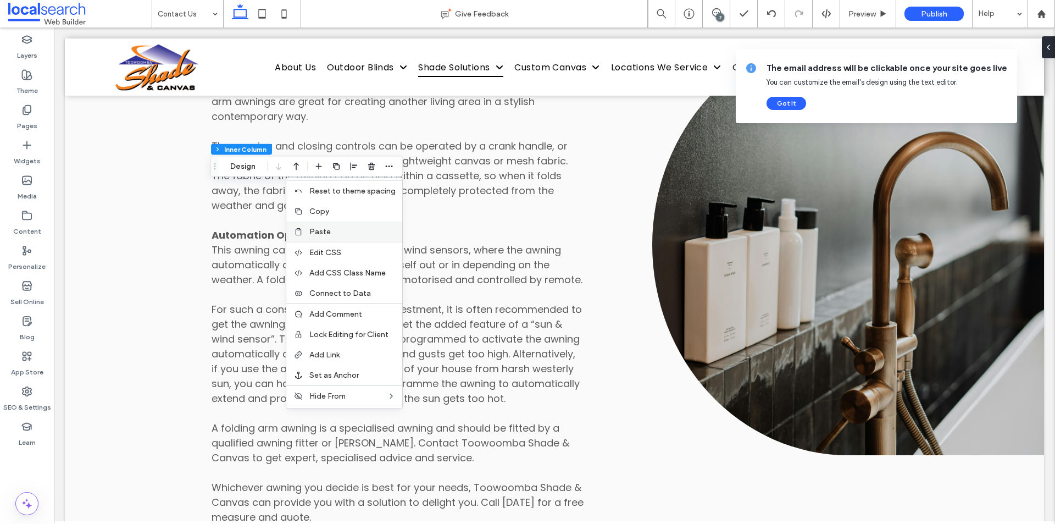
click at [367, 236] on label "Paste" at bounding box center [352, 231] width 86 height 9
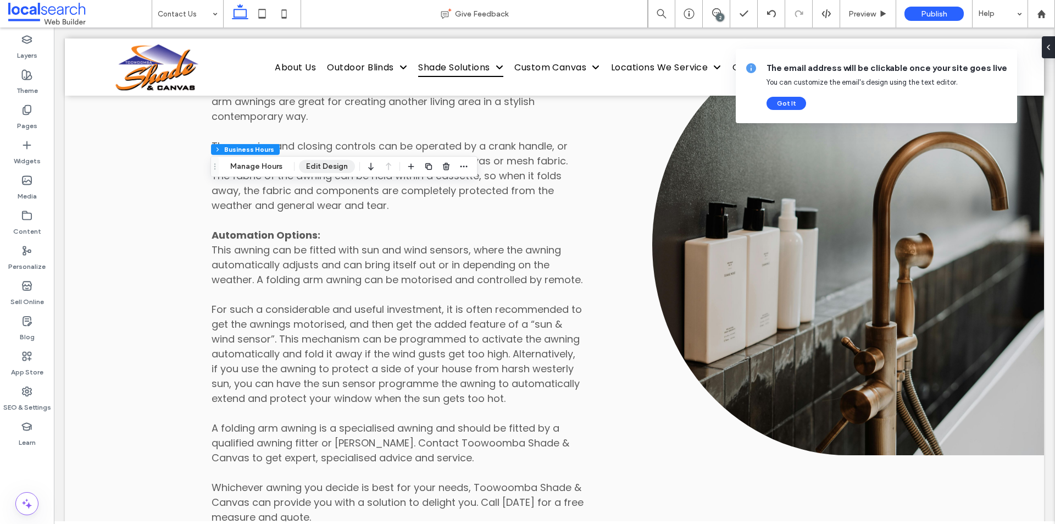
click at [325, 160] on button "Edit Design" at bounding box center [327, 166] width 56 height 13
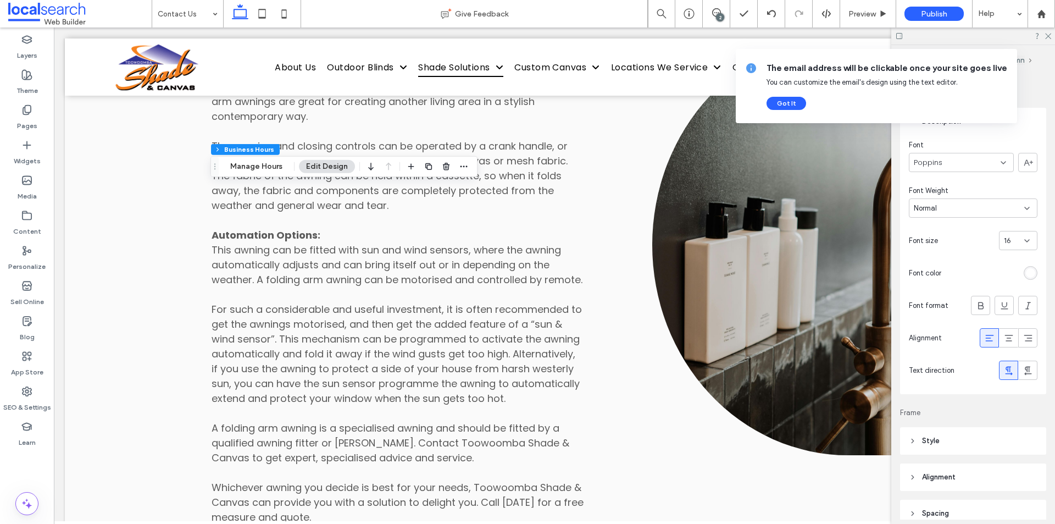
click at [1030, 271] on div "rgb(255, 255, 255)" at bounding box center [1030, 273] width 14 height 14
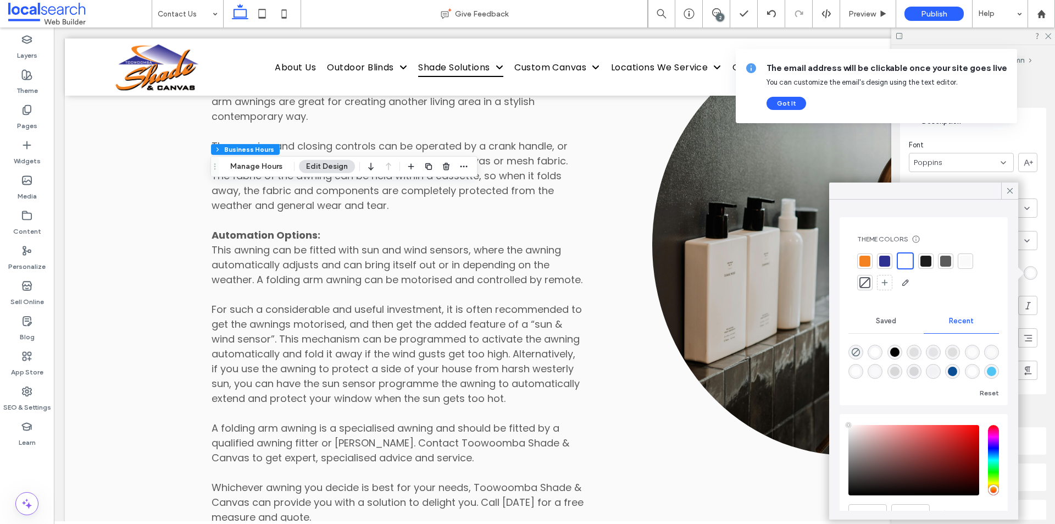
click at [949, 259] on div at bounding box center [945, 260] width 11 height 11
click at [1011, 187] on icon at bounding box center [1010, 191] width 10 height 10
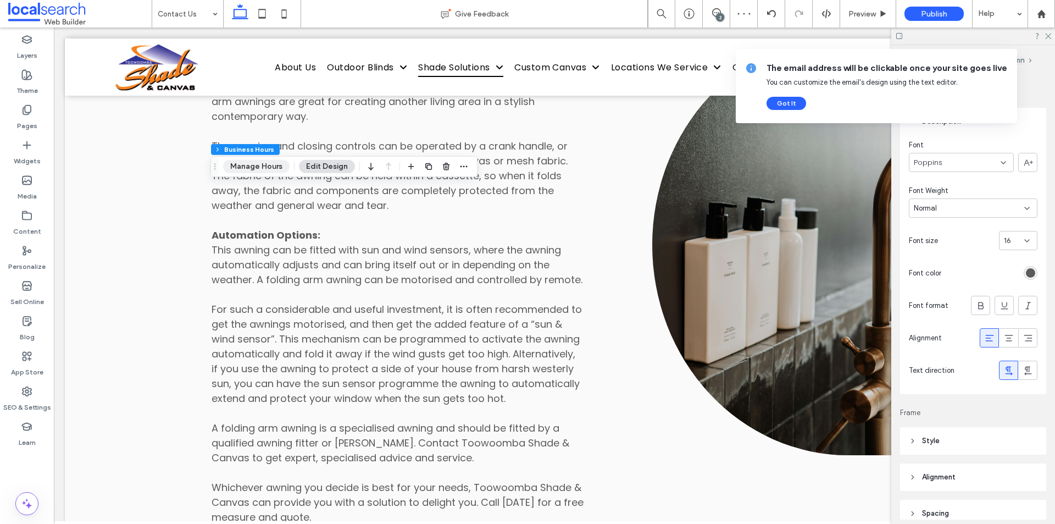
click at [275, 165] on button "Manage Hours" at bounding box center [256, 166] width 66 height 13
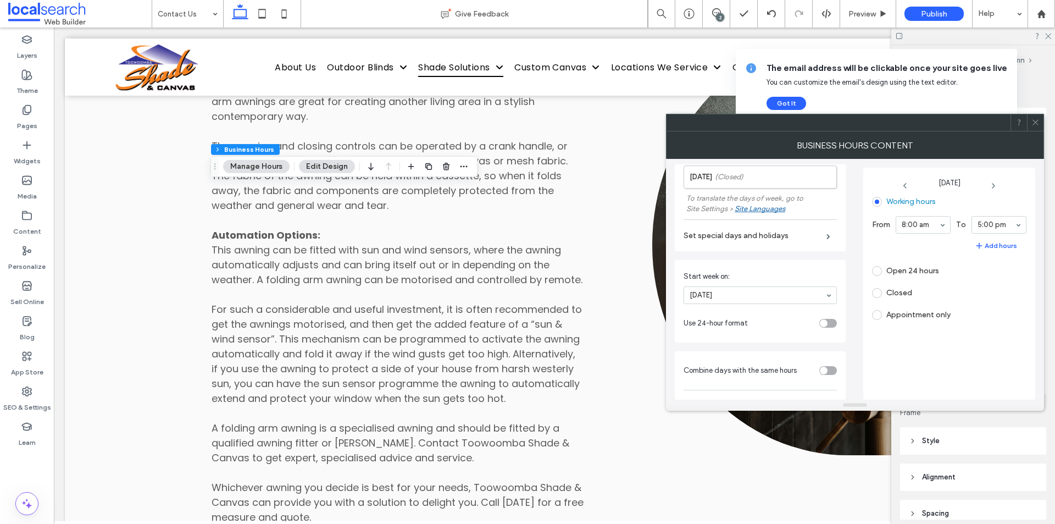
scroll to position [220, 0]
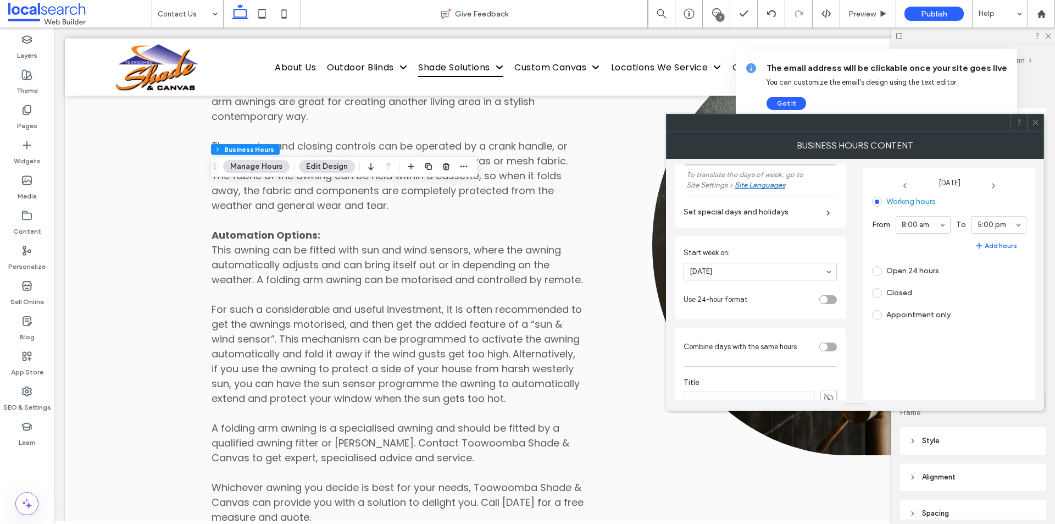
click at [820, 347] on div "toggle" at bounding box center [824, 347] width 8 height 8
type input "**"
click at [371, 166] on icon "button" at bounding box center [370, 167] width 13 height 20
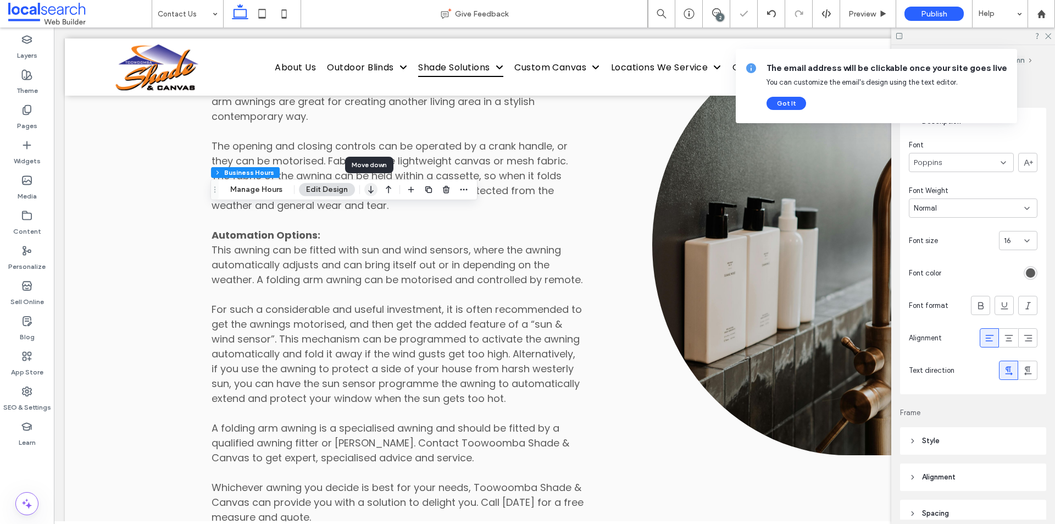
click at [366, 192] on icon "button" at bounding box center [370, 190] width 13 height 20
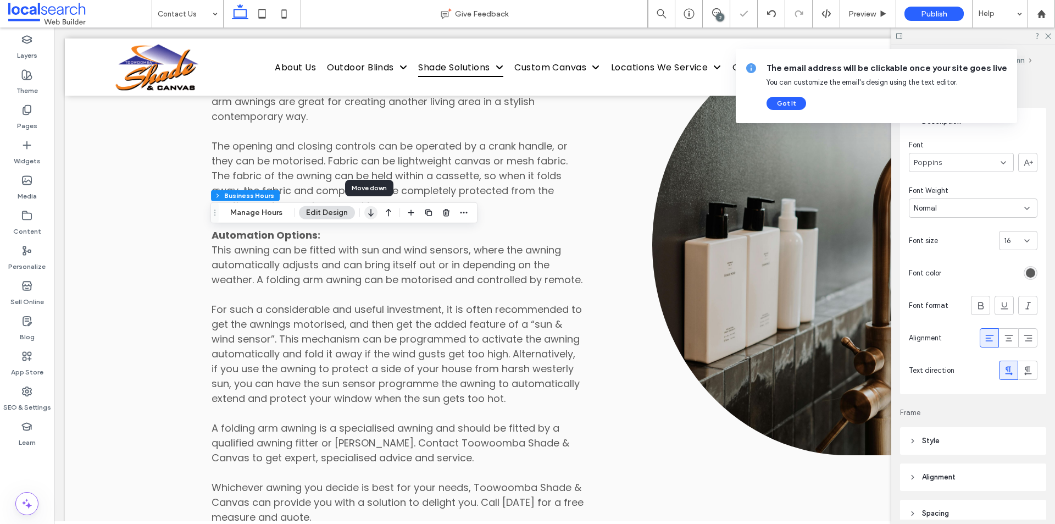
click at [366, 212] on icon "button" at bounding box center [370, 213] width 13 height 20
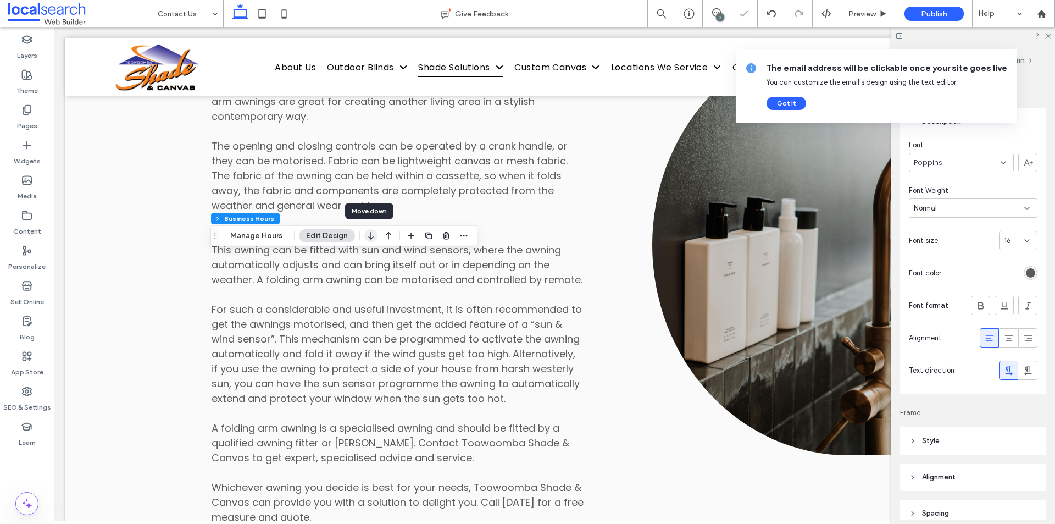
click at [372, 240] on icon "button" at bounding box center [370, 236] width 13 height 20
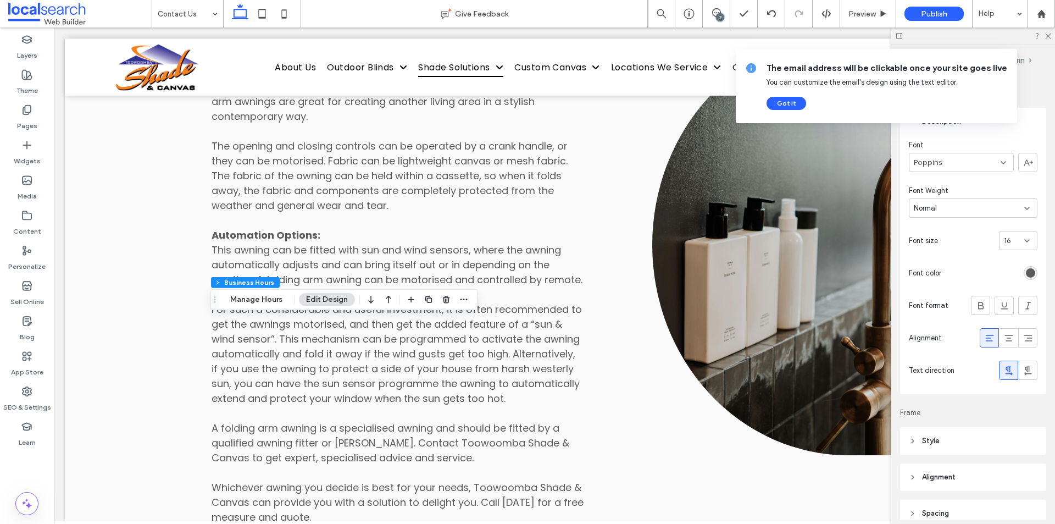
click at [1004, 241] on span "16" at bounding box center [1007, 240] width 7 height 11
click at [1006, 338] on div "18" at bounding box center [1012, 339] width 37 height 19
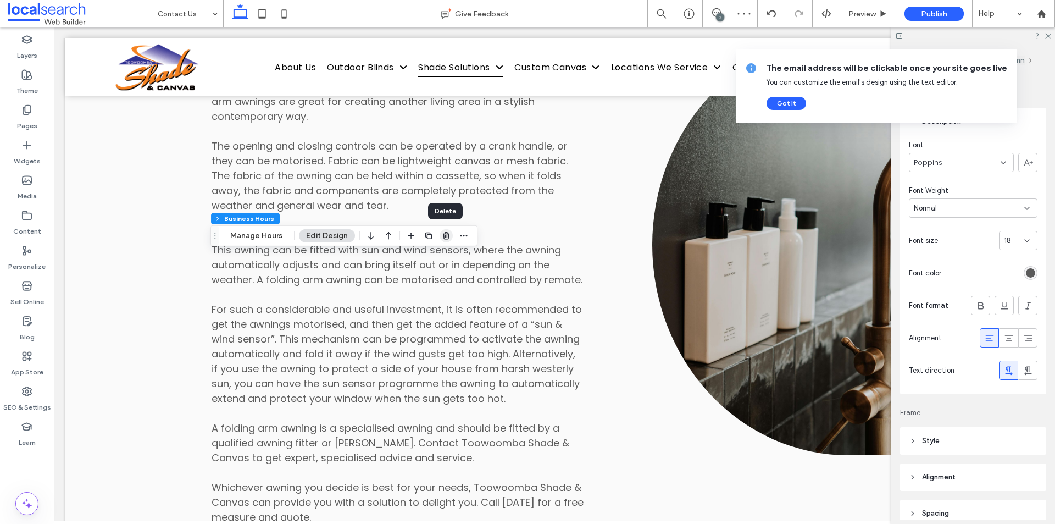
click at [442, 241] on span "button" at bounding box center [445, 235] width 13 height 13
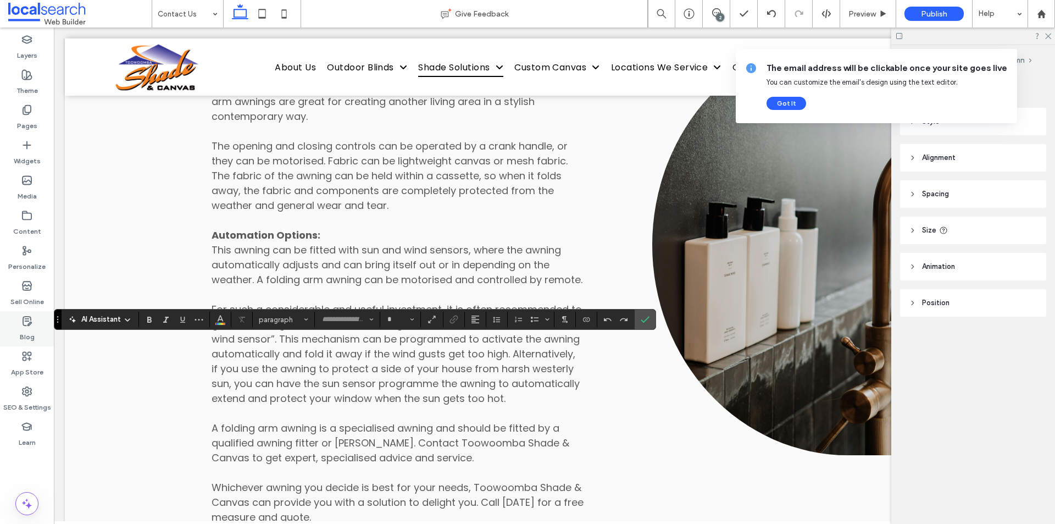
type input "*******"
type input "**"
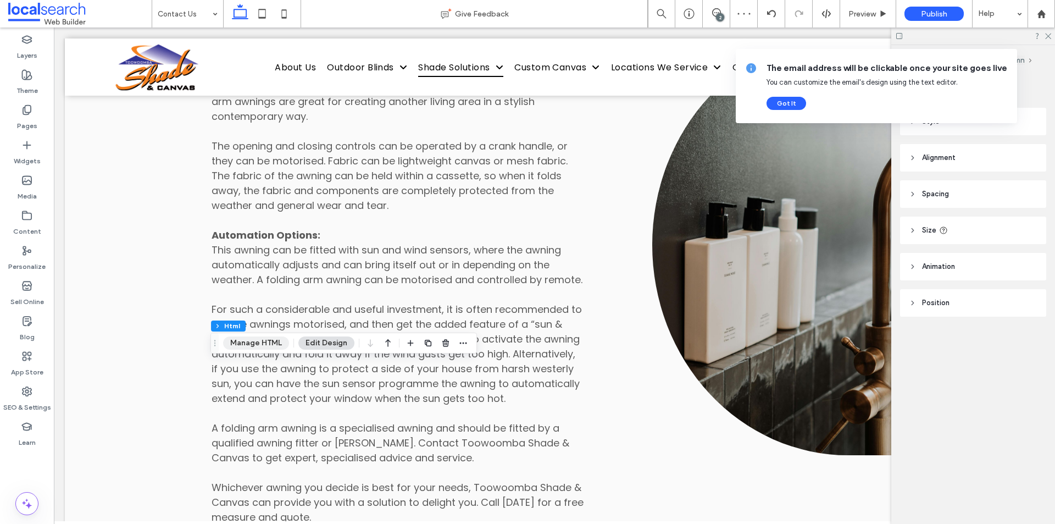
click at [277, 343] on button "Manage HTML" at bounding box center [256, 342] width 66 height 13
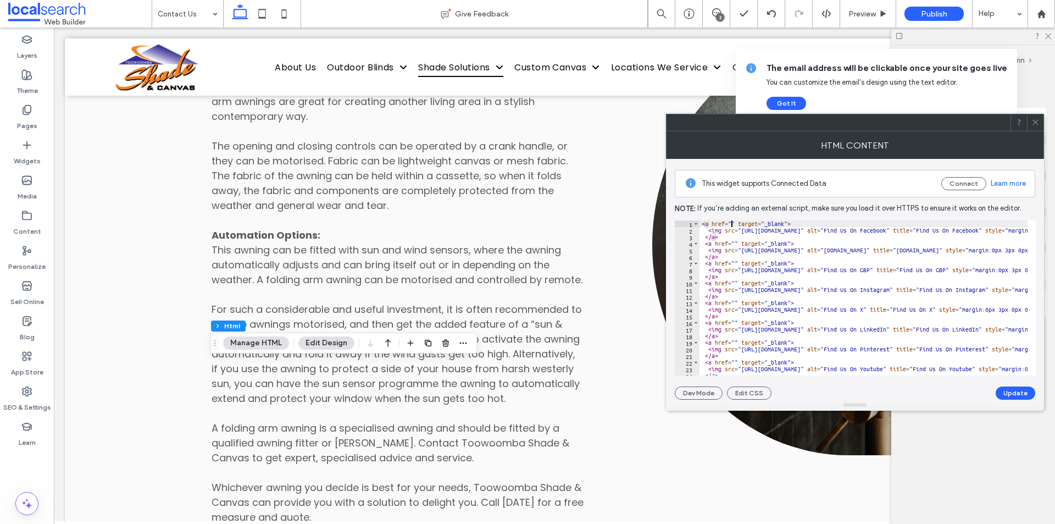
paste textarea "**********"
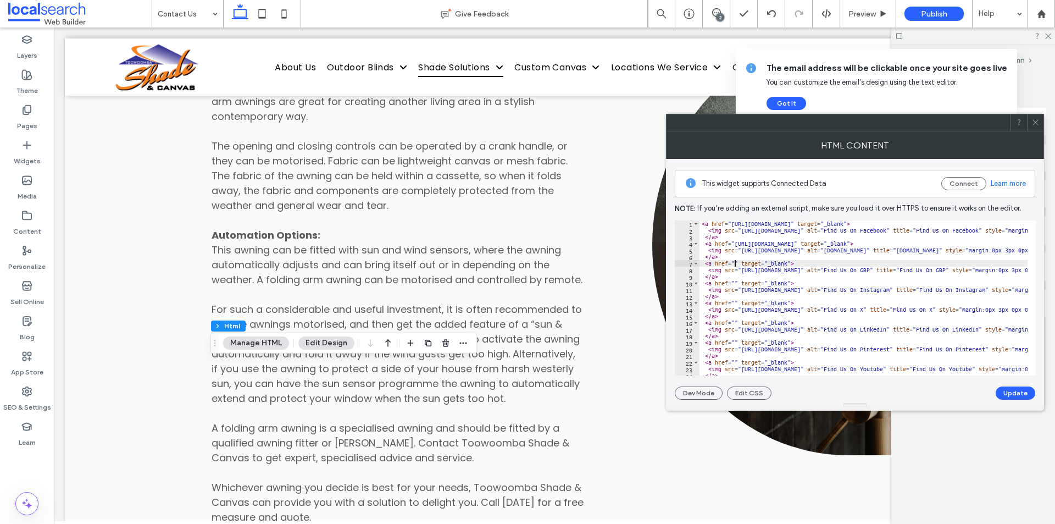
paste textarea "**********"
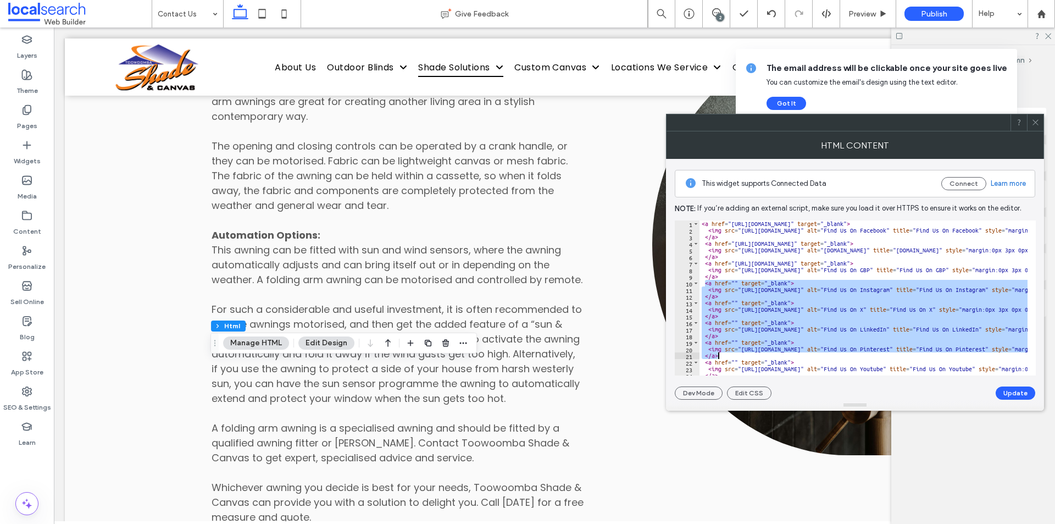
drag, startPoint x: 703, startPoint y: 286, endPoint x: 747, endPoint y: 352, distance: 79.4
type textarea "**********"
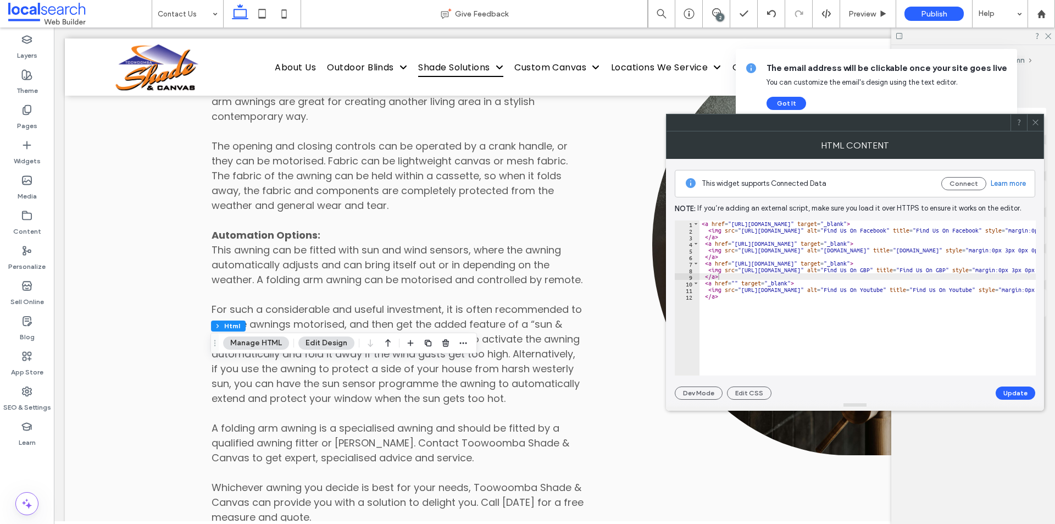
paste textarea "**********"
type textarea "**********"
click at [1002, 391] on button "Update" at bounding box center [1015, 392] width 40 height 13
click at [1036, 119] on icon at bounding box center [1035, 122] width 8 height 8
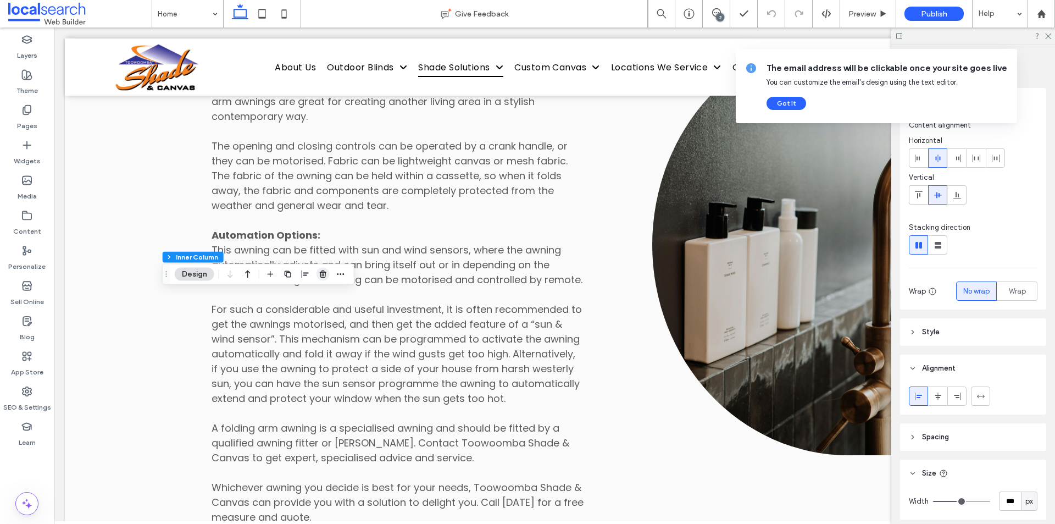
click at [321, 273] on icon "button" at bounding box center [323, 274] width 9 height 9
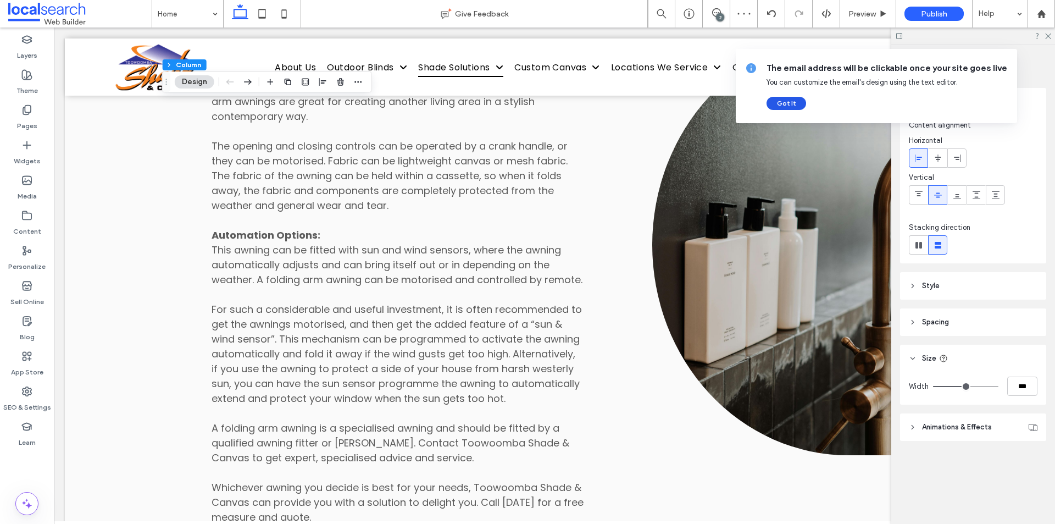
click at [801, 103] on button "Got It" at bounding box center [786, 103] width 40 height 13
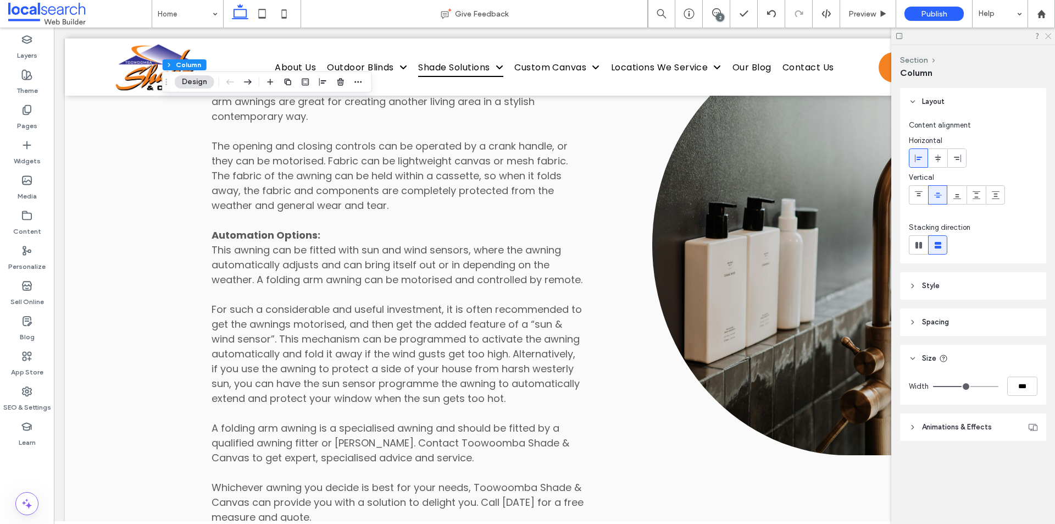
click at [1044, 37] on icon at bounding box center [1047, 35] width 7 height 7
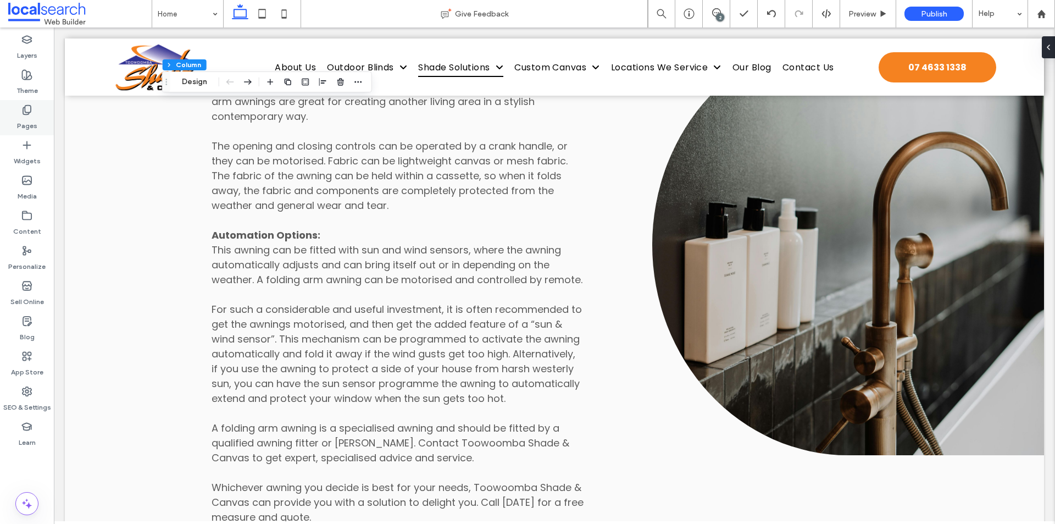
click at [39, 87] on div "Theme" at bounding box center [27, 82] width 54 height 35
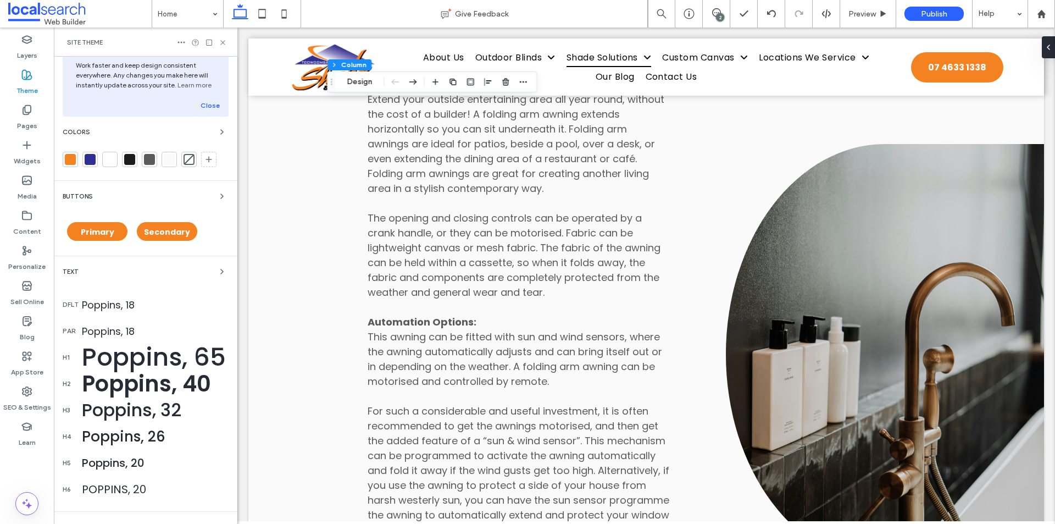
scroll to position [55, 0]
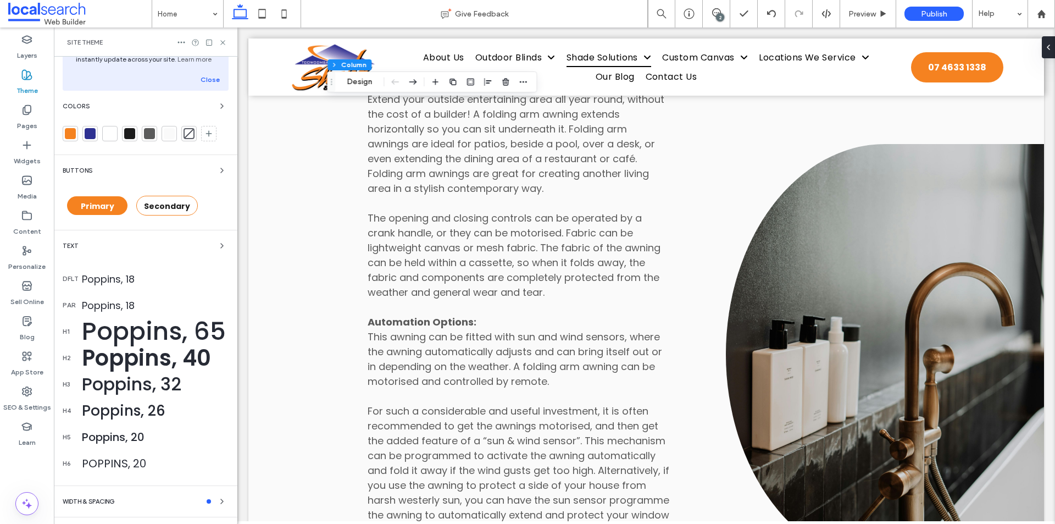
click at [168, 246] on div "Text" at bounding box center [146, 245] width 166 height 13
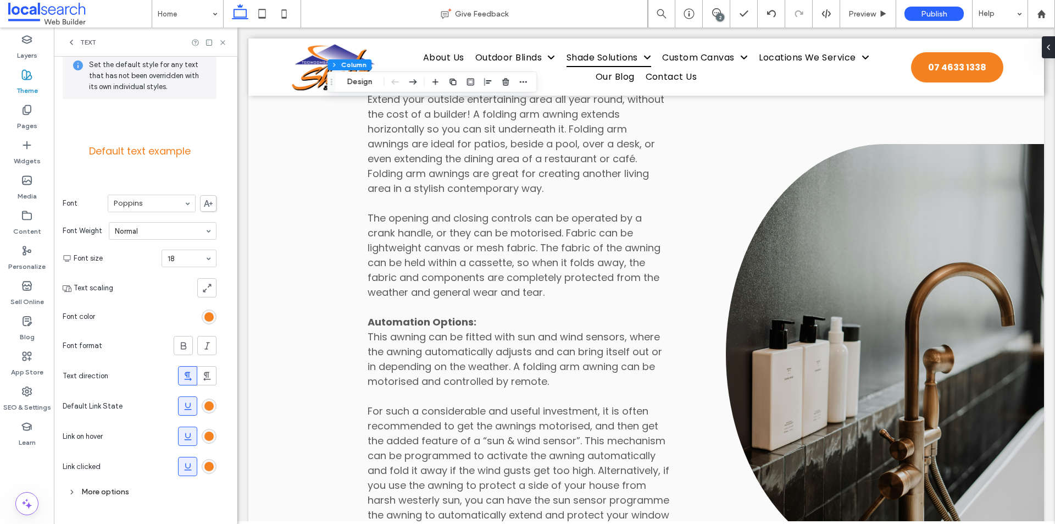
scroll to position [53, 0]
click at [186, 432] on icon at bounding box center [187, 436] width 11 height 11
click at [188, 463] on icon at bounding box center [187, 466] width 11 height 11
click at [205, 411] on div "rgb(245, 130, 32)" at bounding box center [209, 405] width 15 height 15
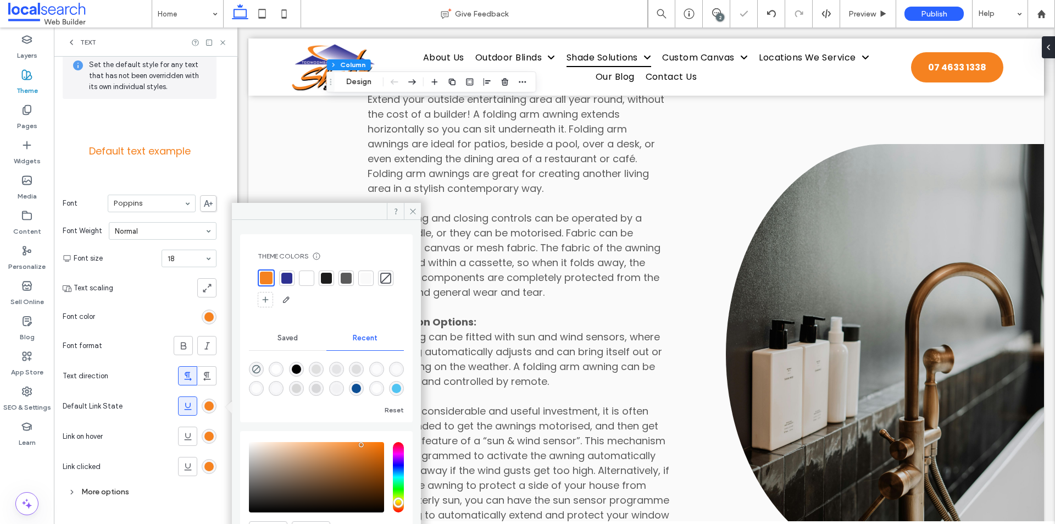
click at [341, 277] on div at bounding box center [346, 277] width 11 height 11
click at [207, 439] on div "rgb(245, 130, 32)" at bounding box center [208, 435] width 9 height 9
click at [342, 276] on div at bounding box center [346, 277] width 11 height 11
click at [208, 461] on div "rgb(245, 130, 32)" at bounding box center [208, 465] width 9 height 9
click at [347, 274] on div at bounding box center [344, 276] width 11 height 11
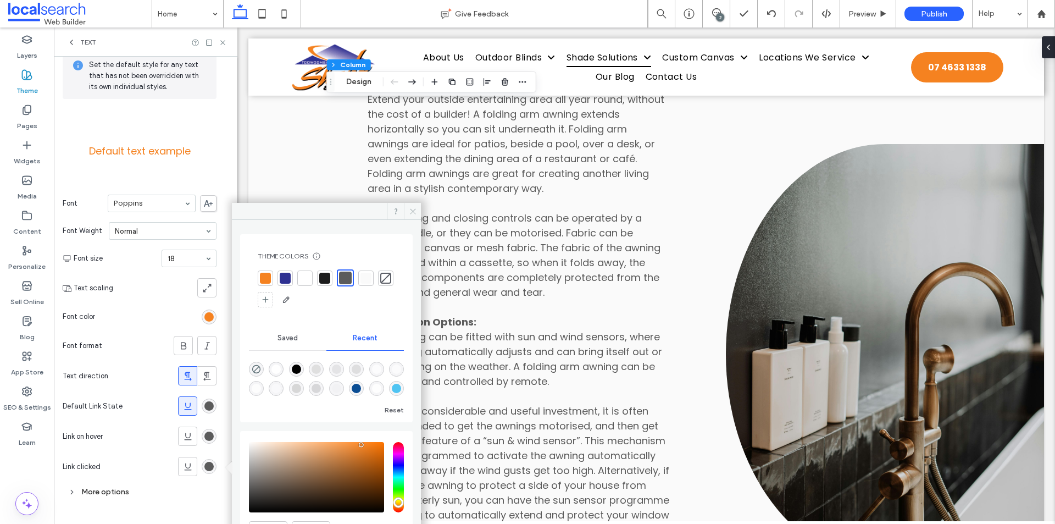
click at [411, 214] on icon at bounding box center [413, 211] width 8 height 8
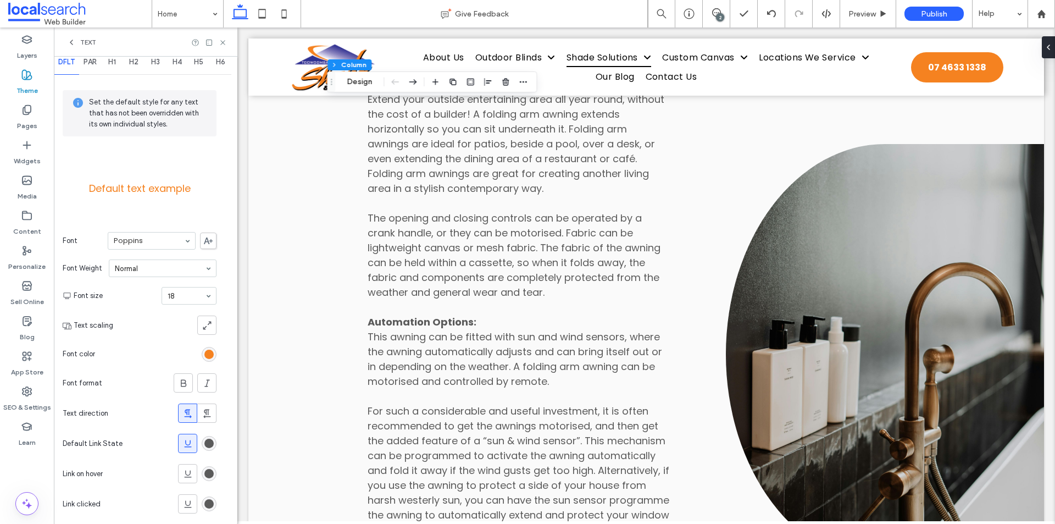
scroll to position [0, 0]
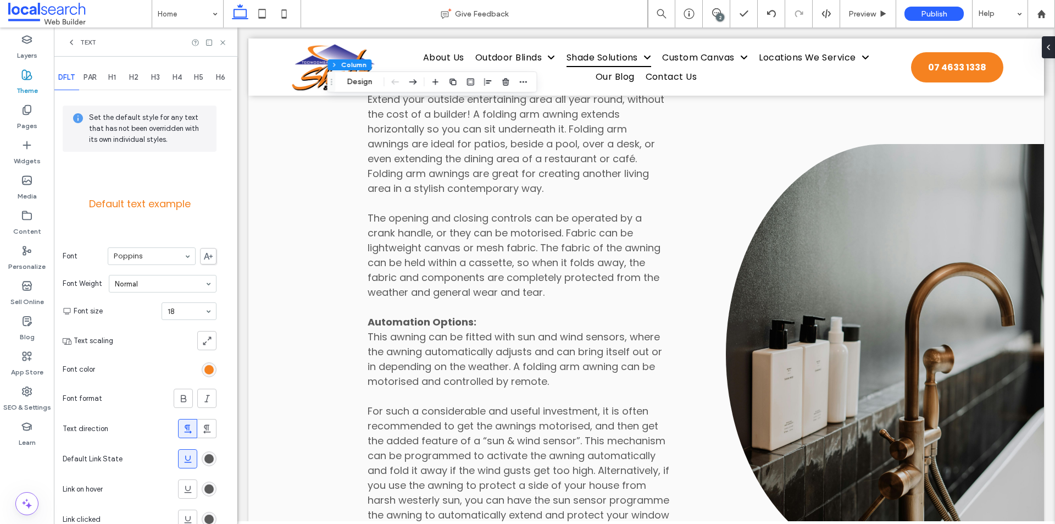
click at [94, 83] on div "PAR" at bounding box center [90, 77] width 22 height 24
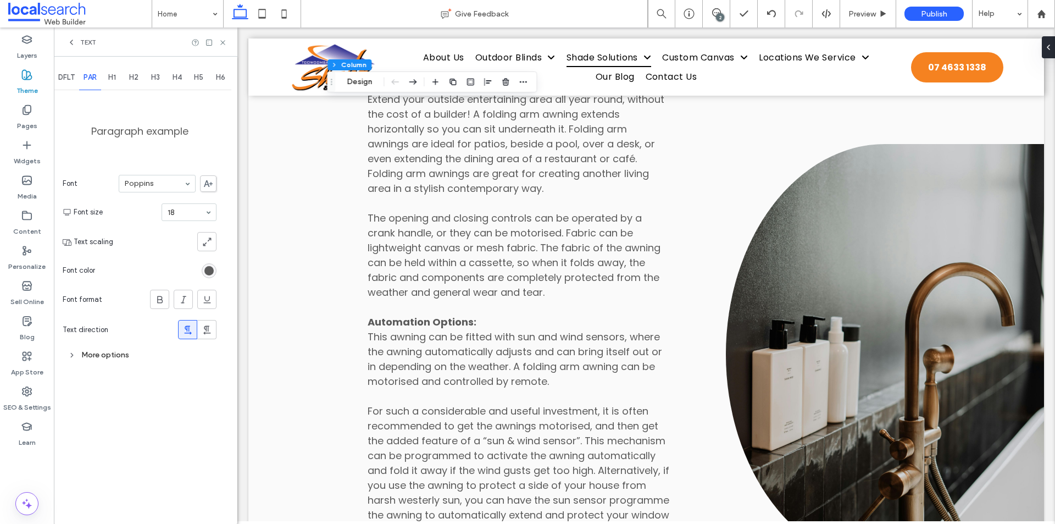
click at [74, 78] on span "DFLT" at bounding box center [66, 77] width 16 height 9
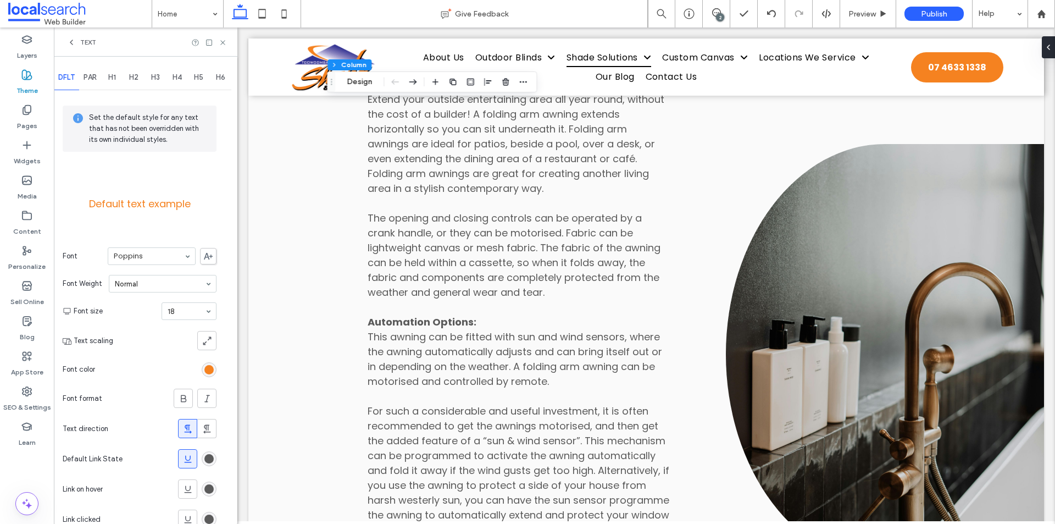
click at [228, 38] on div "Text" at bounding box center [145, 41] width 183 height 29
click at [221, 43] on icon at bounding box center [223, 42] width 8 height 8
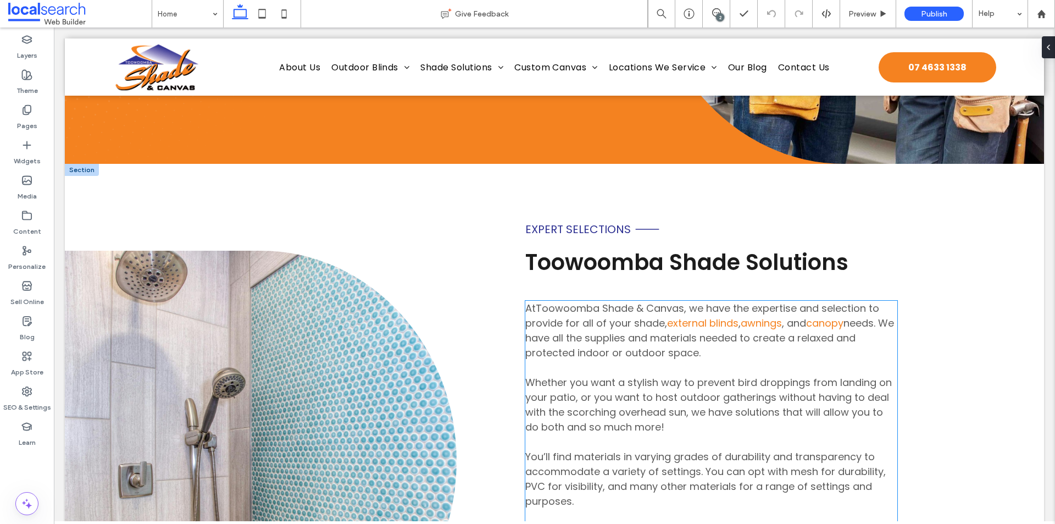
scroll to position [385, 0]
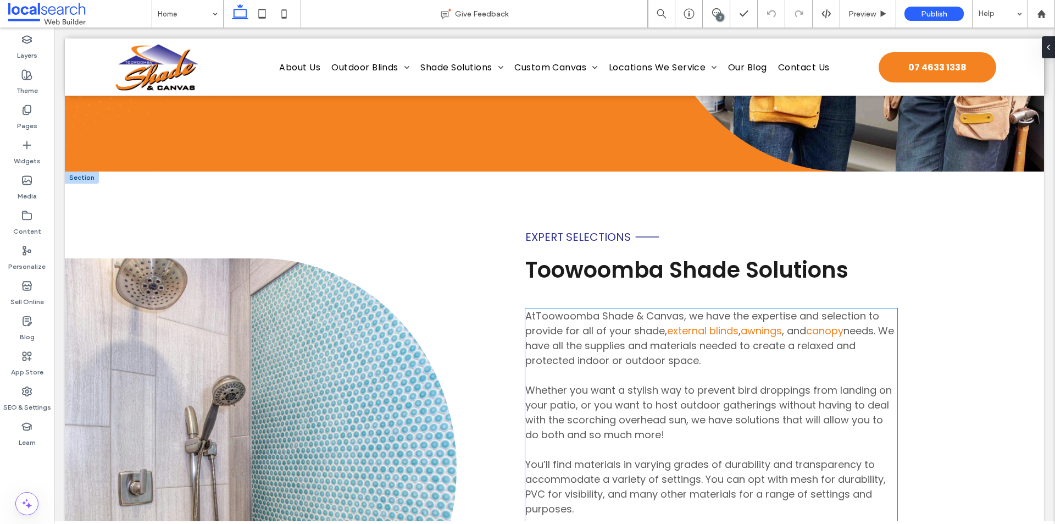
click at [688, 331] on link "external blinds" at bounding box center [702, 331] width 71 height 14
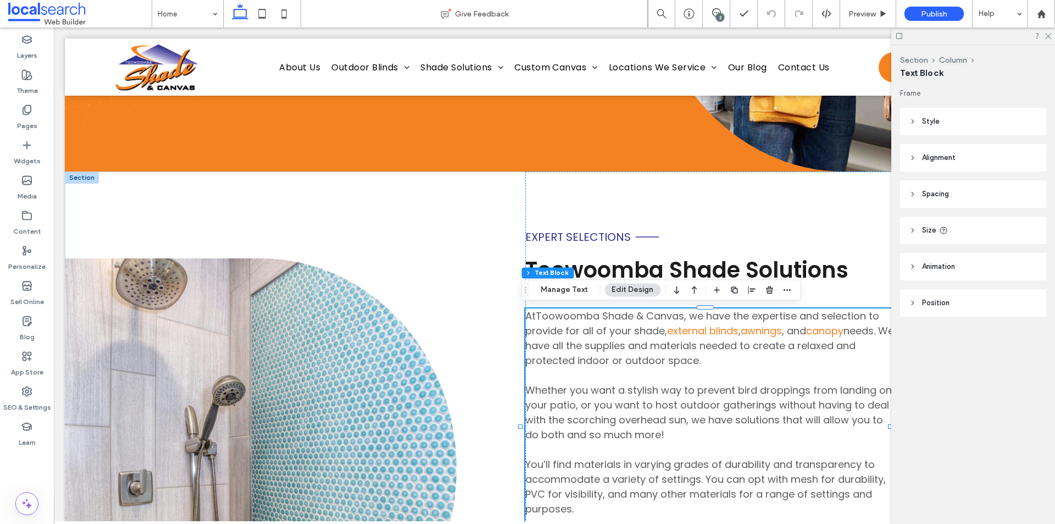
click at [688, 331] on link "external blinds" at bounding box center [702, 331] width 71 height 14
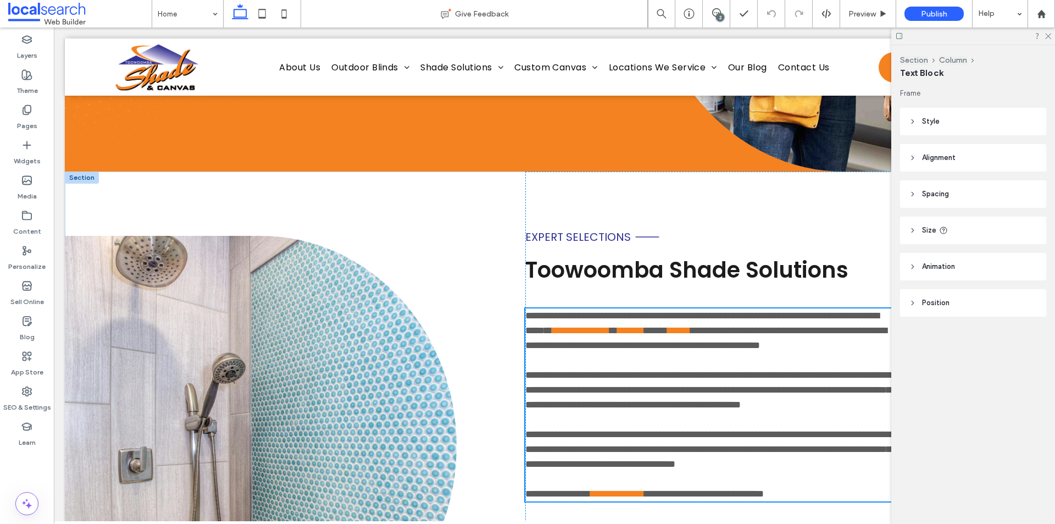
type input "*******"
type input "**"
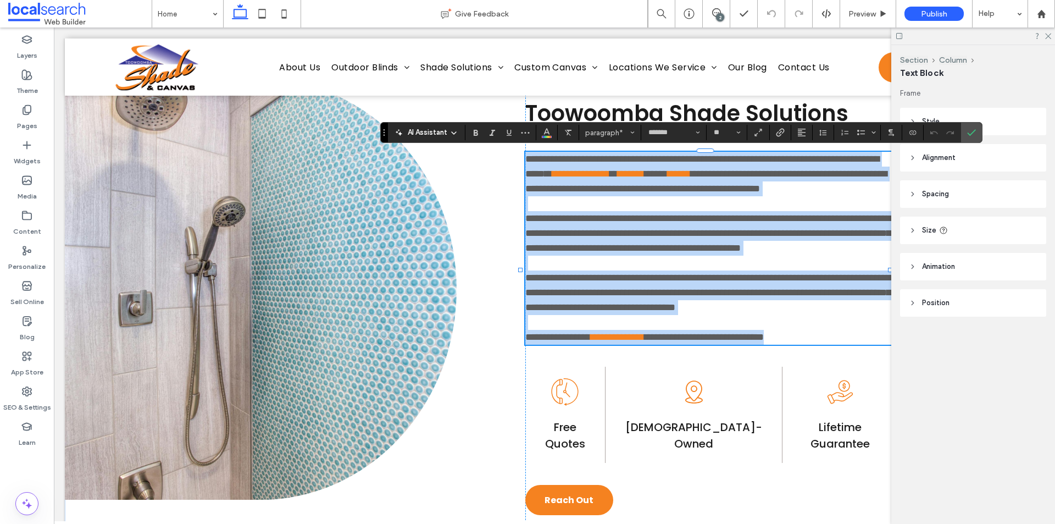
click at [684, 270] on p at bounding box center [711, 262] width 372 height 15
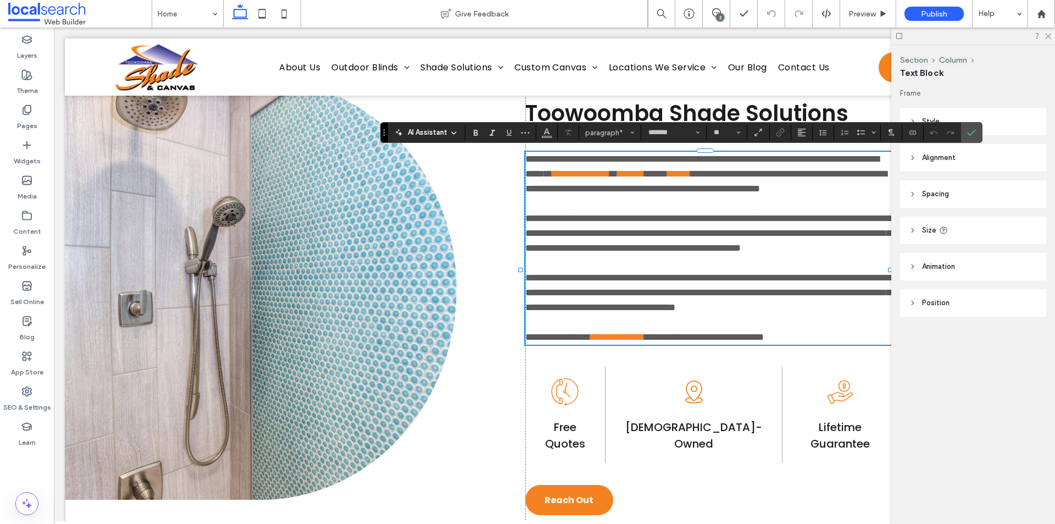
click at [685, 253] on span "**********" at bounding box center [707, 233] width 365 height 40
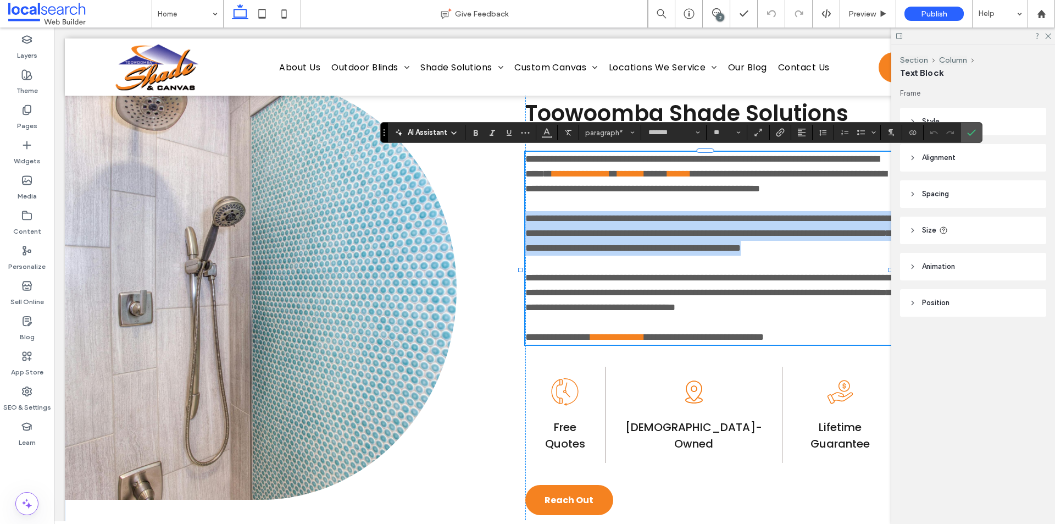
click at [685, 253] on span "**********" at bounding box center [707, 233] width 365 height 40
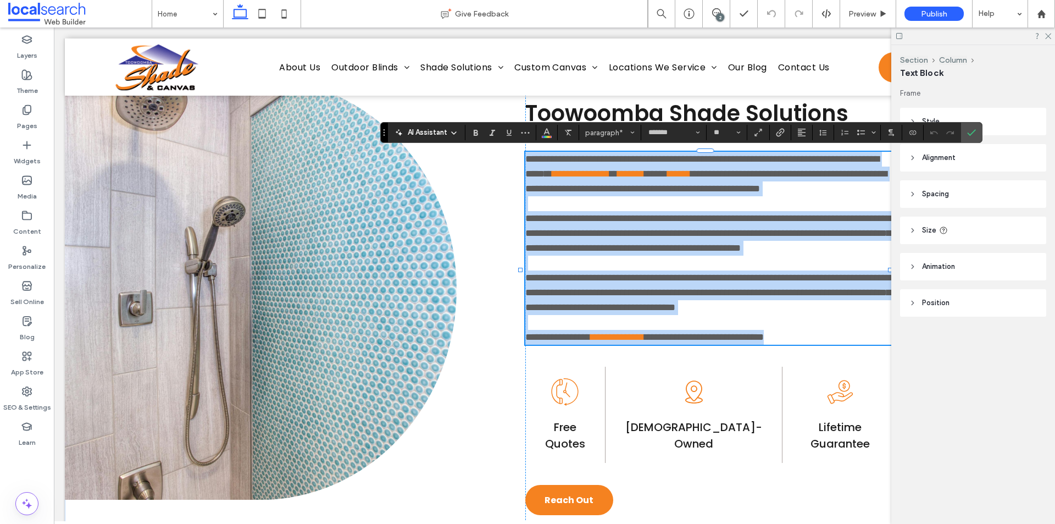
click at [610, 174] on link "**********" at bounding box center [581, 174] width 58 height 10
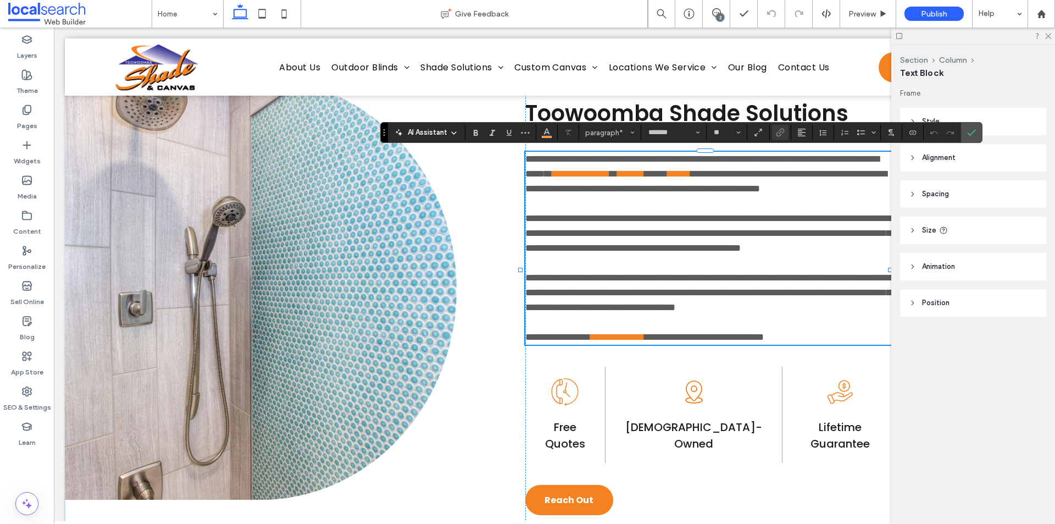
click at [610, 173] on link "**********" at bounding box center [581, 174] width 58 height 10
click at [610, 172] on link "**********" at bounding box center [581, 174] width 58 height 10
click at [968, 137] on span "Confirm" at bounding box center [969, 133] width 5 height 20
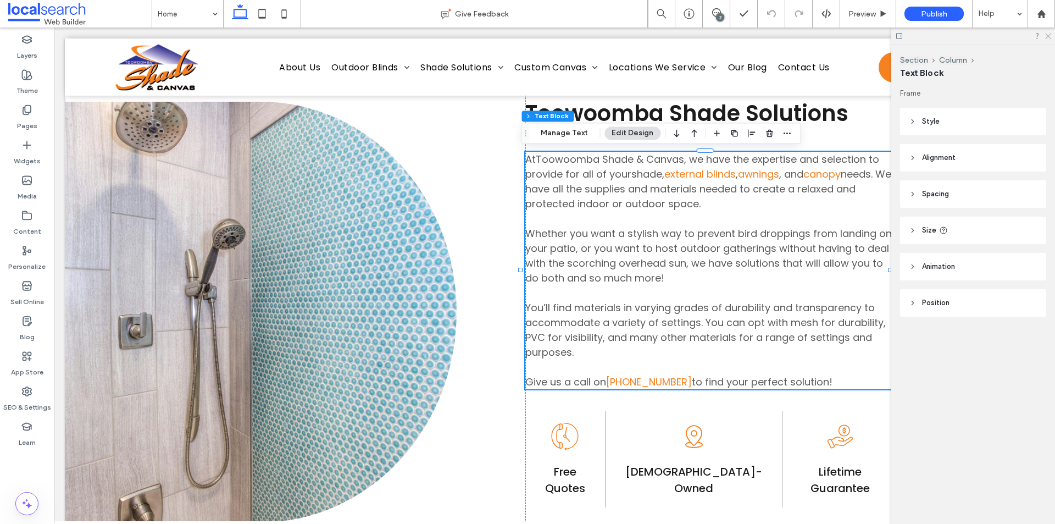
click at [1047, 37] on use at bounding box center [1048, 37] width 6 height 6
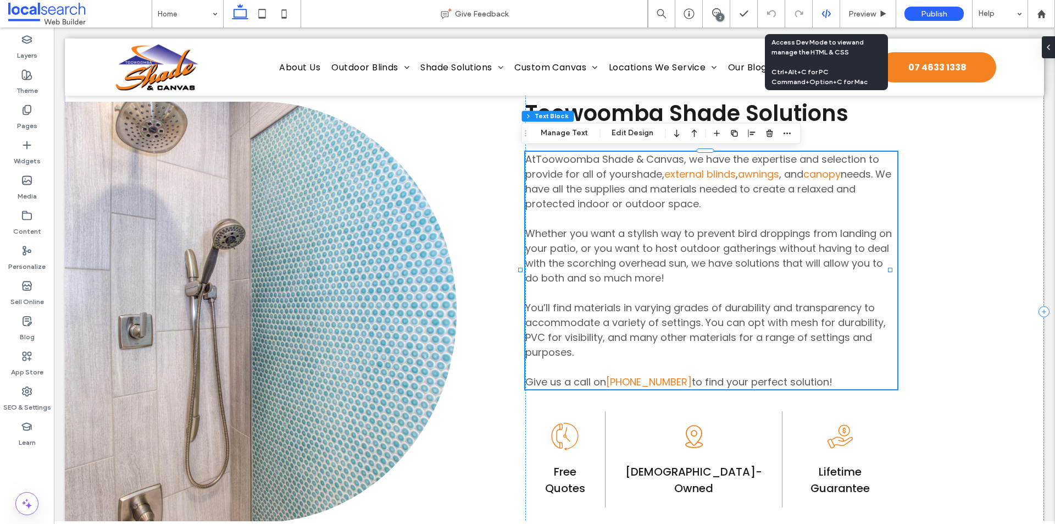
click at [830, 13] on use at bounding box center [825, 13] width 9 height 9
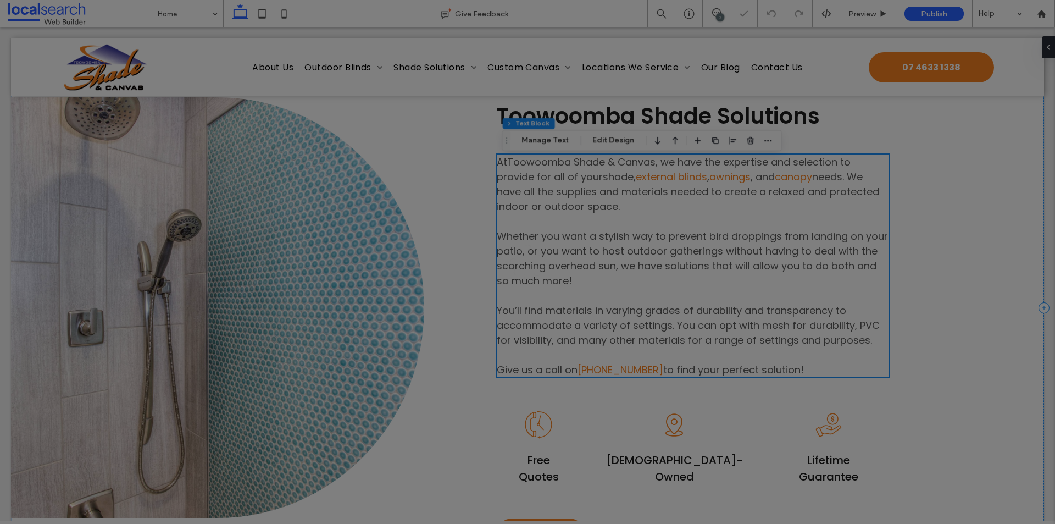
scroll to position [0, 0]
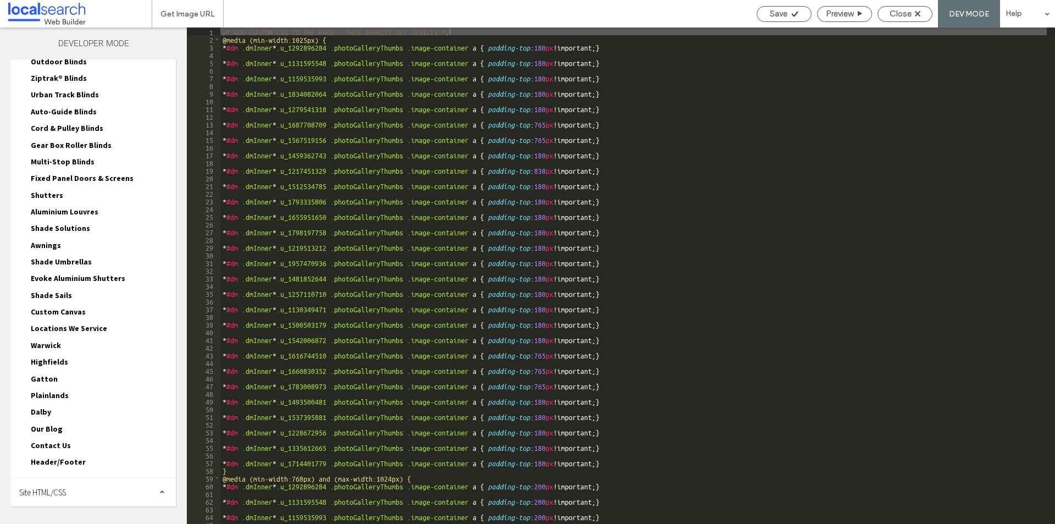
click at [79, 489] on div "Site HTML/CSS" at bounding box center [93, 491] width 165 height 27
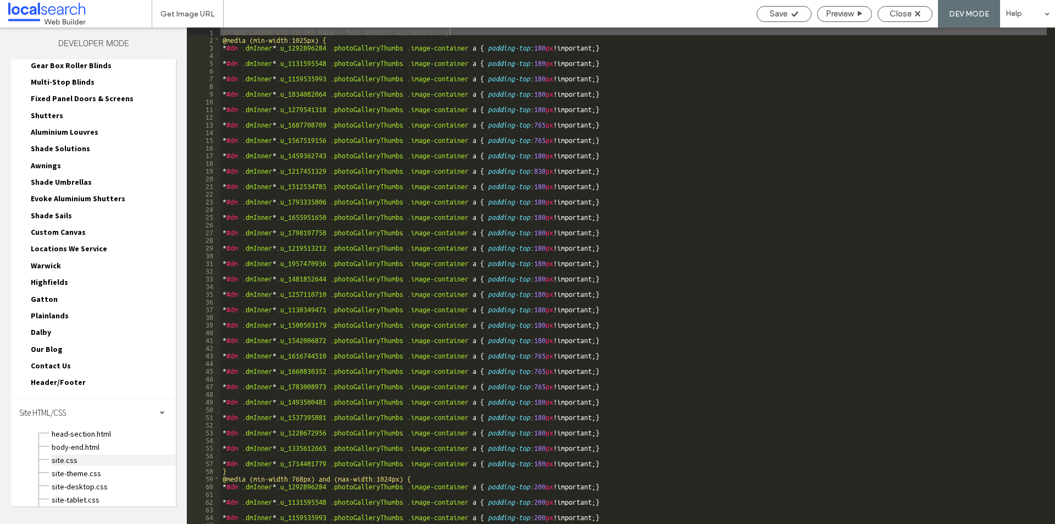
scroll to position [213, 0]
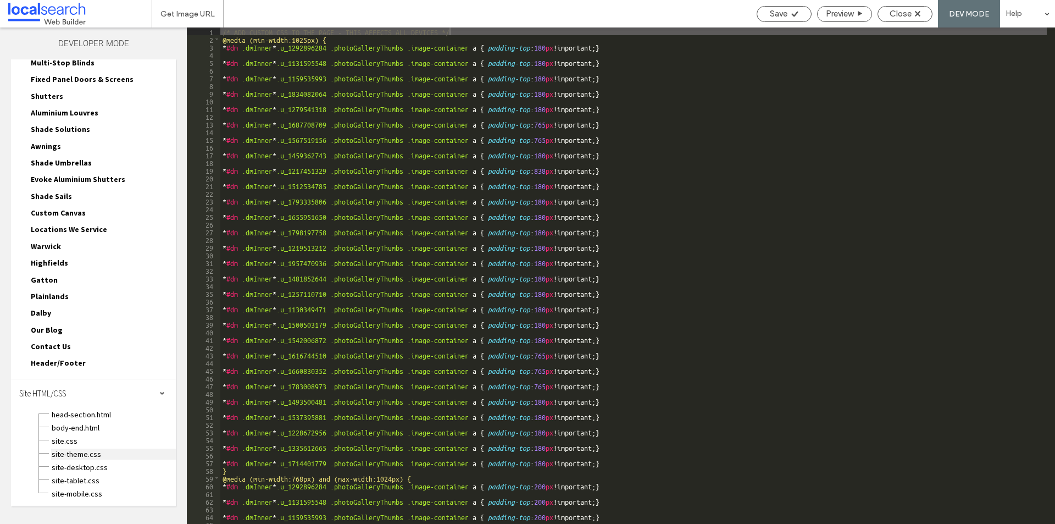
click at [74, 454] on span "site-theme.css" at bounding box center [113, 453] width 125 height 11
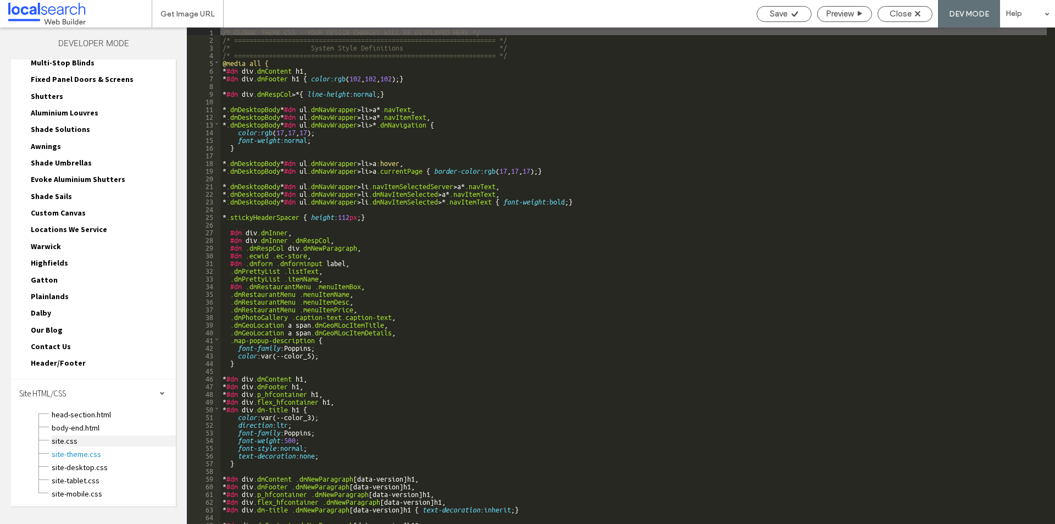
click at [73, 444] on span "site.css" at bounding box center [113, 440] width 125 height 11
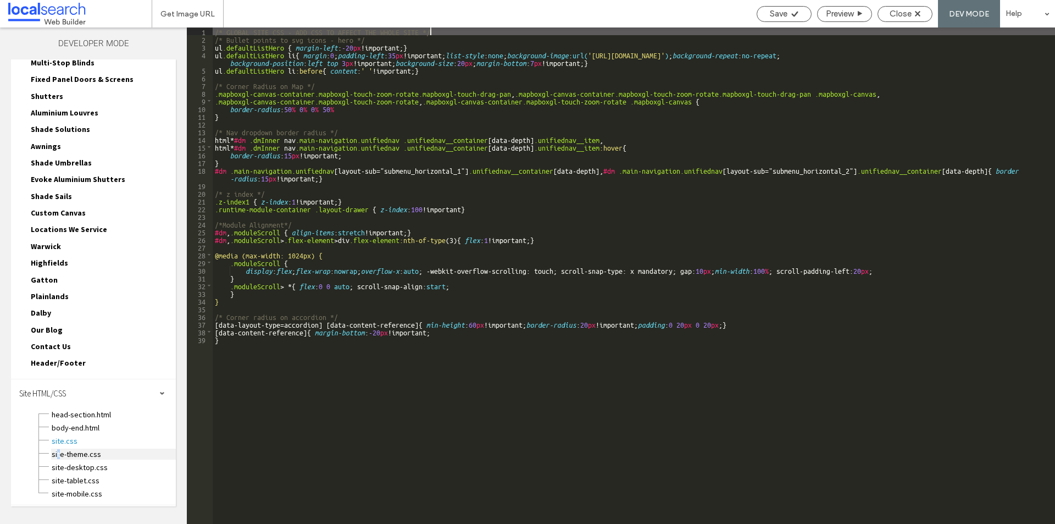
click at [58, 455] on span "site-theme.css" at bounding box center [113, 453] width 125 height 11
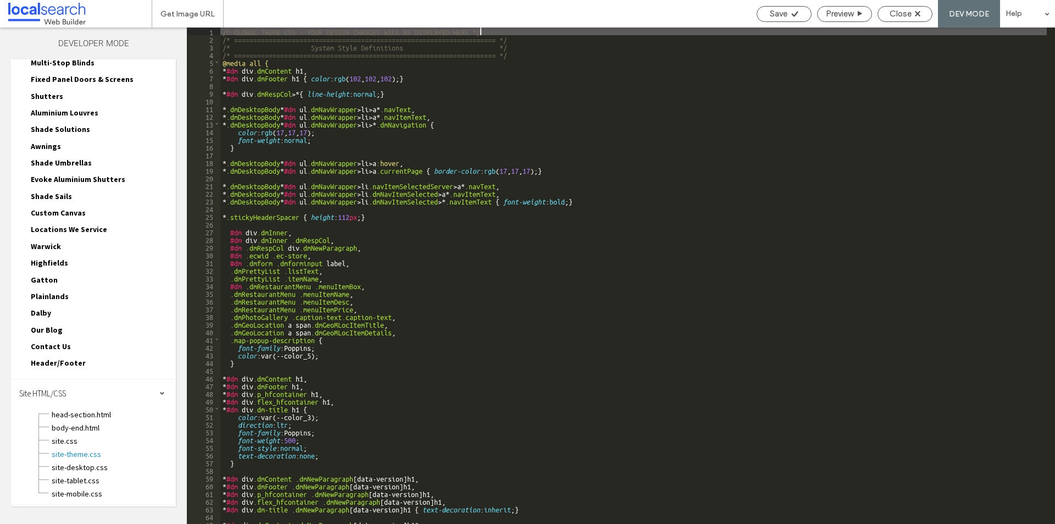
scroll to position [0, 0]
click at [917, 12] on use at bounding box center [917, 13] width 5 height 5
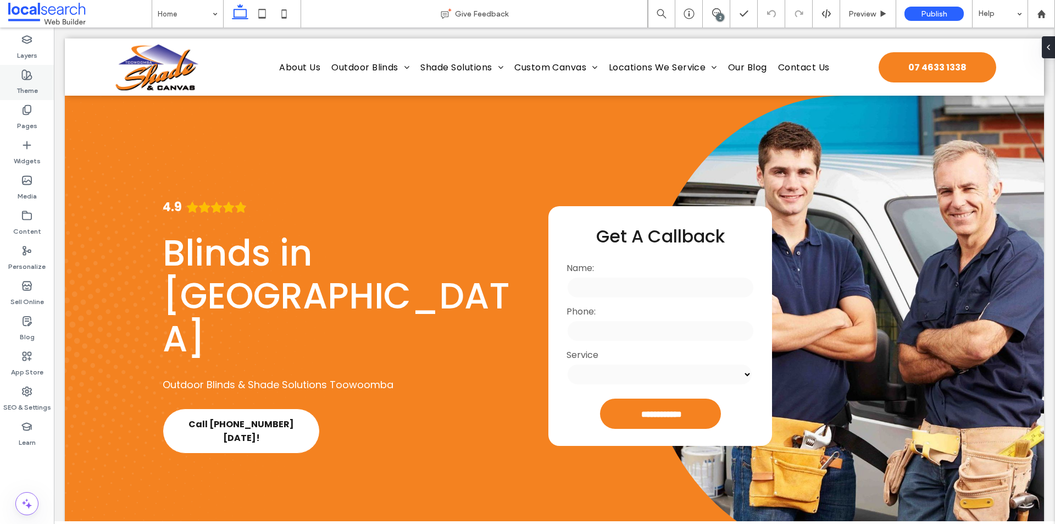
click at [37, 80] on div "Theme" at bounding box center [27, 82] width 54 height 35
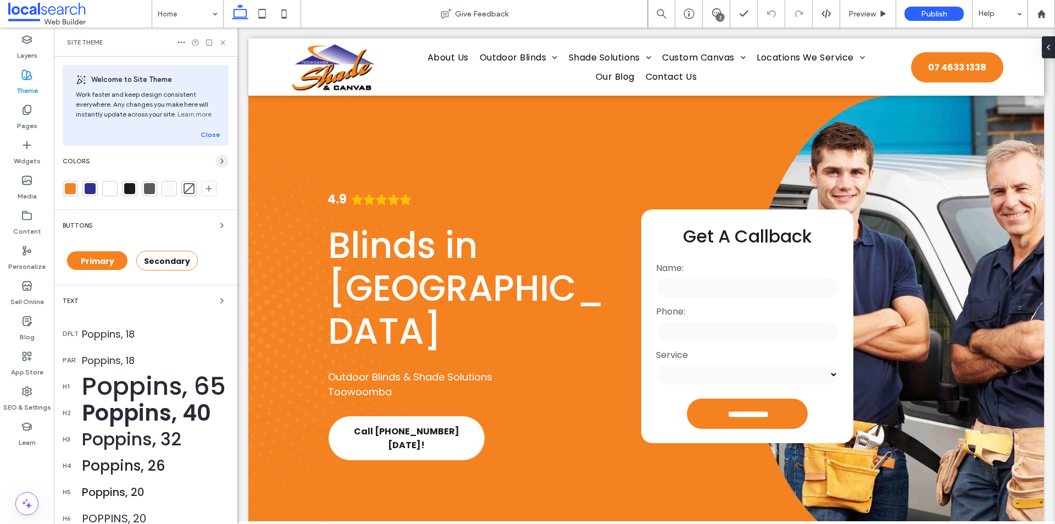
click at [221, 163] on use "button" at bounding box center [222, 161] width 2 height 4
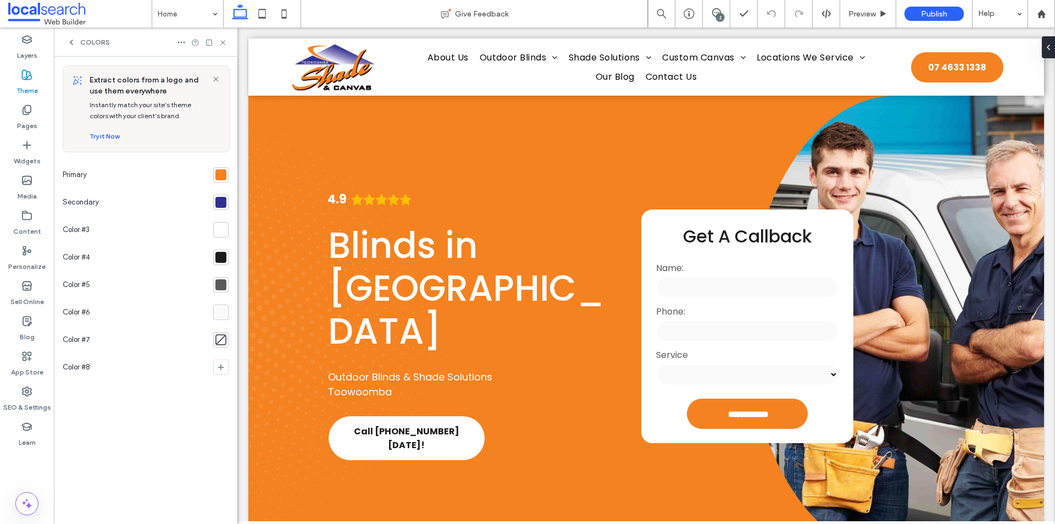
click at [226, 284] on div at bounding box center [220, 284] width 11 height 11
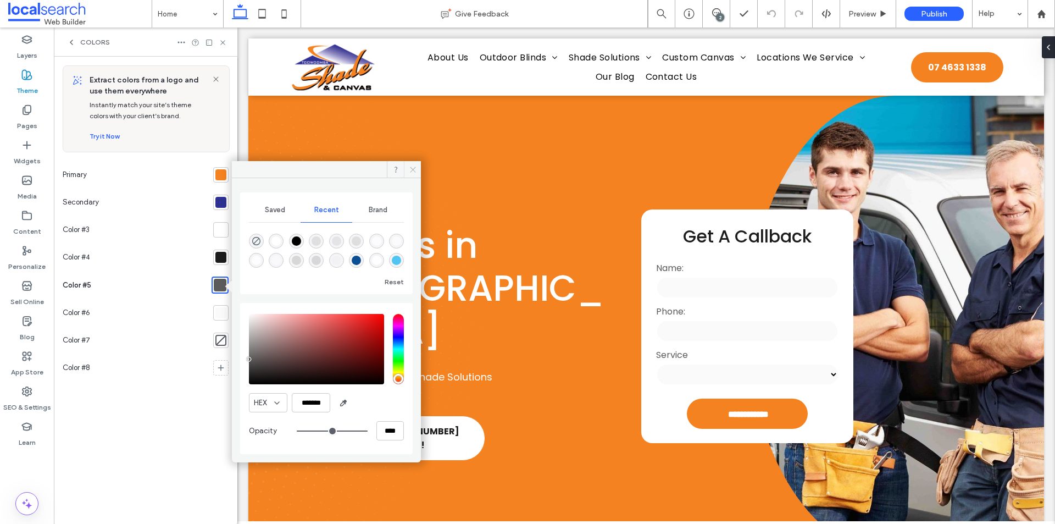
click at [415, 166] on icon at bounding box center [413, 169] width 8 height 8
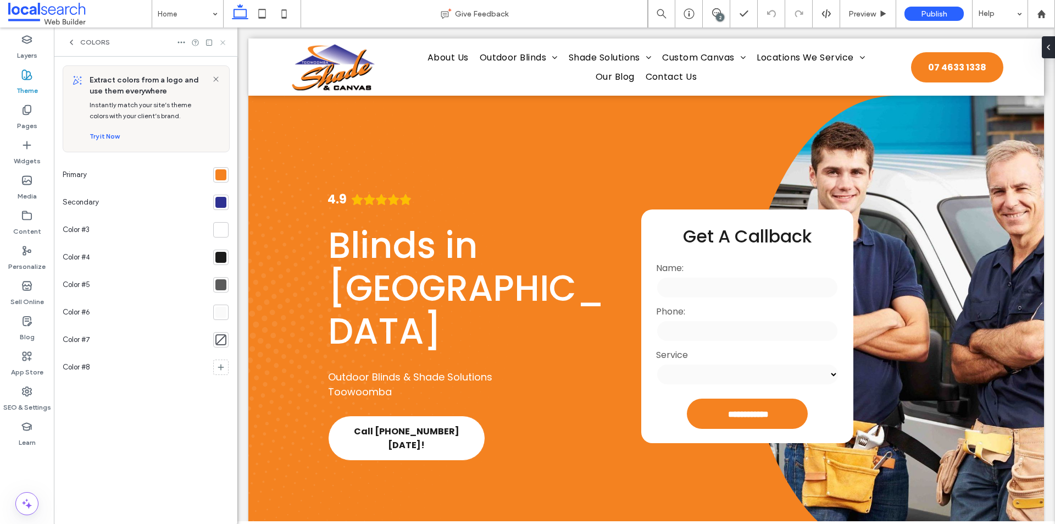
click at [224, 44] on icon at bounding box center [223, 42] width 8 height 8
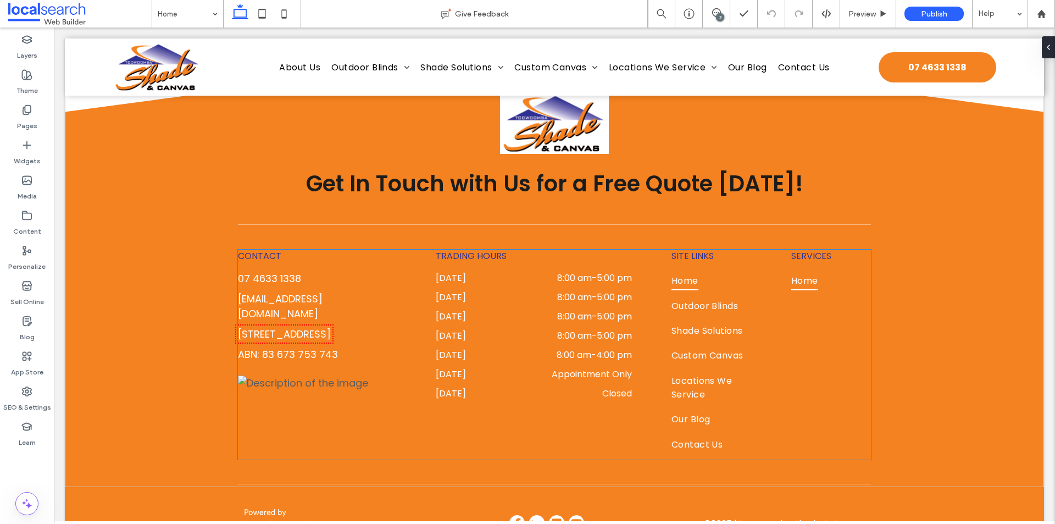
scroll to position [7315, 0]
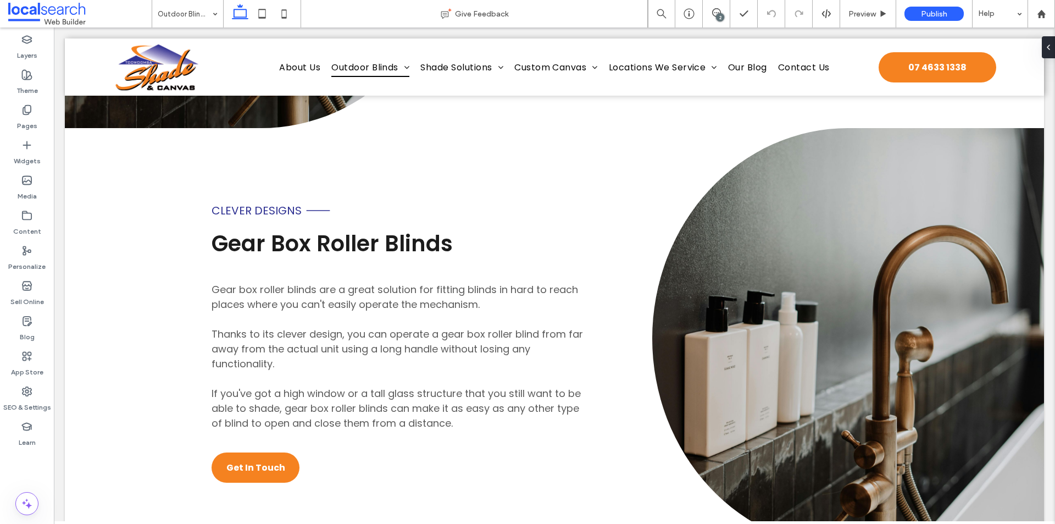
scroll to position [2802, 0]
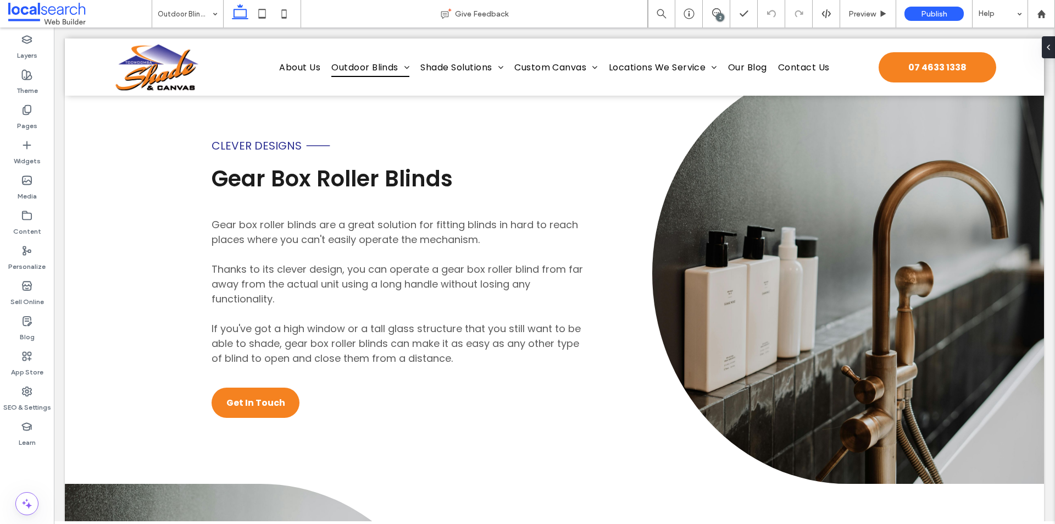
click at [216, 15] on div "Outdoor Blinds" at bounding box center [187, 13] width 71 height 27
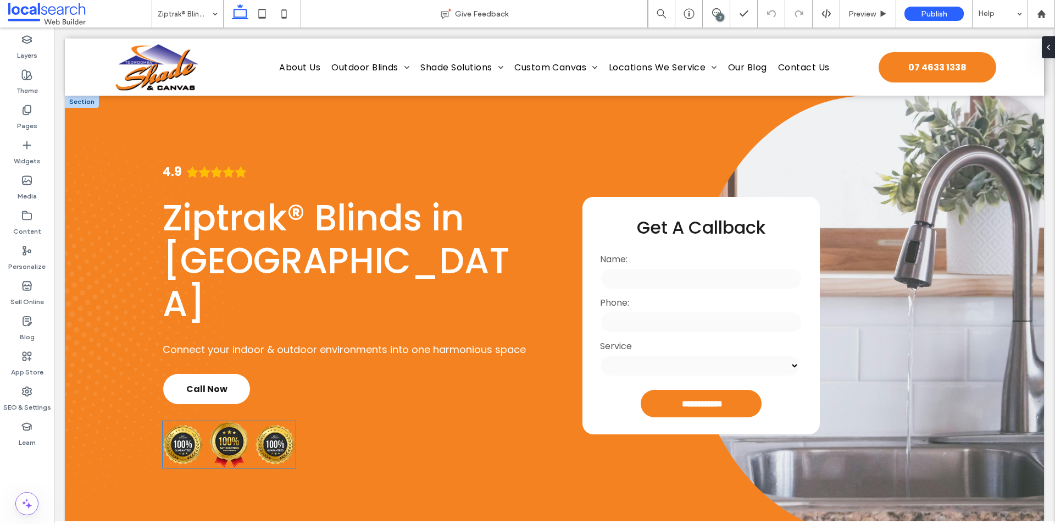
click at [268, 424] on img at bounding box center [275, 444] width 41 height 40
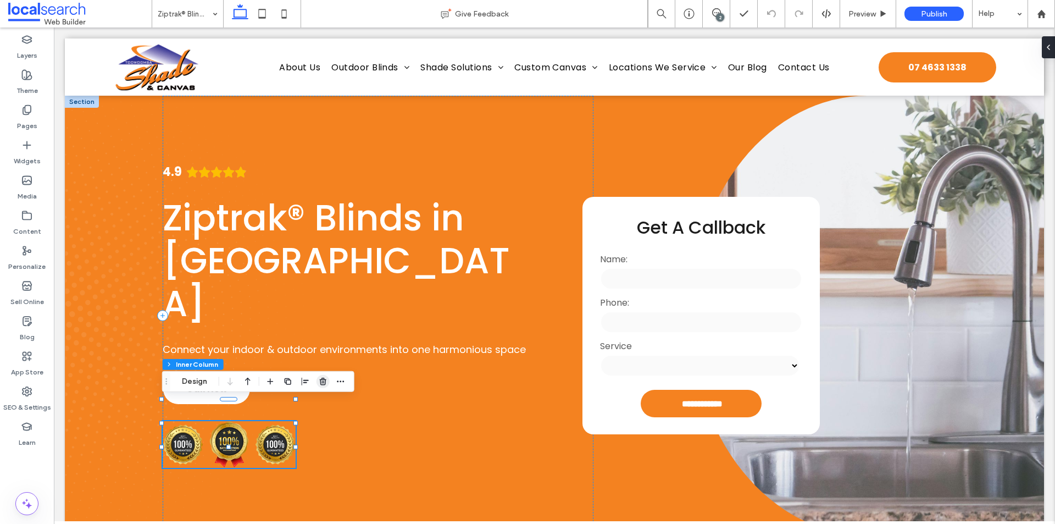
click at [318, 380] on span "button" at bounding box center [322, 381] width 13 height 13
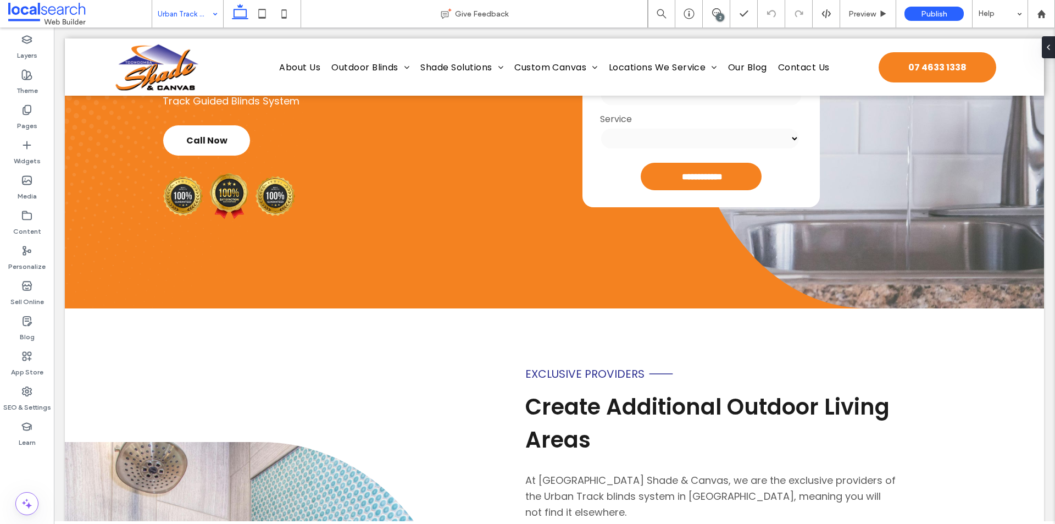
scroll to position [220, 0]
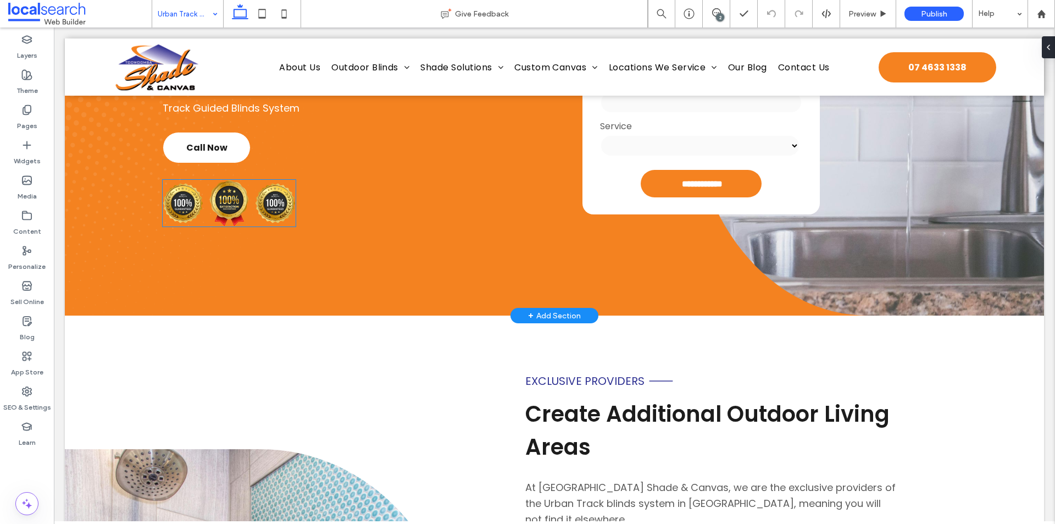
click at [272, 199] on img at bounding box center [275, 203] width 41 height 40
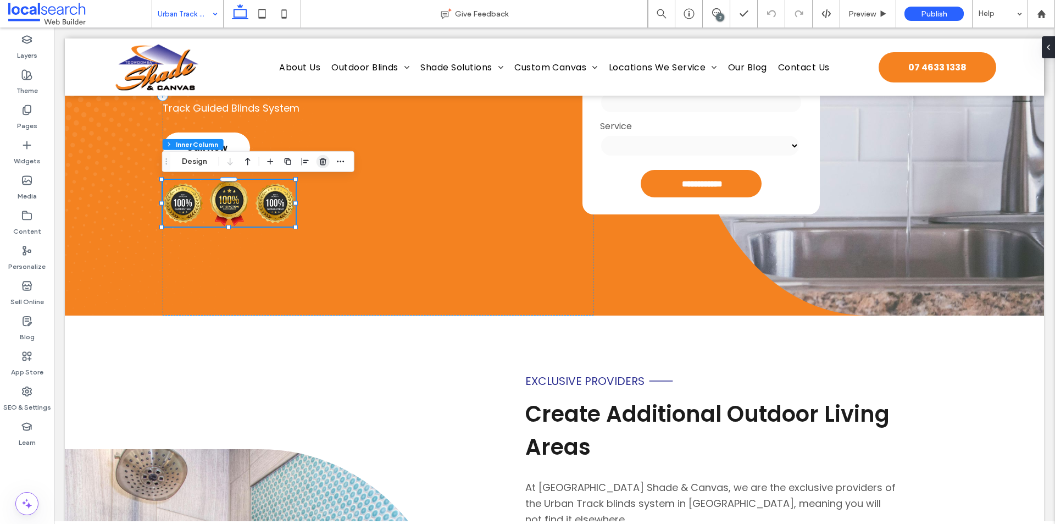
click at [322, 159] on icon "button" at bounding box center [323, 161] width 9 height 9
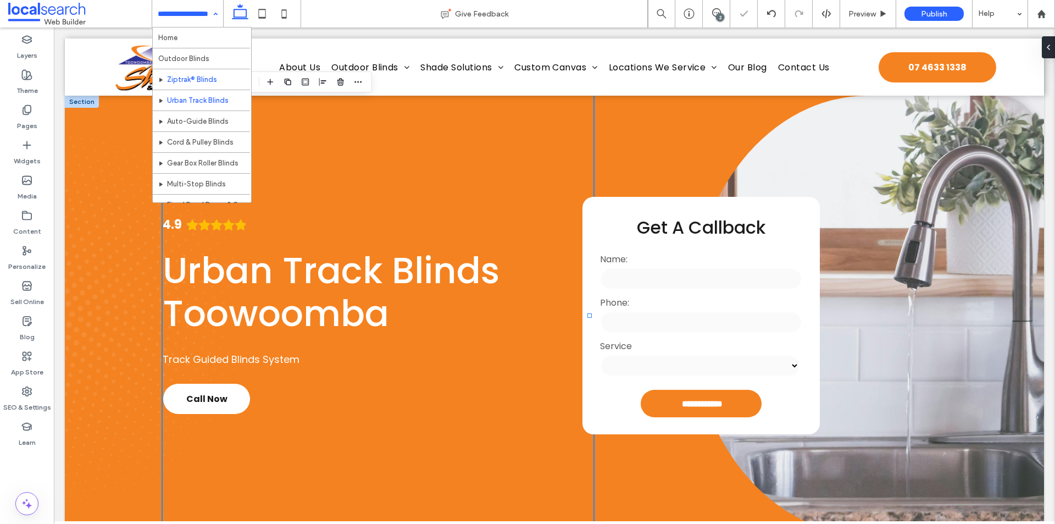
scroll to position [55, 0]
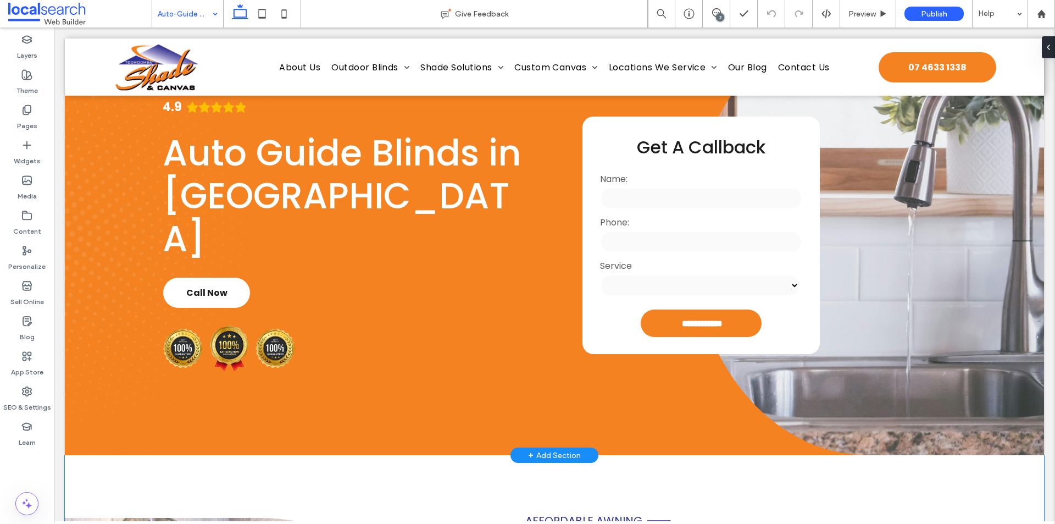
scroll to position [55, 0]
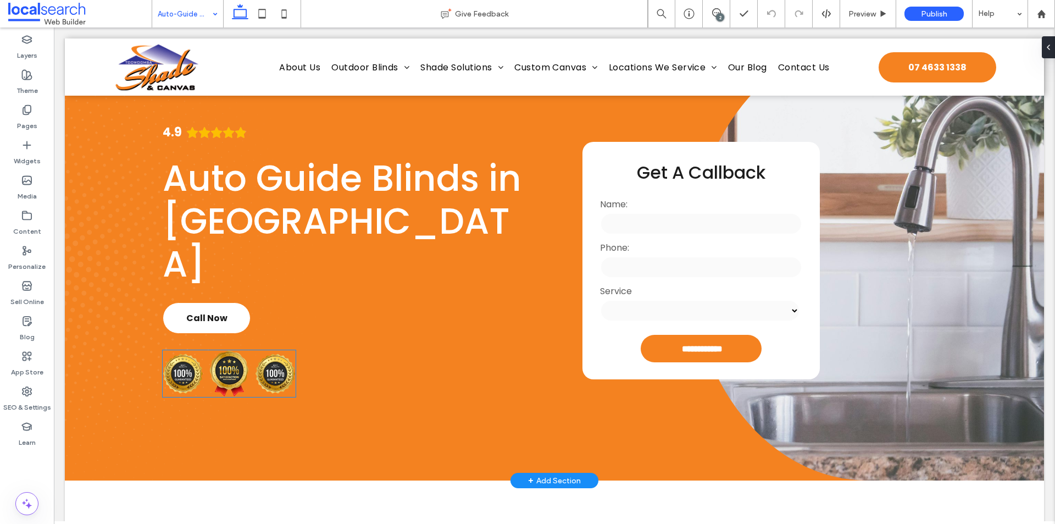
click at [207, 352] on div at bounding box center [229, 373] width 133 height 47
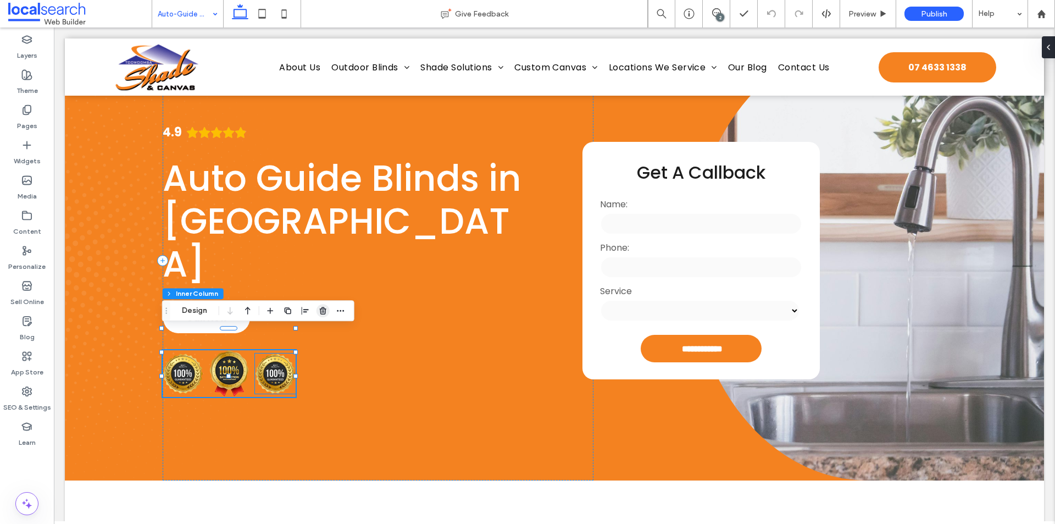
click at [321, 313] on icon "button" at bounding box center [323, 310] width 9 height 9
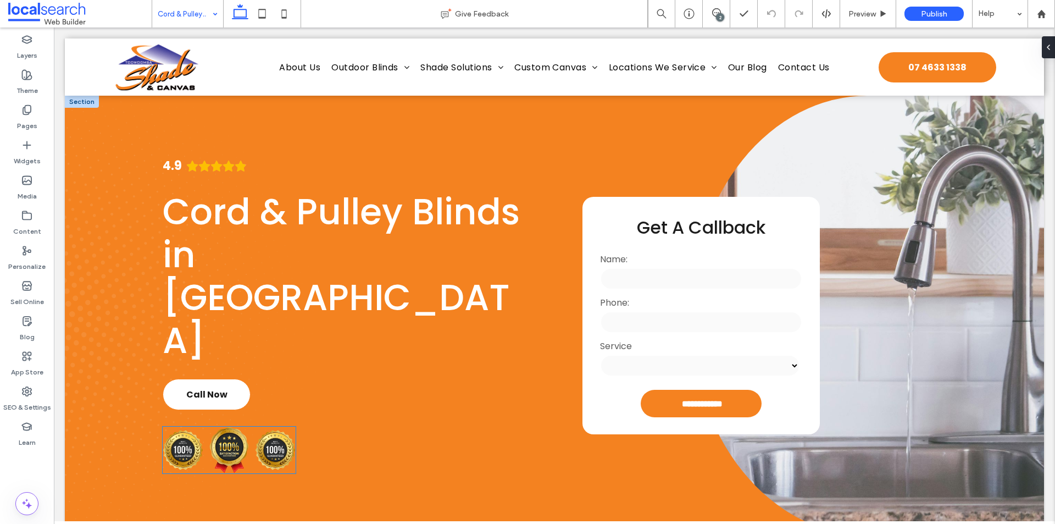
click at [266, 430] on img at bounding box center [275, 450] width 41 height 40
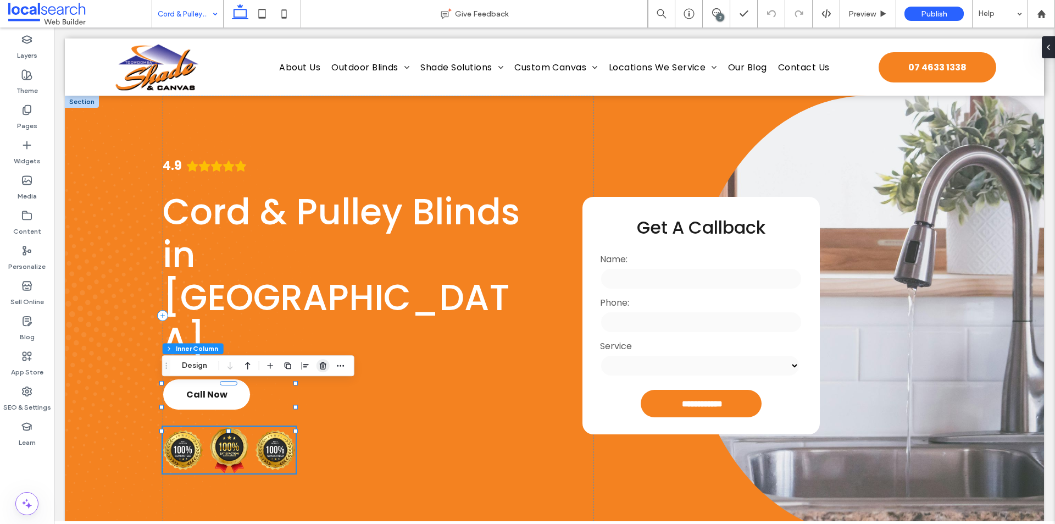
click at [318, 365] on span "button" at bounding box center [322, 365] width 13 height 13
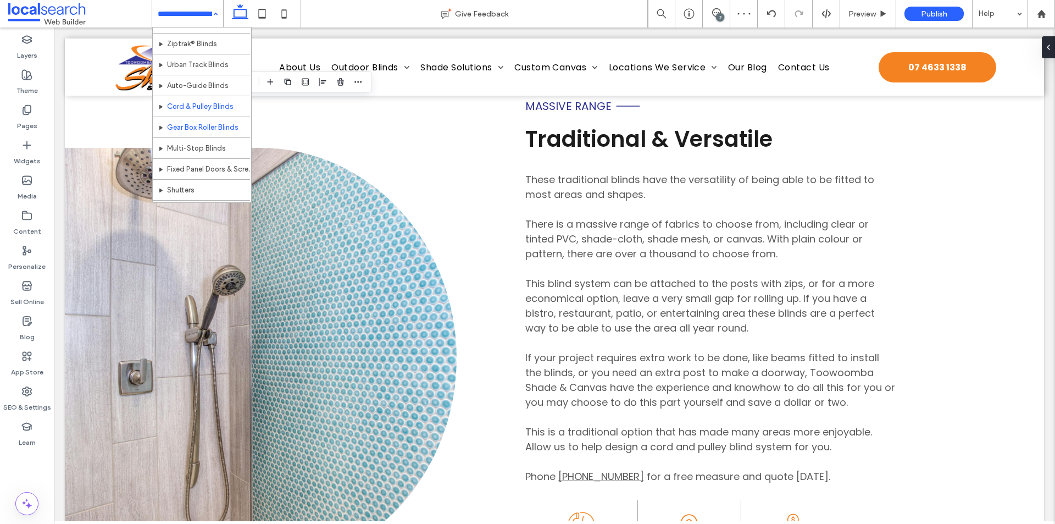
scroll to position [55, 0]
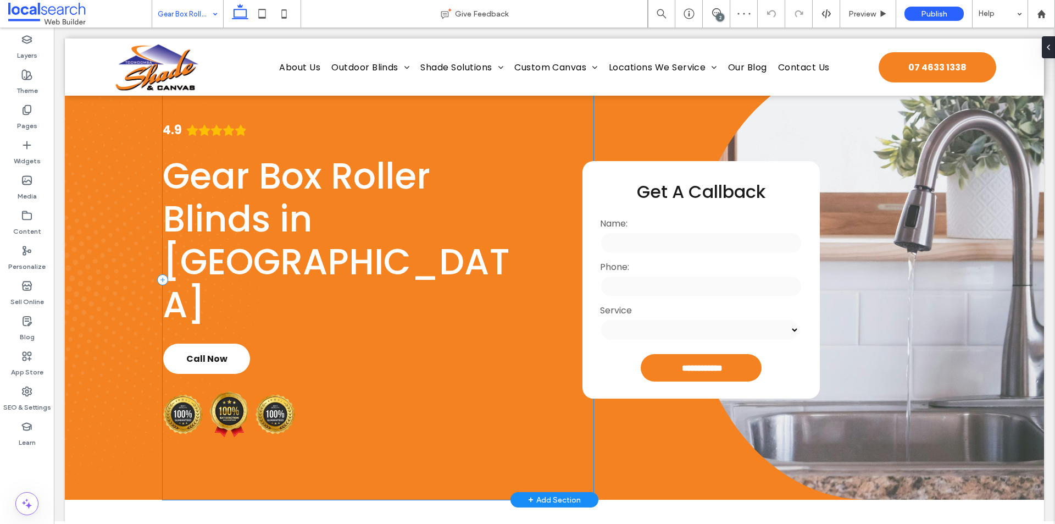
scroll to position [55, 0]
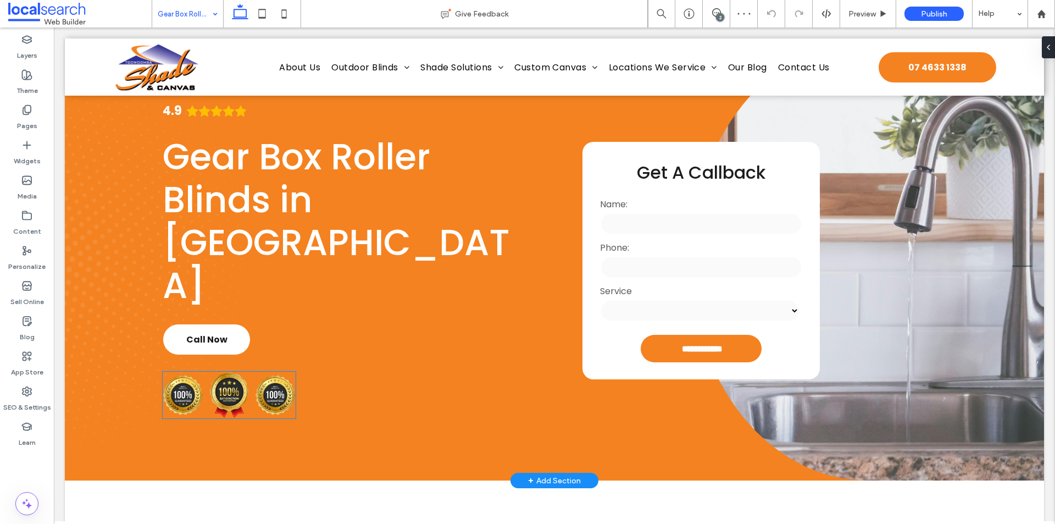
click at [268, 375] on img at bounding box center [275, 395] width 41 height 40
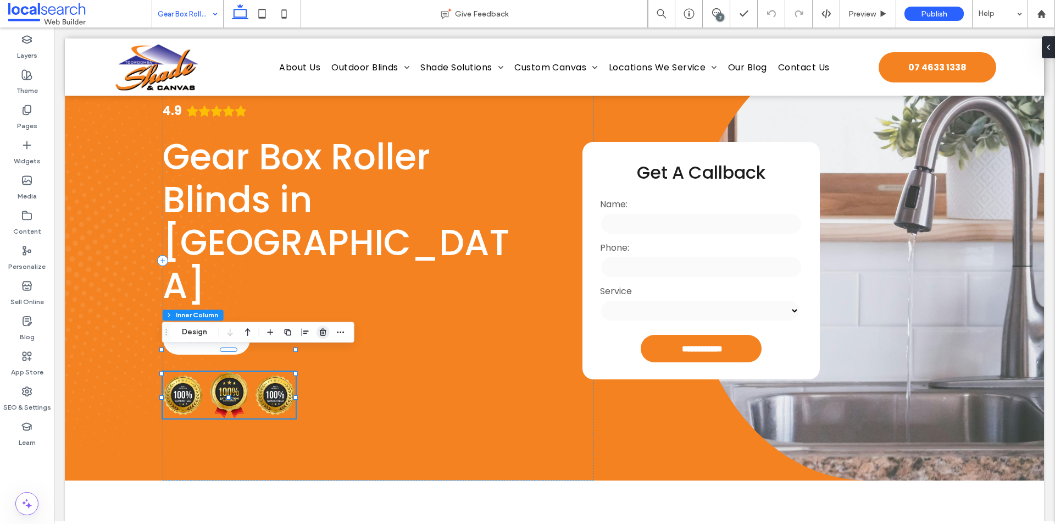
click at [320, 329] on icon "button" at bounding box center [323, 331] width 9 height 9
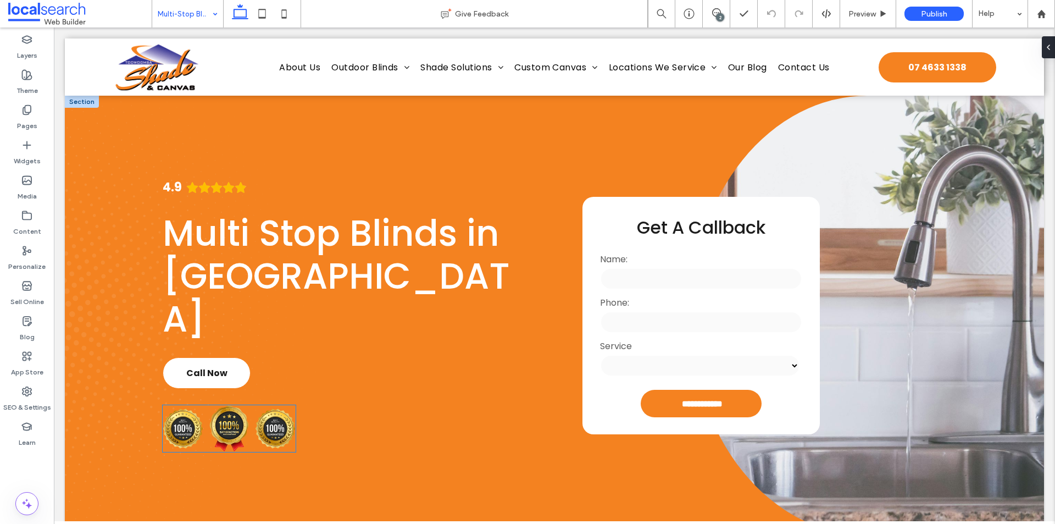
click at [247, 405] on img at bounding box center [229, 428] width 41 height 47
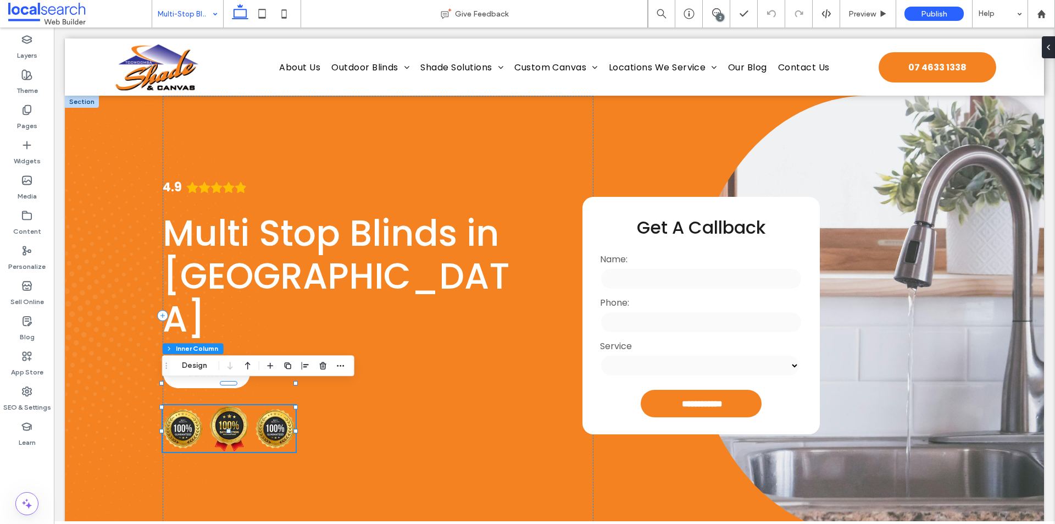
click at [330, 363] on div at bounding box center [306, 365] width 84 height 20
click at [329, 363] on span "button" at bounding box center [322, 365] width 13 height 13
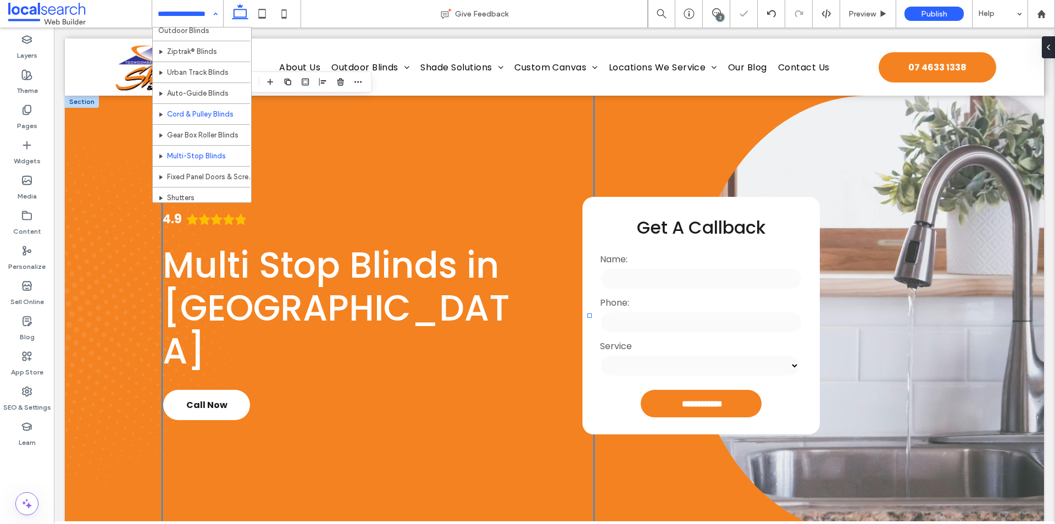
scroll to position [55, 0]
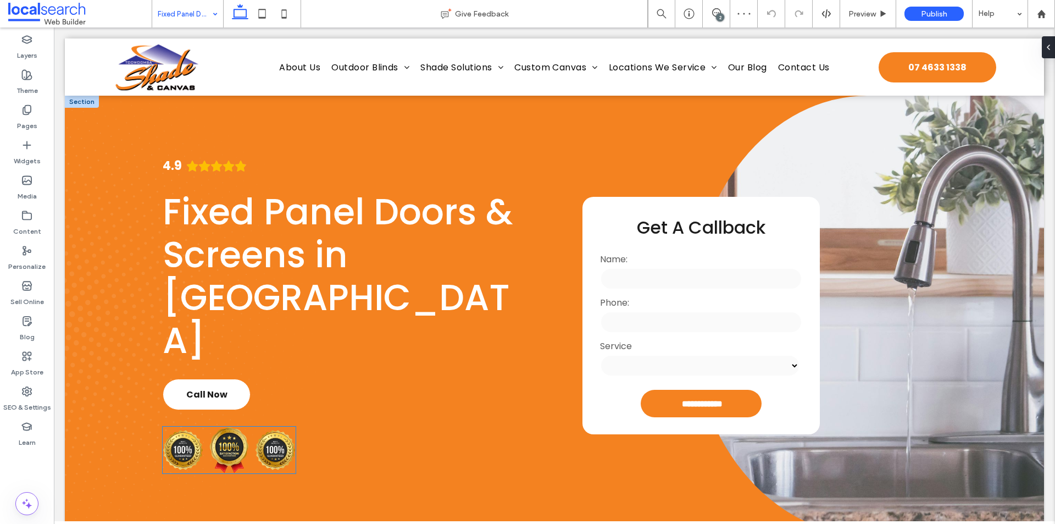
click at [266, 430] on img at bounding box center [275, 450] width 41 height 40
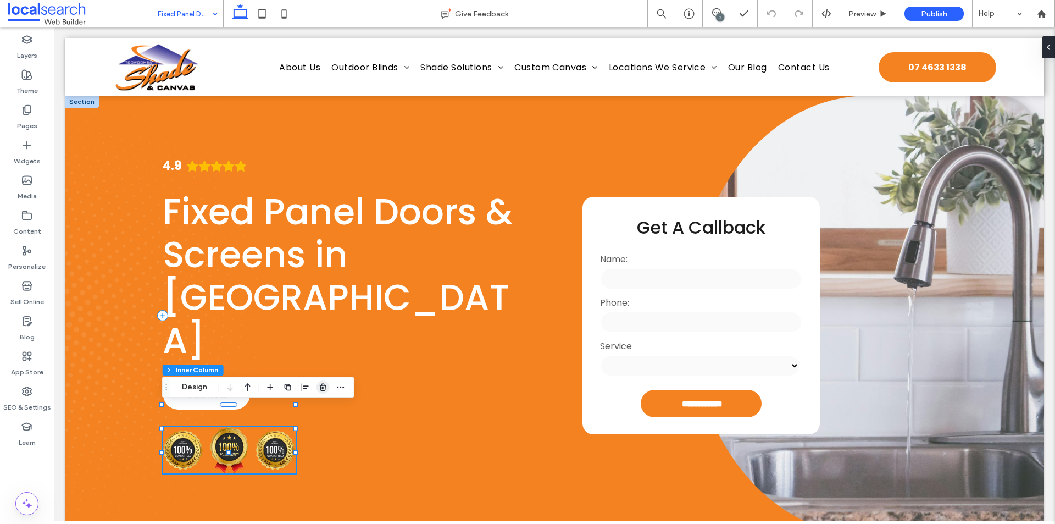
click at [319, 390] on icon "button" at bounding box center [323, 386] width 9 height 9
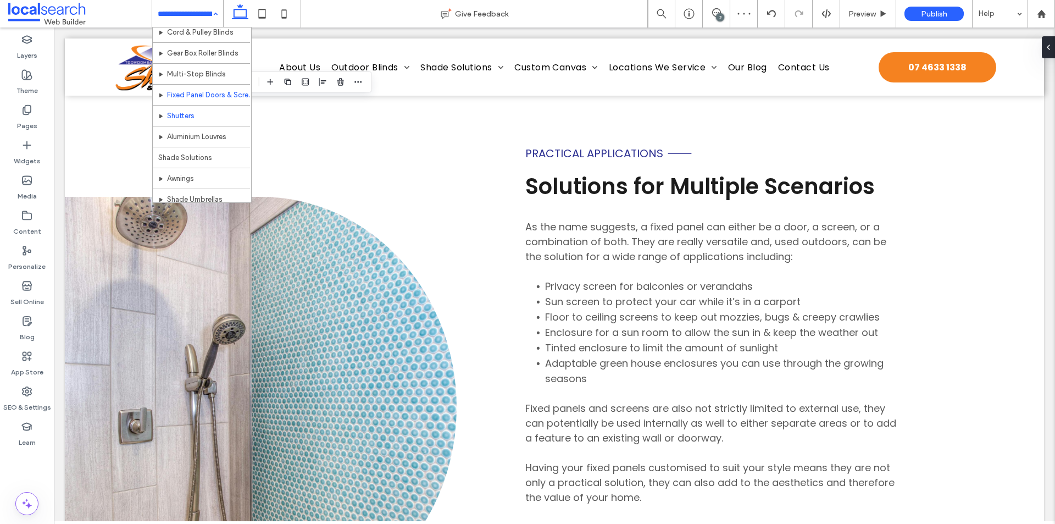
scroll to position [549, 0]
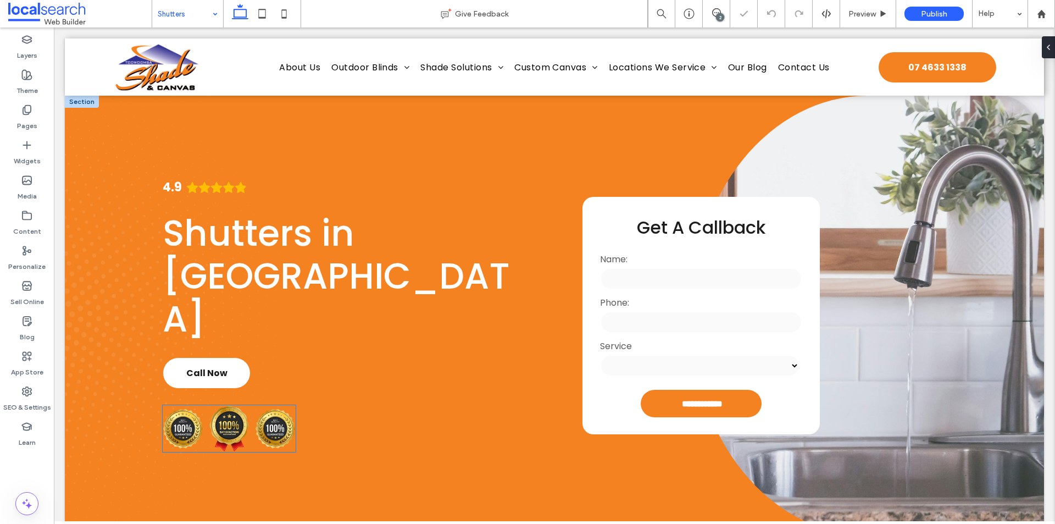
click at [270, 408] on img at bounding box center [275, 428] width 41 height 40
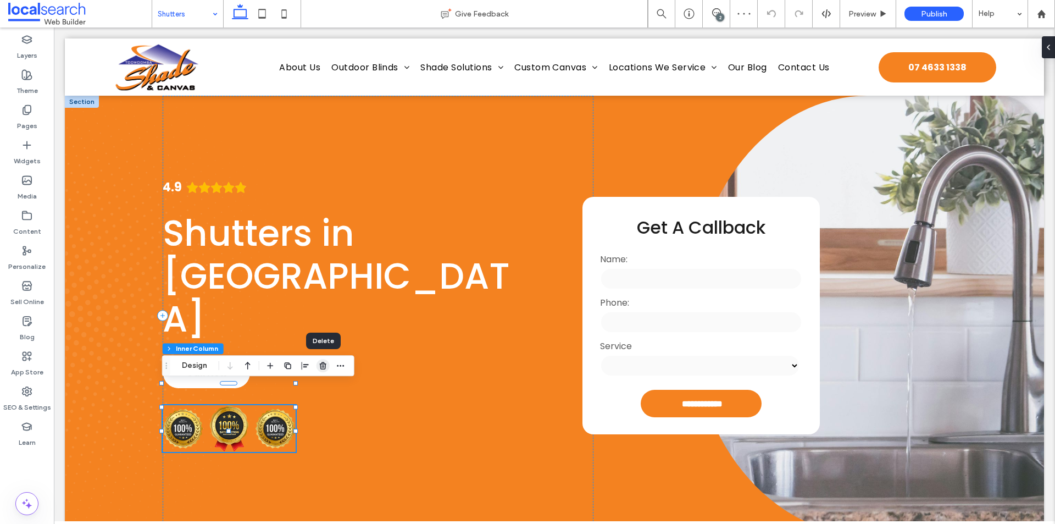
click at [321, 369] on use "button" at bounding box center [323, 364] width 7 height 7
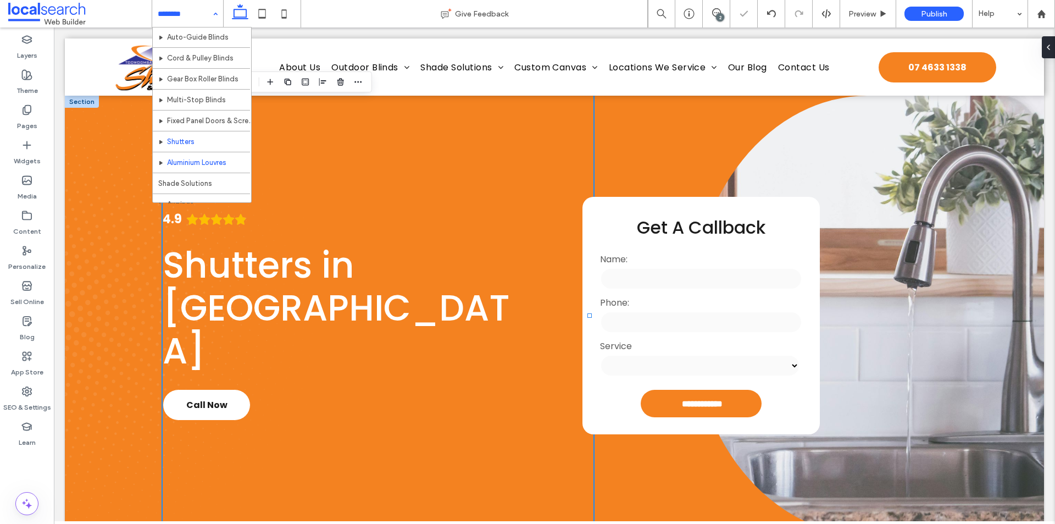
scroll to position [110, 0]
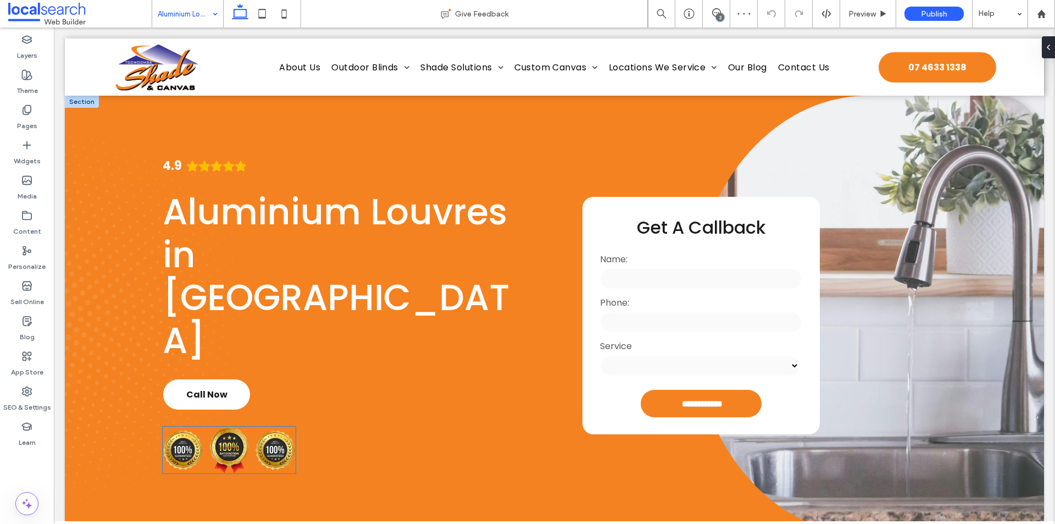
click at [279, 426] on div at bounding box center [229, 449] width 133 height 47
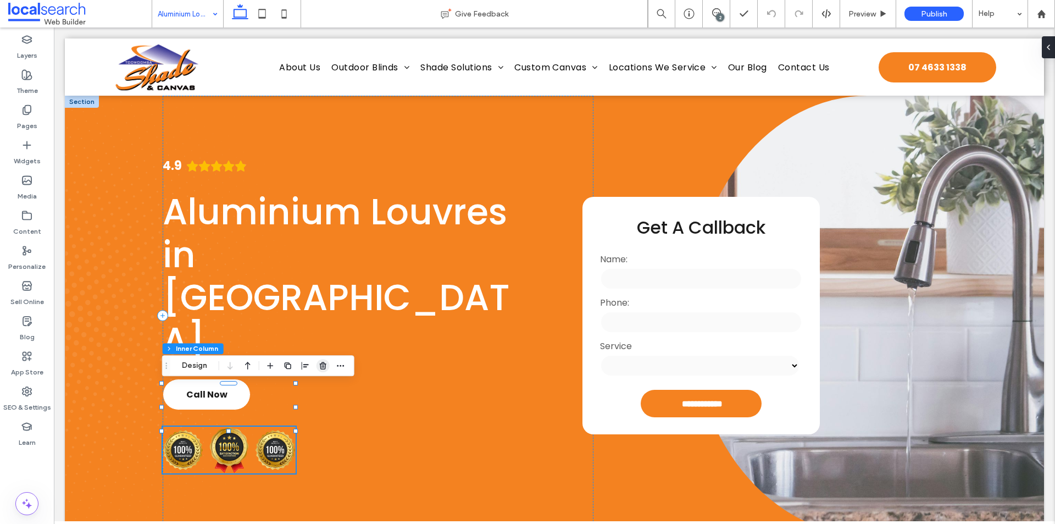
click at [322, 365] on icon "button" at bounding box center [323, 365] width 9 height 9
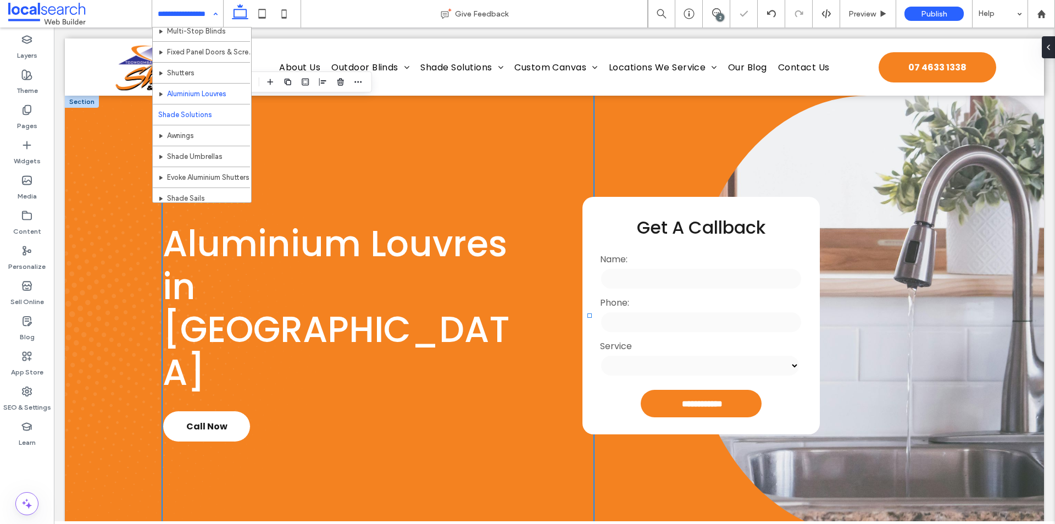
scroll to position [165, 0]
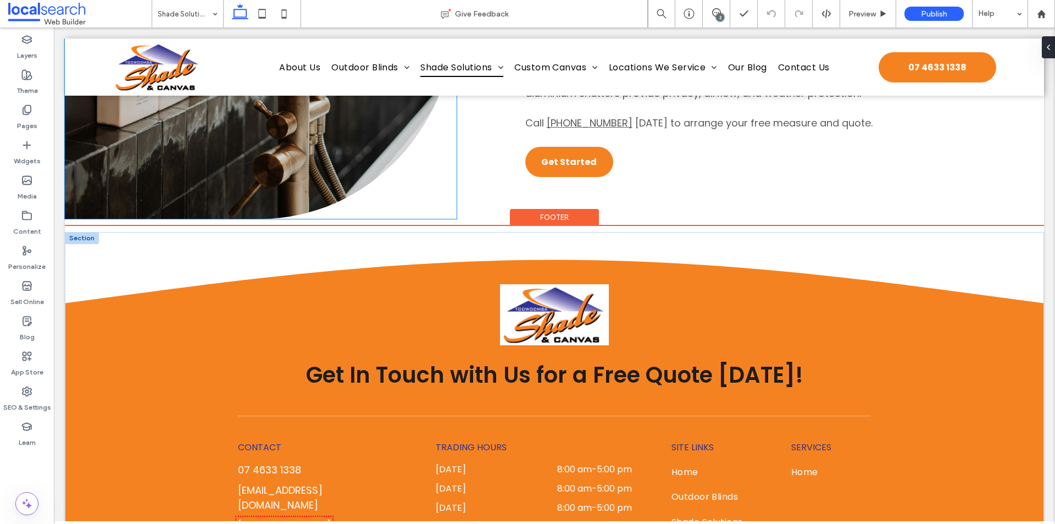
scroll to position [1318, 0]
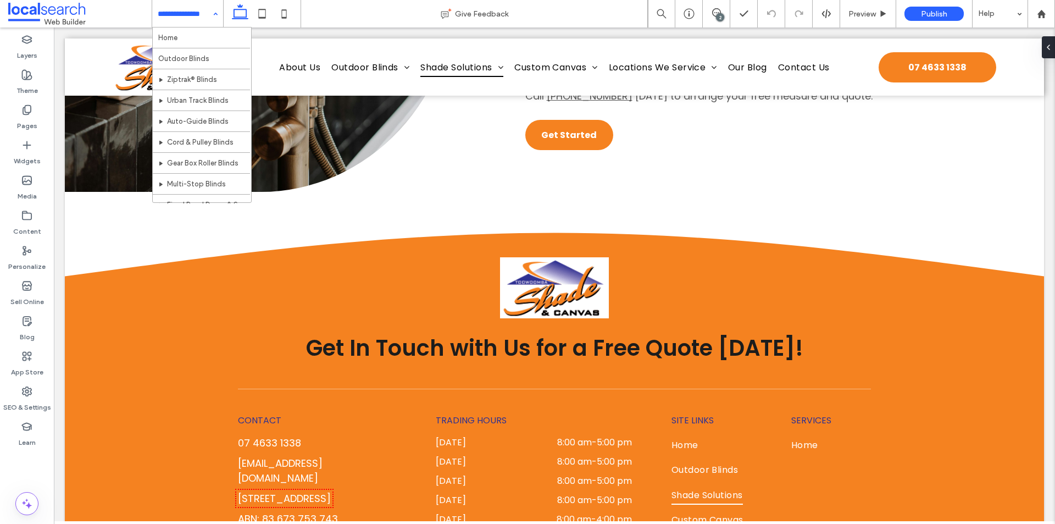
click at [190, 11] on input at bounding box center [185, 13] width 54 height 27
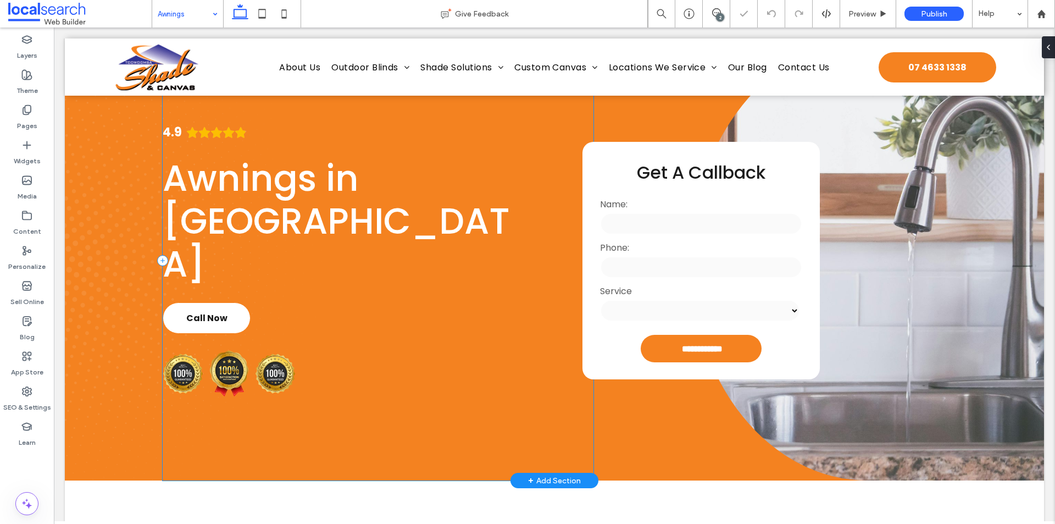
scroll to position [110, 0]
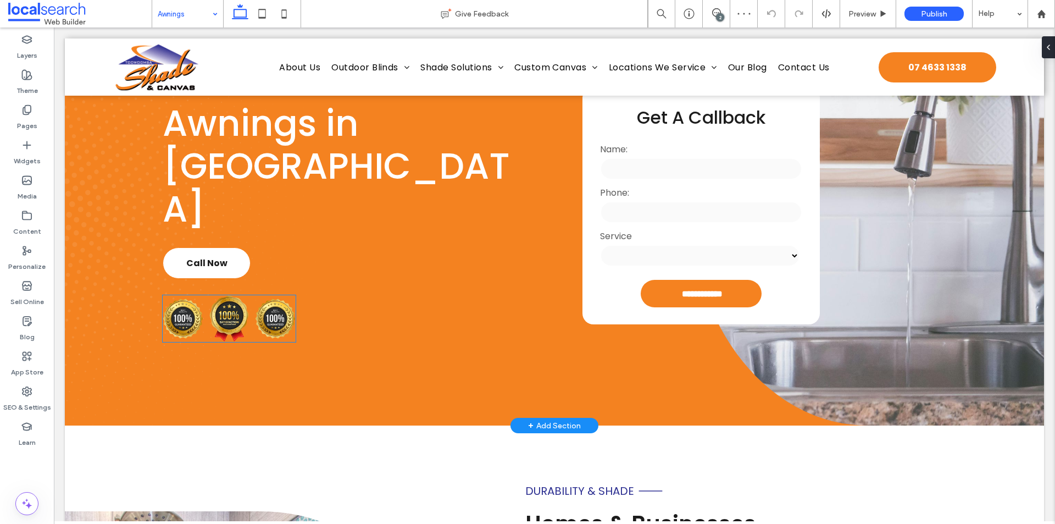
click at [259, 298] on img at bounding box center [275, 318] width 41 height 40
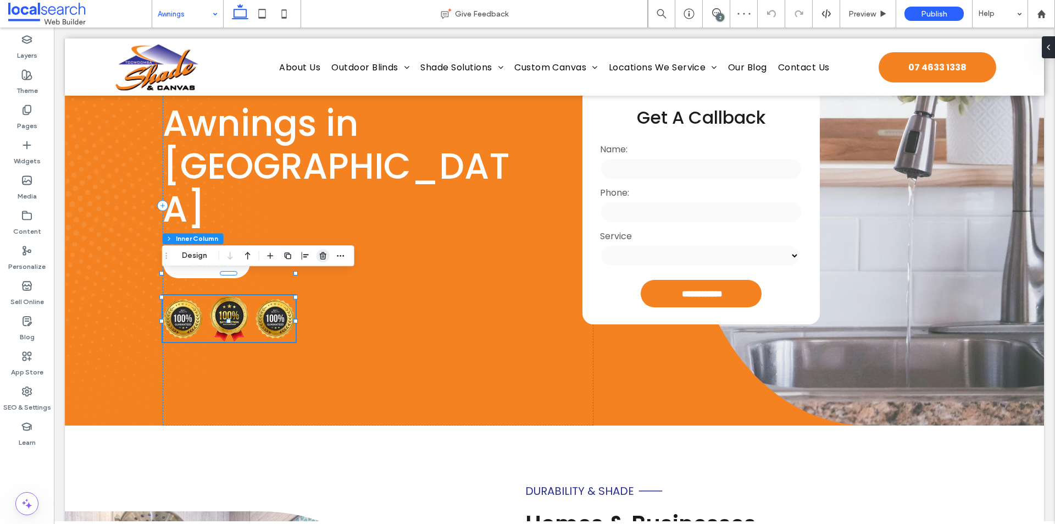
click at [321, 257] on use "button" at bounding box center [323, 255] width 7 height 7
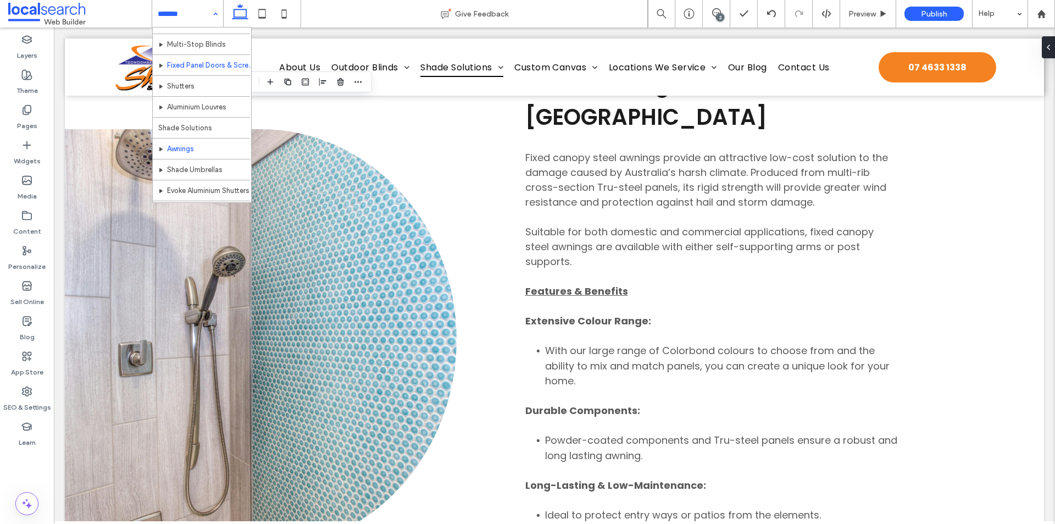
scroll to position [165, 0]
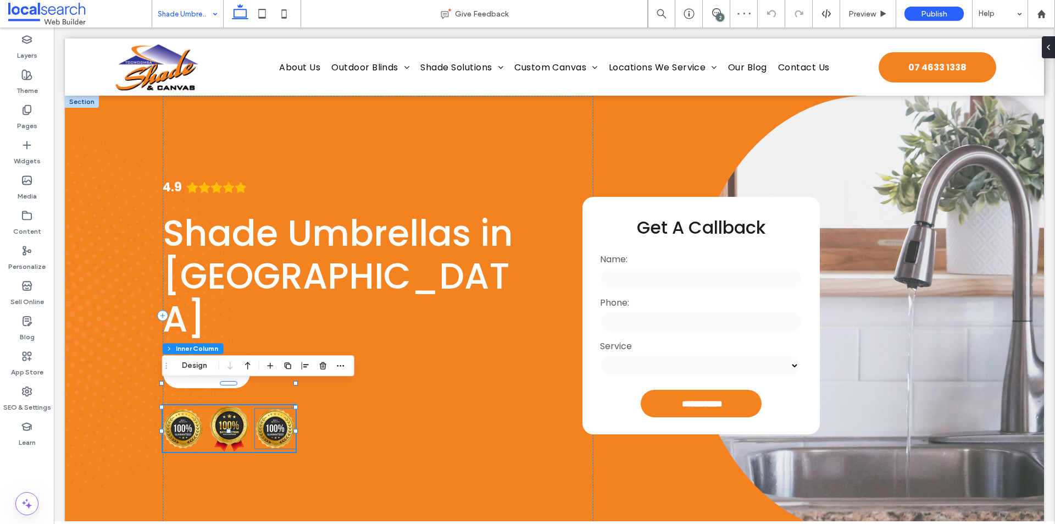
scroll to position [175, 0]
click at [319, 369] on icon "button" at bounding box center [323, 365] width 9 height 9
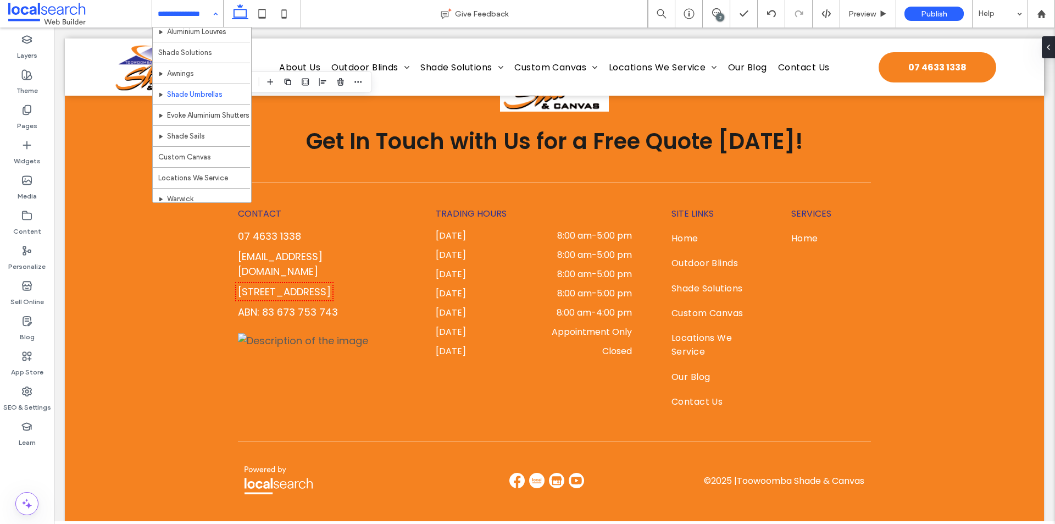
scroll to position [220, 0]
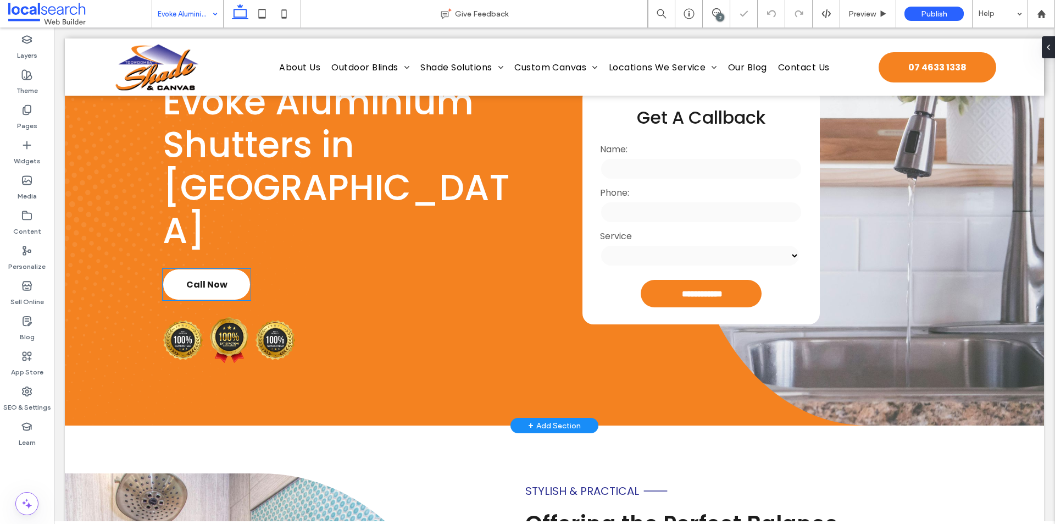
scroll to position [110, 0]
click at [263, 320] on img at bounding box center [275, 340] width 41 height 40
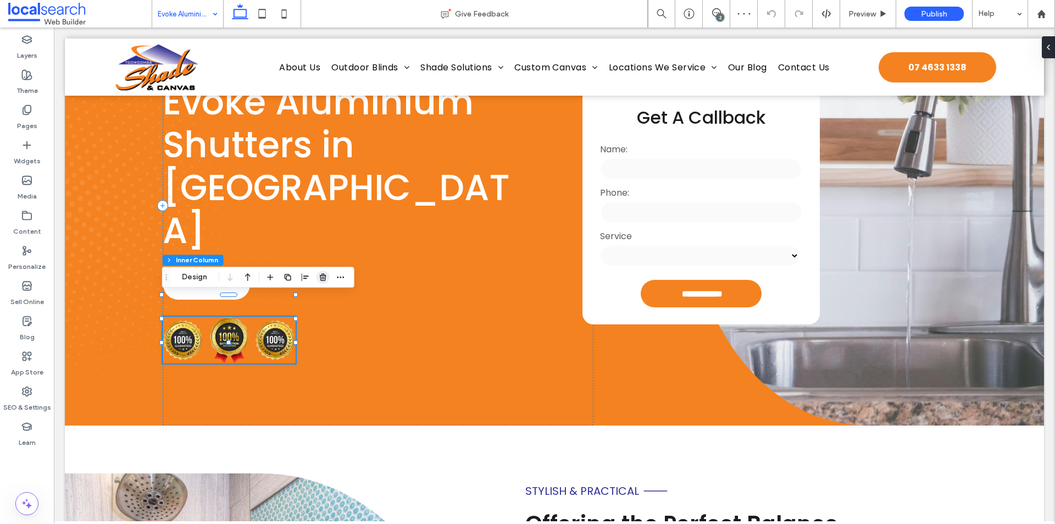
click at [317, 279] on span "button" at bounding box center [322, 276] width 13 height 13
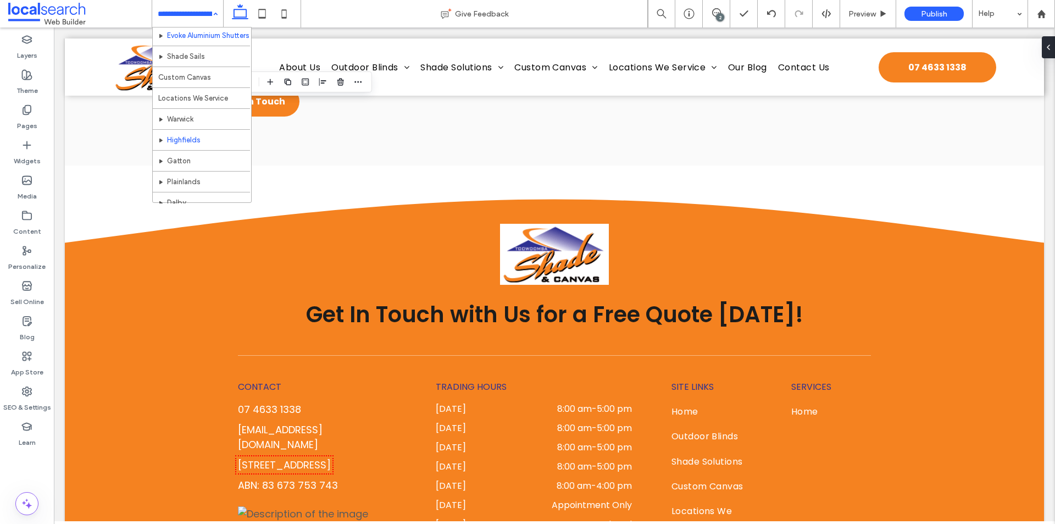
scroll to position [275, 0]
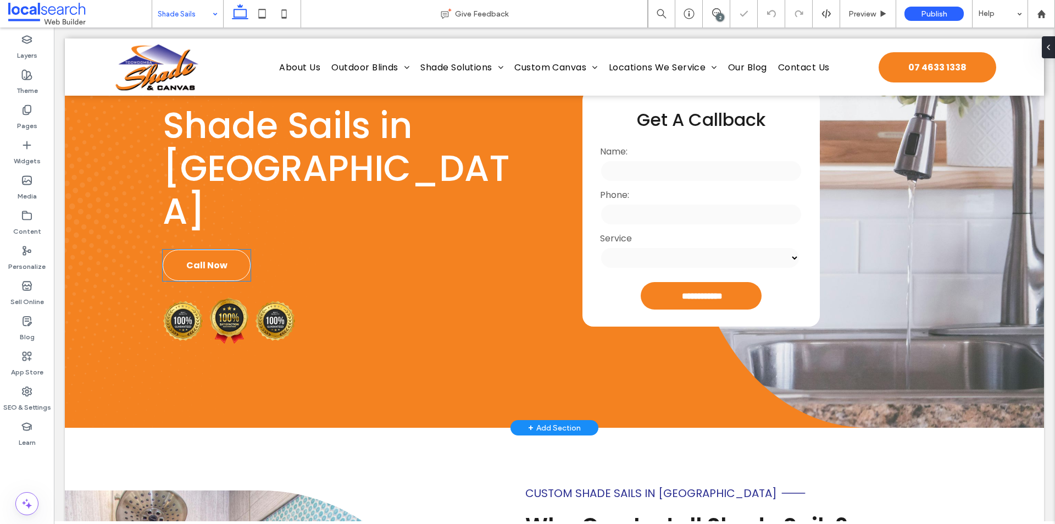
scroll to position [110, 0]
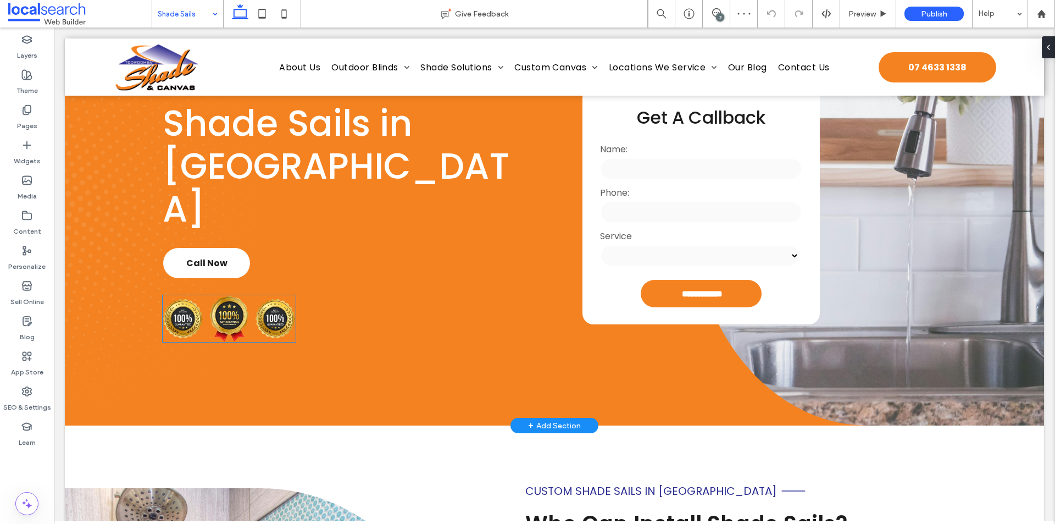
click at [252, 295] on div at bounding box center [229, 318] width 133 height 47
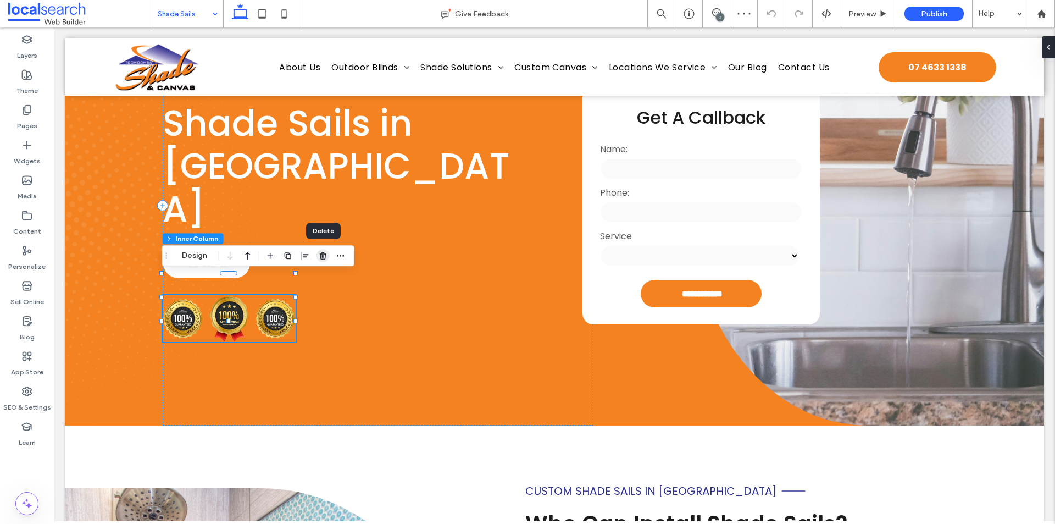
click at [317, 259] on span "button" at bounding box center [322, 255] width 13 height 13
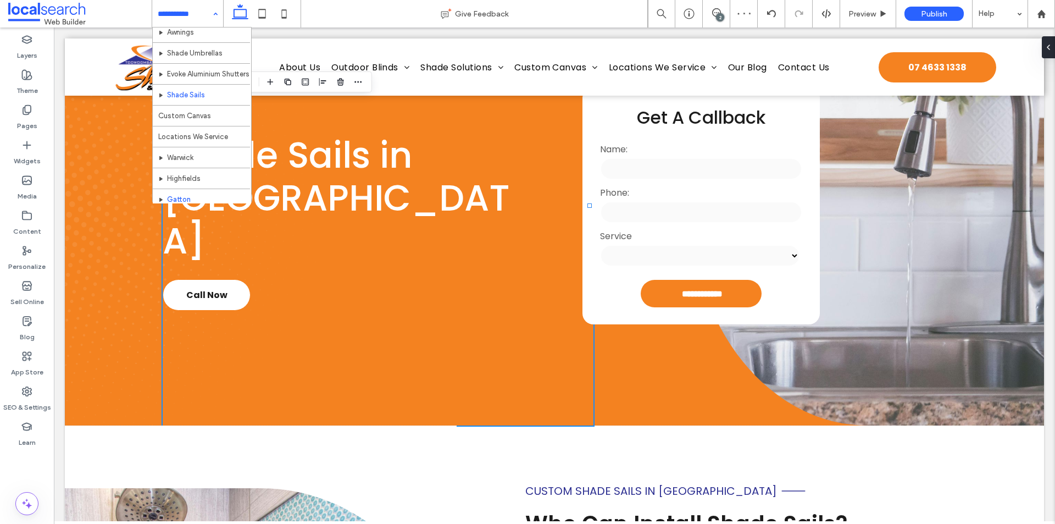
scroll to position [275, 0]
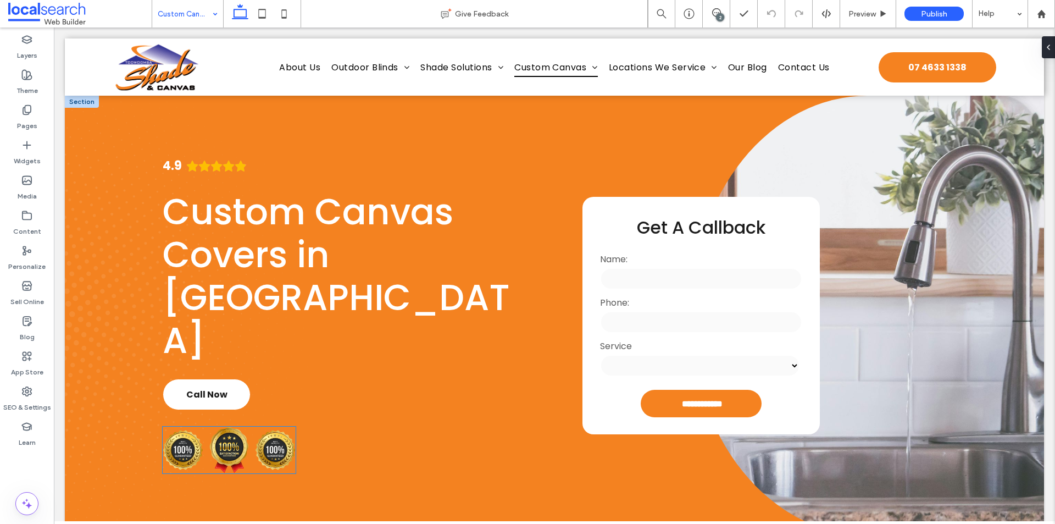
click at [264, 430] on img at bounding box center [275, 450] width 41 height 40
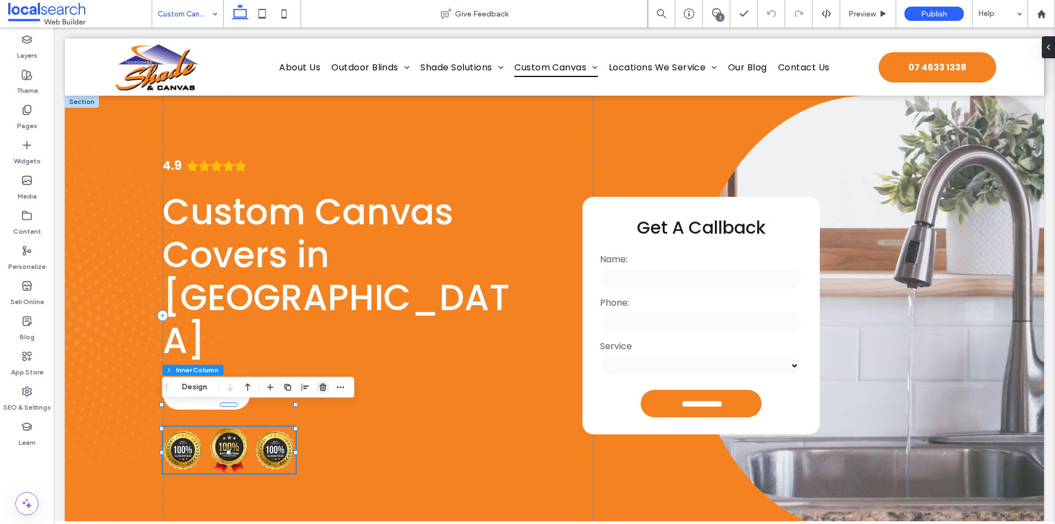
click at [316, 384] on span "button" at bounding box center [322, 386] width 13 height 13
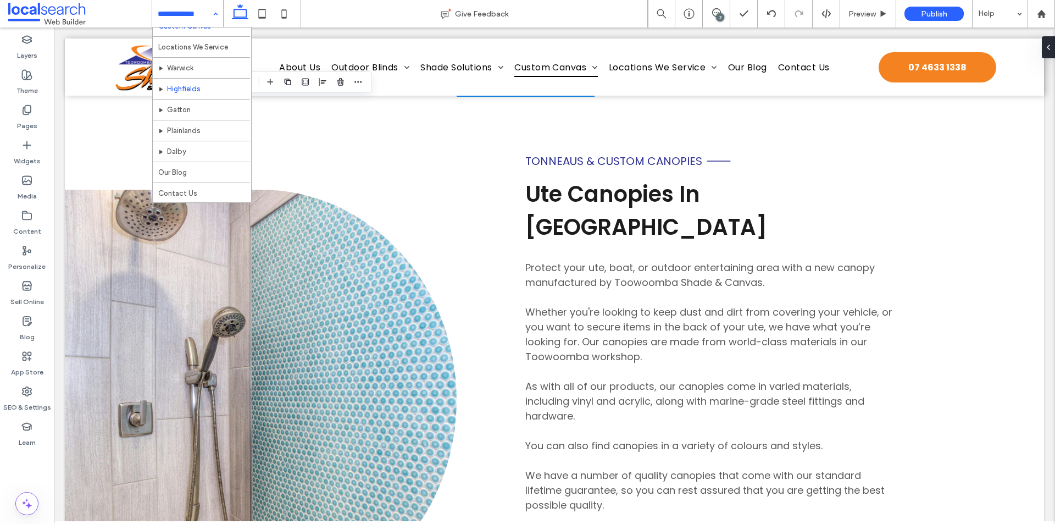
scroll to position [291, 0]
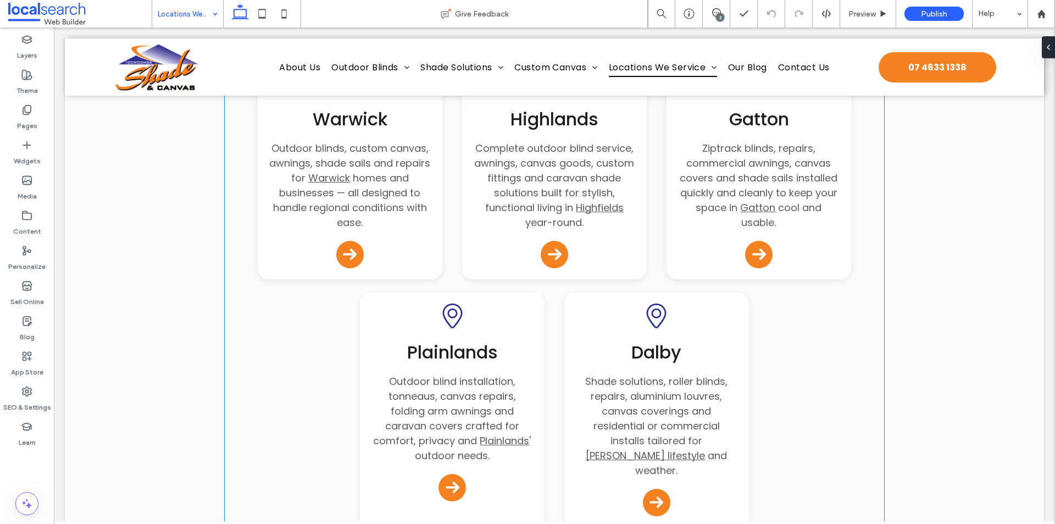
scroll to position [439, 0]
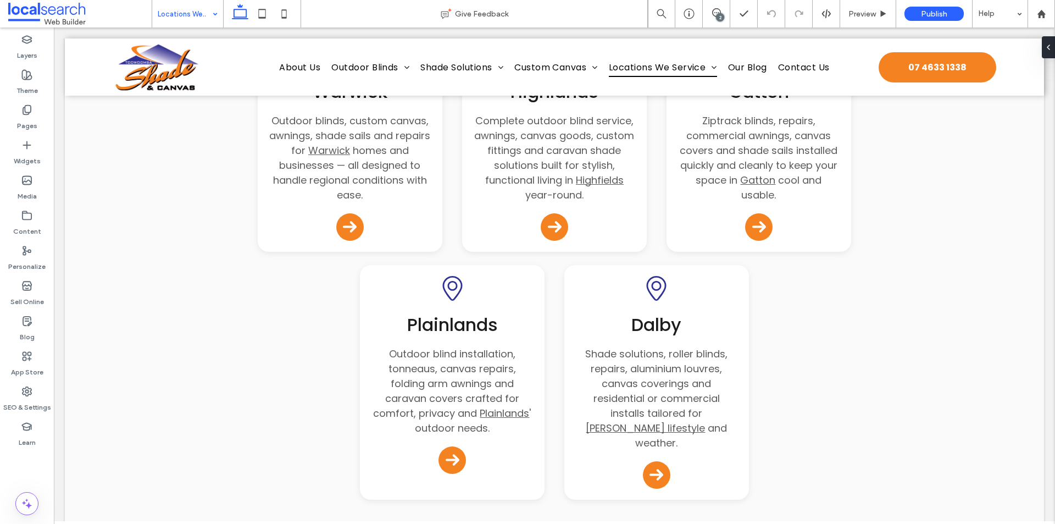
click at [199, 20] on input at bounding box center [185, 13] width 54 height 27
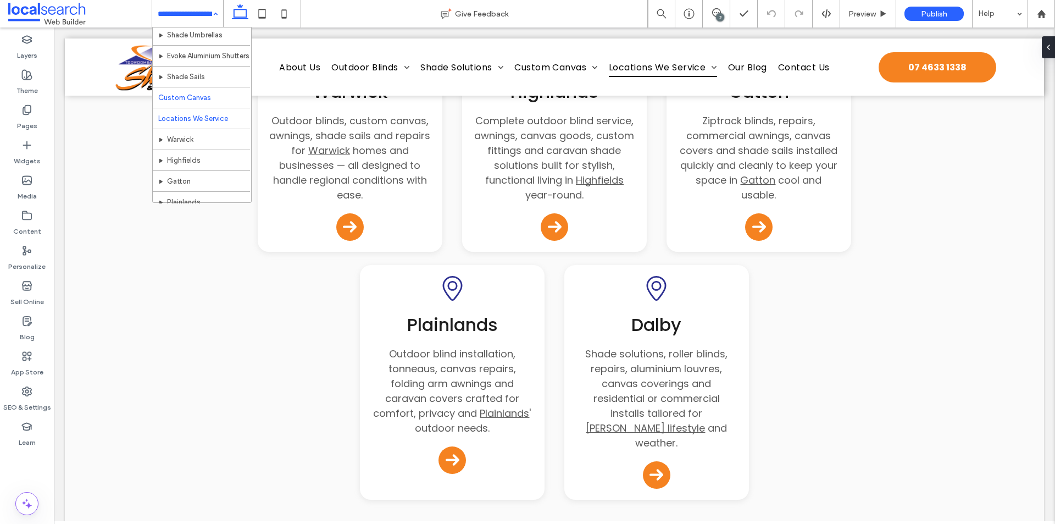
scroll to position [275, 0]
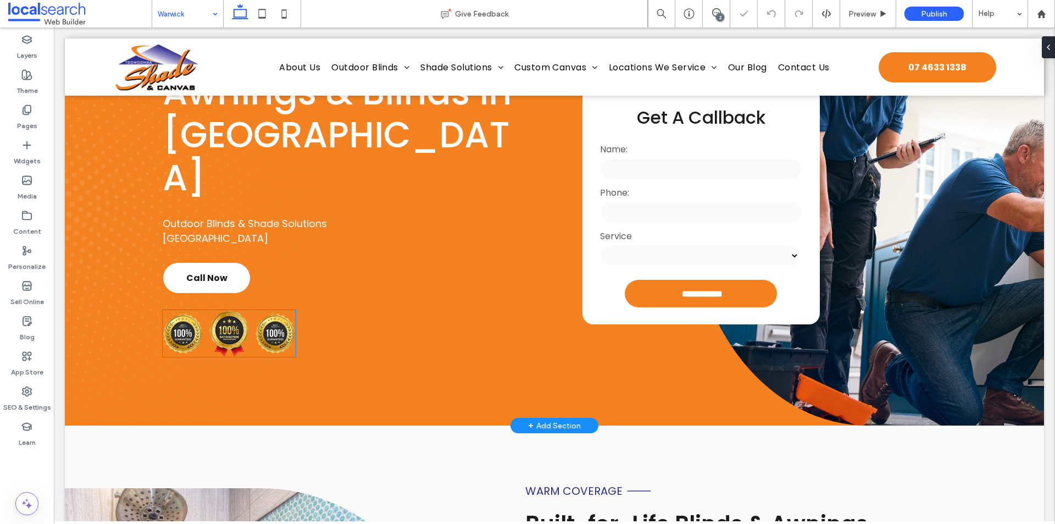
scroll to position [110, 0]
click at [280, 313] on img at bounding box center [275, 333] width 41 height 40
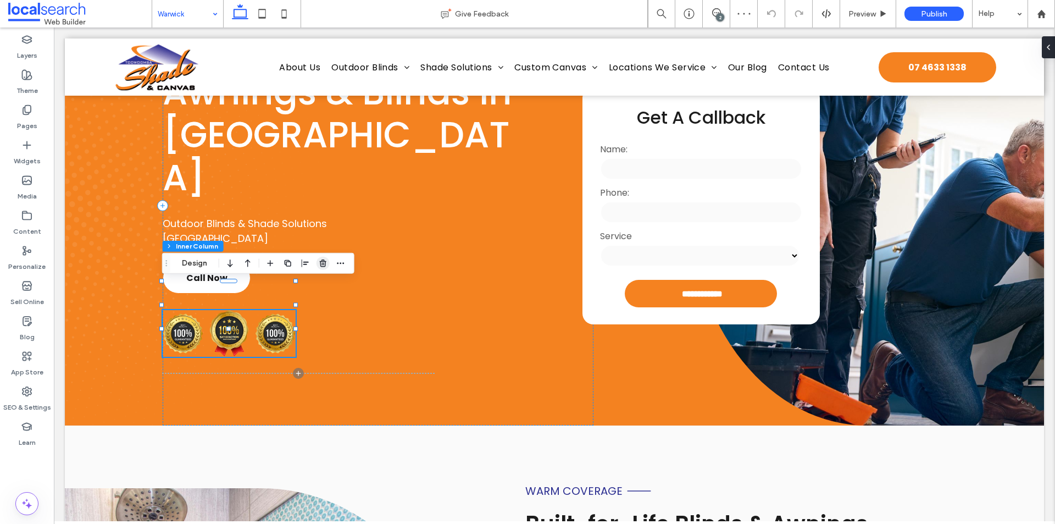
click at [322, 259] on use "button" at bounding box center [323, 262] width 7 height 7
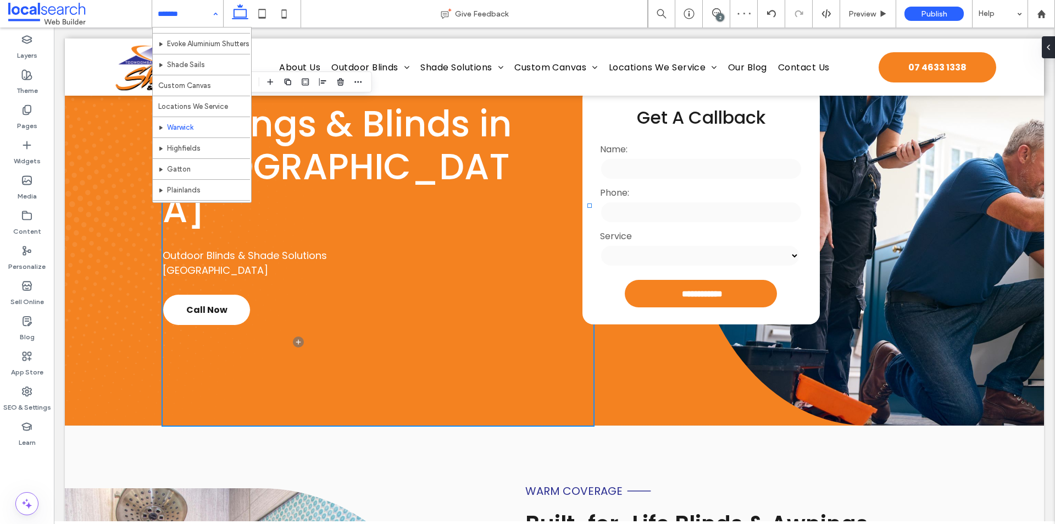
scroll to position [330, 0]
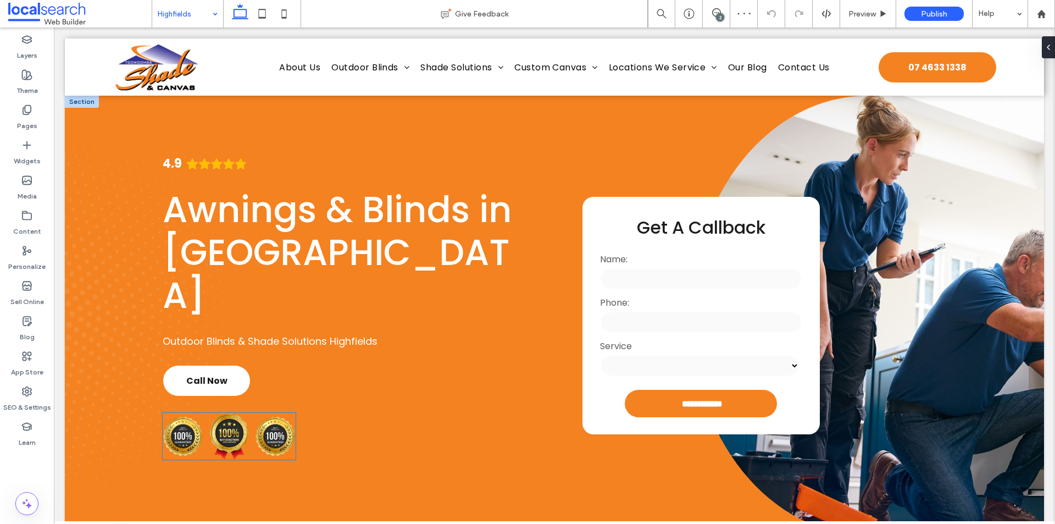
click at [270, 416] on img at bounding box center [275, 436] width 41 height 40
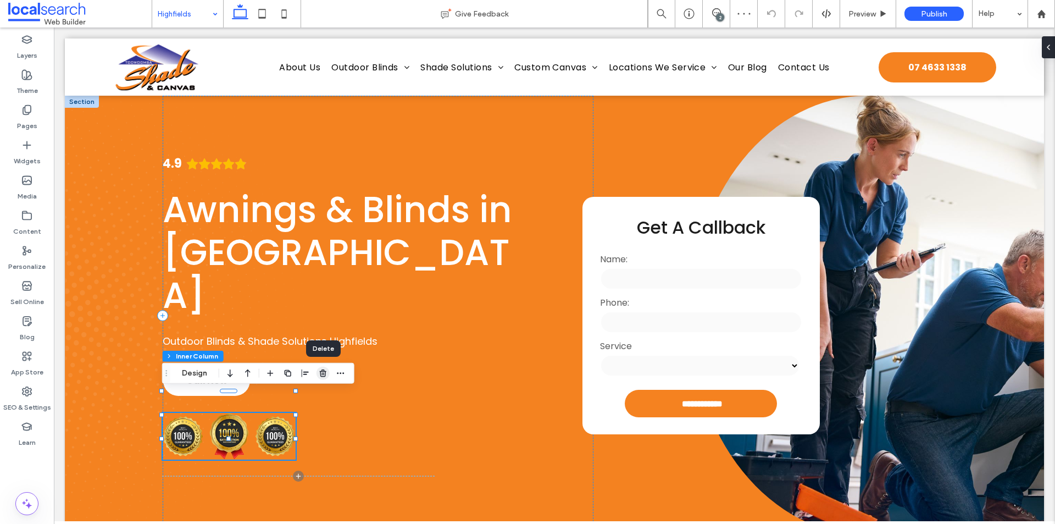
click at [320, 374] on icon "button" at bounding box center [323, 373] width 9 height 9
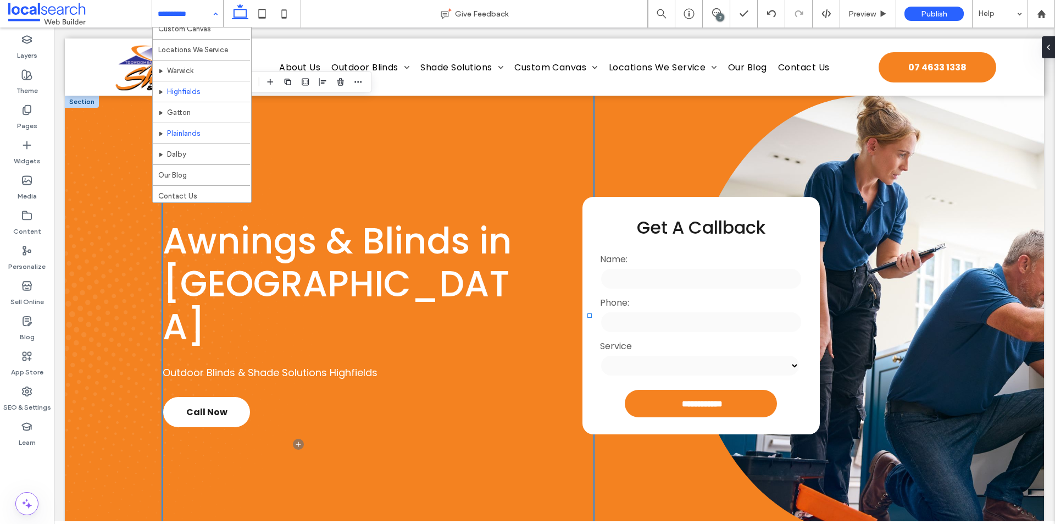
scroll to position [346, 0]
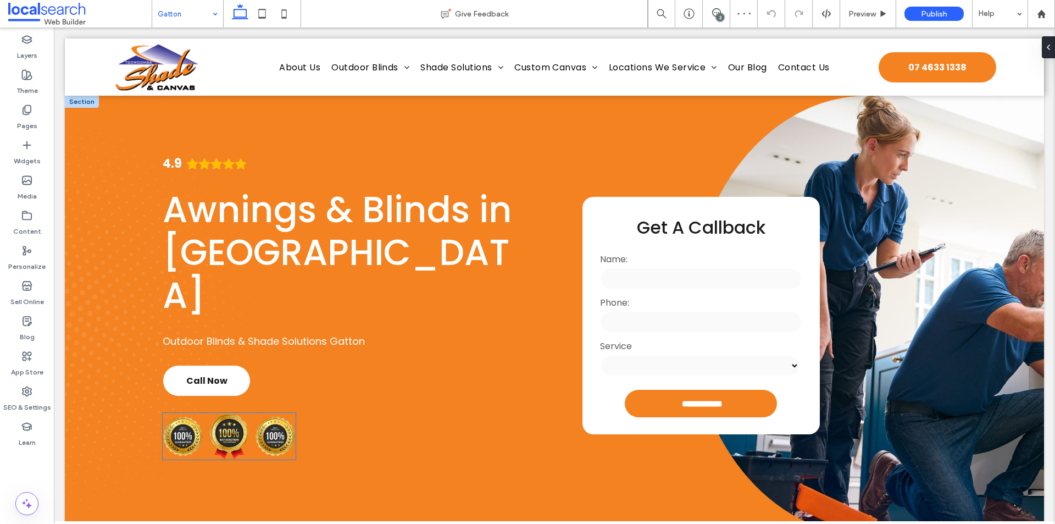
click at [260, 416] on img at bounding box center [275, 436] width 41 height 40
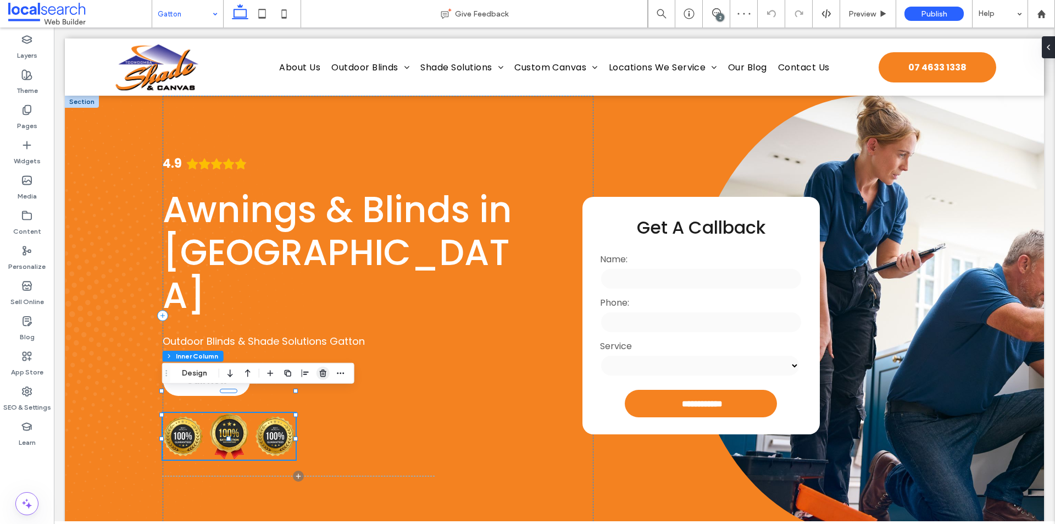
click at [320, 373] on use "button" at bounding box center [323, 372] width 7 height 7
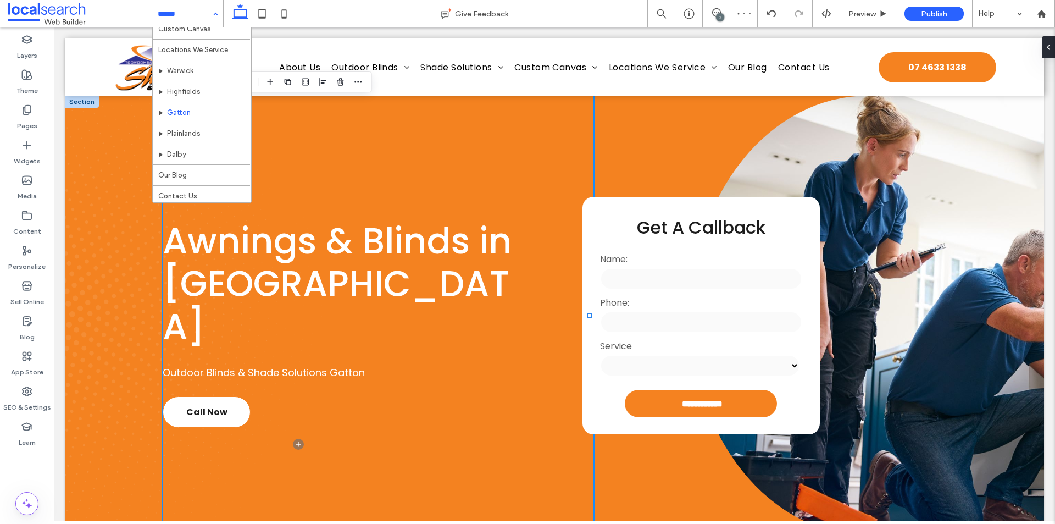
scroll to position [346, 0]
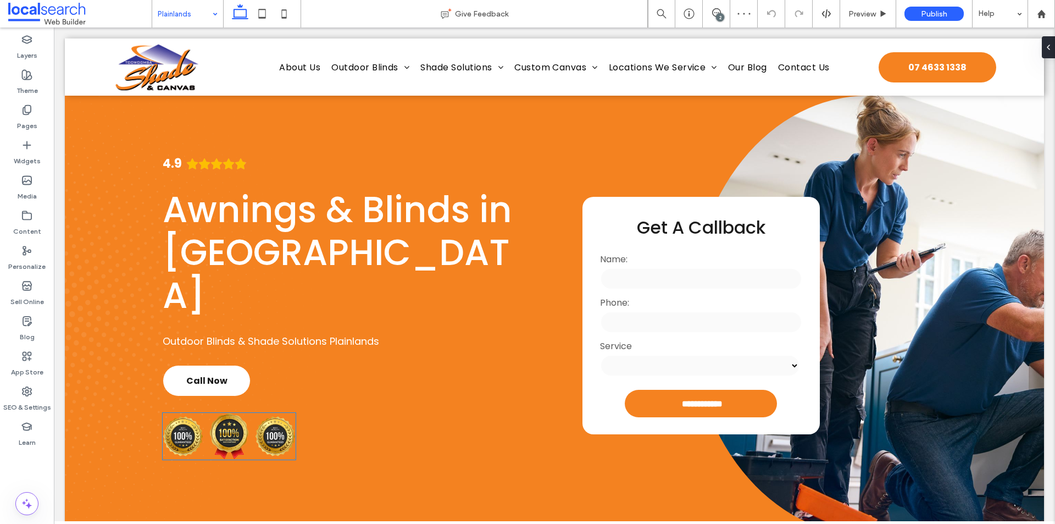
click at [270, 416] on img at bounding box center [275, 436] width 41 height 40
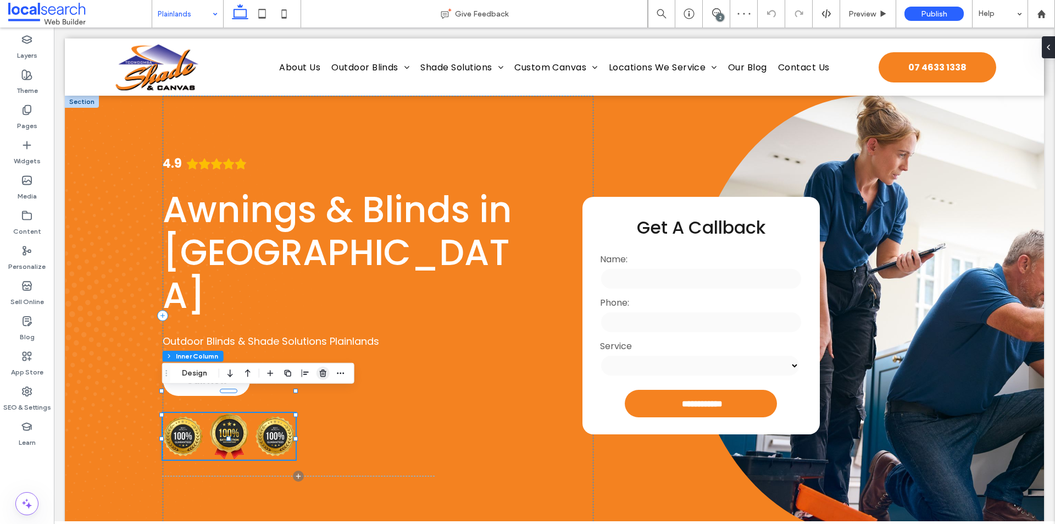
click at [319, 378] on span "button" at bounding box center [322, 372] width 13 height 13
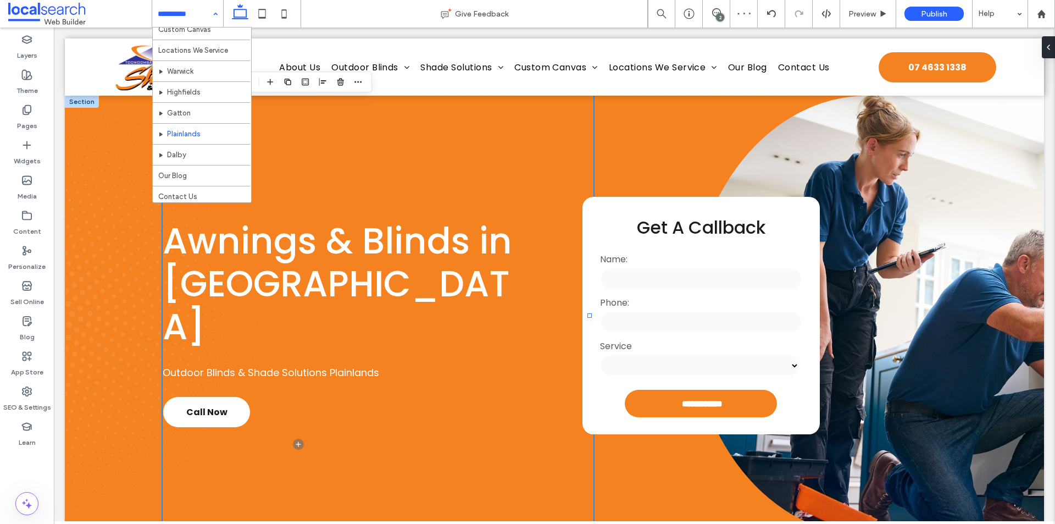
scroll to position [346, 0]
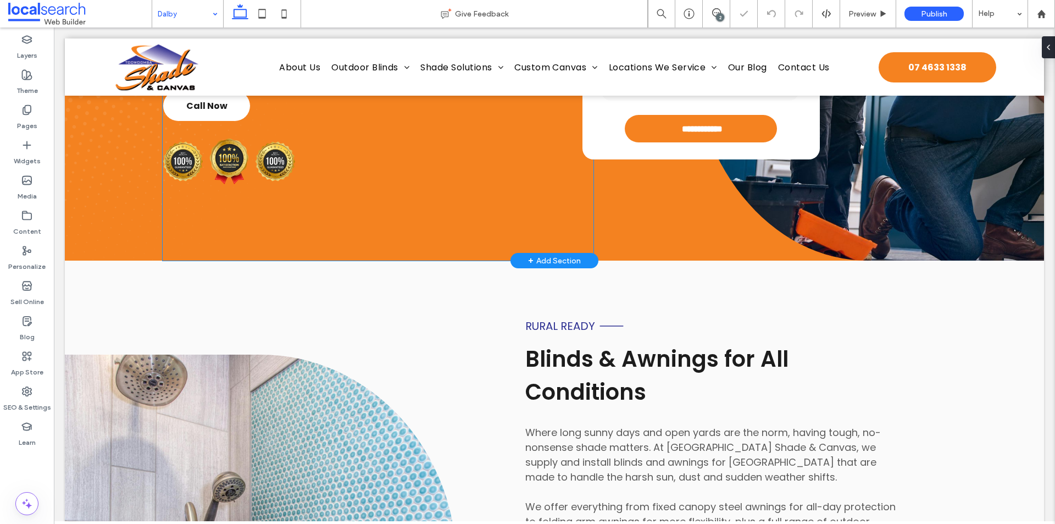
scroll to position [220, 0]
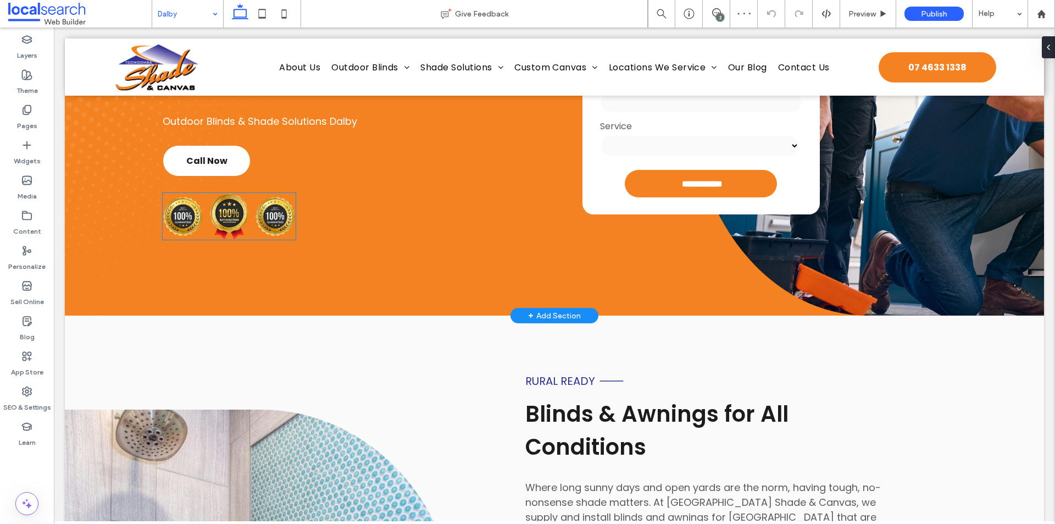
click at [279, 204] on img at bounding box center [275, 216] width 41 height 40
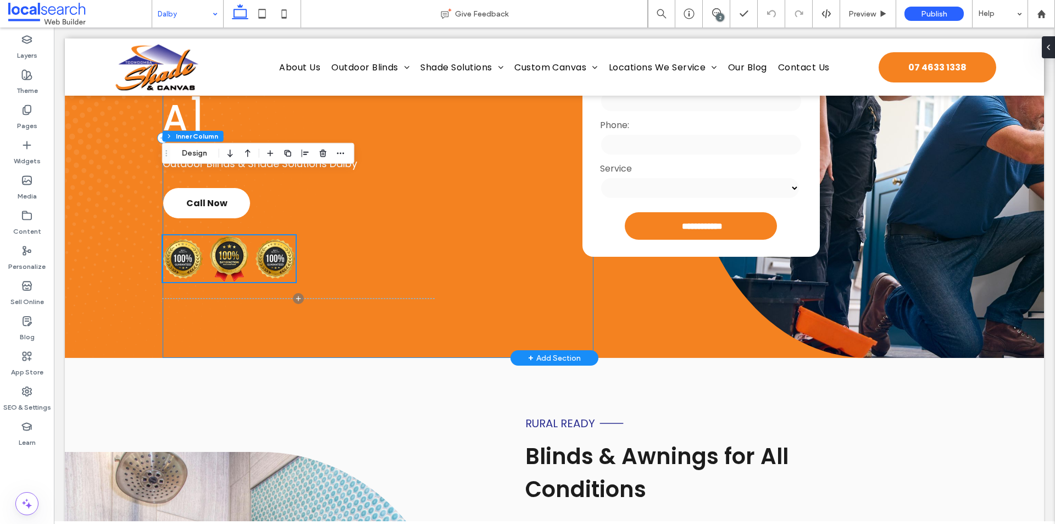
scroll to position [165, 0]
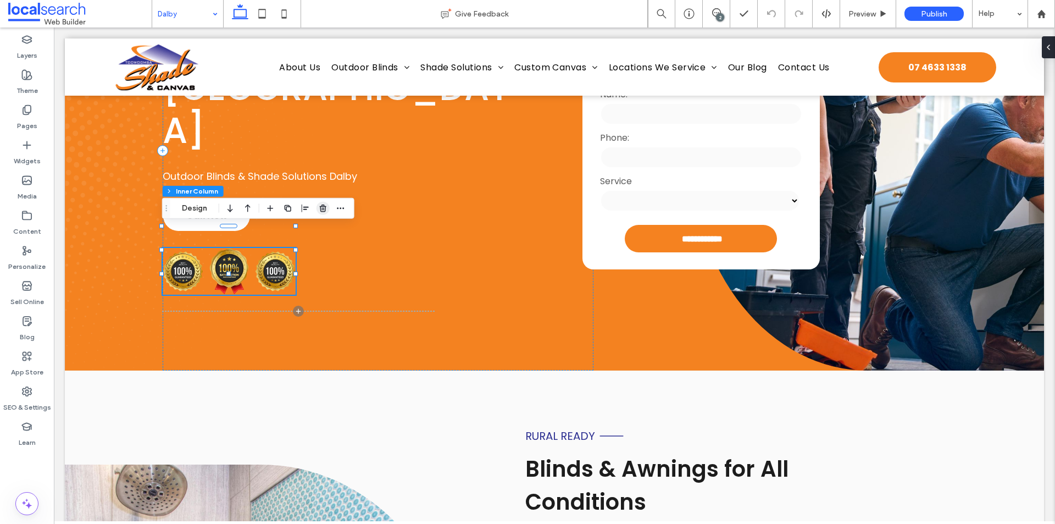
click at [322, 209] on use "button" at bounding box center [323, 207] width 7 height 7
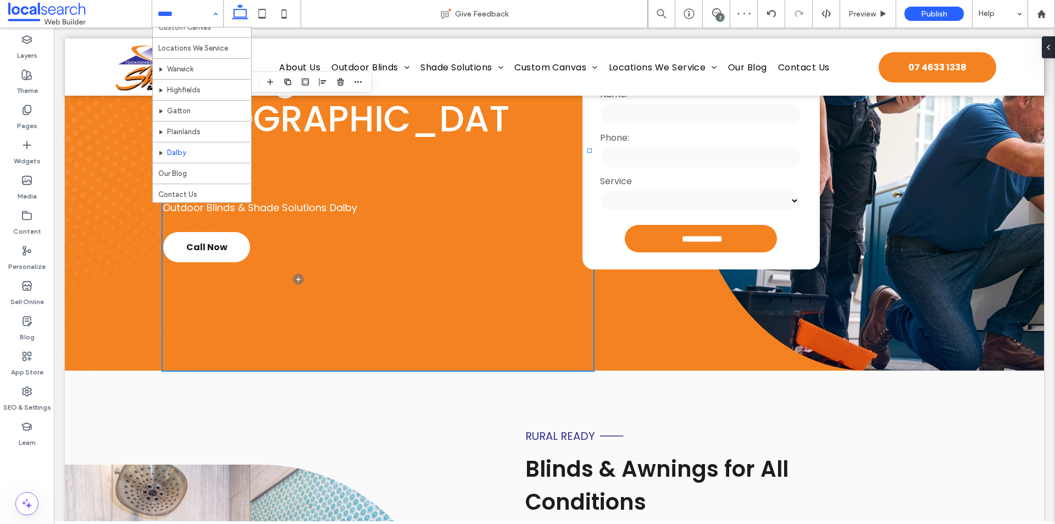
scroll to position [346, 0]
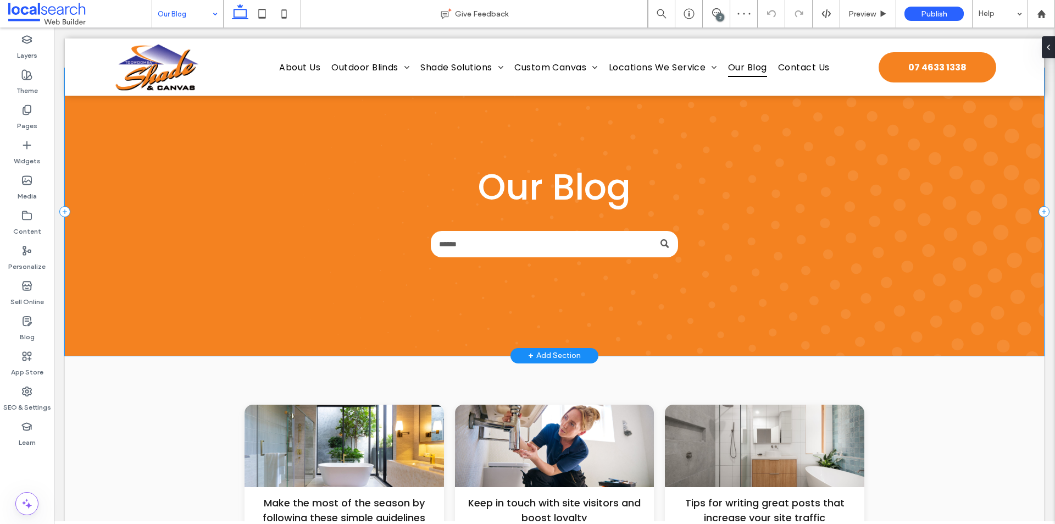
scroll to position [55, 0]
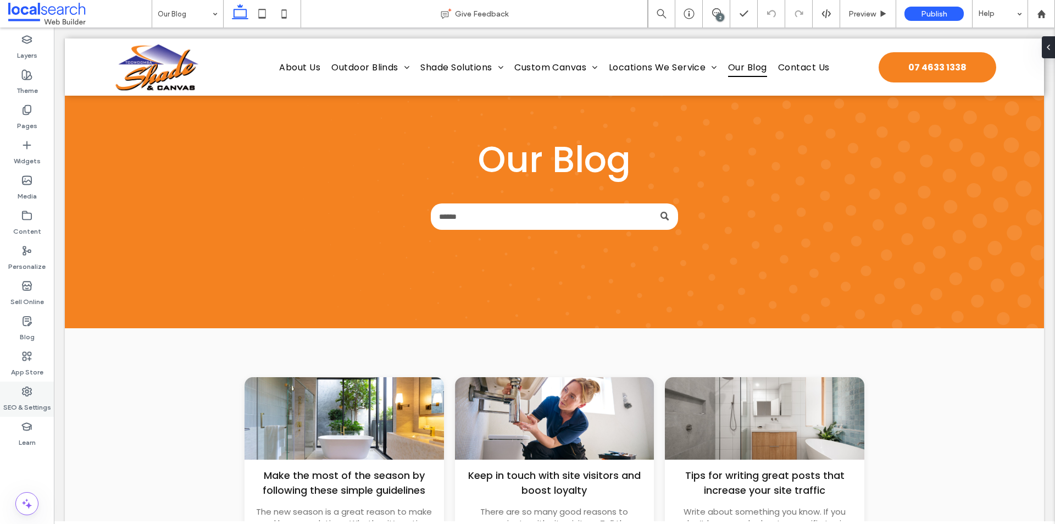
click at [4, 408] on label "SEO & Settings" at bounding box center [27, 404] width 48 height 15
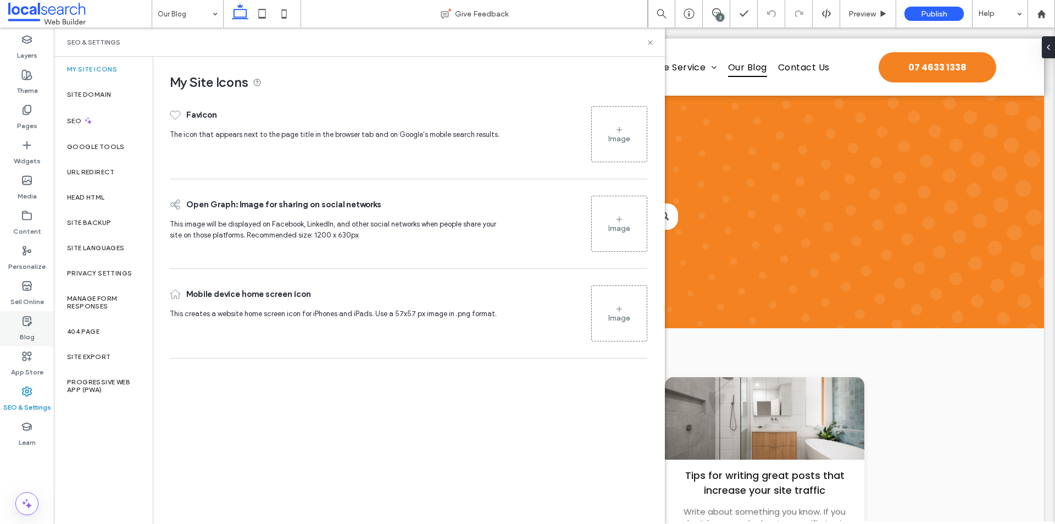
click at [30, 314] on div "Blog" at bounding box center [27, 328] width 54 height 35
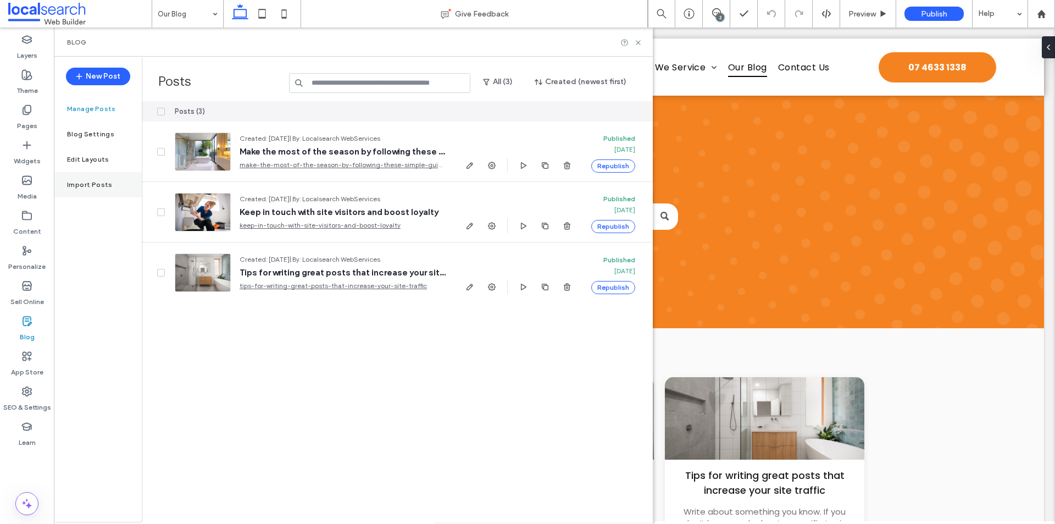
click at [102, 181] on label "Import Posts" at bounding box center [90, 185] width 46 height 8
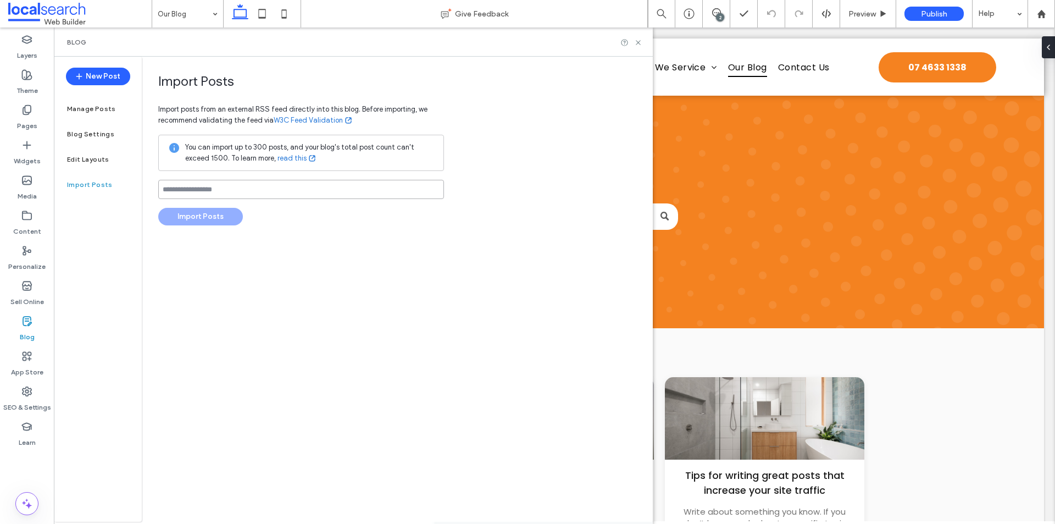
click at [204, 191] on input at bounding box center [301, 189] width 286 height 19
paste input "**********"
click at [421, 193] on input "**********" at bounding box center [301, 189] width 286 height 19
click at [248, 185] on input "**********" at bounding box center [301, 189] width 286 height 19
click at [408, 187] on input "**********" at bounding box center [301, 189] width 286 height 19
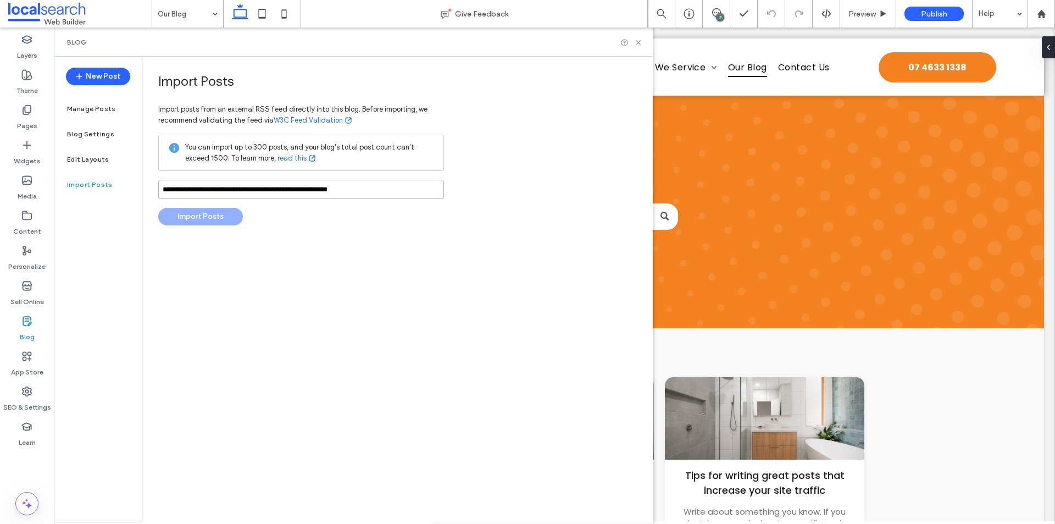
type input "**********"
click at [413, 247] on div "**********" at bounding box center [397, 289] width 511 height 465
click at [218, 220] on button "Import Posts" at bounding box center [200, 217] width 85 height 18
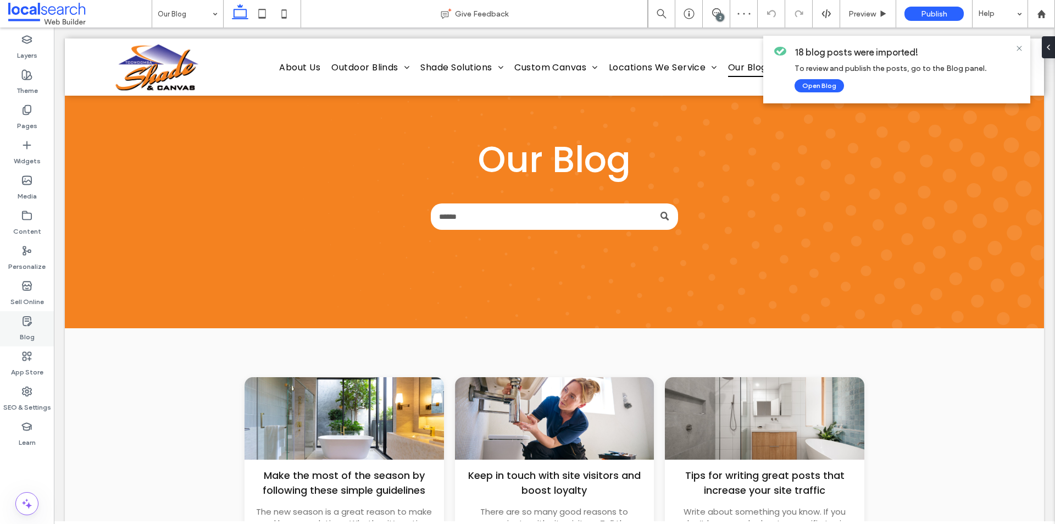
click at [38, 313] on div "Blog" at bounding box center [27, 328] width 54 height 35
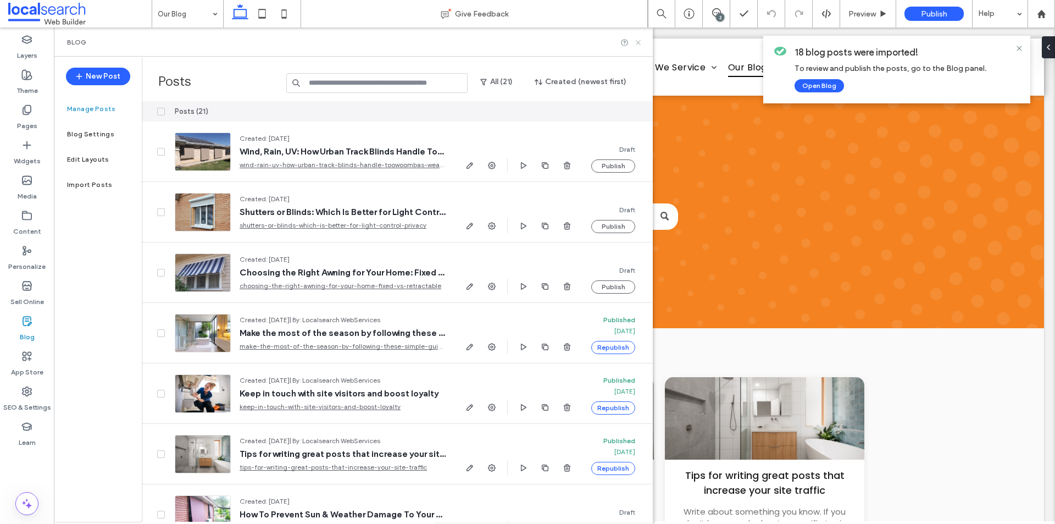
click at [637, 46] on icon at bounding box center [638, 42] width 8 height 8
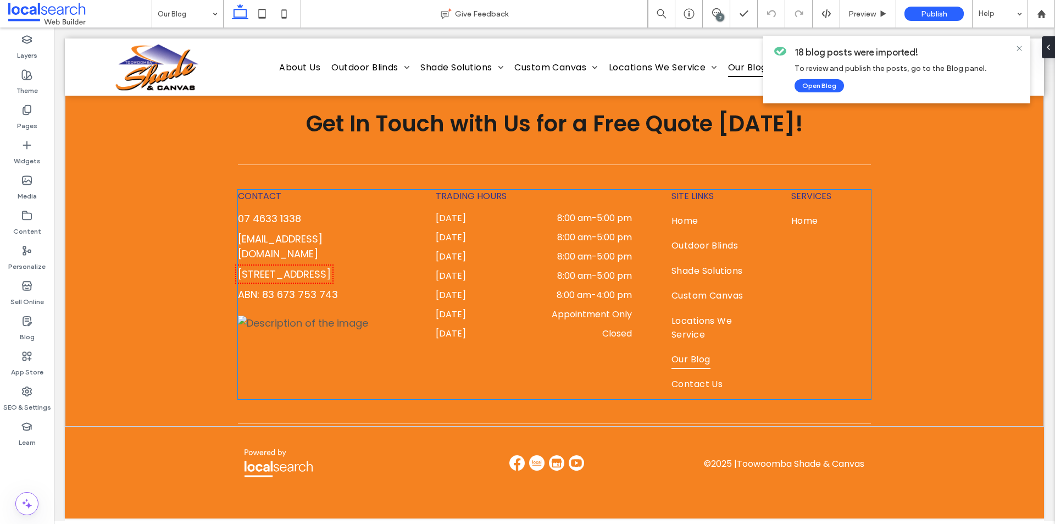
scroll to position [1117, 0]
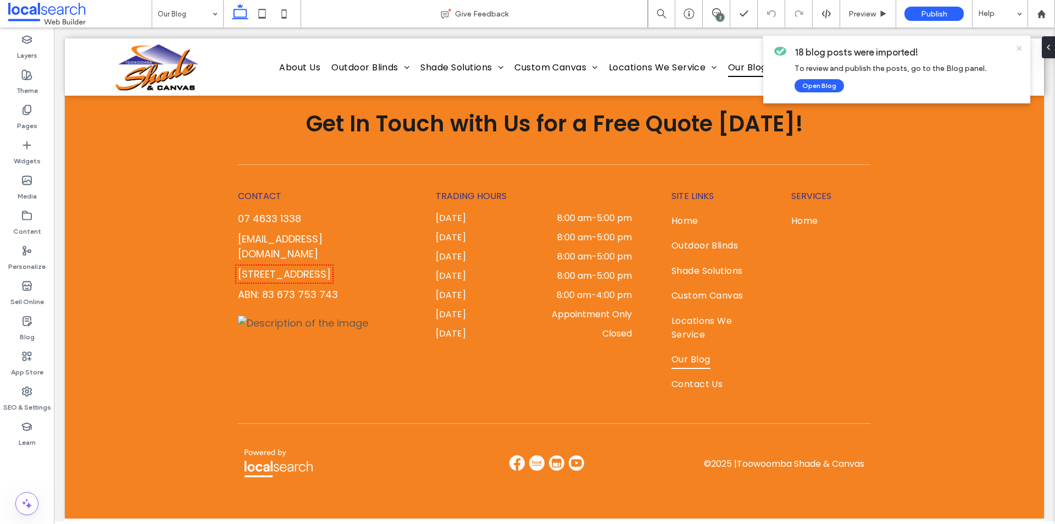
click at [1019, 49] on icon at bounding box center [1019, 48] width 9 height 9
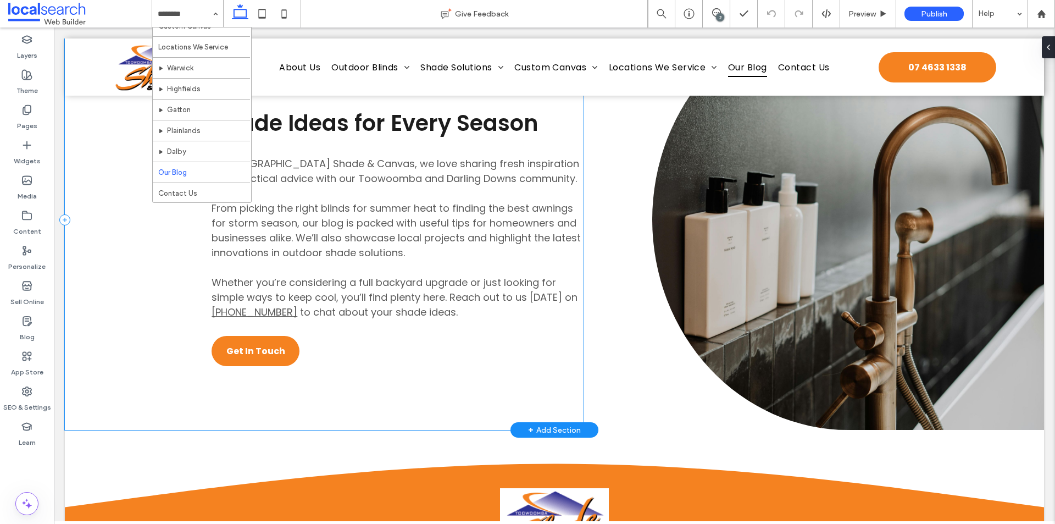
scroll to position [659, 0]
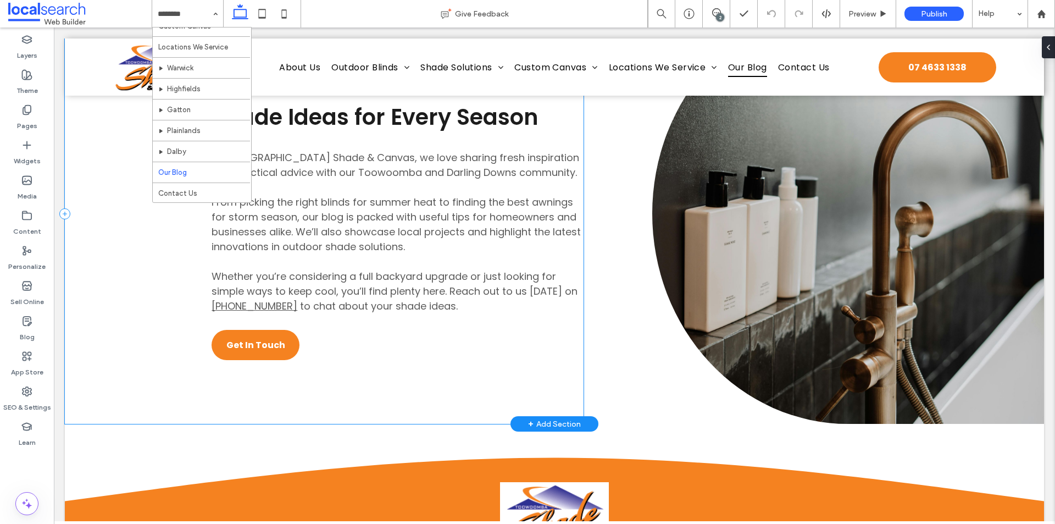
click at [197, 291] on div "Stay Up-to-Date Shade Ideas for Every Season At Toowoomba Shade & Canvas, we lo…" at bounding box center [324, 213] width 519 height 420
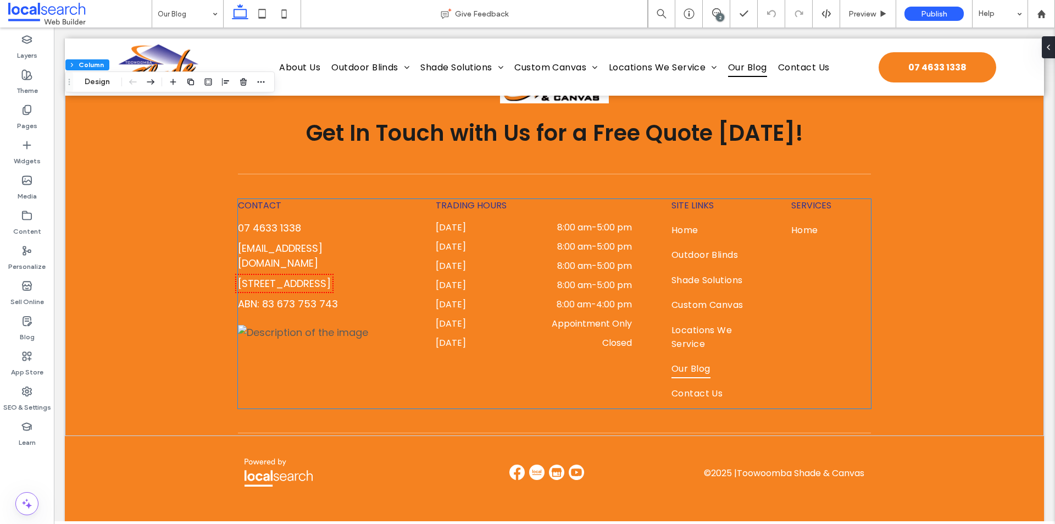
scroll to position [1117, 0]
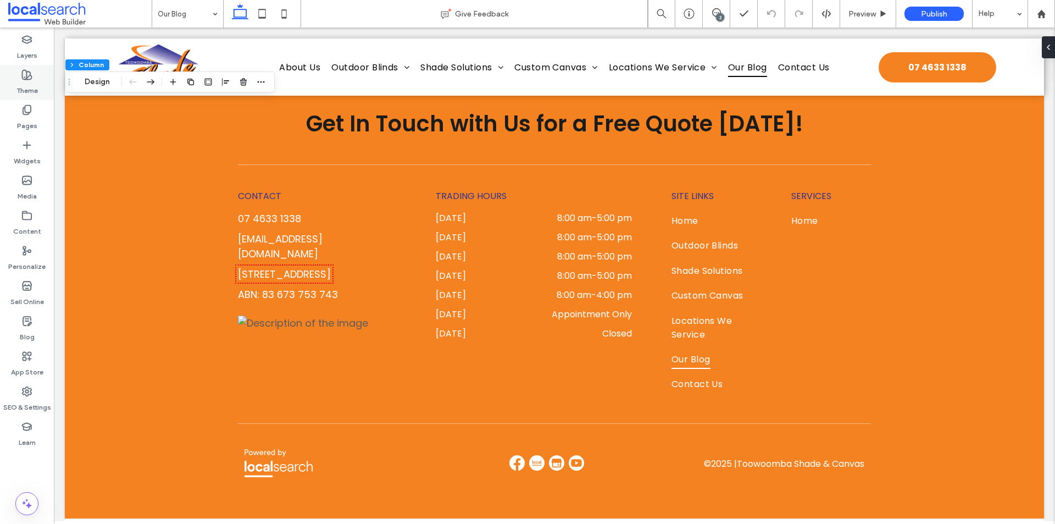
click at [41, 99] on div "Theme" at bounding box center [27, 82] width 54 height 35
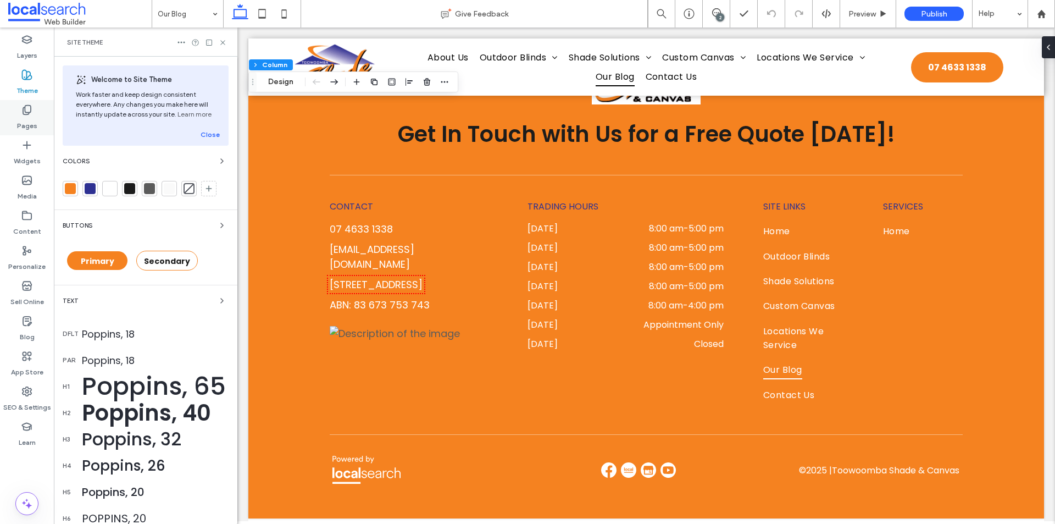
click at [35, 113] on div "Pages" at bounding box center [27, 117] width 54 height 35
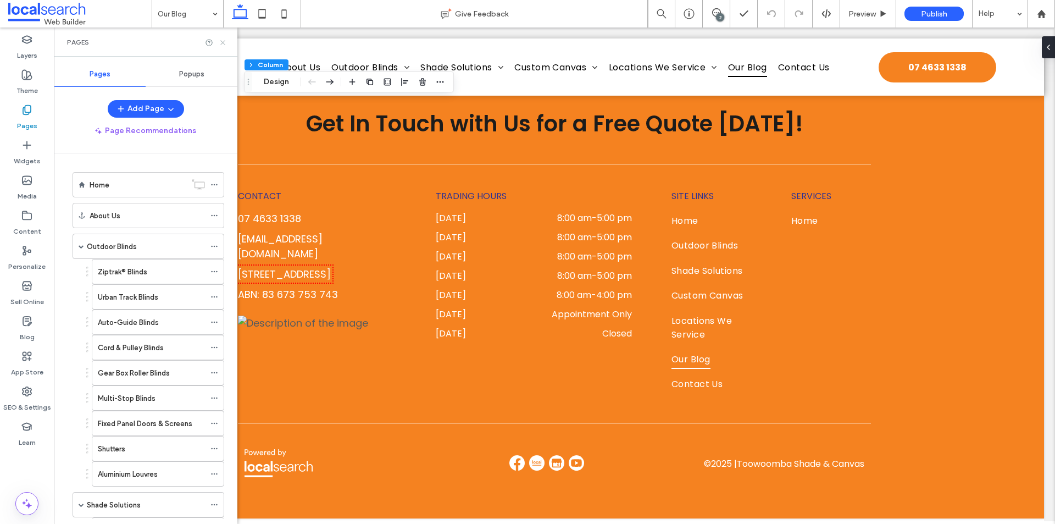
click at [222, 42] on use at bounding box center [222, 42] width 4 height 4
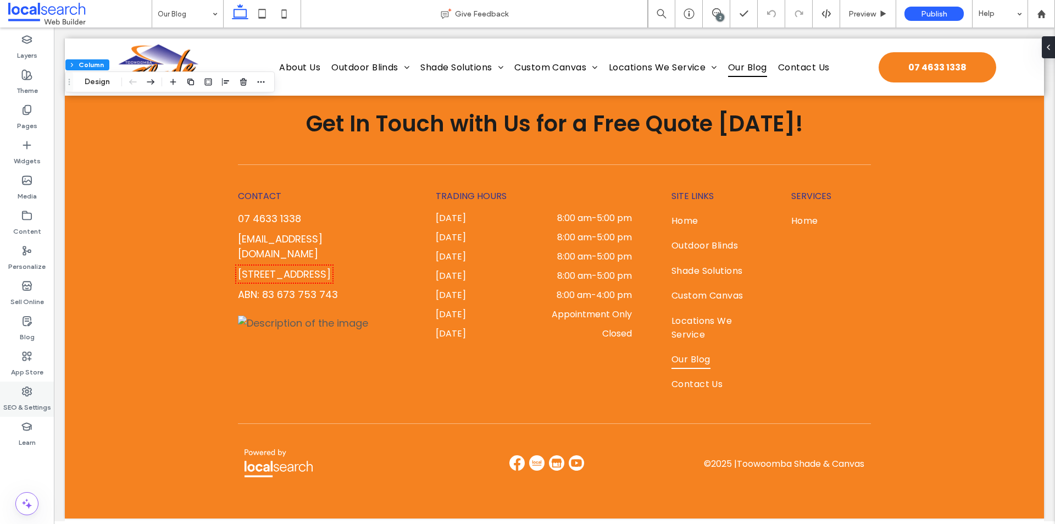
click at [26, 398] on label "SEO & Settings" at bounding box center [27, 404] width 48 height 15
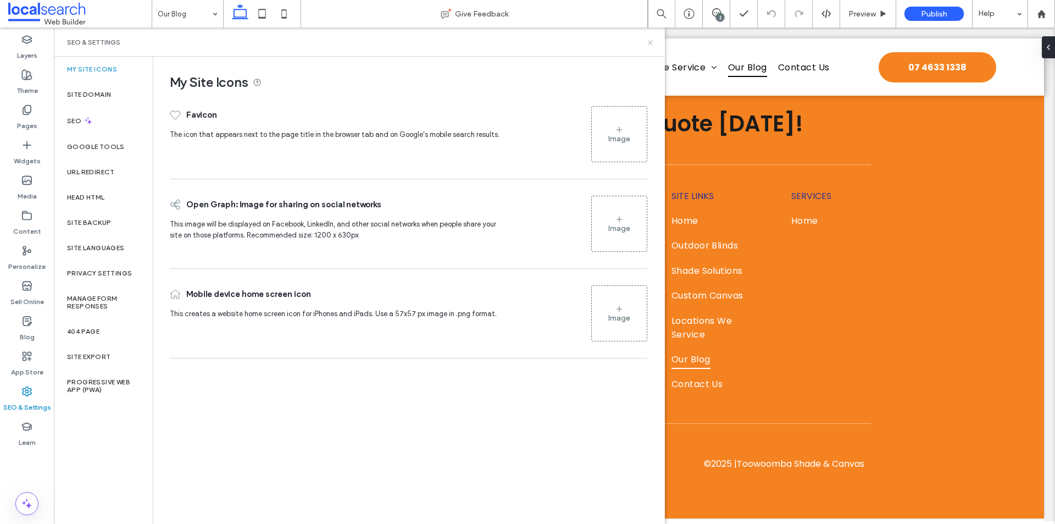
drag, startPoint x: 650, startPoint y: 42, endPoint x: 593, endPoint y: 19, distance: 61.6
click at [650, 42] on use at bounding box center [650, 42] width 4 height 4
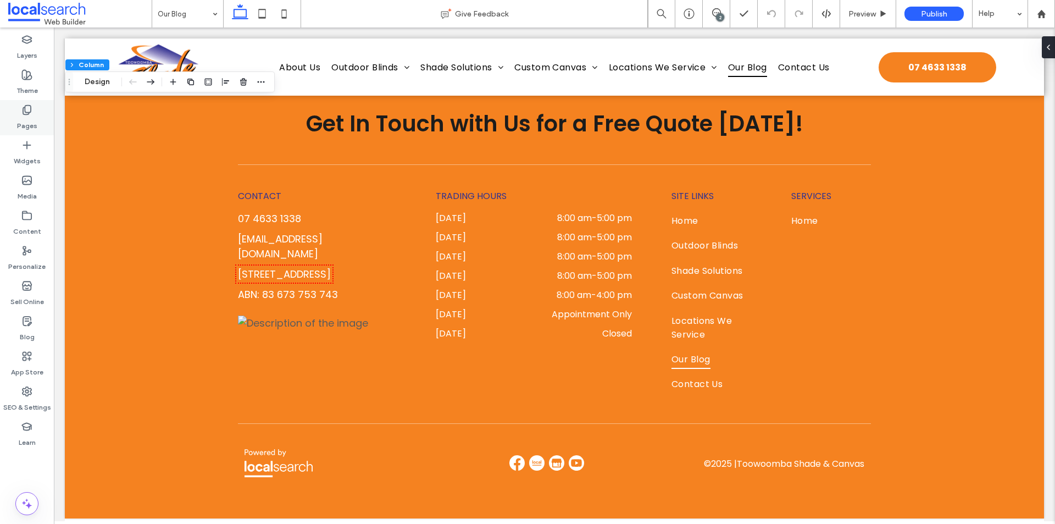
click at [40, 120] on div "Pages" at bounding box center [27, 117] width 54 height 35
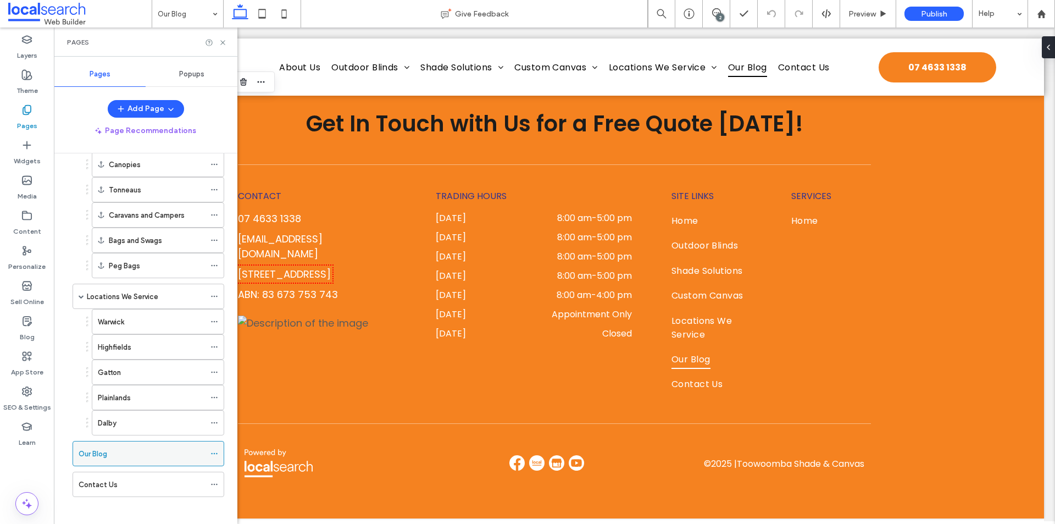
scroll to position [579, 0]
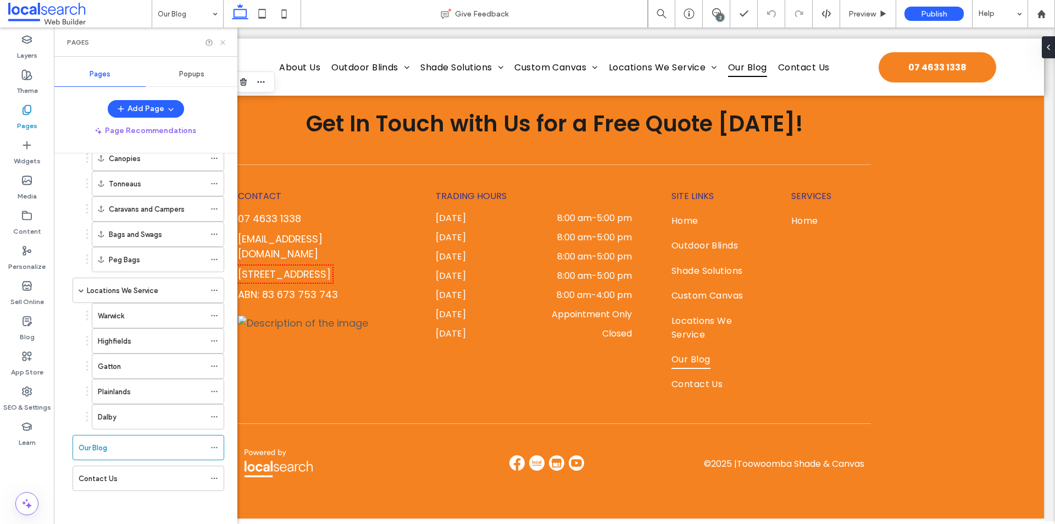
click at [222, 42] on icon at bounding box center [223, 42] width 8 height 8
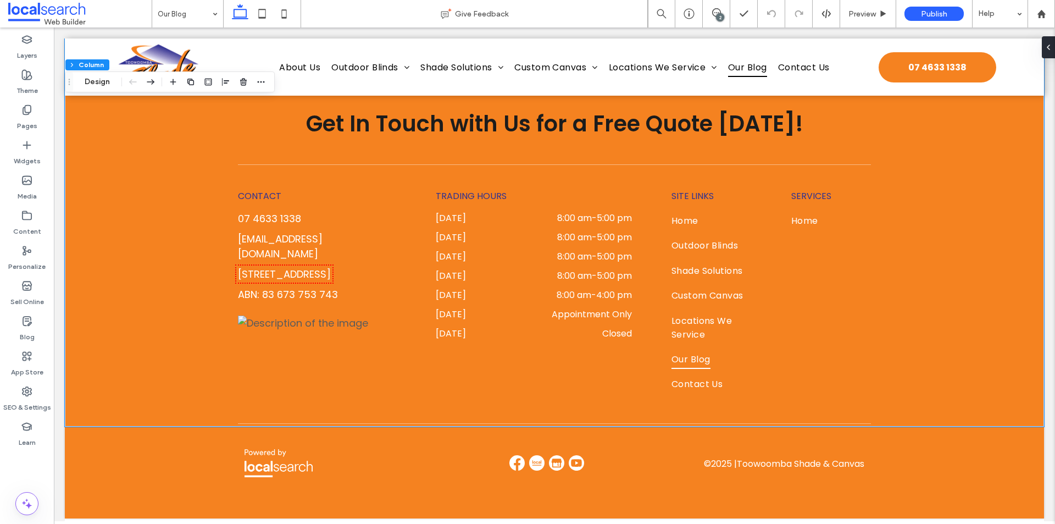
click at [130, 216] on div "Get In Touch with Us for a Free Quote Today! CONTACT 07 4633 1338 sales@toowoom…" at bounding box center [554, 204] width 979 height 446
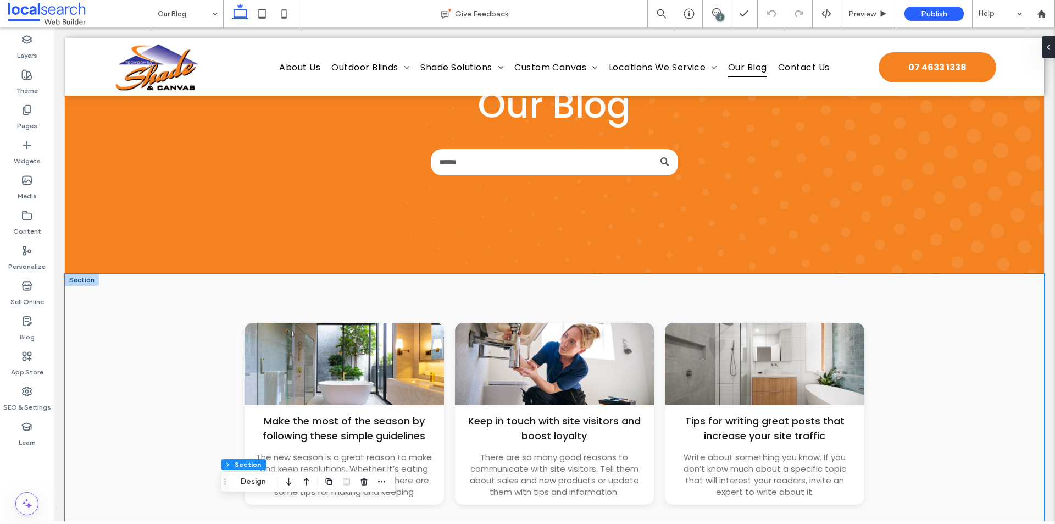
scroll to position [110, 0]
click at [25, 328] on label "Blog" at bounding box center [27, 333] width 15 height 15
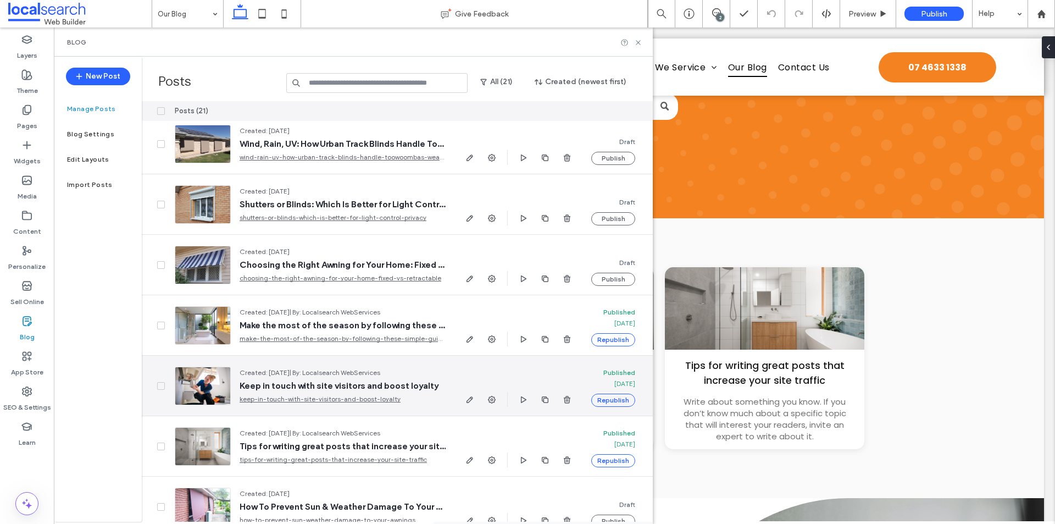
scroll to position [0, 0]
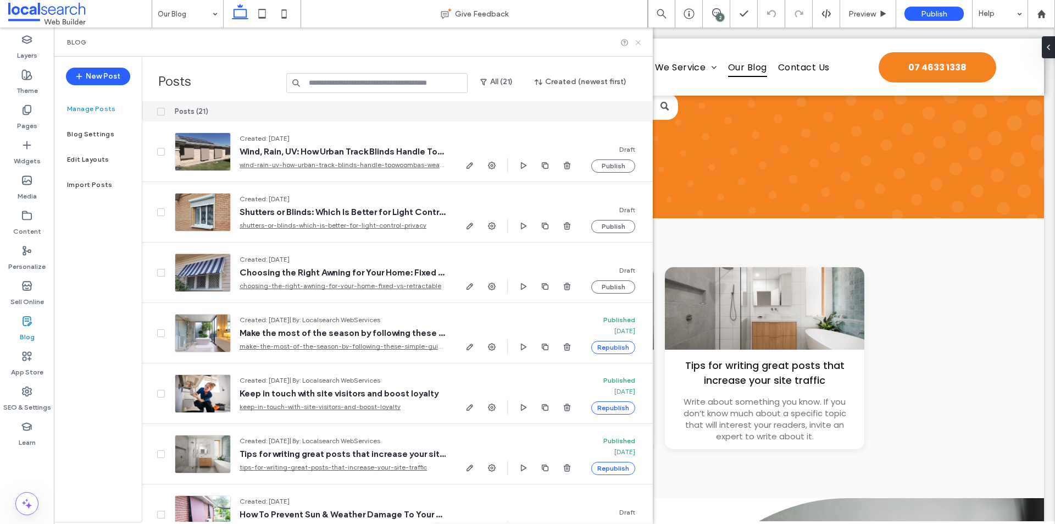
click at [640, 46] on icon at bounding box center [638, 42] width 8 height 8
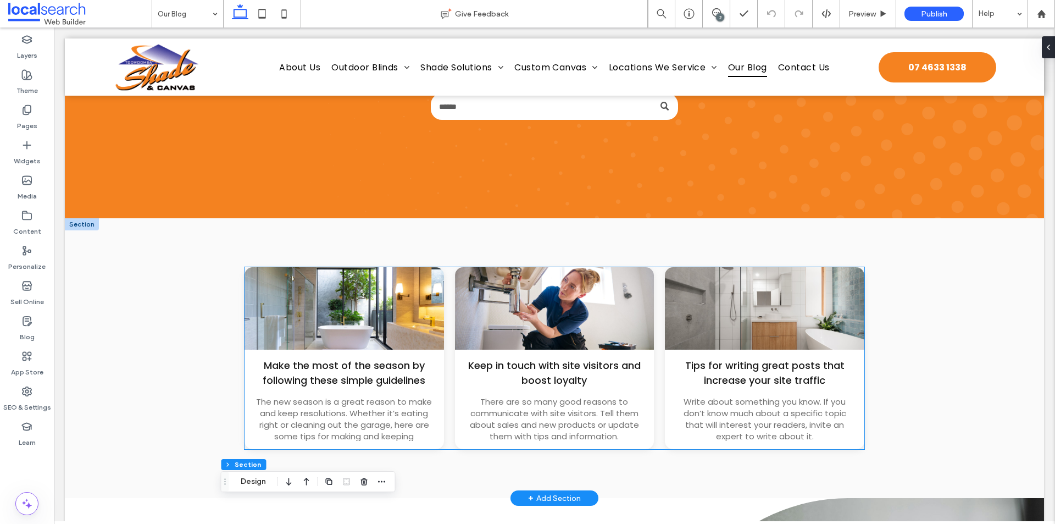
scroll to position [220, 0]
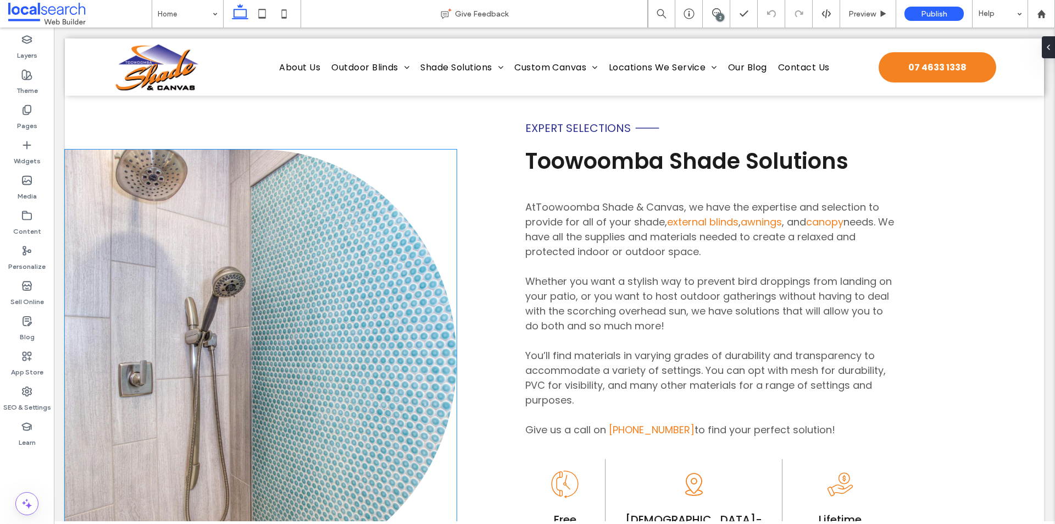
scroll to position [494, 0]
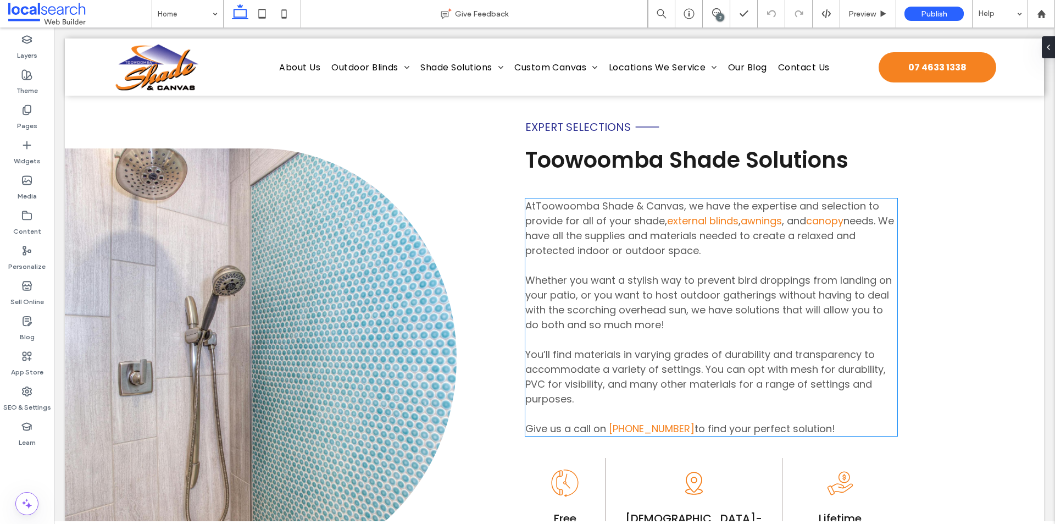
click at [676, 276] on span "Whether you want a stylish way to prevent bird droppings from landing on your p…" at bounding box center [708, 302] width 366 height 58
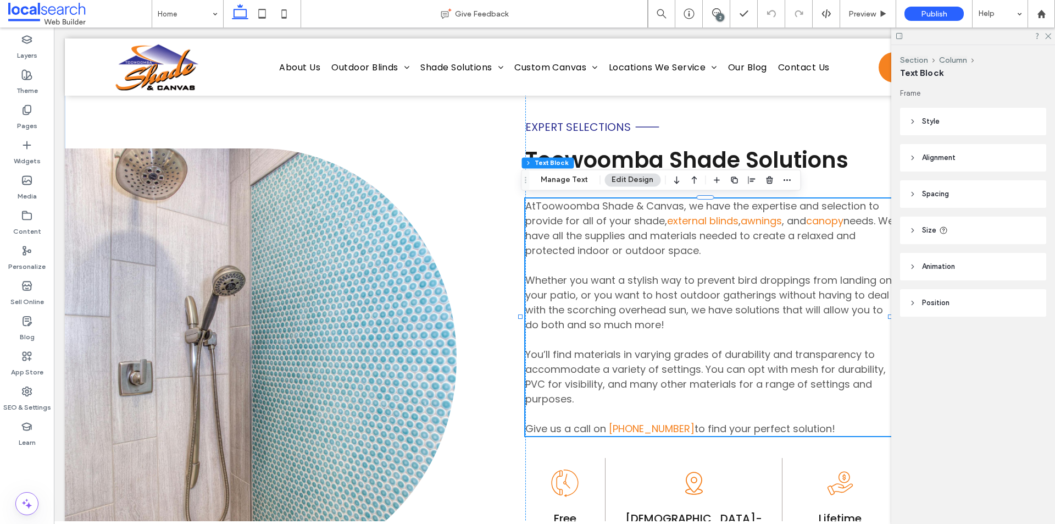
click at [676, 276] on span "Whether you want a stylish way to prevent bird droppings from landing on your p…" at bounding box center [708, 302] width 366 height 58
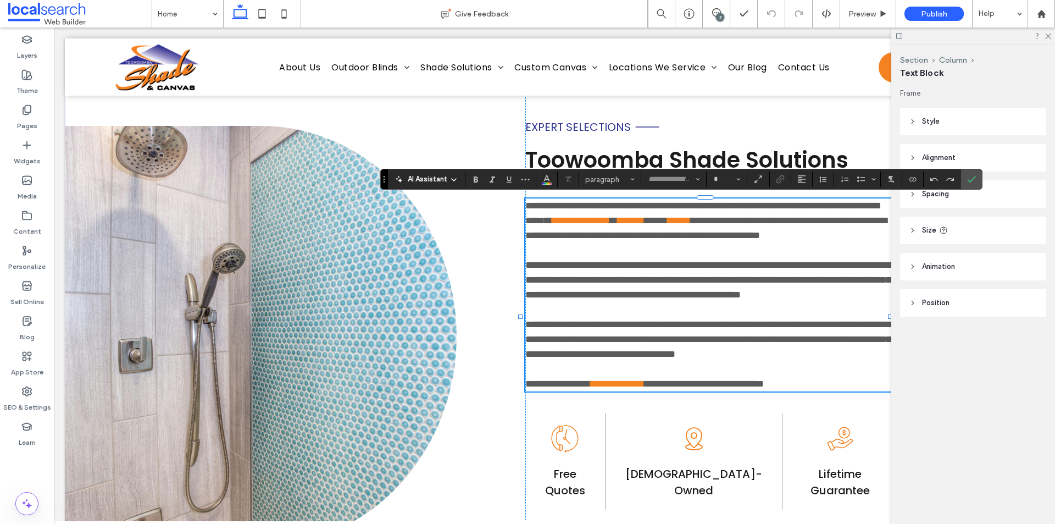
type input "*******"
type input "**"
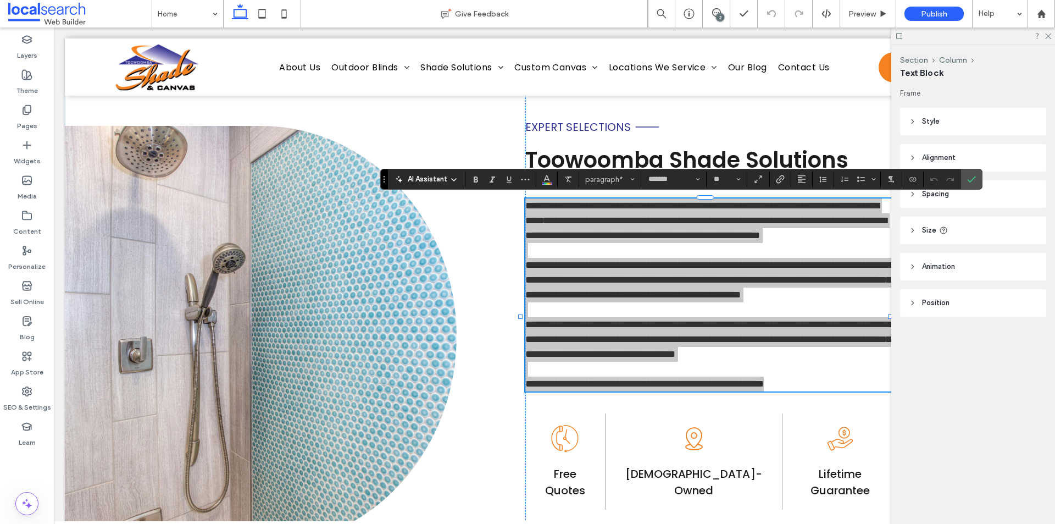
click at [535, 178] on section at bounding box center [500, 178] width 71 height 15
click at [539, 179] on button "Color" at bounding box center [546, 178] width 16 height 15
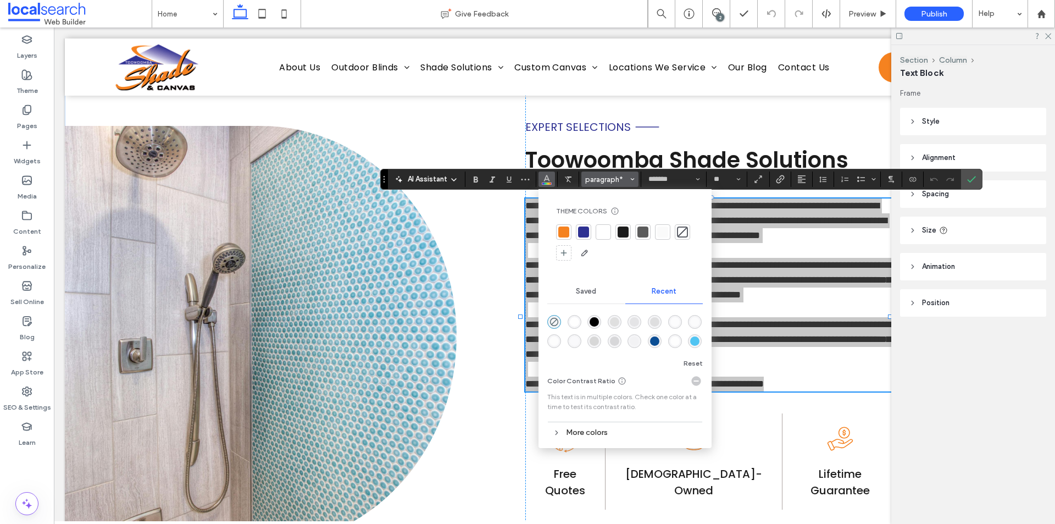
click at [614, 182] on span "paragraph*" at bounding box center [606, 179] width 43 height 8
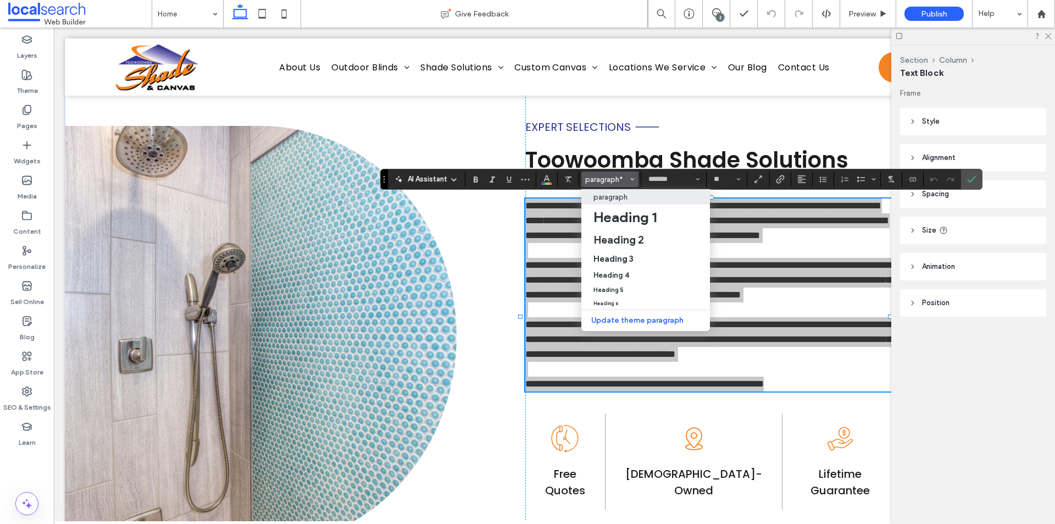
click at [620, 193] on p "paragraph" at bounding box center [610, 197] width 34 height 8
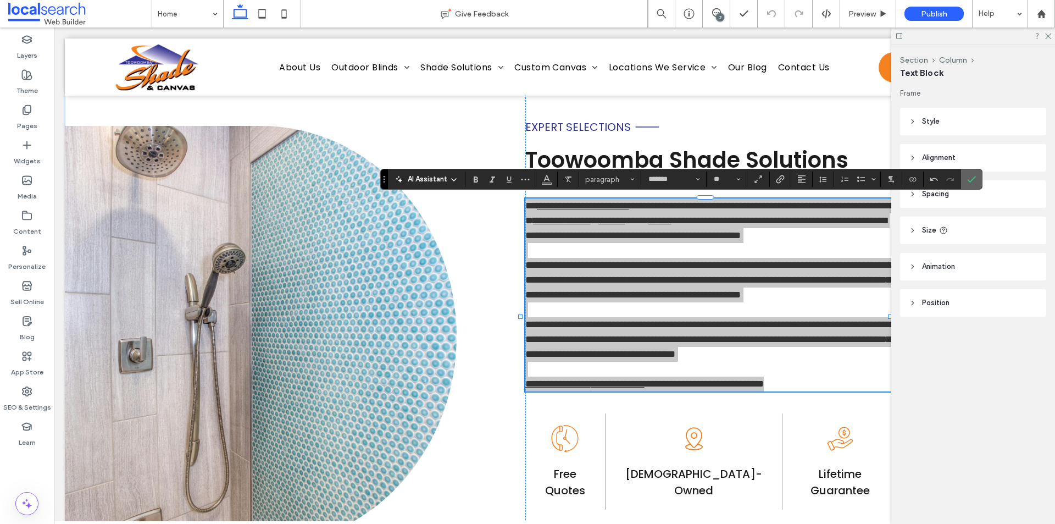
click at [966, 184] on label "Confirm" at bounding box center [971, 179] width 16 height 20
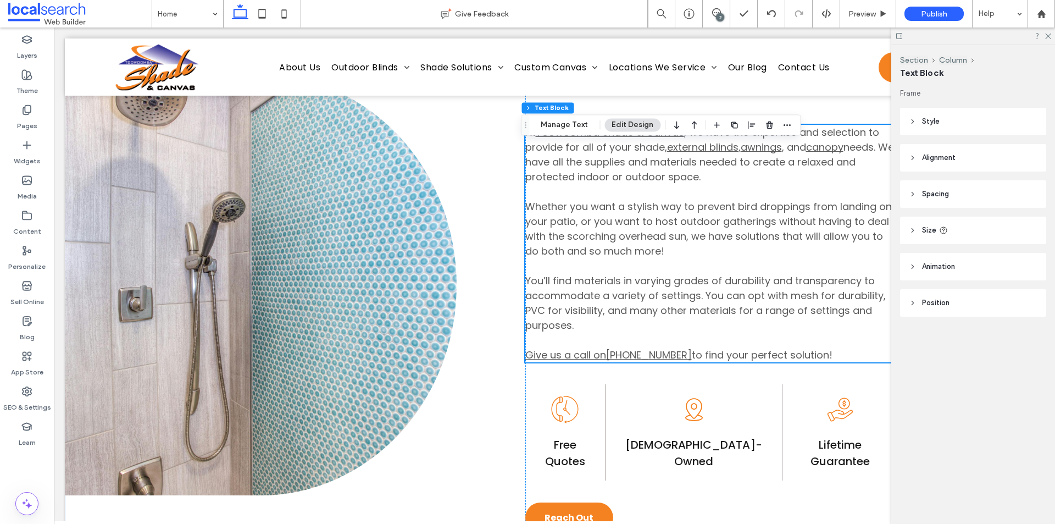
scroll to position [604, 0]
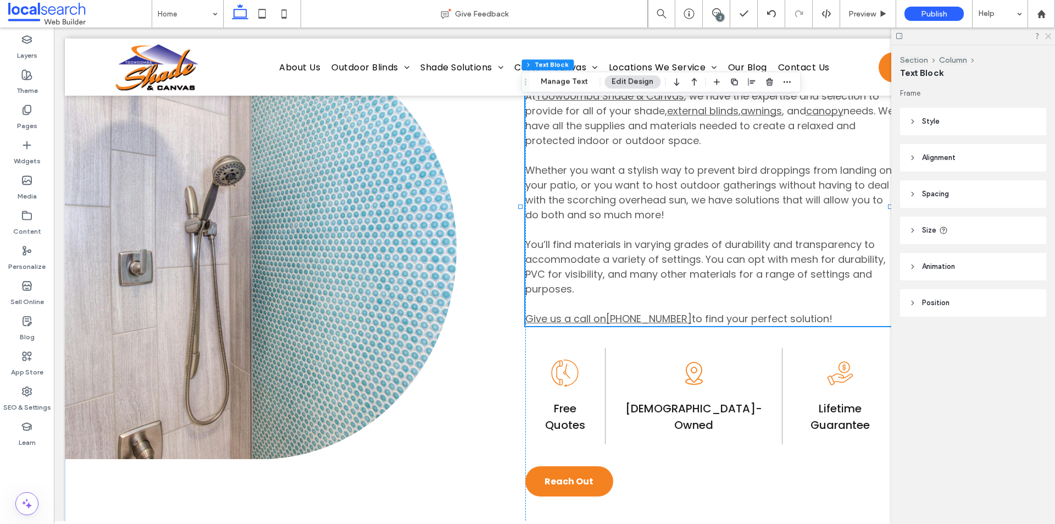
drag, startPoint x: 1047, startPoint y: 37, endPoint x: 865, endPoint y: 110, distance: 196.0
click at [1047, 37] on use at bounding box center [1048, 37] width 6 height 6
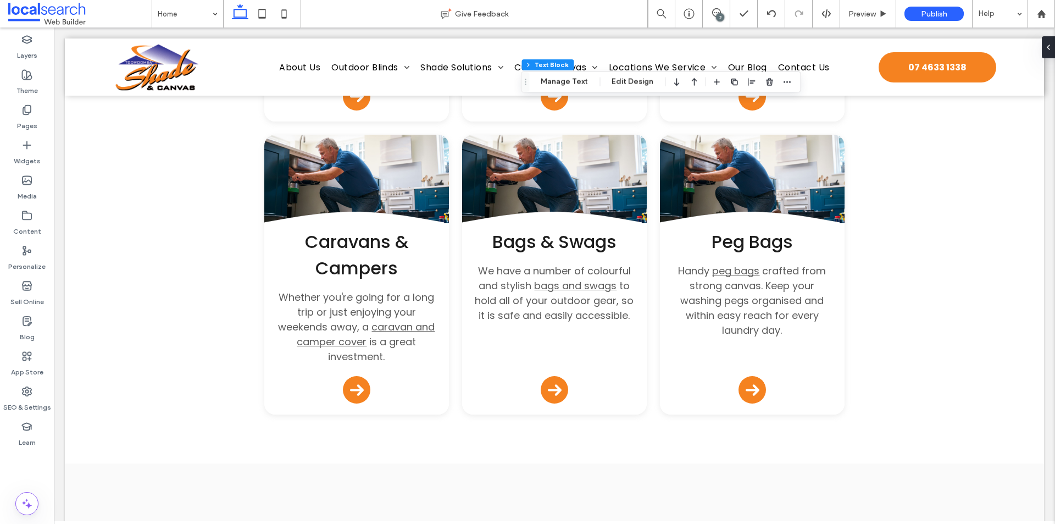
scroll to position [6098, 0]
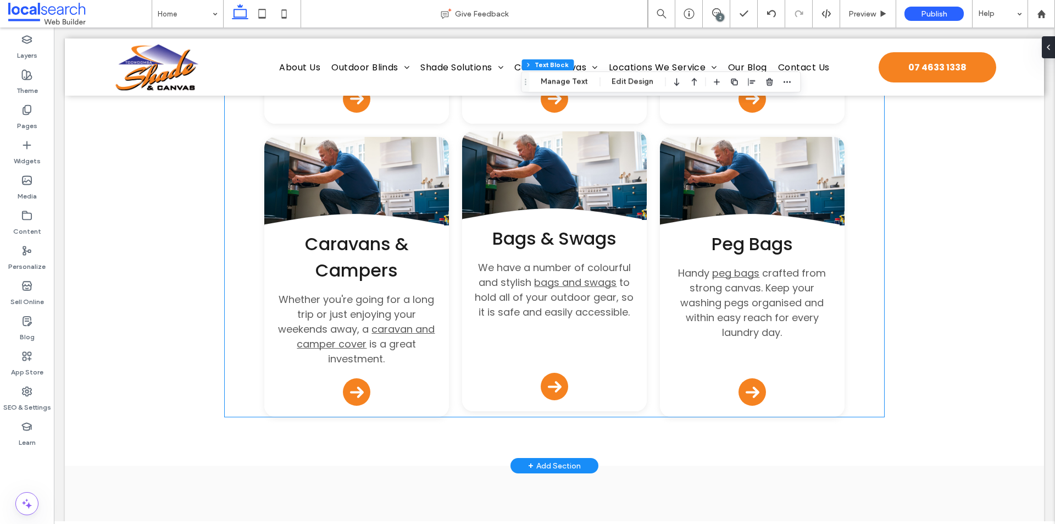
click at [514, 226] on span "Bags & Swags" at bounding box center [554, 238] width 124 height 25
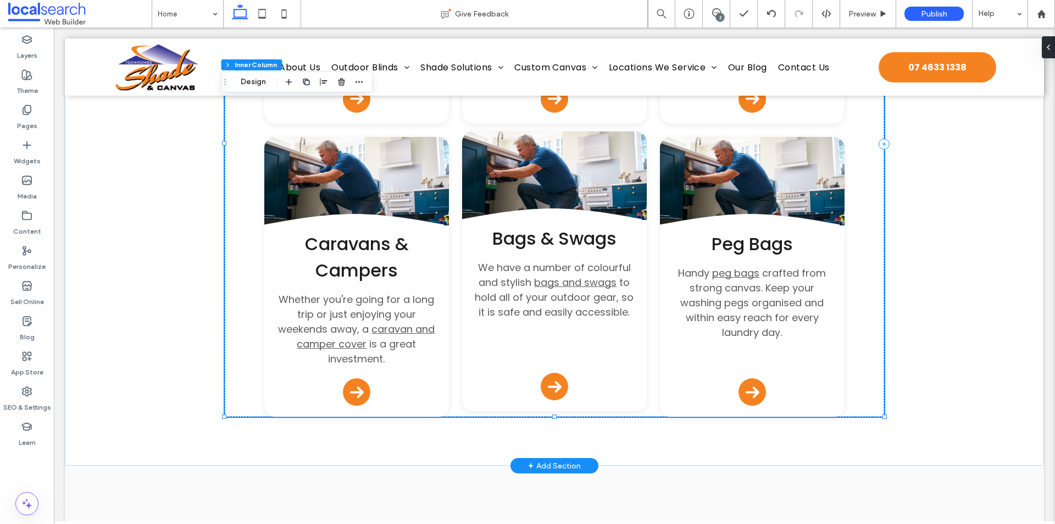
click at [514, 226] on span "Bags & Swags" at bounding box center [554, 238] width 124 height 25
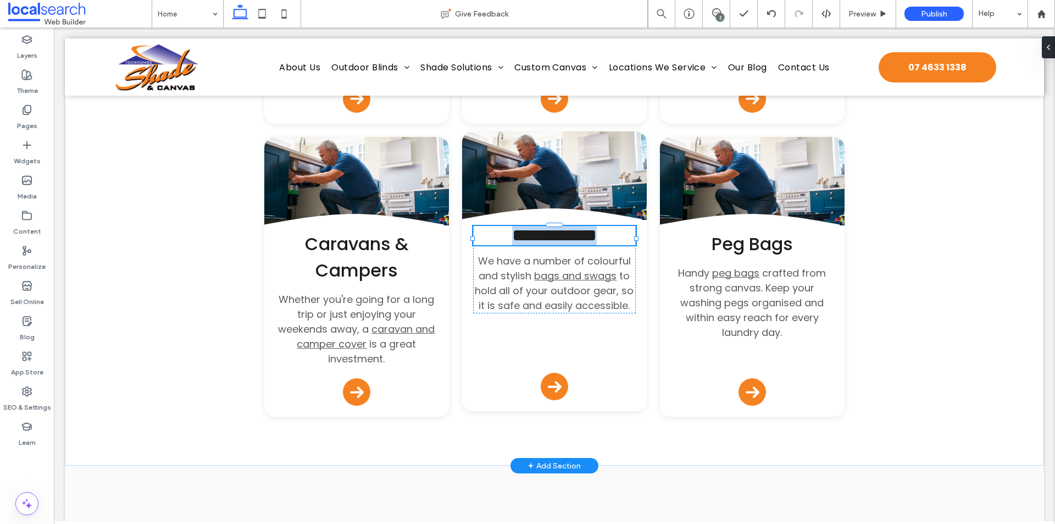
click at [514, 226] on span "**********" at bounding box center [554, 235] width 85 height 18
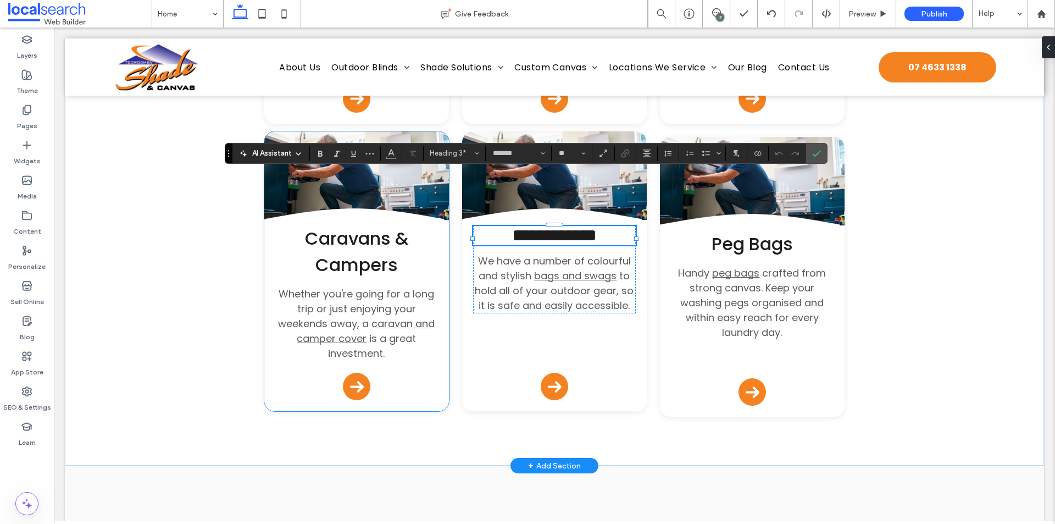
click at [369, 226] on span "Caravans & Campers" at bounding box center [356, 251] width 103 height 51
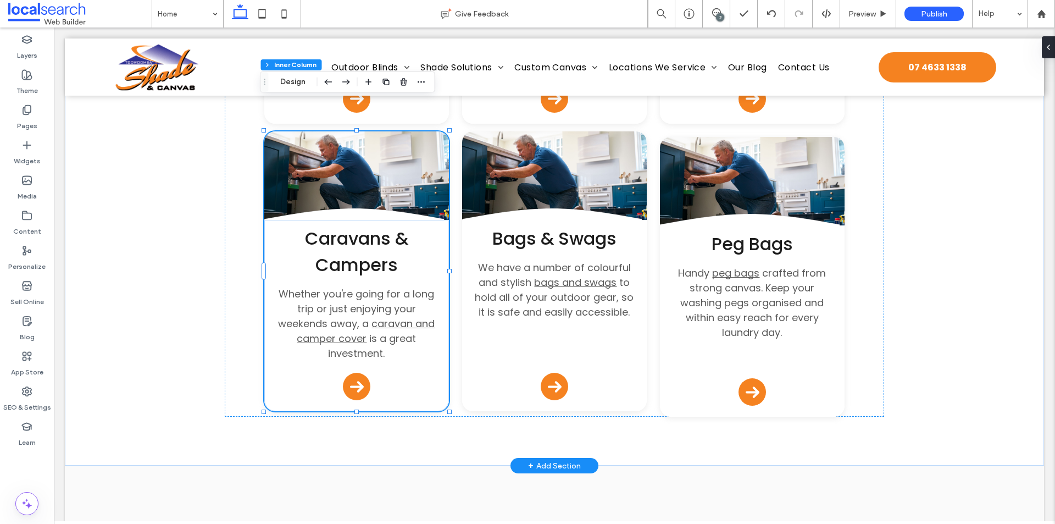
click at [369, 226] on span "Caravans & Campers" at bounding box center [356, 251] width 103 height 51
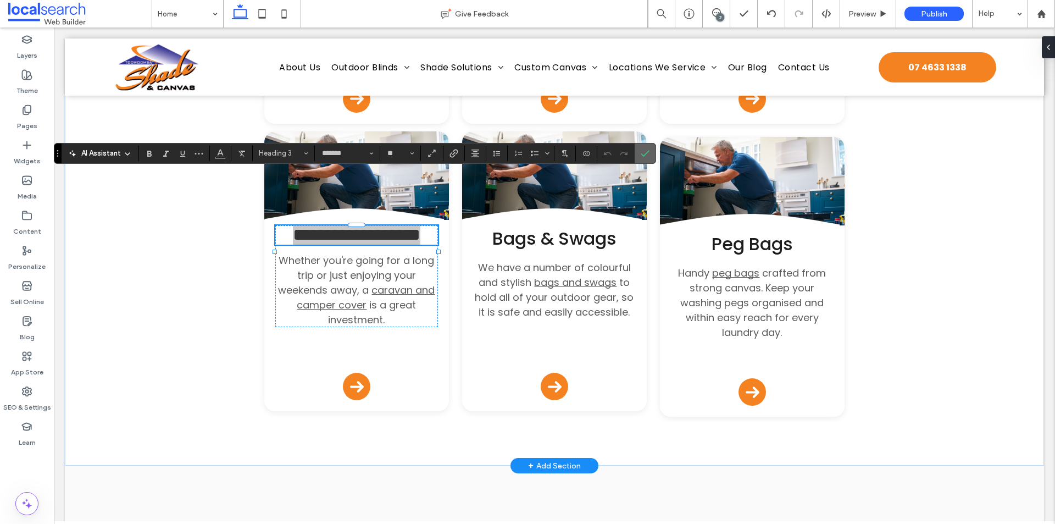
click at [642, 151] on icon "Confirm" at bounding box center [645, 153] width 9 height 9
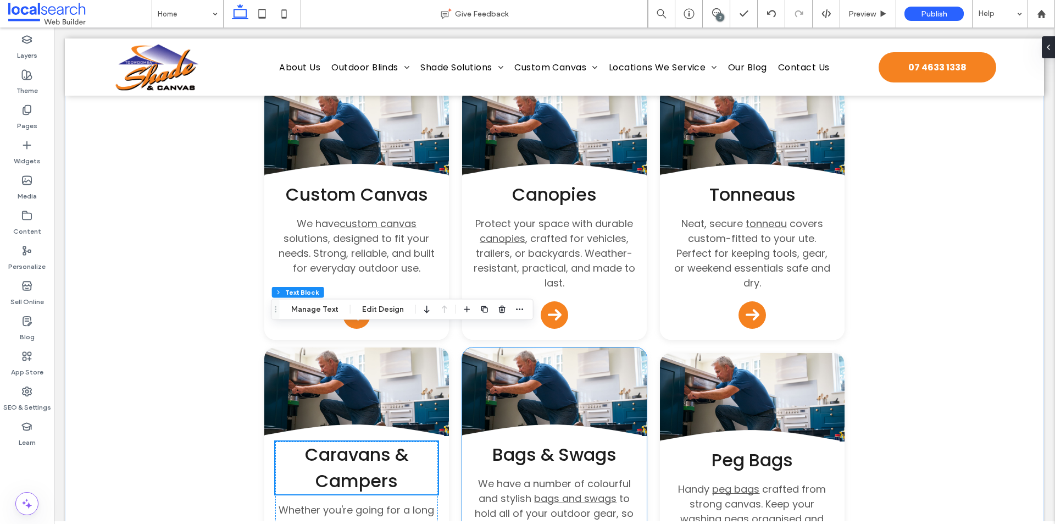
scroll to position [5878, 0]
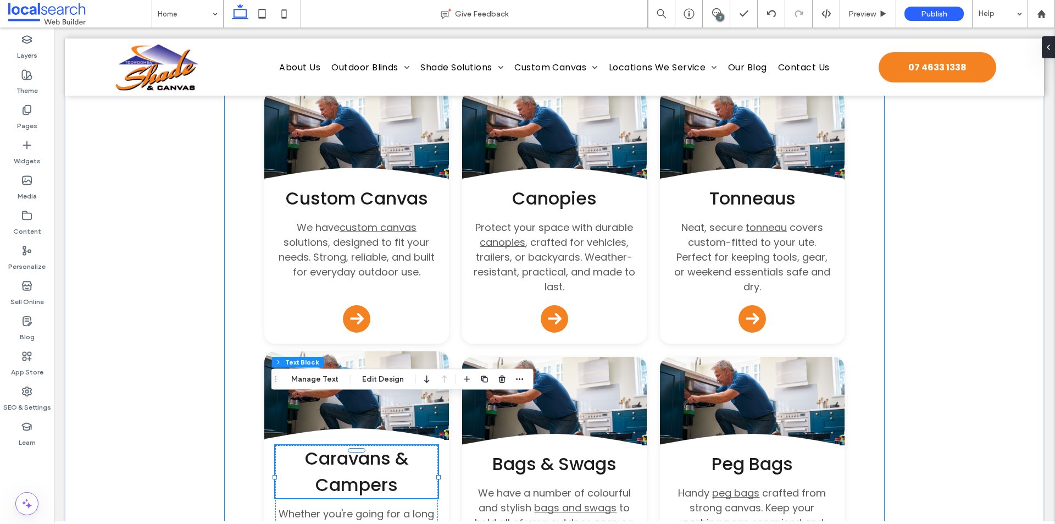
click at [869, 280] on div "Button .cls-1-1132603790-1132603790 { fill: none; stroke: #000; } Custom Canvas…" at bounding box center [554, 364] width 659 height 546
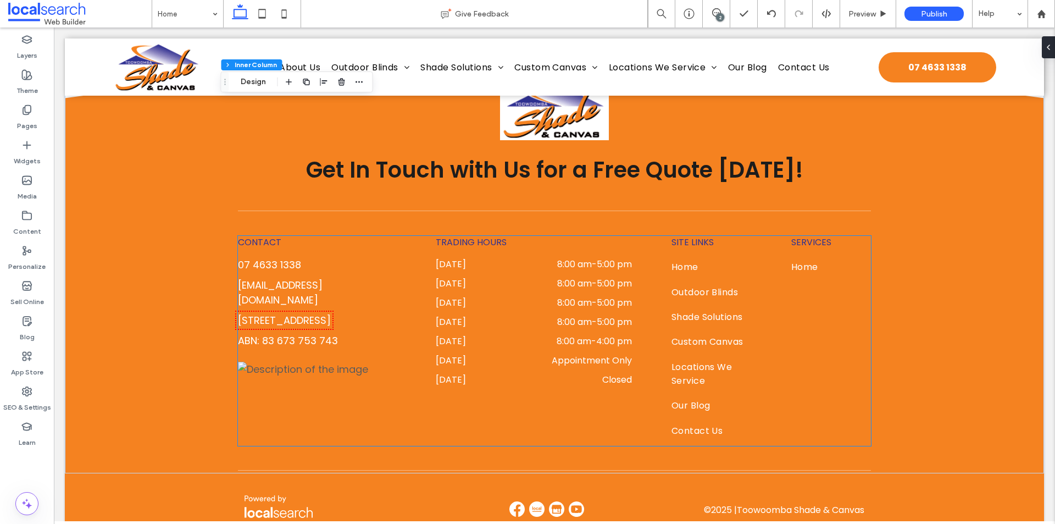
scroll to position [7315, 0]
